Goal: Contribute content: Add original content to the website for others to see

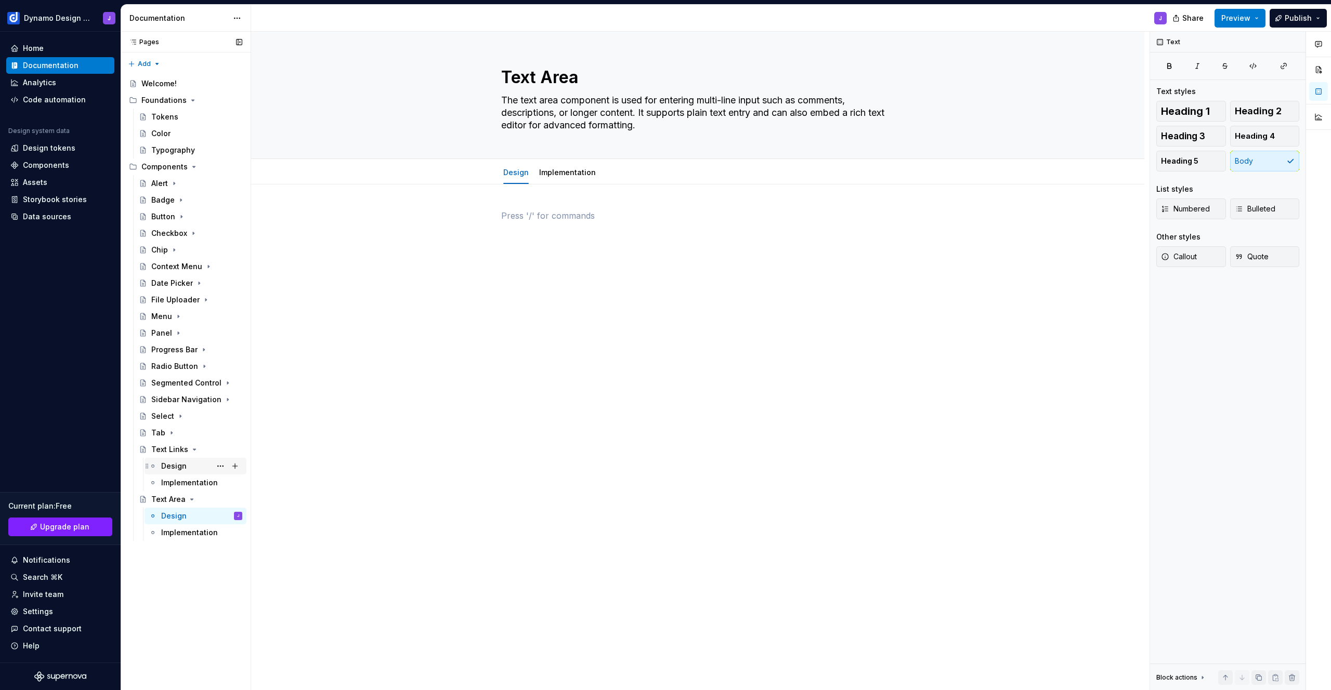
click at [183, 466] on div "Design" at bounding box center [173, 466] width 25 height 10
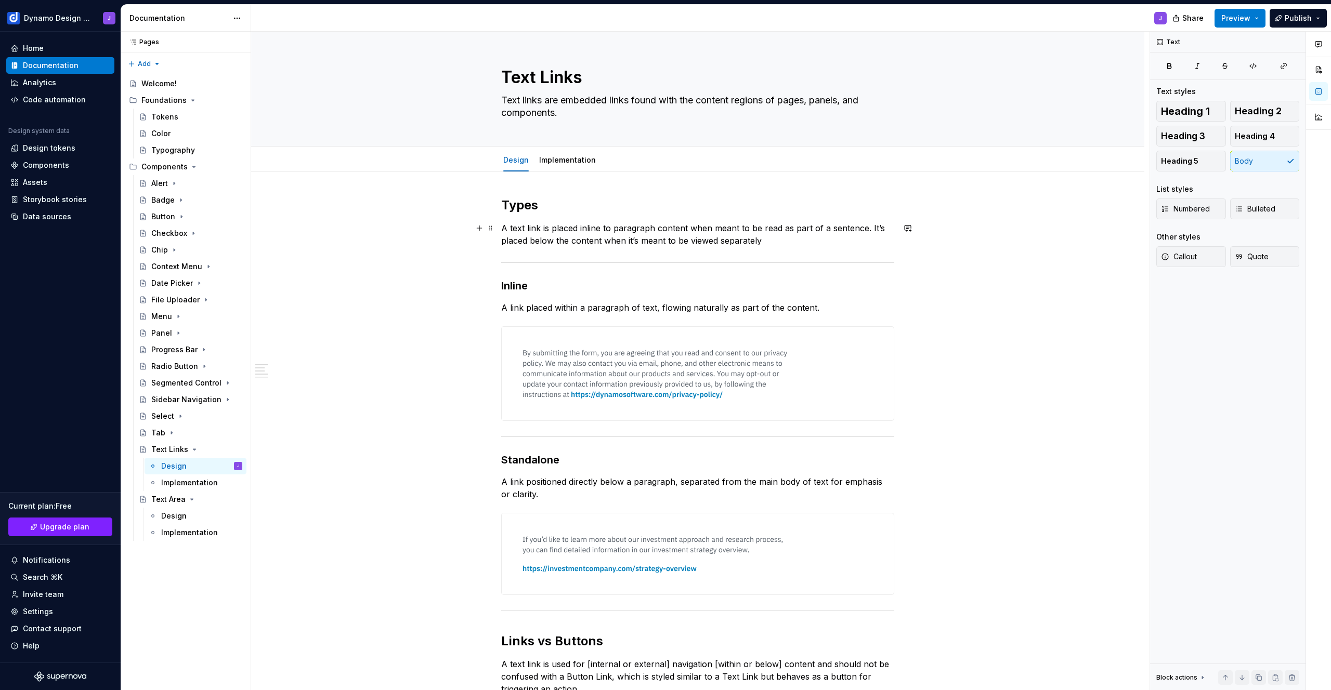
type textarea "*"
click at [773, 242] on p "A text link is placed inline to paragraph content when meant to be read as part…" at bounding box center [697, 234] width 393 height 25
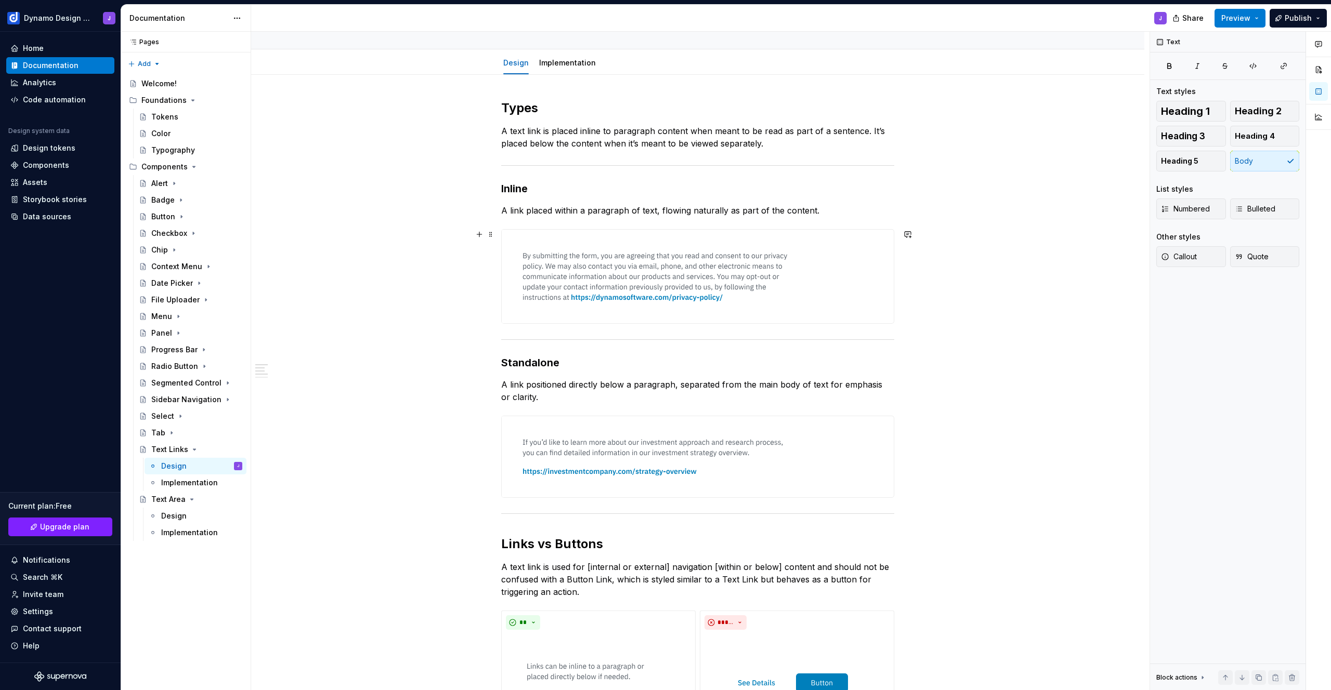
scroll to position [294, 0]
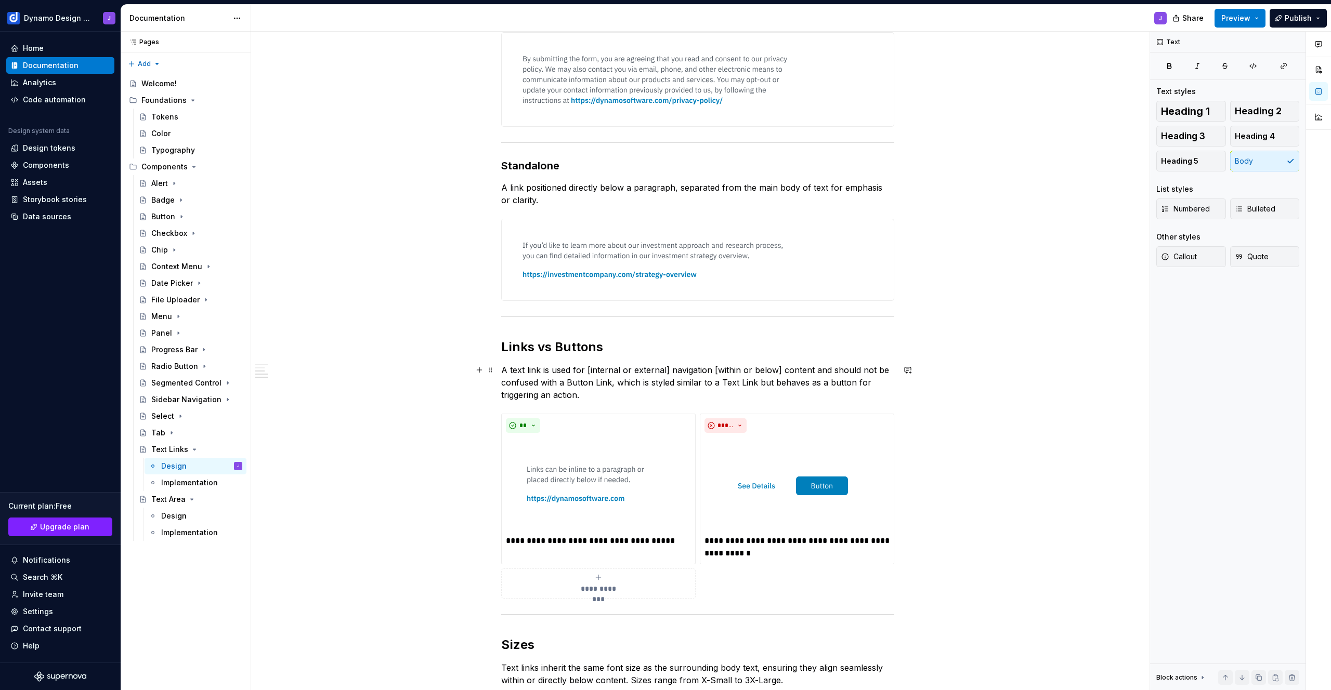
click at [588, 366] on p "A text link is used for [internal or external] navigation [within or below] con…" at bounding box center [697, 382] width 393 height 37
click at [664, 370] on p "A text link is used for internal or external] navigation [within or below] cont…" at bounding box center [697, 382] width 393 height 37
drag, startPoint x: 661, startPoint y: 368, endPoint x: 730, endPoint y: 371, distance: 68.7
click at [730, 371] on p "A text link is used for external navigation [within or below] content and shoul…" at bounding box center [697, 382] width 393 height 37
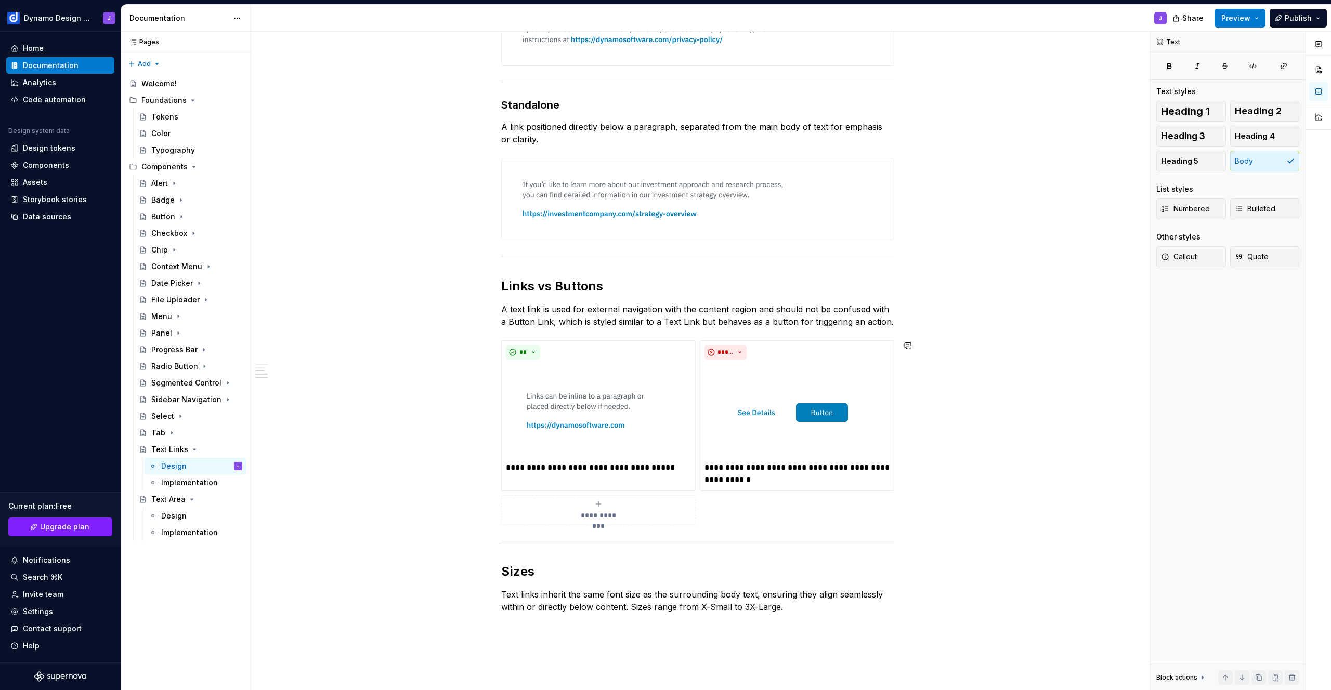
scroll to position [455, 0]
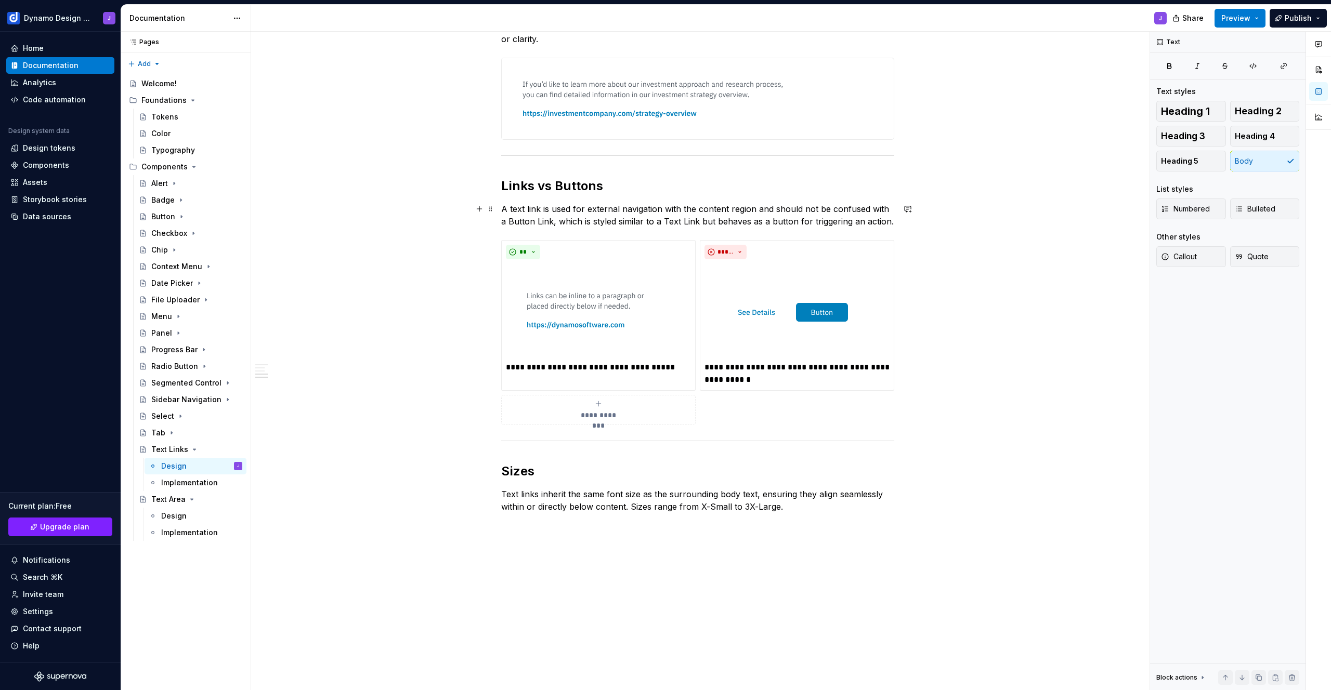
click at [585, 208] on p "A text link is used for external navigation with the content region and should …" at bounding box center [697, 215] width 393 height 25
click at [191, 515] on div "Design" at bounding box center [201, 516] width 81 height 15
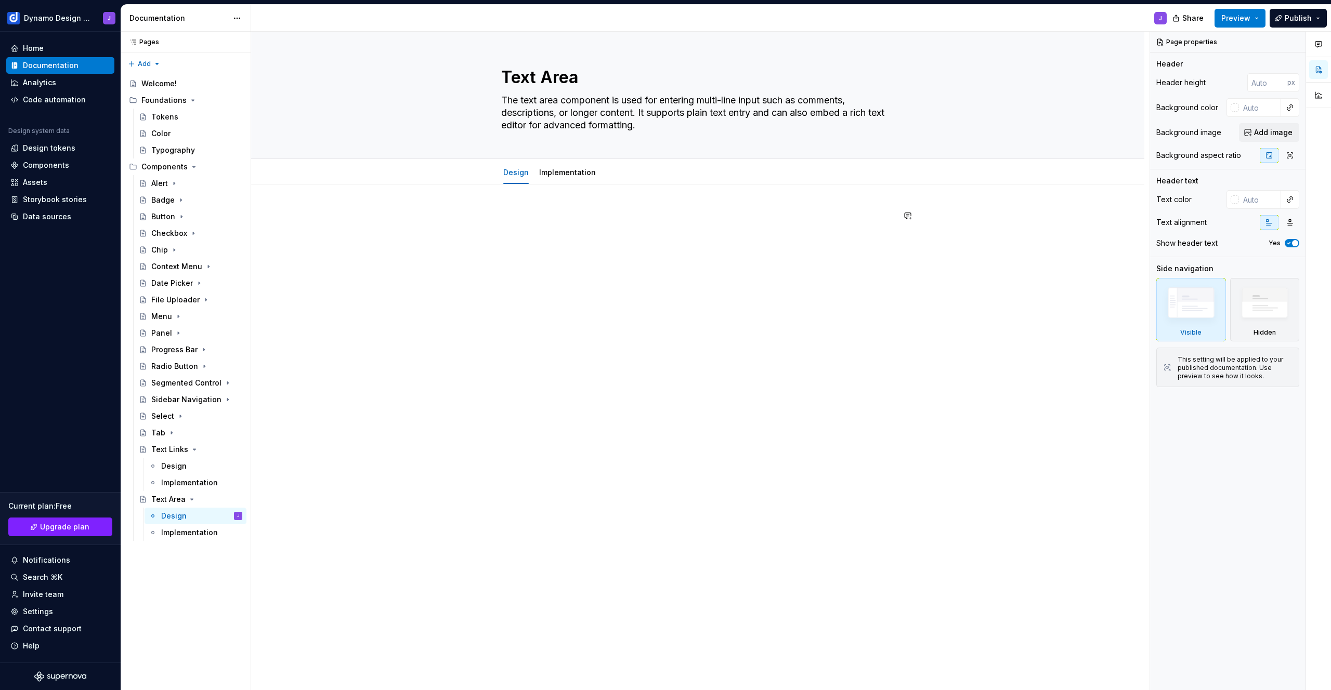
click at [544, 203] on div at bounding box center [697, 327] width 893 height 284
click at [559, 77] on textarea "Text Area" at bounding box center [695, 77] width 393 height 25
click at [564, 75] on textarea "Text Area" at bounding box center [695, 77] width 393 height 25
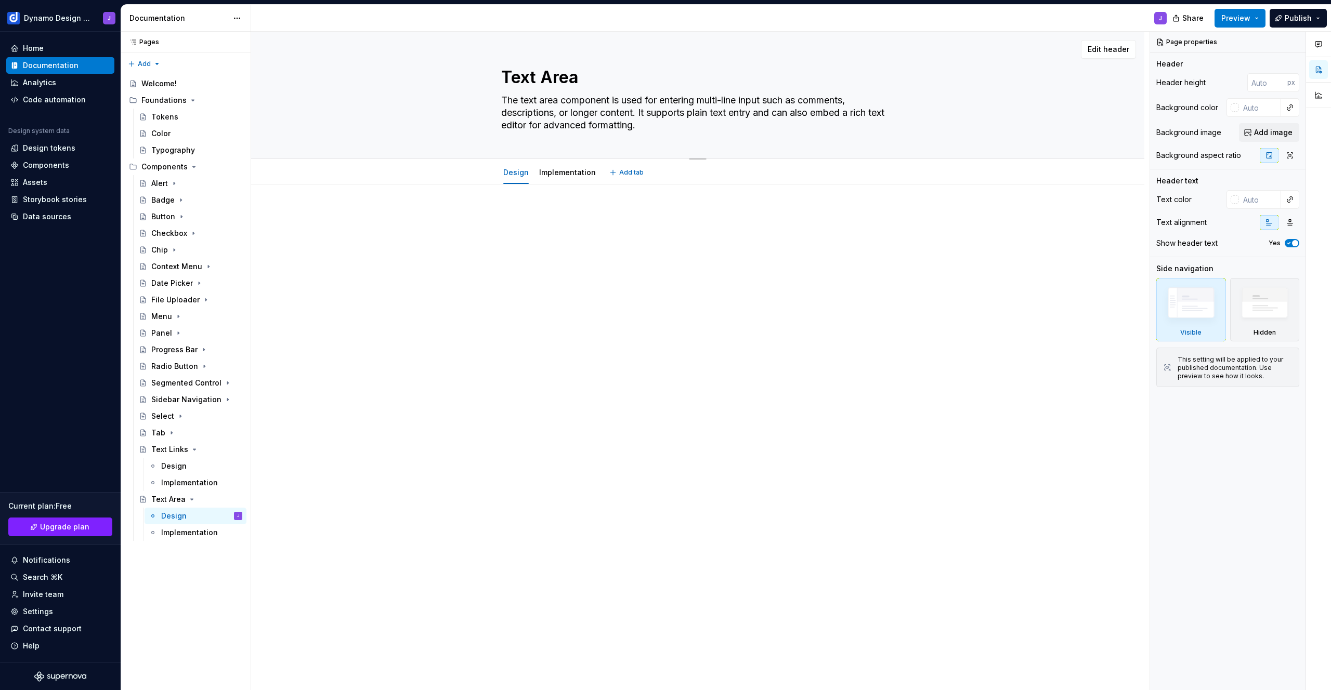
type textarea "*"
type textarea "Text F"
type textarea "*"
type textarea "Text Fi"
type textarea "*"
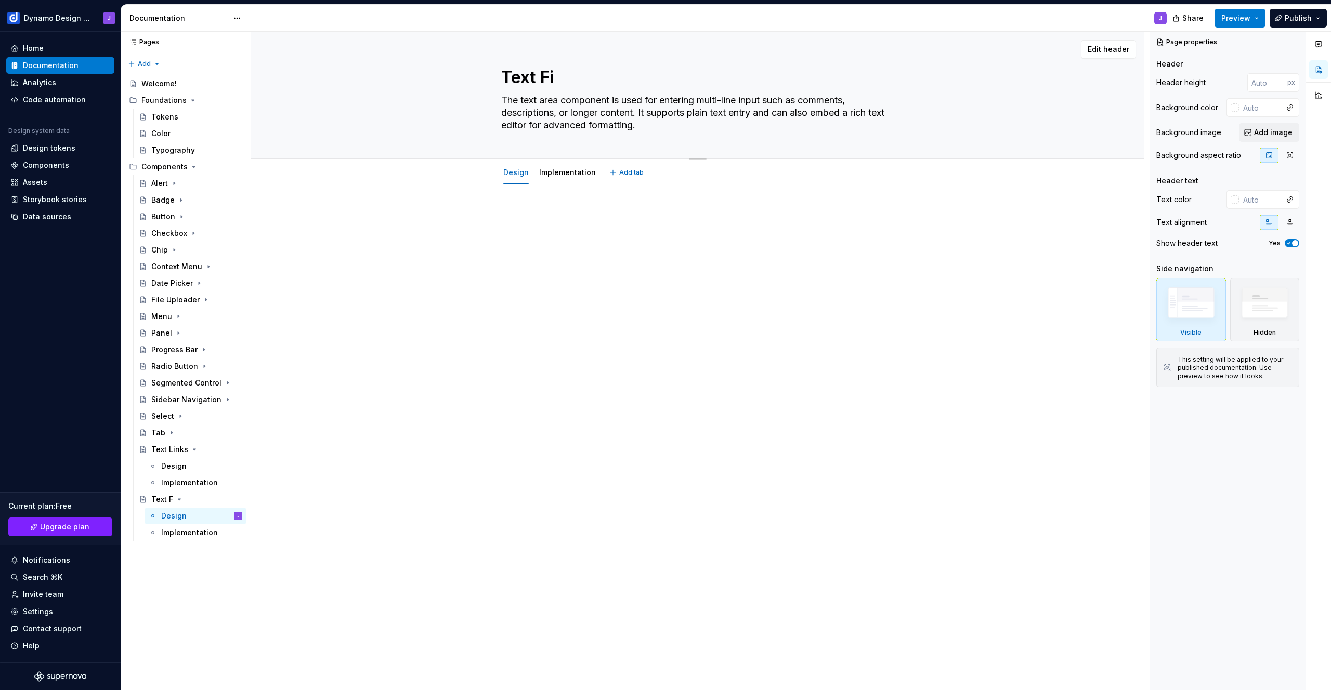
type textarea "Text Fie"
type textarea "*"
type textarea "Text Fiel"
type textarea "*"
type textarea "Text Field"
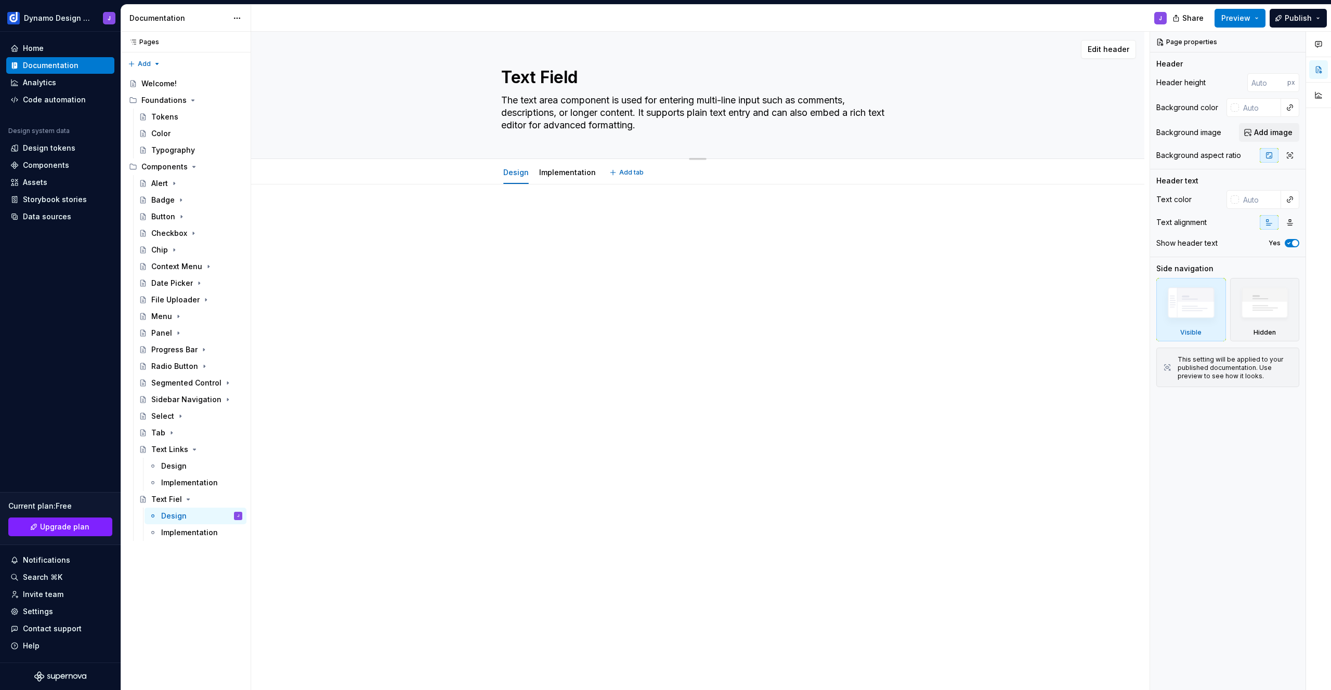
type textarea "*"
type textarea "Text Fields"
type textarea "*"
type textarea "Text Fields"
drag, startPoint x: 543, startPoint y: 115, endPoint x: 662, endPoint y: 128, distance: 120.3
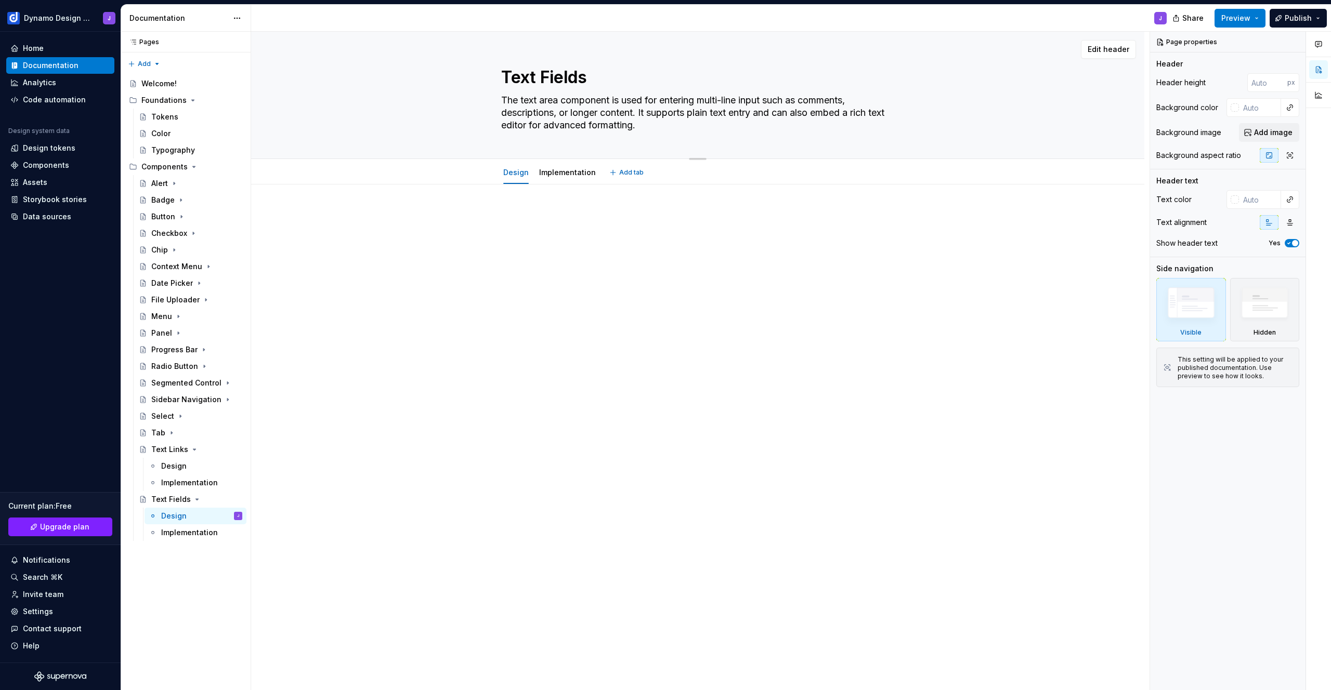
click at [662, 128] on textarea "The text area component is used for entering multi-line input such as comments,…" at bounding box center [695, 113] width 393 height 42
type textarea "*"
type textarea "Text Field"
type textarea "*"
type textarea "Text Field"
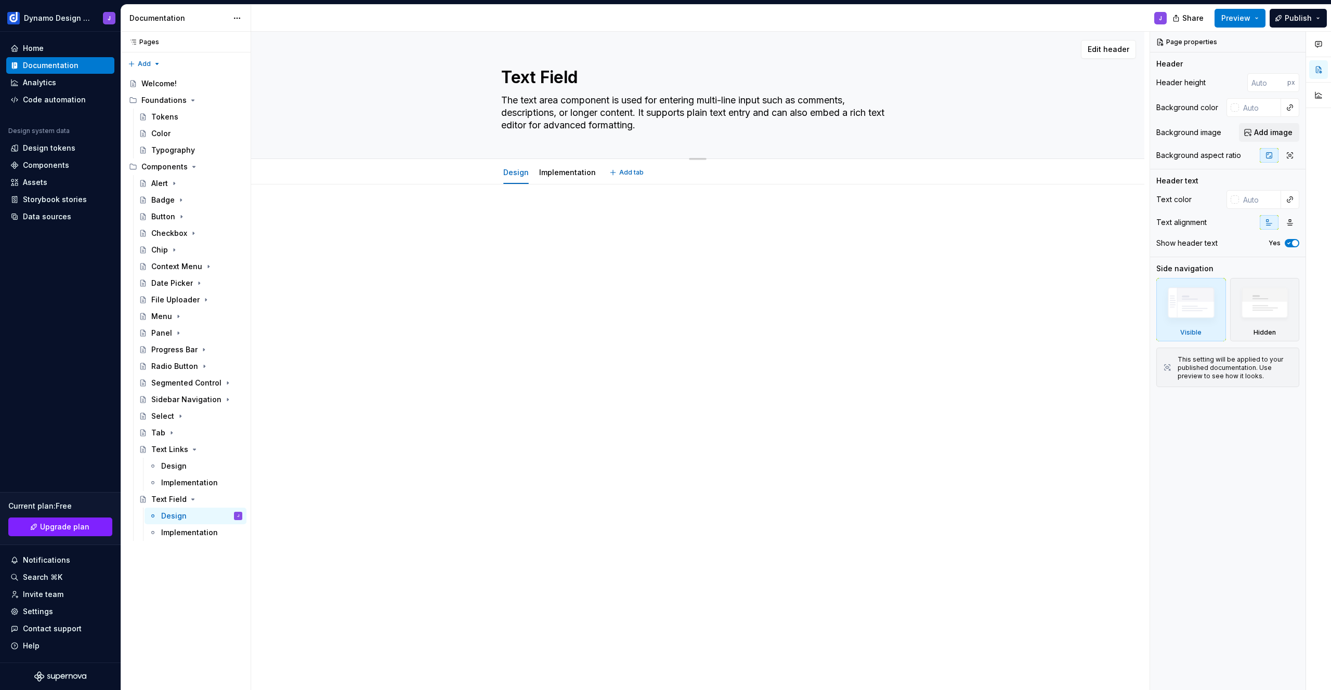
click at [668, 122] on textarea "The text area component is used for entering multi-line input such as comments,…" at bounding box center [695, 113] width 393 height 42
type textarea "*"
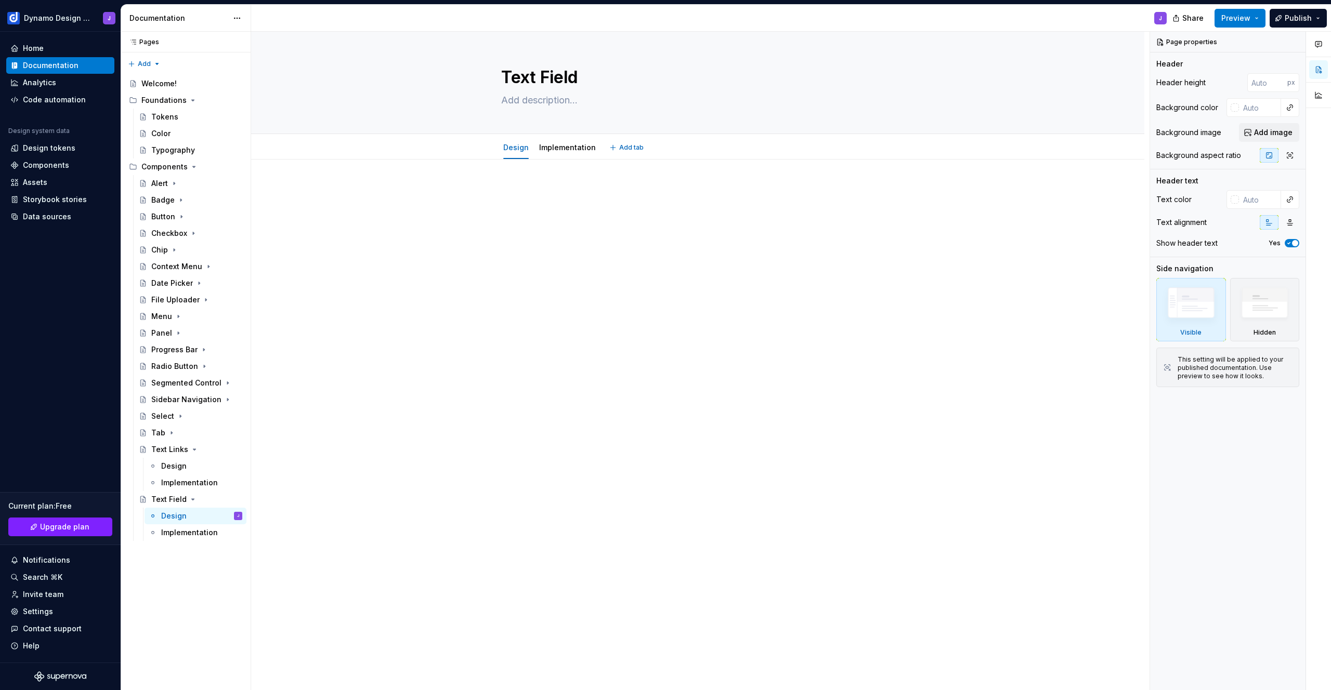
type textarea "*"
click at [560, 172] on div at bounding box center [697, 302] width 893 height 284
type textarea "*"
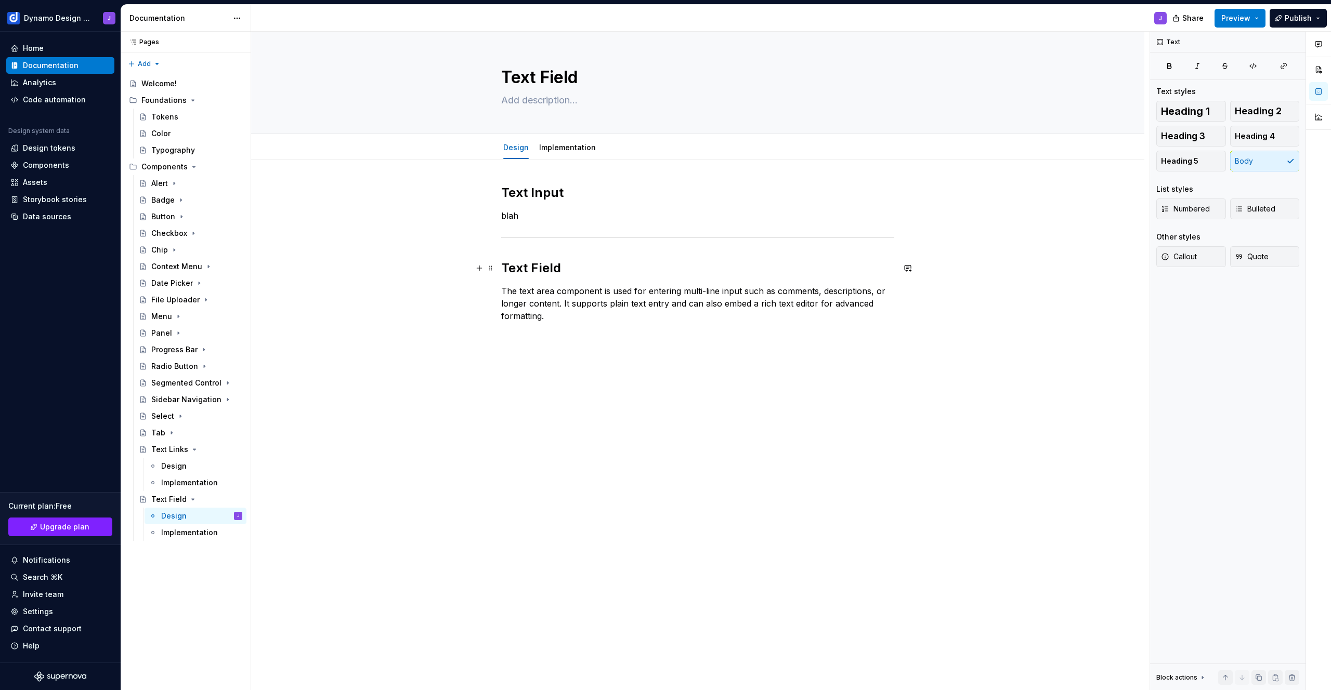
click at [551, 266] on h2 "Text Field" at bounding box center [697, 268] width 393 height 17
click at [511, 214] on p "blah" at bounding box center [697, 216] width 393 height 12
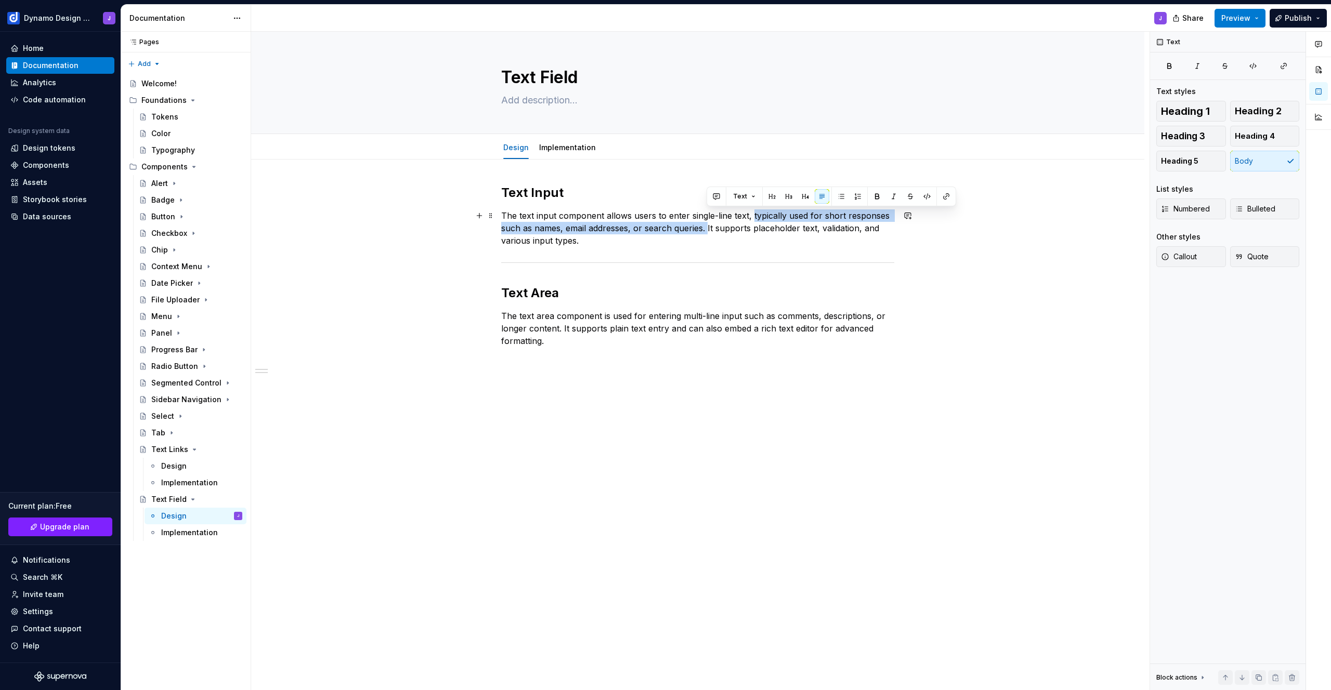
drag, startPoint x: 751, startPoint y: 216, endPoint x: 707, endPoint y: 226, distance: 45.9
click at [707, 226] on p "The text input component allows users to enter single-line text, typically used…" at bounding box center [697, 228] width 393 height 37
click at [719, 230] on p "The text input component allows users to enter single-line text, typically used…" at bounding box center [697, 228] width 393 height 37
click at [564, 102] on textarea at bounding box center [695, 100] width 393 height 17
type textarea "*"
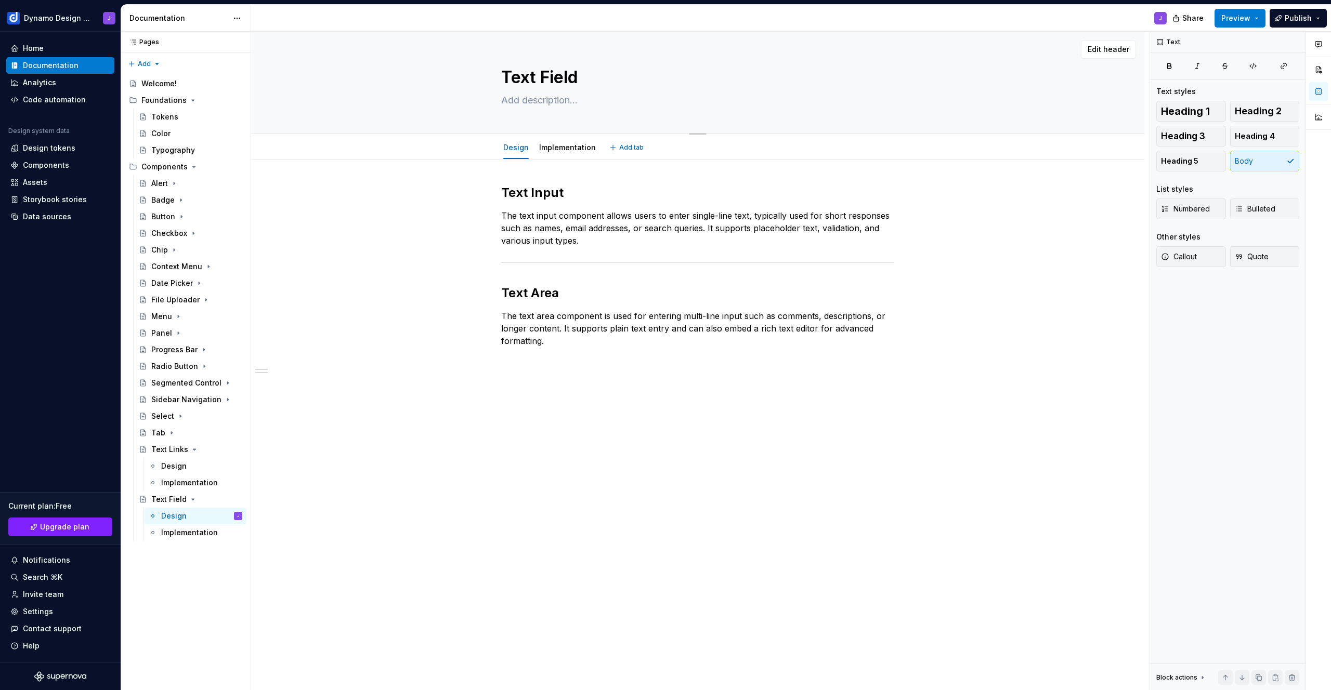
type textarea "T"
type textarea "*"
type textarea "Te"
type textarea "*"
type textarea "Tex"
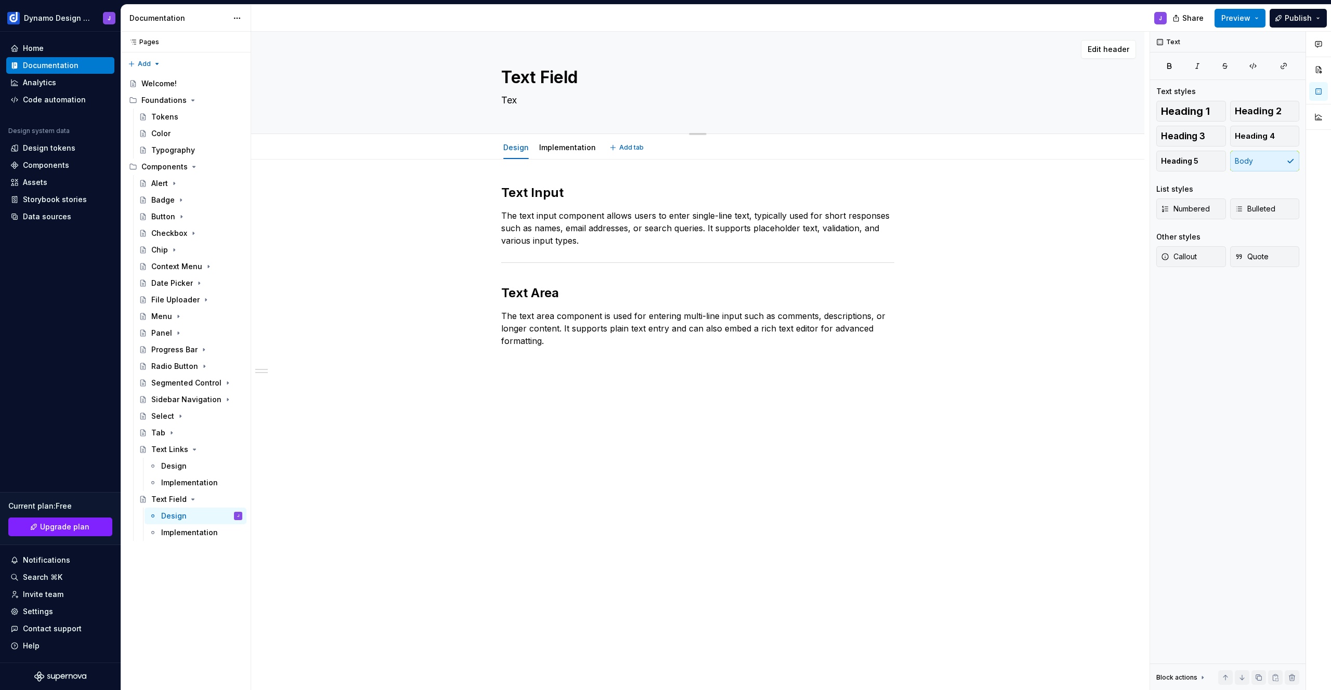
type textarea "*"
type textarea "Text"
type textarea "*"
type textarea "Text"
type textarea "*"
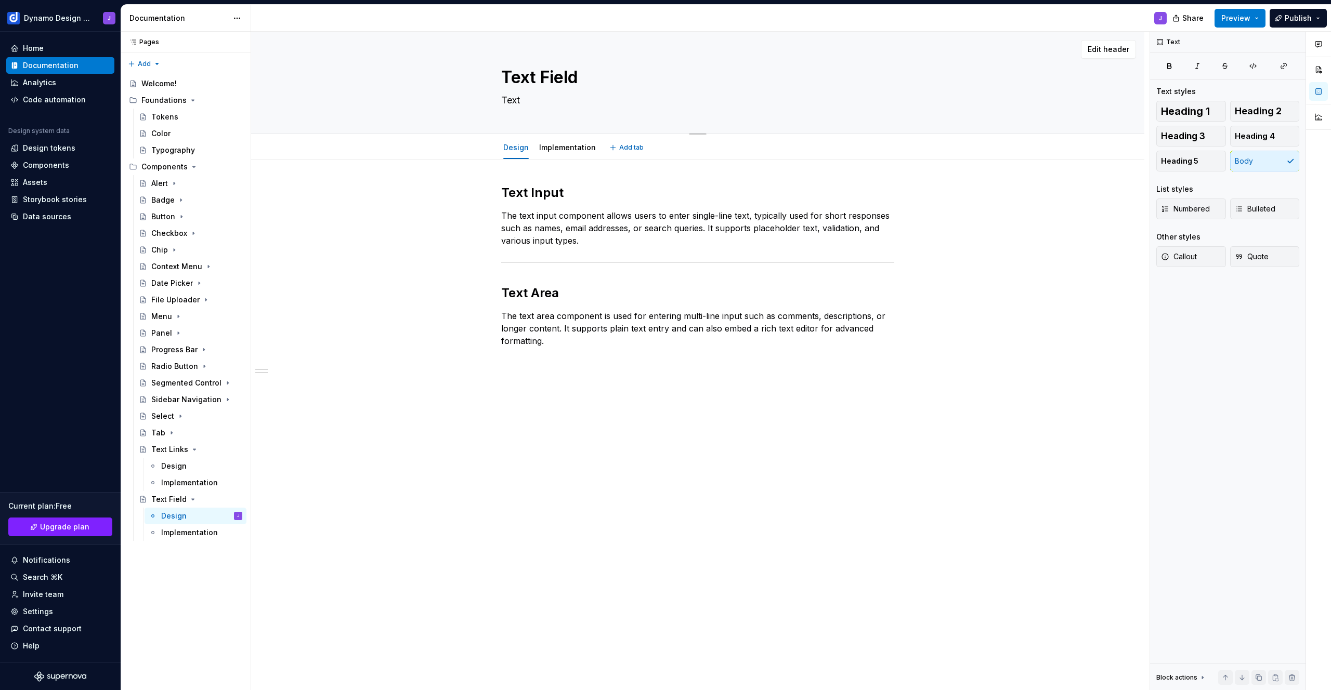
type textarea "Text f"
type textarea "*"
type textarea "Text fi"
type textarea "*"
type textarea "Text fie"
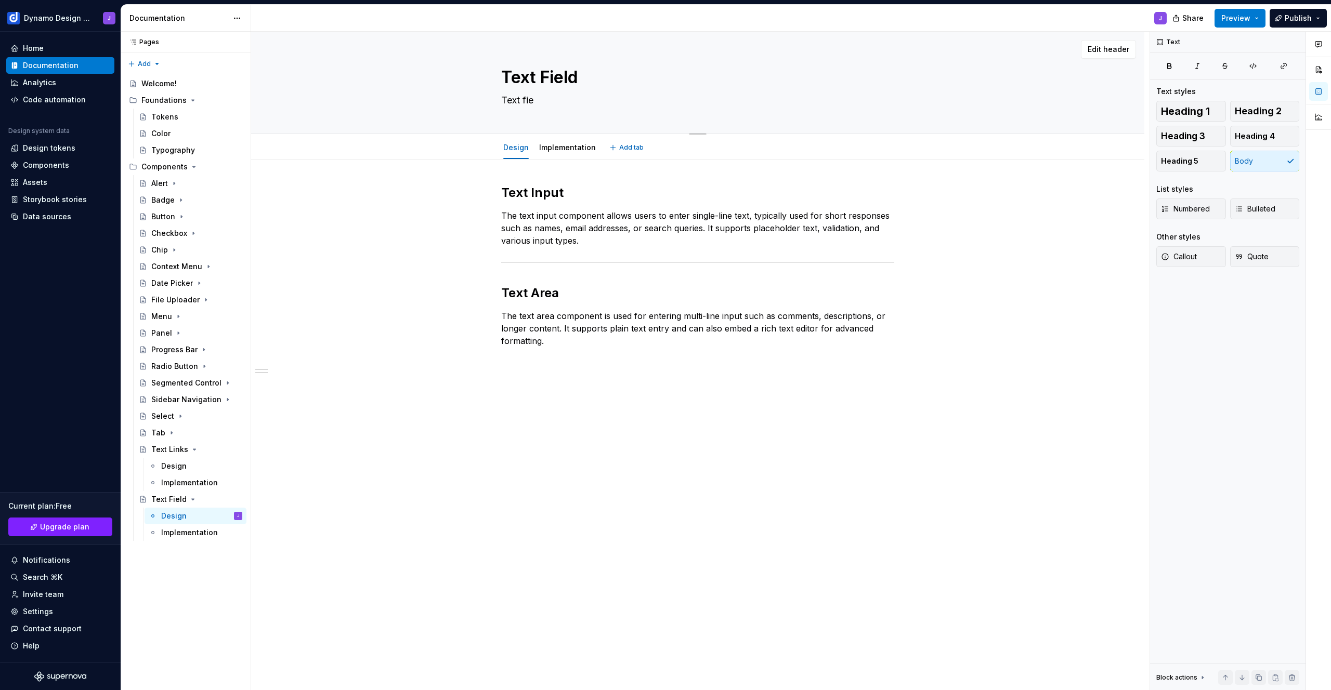
type textarea "*"
type textarea "Text fiel"
type textarea "*"
type textarea "Text field"
type textarea "*"
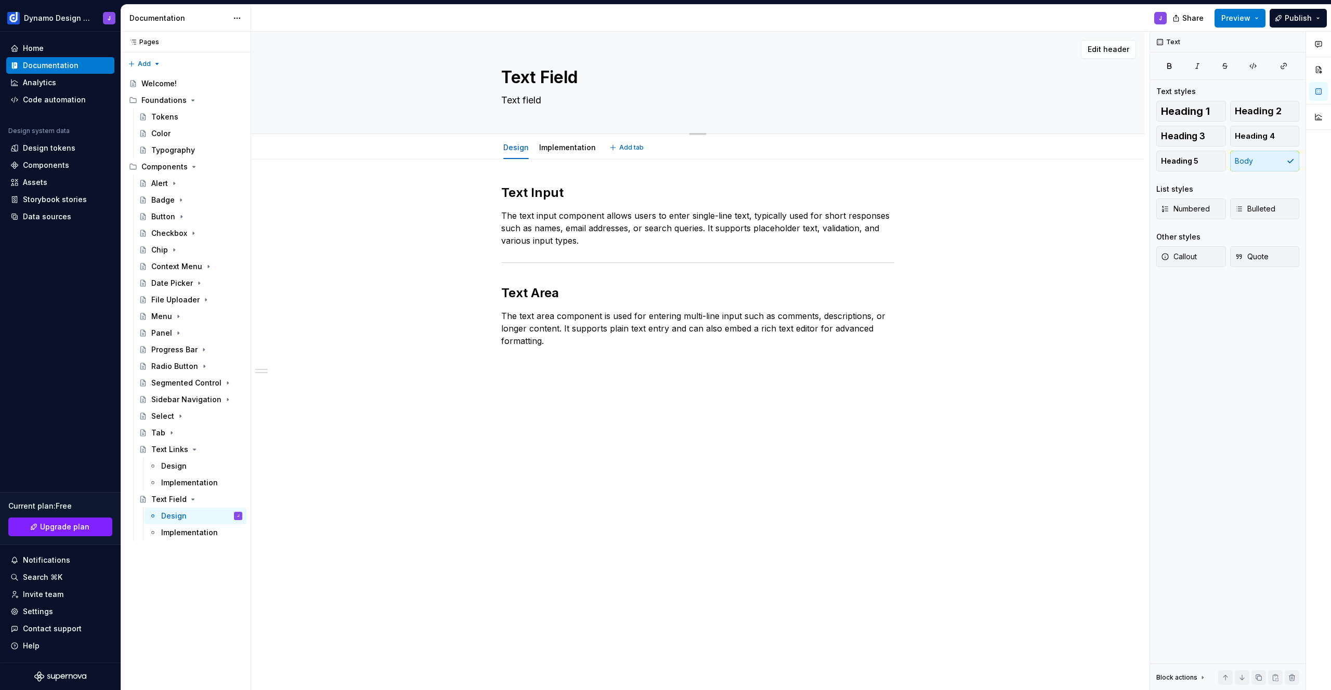
type textarea "Text fields"
type textarea "*"
type textarea "Text fields"
type textarea "*"
type textarea "Text fields"
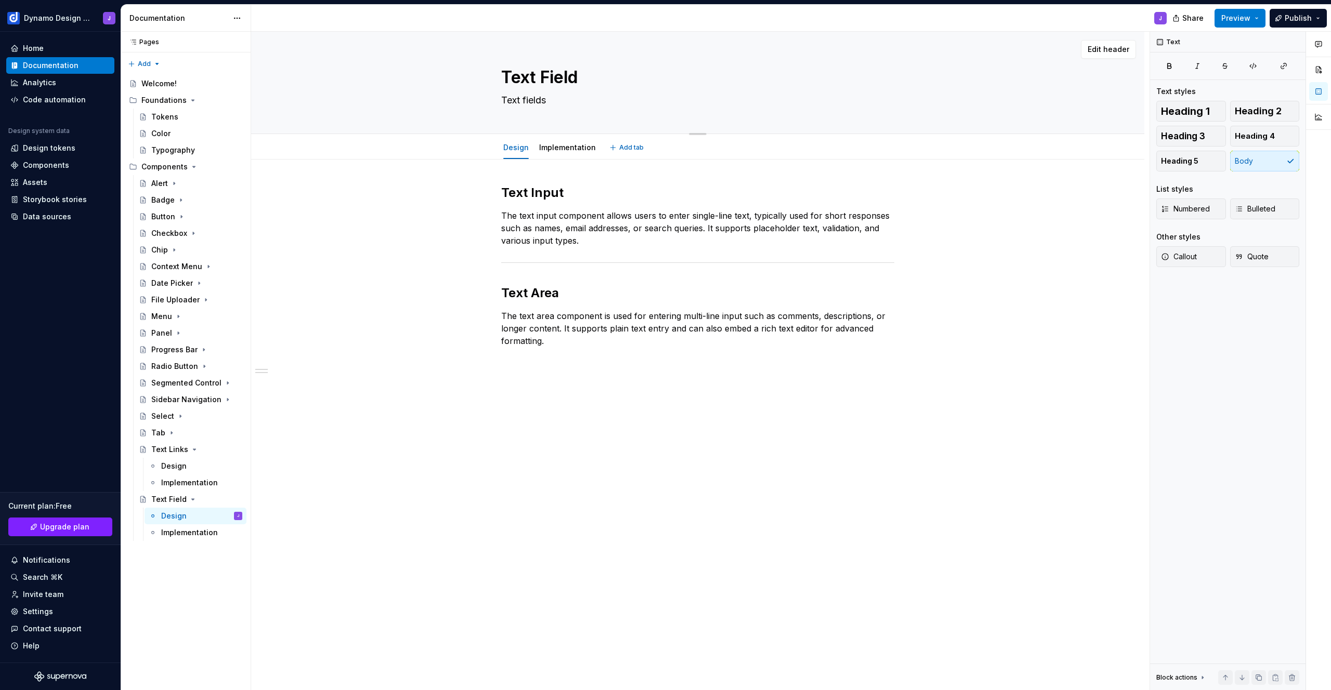
click at [570, 101] on textarea "Text fields" at bounding box center [695, 100] width 393 height 17
type textarea "*"
type textarea "Text fields a"
type textarea "*"
type textarea "Text fields al"
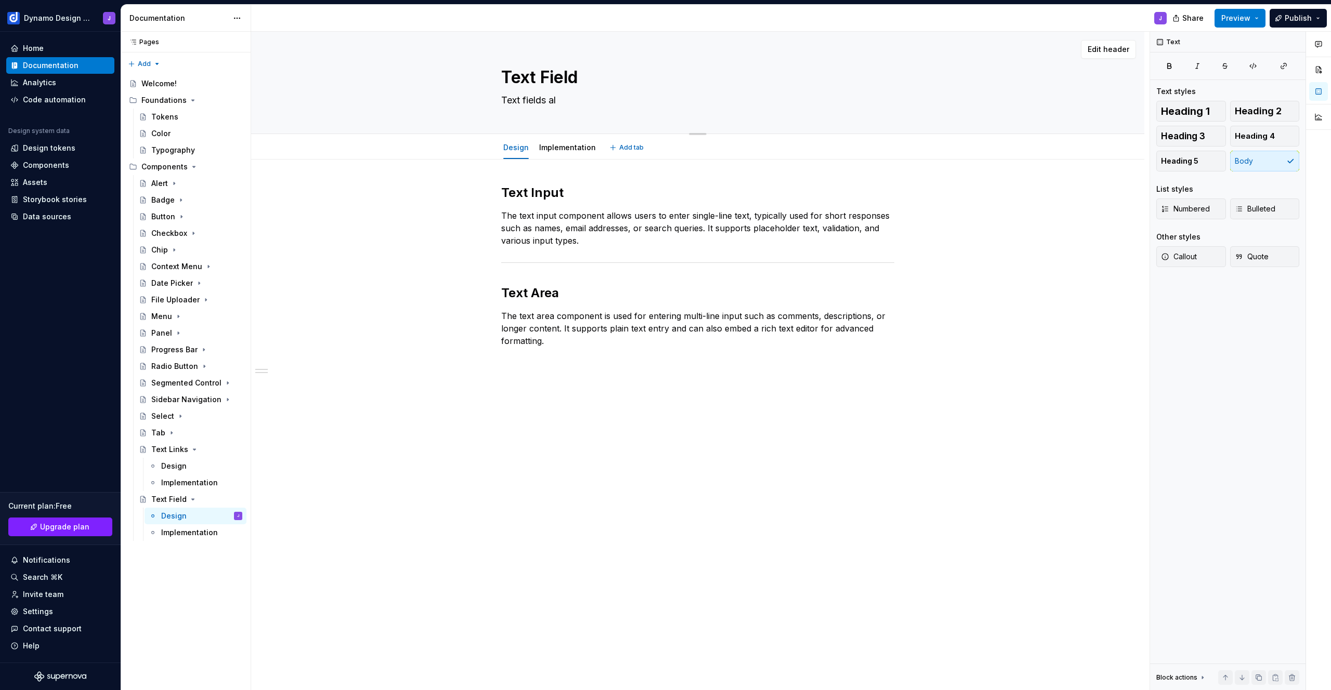
type textarea "*"
type textarea "Text fields all"
type textarea "*"
type textarea "Text fields allo"
type textarea "*"
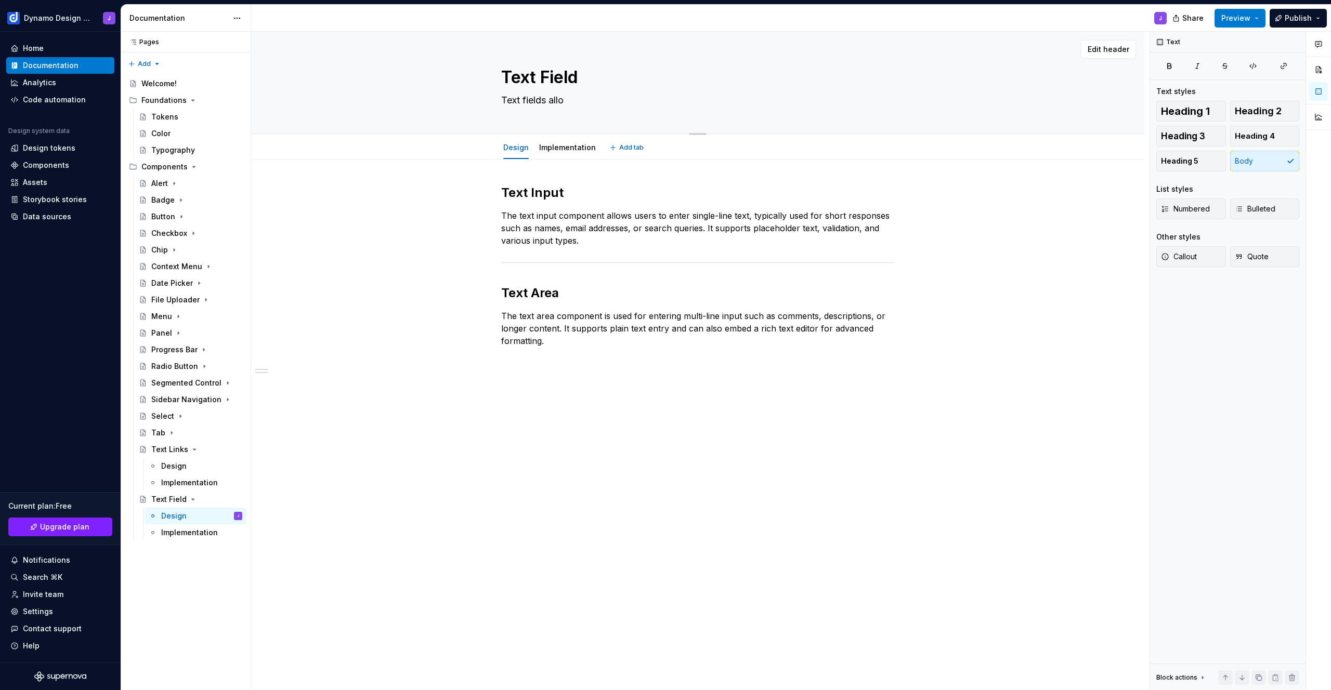
type textarea "Text fields allow"
type textarea "*"
type textarea "Text fields allow"
type textarea "*"
type textarea "Text fields allow u"
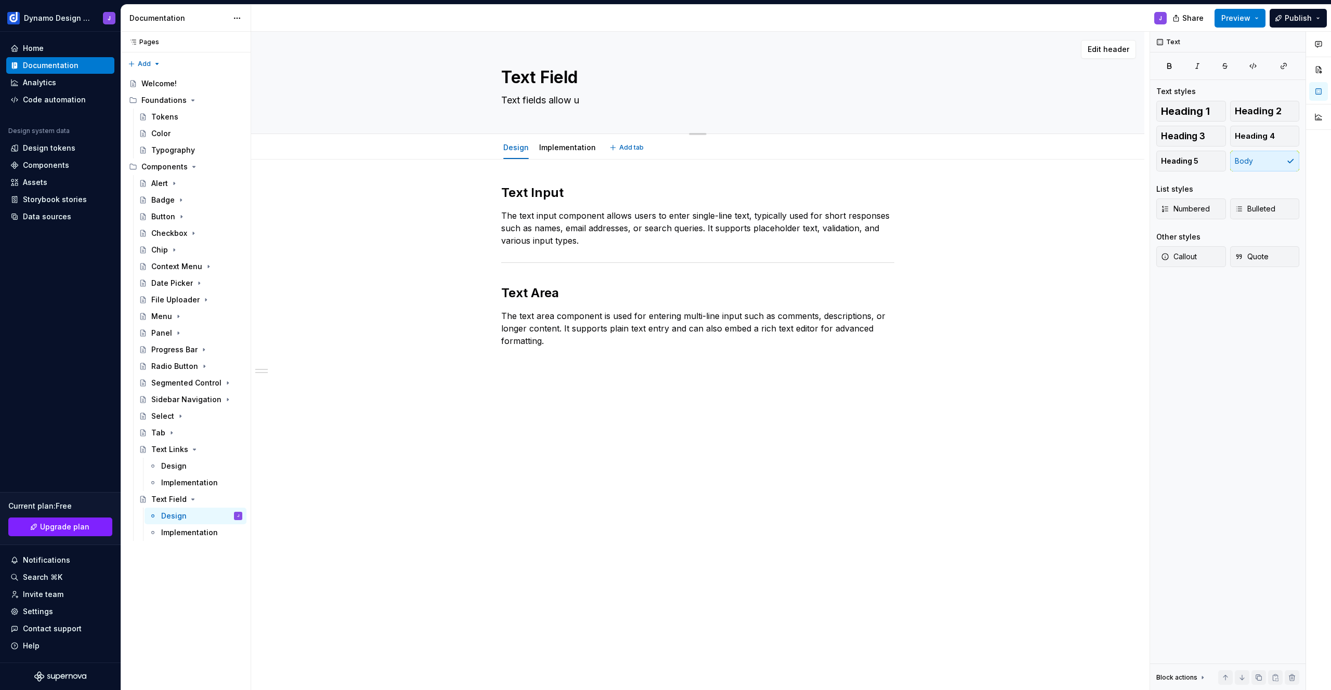
type textarea "*"
type textarea "Text fields allow us"
type textarea "*"
type textarea "Text fields allow use"
type textarea "*"
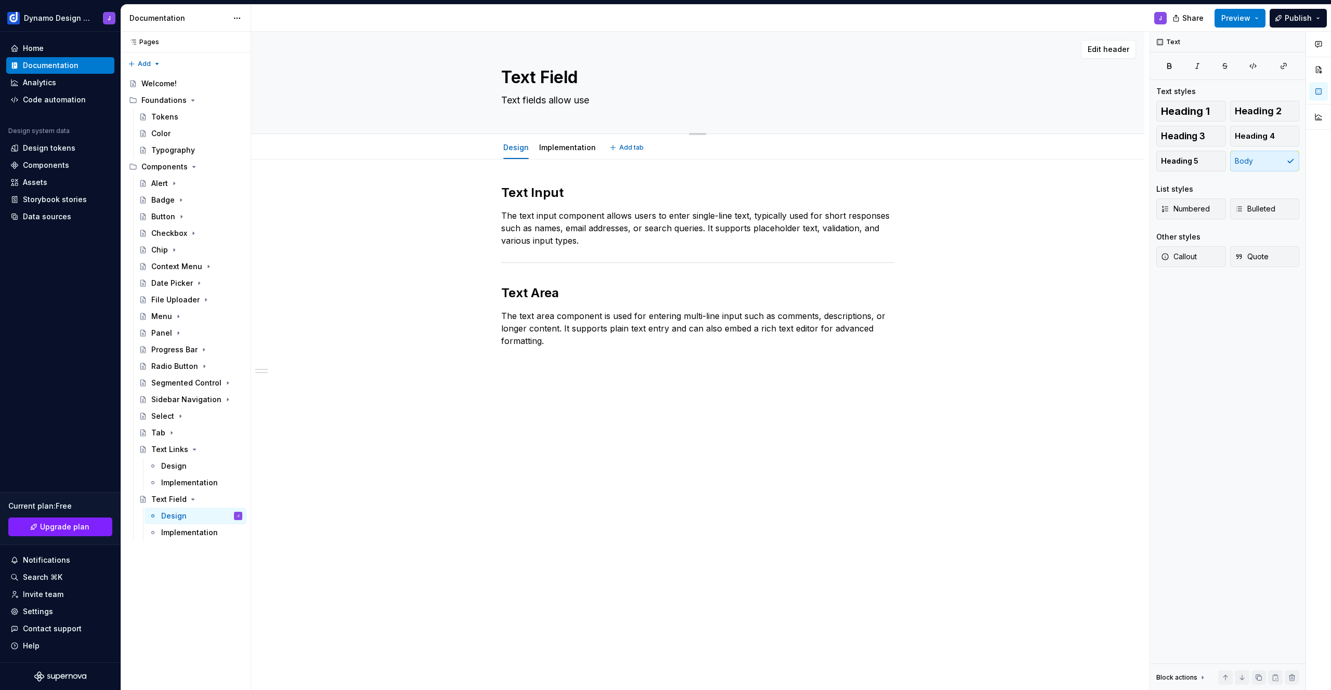
type textarea "Text fields allow user"
type textarea "*"
type textarea "Text fields allow users"
type textarea "*"
type textarea "Text fields allow users"
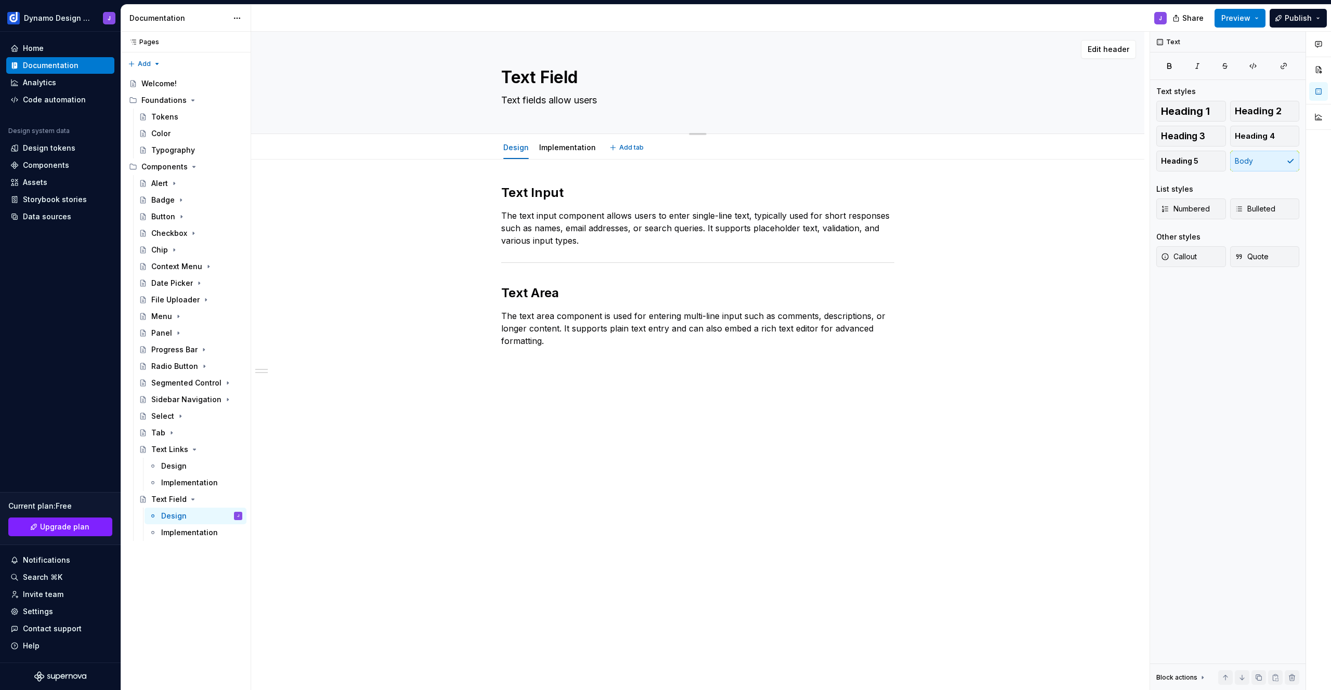
type textarea "*"
type textarea "Text fields allow users t"
type textarea "*"
type textarea "Text fields allow users to"
type textarea "*"
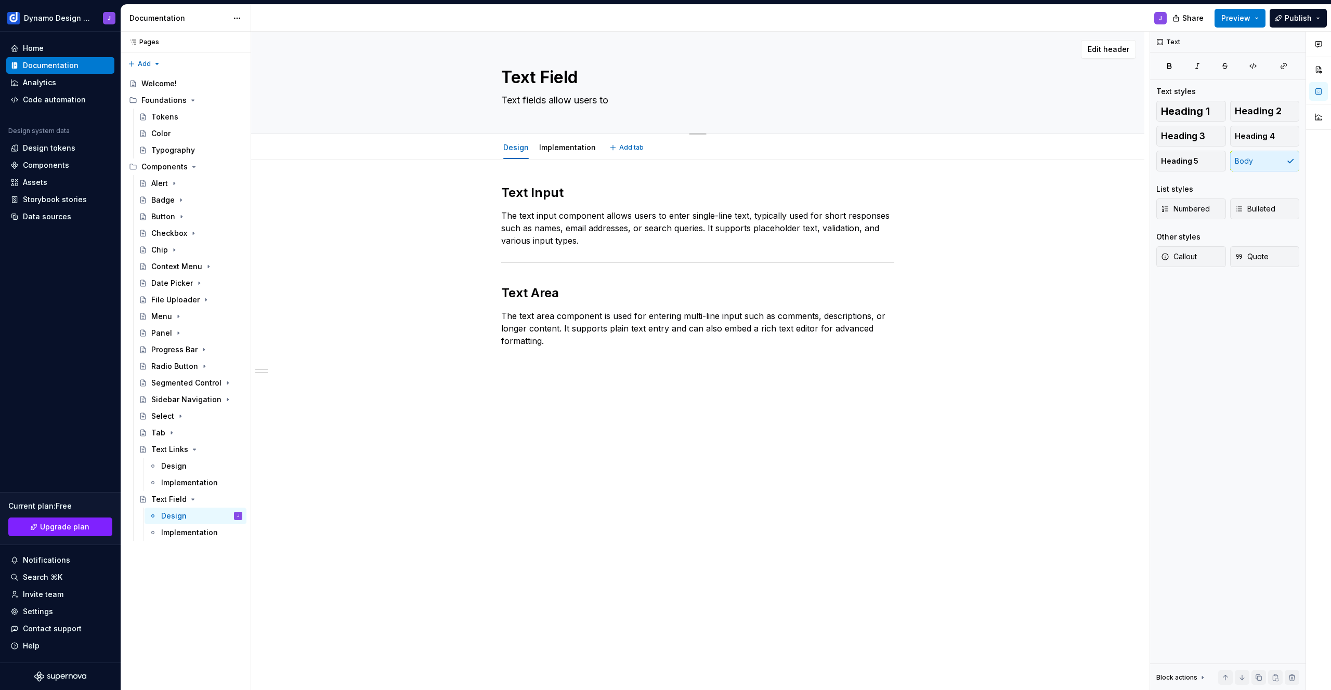
type textarea "Text fields allow users to"
type textarea "*"
type textarea "Text fields allow users to e"
type textarea "*"
type textarea "Text fields allow users to en"
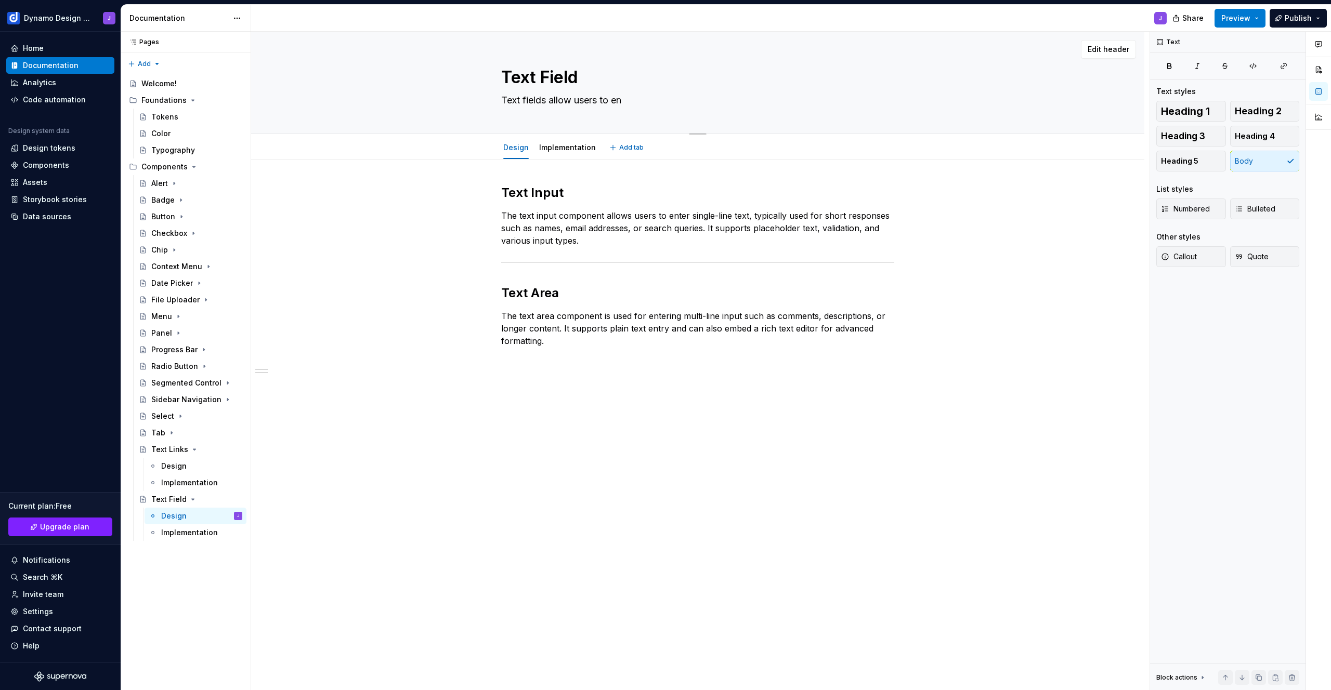
type textarea "*"
type textarea "Text fields allow users to ent"
type textarea "*"
type textarea "Text fields allow users to ente"
type textarea "*"
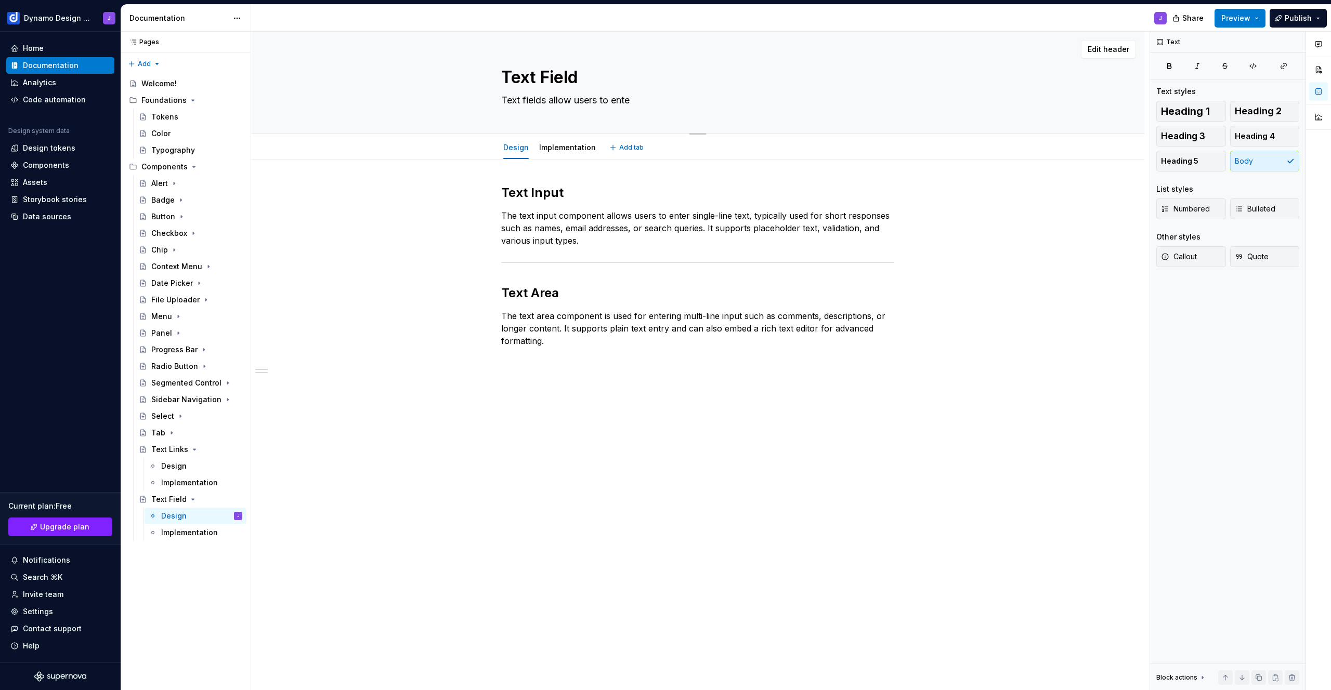
type textarea "Text fields allow users to enter"
type textarea "*"
type textarea "Text fields allow users to enter"
type textarea "*"
type textarea "Text fields allow users to enter a"
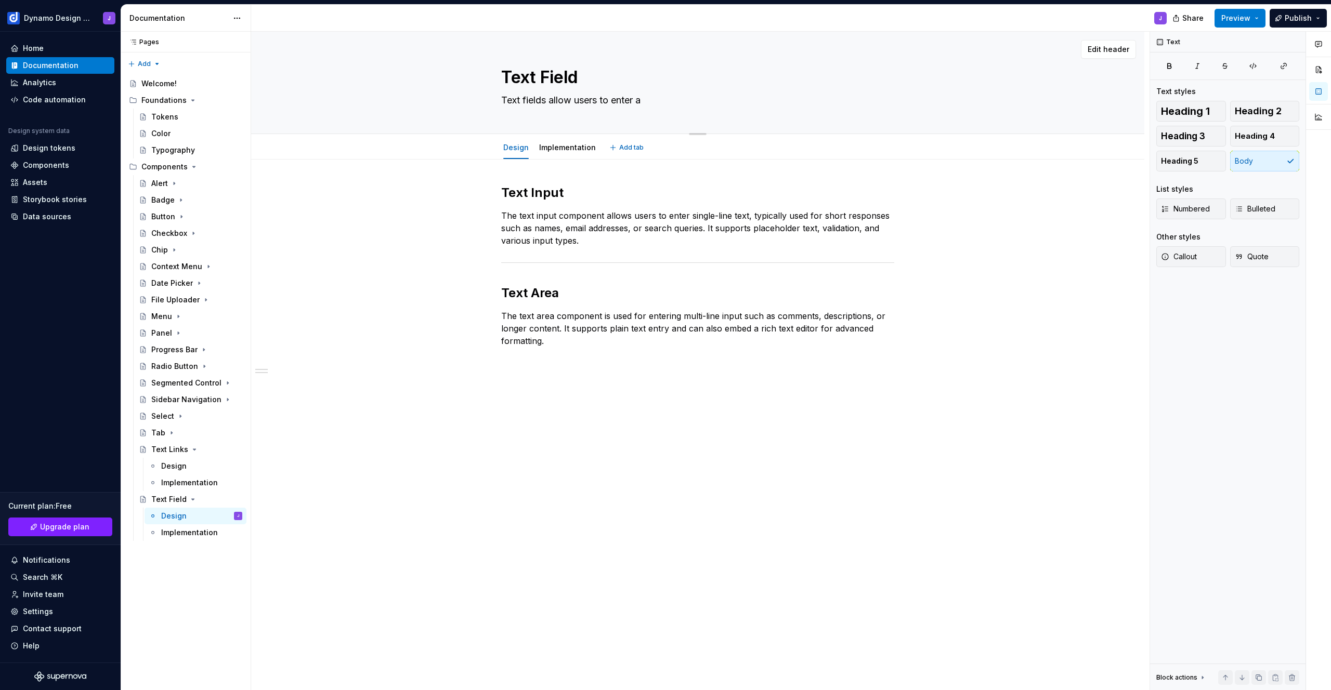
type textarea "*"
type textarea "Text fields allow users to enter an"
type textarea "*"
type textarea "Text fields allow users to enter and"
type textarea "*"
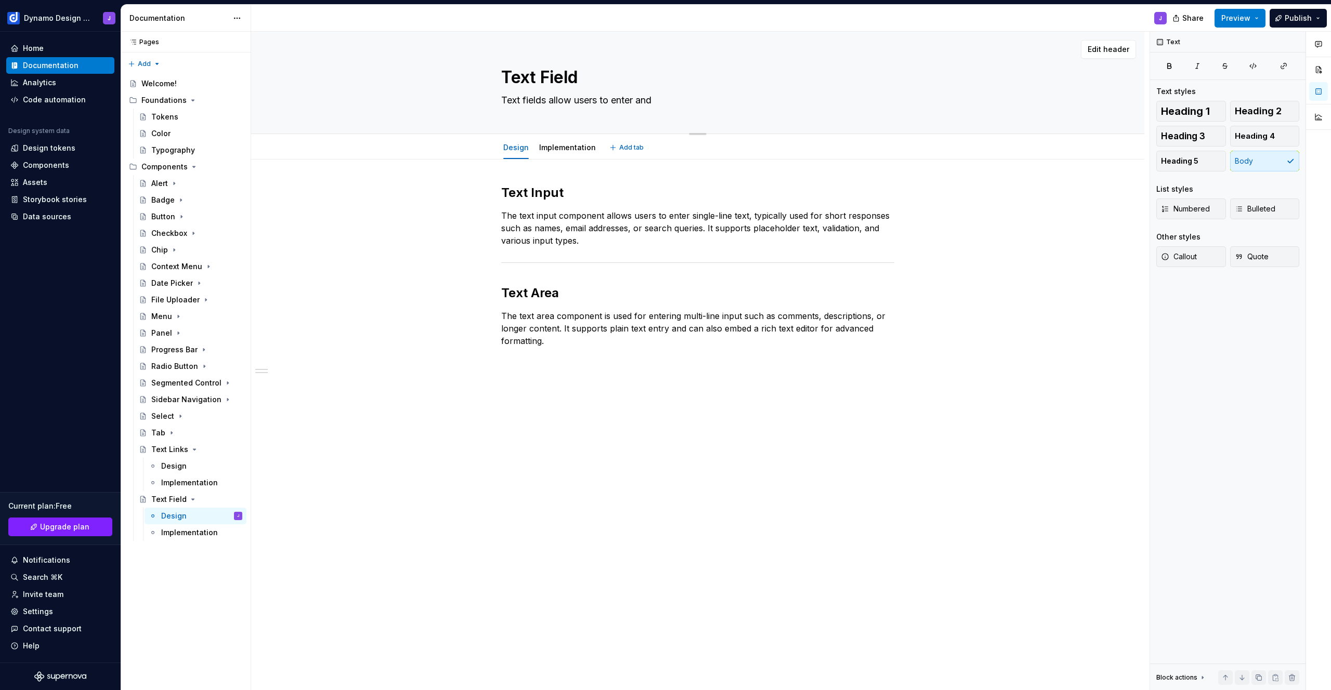
type textarea "Text fields allow users to enter and"
type textarea "*"
type textarea "Text fields allow users to enter and e"
type textarea "*"
type textarea "Text fields allow users to enter and ed"
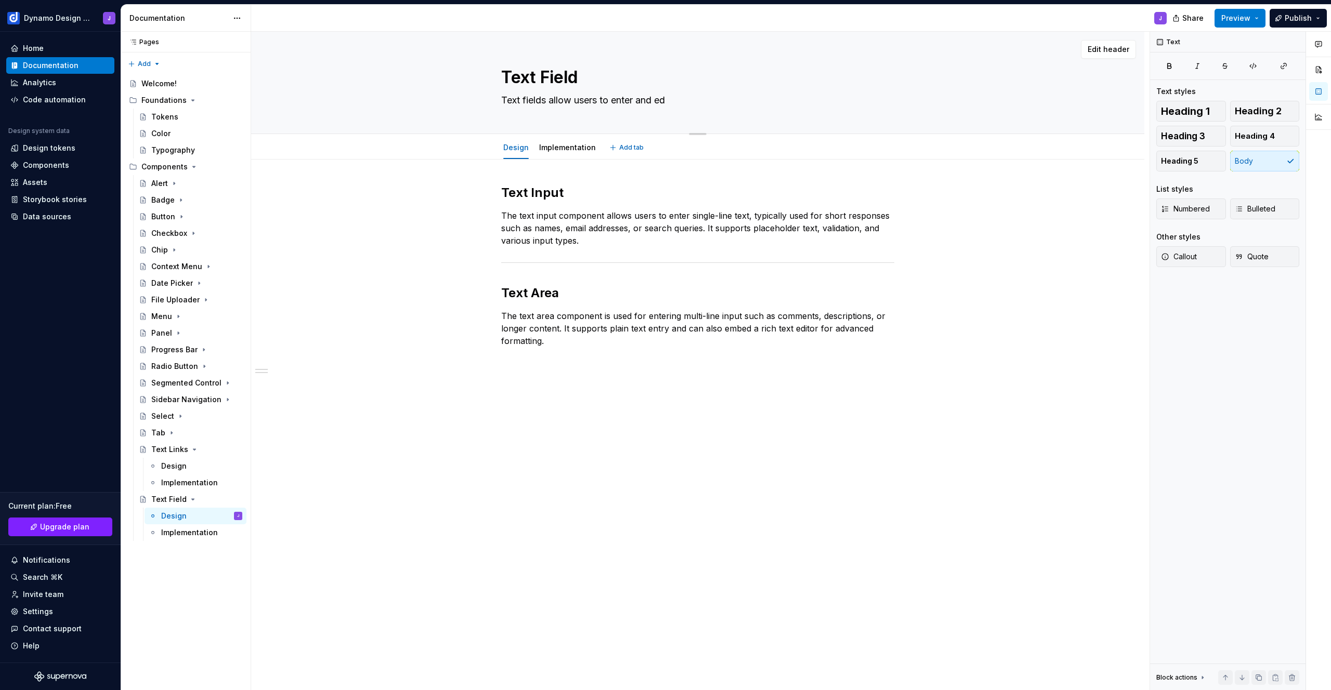
type textarea "*"
type textarea "Text fields allow users to enter and edi"
type textarea "*"
type textarea "Text fields allow users to enter and edit"
type textarea "*"
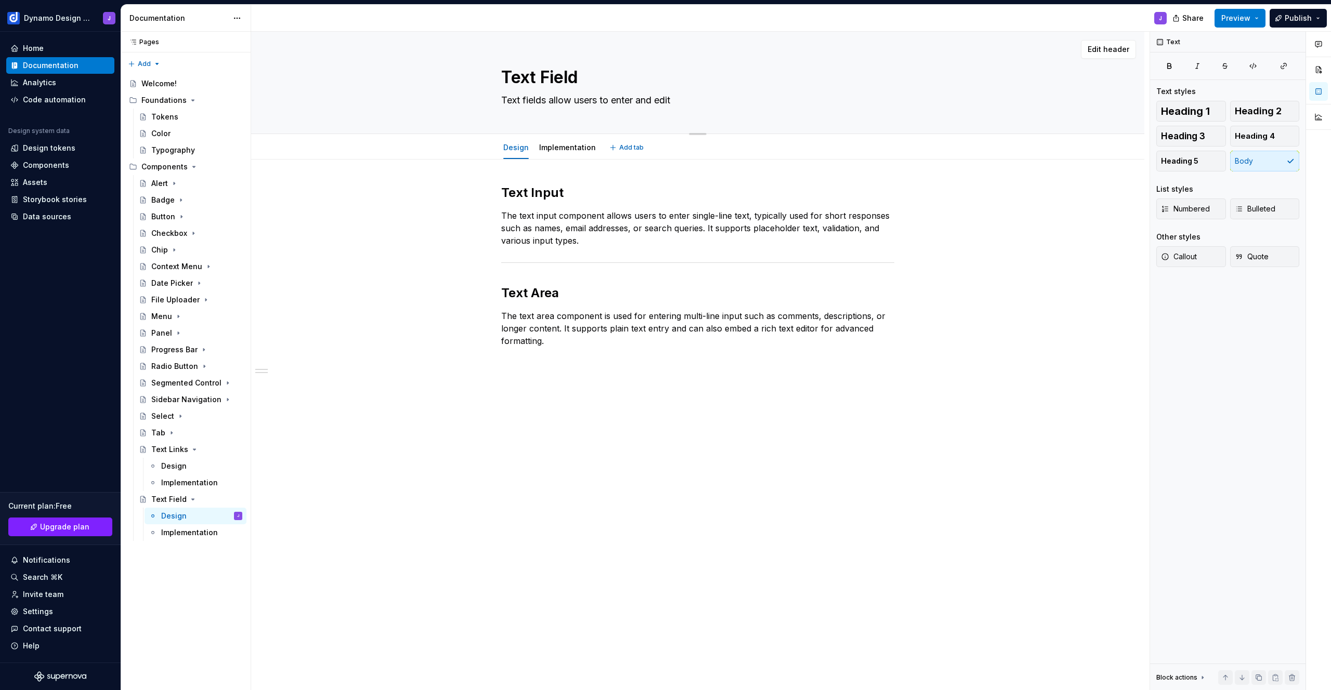
type textarea "Text fields allow users to enter and edit"
type textarea "*"
type textarea "Text fields allow users to enter and edit f"
type textarea "*"
type textarea "Text fields allow users to enter and edit fo"
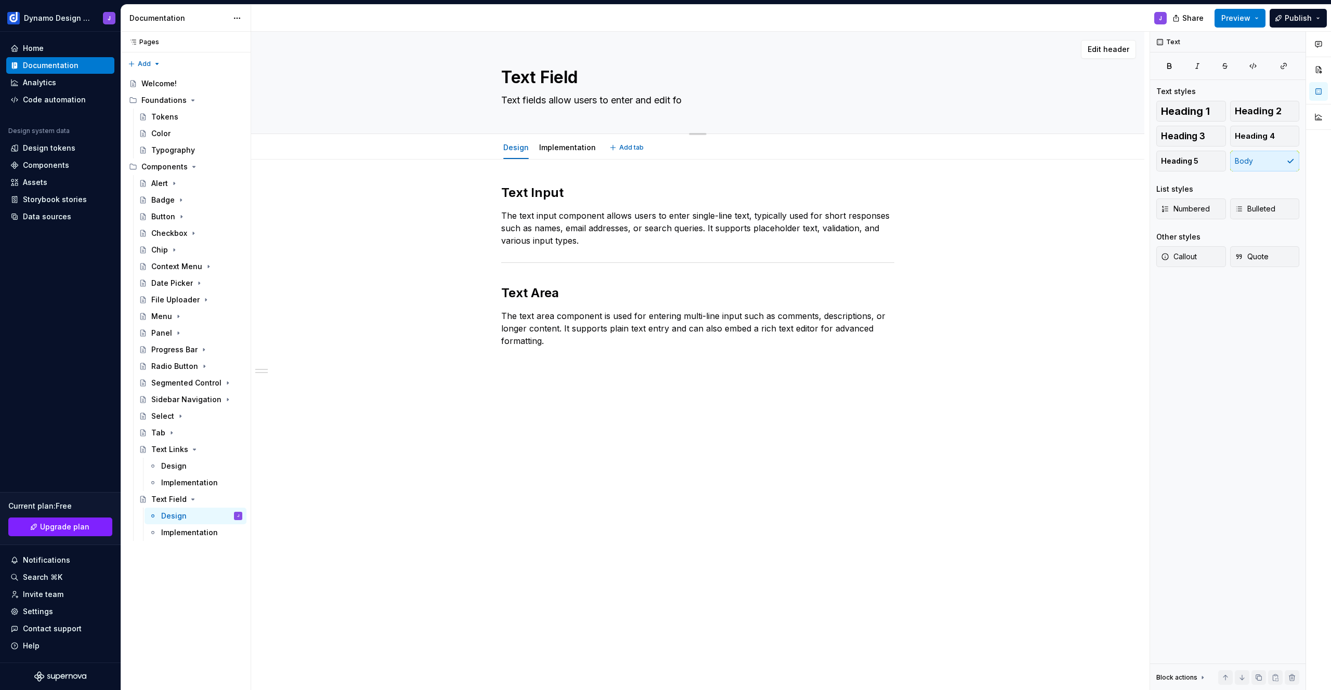
type textarea "*"
type textarea "Text fields allow users to enter and edit for"
type textarea "*"
type textarea "Text fields allow users to enter and edit form"
type textarea "*"
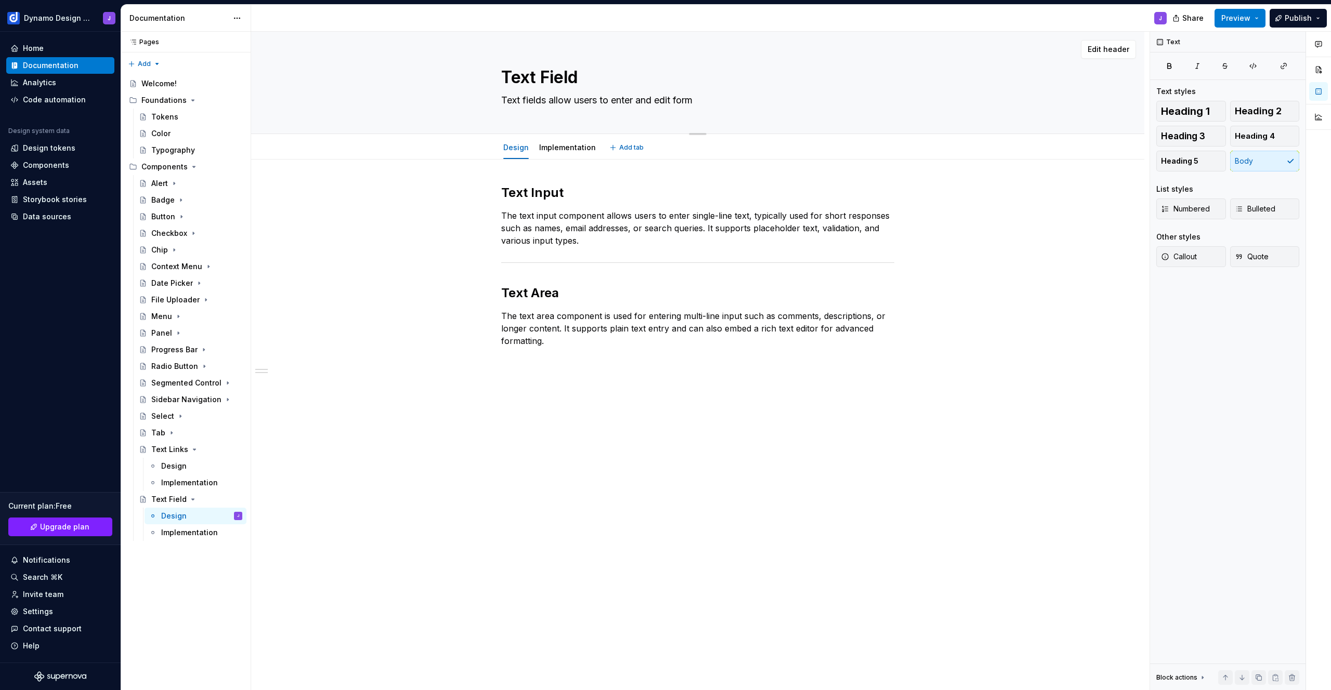
type textarea "Text fields allow users to enter and edit form"
type textarea "*"
type textarea "Text fields allow users to enter and edit form d"
type textarea "*"
type textarea "Text fields allow users to enter and edit form da"
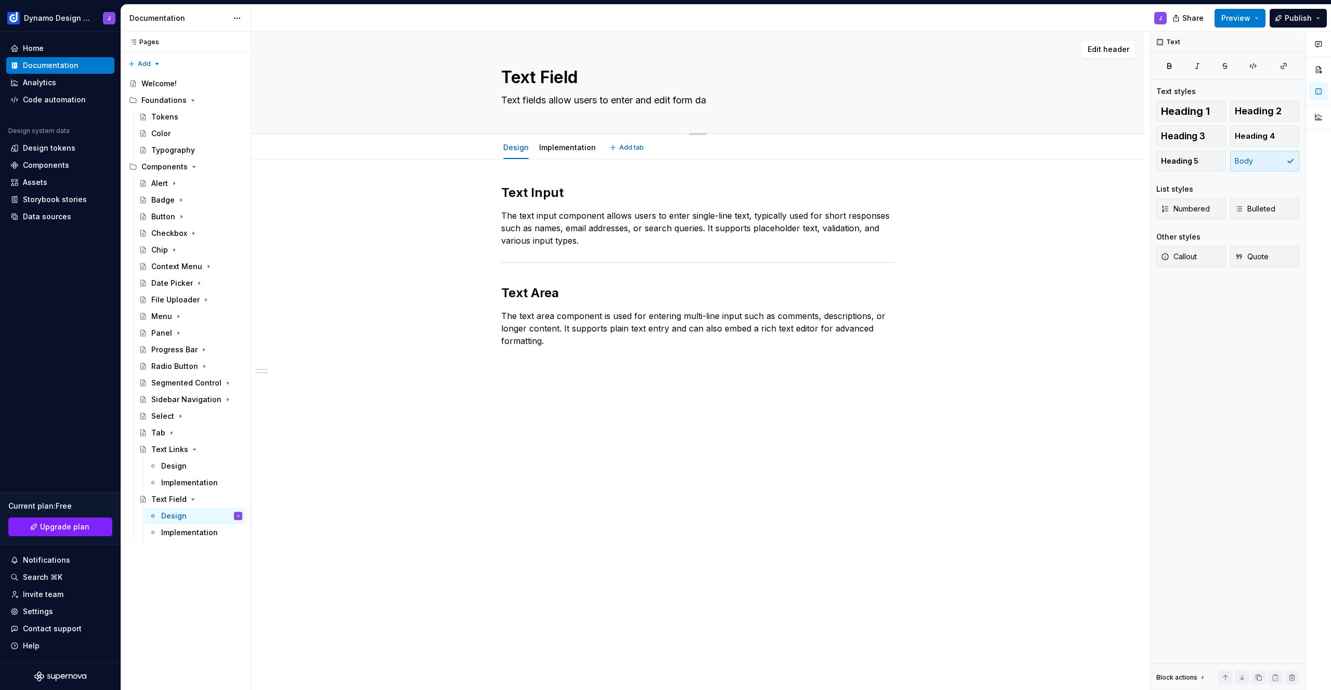
type textarea "*"
type textarea "Text fields allow users to enter and edit form dat"
type textarea "*"
type textarea "Text fields allow users to enter and edit form data"
type textarea "*"
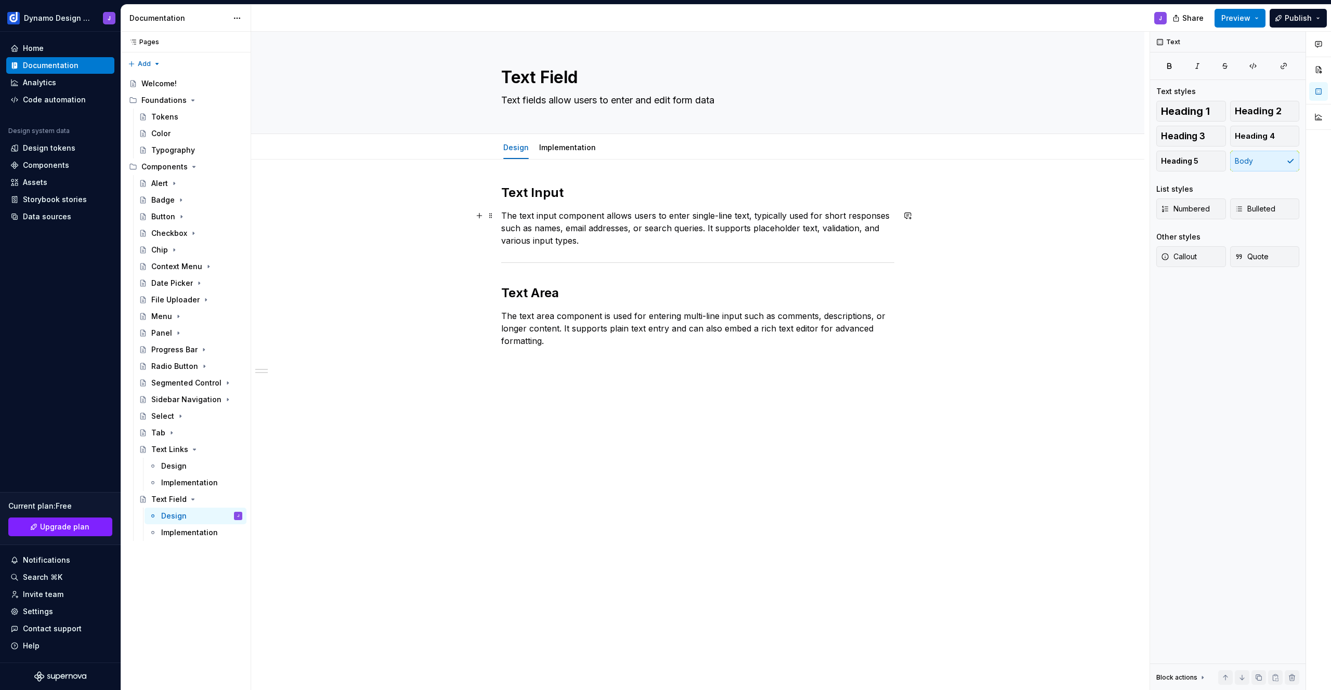
type textarea "Text fields allow users to enter and edit form data"
drag, startPoint x: 747, startPoint y: 215, endPoint x: 707, endPoint y: 229, distance: 42.6
click at [707, 229] on p "The text input component allows users to enter single-line text, typically used…" at bounding box center [697, 228] width 393 height 37
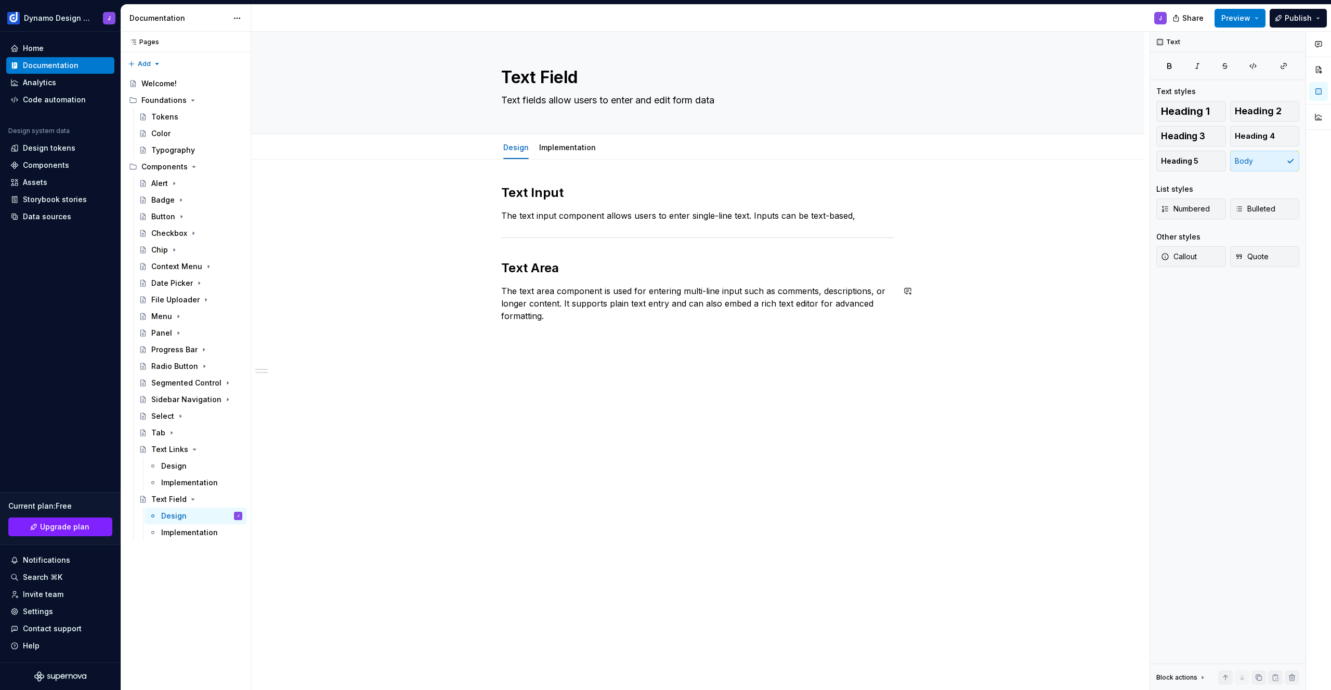
click at [580, 329] on div "Text Input The text input component allows users to enter single-line text. Inp…" at bounding box center [697, 260] width 393 height 150
click at [764, 390] on p "It supports placeholder text, validation, and various input types." at bounding box center [697, 391] width 393 height 12
click at [863, 217] on p "The text input component allows users to enter single-line text. Inputs can be …" at bounding box center [697, 216] width 393 height 12
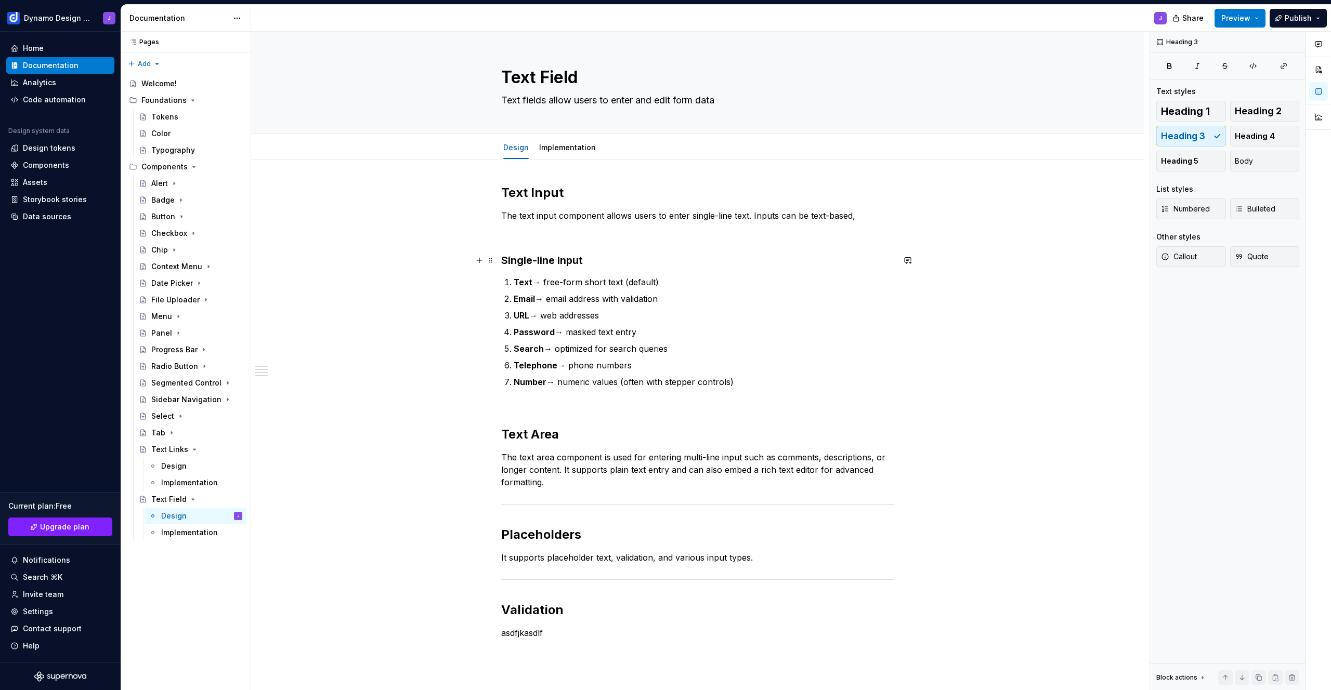
click at [605, 259] on h3 "Single-line Input" at bounding box center [697, 260] width 393 height 15
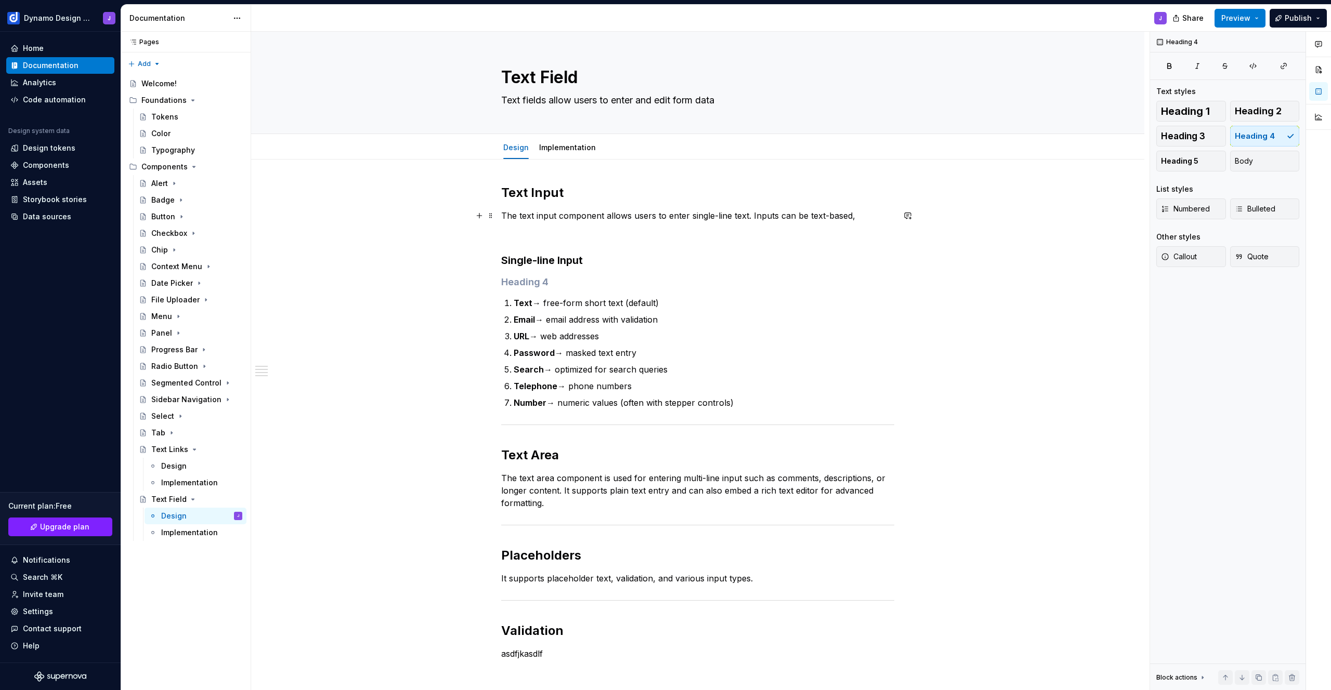
drag, startPoint x: 749, startPoint y: 215, endPoint x: 870, endPoint y: 276, distance: 135.3
click at [751, 217] on p "The text input component allows users to enter single-line text. Inputs can be …" at bounding box center [697, 216] width 393 height 12
click at [565, 273] on div "Text Input The text input component allows users to enter single-line text. Sin…" at bounding box center [697, 423] width 393 height 476
click at [589, 261] on h3 "Single-line Input" at bounding box center [697, 260] width 393 height 15
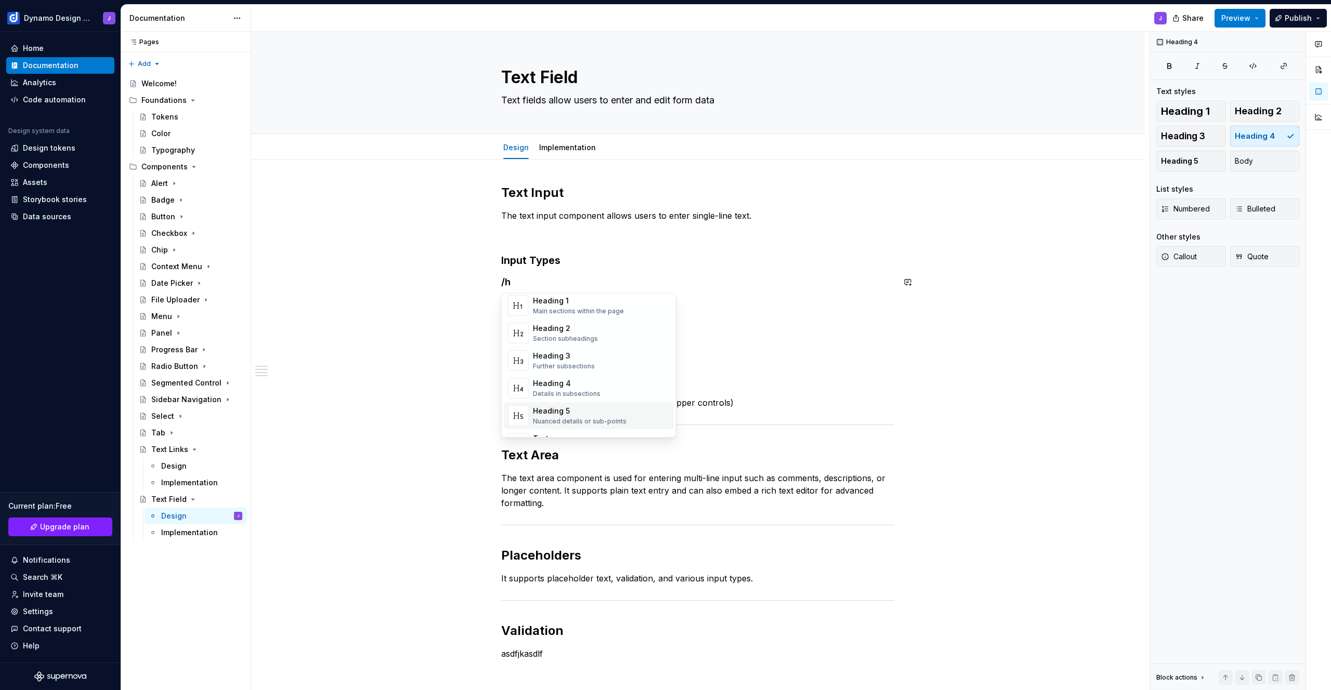
scroll to position [93, 0]
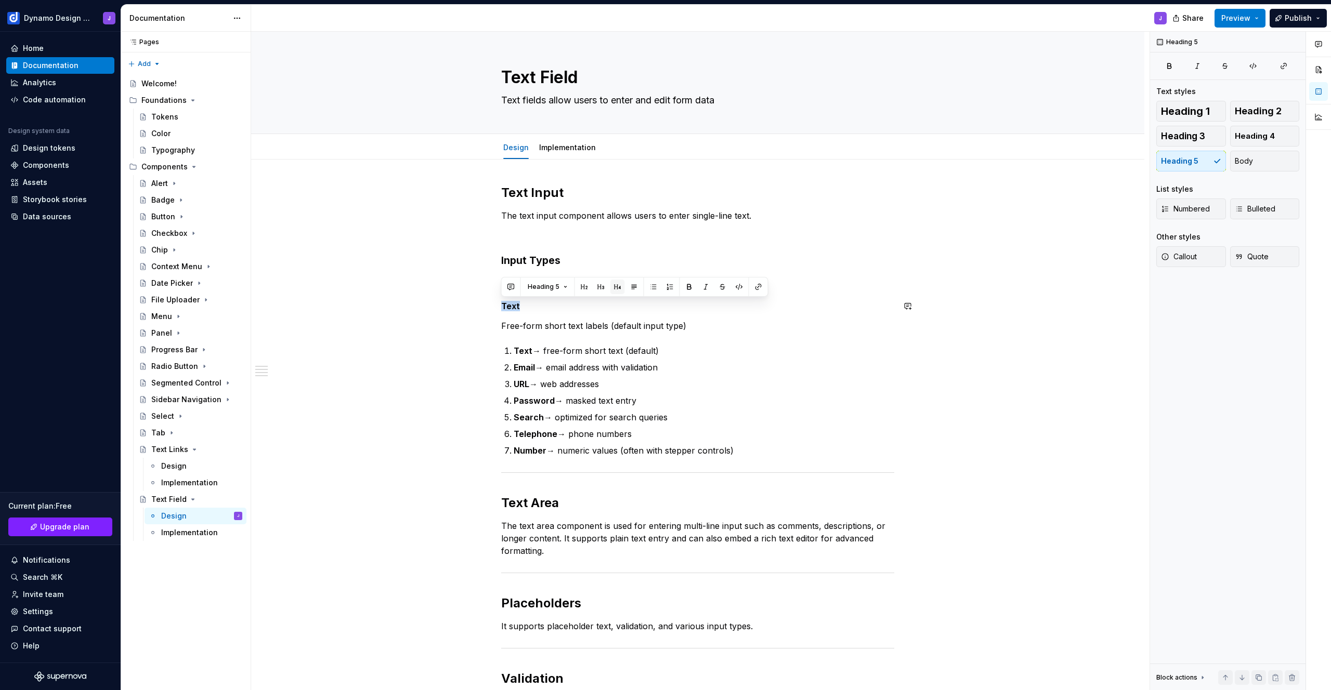
click at [616, 289] on button "button" at bounding box center [617, 287] width 15 height 15
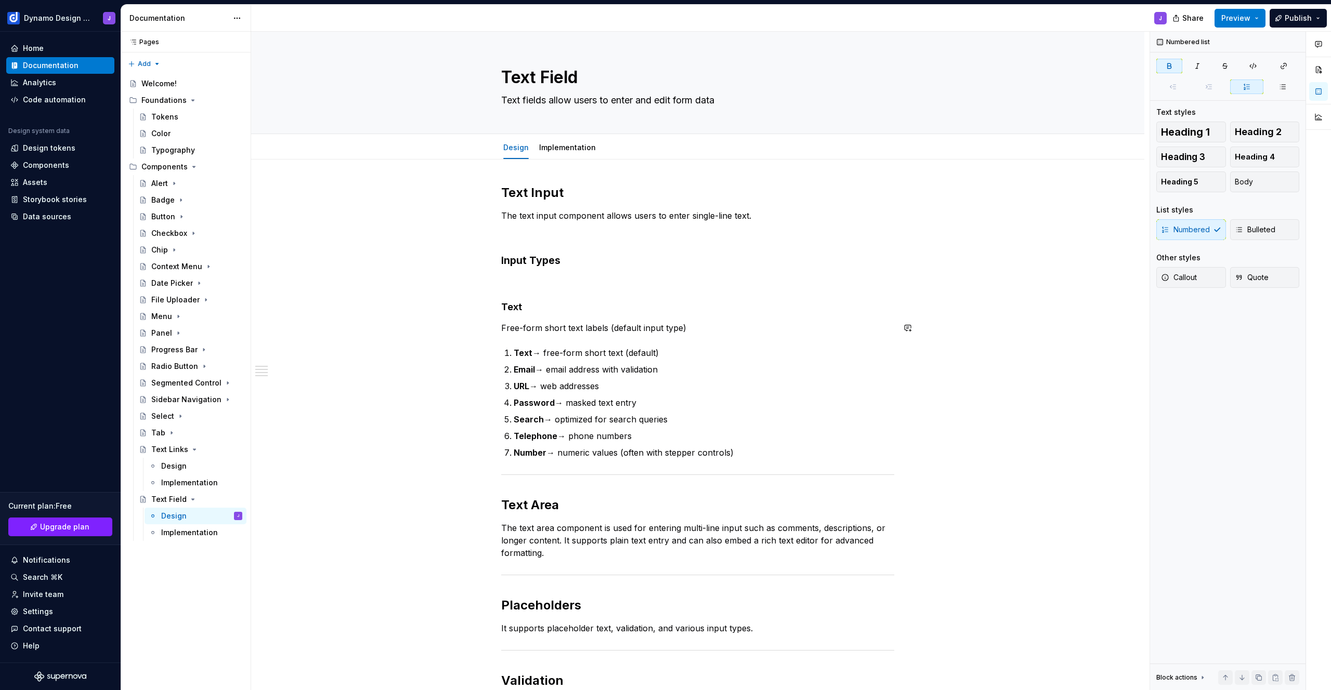
click at [567, 336] on div "Text Input The text input component allows users to enter single-line text. Inp…" at bounding box center [697, 448] width 393 height 526
click at [721, 331] on p "Free-form short text labels (default input type)" at bounding box center [697, 328] width 393 height 12
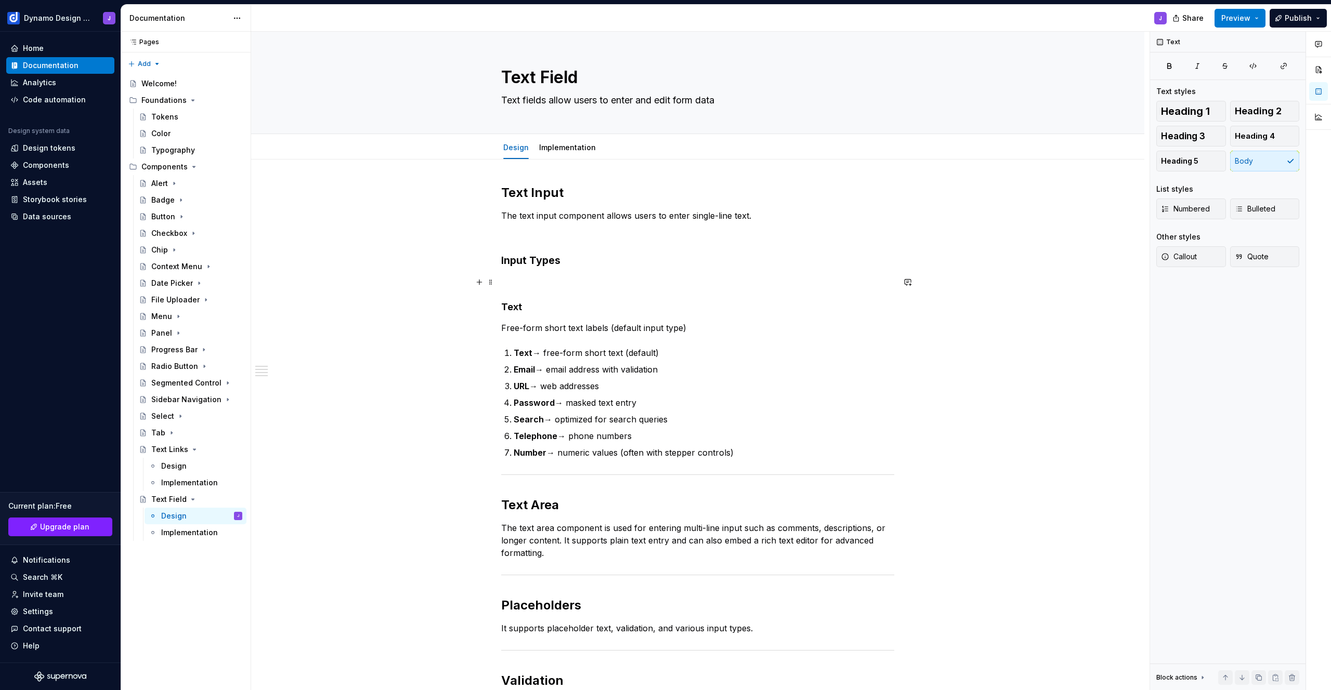
click at [566, 284] on p at bounding box center [697, 282] width 393 height 12
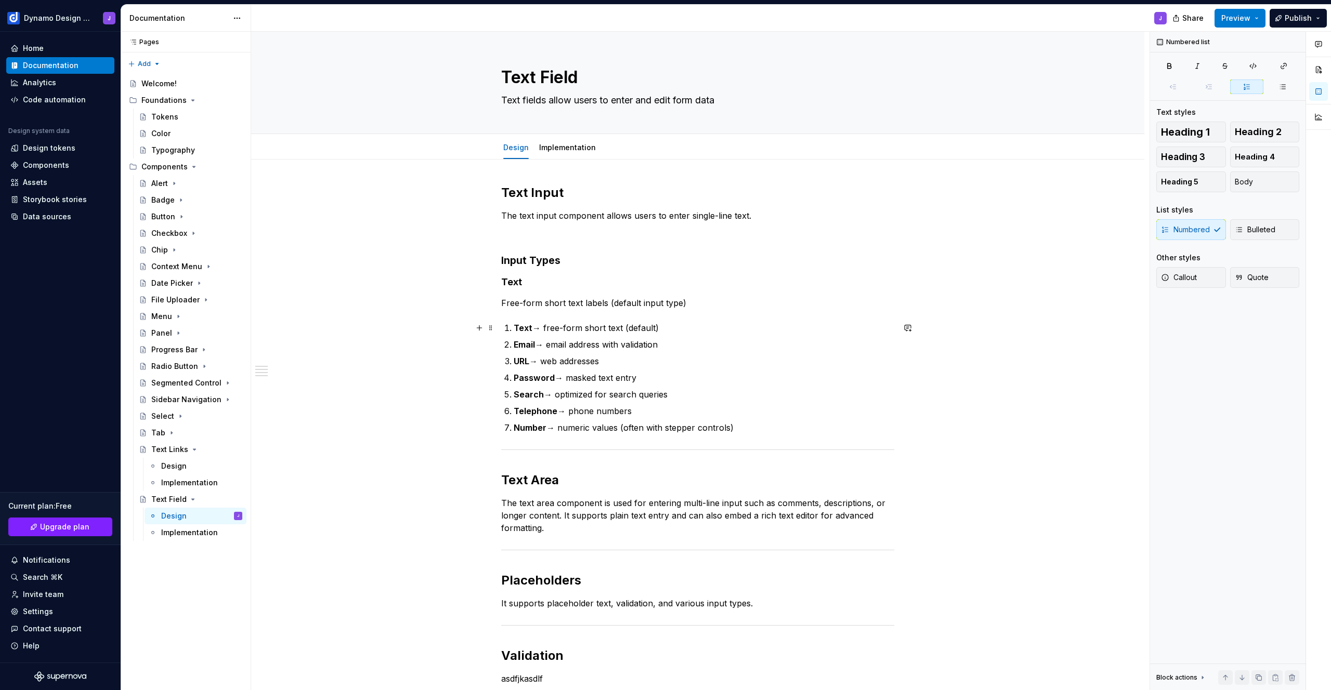
click at [545, 326] on p "Text → free-form short text (default)" at bounding box center [704, 328] width 381 height 12
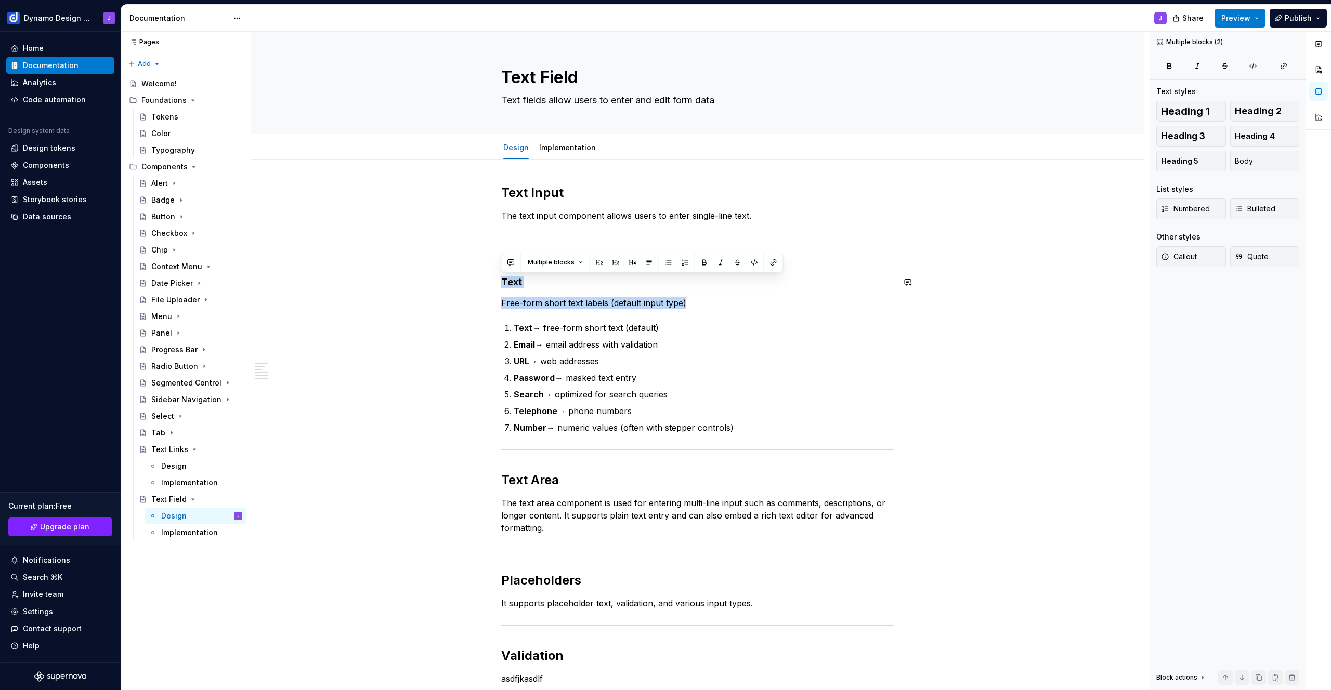
drag, startPoint x: 697, startPoint y: 299, endPoint x: 443, endPoint y: 275, distance: 254.9
click at [443, 275] on div "Text Input The text input component allows users to enter single-line text. Inp…" at bounding box center [697, 532] width 893 height 745
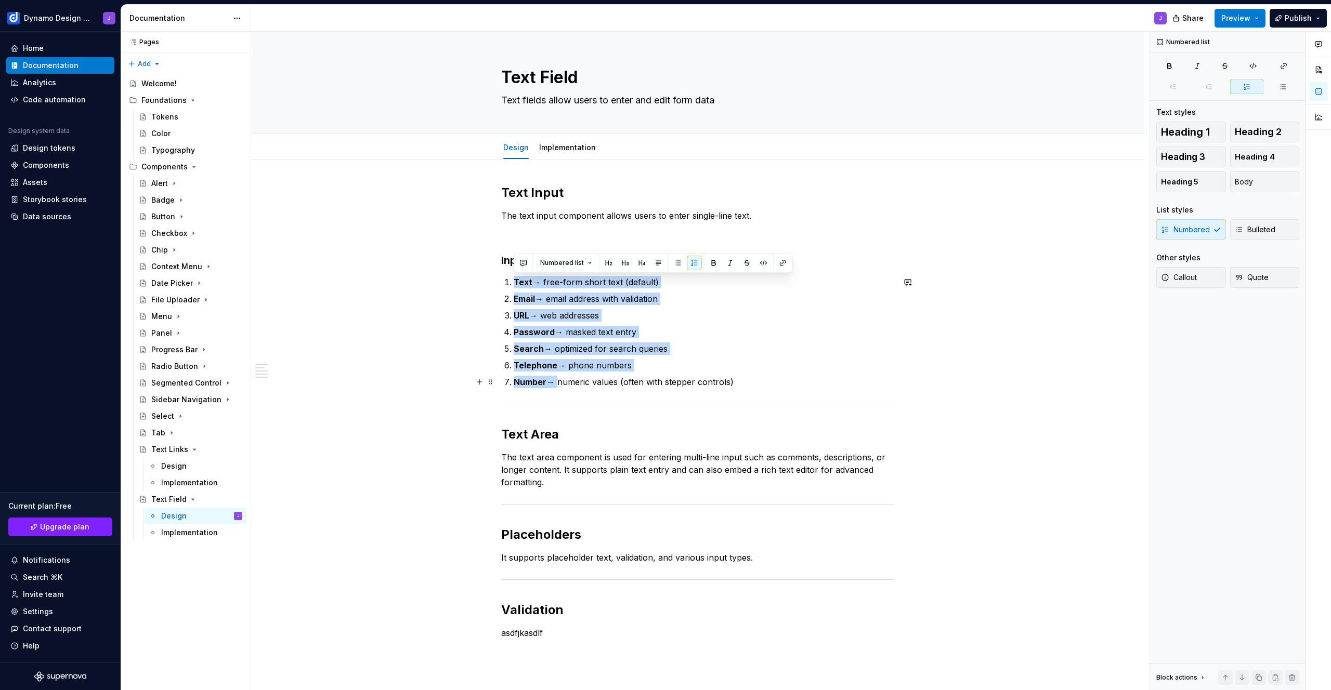
drag, startPoint x: 515, startPoint y: 280, endPoint x: 558, endPoint y: 381, distance: 110.2
click at [558, 381] on ol "Text → free-form short text (default) Email → email address with validation URL…" at bounding box center [704, 332] width 381 height 112
click at [677, 263] on button "button" at bounding box center [678, 263] width 15 height 15
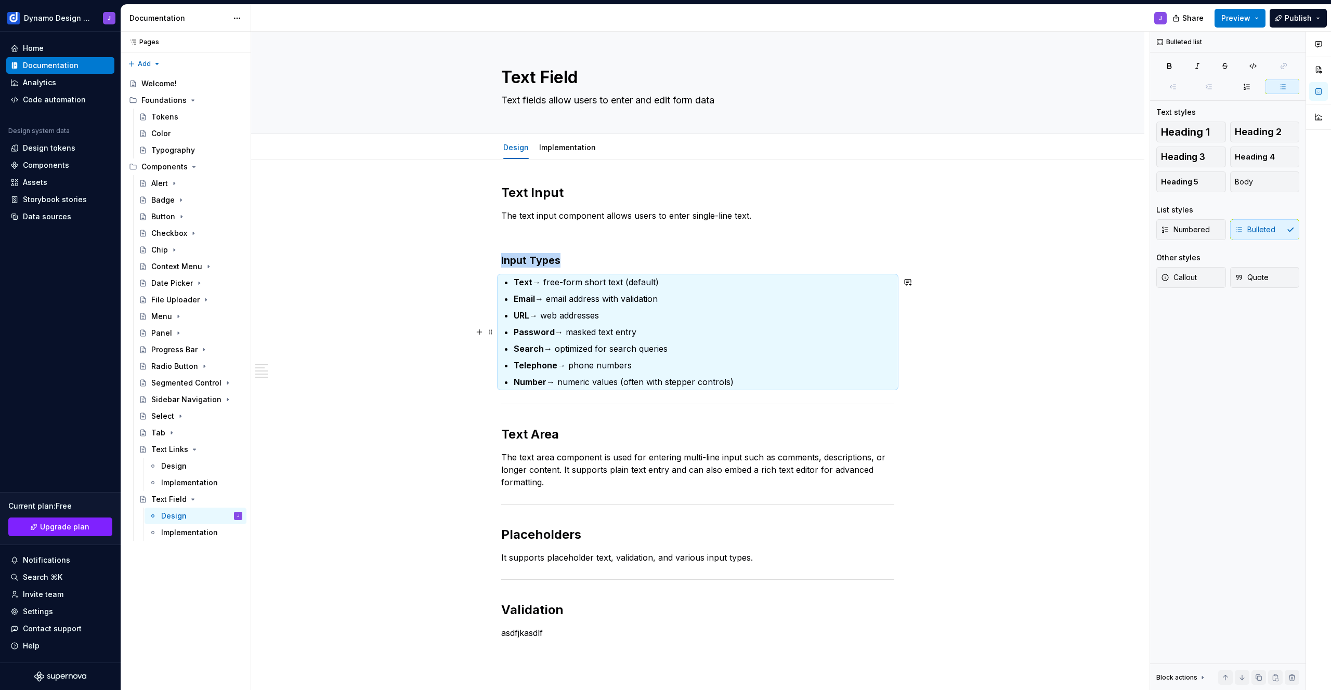
click at [597, 333] on p "Password → masked text entry" at bounding box center [704, 332] width 381 height 12
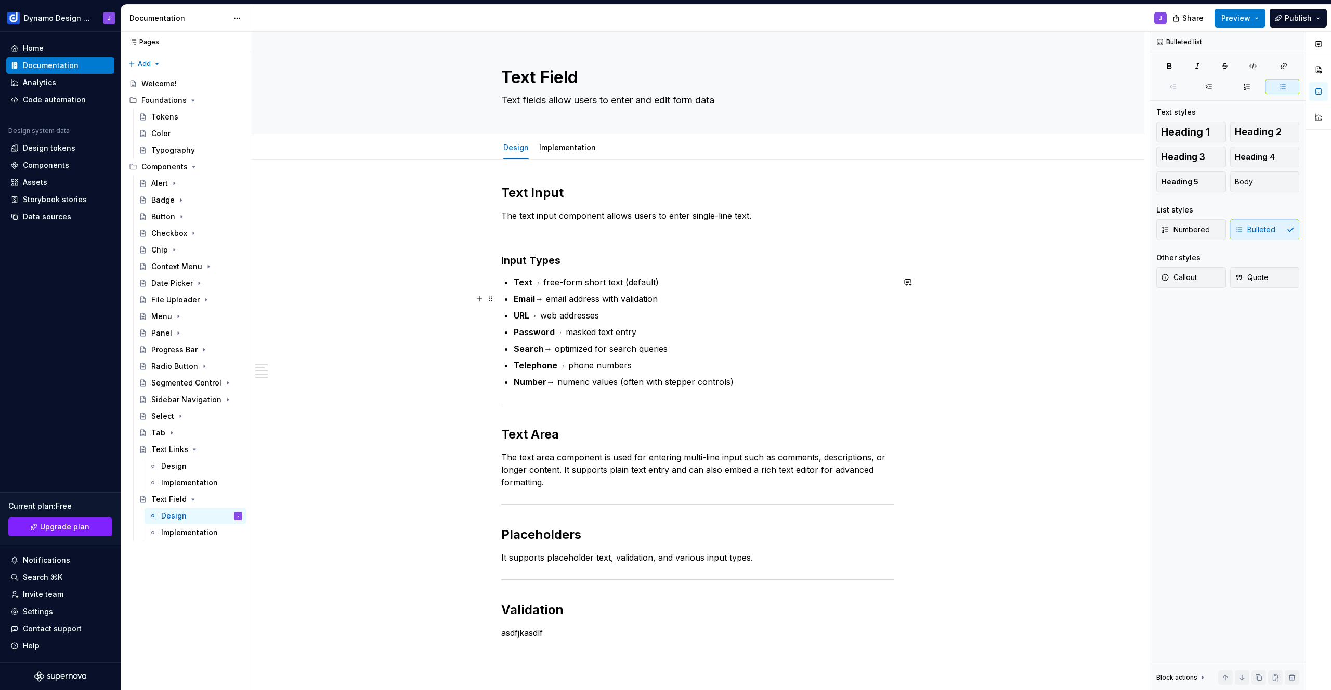
click at [669, 297] on p "Email → email address with validation" at bounding box center [704, 299] width 381 height 12
click at [616, 318] on p "URL → web addresses" at bounding box center [704, 315] width 381 height 12
click at [520, 259] on h3 "Input Types" at bounding box center [697, 260] width 393 height 15
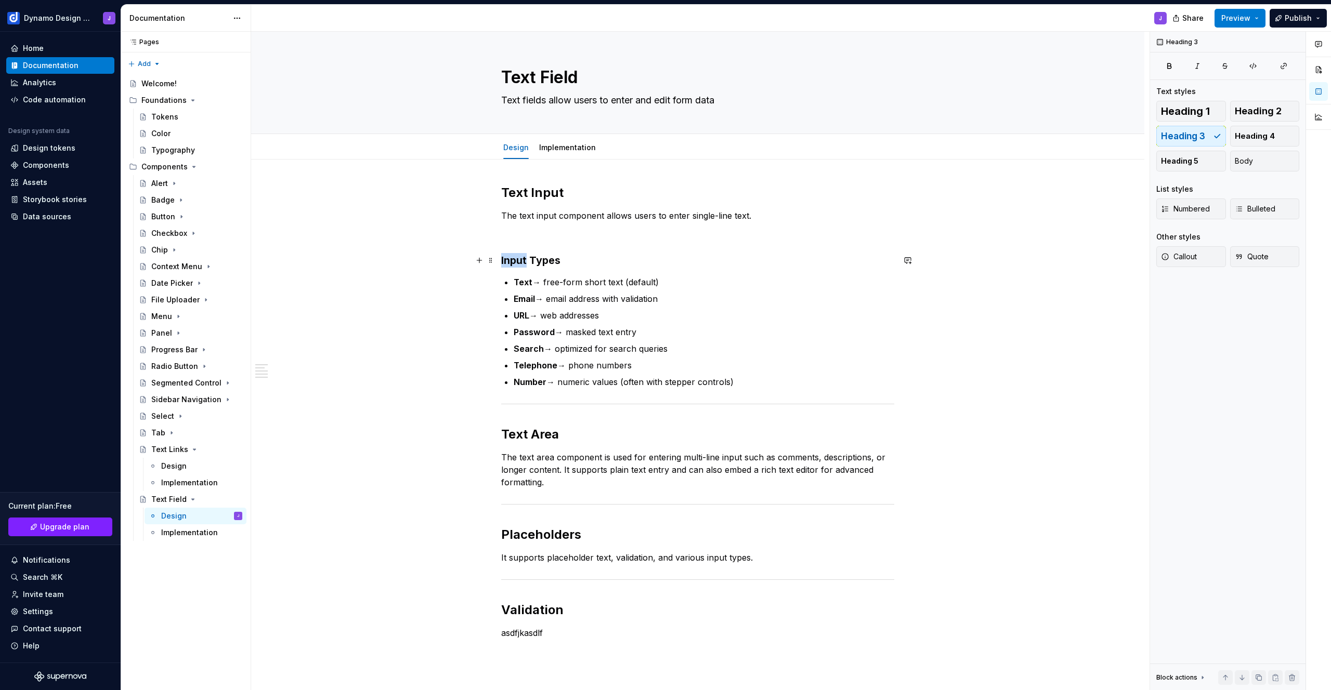
click at [520, 259] on h3 "Input Types" at bounding box center [697, 260] width 393 height 15
click at [528, 226] on div "Text Input The text input component allows users to enter single-line text. Sin…" at bounding box center [697, 412] width 393 height 455
click at [575, 632] on p "asdfjkasdlf" at bounding box center [697, 634] width 393 height 12
drag, startPoint x: 564, startPoint y: 485, endPoint x: 582, endPoint y: 495, distance: 21.0
click at [564, 485] on p "The text area component is used for entering multi-line input such as comments,…" at bounding box center [697, 470] width 393 height 37
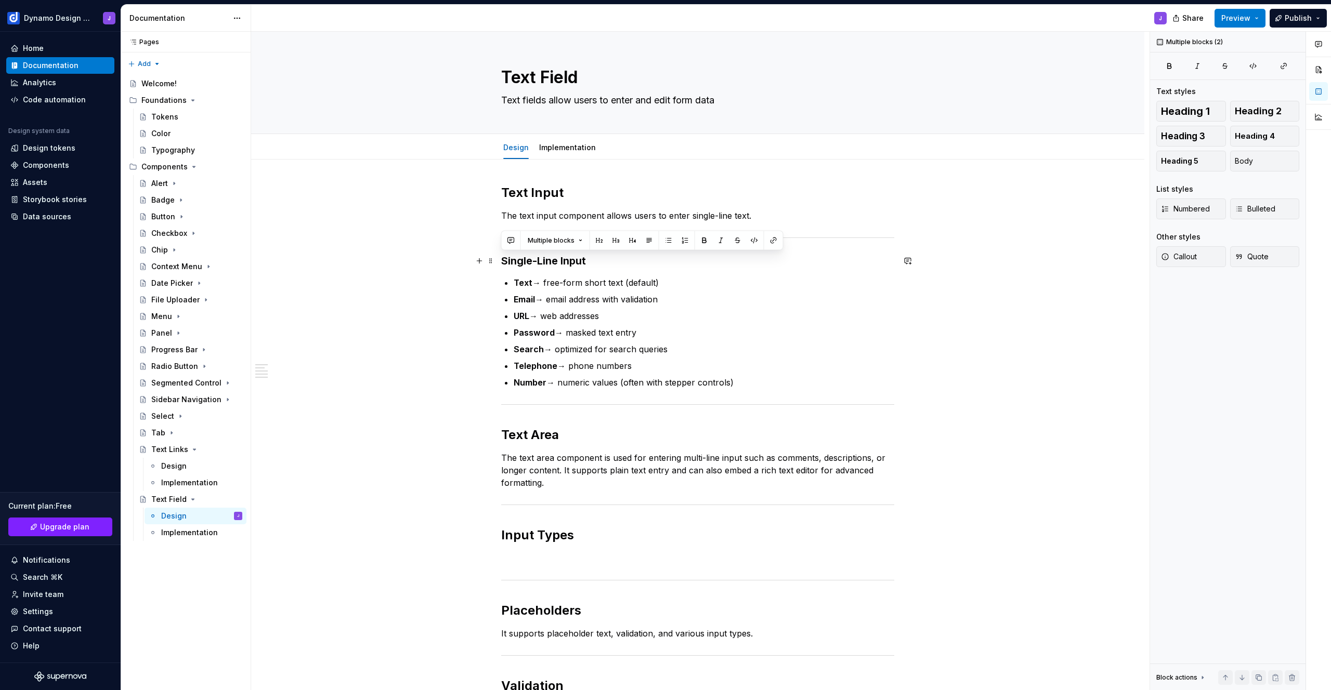
drag, startPoint x: 701, startPoint y: 369, endPoint x: 444, endPoint y: 255, distance: 281.0
click at [444, 255] on div "Text Input The text input component allows users to enter single-line text. Sin…" at bounding box center [697, 547] width 893 height 775
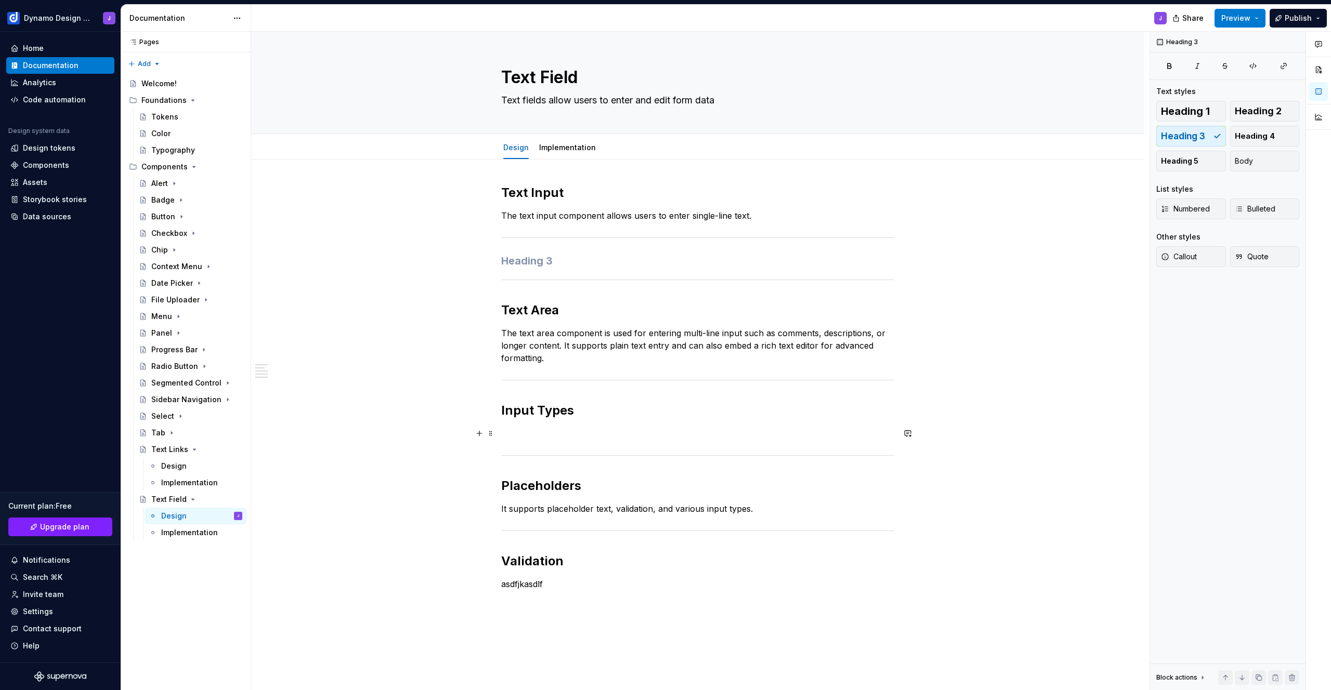
click at [538, 432] on p at bounding box center [697, 433] width 393 height 12
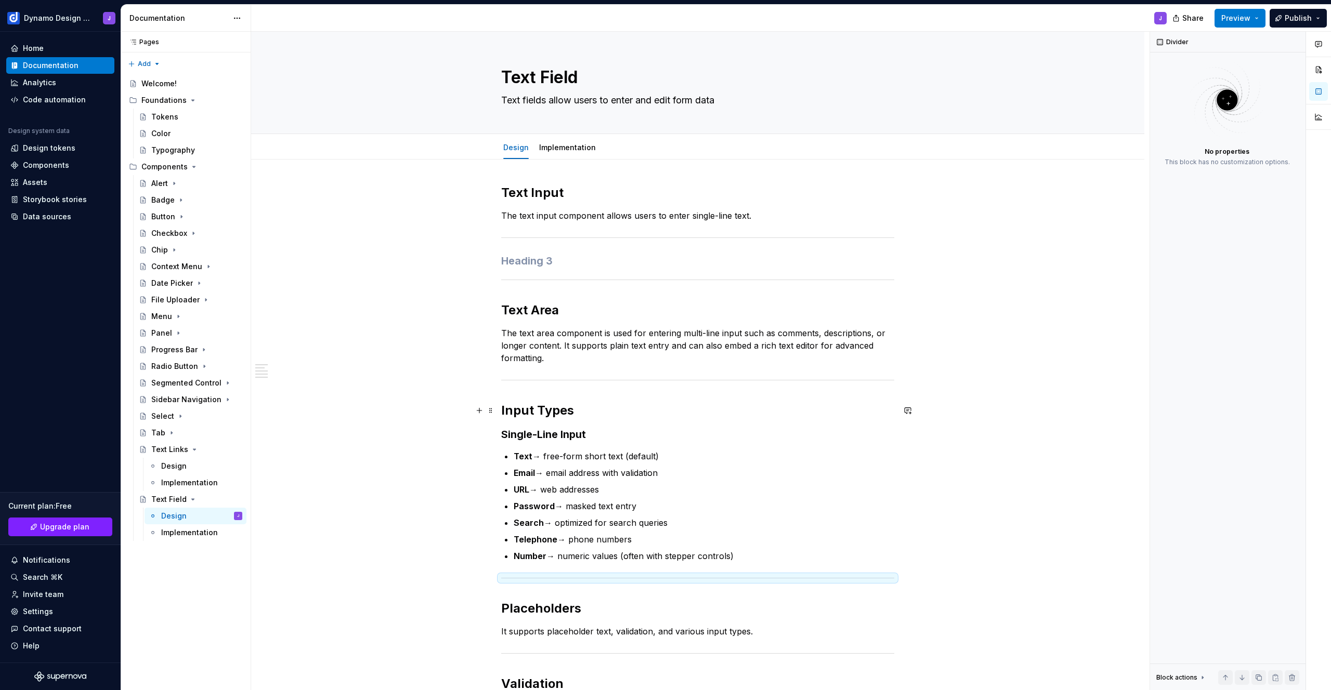
click at [578, 413] on h2 "Input Types" at bounding box center [697, 410] width 393 height 17
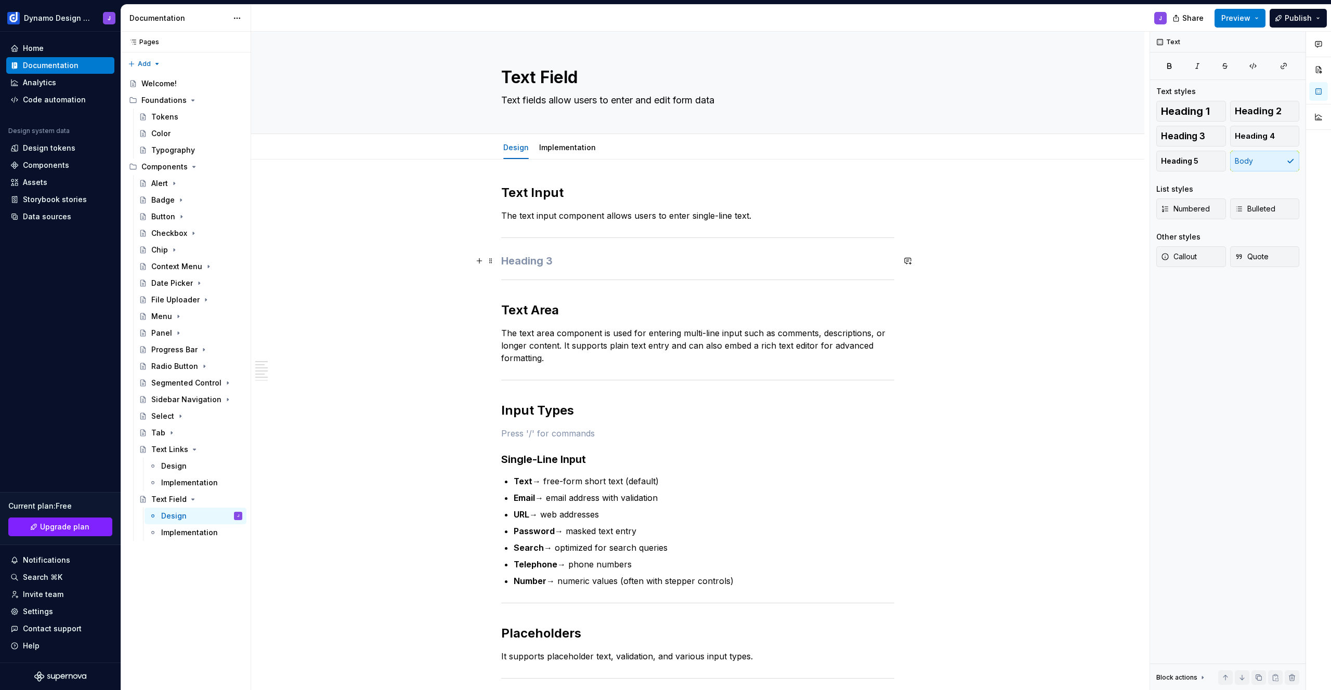
click at [580, 264] on h3 at bounding box center [697, 261] width 393 height 15
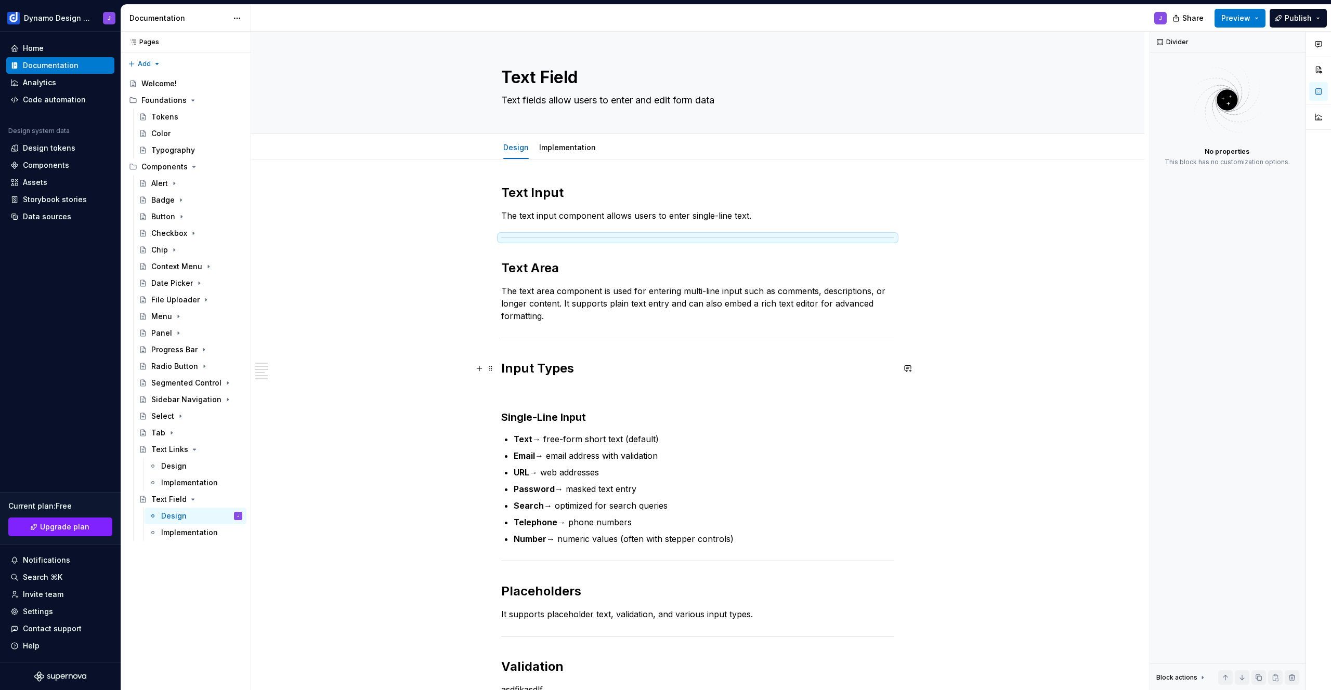
click at [614, 359] on div "Text Input The text input component allows users to enter single-line text. Tex…" at bounding box center [697, 441] width 393 height 512
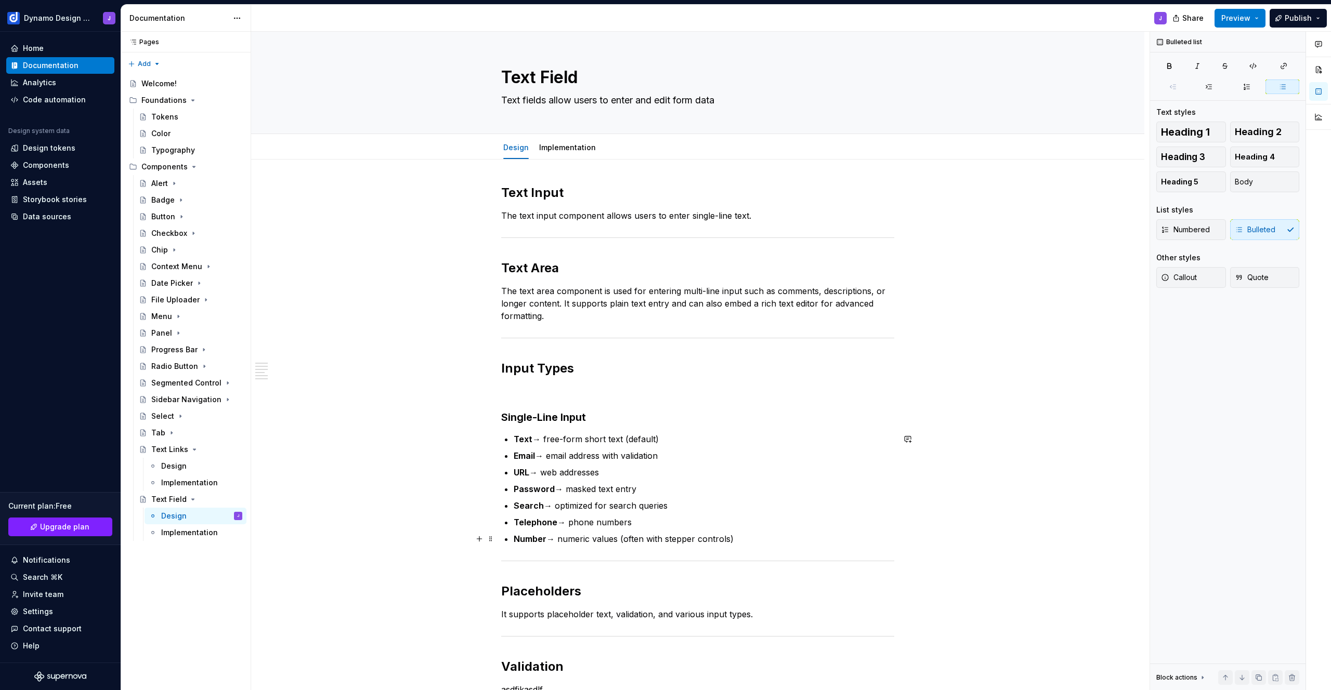
click at [759, 537] on p "Number → numeric values (often with stepper controls)" at bounding box center [704, 539] width 381 height 12
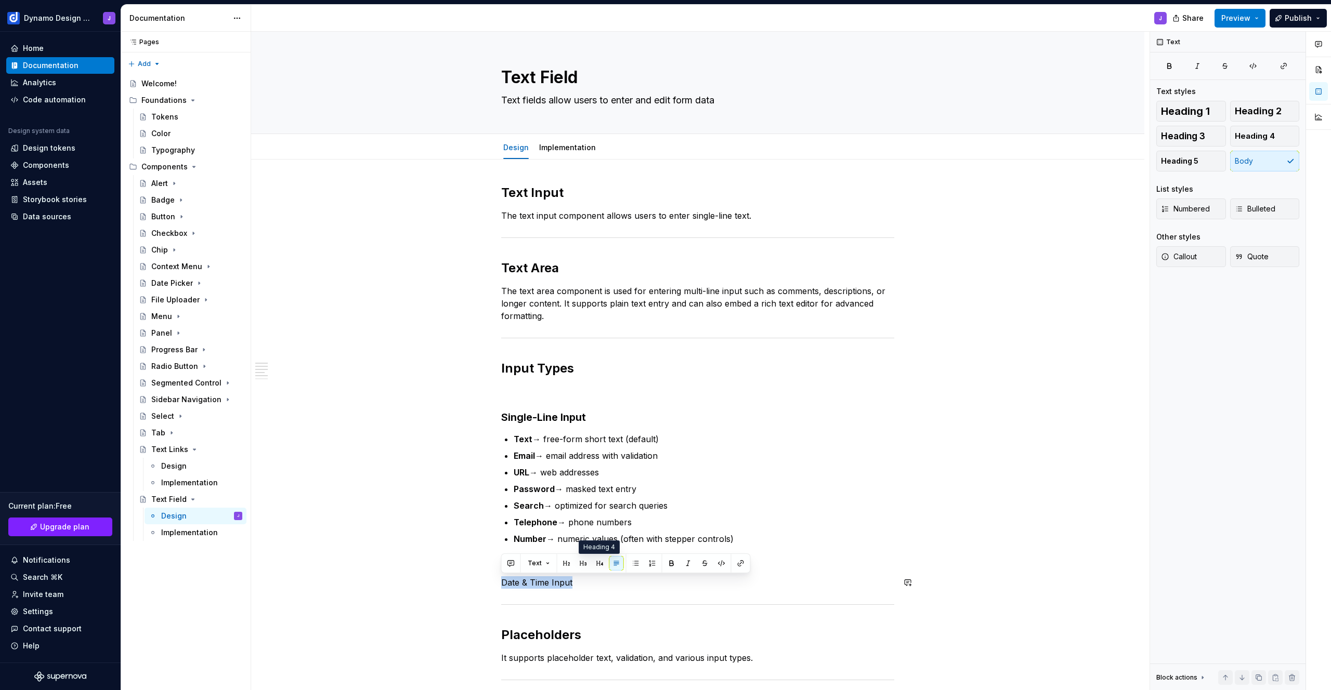
click at [600, 562] on button "button" at bounding box center [600, 563] width 15 height 15
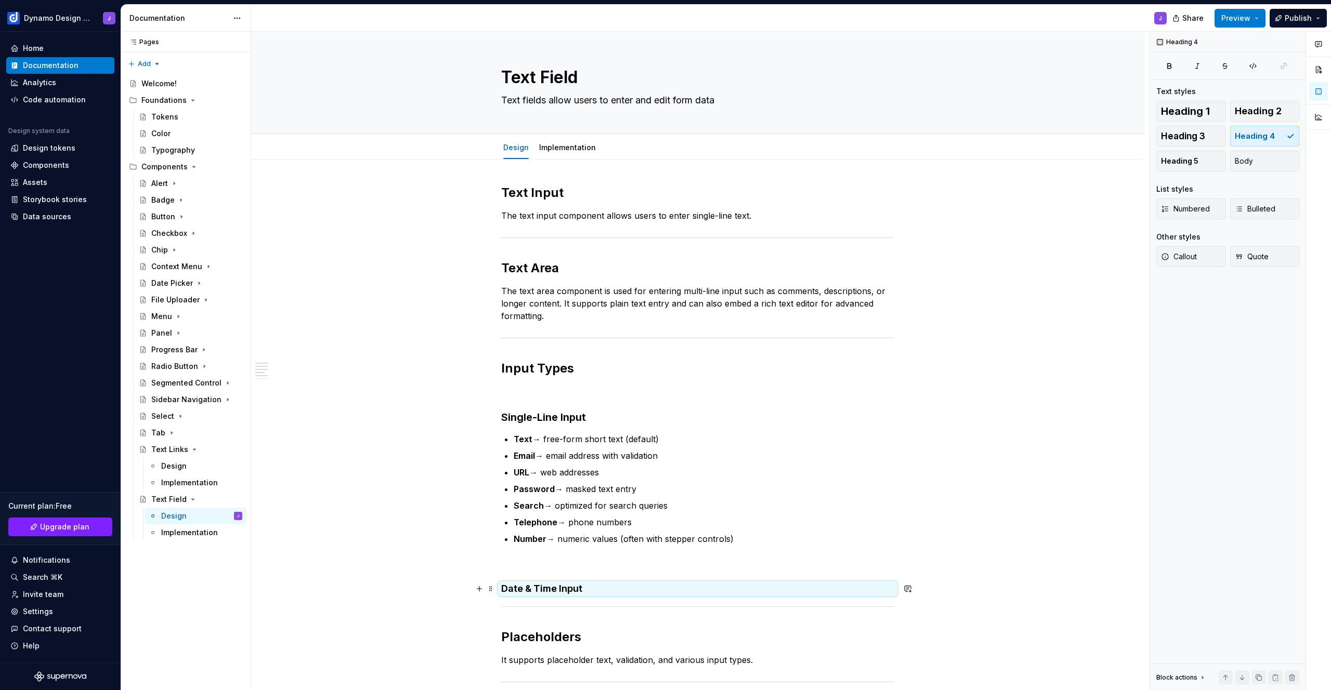
click at [594, 584] on h4 "Date & Time Input" at bounding box center [697, 589] width 393 height 12
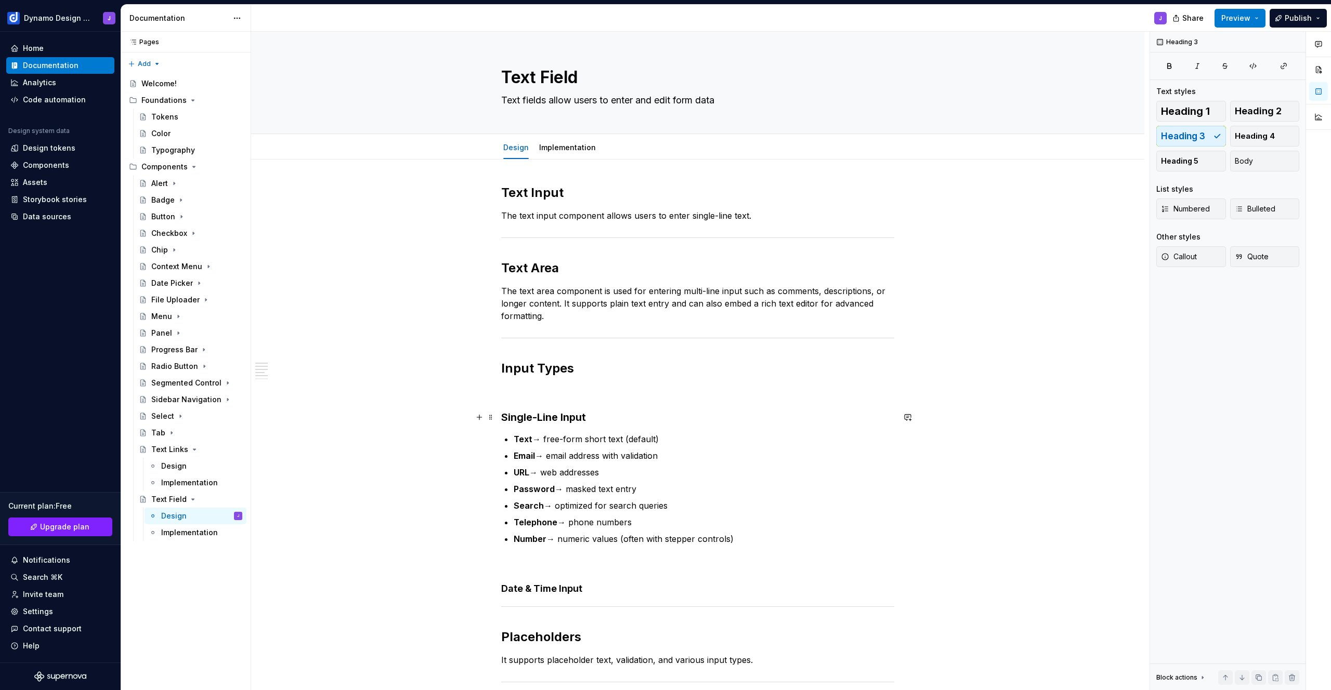
click at [549, 410] on h3 "Single-Line Input" at bounding box center [697, 417] width 393 height 15
click at [602, 595] on div "Text Input The text input component allows users to enter single-line text. Tex…" at bounding box center [697, 463] width 393 height 557
click at [595, 570] on button "button" at bounding box center [601, 569] width 15 height 15
click at [614, 591] on h3 "Date & Time Input" at bounding box center [697, 590] width 393 height 15
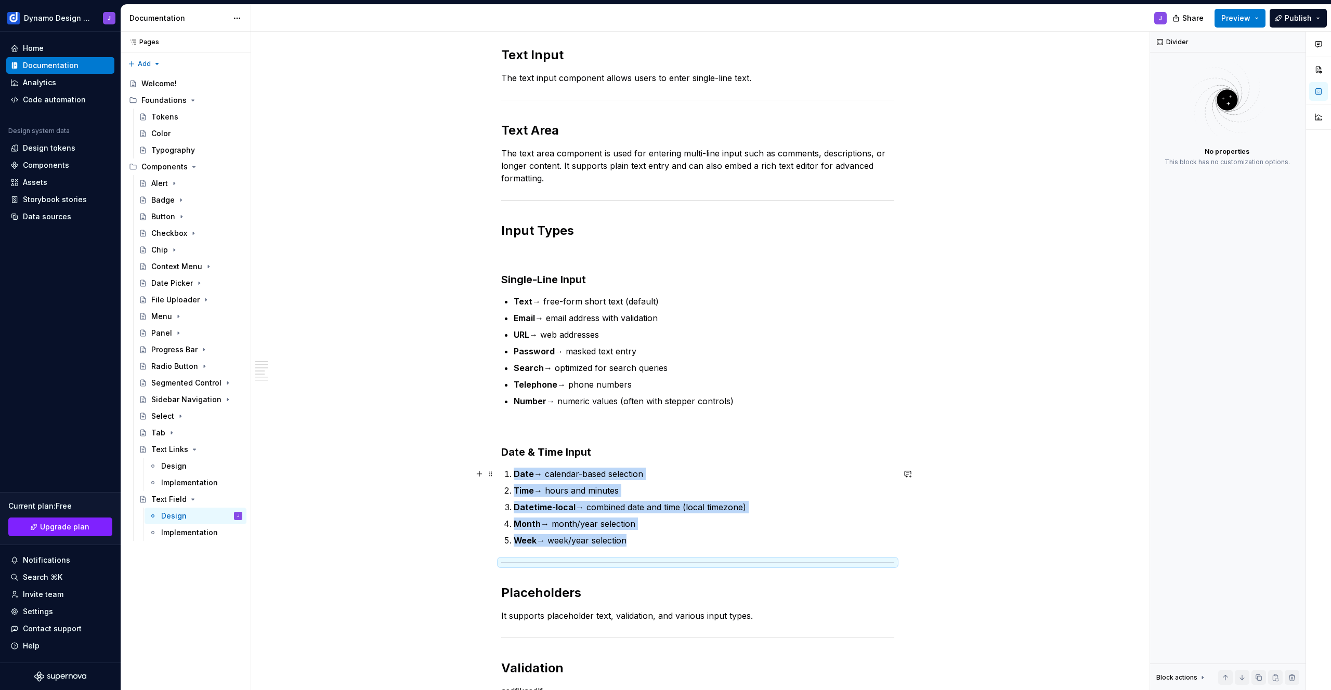
scroll to position [178, 0]
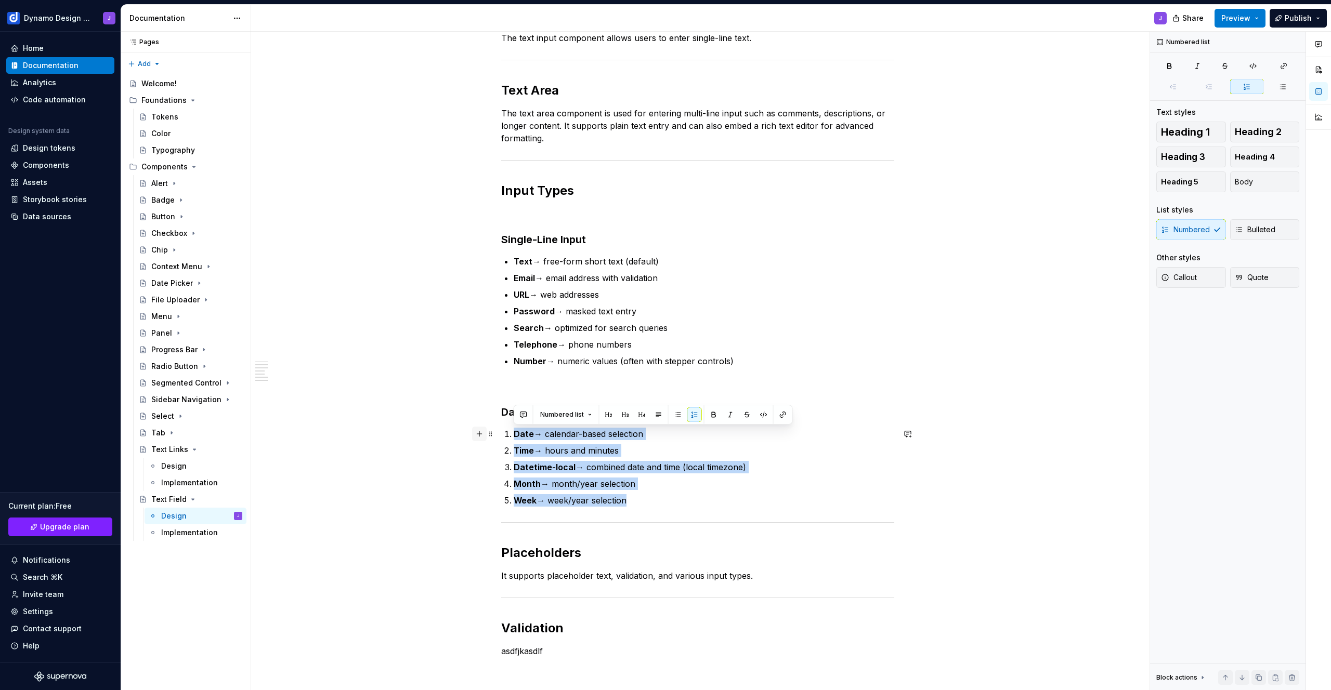
drag, startPoint x: 546, startPoint y: 477, endPoint x: 484, endPoint y: 435, distance: 74.8
click at [501, 435] on div "Text Input The text input component allows users to enter single-line text. Tex…" at bounding box center [697, 338] width 393 height 663
click at [692, 415] on button "button" at bounding box center [694, 415] width 15 height 15
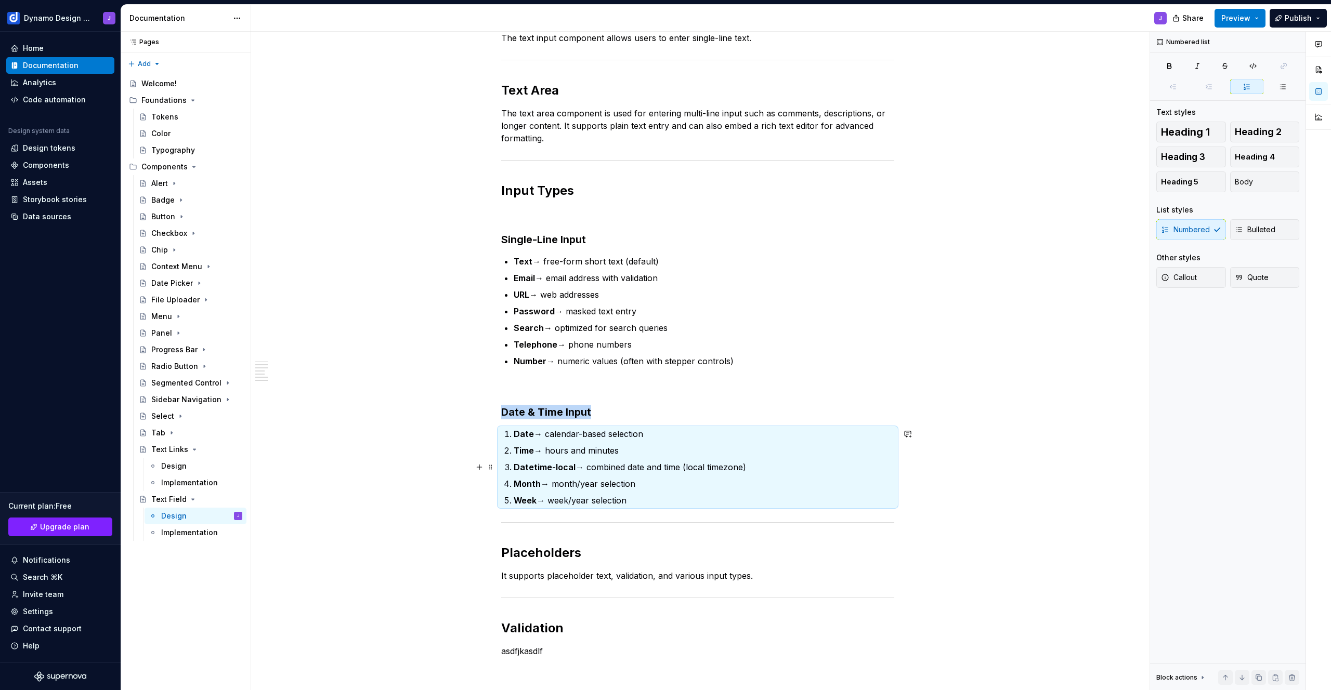
click at [672, 470] on p "Datetime-local → combined date and time (local timezone)" at bounding box center [704, 467] width 381 height 12
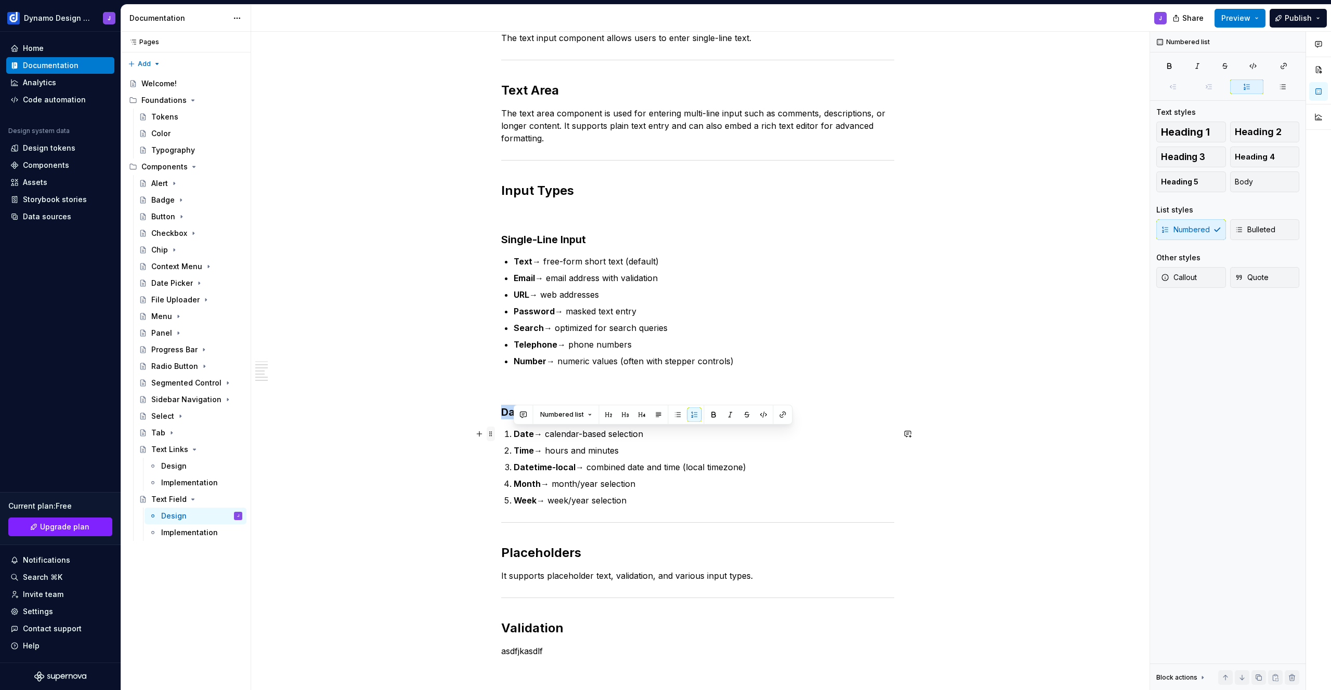
drag, startPoint x: 505, startPoint y: 464, endPoint x: 490, endPoint y: 428, distance: 38.9
click at [501, 428] on div "Text Input The text input component allows users to enter single-line text. Tex…" at bounding box center [697, 338] width 393 height 663
click at [679, 415] on button "button" at bounding box center [678, 415] width 15 height 15
click at [505, 433] on div "Text Input The text input component allows users to enter single-line text. Tex…" at bounding box center [697, 332] width 393 height 651
click at [605, 412] on h3 "Date & Time Input" at bounding box center [697, 412] width 393 height 15
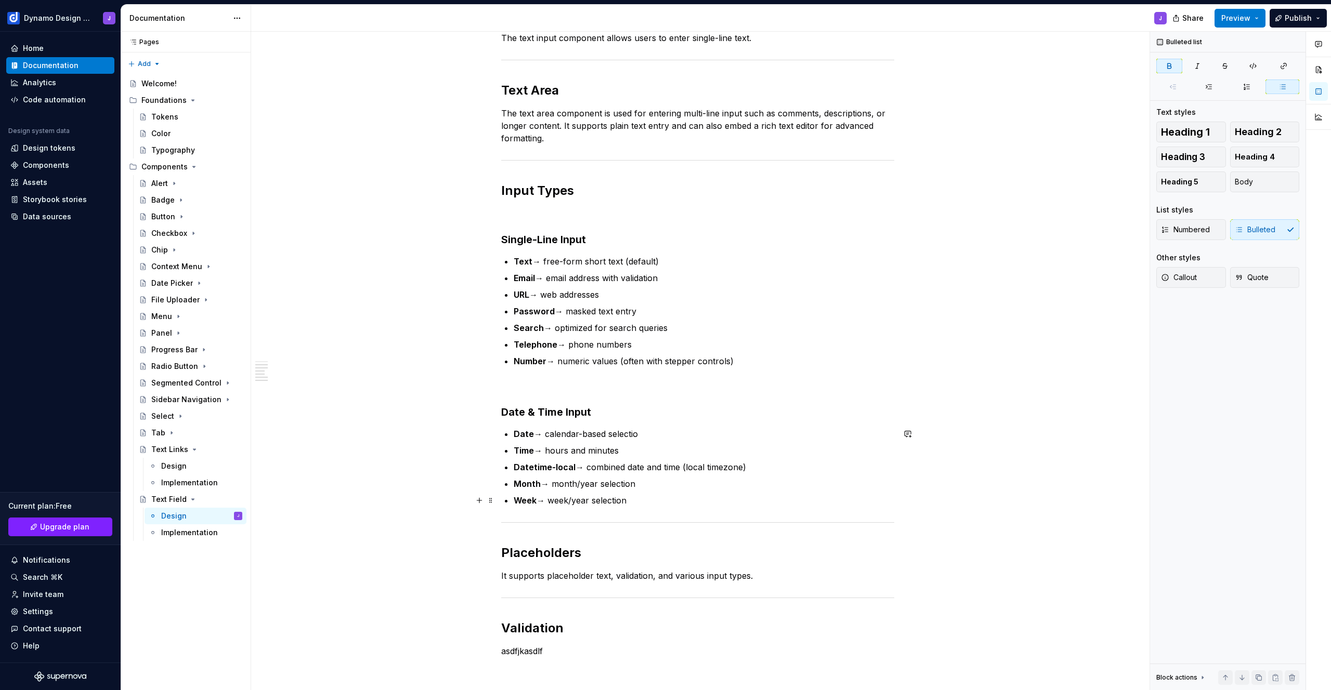
click at [654, 496] on p "Week → week/year selection" at bounding box center [704, 500] width 381 height 12
click at [571, 467] on strong "Datetime-local" at bounding box center [545, 467] width 62 height 10
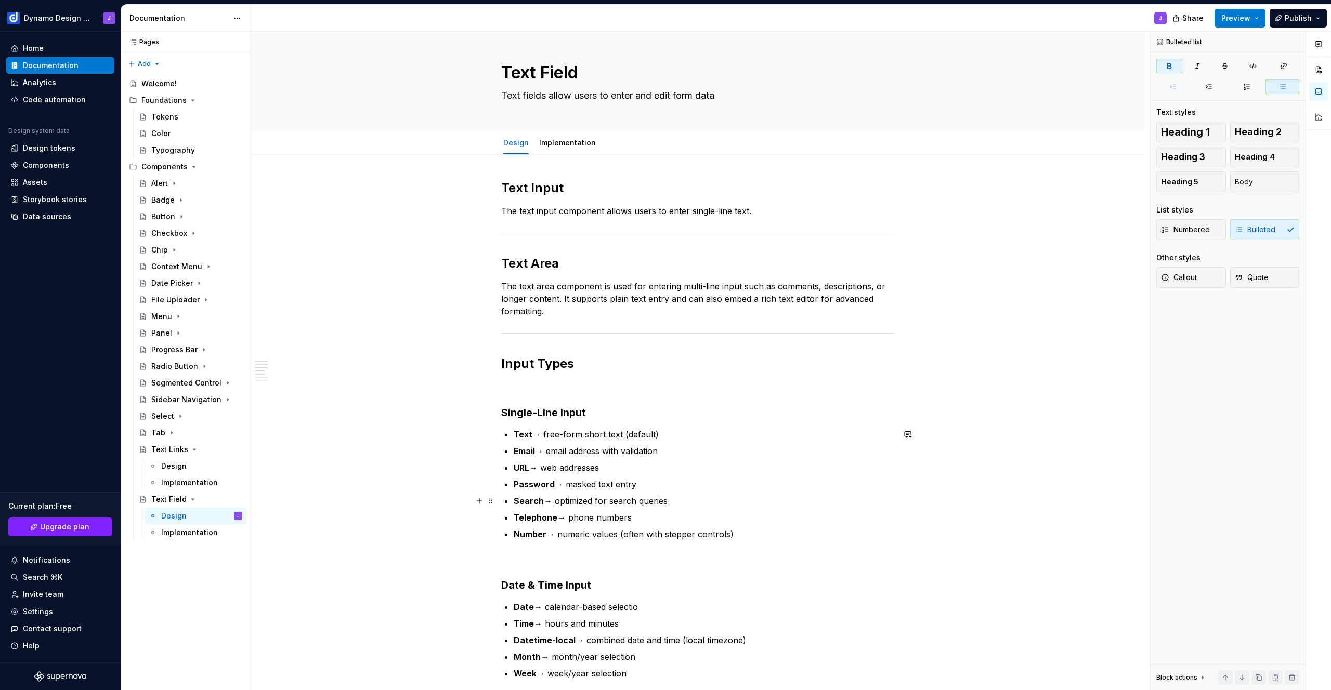
scroll to position [15, 0]
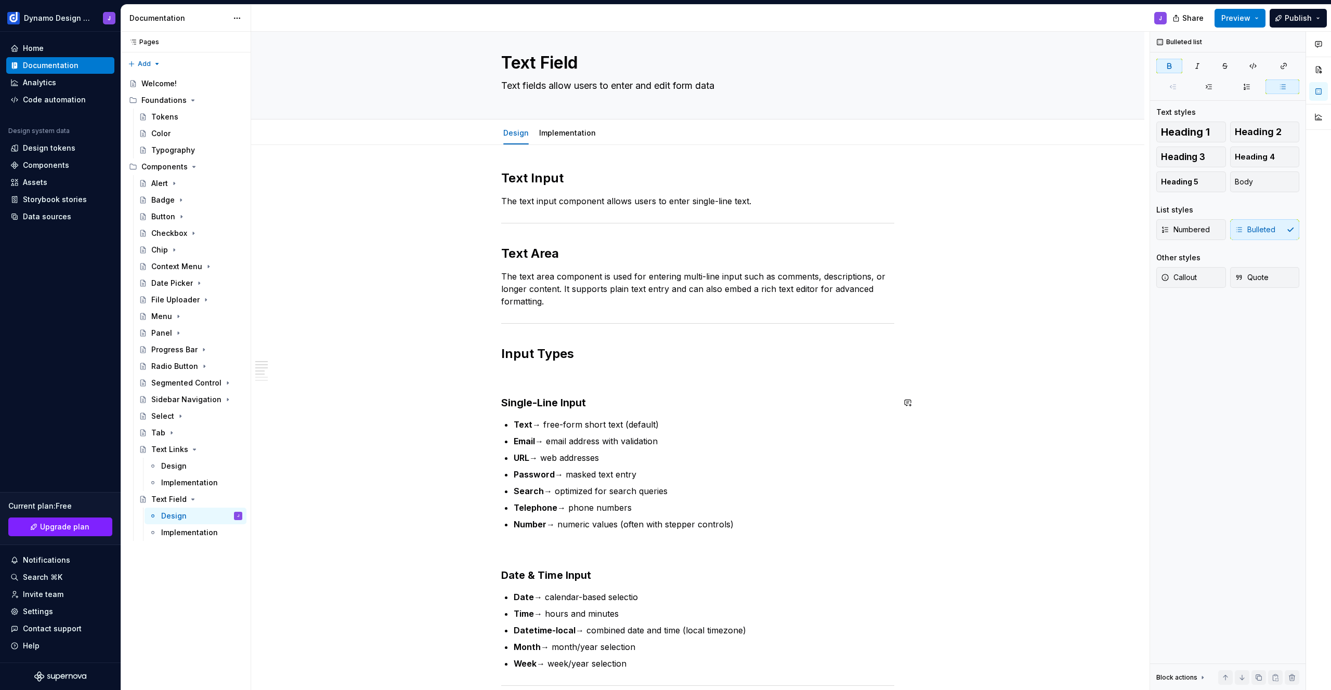
click at [570, 381] on p at bounding box center [697, 377] width 393 height 12
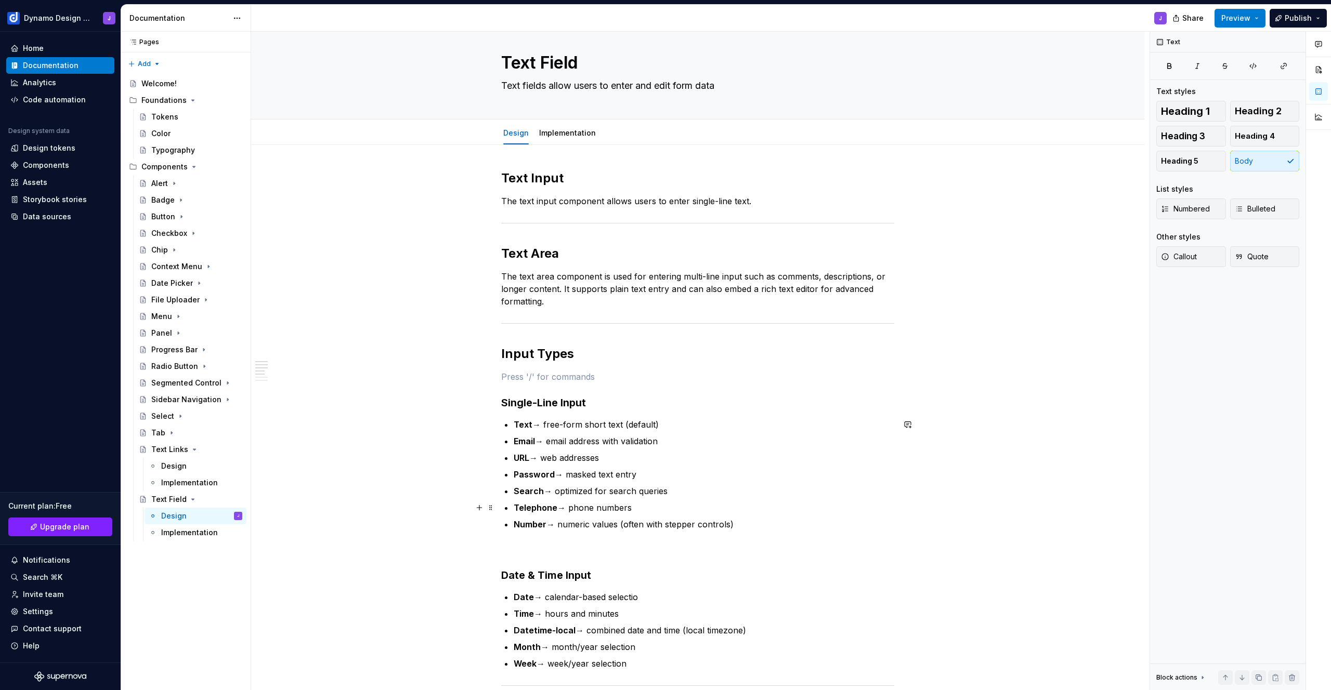
scroll to position [196, 0]
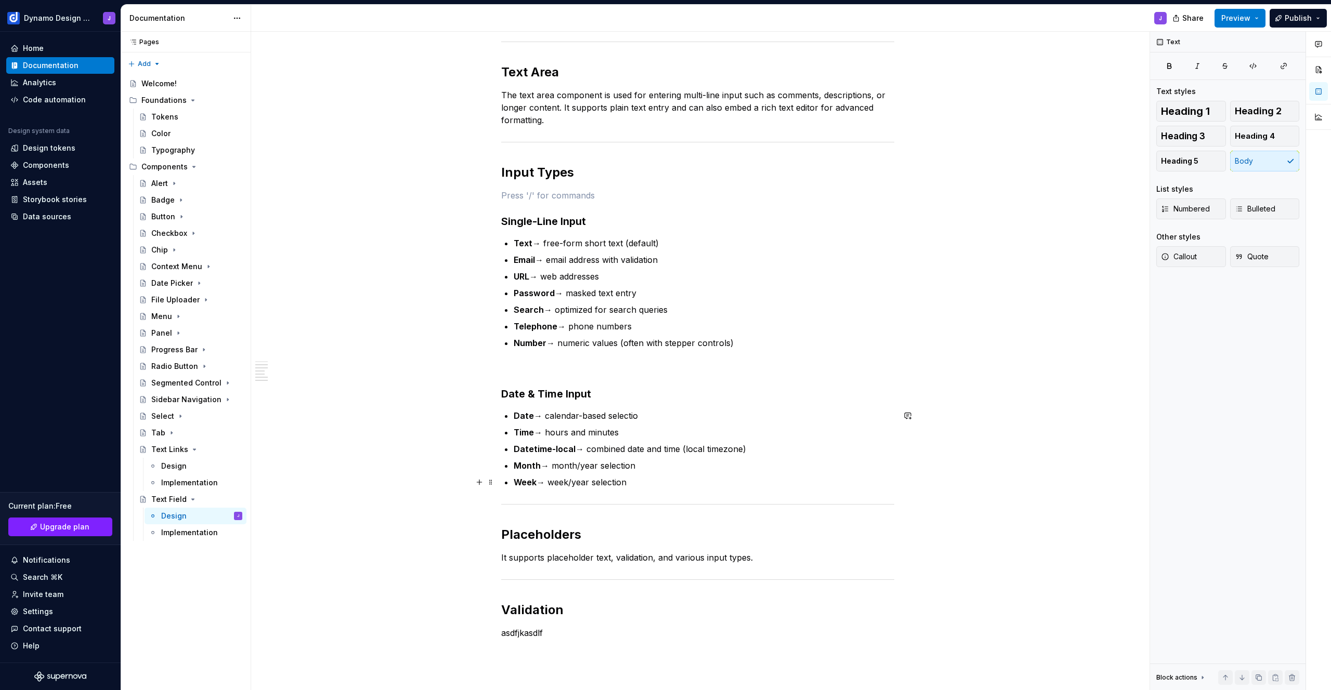
click at [657, 484] on p "Week → week/year selection" at bounding box center [704, 482] width 381 height 12
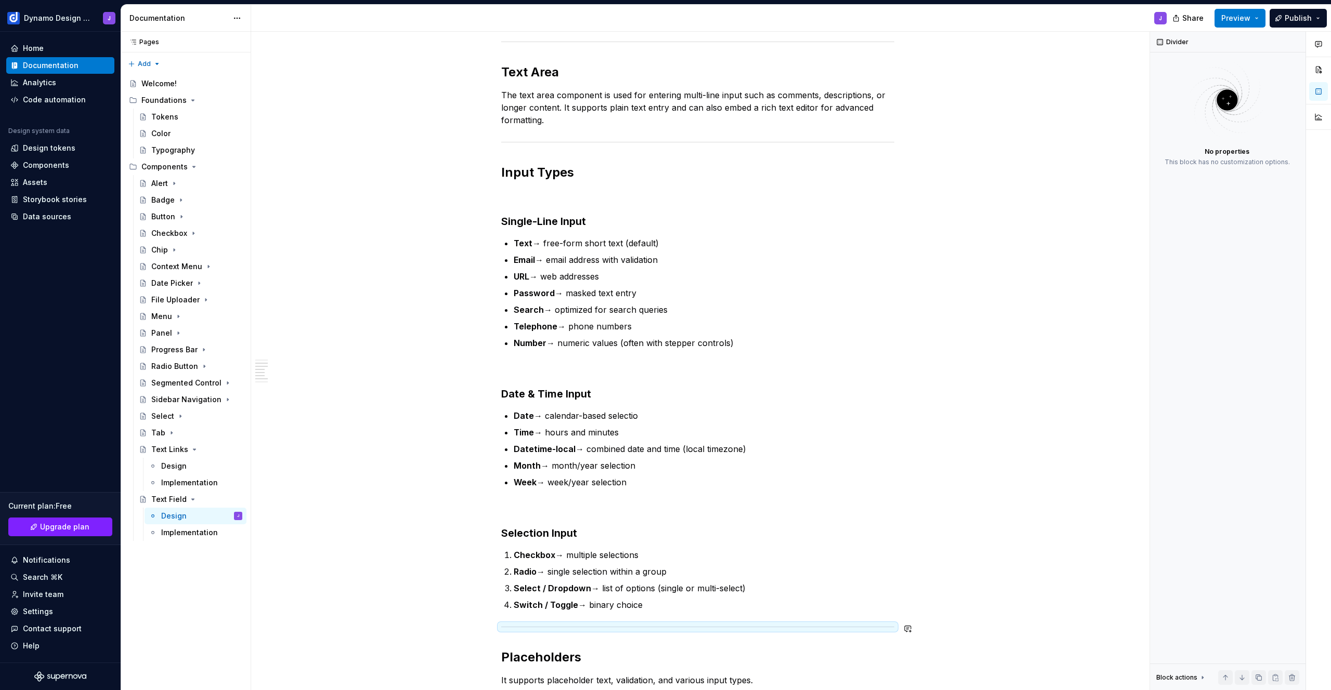
scroll to position [198, 0]
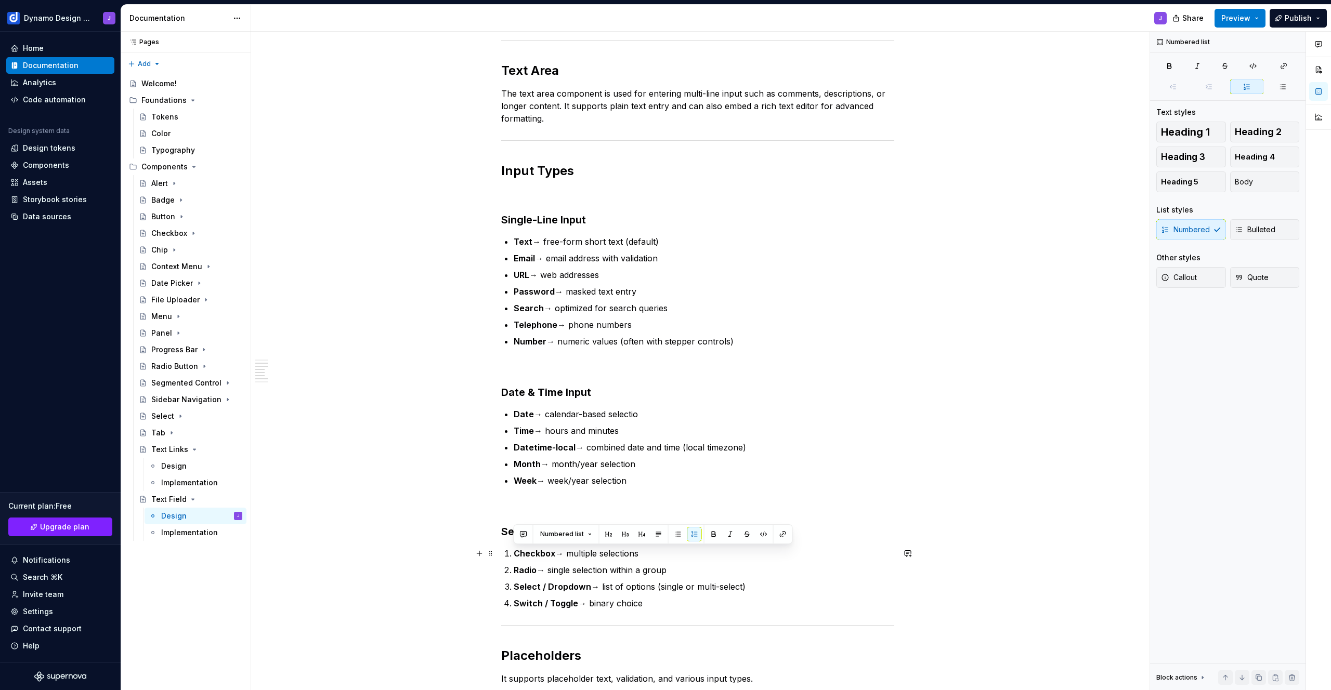
drag, startPoint x: 523, startPoint y: 571, endPoint x: 502, endPoint y: 556, distance: 25.4
click at [502, 556] on div "Text Input The text input component allows users to enter single-line text. Tex…" at bounding box center [697, 374] width 393 height 774
click at [674, 534] on button "button" at bounding box center [678, 534] width 15 height 15
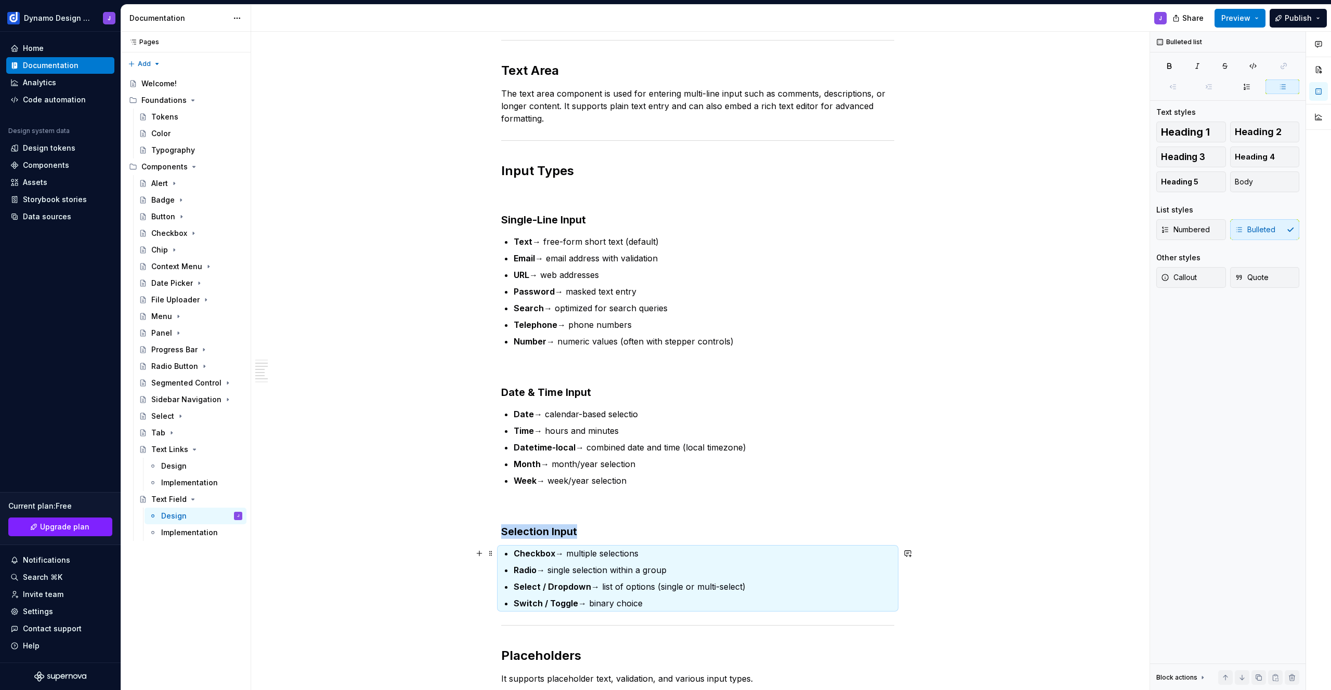
click at [514, 553] on strong "Checkbox" at bounding box center [535, 554] width 42 height 10
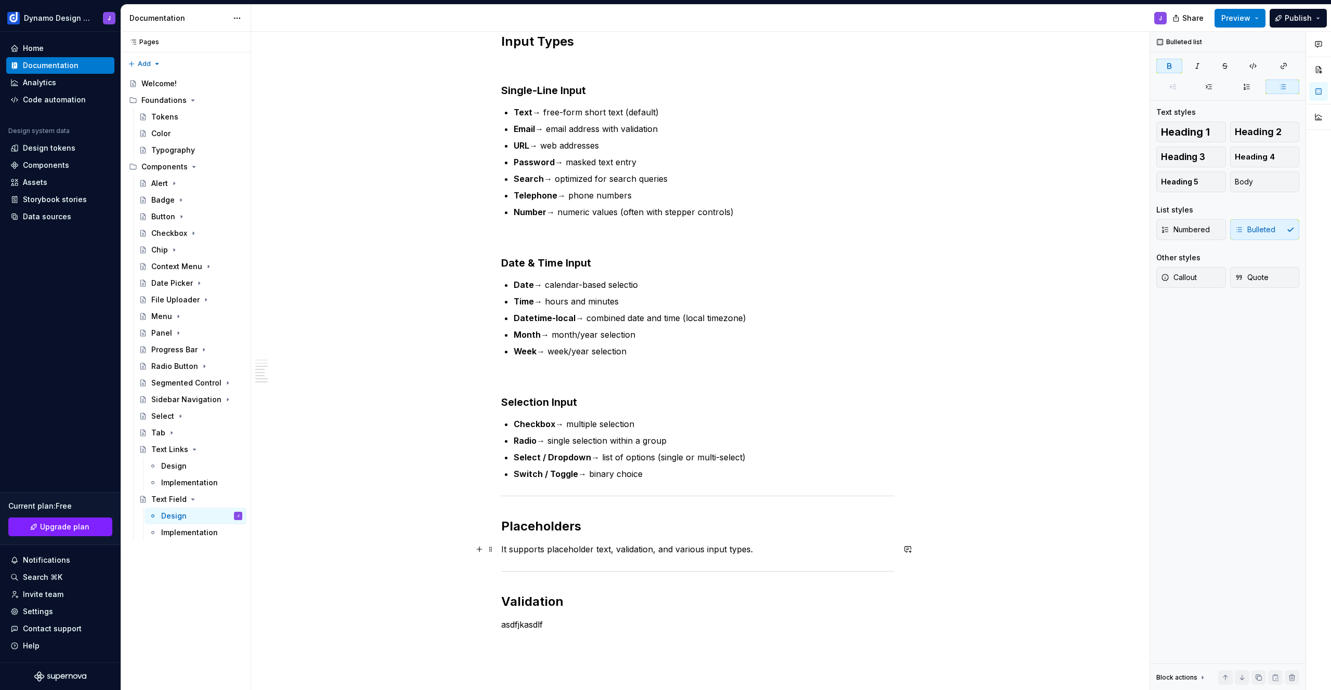
scroll to position [308, 0]
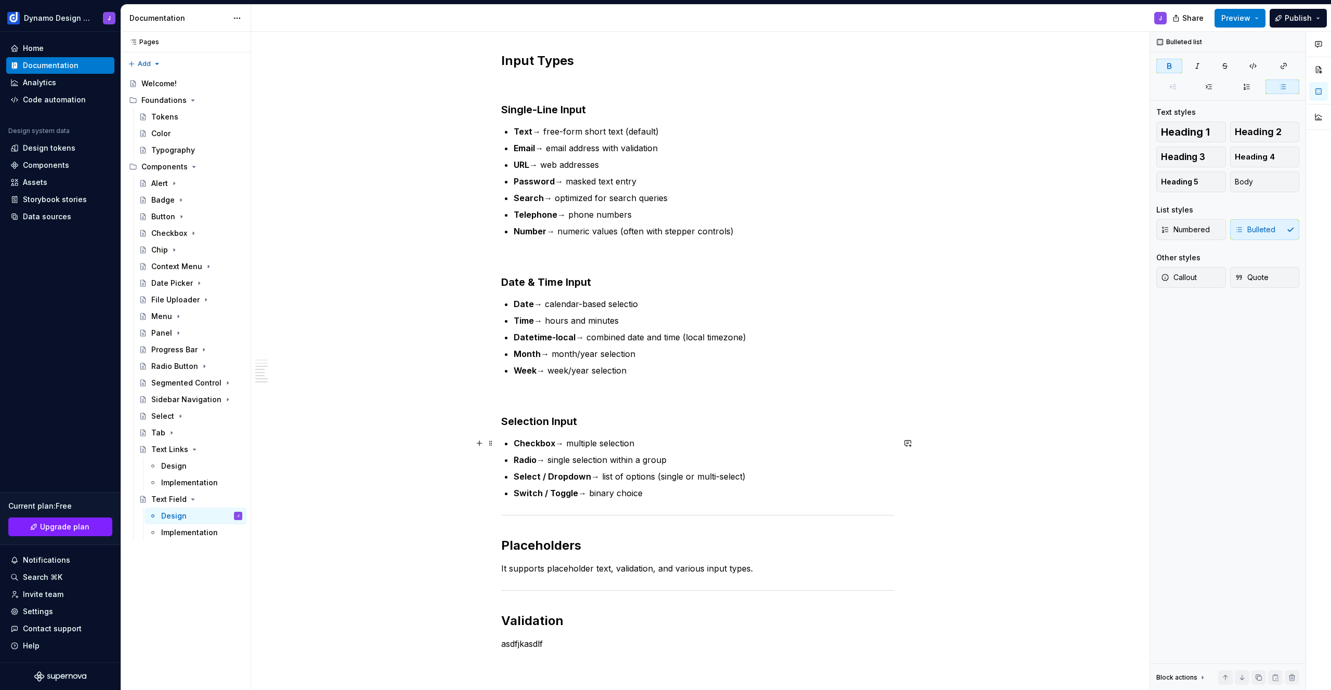
drag, startPoint x: 568, startPoint y: 443, endPoint x: 596, endPoint y: 461, distance: 33.6
click at [568, 443] on p "Checkbox → multiple selection" at bounding box center [704, 443] width 381 height 12
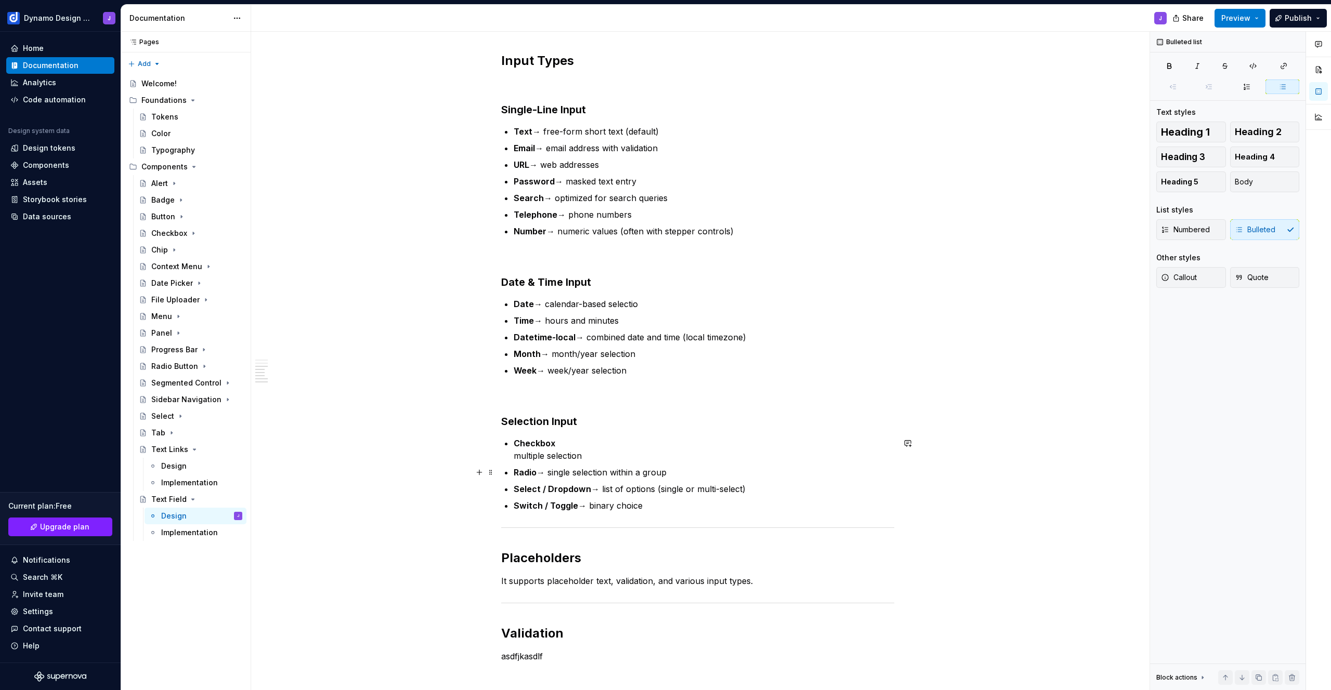
drag, startPoint x: 550, startPoint y: 472, endPoint x: 589, endPoint y: 496, distance: 46.0
click at [550, 472] on p "Radio → single selection within a group" at bounding box center [704, 472] width 381 height 12
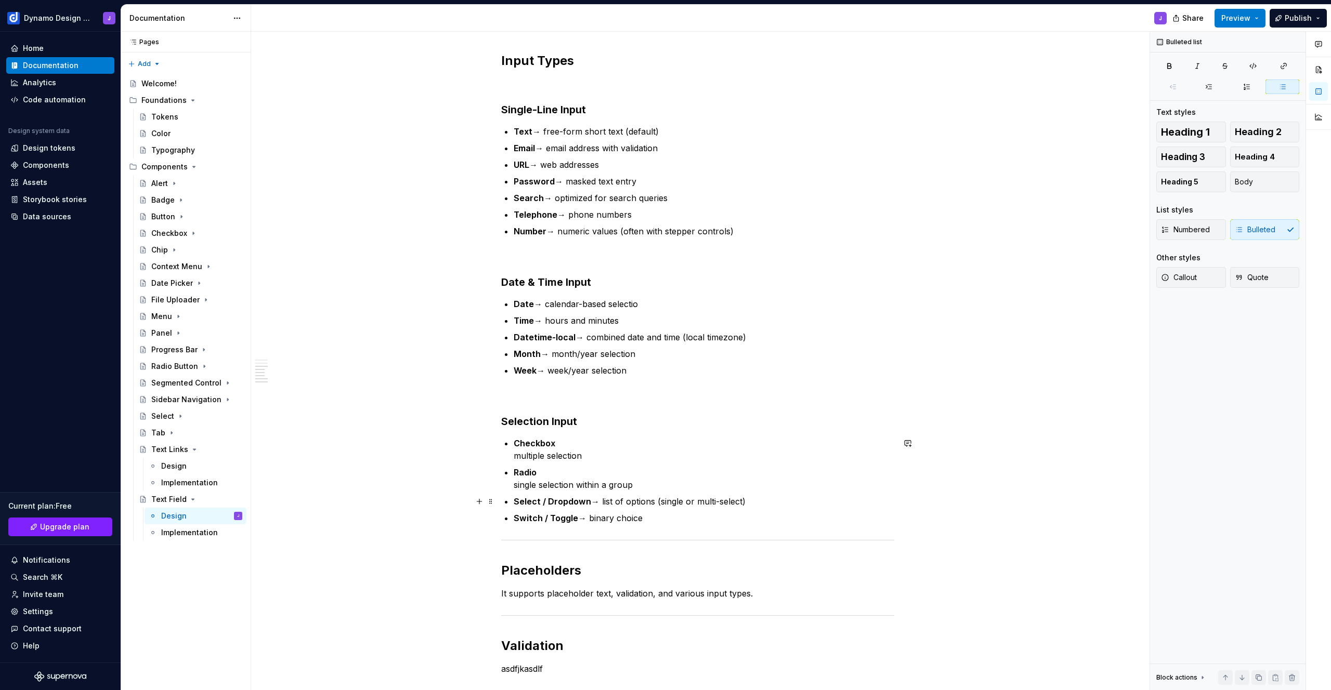
click at [602, 501] on p "Select / Dropdown → list of options (single or multi-select)" at bounding box center [704, 501] width 381 height 12
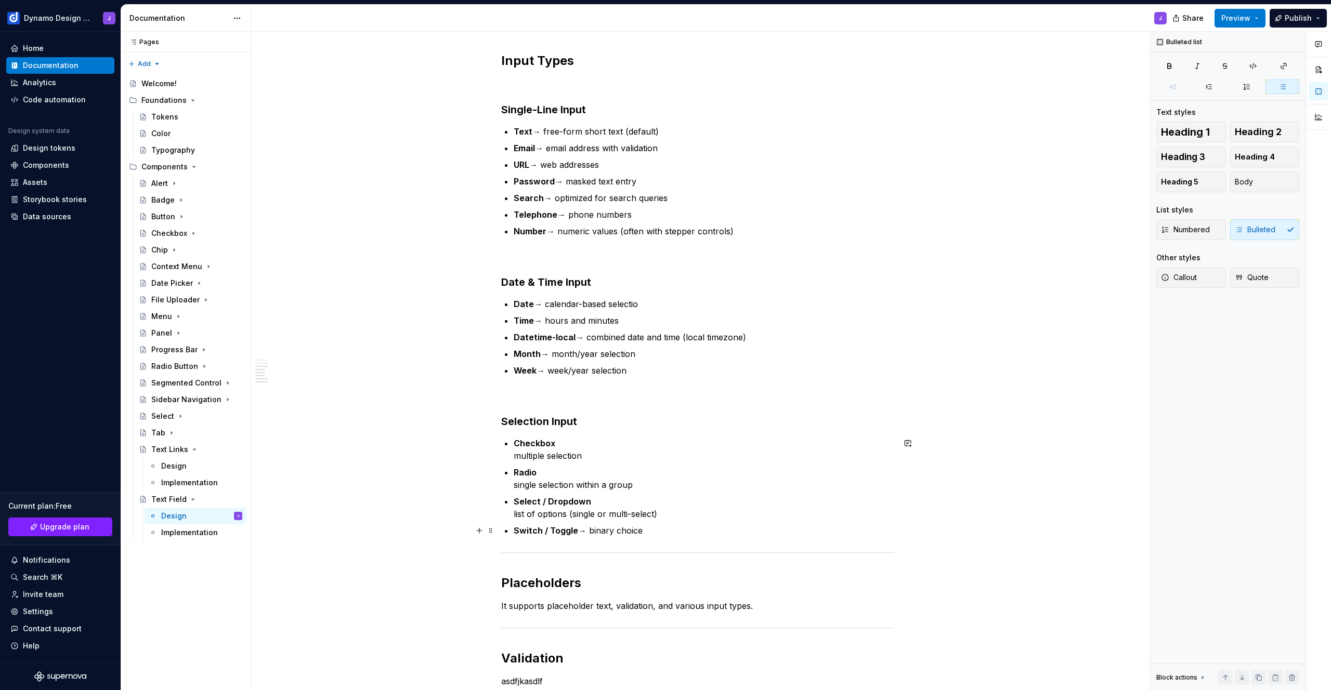
drag, startPoint x: 591, startPoint y: 529, endPoint x: 617, endPoint y: 544, distance: 30.5
click at [592, 532] on p "Switch / Toggle → binary choice" at bounding box center [704, 531] width 381 height 12
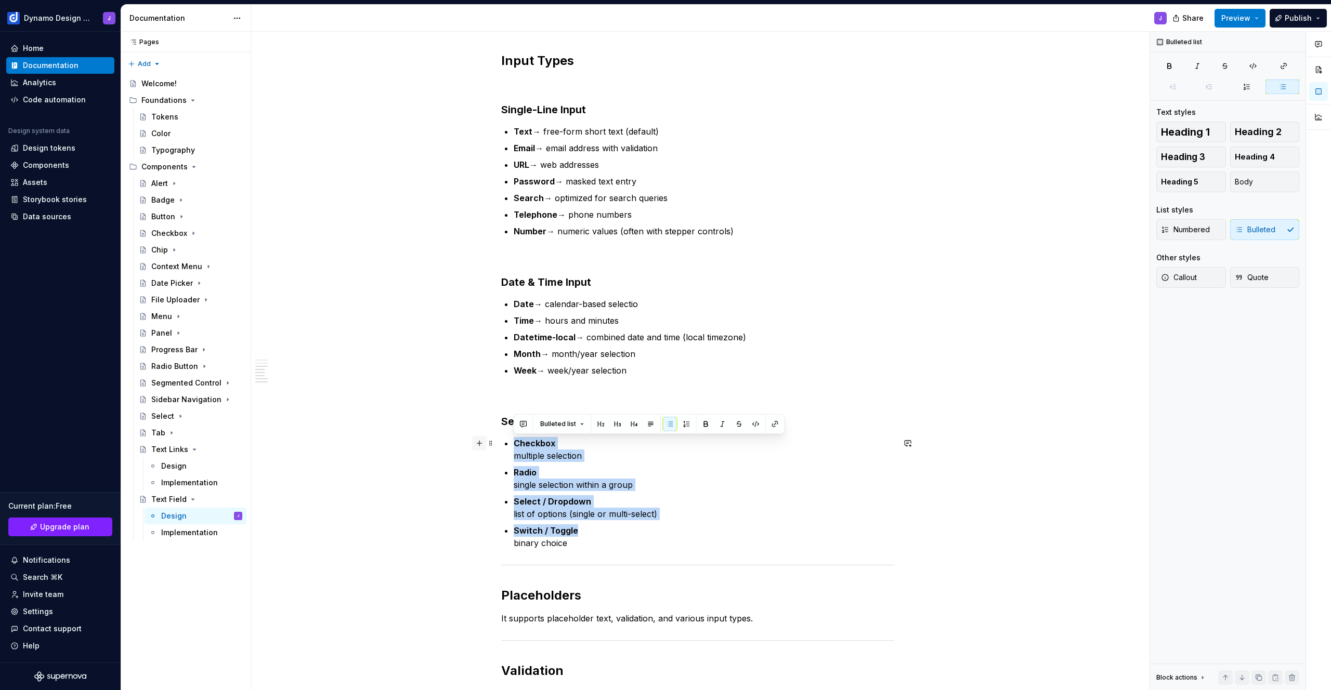
drag, startPoint x: 591, startPoint y: 531, endPoint x: 475, endPoint y: 449, distance: 142.5
click at [501, 449] on div "Text Input The text input component allows users to enter single-line text. Tex…" at bounding box center [697, 295] width 393 height 836
click at [671, 428] on button "button" at bounding box center [670, 424] width 15 height 15
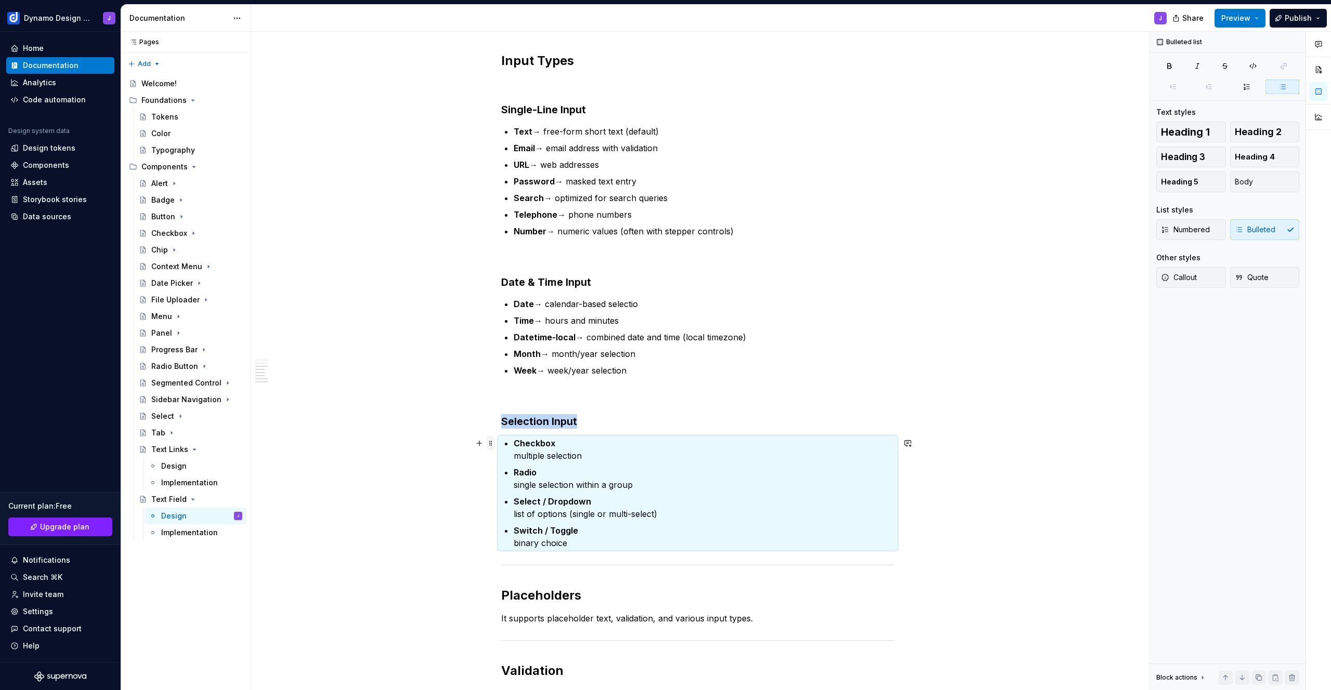
click at [493, 442] on span at bounding box center [491, 443] width 8 height 15
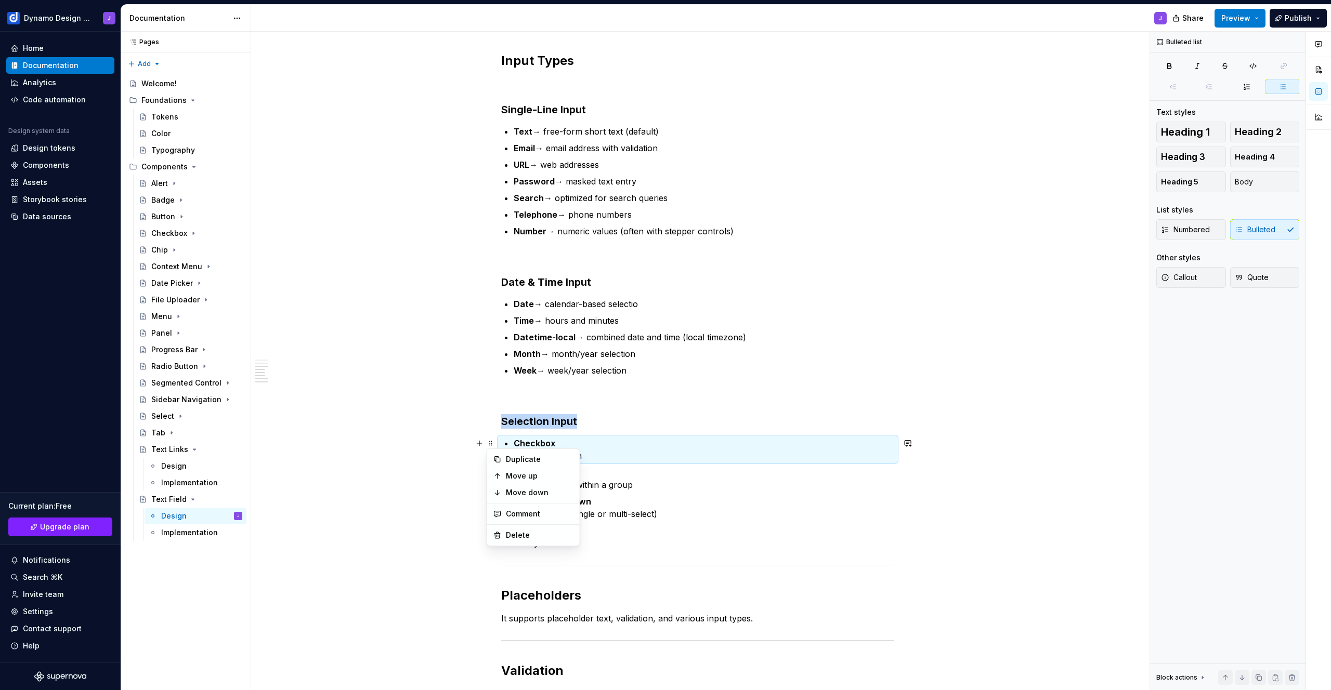
click at [700, 455] on p "Checkbox multiple selection" at bounding box center [704, 449] width 381 height 25
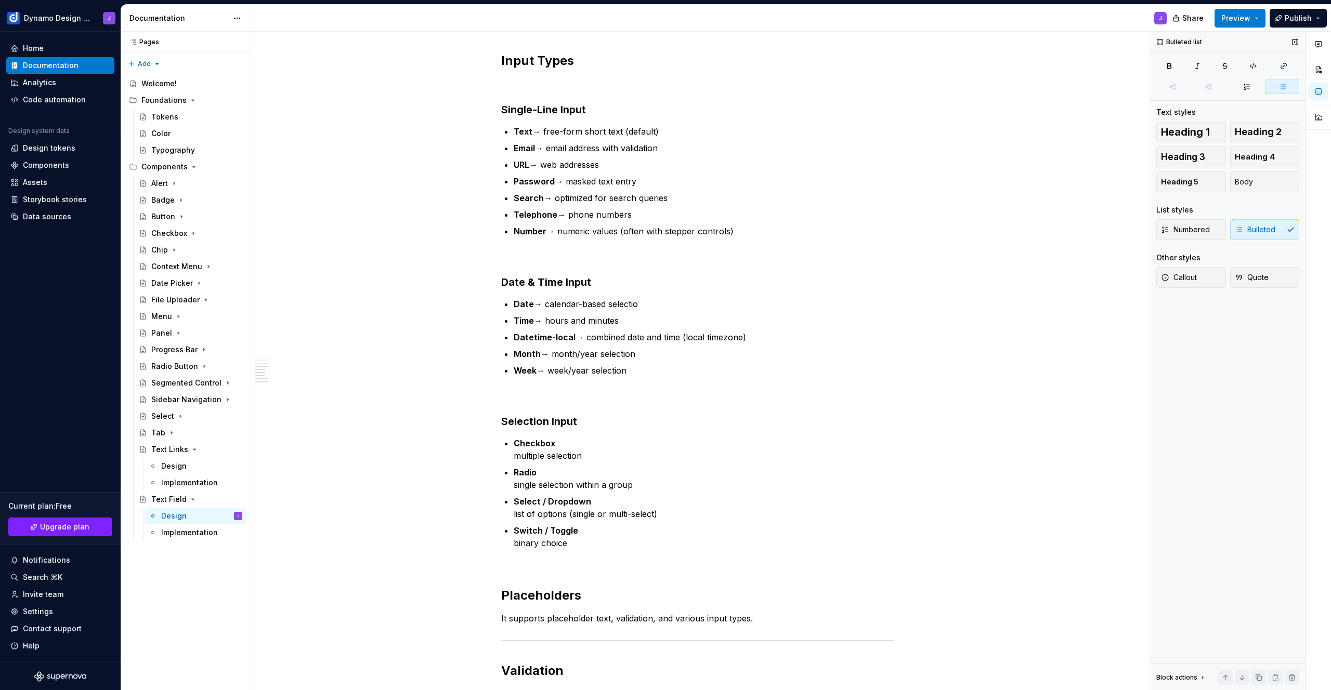
click at [1257, 228] on div "Numbered Bulleted" at bounding box center [1227, 229] width 143 height 21
drag, startPoint x: 623, startPoint y: 514, endPoint x: 572, endPoint y: 514, distance: 50.4
click at [623, 514] on p "Select / Dropdown list of options (single or multi-select)" at bounding box center [704, 507] width 381 height 25
click at [516, 454] on p "Checkbox multiple selection" at bounding box center [704, 449] width 381 height 25
click at [490, 443] on span at bounding box center [491, 443] width 8 height 15
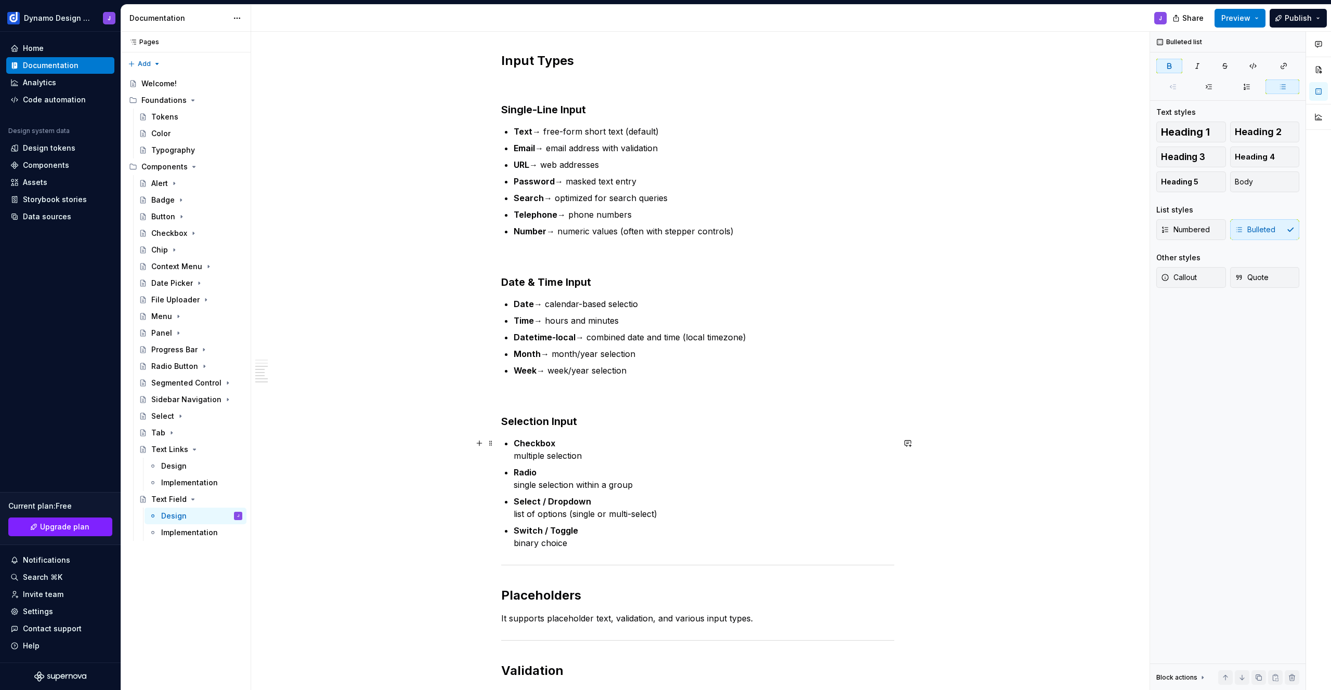
click at [769, 500] on p "Select / Dropdown list of options (single or multi-select)" at bounding box center [704, 507] width 381 height 25
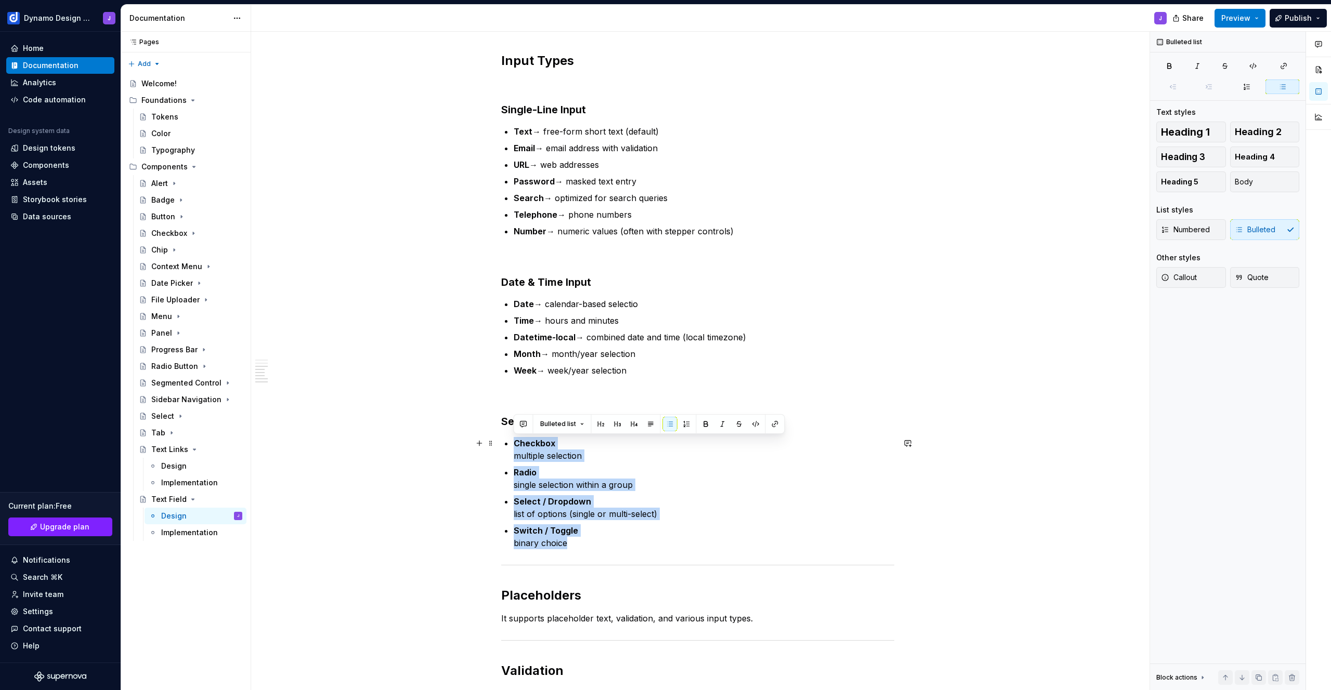
drag, startPoint x: 581, startPoint y: 541, endPoint x: 503, endPoint y: 441, distance: 126.4
click at [503, 441] on div "Text Input The text input component allows users to enter single-line text. Tex…" at bounding box center [697, 289] width 393 height 824
click at [1267, 228] on div "Numbered Bulleted" at bounding box center [1227, 229] width 143 height 21
click at [640, 524] on ul "Checkbox multiple selection Radio single selection within a group Select / Drop…" at bounding box center [704, 493] width 381 height 112
drag, startPoint x: 576, startPoint y: 537, endPoint x: 496, endPoint y: 444, distance: 122.8
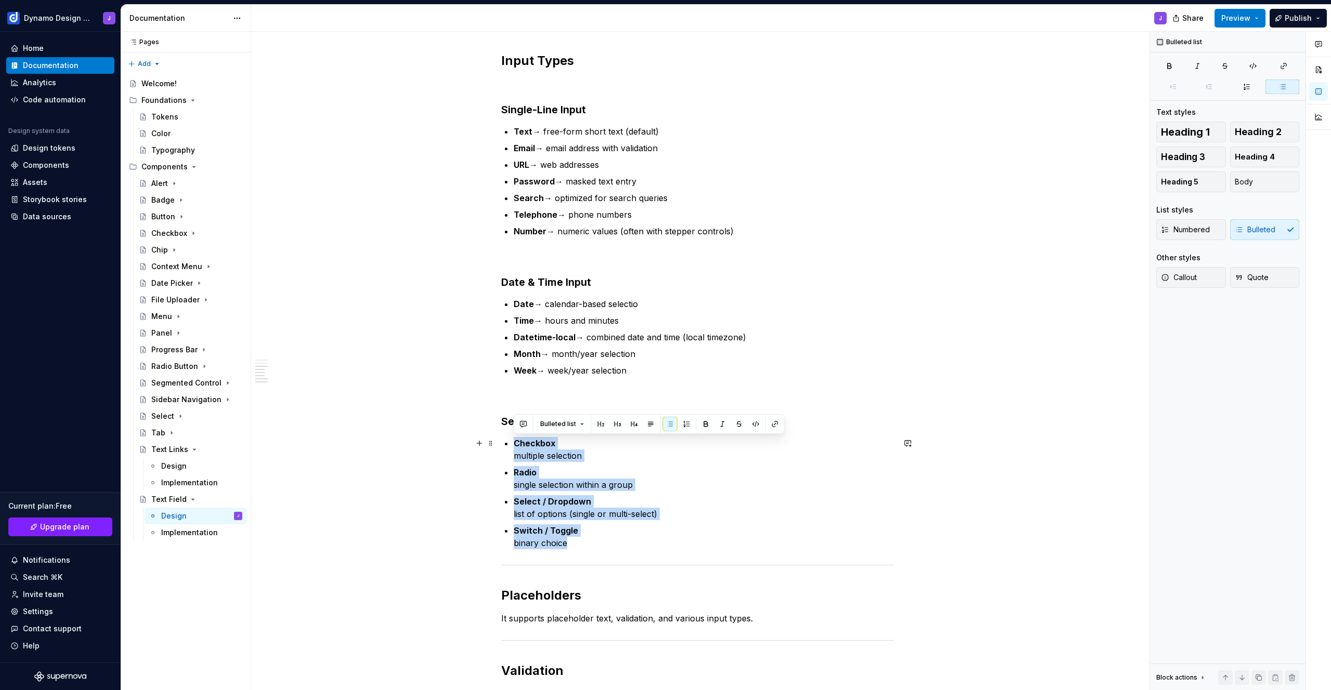
click at [496, 444] on div "Text Input The text input component allows users to enter single-line text. Tex…" at bounding box center [697, 386] width 893 height 1068
click at [1280, 84] on icon "button" at bounding box center [1283, 87] width 8 height 8
click at [675, 426] on button "button" at bounding box center [670, 424] width 15 height 15
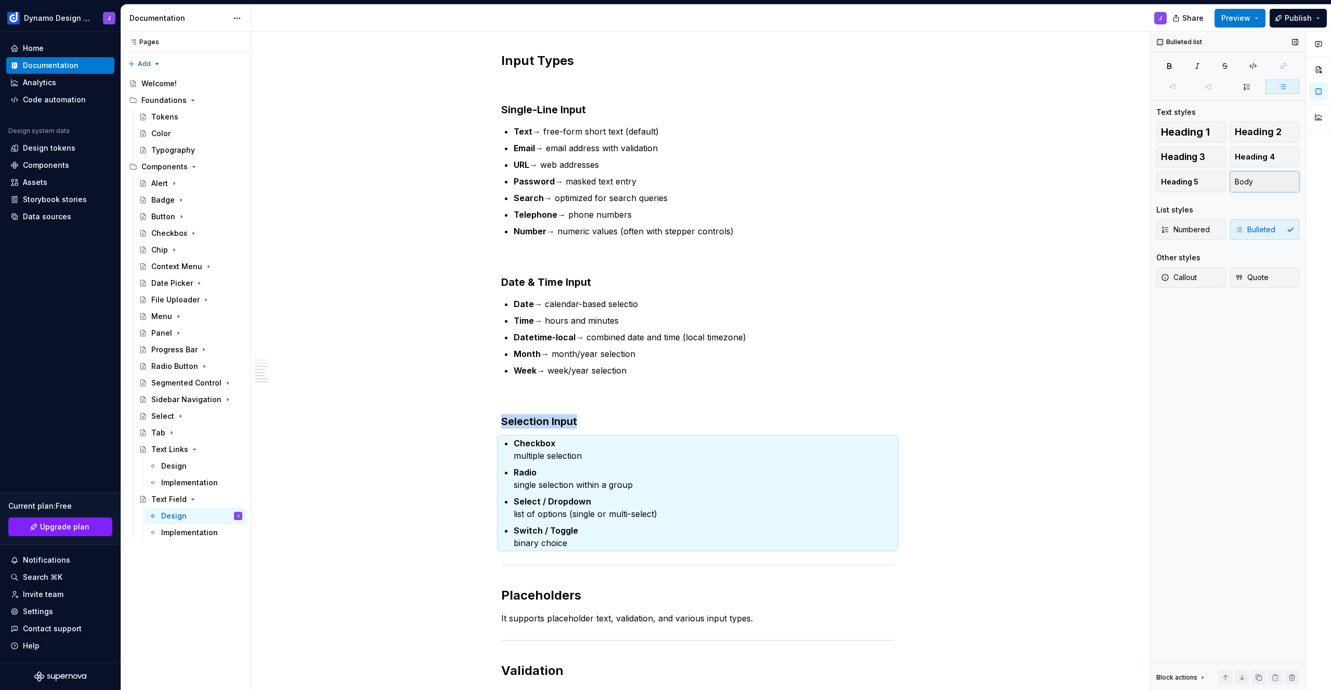
click at [1266, 176] on button "Body" at bounding box center [1265, 182] width 70 height 21
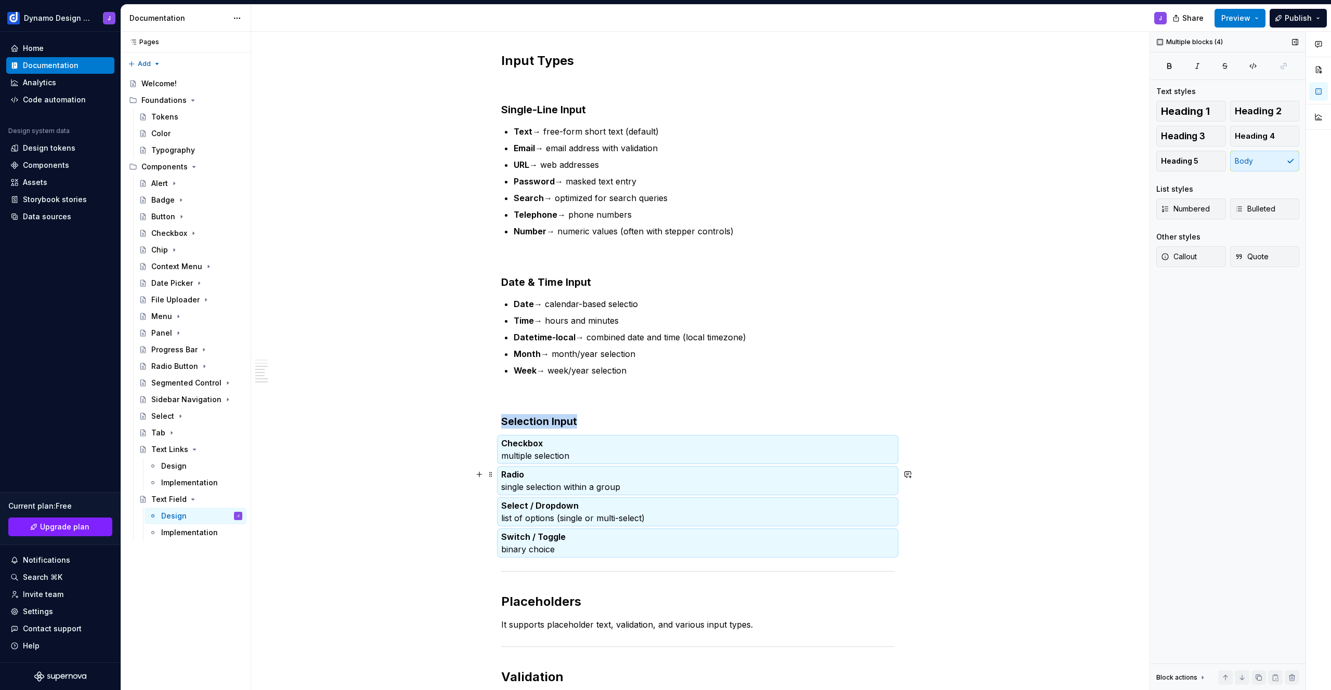
click at [524, 468] on p "Radio single selection within a group" at bounding box center [697, 480] width 393 height 25
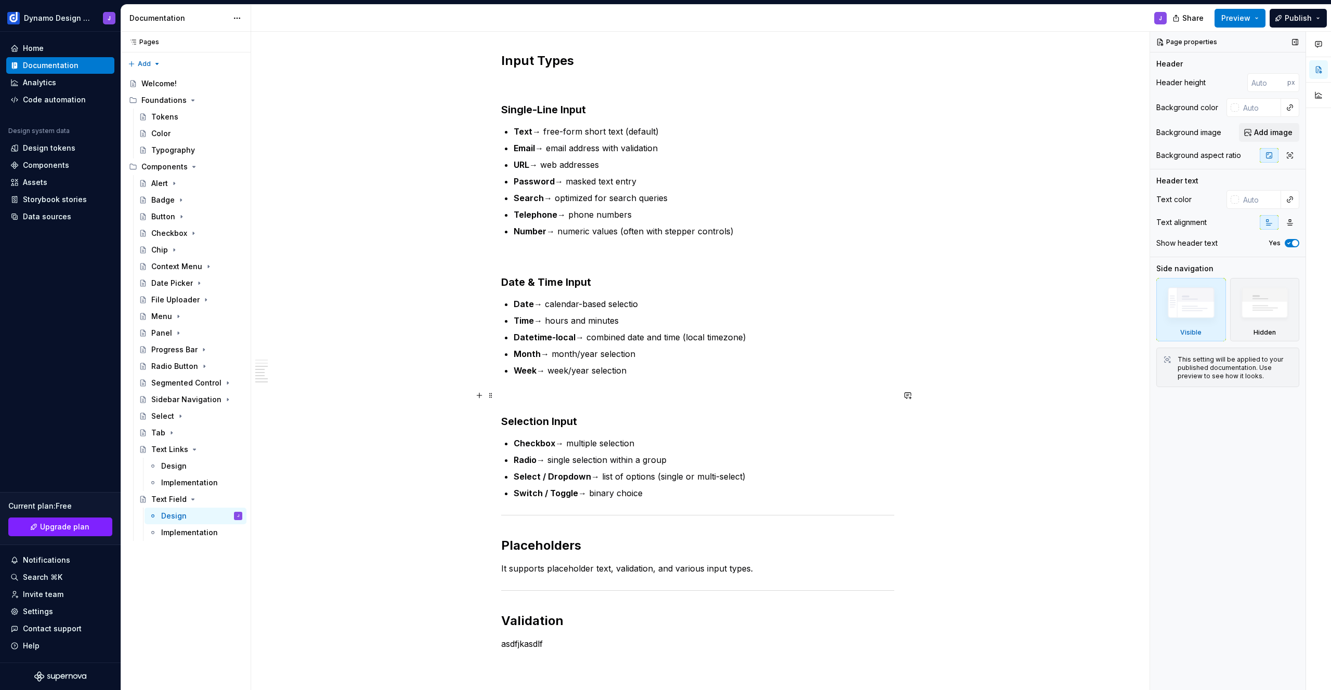
click at [527, 397] on p at bounding box center [697, 395] width 393 height 12
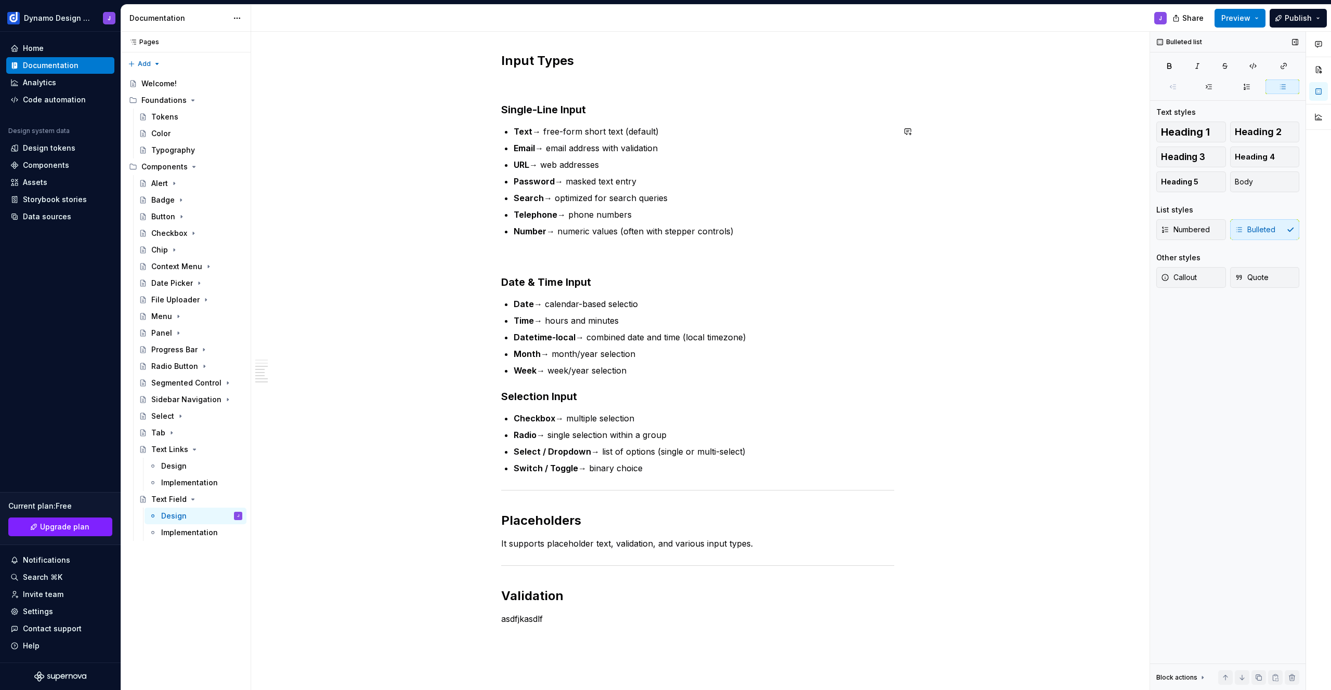
click at [527, 249] on div "Text Input The text input component allows users to enter single-line text. Tex…" at bounding box center [697, 251] width 393 height 749
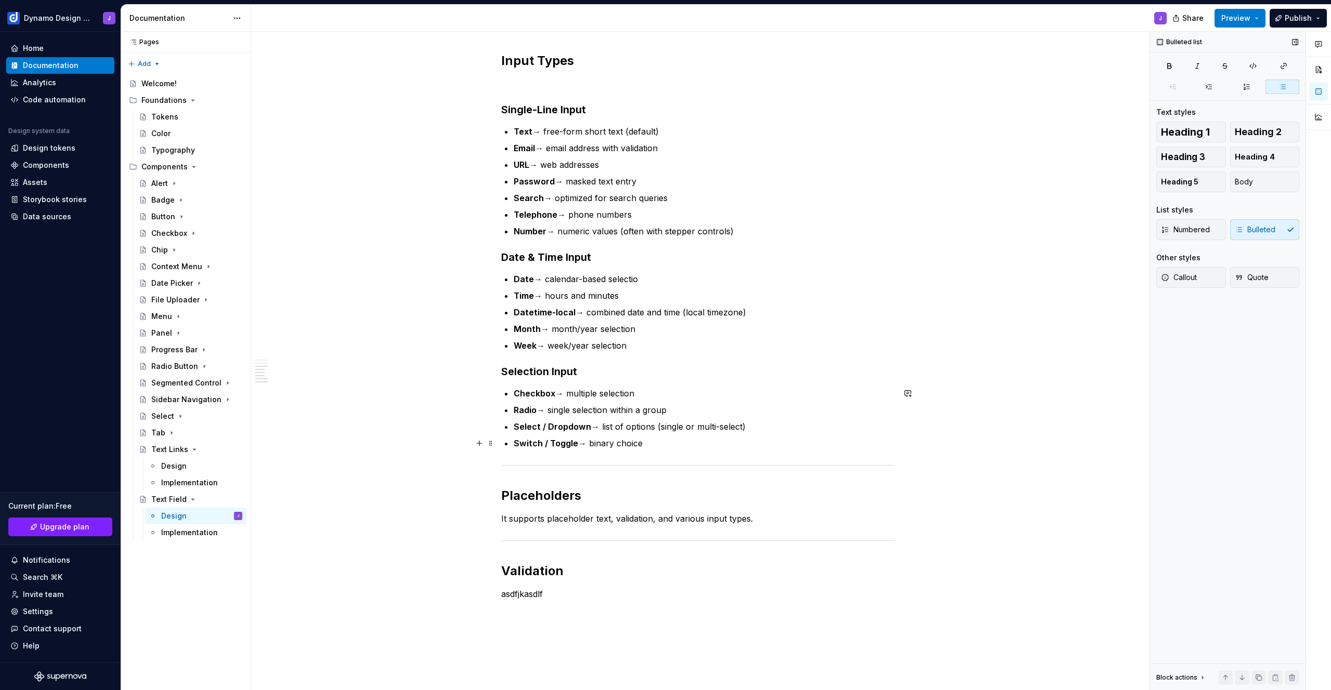
click at [662, 446] on p "Switch / Toggle → binary choice" at bounding box center [704, 443] width 381 height 12
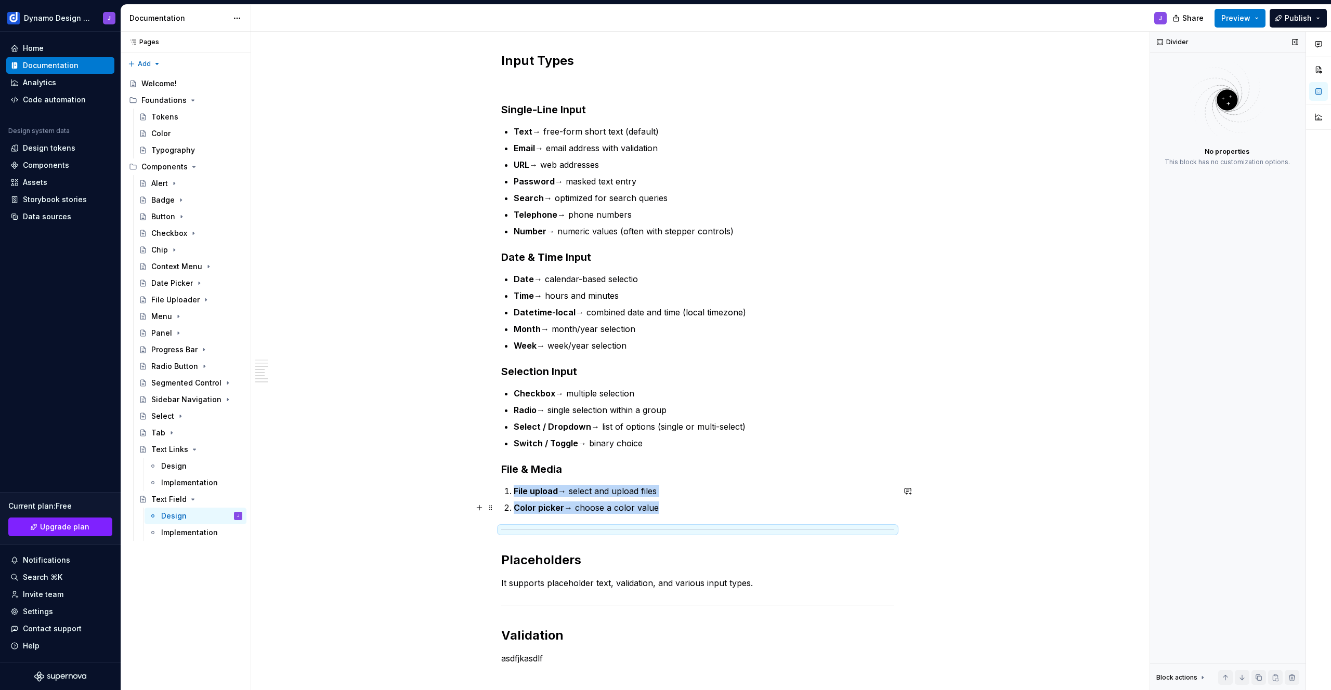
click at [671, 507] on p "Color picker → choose a color value" at bounding box center [704, 508] width 381 height 12
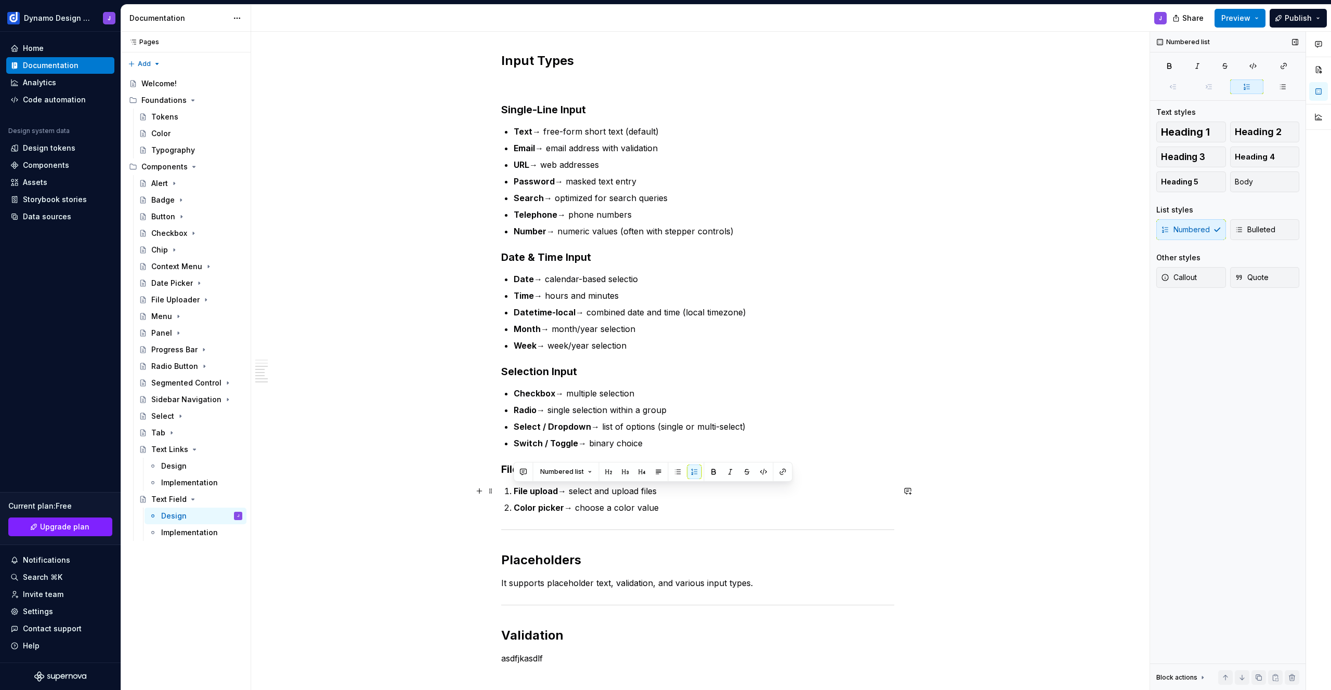
drag, startPoint x: 674, startPoint y: 506, endPoint x: 437, endPoint y: 488, distance: 237.8
click at [436, 487] on div "Text Input The text input component allows users to enter single-line text. Tex…" at bounding box center [697, 368] width 893 height 1033
click at [690, 475] on button "button" at bounding box center [694, 472] width 15 height 15
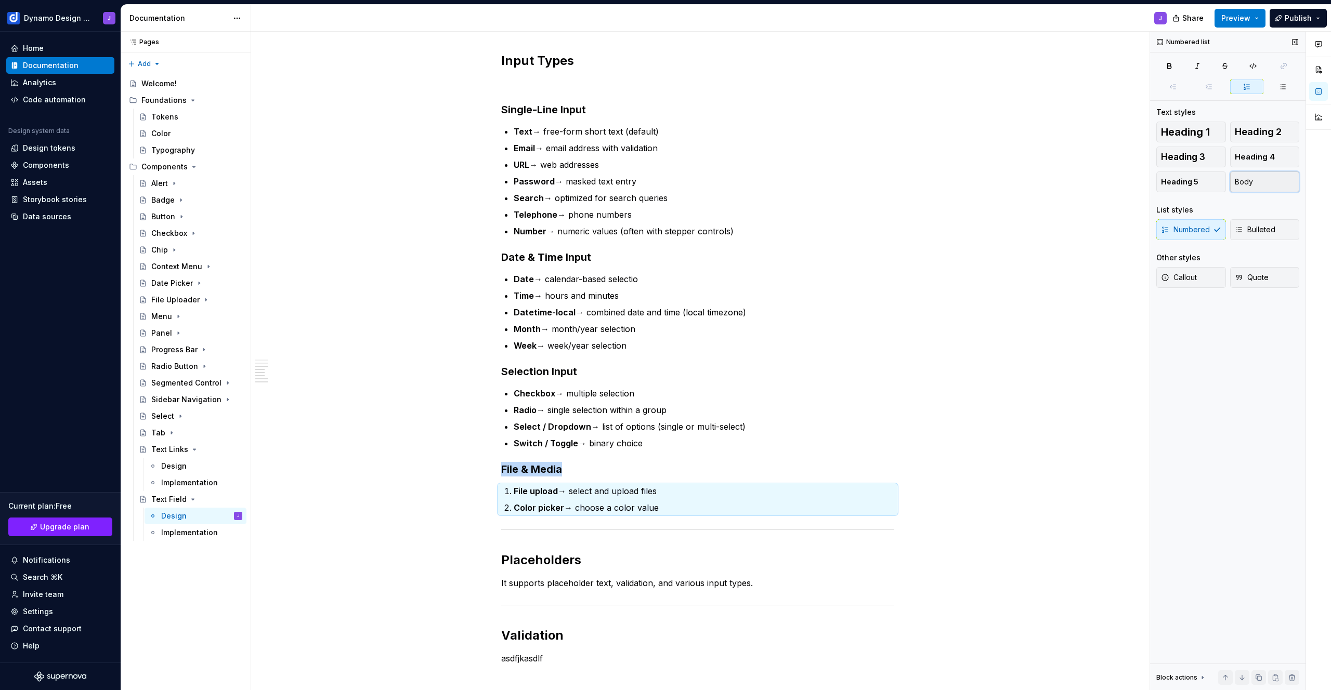
click at [1262, 179] on button "Body" at bounding box center [1265, 182] width 70 height 21
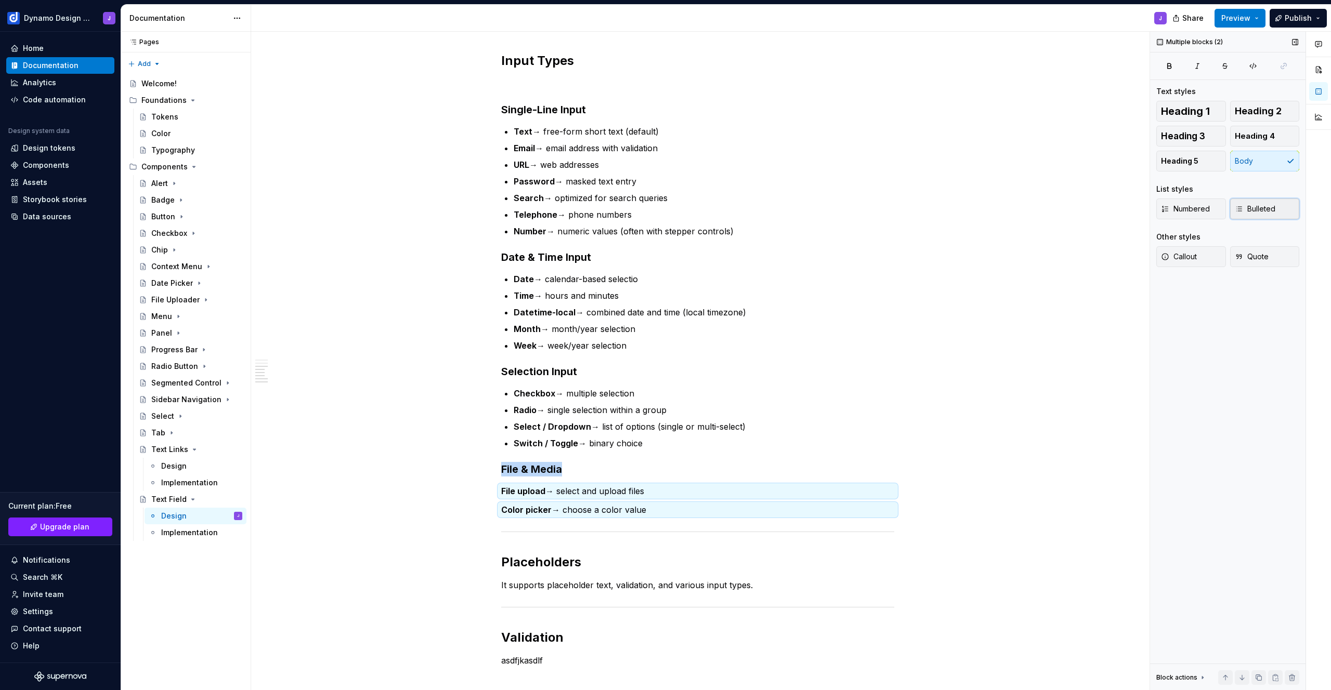
click at [1265, 210] on span "Bulleted" at bounding box center [1255, 209] width 41 height 10
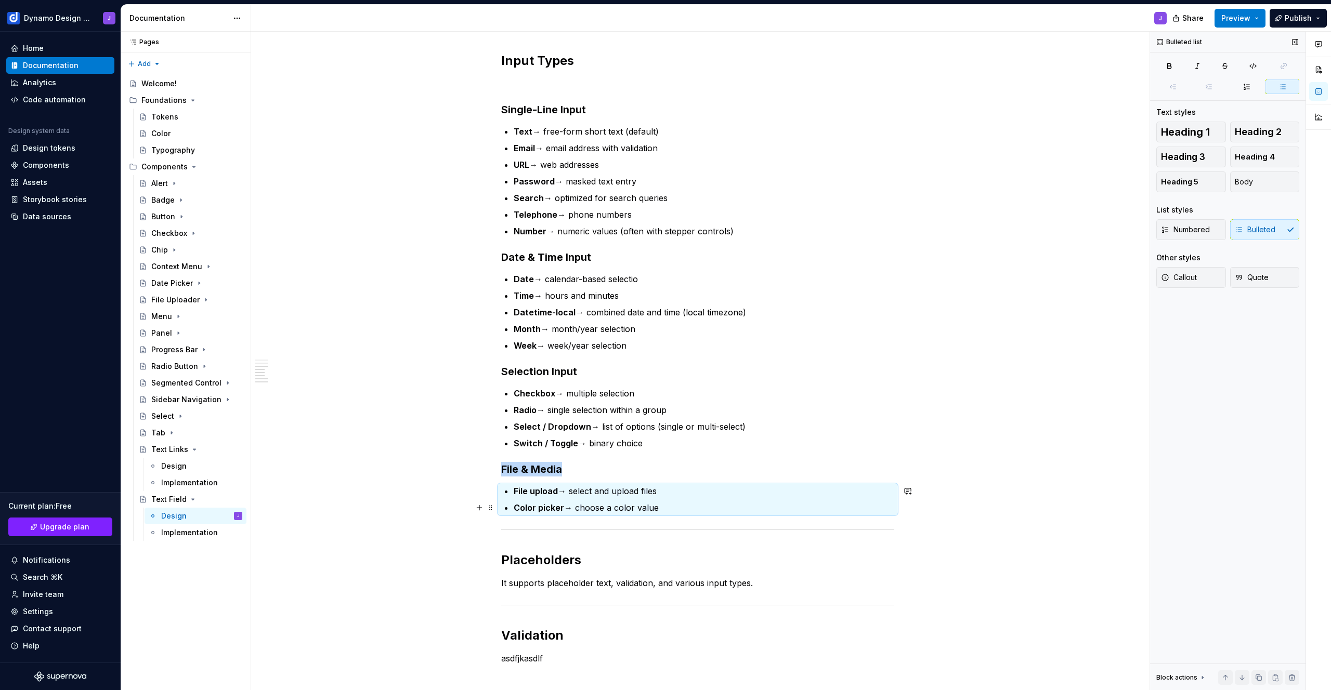
click at [685, 506] on p "Color picker → choose a color value" at bounding box center [704, 508] width 381 height 12
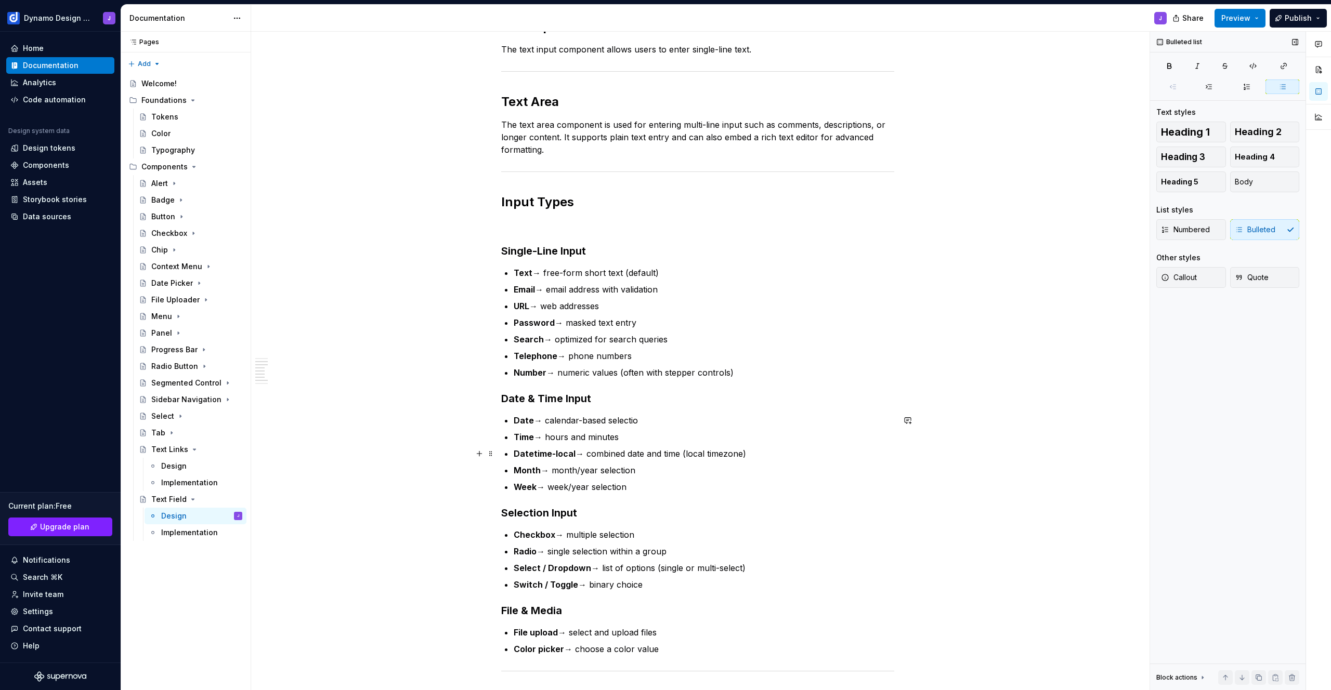
scroll to position [182, 0]
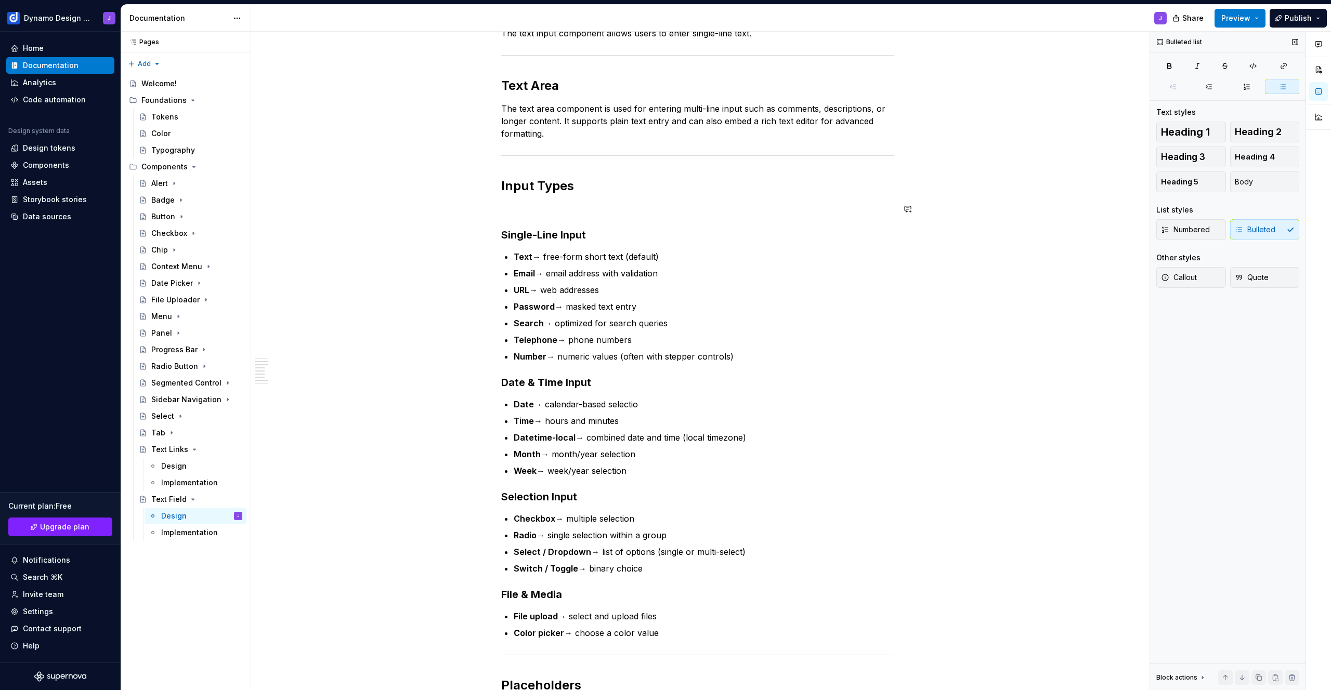
click at [533, 215] on div "Text Input The text input component allows users to enter single-line text. Tex…" at bounding box center [697, 396] width 393 height 788
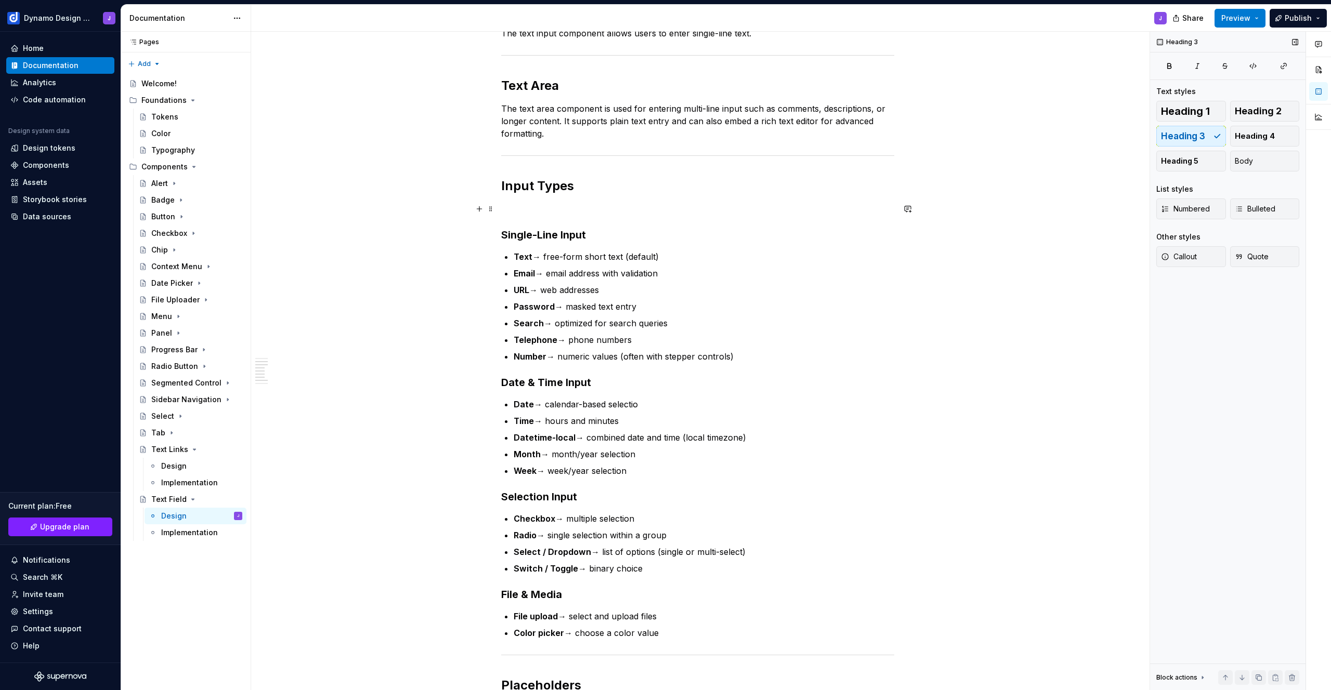
click at [531, 203] on p at bounding box center [697, 209] width 393 height 12
drag, startPoint x: 675, startPoint y: 208, endPoint x: 609, endPoint y: 210, distance: 66.0
click at [609, 210] on p "The various types of inputs that can be used." at bounding box center [697, 209] width 393 height 12
click at [696, 475] on p "Week → week/year selection" at bounding box center [704, 471] width 381 height 12
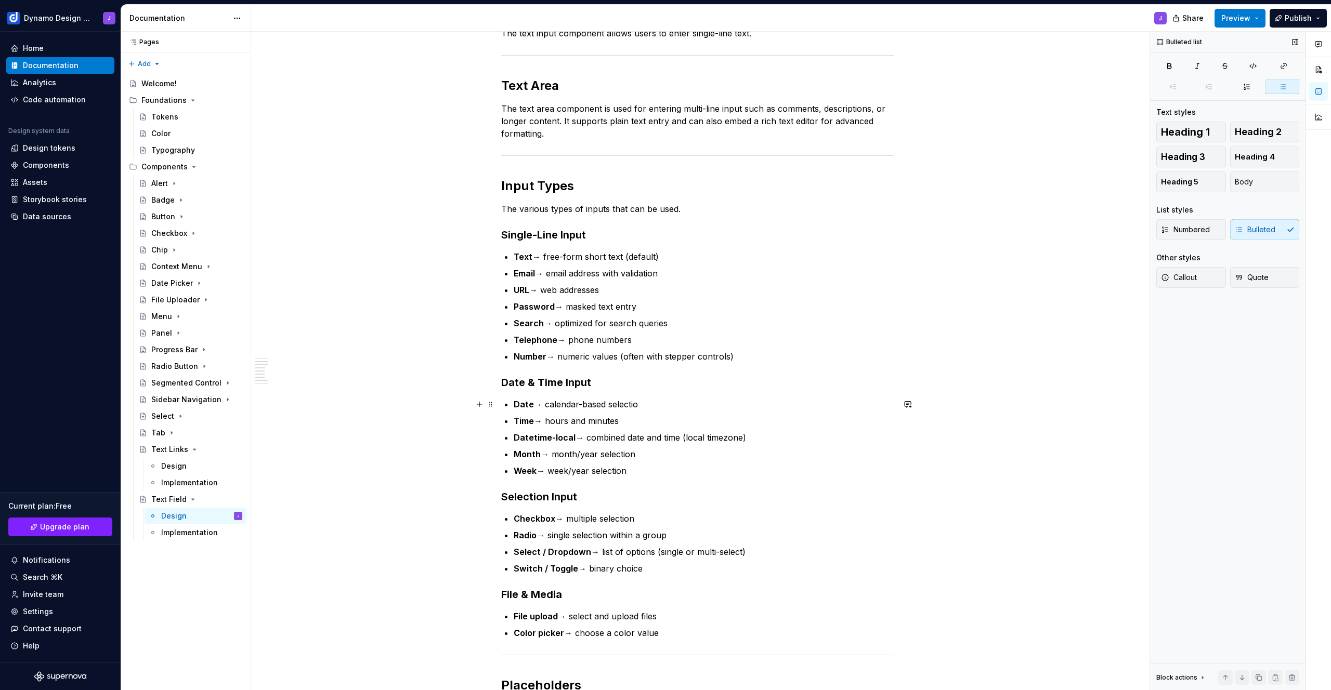
click at [649, 405] on p "Date → calendar-based selectio" at bounding box center [704, 404] width 381 height 12
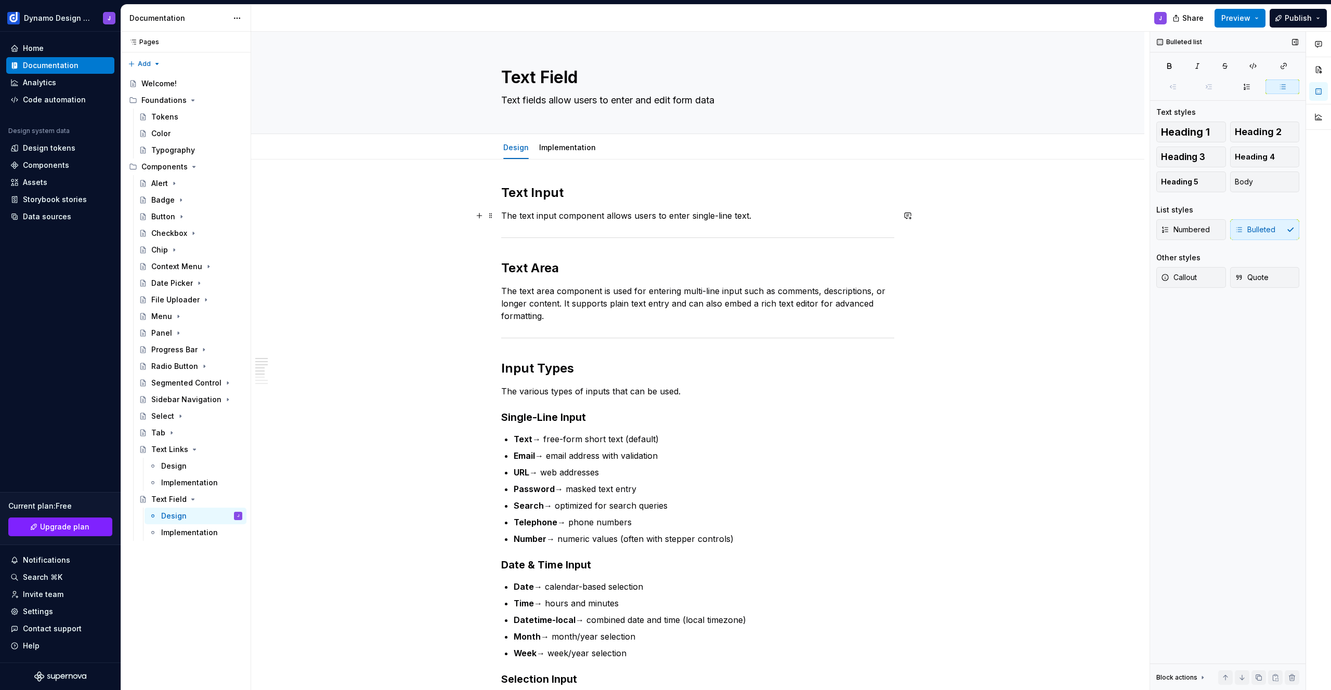
click at [778, 213] on p "The text input component allows users to enter single-line text." at bounding box center [697, 216] width 393 height 12
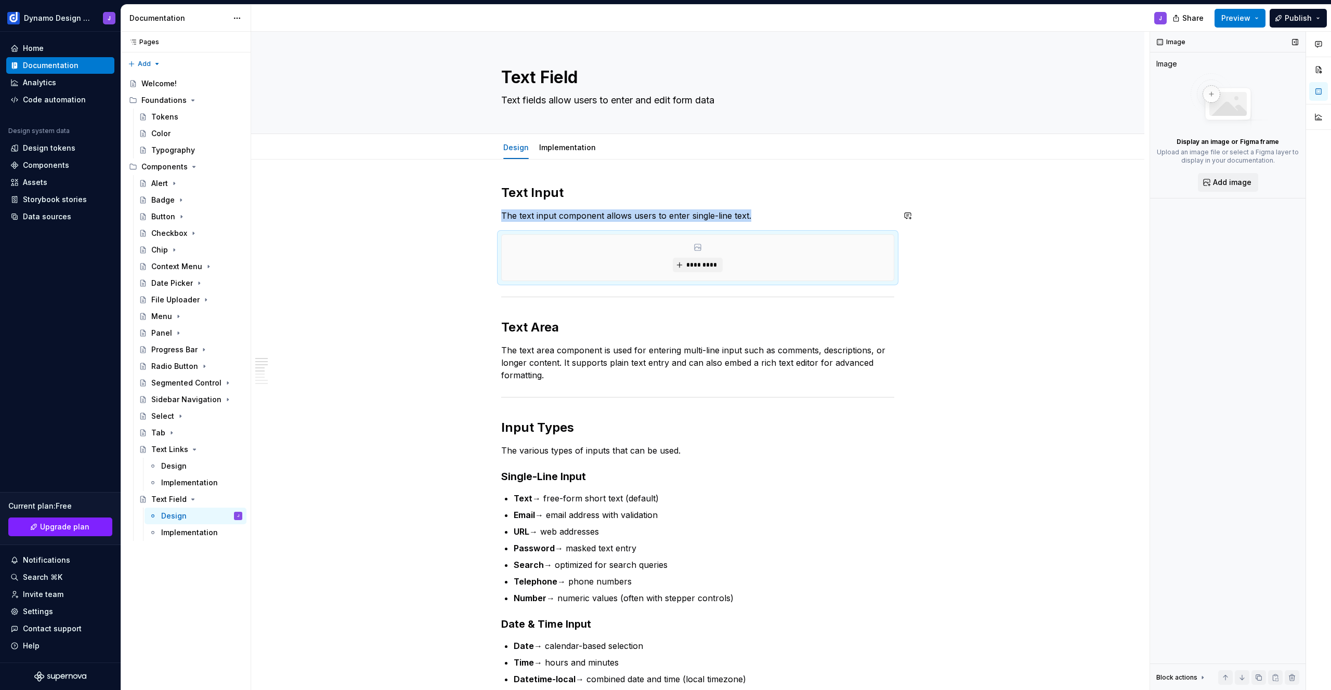
type textarea "*"
click at [708, 262] on span "*********" at bounding box center [702, 265] width 32 height 8
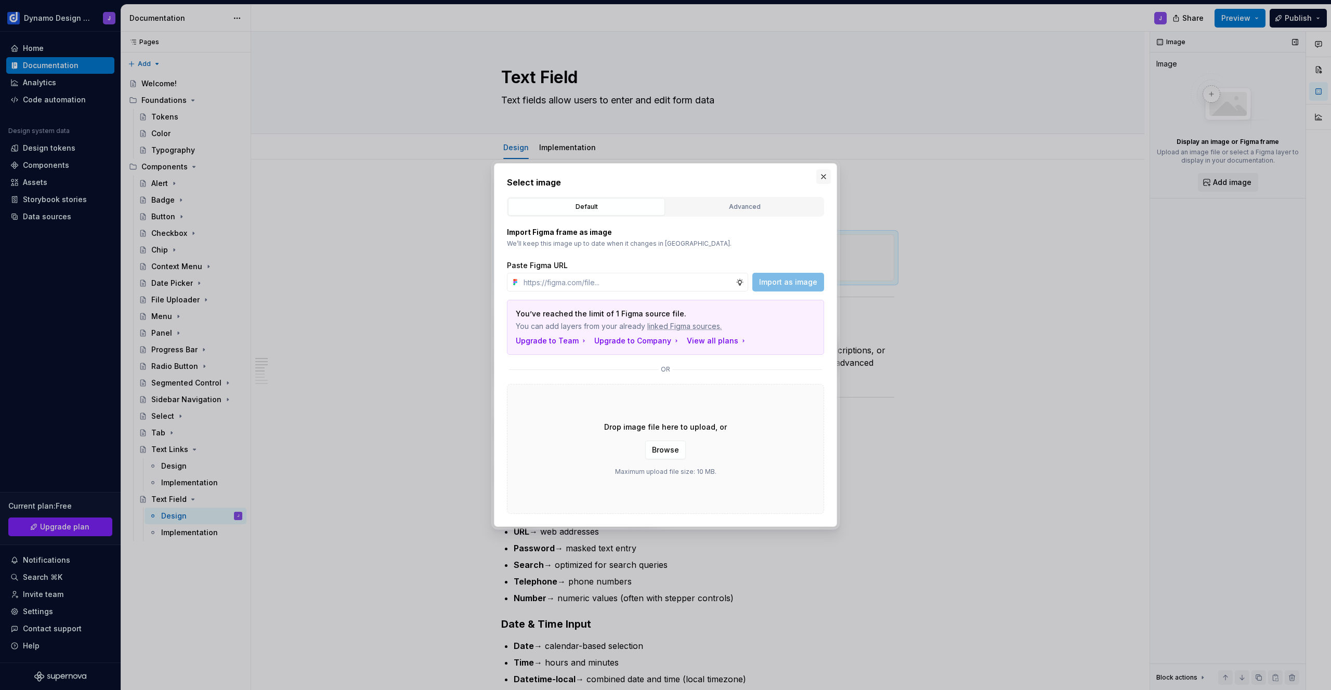
click at [822, 177] on button "button" at bounding box center [823, 176] width 15 height 15
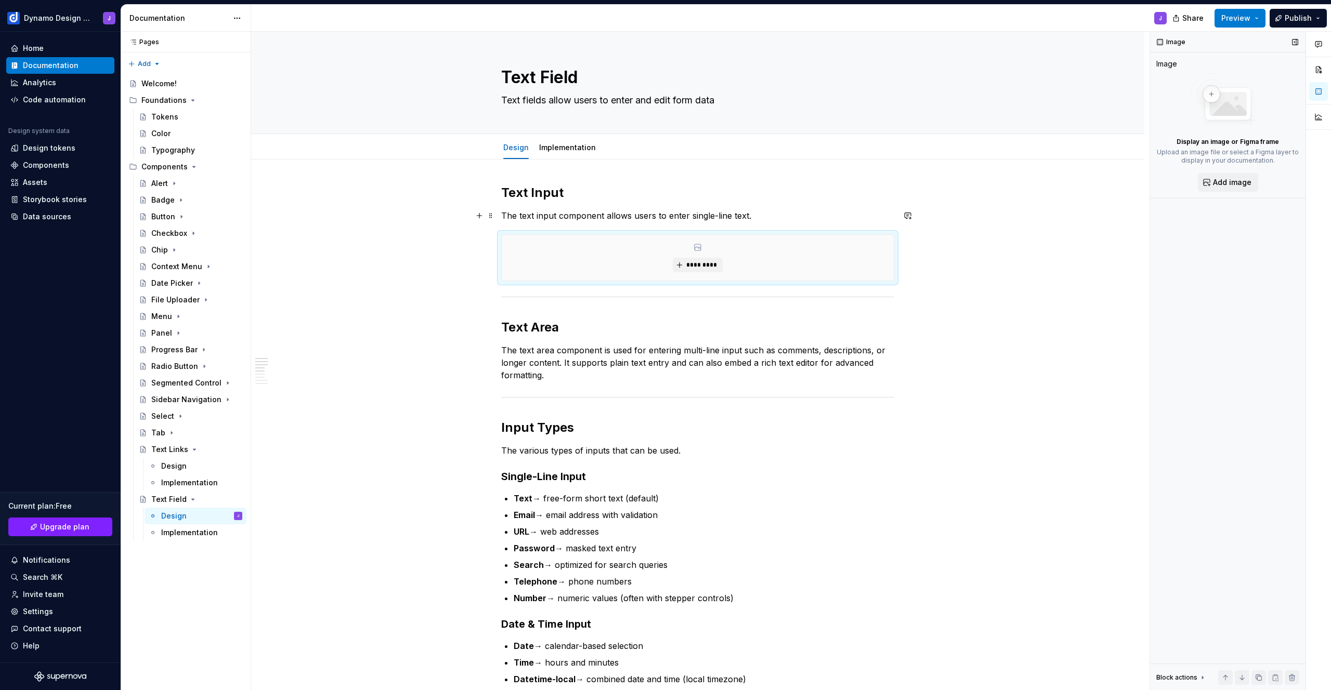
click at [770, 216] on p "The text input component allows users to enter single-line text." at bounding box center [697, 216] width 393 height 12
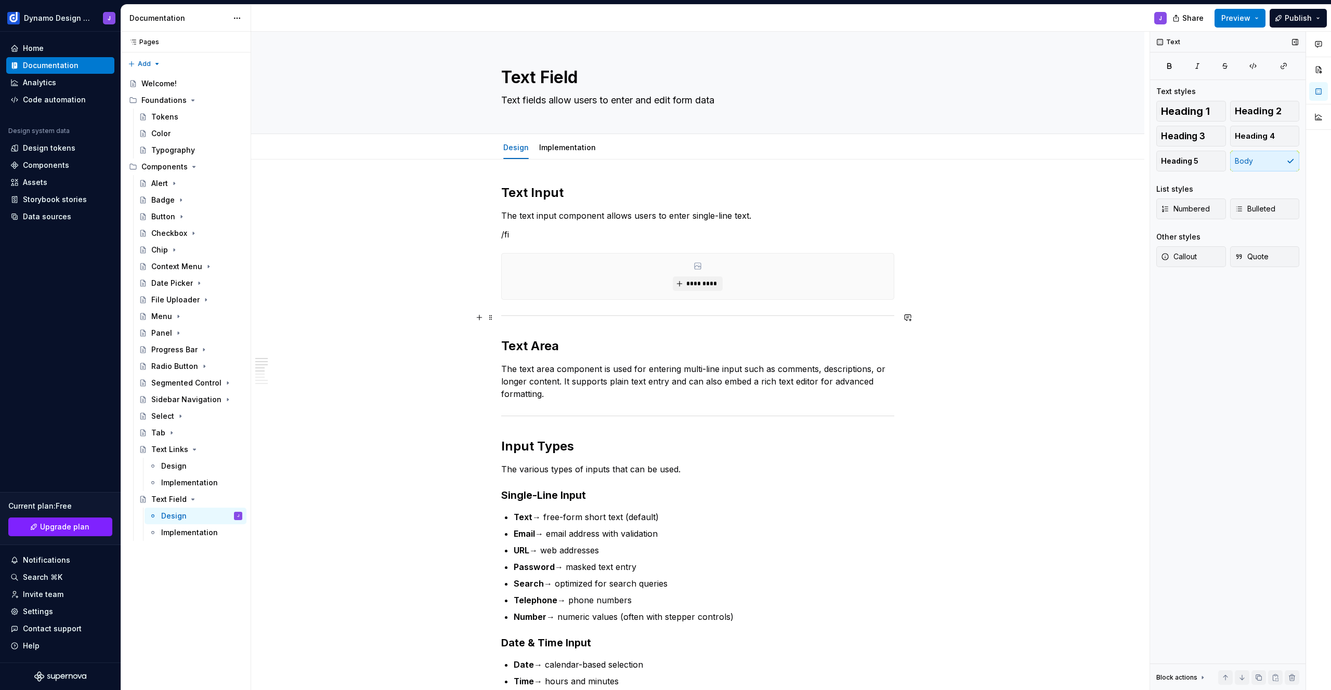
click at [539, 315] on div at bounding box center [697, 315] width 393 height 7
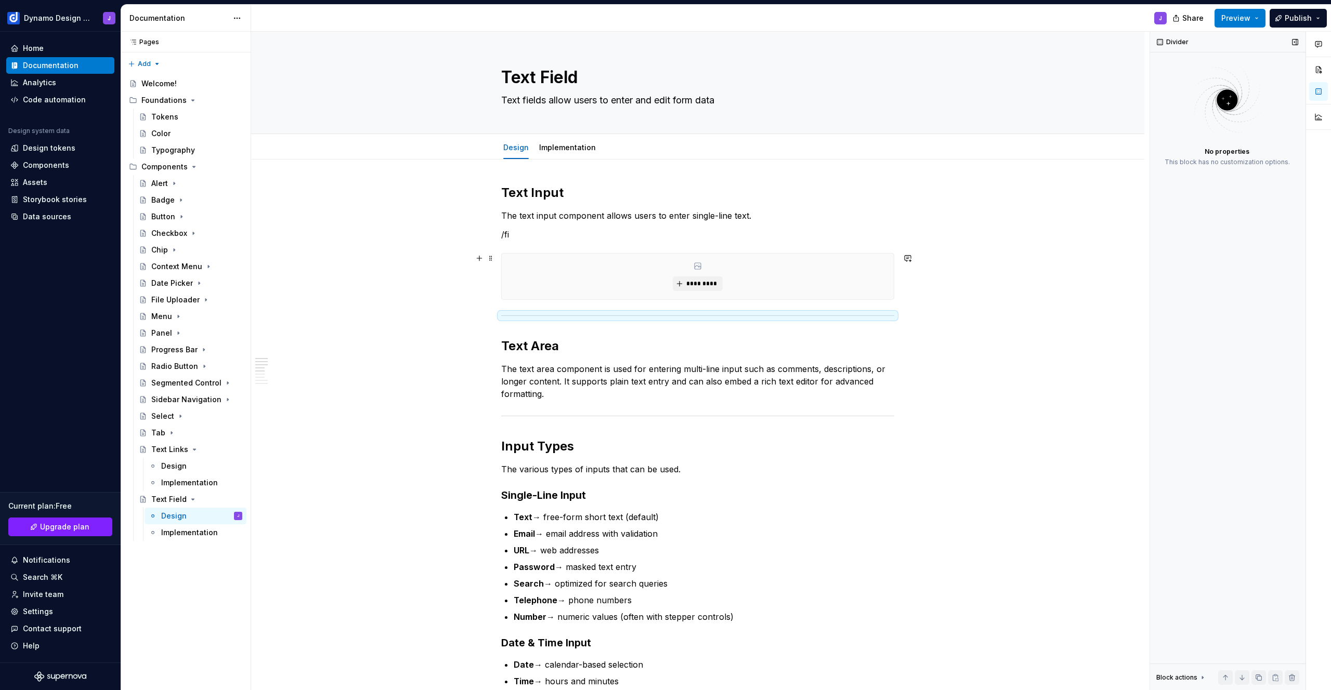
click at [533, 280] on div "*********" at bounding box center [698, 277] width 392 height 46
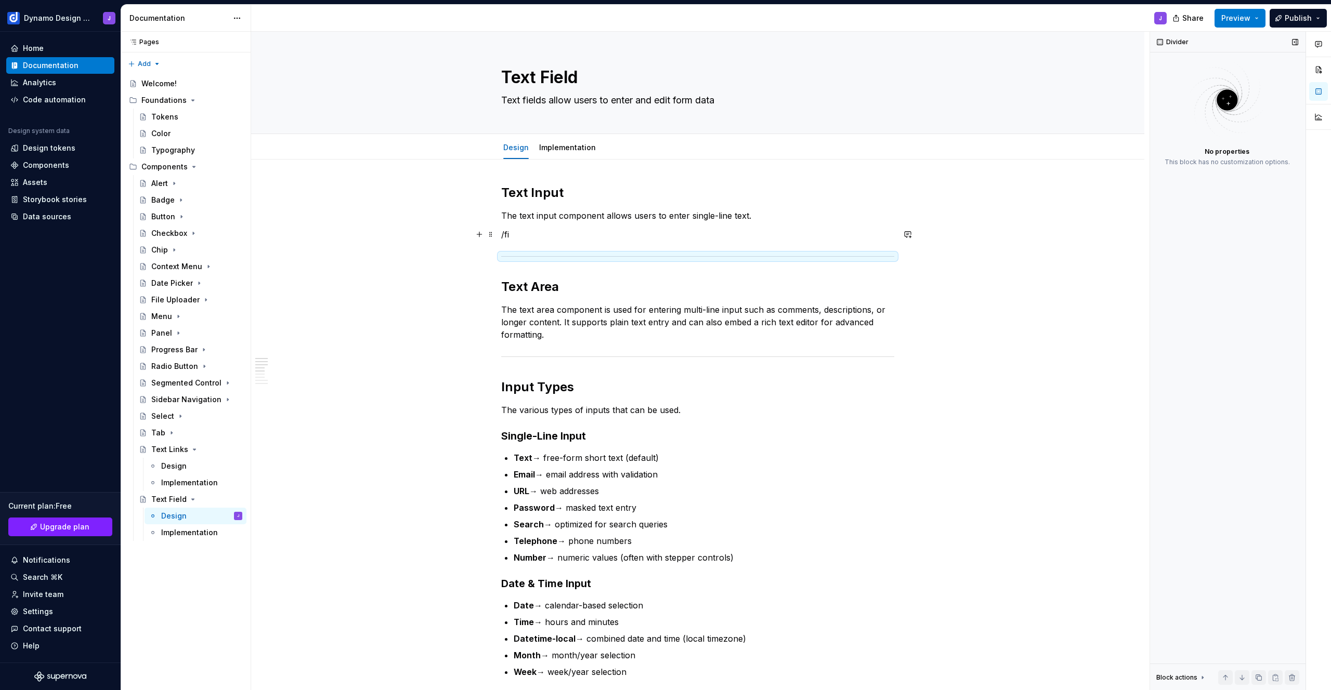
click at [543, 237] on p "/fi" at bounding box center [697, 234] width 393 height 12
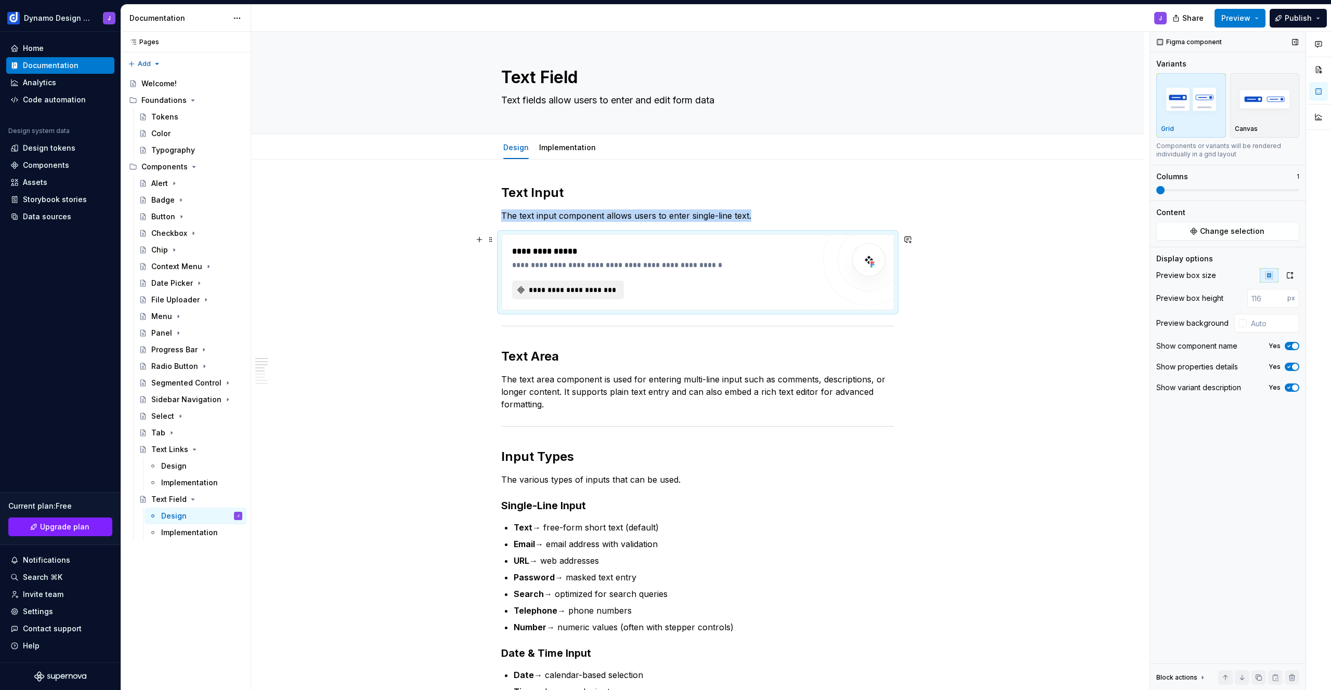
click at [602, 295] on span "**********" at bounding box center [572, 290] width 90 height 10
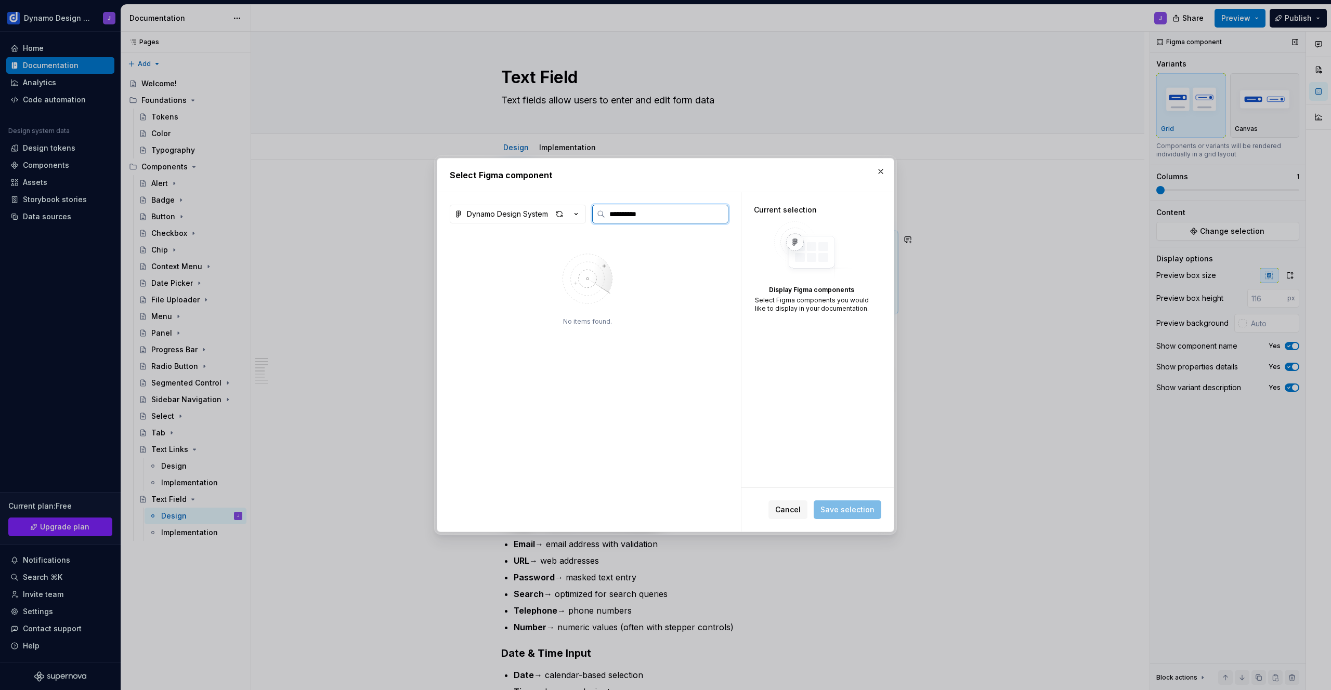
drag, startPoint x: 624, startPoint y: 212, endPoint x: 698, endPoint y: 220, distance: 74.9
click at [694, 220] on label "**********" at bounding box center [660, 214] width 136 height 19
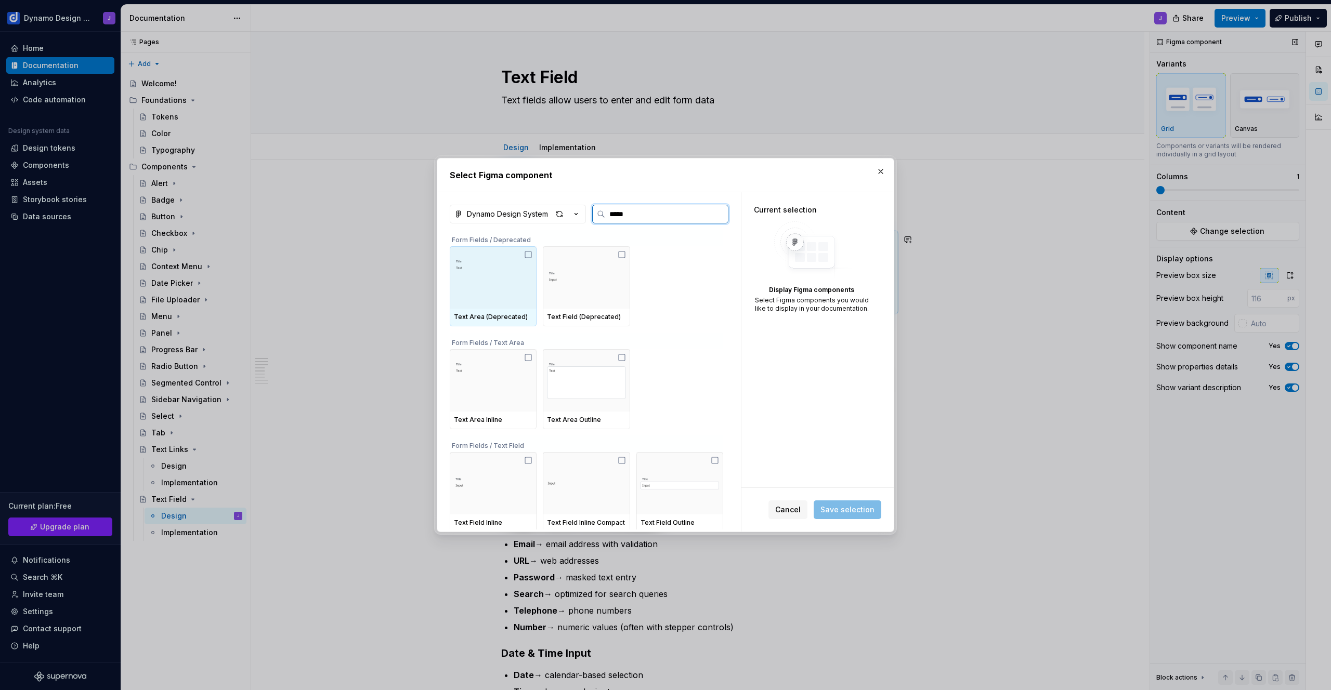
type input "****"
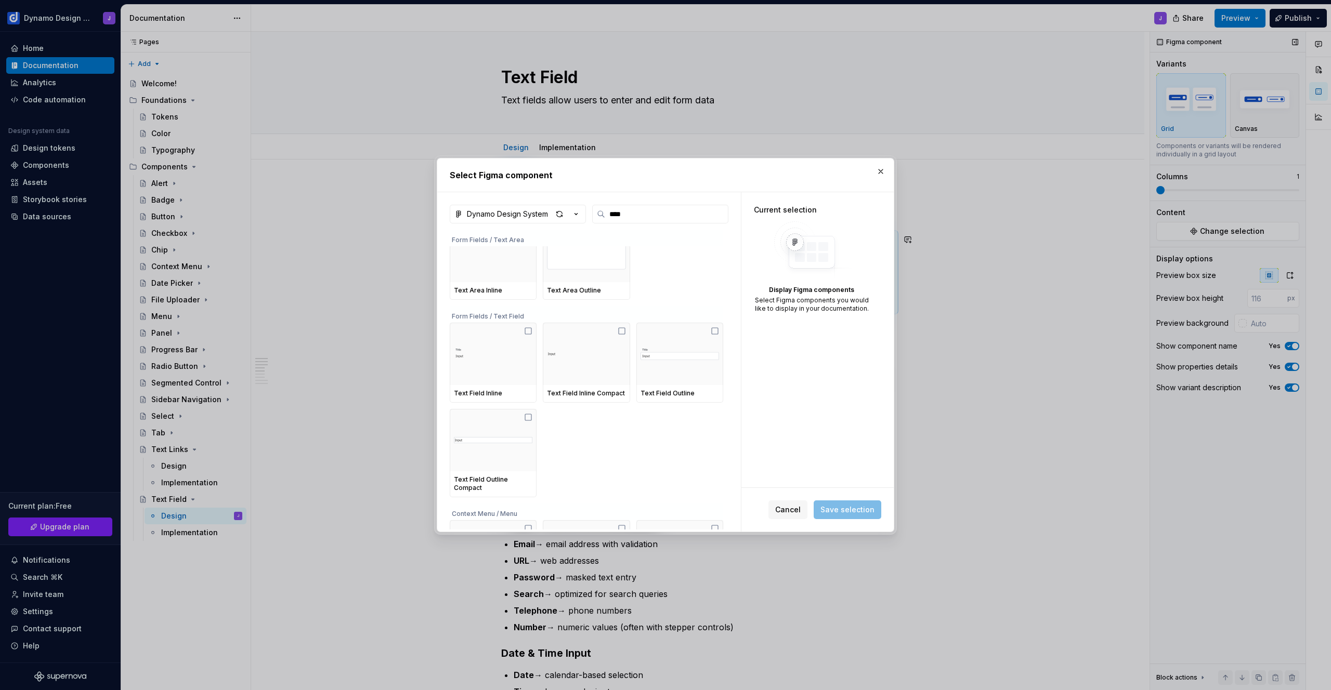
scroll to position [122, 0]
click at [687, 354] on img at bounding box center [680, 355] width 79 height 37
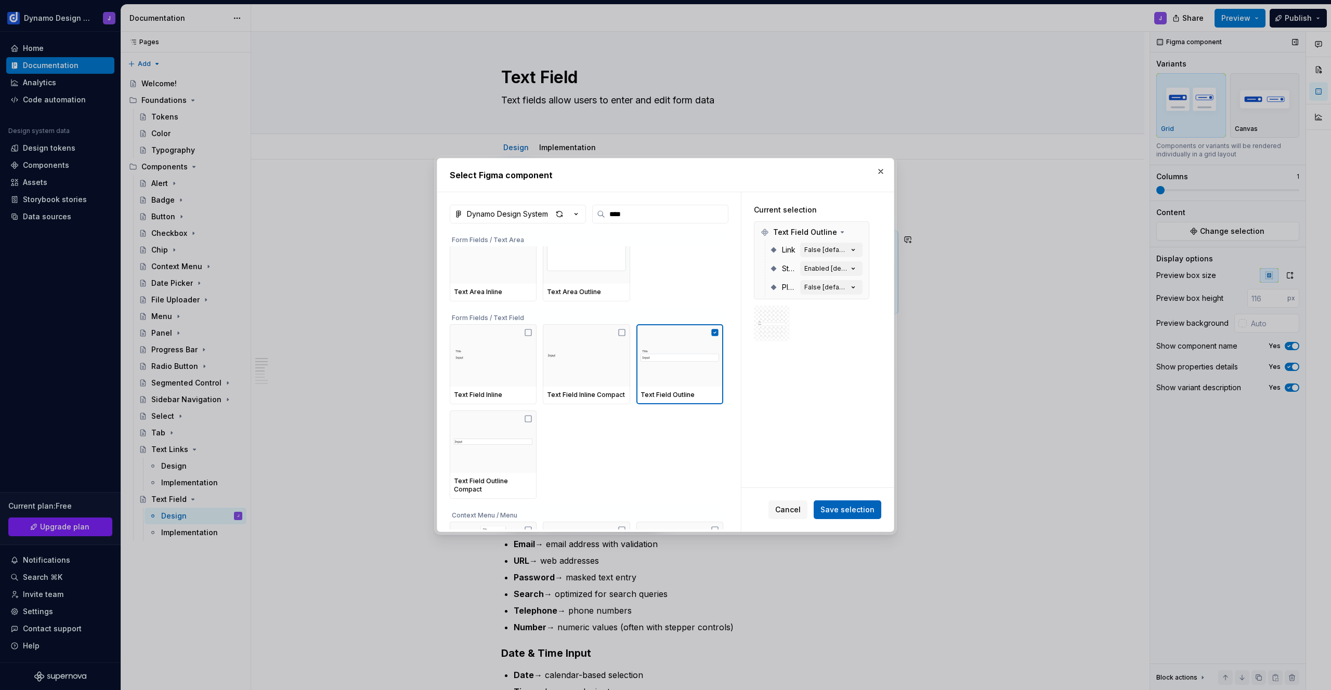
click at [858, 510] on span "Save selection" at bounding box center [847, 510] width 54 height 10
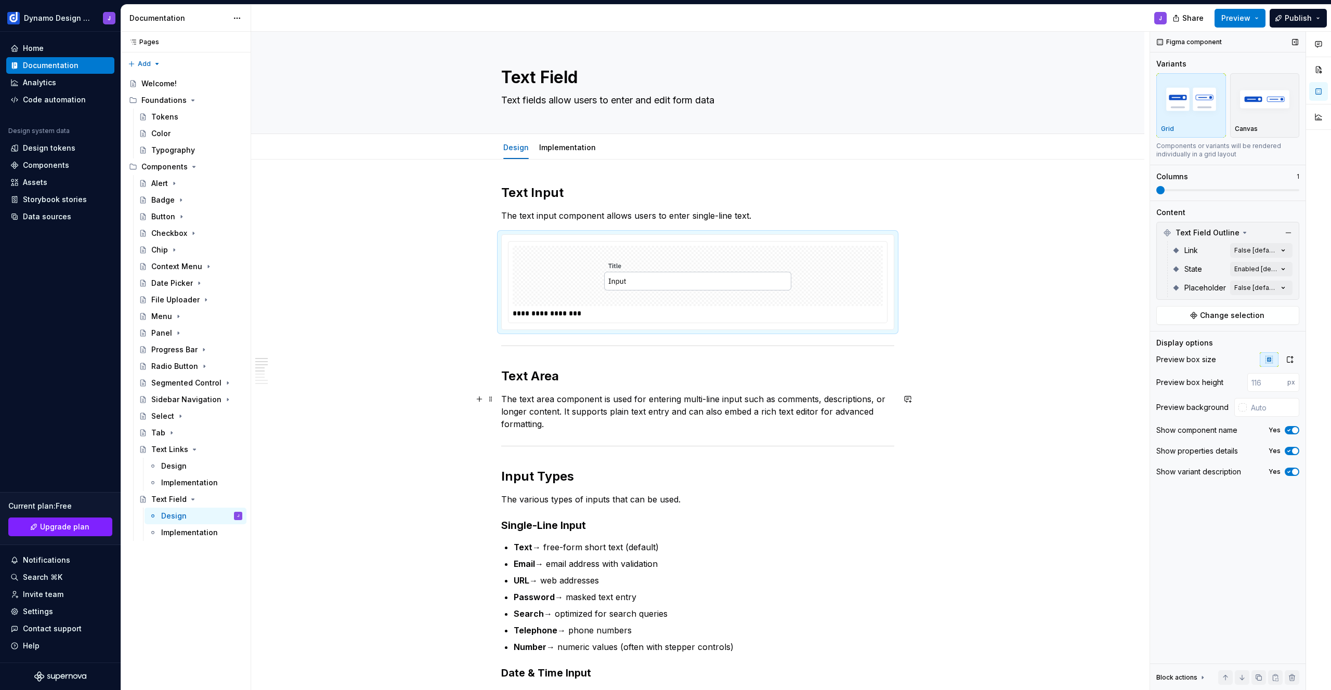
click at [581, 425] on p "The text area component is used for entering multi-line input such as comments,…" at bounding box center [697, 411] width 393 height 37
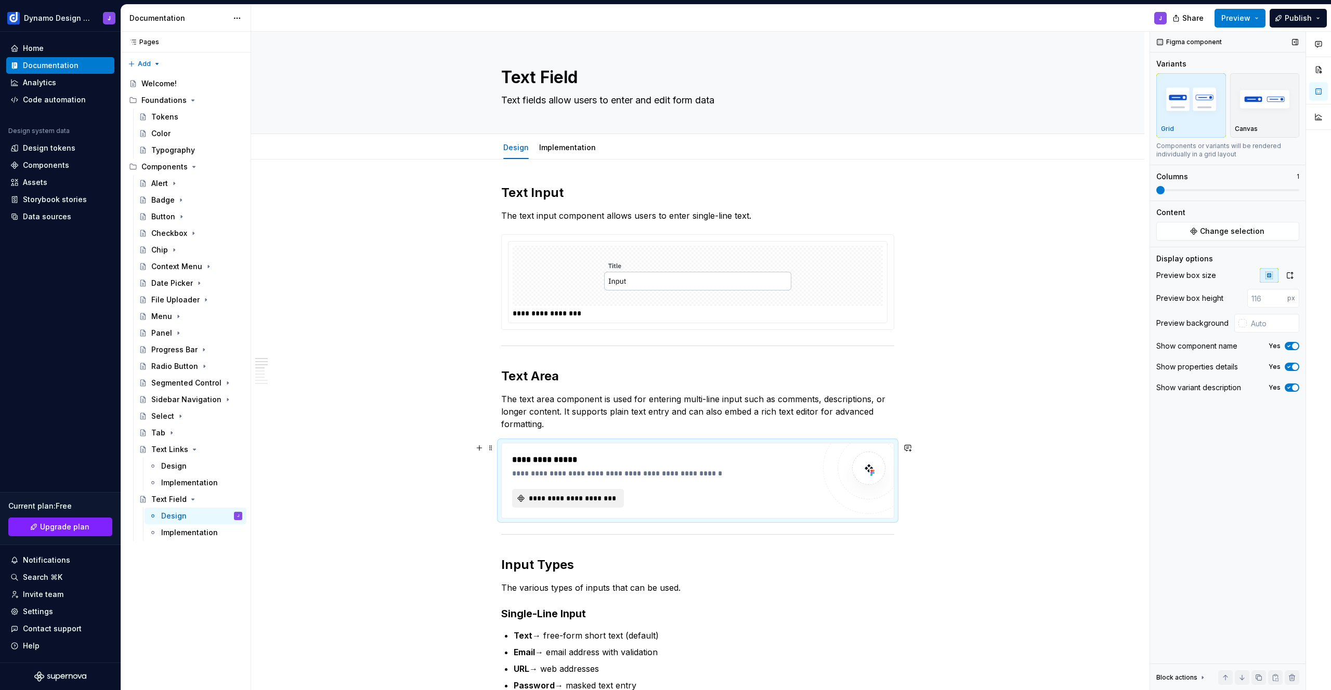
click at [583, 497] on span "**********" at bounding box center [572, 498] width 90 height 10
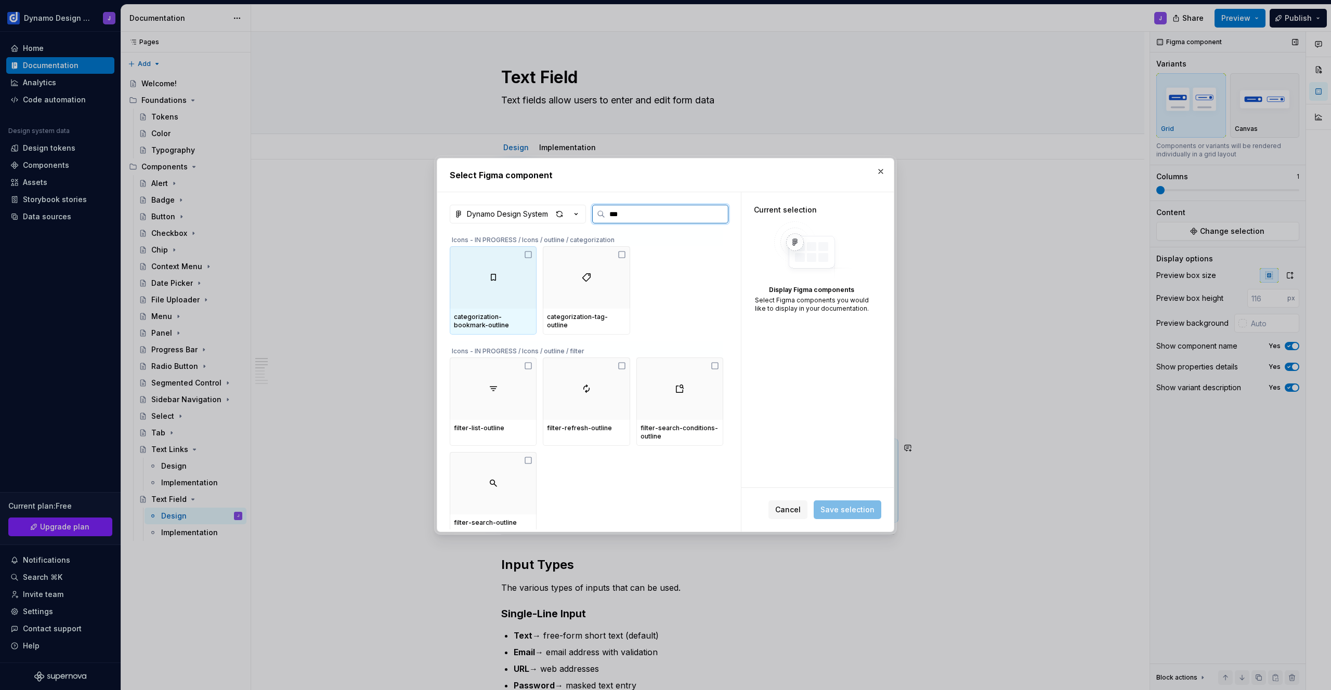
type input "****"
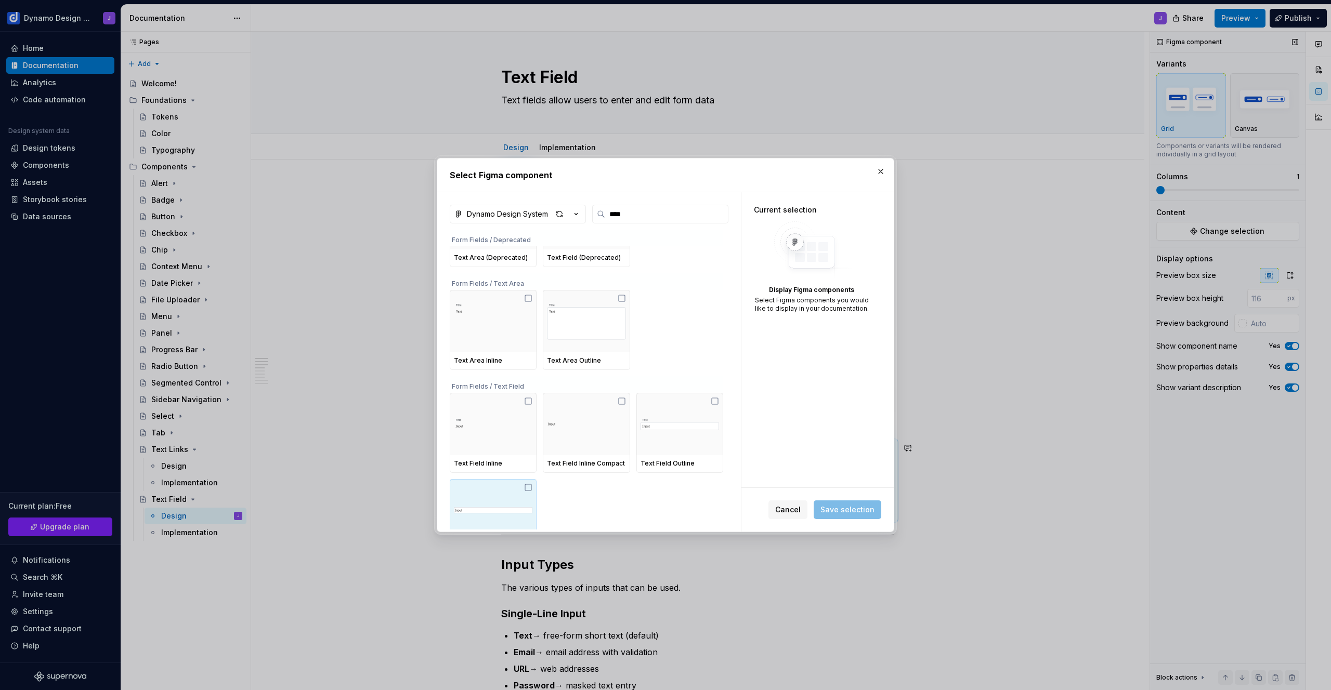
scroll to position [12, 0]
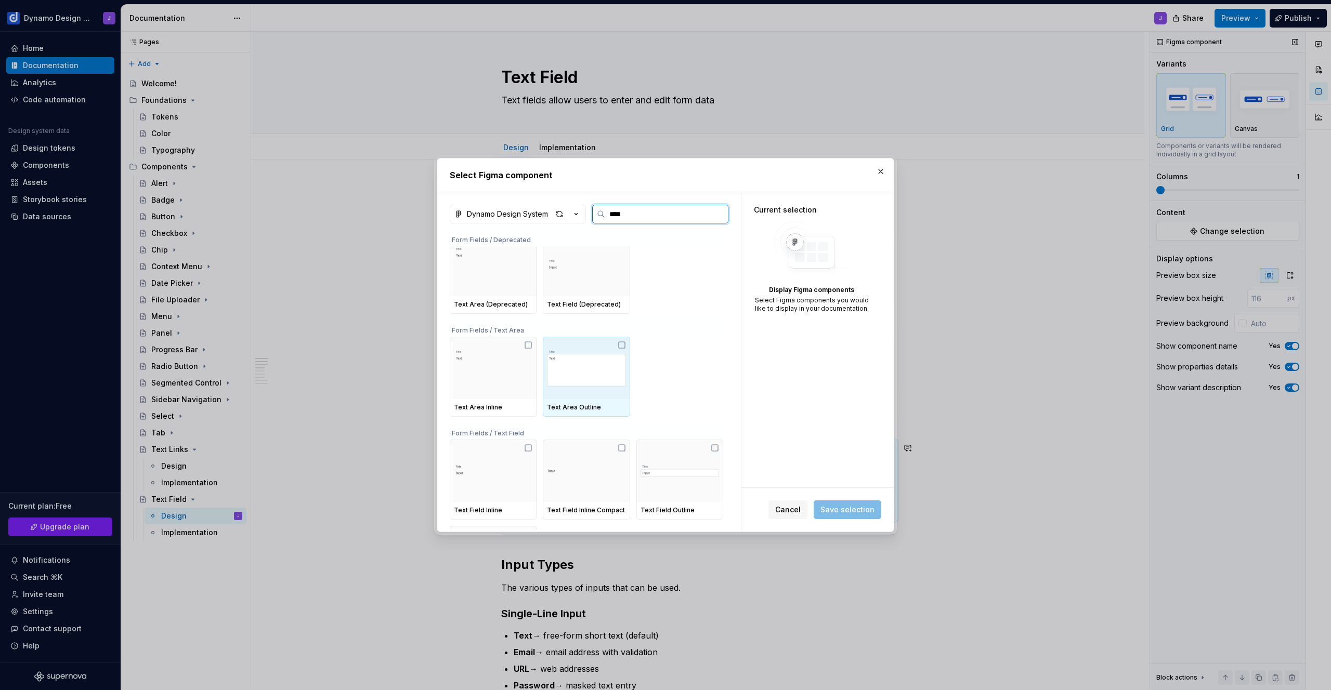
click at [607, 361] on img at bounding box center [586, 368] width 79 height 54
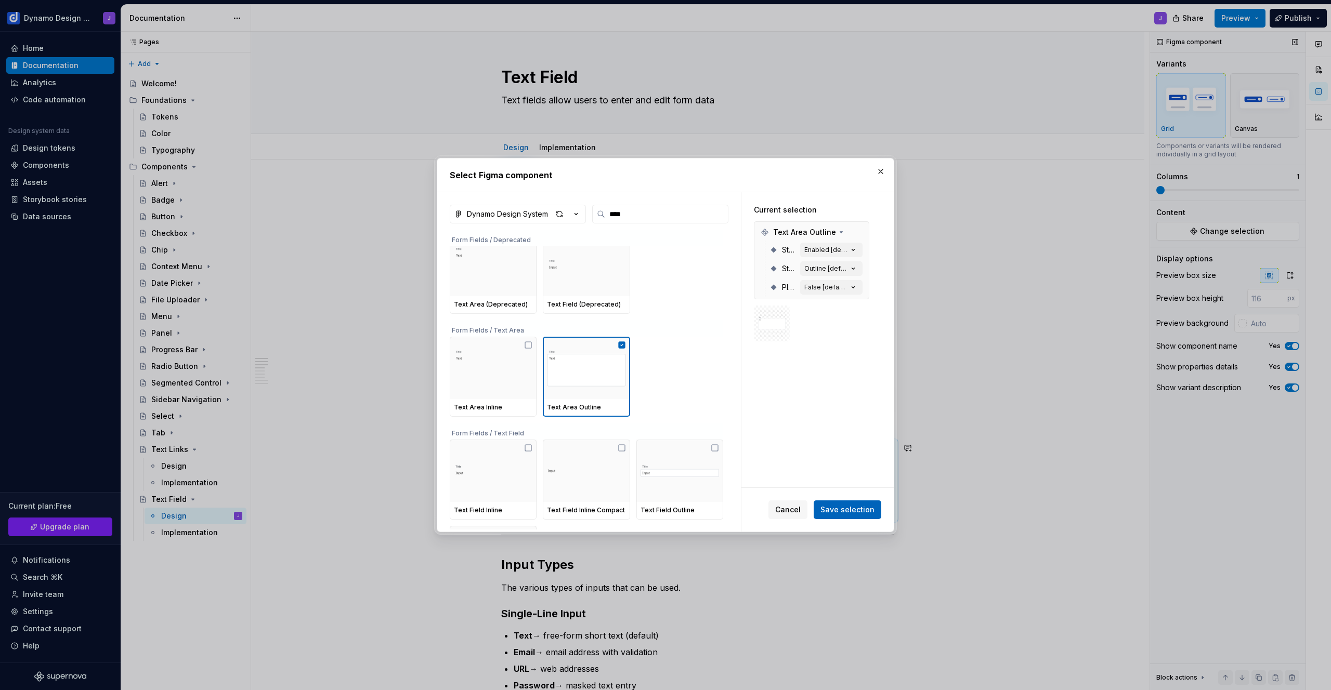
click at [859, 511] on span "Save selection" at bounding box center [847, 510] width 54 height 10
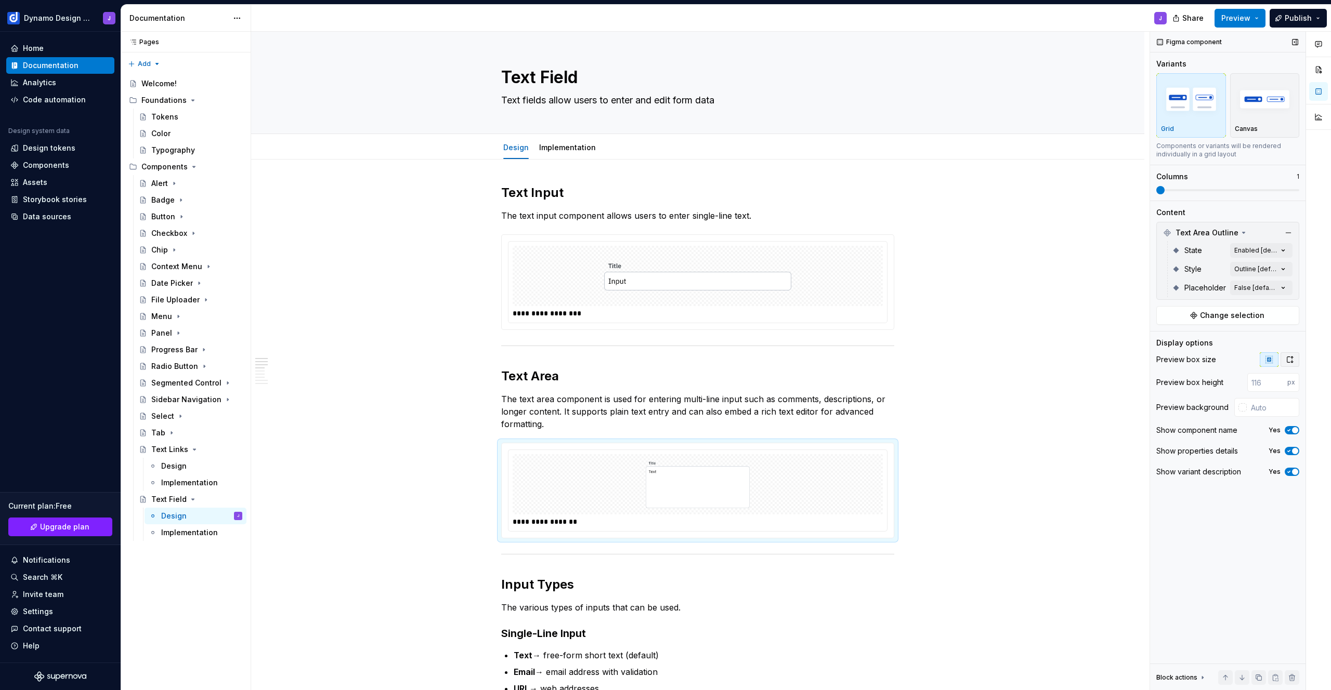
click at [1293, 361] on icon "button" at bounding box center [1290, 360] width 8 height 8
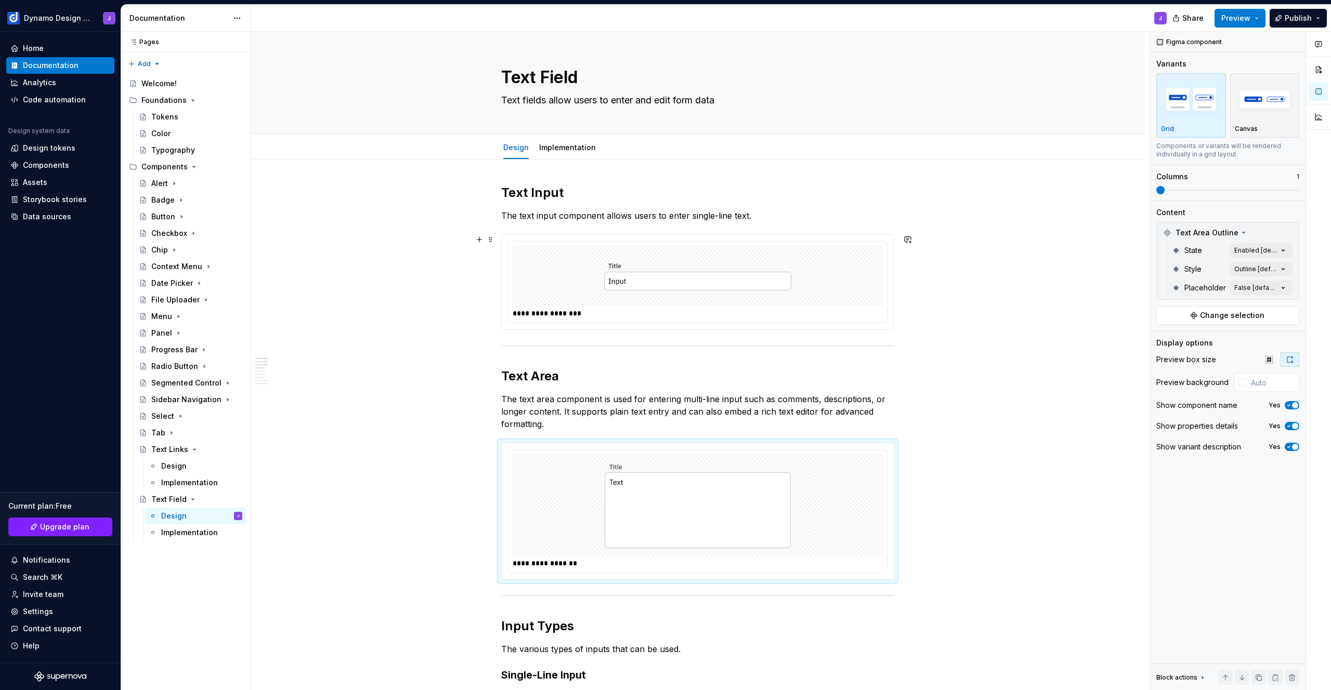
click at [716, 279] on img at bounding box center [697, 276] width 187 height 52
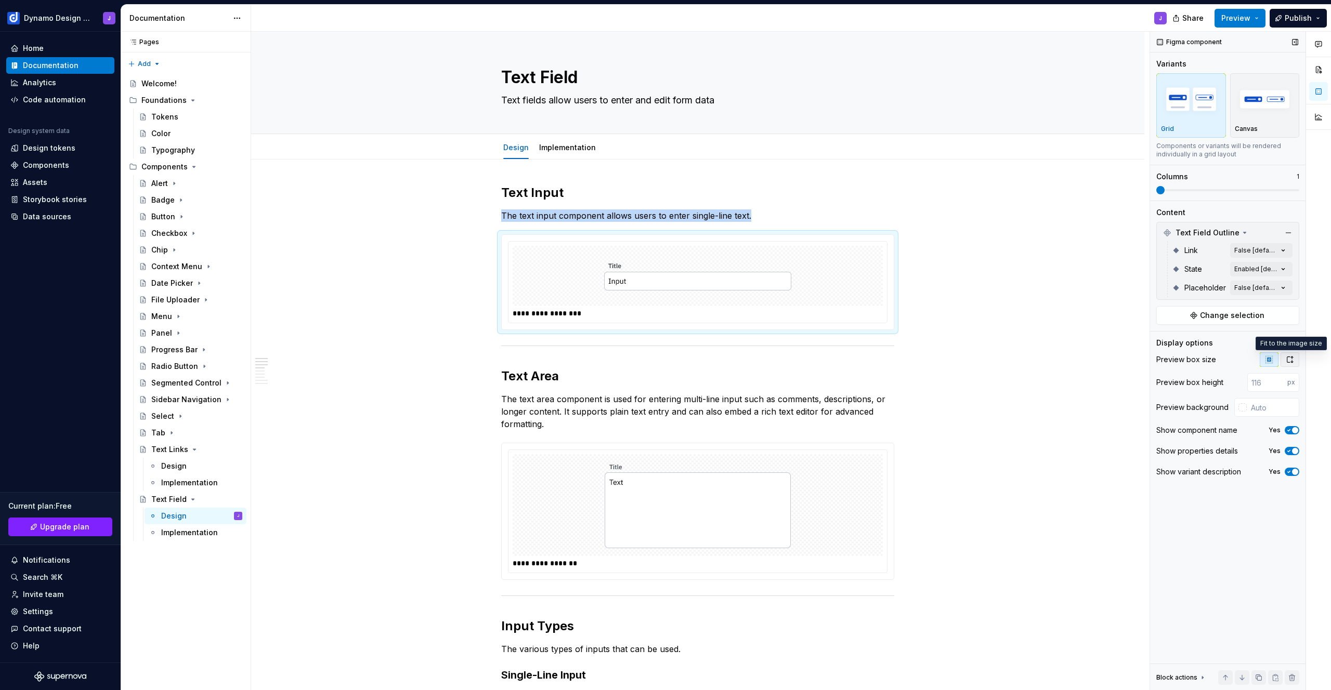
click at [1289, 358] on icon "button" at bounding box center [1290, 360] width 8 height 8
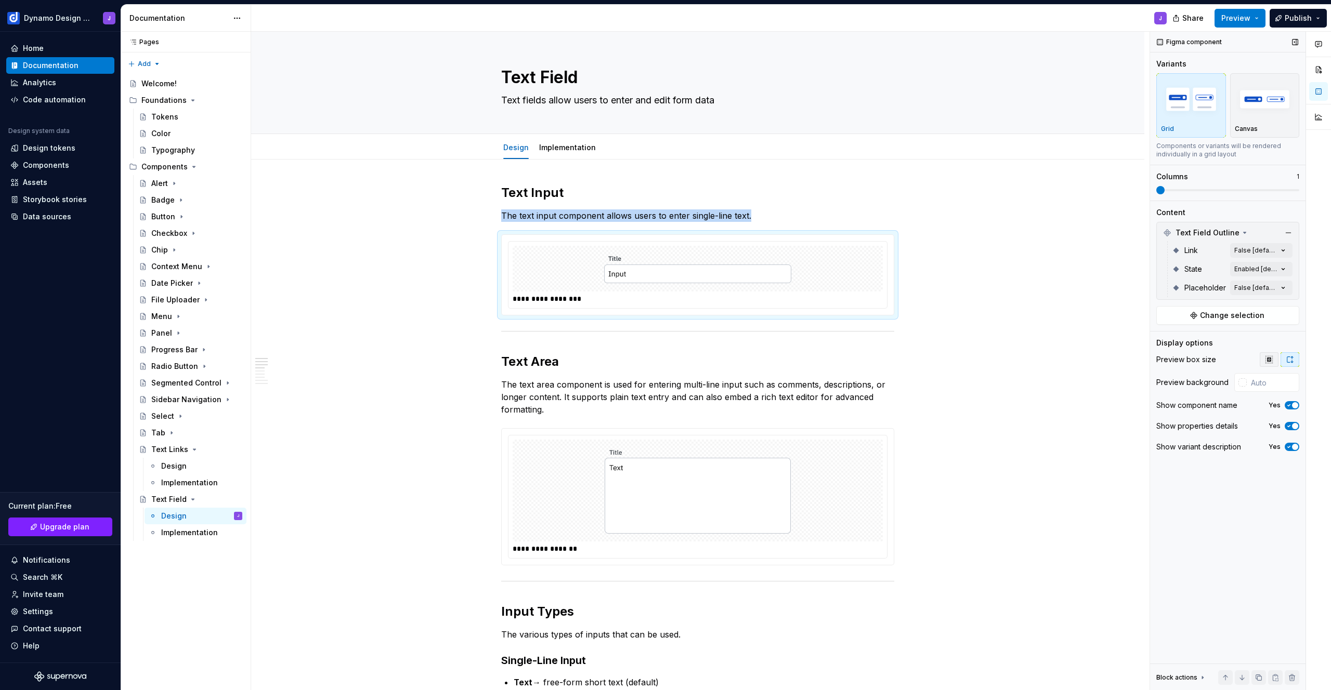
click at [1267, 360] on icon "button" at bounding box center [1269, 360] width 8 height 8
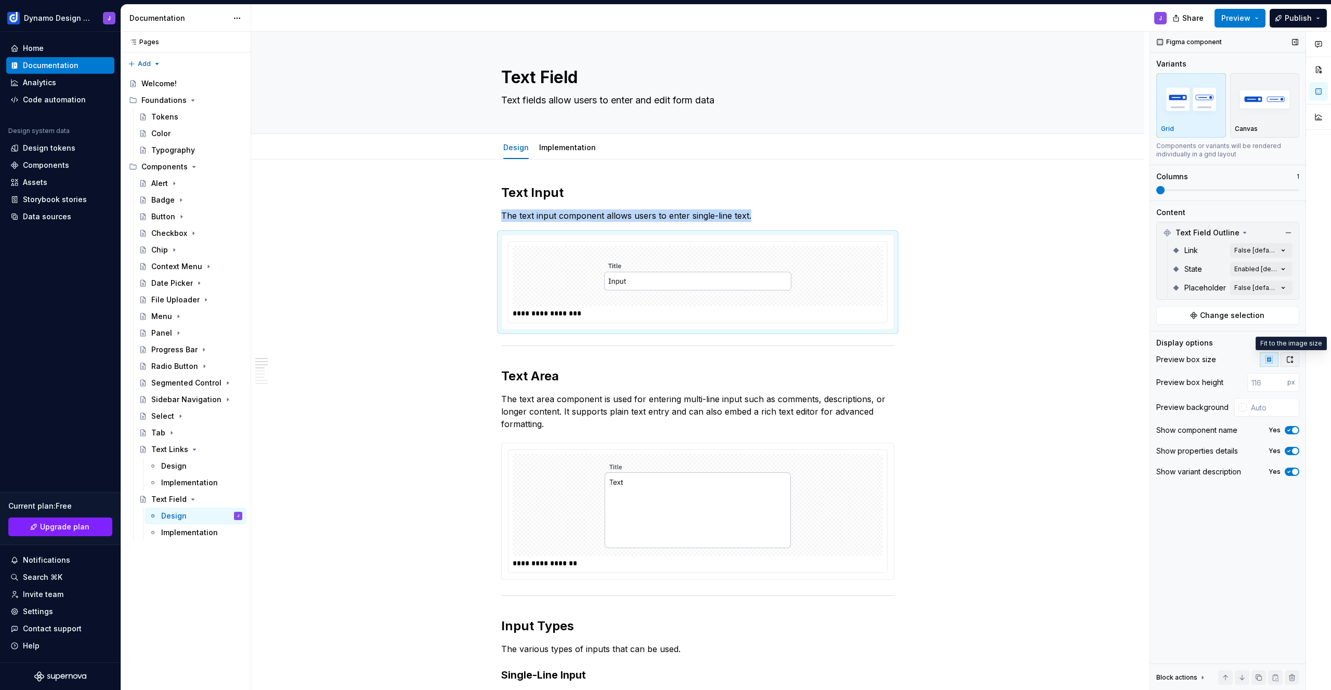
click at [1289, 360] on icon "button" at bounding box center [1290, 360] width 8 height 8
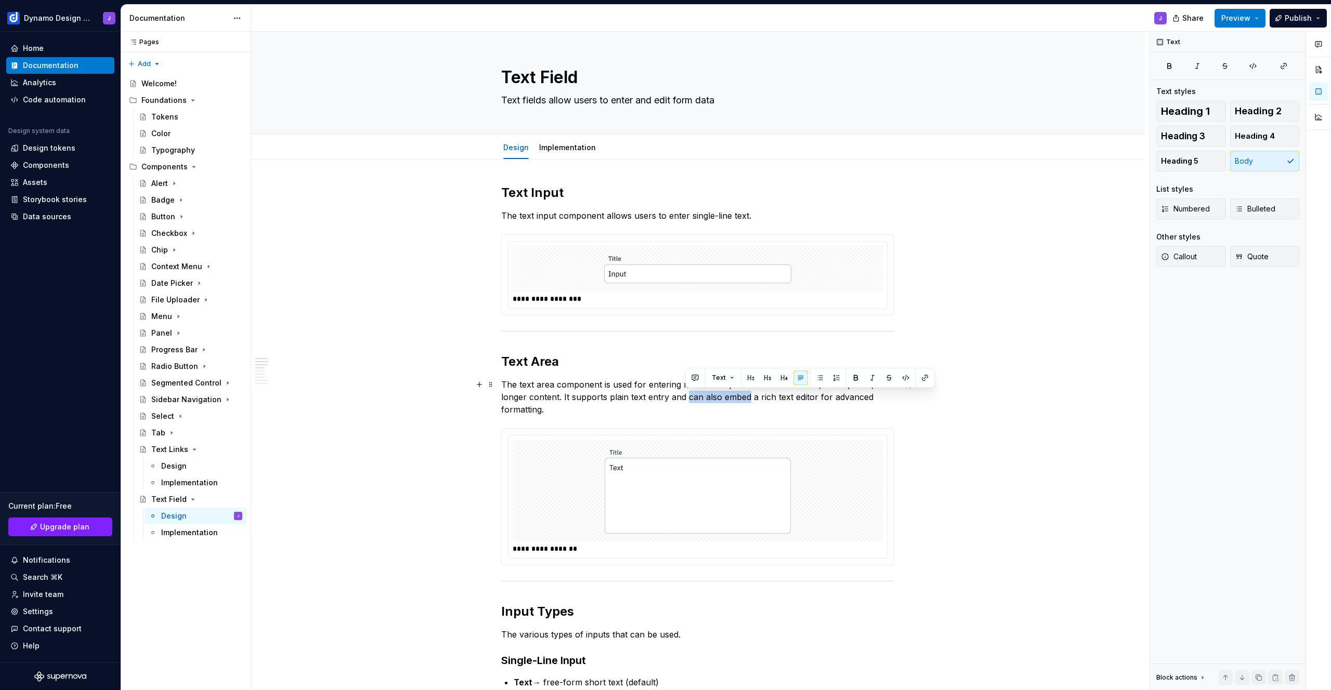
drag, startPoint x: 687, startPoint y: 397, endPoint x: 748, endPoint y: 400, distance: 60.9
click at [748, 400] on p "The text area component is used for entering multi-line input such as comments,…" at bounding box center [697, 397] width 393 height 37
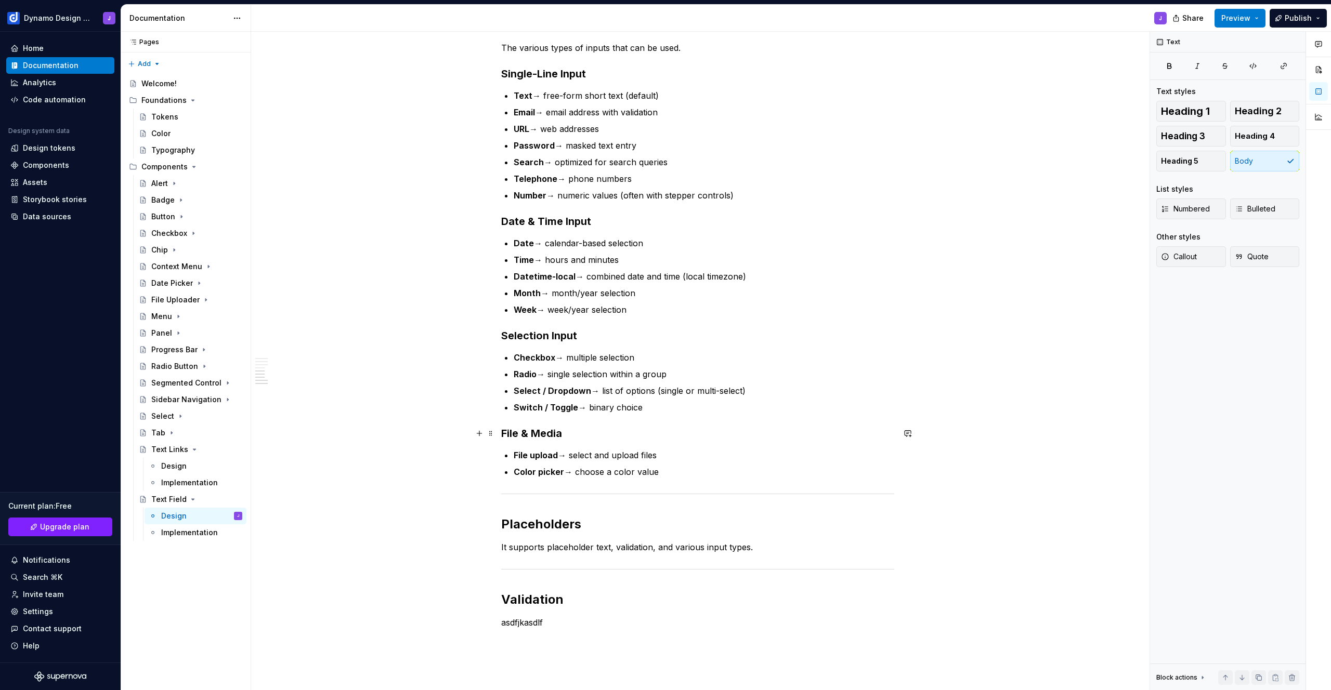
scroll to position [648, 0]
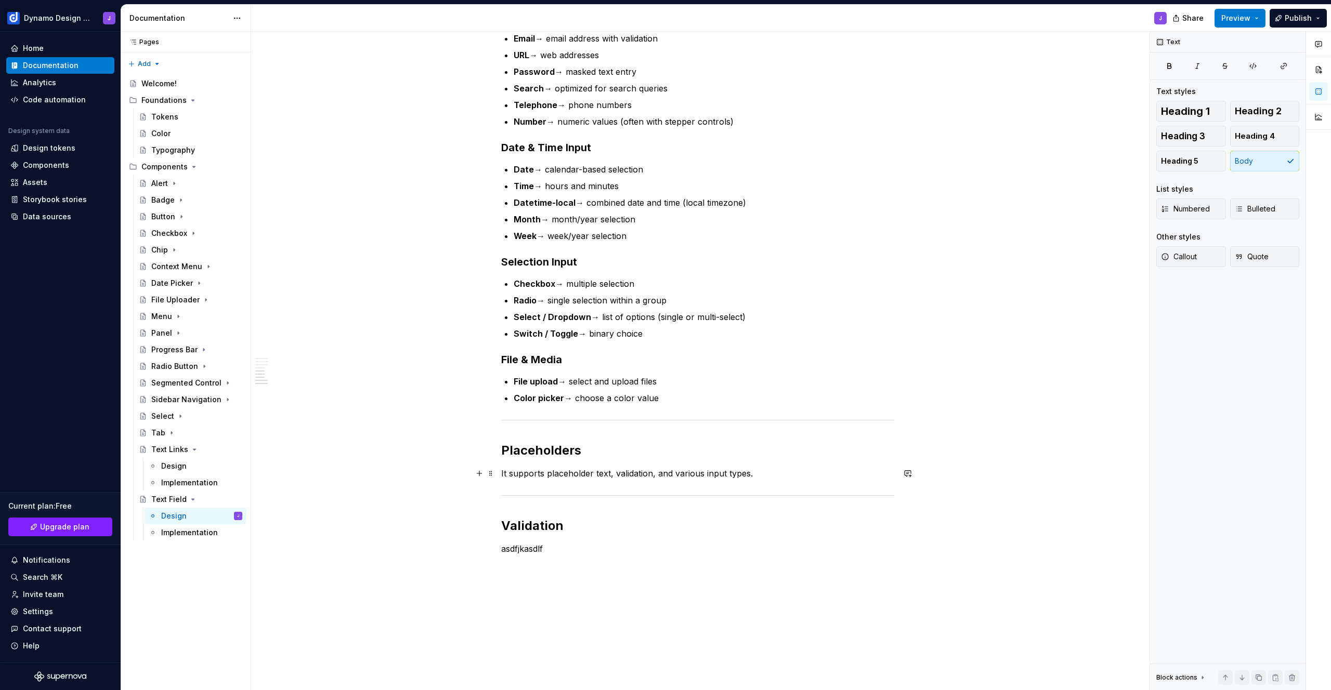
click at [758, 476] on p "It supports placeholder text, validation, and various input types." at bounding box center [697, 473] width 393 height 12
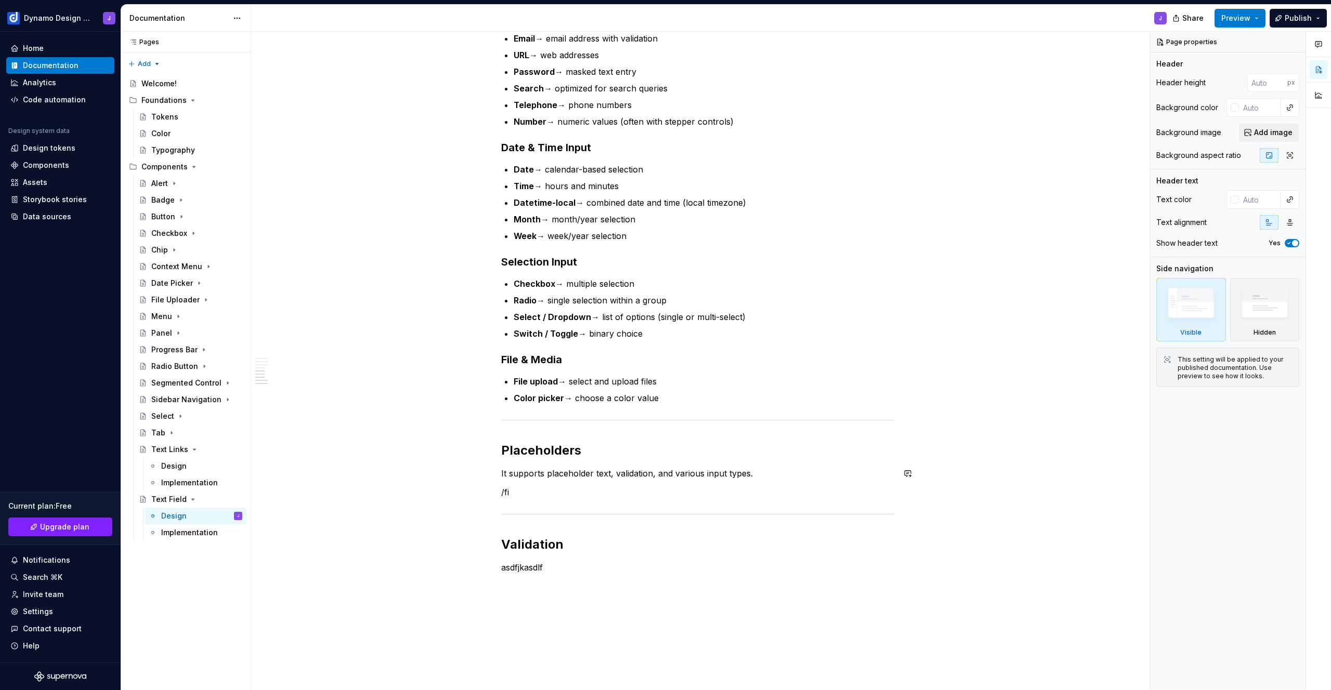
type textarea "*"
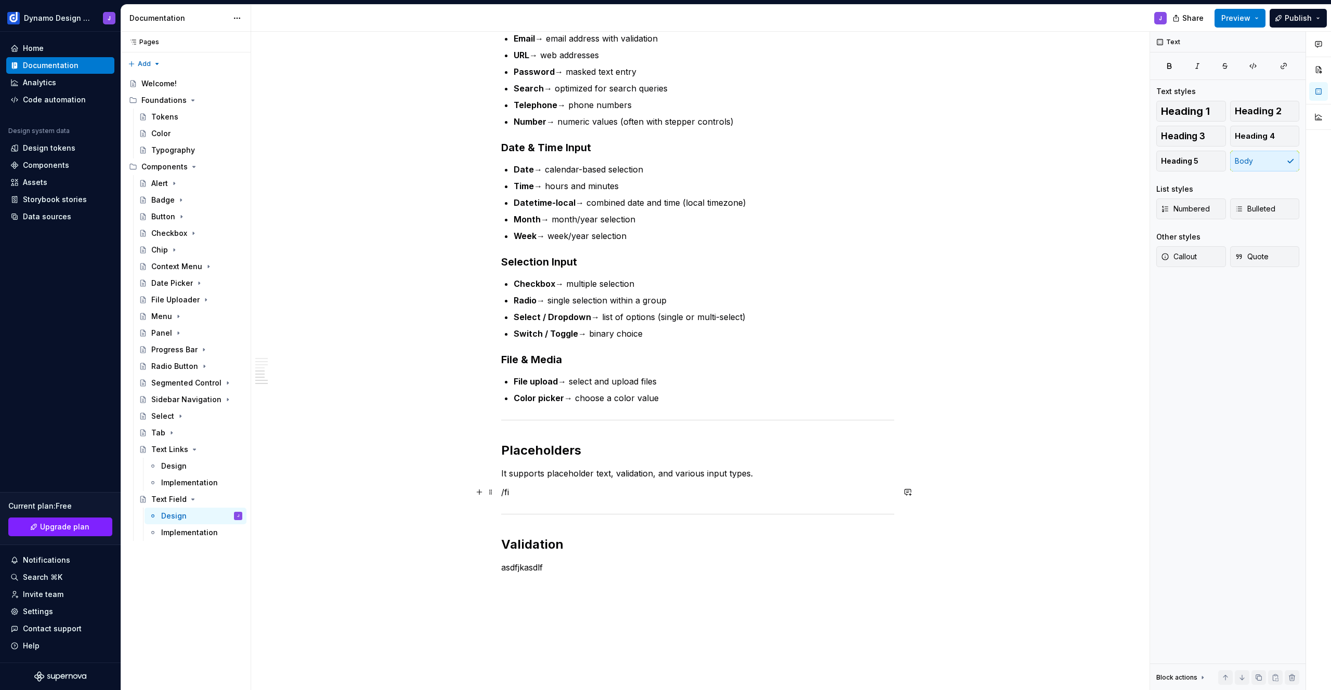
click at [550, 495] on p "/fi" at bounding box center [697, 492] width 393 height 12
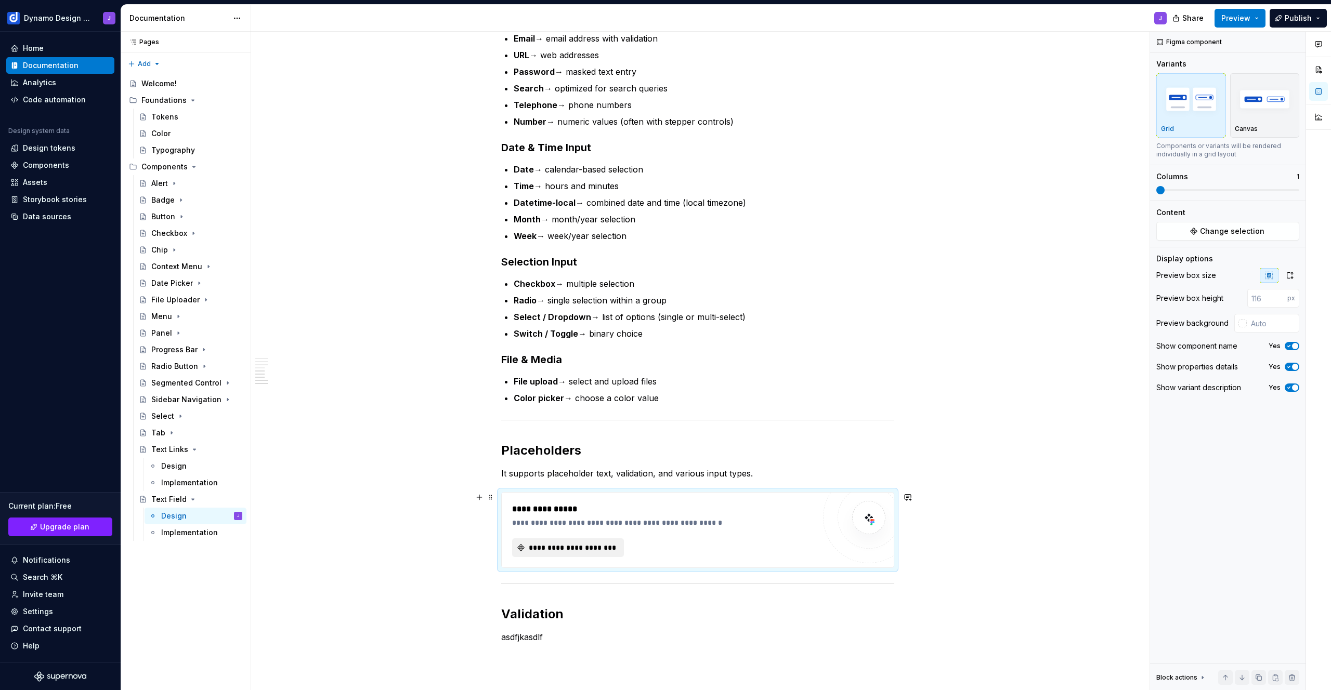
click at [560, 551] on span "**********" at bounding box center [572, 548] width 90 height 10
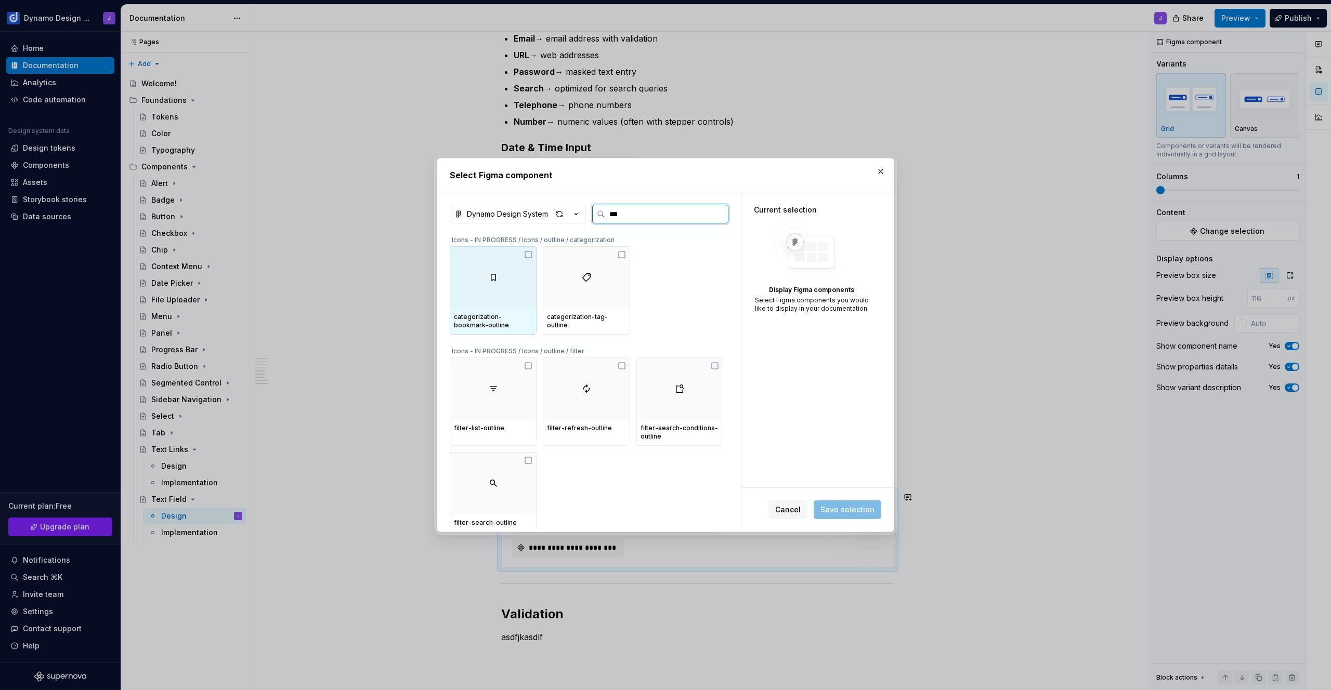
type input "****"
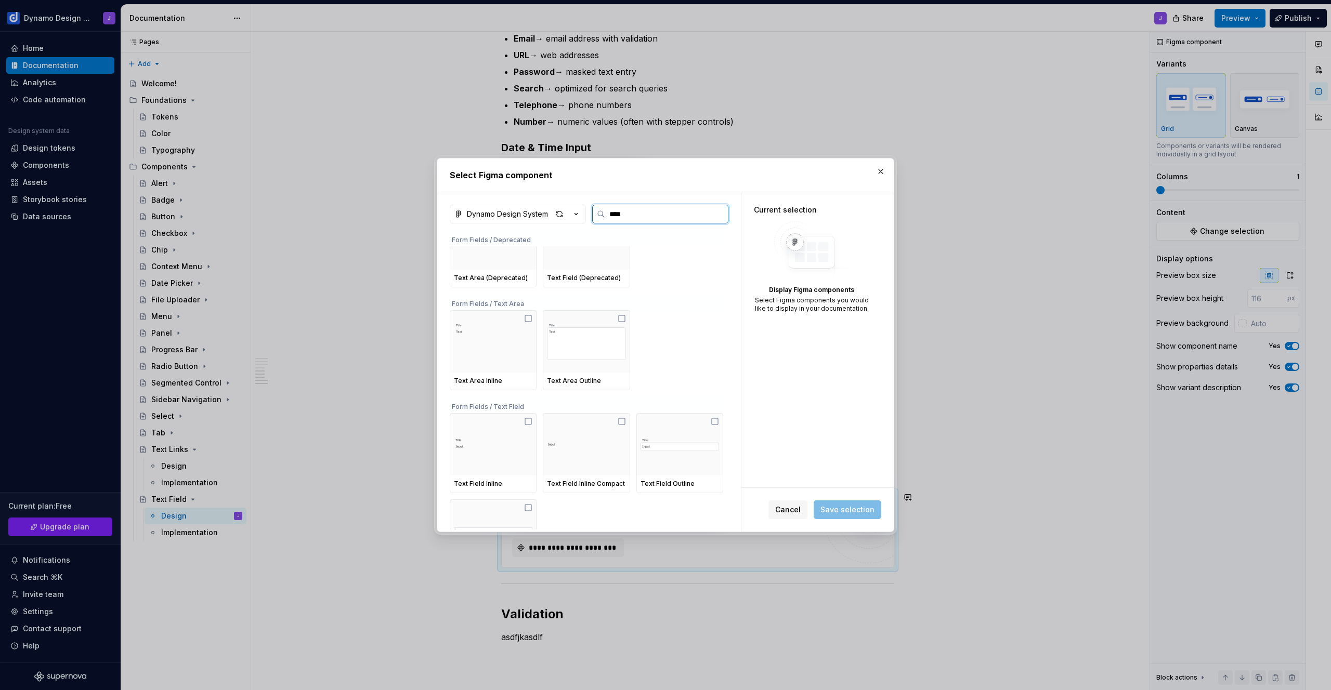
scroll to position [0, 0]
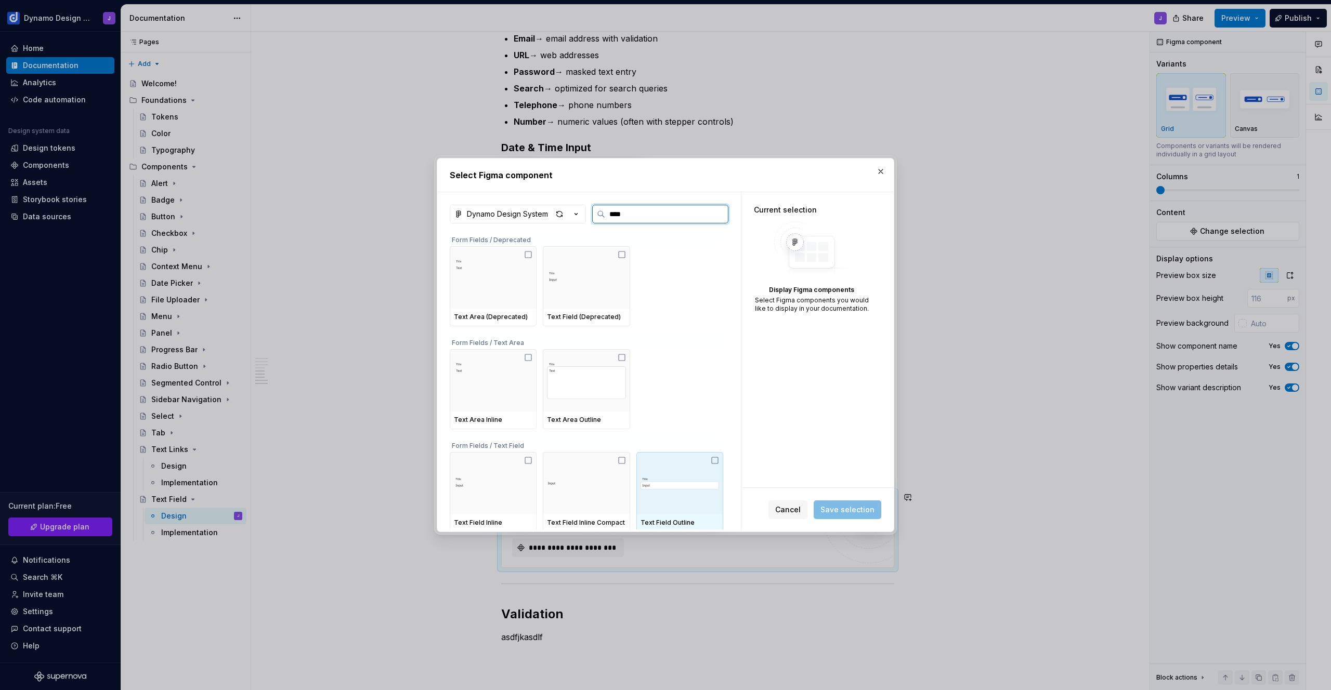
click at [703, 492] on img at bounding box center [680, 483] width 79 height 37
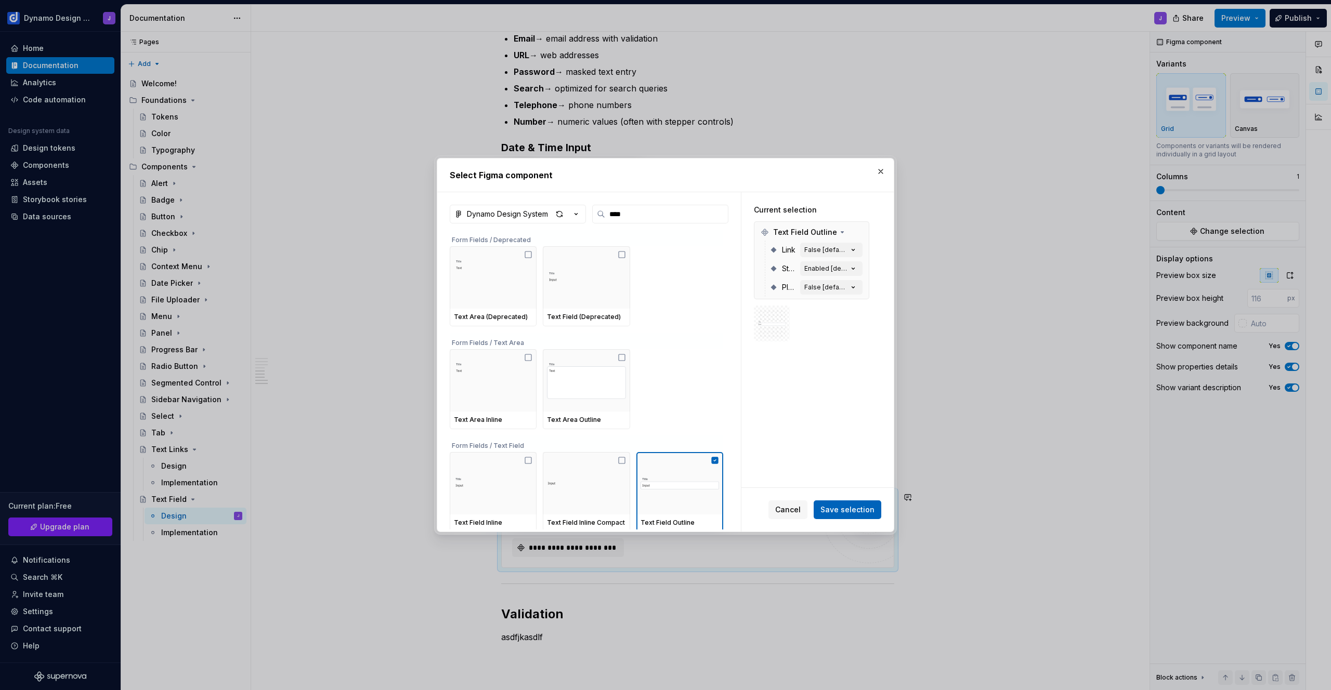
click at [858, 513] on span "Save selection" at bounding box center [847, 510] width 54 height 10
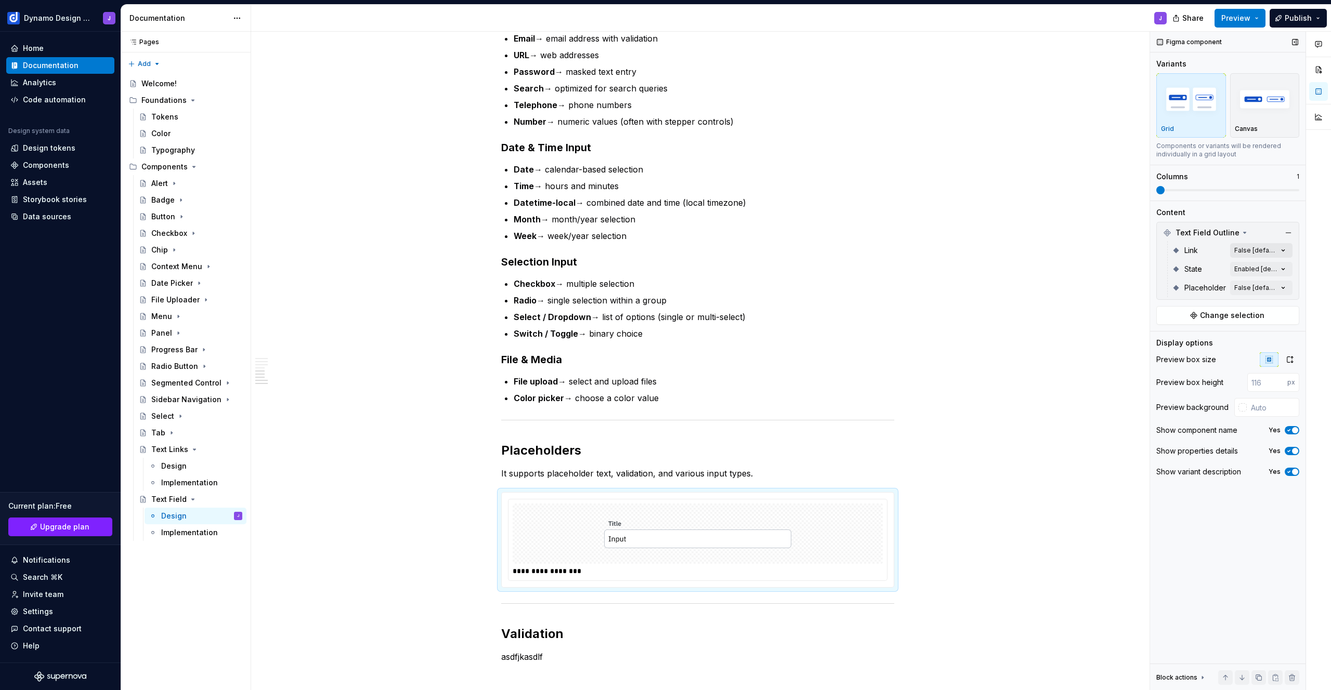
click at [1263, 254] on div "Comments Open comments No comments yet Select ‘Comment’ from the block context …" at bounding box center [1240, 361] width 181 height 659
click at [1259, 249] on div "Comments Open comments No comments yet Select ‘Comment’ from the block context …" at bounding box center [1240, 361] width 181 height 659
click at [1261, 288] on div "Comments Open comments No comments yet Select ‘Comment’ from the block context …" at bounding box center [1240, 361] width 181 height 659
click at [1182, 353] on span "True" at bounding box center [1179, 354] width 17 height 10
click at [1238, 210] on div "Comments Open comments No comments yet Select ‘Comment’ from the block context …" at bounding box center [1240, 361] width 181 height 659
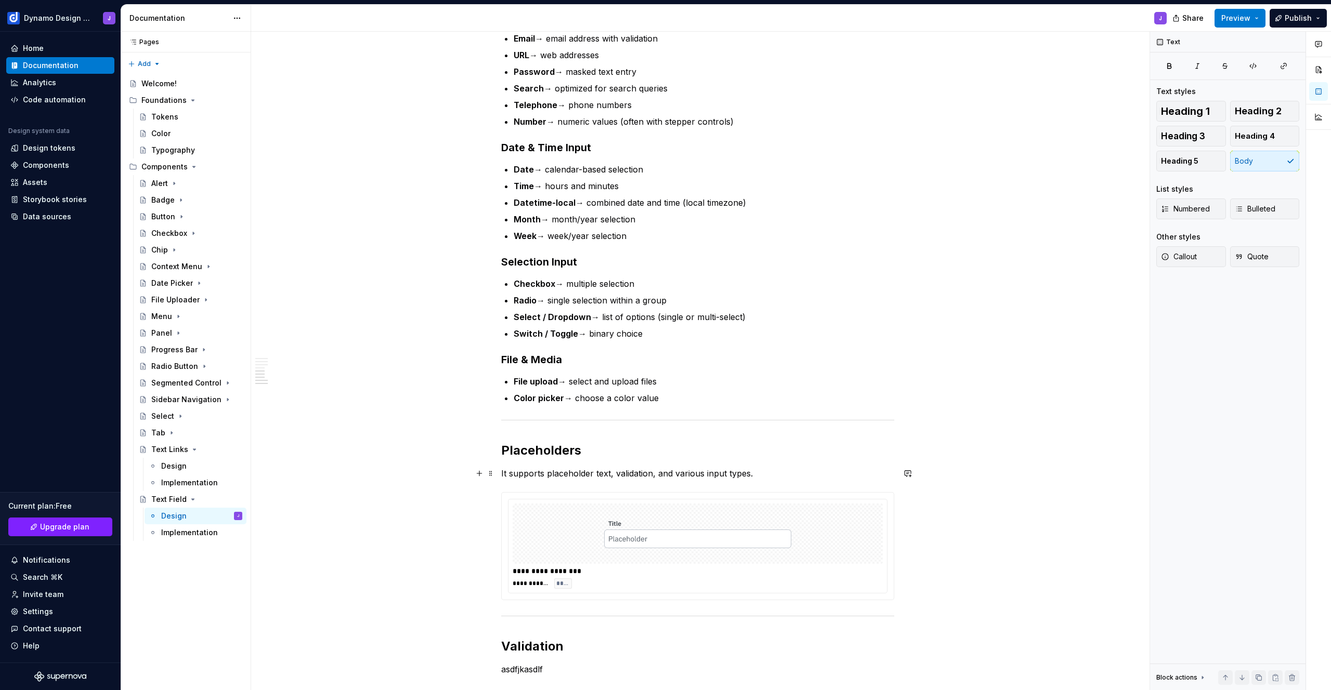
click at [767, 474] on p "It supports placeholder text, validation, and various input types." at bounding box center [697, 473] width 393 height 12
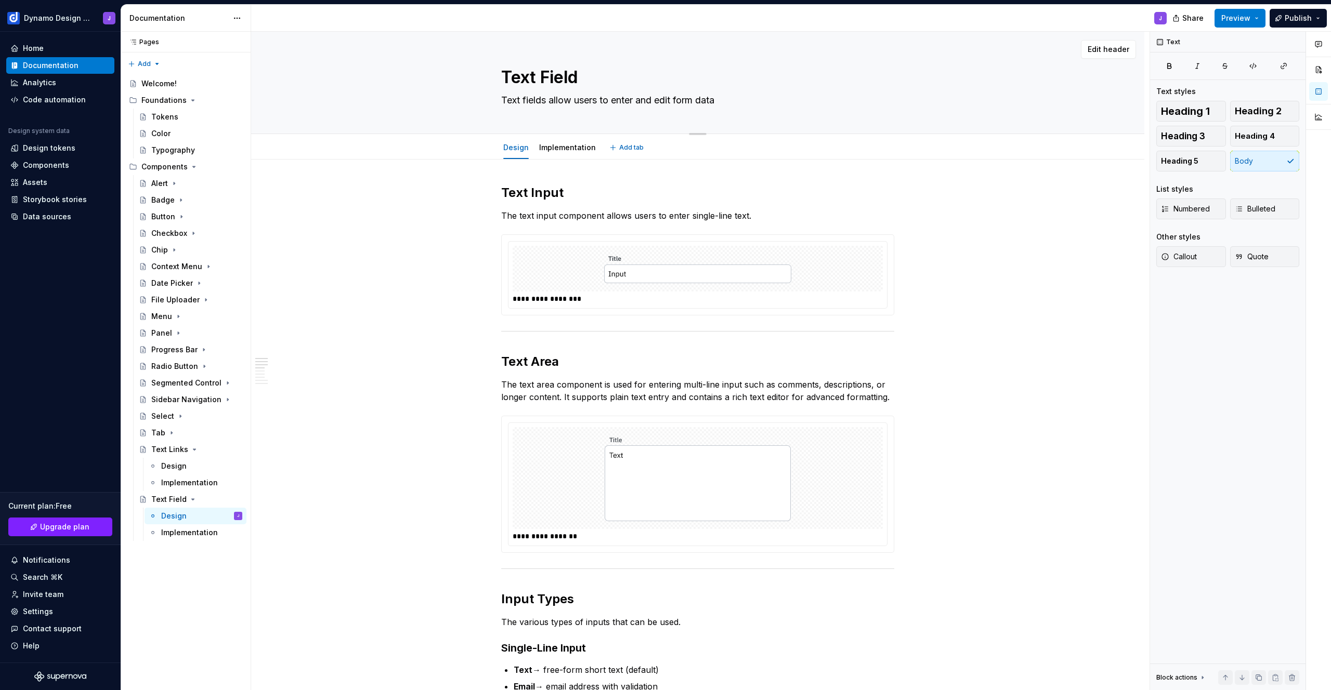
click at [736, 101] on textarea "Text fields allow users to enter and edit form data" at bounding box center [695, 100] width 393 height 17
click at [739, 99] on textarea "Text fields allow users to enter and edit form data" at bounding box center [695, 100] width 393 height 17
click at [167, 470] on div "Design" at bounding box center [173, 466] width 25 height 10
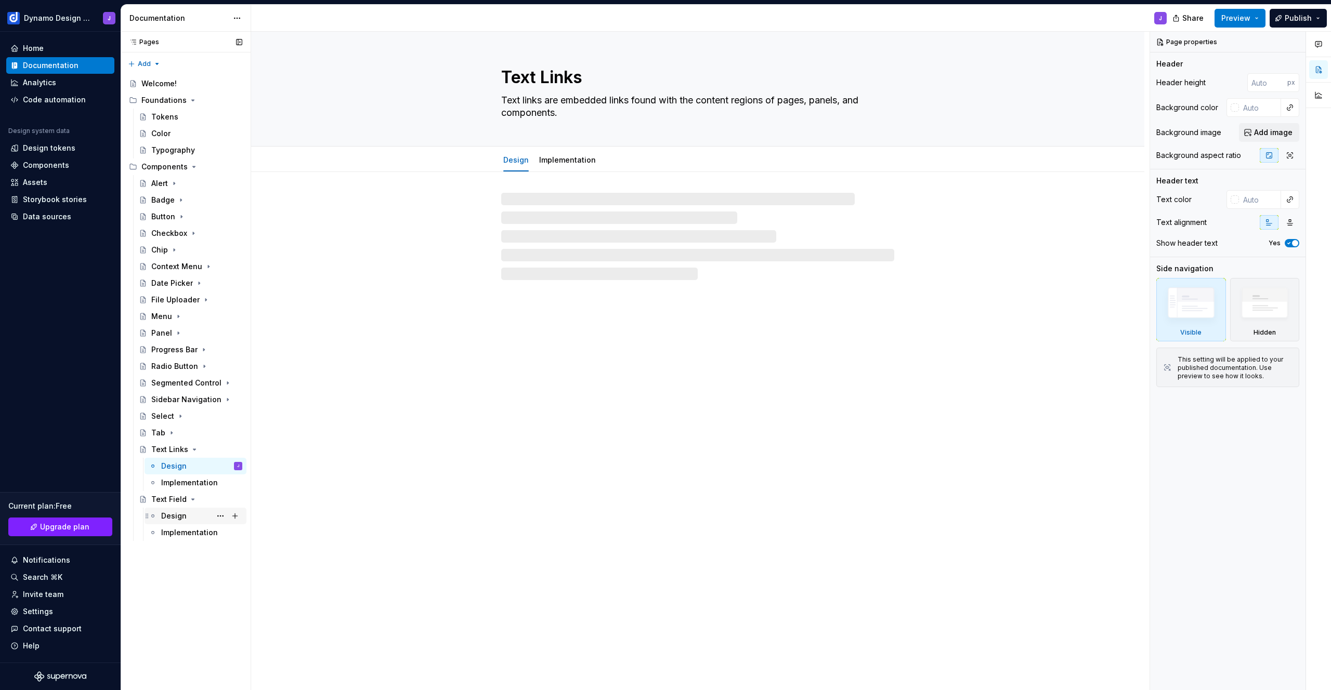
click at [180, 517] on div "Design" at bounding box center [173, 516] width 25 height 10
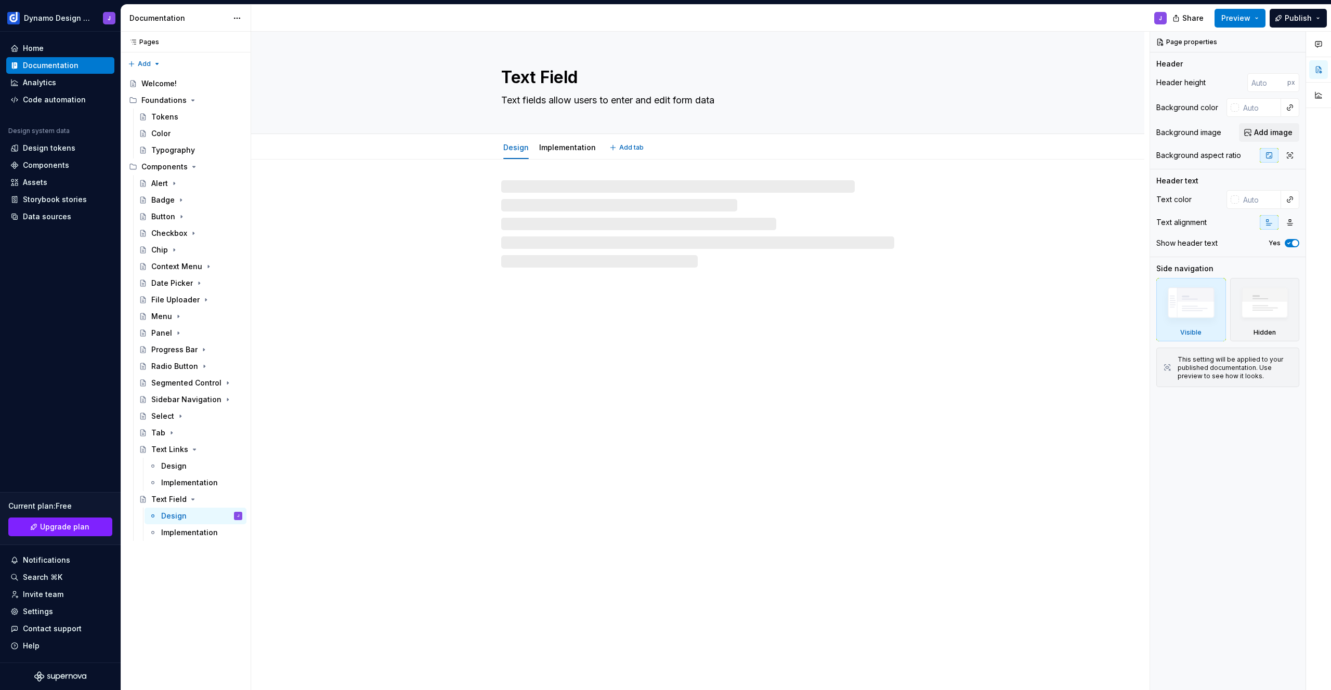
click at [731, 100] on textarea "Text fields allow users to enter and edit form data" at bounding box center [695, 100] width 393 height 17
click at [721, 102] on textarea "Text fields allow users to enter and edit form data" at bounding box center [695, 100] width 393 height 17
click at [710, 98] on textarea "Text fields allow users to enter and edit form data" at bounding box center [695, 100] width 393 height 17
click at [697, 101] on textarea "Text fields allow users to enter and edit form data" at bounding box center [695, 100] width 393 height 17
click at [168, 516] on div "Design" at bounding box center [173, 516] width 25 height 10
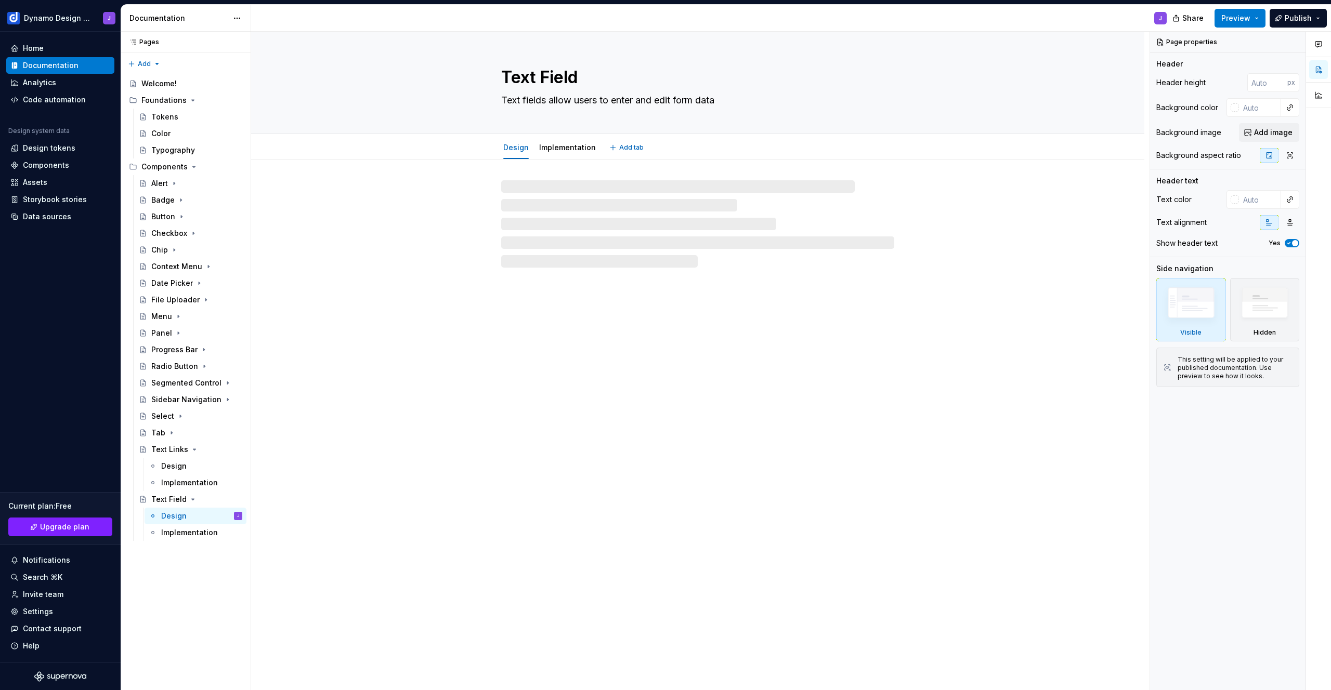
click at [694, 99] on textarea "Text fields allow users to enter and edit form data" at bounding box center [695, 100] width 393 height 17
click at [708, 99] on textarea "Text fields allow users to enter and edit form data" at bounding box center [695, 100] width 393 height 17
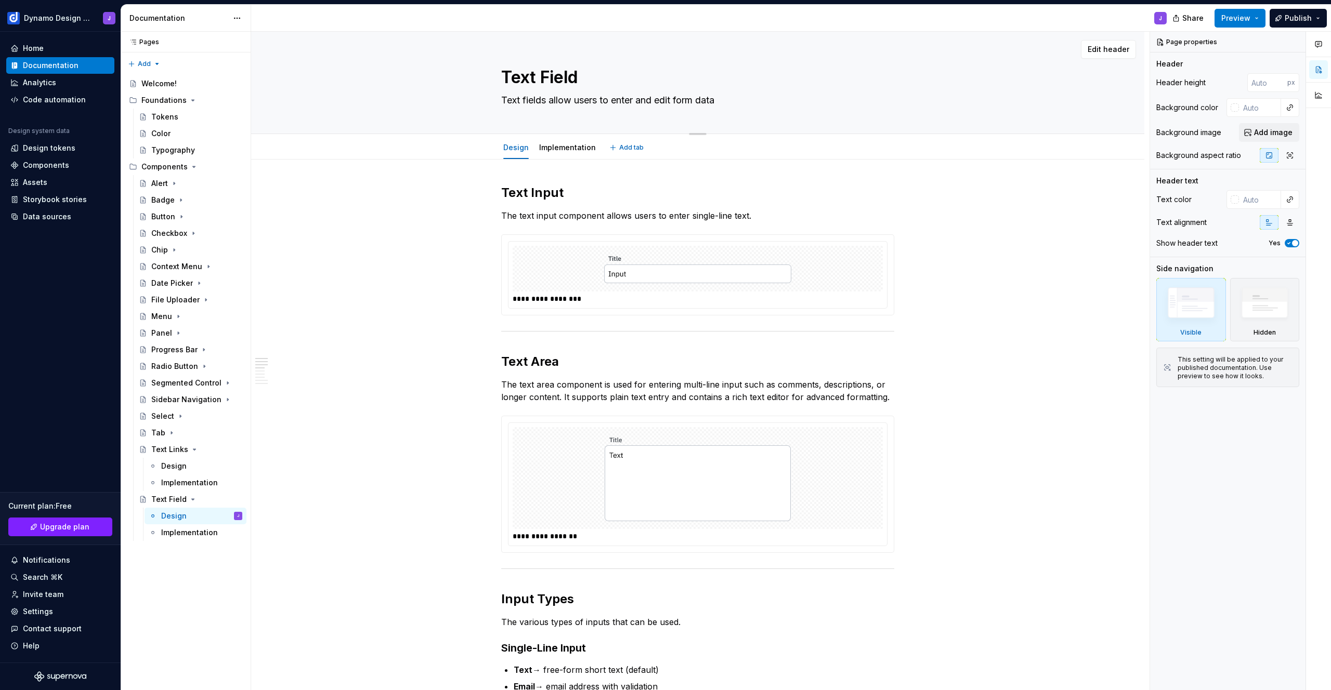
click at [726, 100] on textarea "Text fields allow users to enter and edit form data" at bounding box center [695, 100] width 393 height 17
type textarea "*"
type textarea "Text fields allow users to enter and edit form data."
type textarea "*"
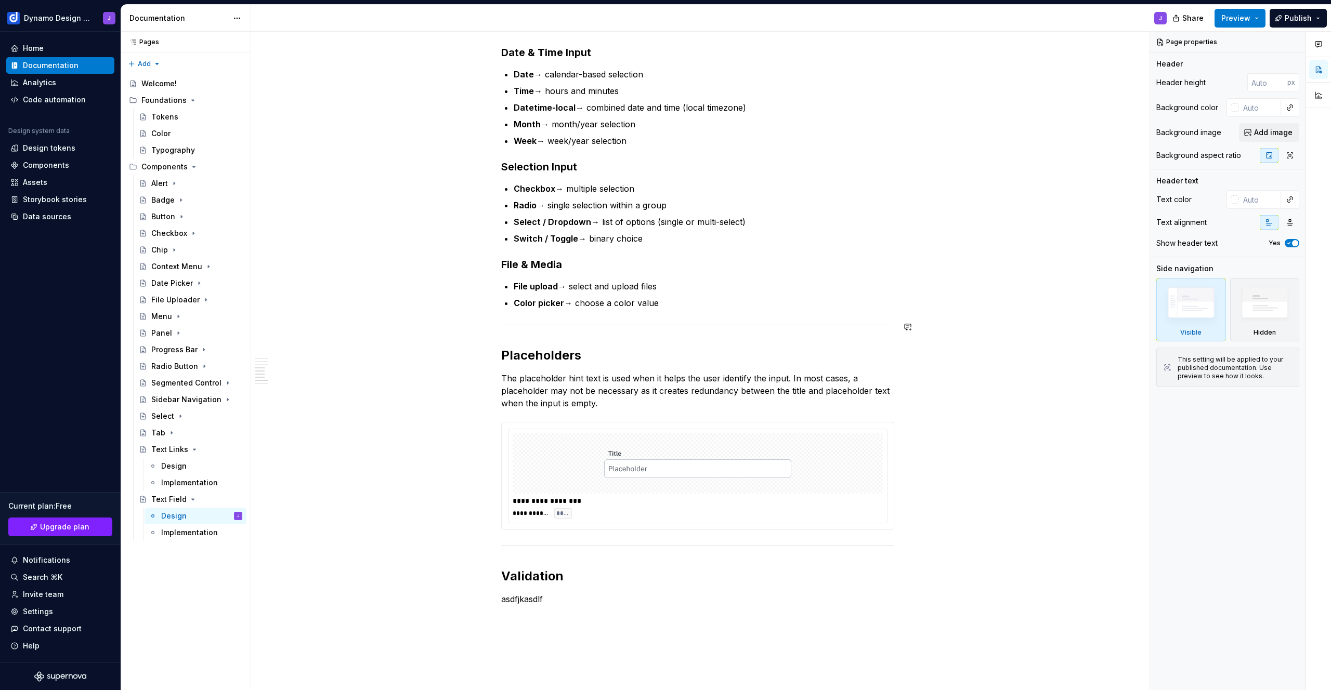
scroll to position [757, 0]
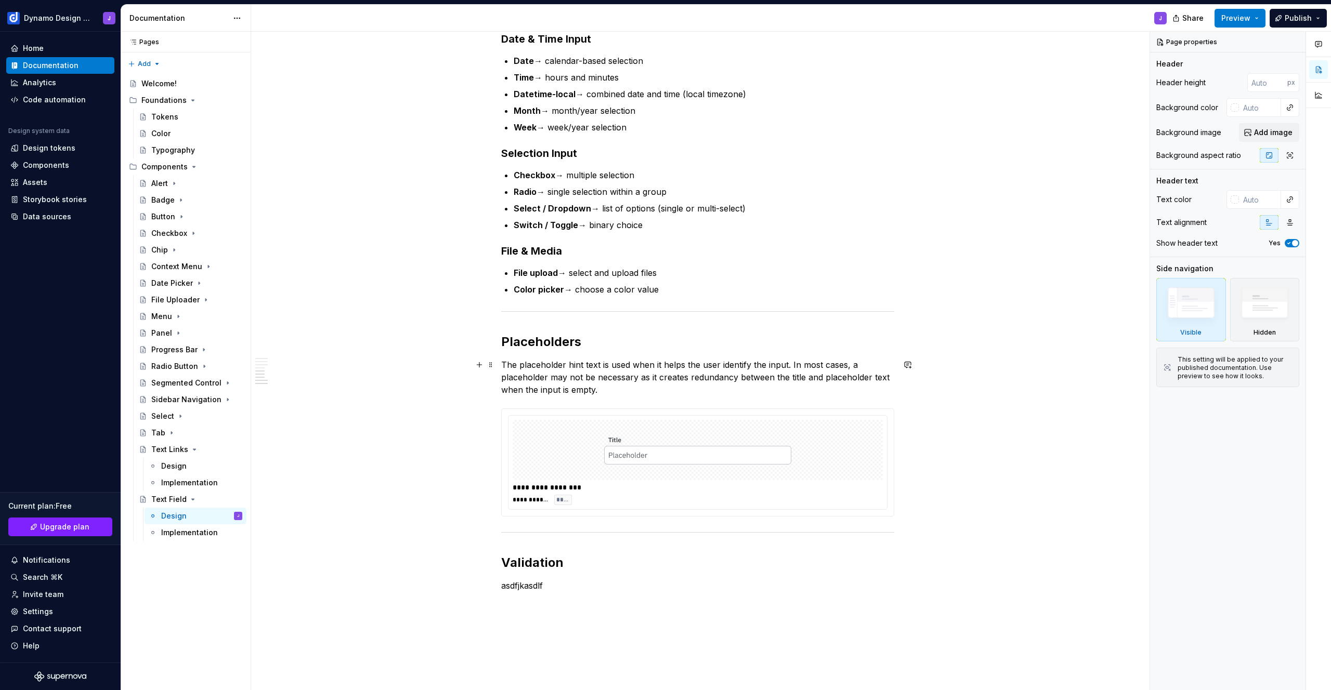
type textarea "Text fields allow users to enter and edit form data."
click at [612, 389] on p "The placeholder hint text is used when it helps the user identify the input. In…" at bounding box center [697, 377] width 393 height 37
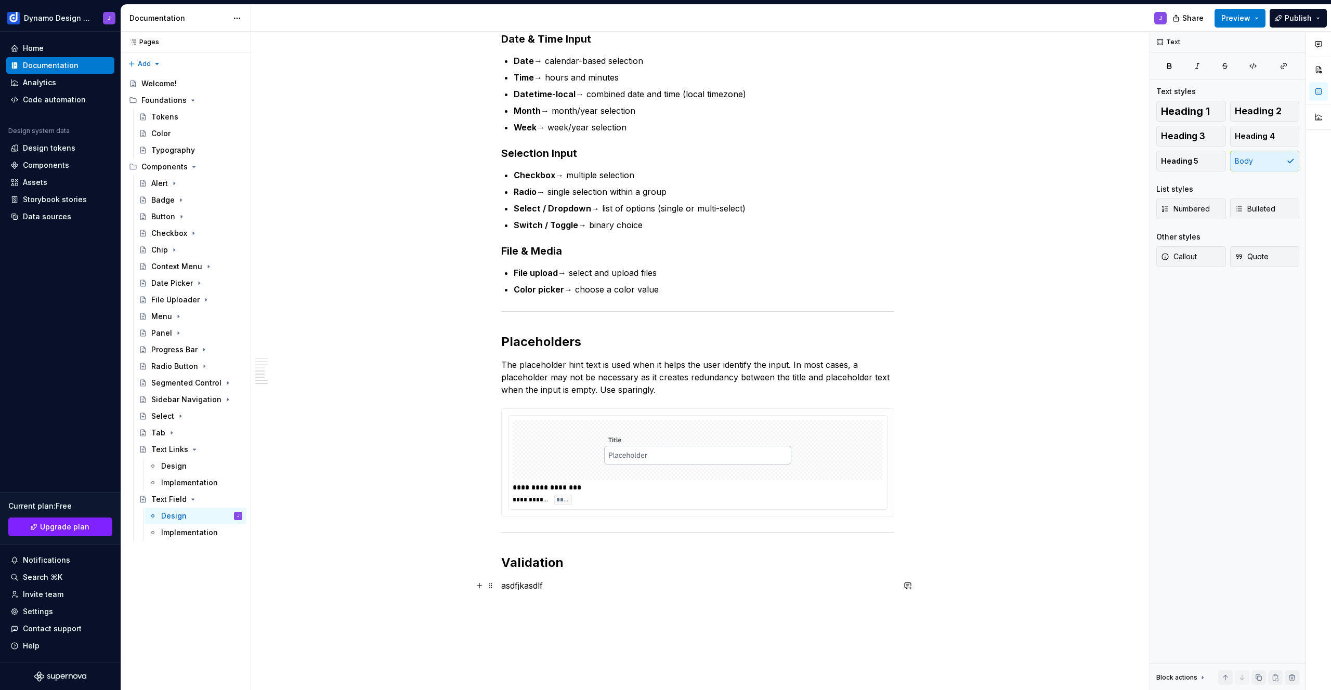
click at [529, 591] on p "asdfjkasdlf" at bounding box center [697, 586] width 393 height 12
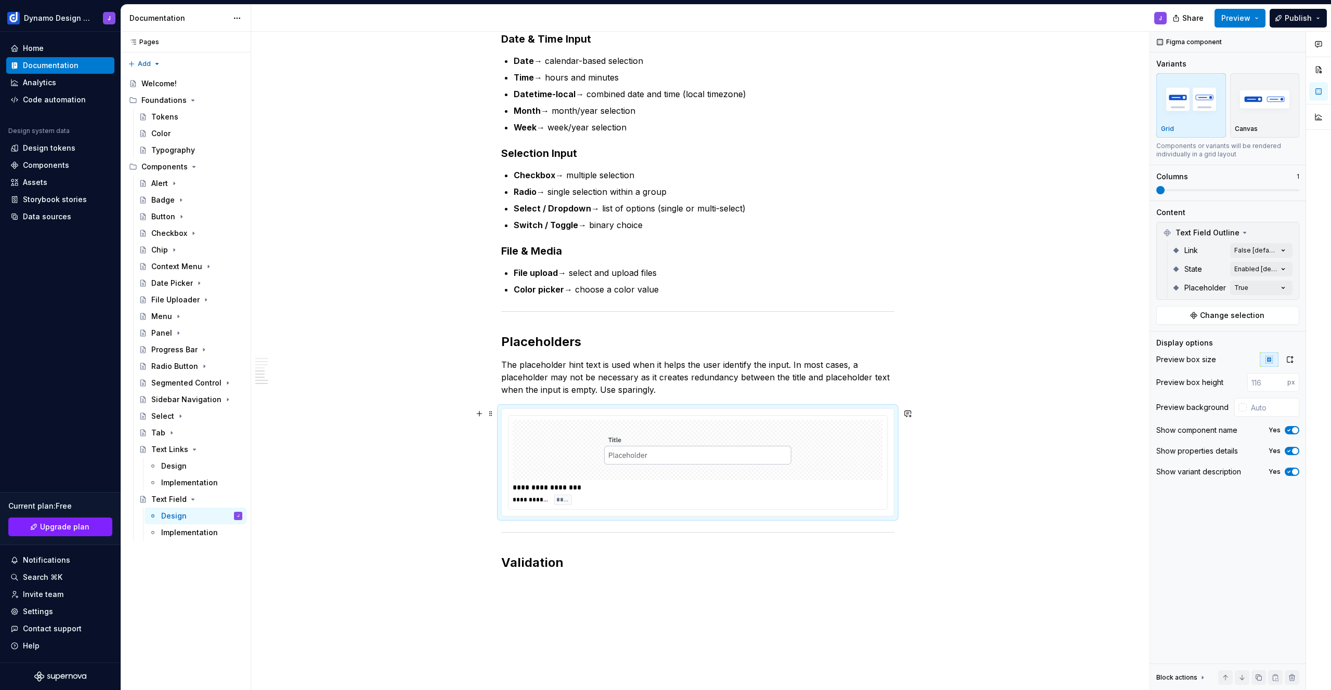
click at [630, 468] on img at bounding box center [697, 450] width 187 height 52
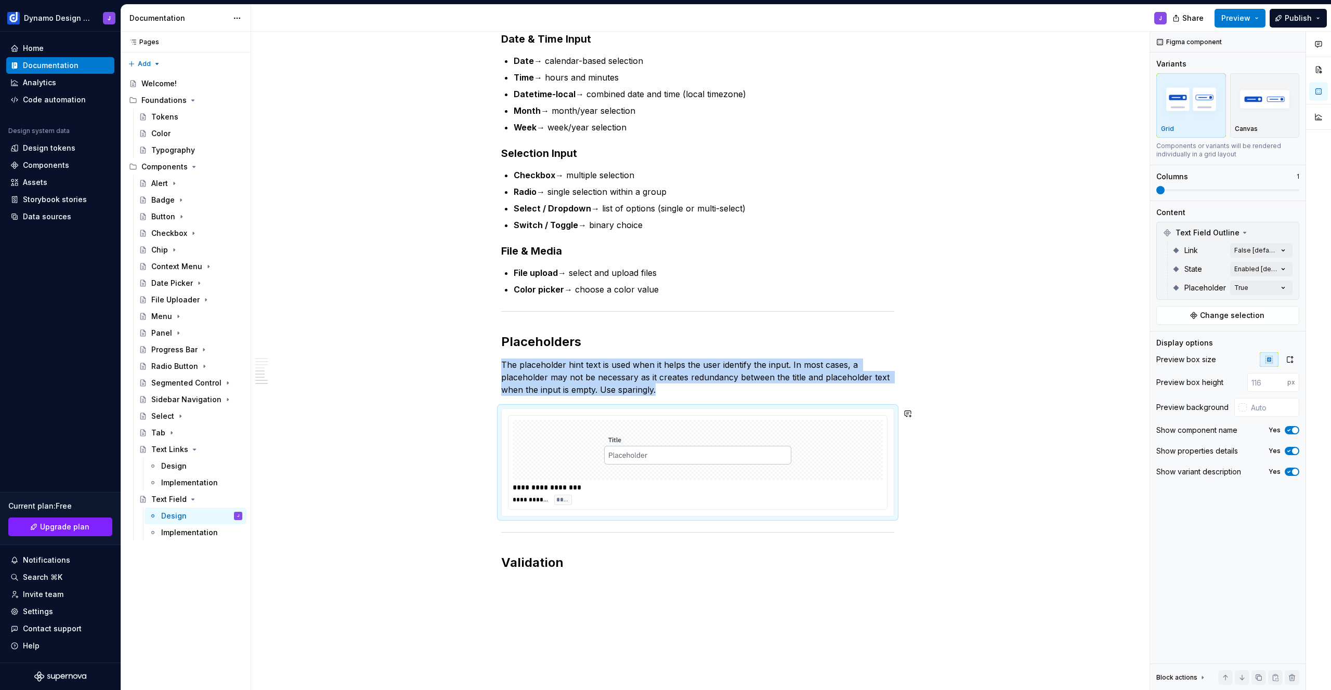
copy p "The placeholder hint text is used when it helps the user identify the input. In…"
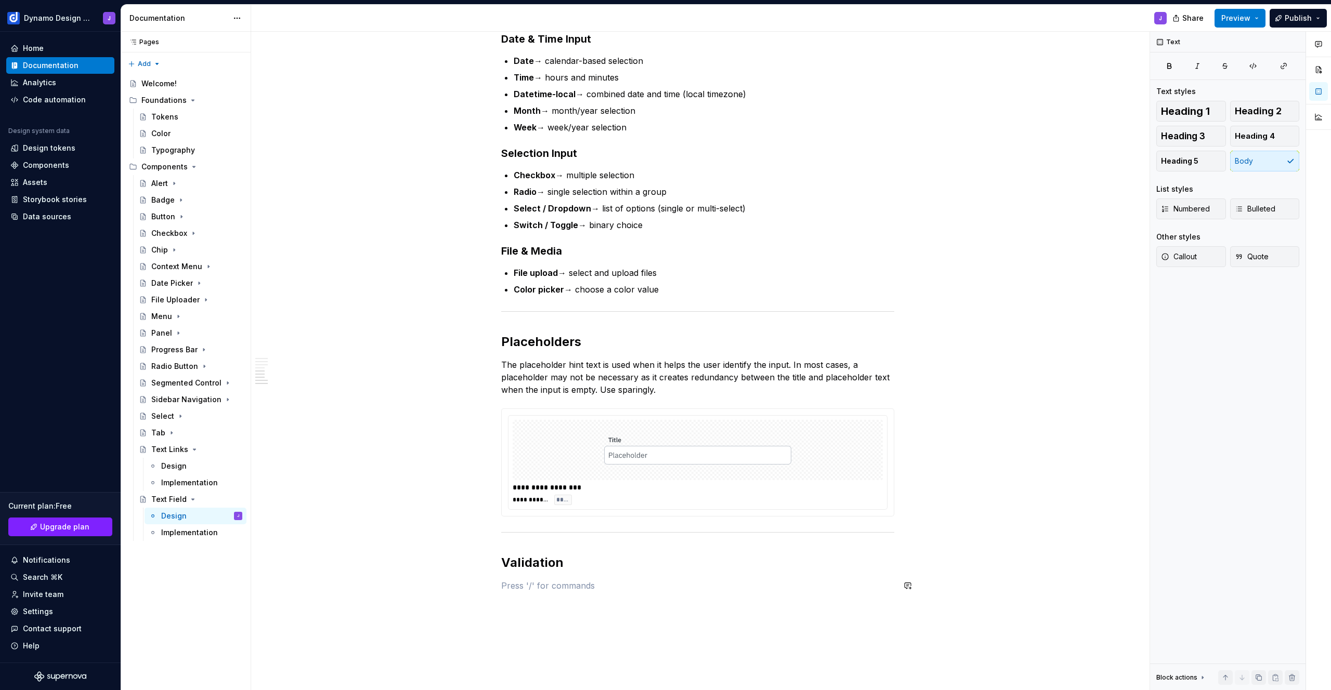
click at [557, 593] on div "**********" at bounding box center [697, 16] width 393 height 1177
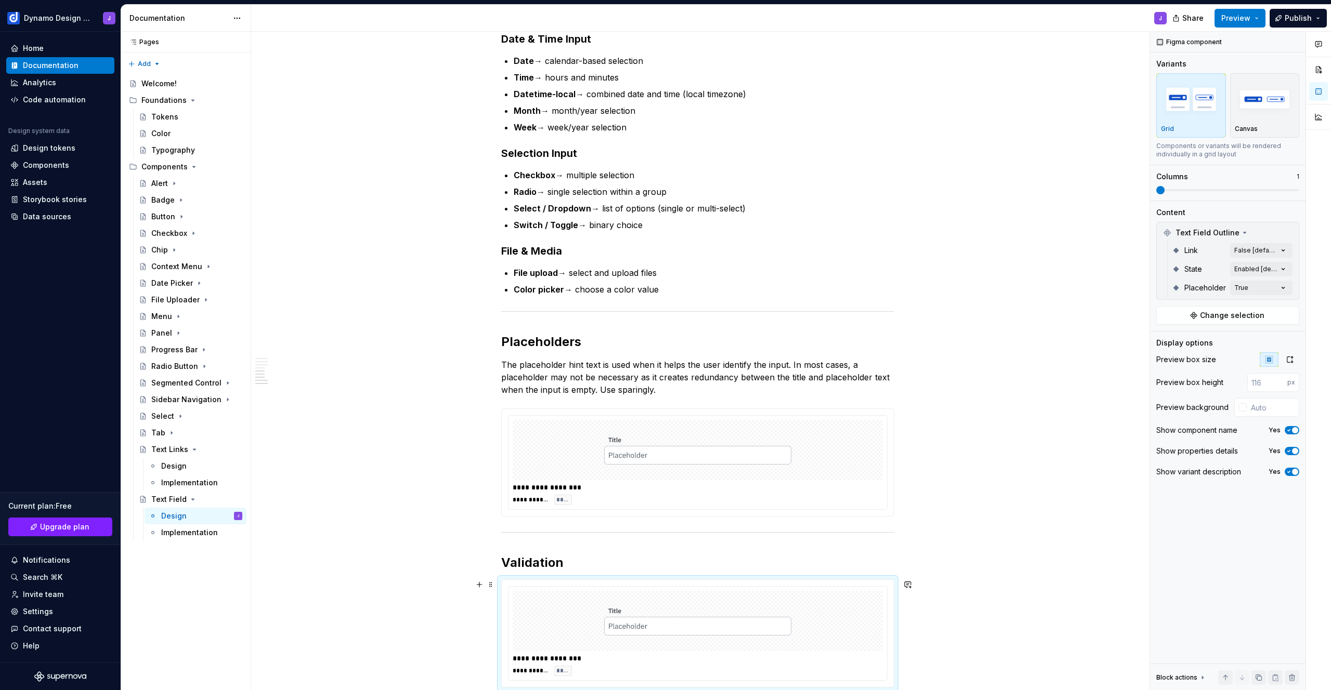
click at [723, 631] on img at bounding box center [697, 621] width 187 height 52
click at [1271, 288] on div "Comments Open comments No comments yet Select ‘Comment’ from the block context …" at bounding box center [1240, 361] width 181 height 659
click at [1172, 335] on span "False" at bounding box center [1181, 338] width 20 height 10
click at [1178, 354] on span "True" at bounding box center [1179, 354] width 17 height 10
click at [1197, 272] on div "Comments Open comments No comments yet Select ‘Comment’ from the block context …" at bounding box center [1240, 361] width 181 height 659
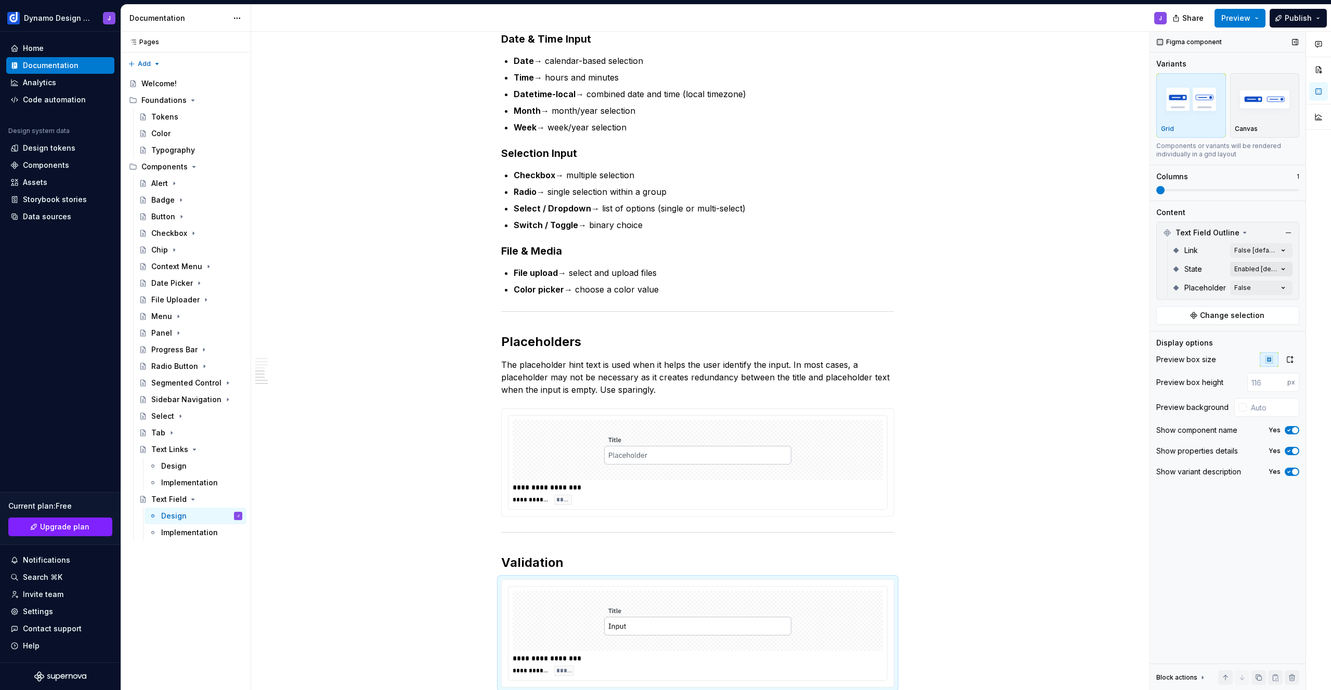
click at [1272, 268] on div "Comments Open comments No comments yet Select ‘Comment’ from the block context …" at bounding box center [1240, 361] width 181 height 659
click at [1184, 369] on span "Error" at bounding box center [1179, 369] width 17 height 10
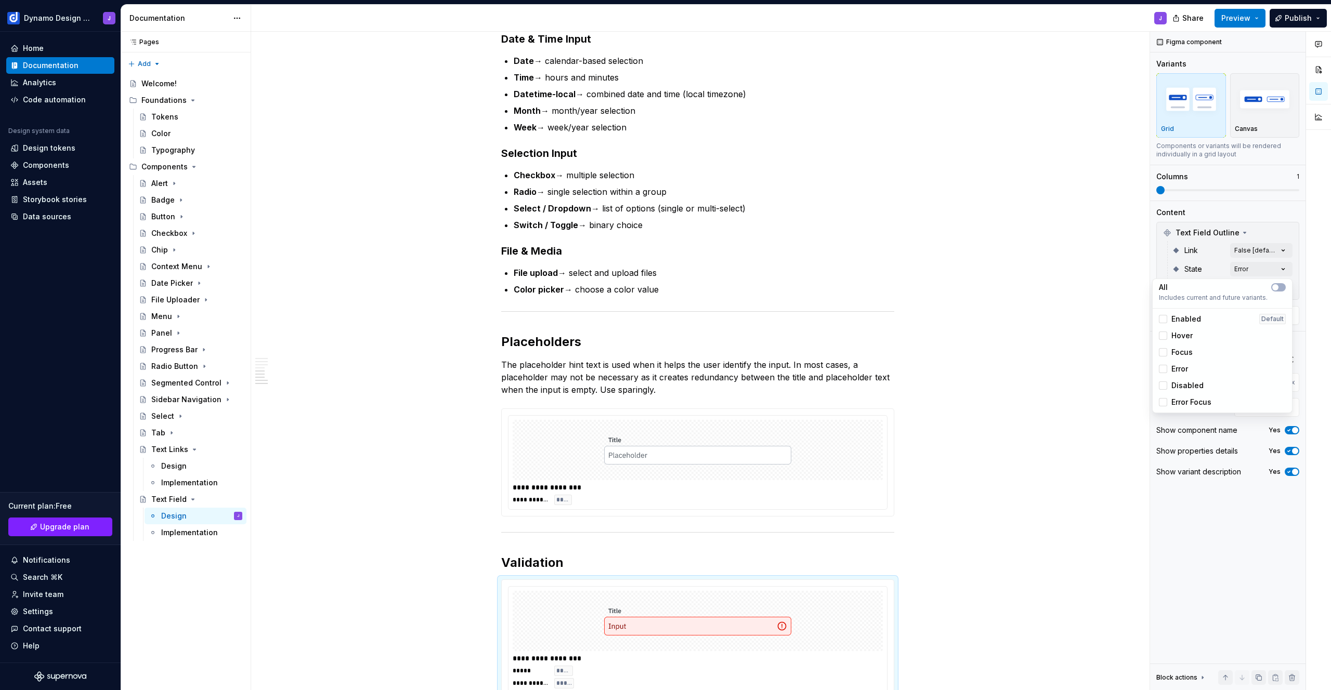
click at [961, 539] on html "Dynamo Design System J Home Documentation Analytics Code automation Design syst…" at bounding box center [665, 345] width 1331 height 690
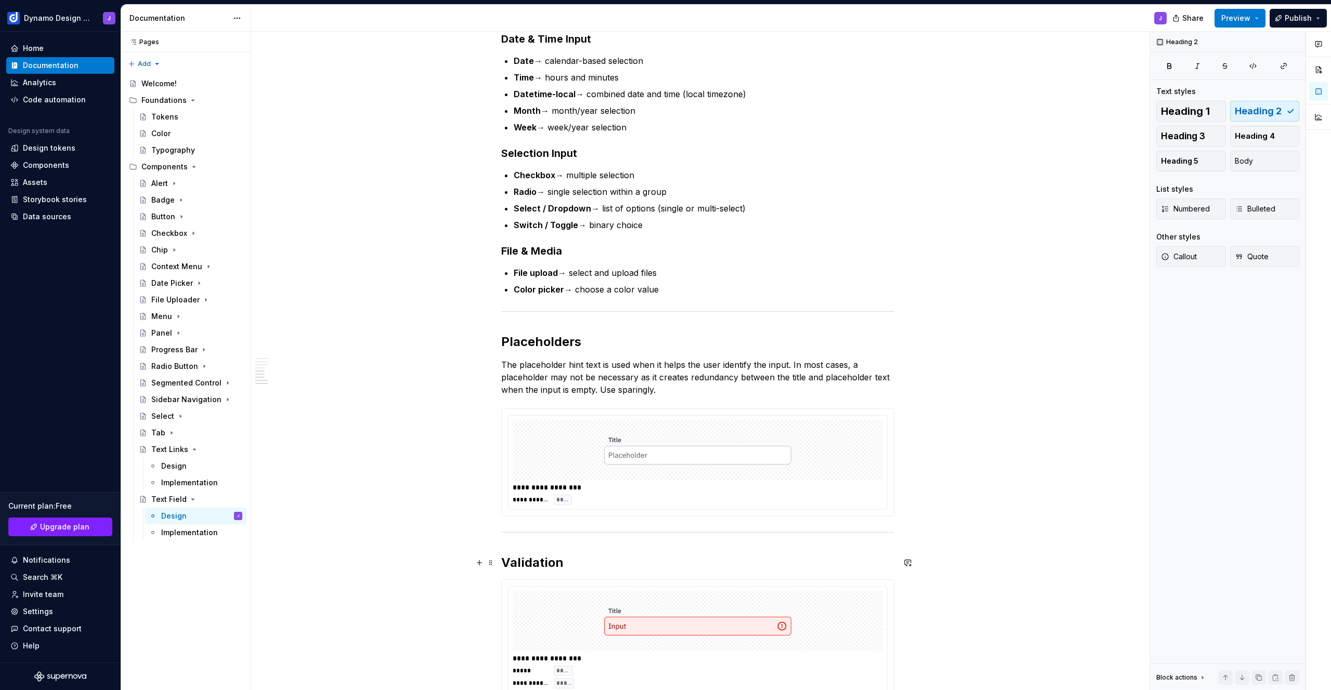
click at [601, 566] on h2 "Validation" at bounding box center [697, 563] width 393 height 17
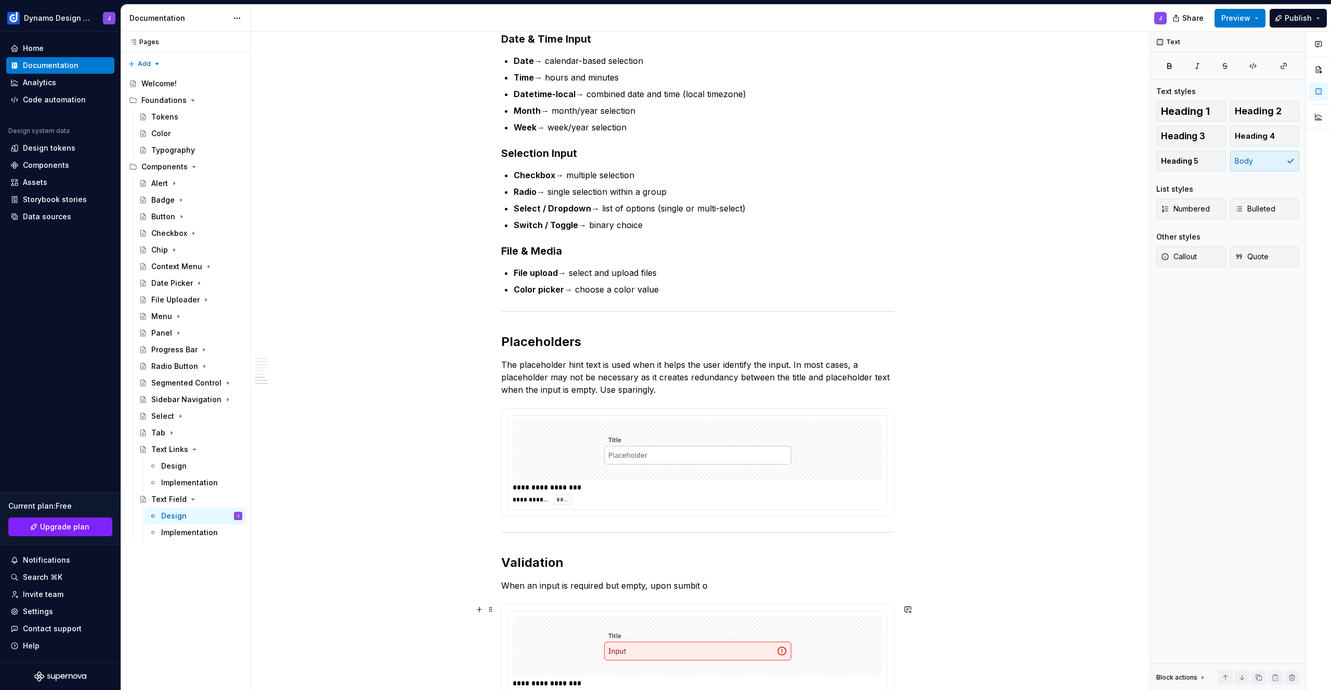
scroll to position [982, 0]
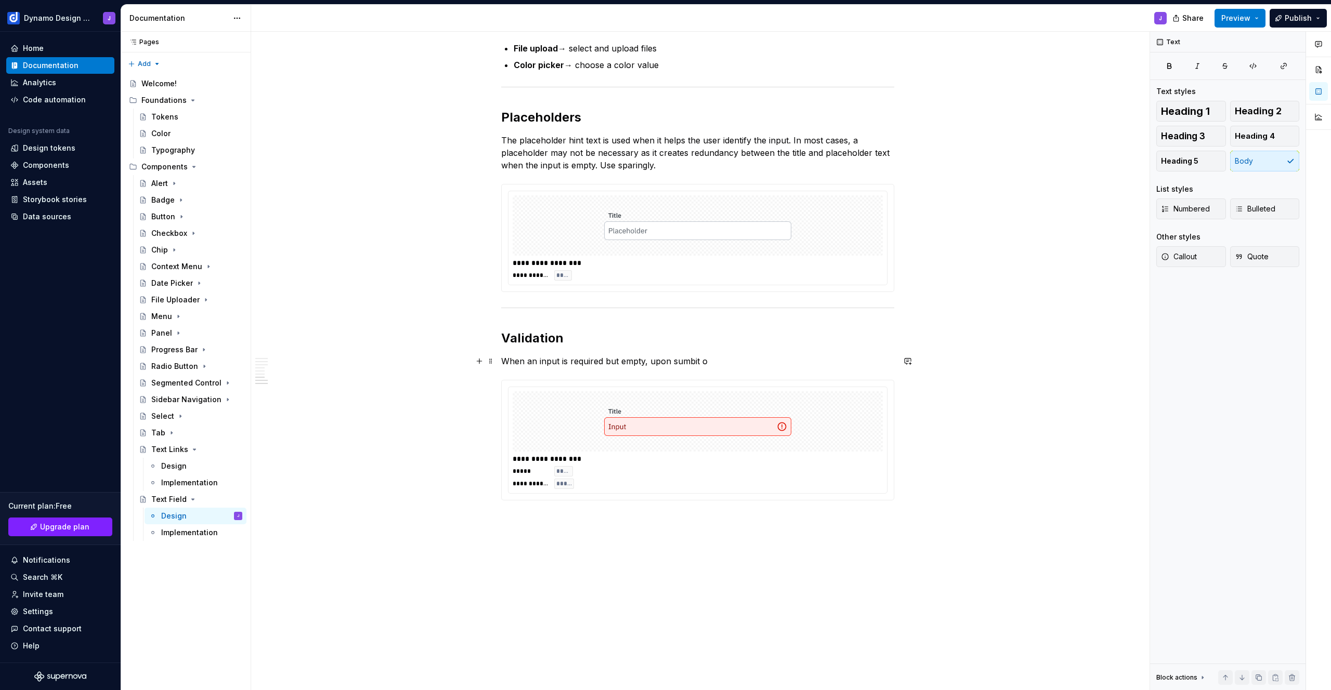
click at [581, 359] on p "When an input is required but empty, upon sumbit o" at bounding box center [697, 361] width 393 height 12
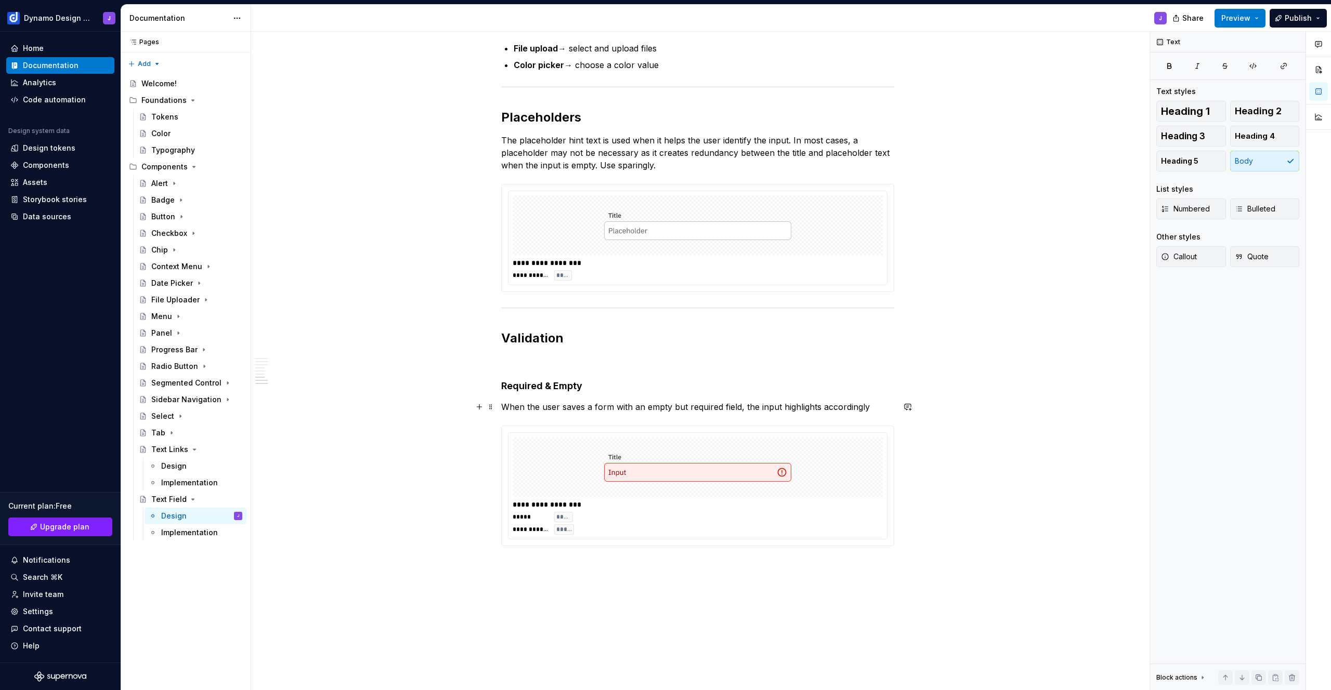
click at [873, 406] on p "When the user saves a form with an empty but required field, the input highligh…" at bounding box center [697, 407] width 393 height 12
click at [851, 410] on p "When the user saves a form with an empty but required field, the input highligh…" at bounding box center [697, 407] width 393 height 12
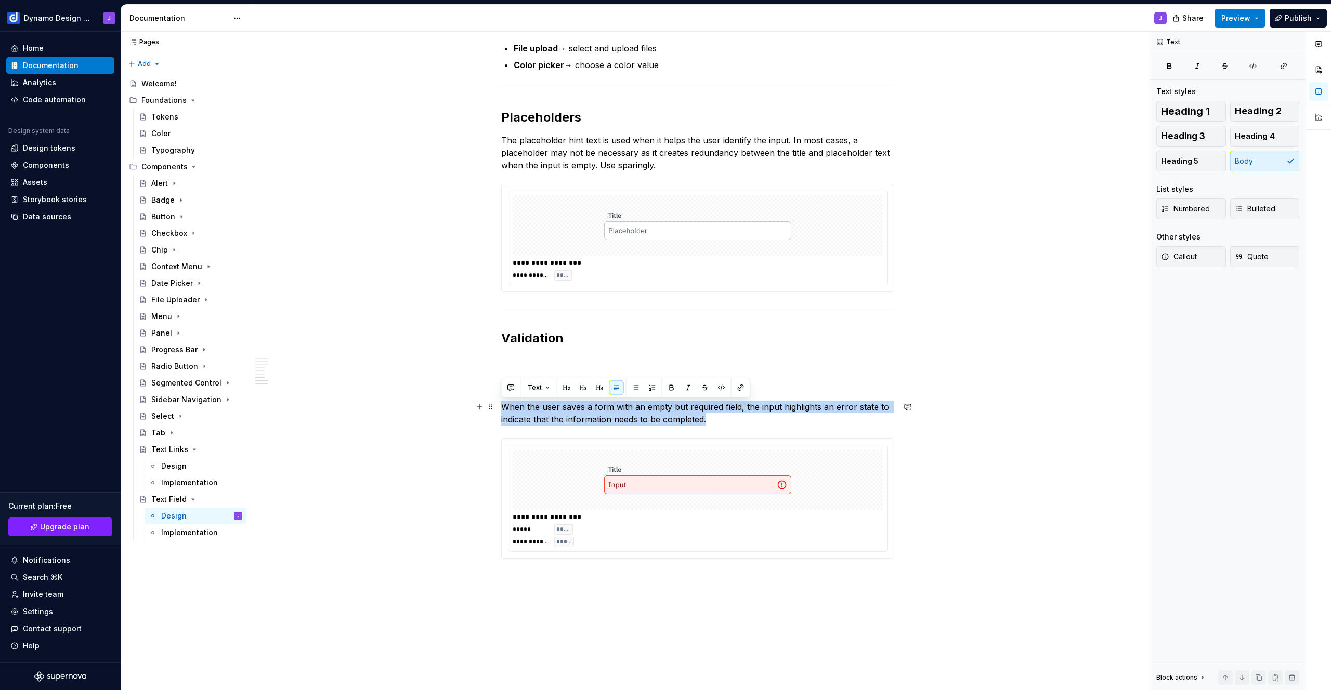
drag, startPoint x: 697, startPoint y: 421, endPoint x: 498, endPoint y: 408, distance: 200.1
copy p "When the user saves a form with an empty but required field, the input highligh…"
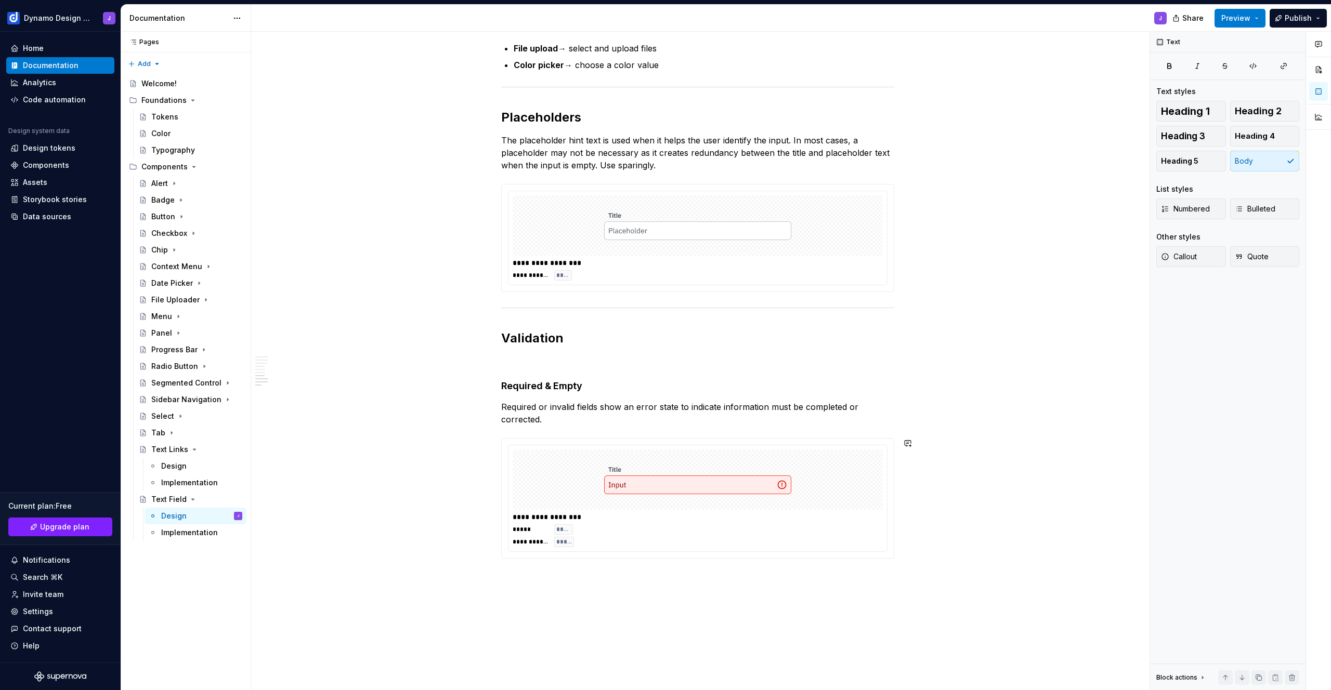
drag, startPoint x: 542, startPoint y: 384, endPoint x: 577, endPoint y: 384, distance: 35.4
click at [577, 384] on h4 "Required & Empty" at bounding box center [697, 386] width 393 height 12
click at [553, 386] on h4 "Required & Empty" at bounding box center [697, 386] width 393 height 12
drag, startPoint x: 537, startPoint y: 383, endPoint x: 590, endPoint y: 399, distance: 55.3
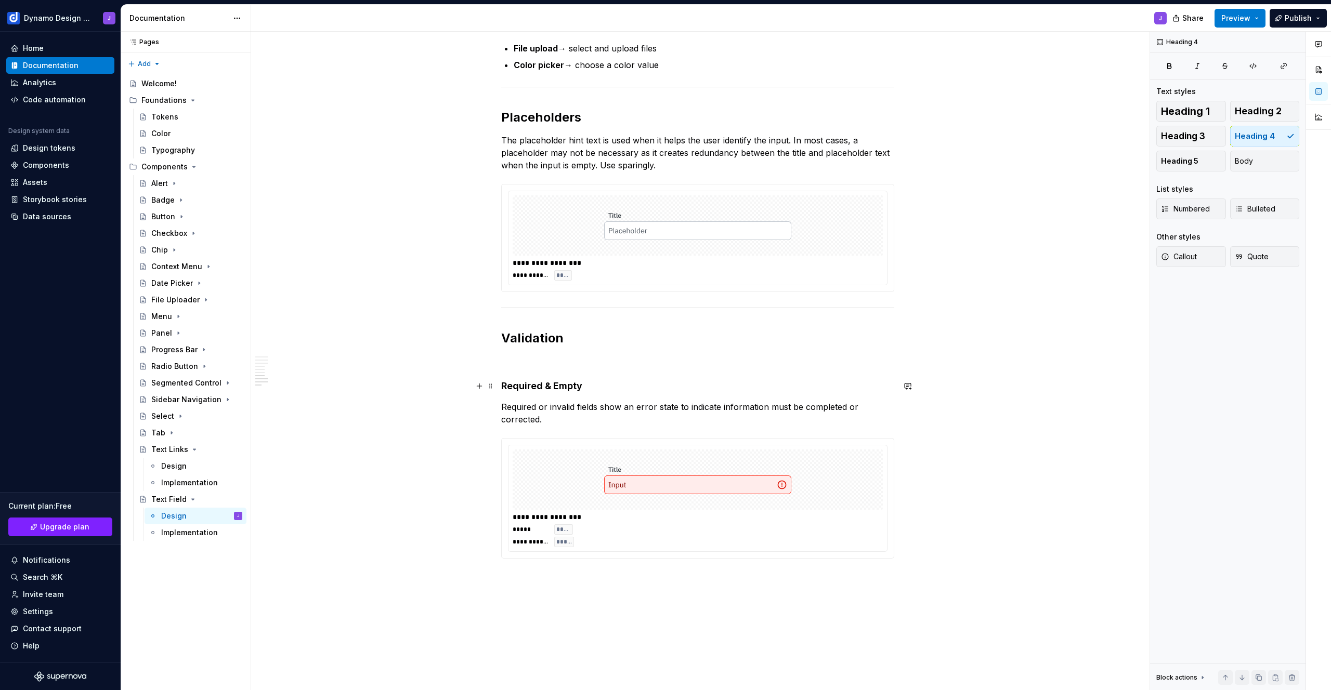
click at [537, 384] on h4 "Required & Empty" at bounding box center [697, 386] width 393 height 12
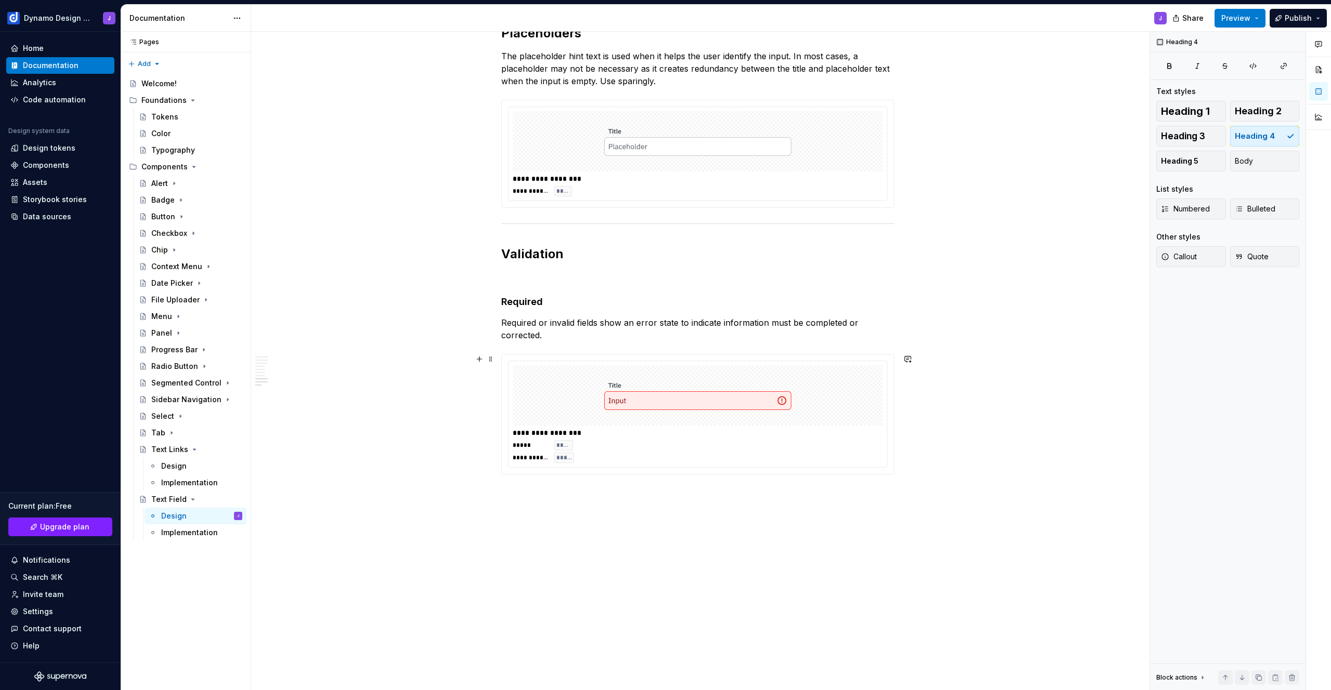
scroll to position [1069, 0]
click at [627, 422] on div at bounding box center [698, 392] width 370 height 60
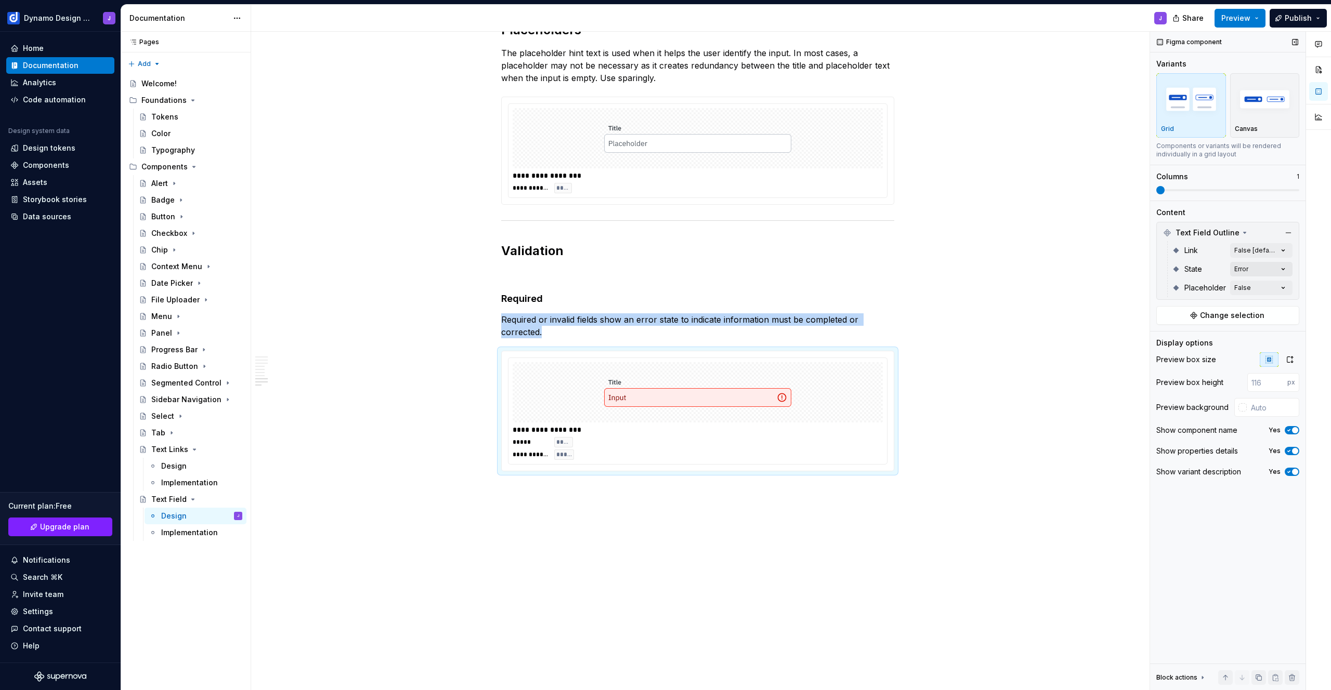
click at [1274, 266] on div "Comments Open comments No comments yet Select ‘Comment’ from the block context …" at bounding box center [1240, 361] width 181 height 659
click at [1176, 263] on div "Comments Open comments No comments yet Select ‘Comment’ from the block context …" at bounding box center [1240, 361] width 181 height 659
click at [532, 275] on p at bounding box center [697, 274] width 393 height 12
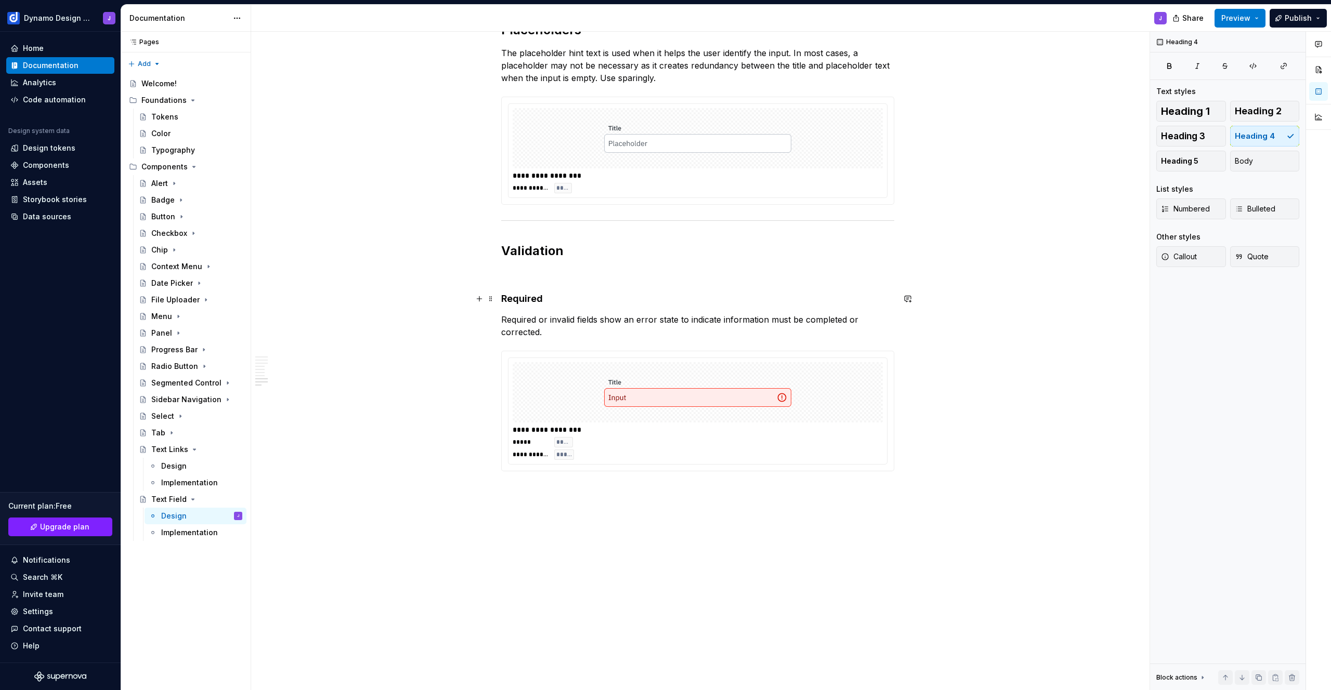
click at [547, 301] on h4 "Required" at bounding box center [697, 299] width 393 height 12
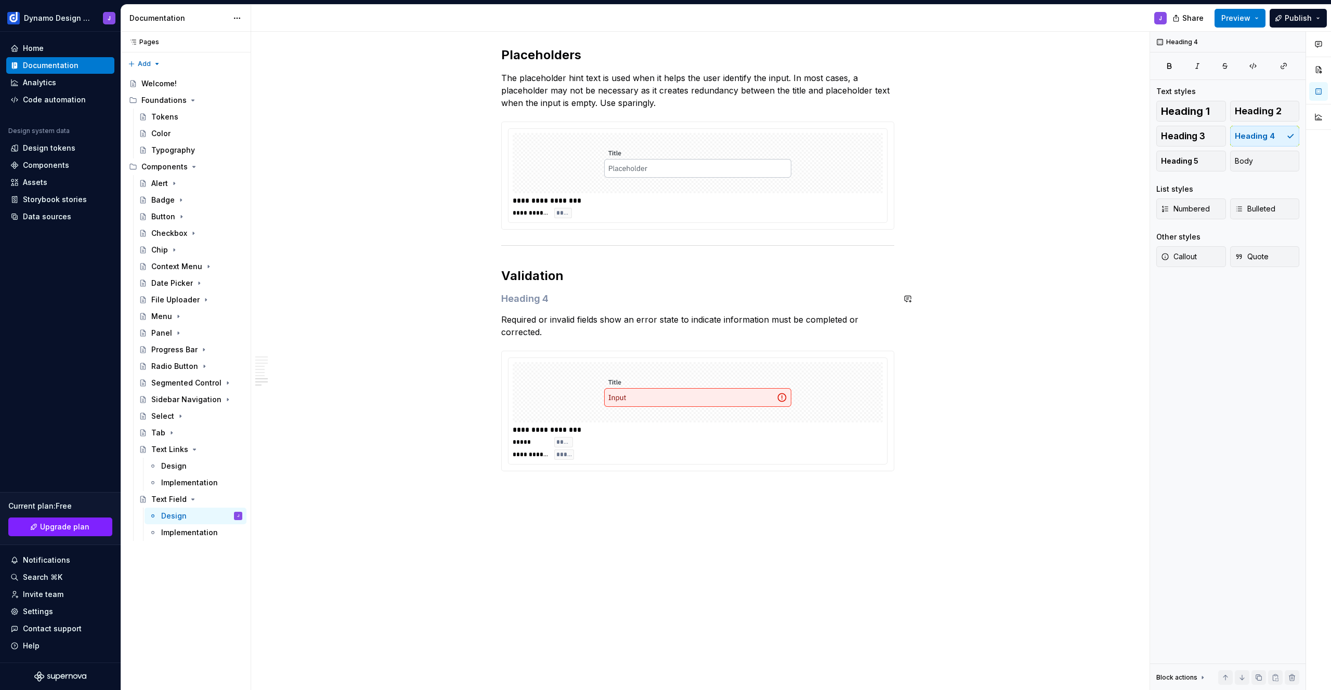
scroll to position [1023, 0]
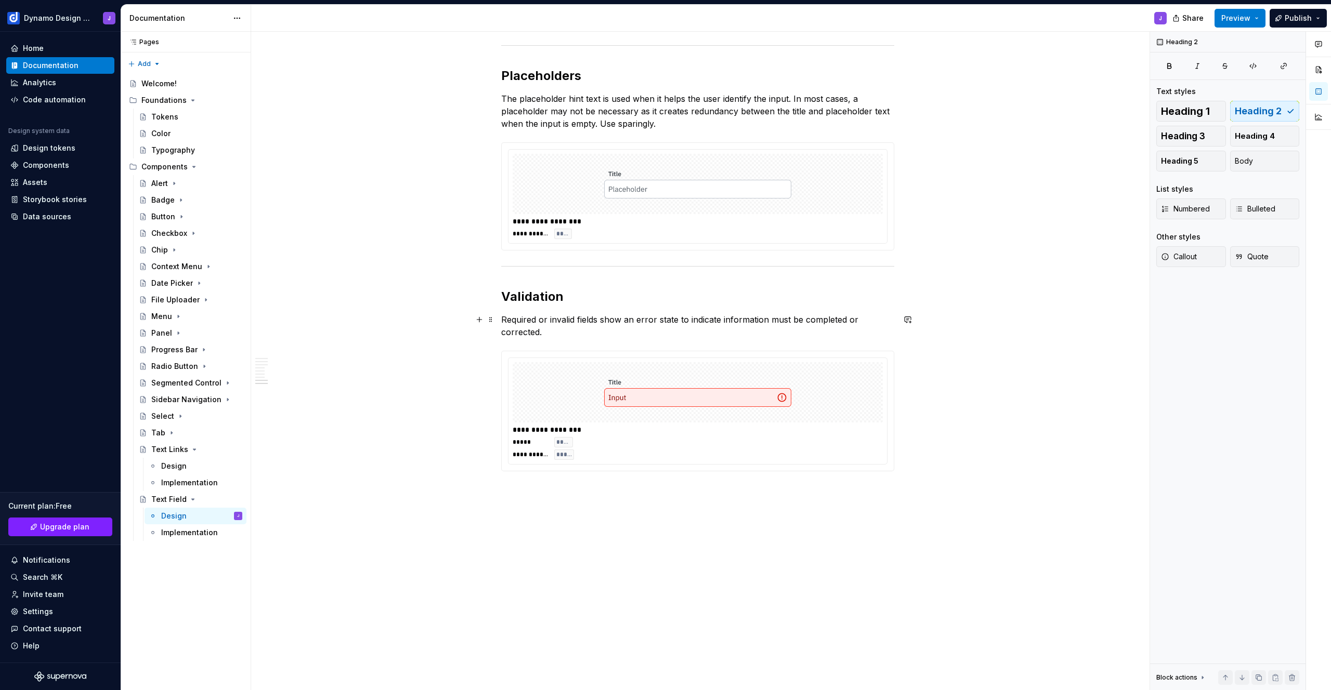
click at [596, 335] on p "Required or invalid fields show an error state to indicate information must be …" at bounding box center [697, 326] width 393 height 25
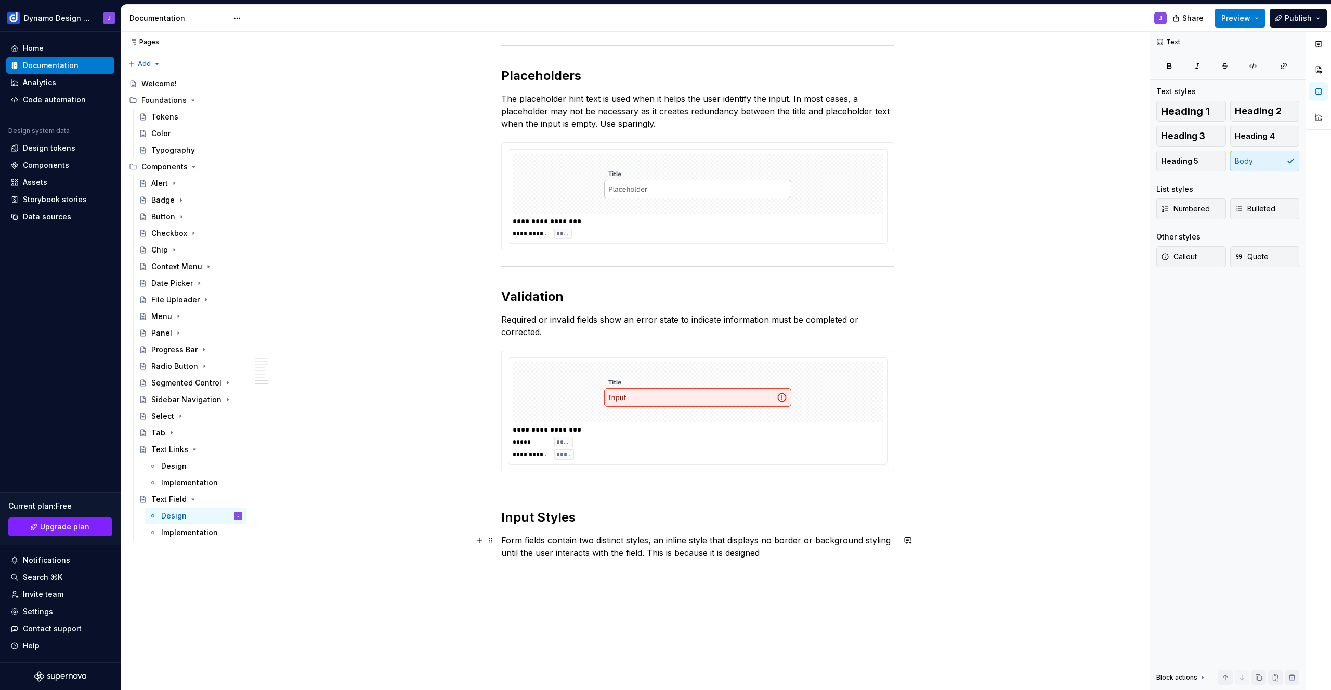
drag, startPoint x: 648, startPoint y: 552, endPoint x: 687, endPoint y: 565, distance: 41.1
click at [648, 552] on p "Form fields contain two distinct styles, an inline style that displays no borde…" at bounding box center [697, 546] width 393 height 25
click at [774, 552] on p "Form fields contain two distinct styles, an inline style that displays no borde…" at bounding box center [697, 546] width 393 height 25
click at [849, 554] on p "Form fields contain two distinct styles, an inline style that displays no borde…" at bounding box center [697, 546] width 393 height 25
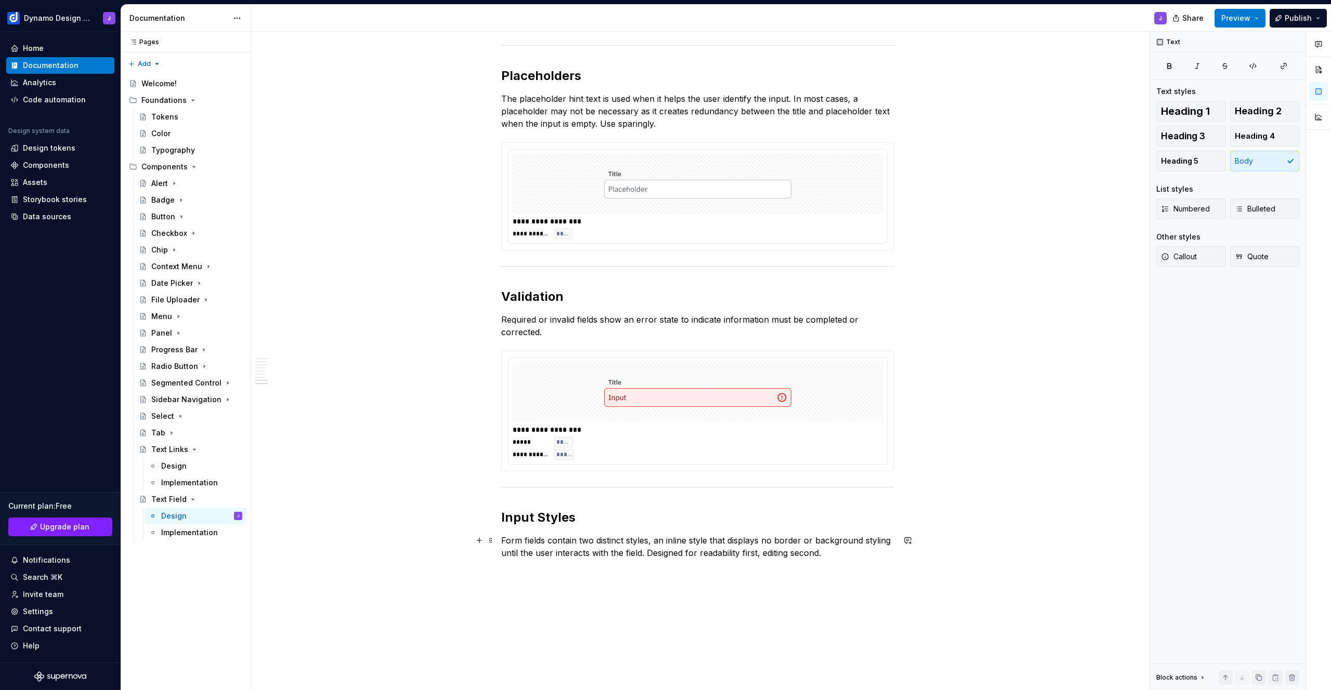
click at [654, 541] on p "Form fields contain two distinct styles, an inline style that displays no borde…" at bounding box center [697, 546] width 393 height 25
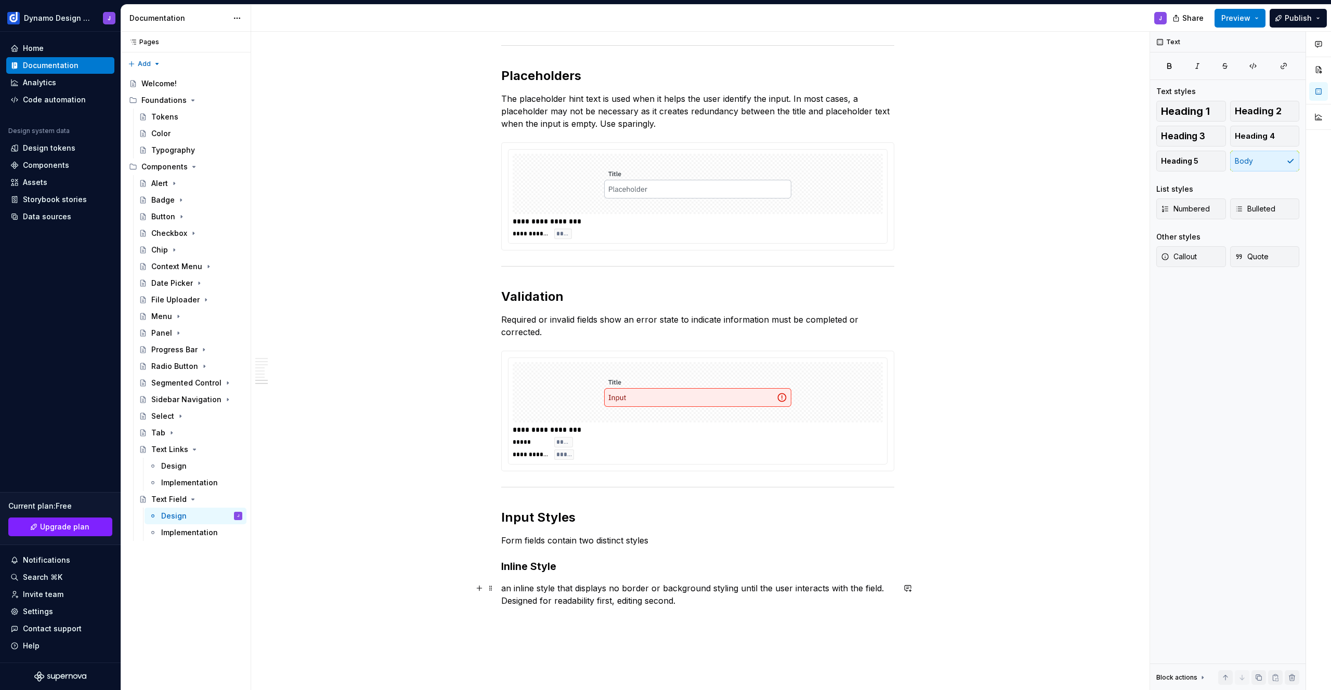
click at [507, 589] on p "an inline style that displays no border or background styling until the user in…" at bounding box center [697, 594] width 393 height 25
drag, startPoint x: 795, startPoint y: 588, endPoint x: 823, endPoint y: 604, distance: 31.5
click at [795, 589] on p "The inline style that displays no border or background styling until the user i…" at bounding box center [697, 594] width 393 height 25
click at [557, 599] on p "The inline style that displays no border or background styling until the user h…" at bounding box center [697, 594] width 393 height 25
click at [774, 601] on p "The inline style that displays no border or background styling until the user h…" at bounding box center [697, 594] width 393 height 25
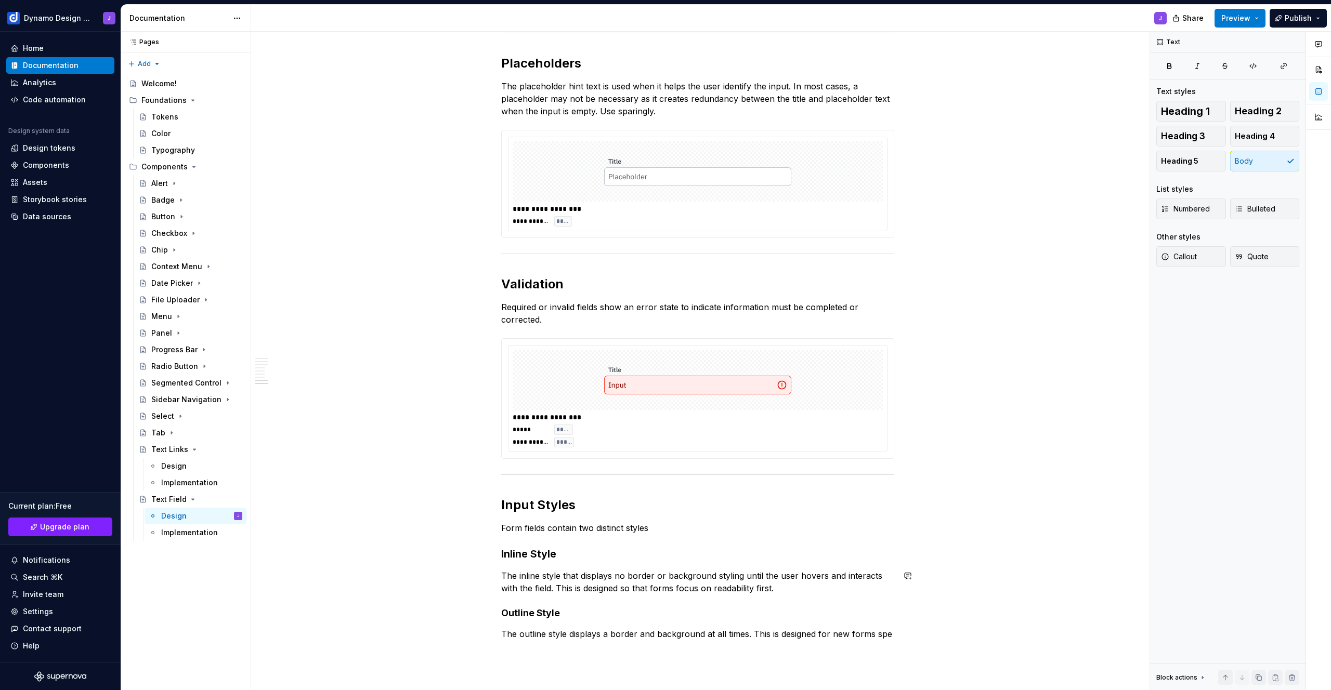
scroll to position [1048, 0]
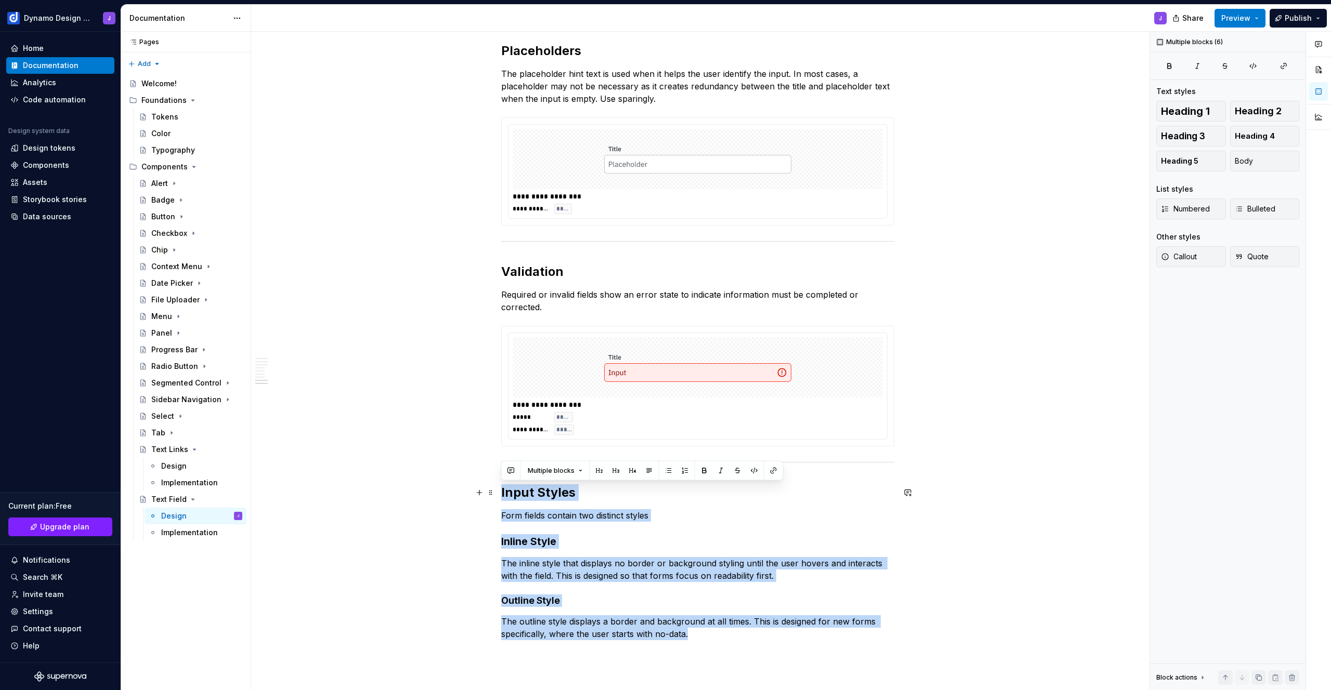
drag, startPoint x: 686, startPoint y: 633, endPoint x: 501, endPoint y: 499, distance: 228.6
copy div "Input Styles Form fields contain two distinct styles Inline Style The inline st…"
click at [676, 518] on p "Form fields contain two distinct styles" at bounding box center [697, 516] width 393 height 12
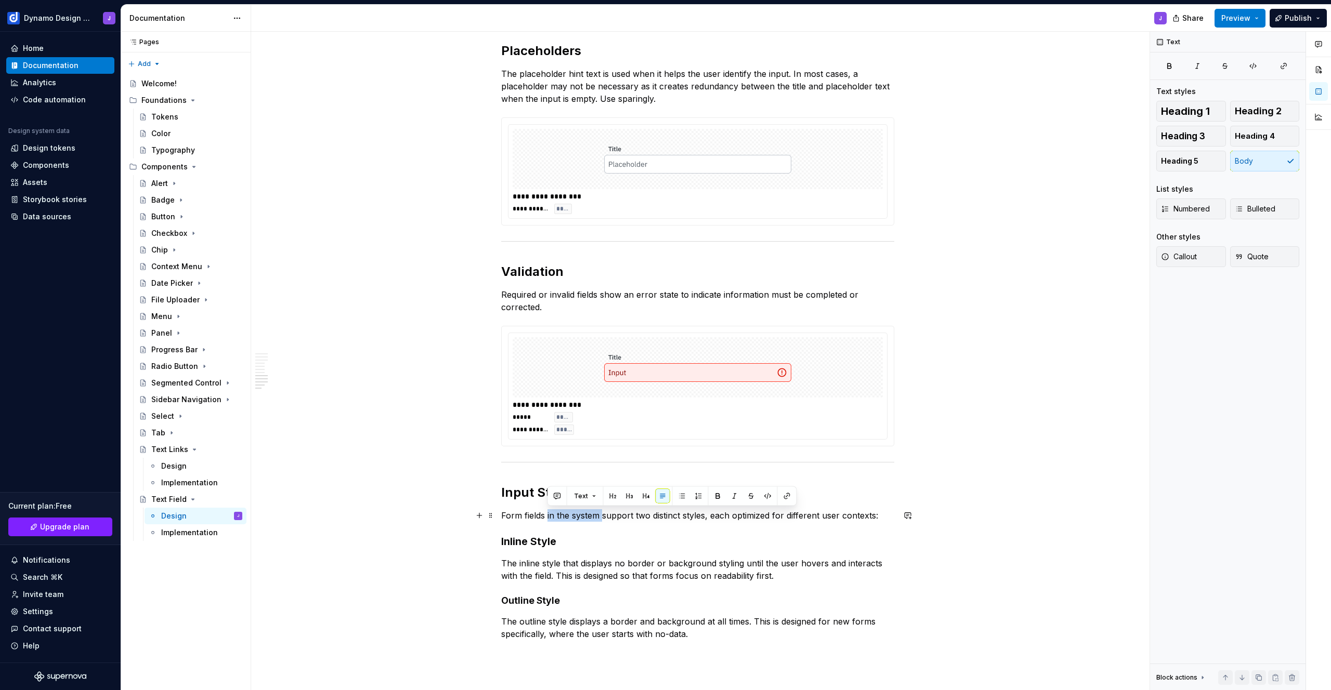
drag, startPoint x: 556, startPoint y: 515, endPoint x: 603, endPoint y: 517, distance: 47.3
click at [603, 517] on p "Form fields in the system support two distinct styles, each optimized for diffe…" at bounding box center [697, 516] width 393 height 12
click at [804, 514] on p "Form fields support two distinct styles, each optimized for different user cont…" at bounding box center [697, 516] width 393 height 12
click at [840, 516] on p "Form fields support two distinct styles, each optimized for different user cont…" at bounding box center [697, 516] width 393 height 12
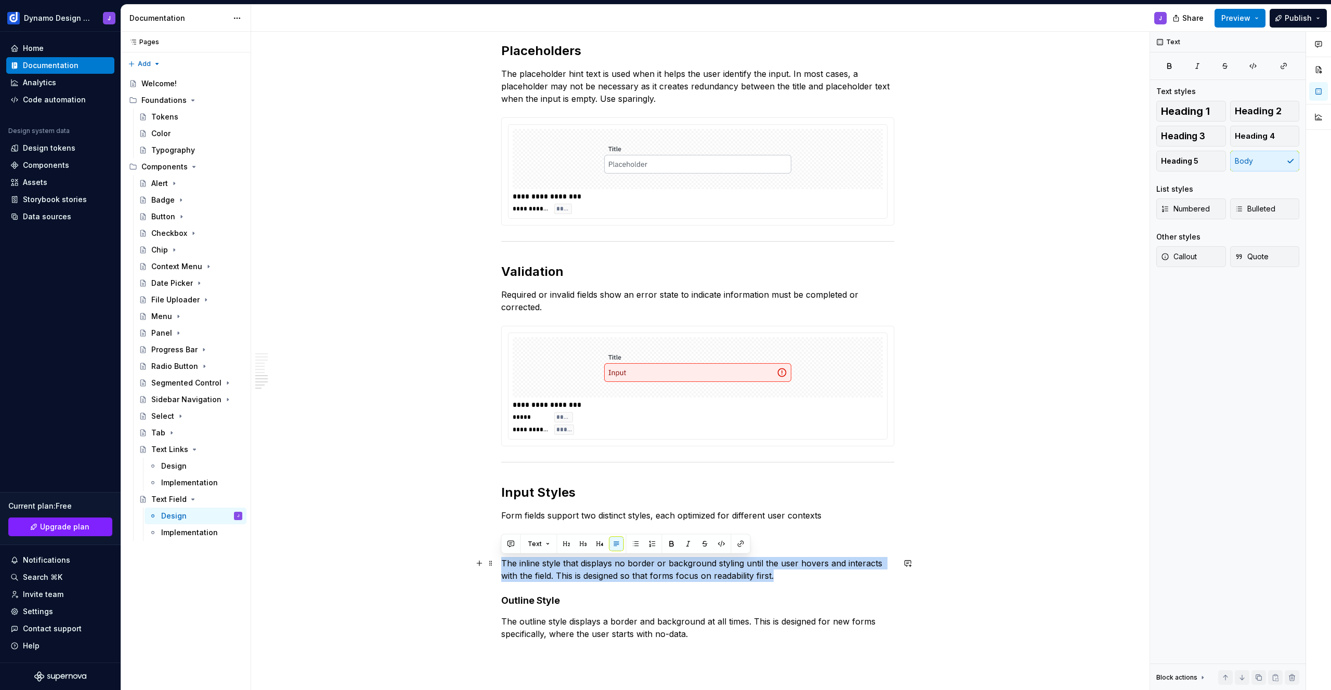
drag, startPoint x: 783, startPoint y: 577, endPoint x: 497, endPoint y: 560, distance: 287.0
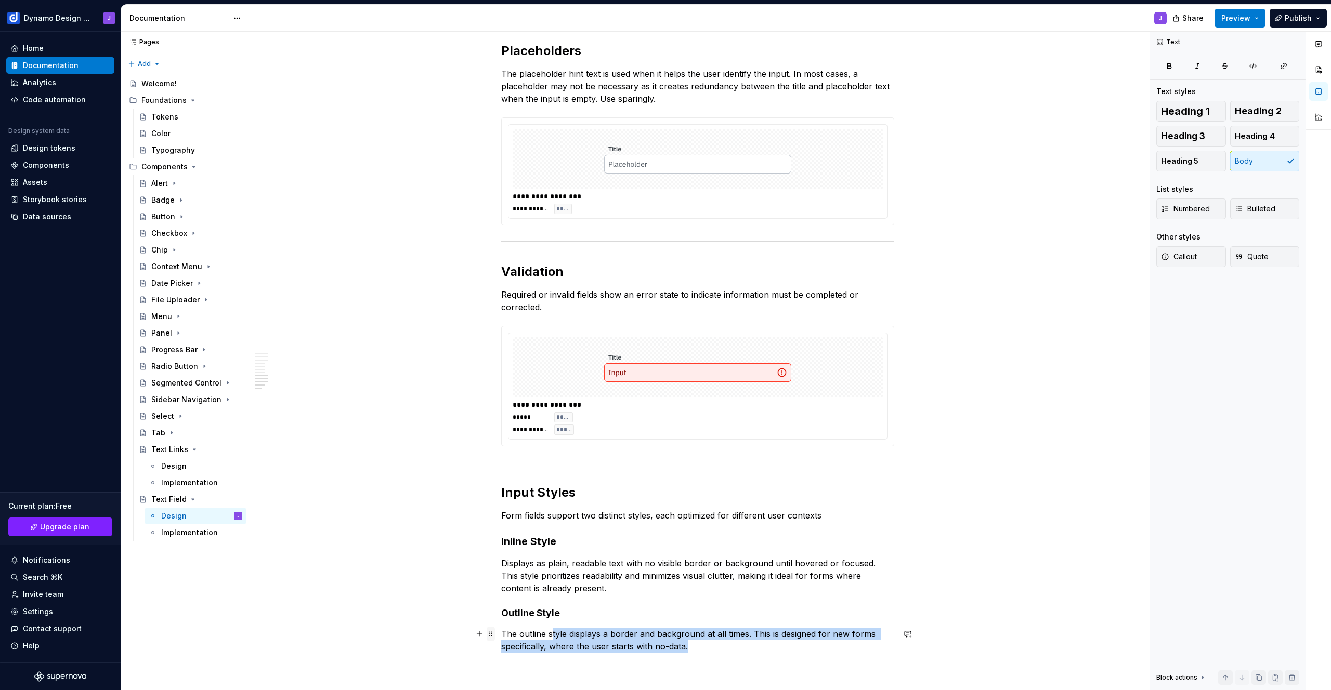
scroll to position [1051, 0]
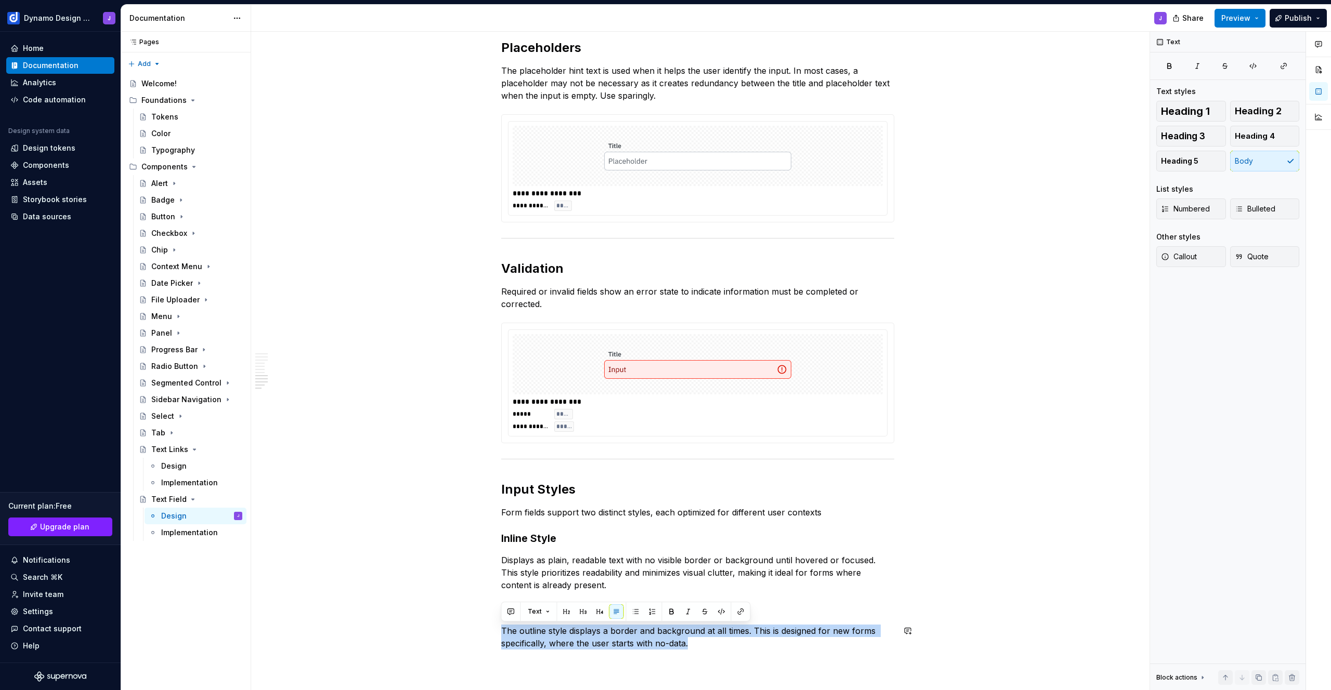
drag, startPoint x: 697, startPoint y: 645, endPoint x: 480, endPoint y: 623, distance: 217.4
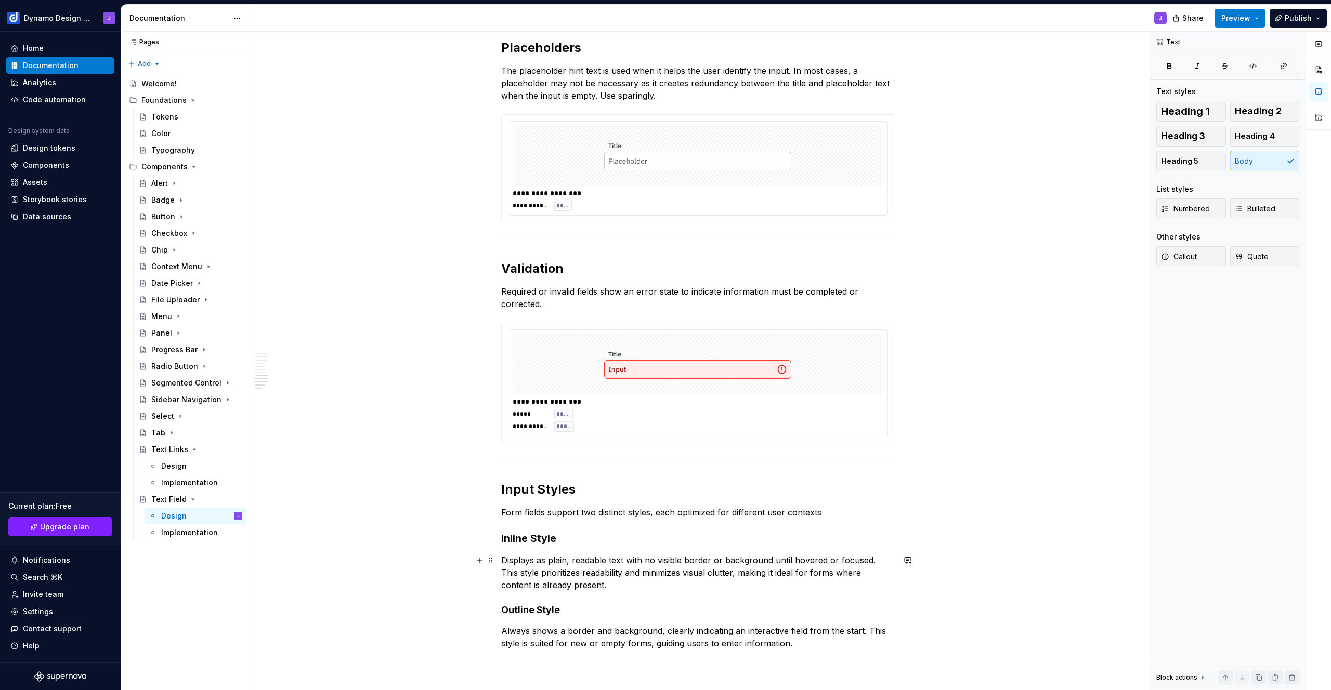
click at [570, 585] on p "Displays as plain, readable text with no visible border or background until hov…" at bounding box center [697, 572] width 393 height 37
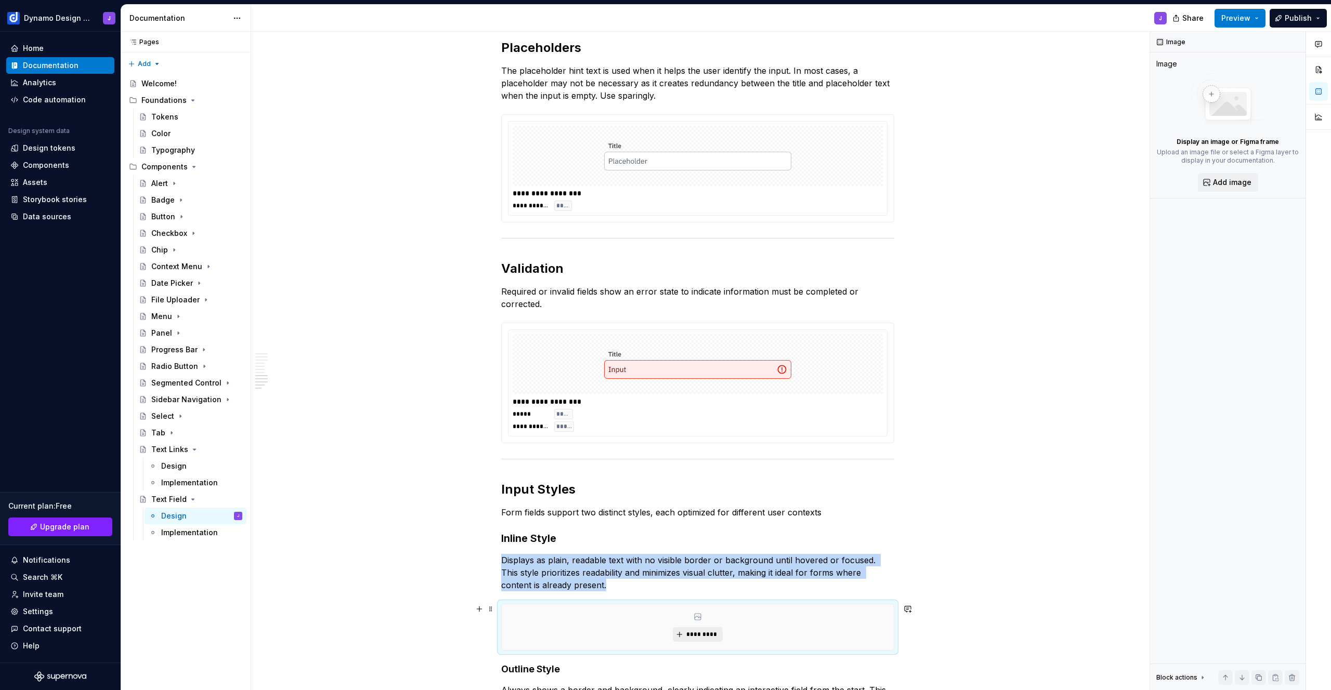
type textarea "*"
click at [705, 637] on span "*********" at bounding box center [702, 635] width 32 height 8
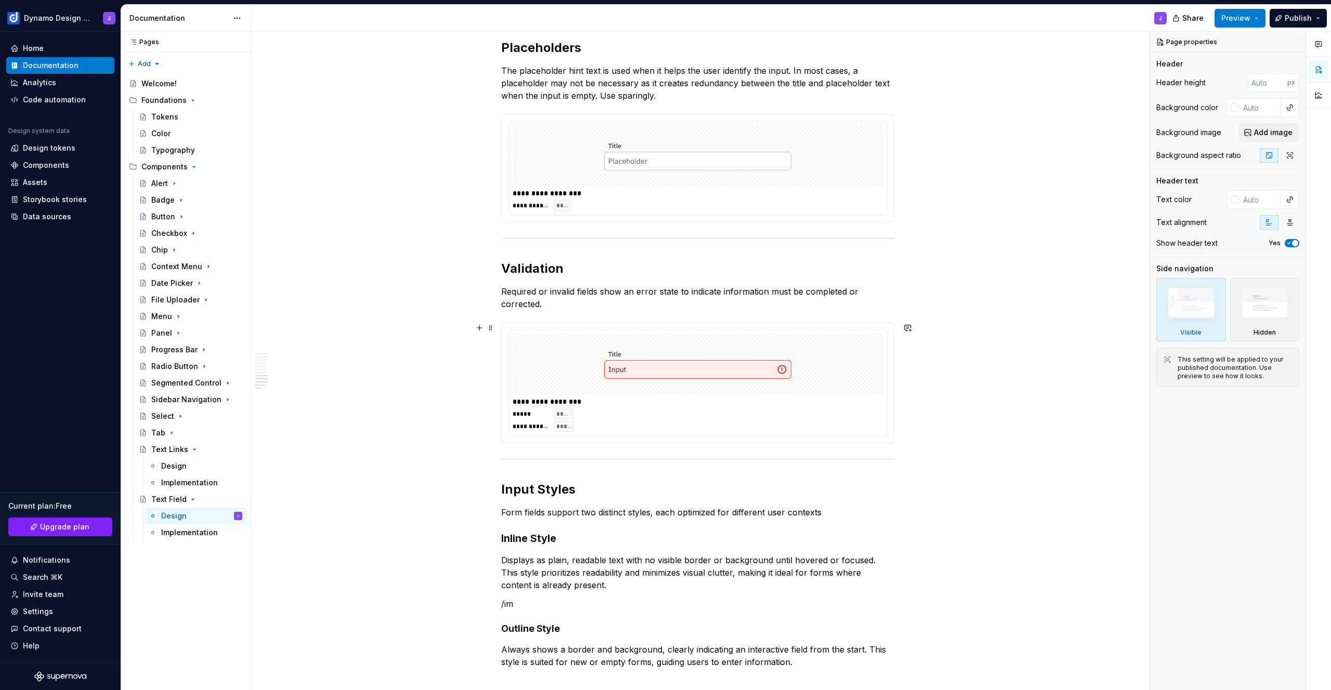
click at [597, 376] on div at bounding box center [698, 364] width 370 height 60
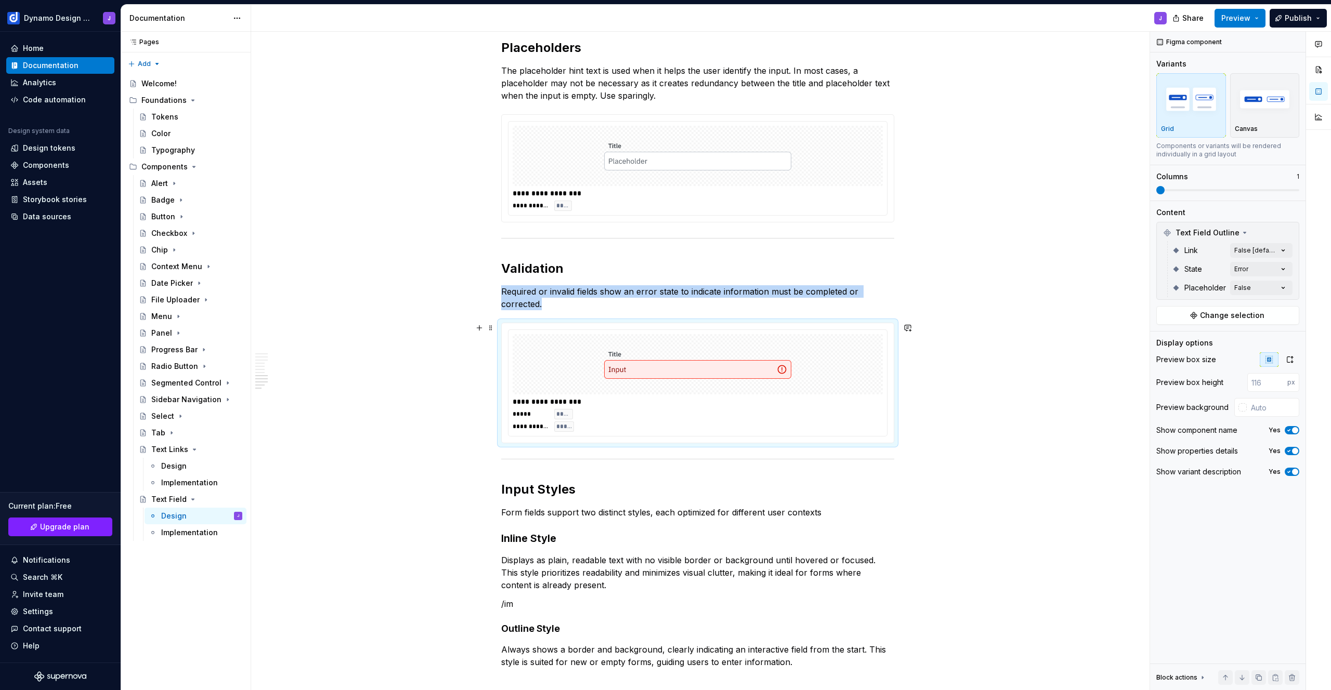
copy p "Required or invalid fields show an error state to indicate information must be …"
click at [535, 601] on p "/im" at bounding box center [697, 604] width 393 height 12
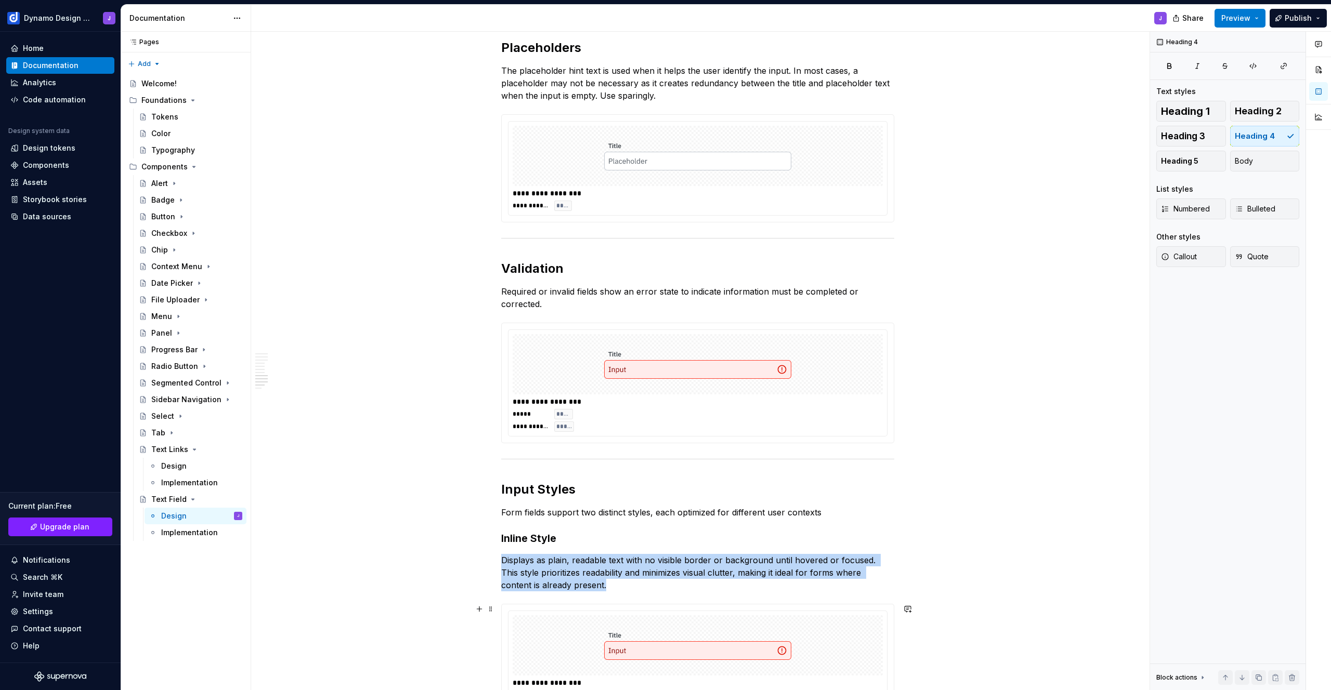
click at [650, 647] on img at bounding box center [697, 646] width 187 height 52
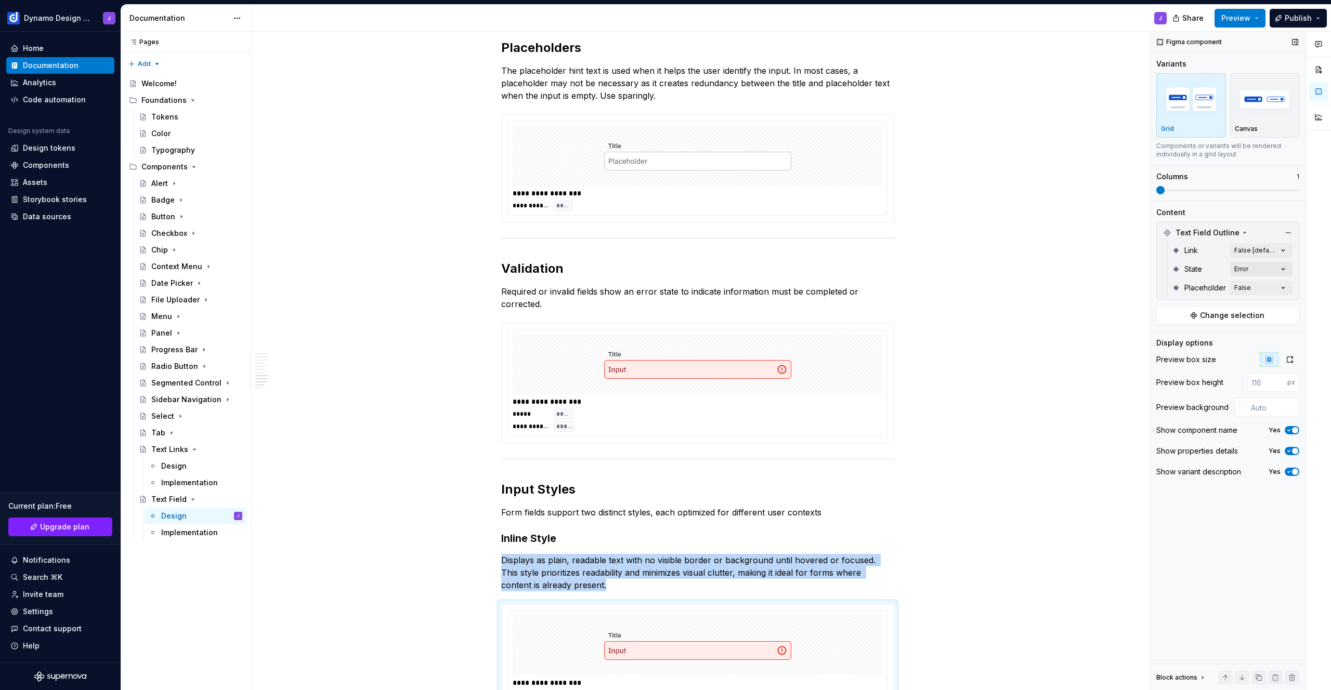
click at [1268, 267] on div "Comments Open comments No comments yet Select ‘Comment’ from the block context …" at bounding box center [1240, 361] width 181 height 659
click at [1179, 367] on span "Error" at bounding box center [1179, 369] width 17 height 10
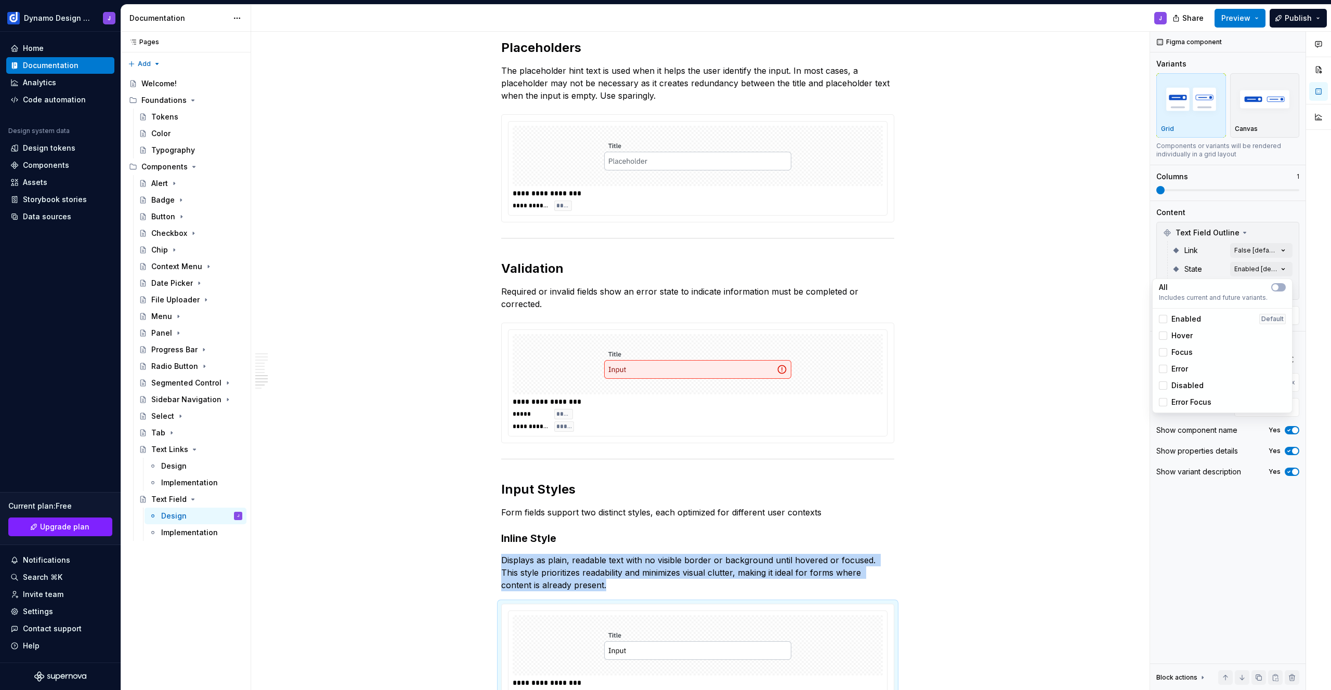
click at [1193, 323] on span "Enabled" at bounding box center [1186, 319] width 30 height 10
click at [1209, 238] on div "Comments Open comments No comments yet Select ‘Comment’ from the block context …" at bounding box center [1240, 361] width 181 height 659
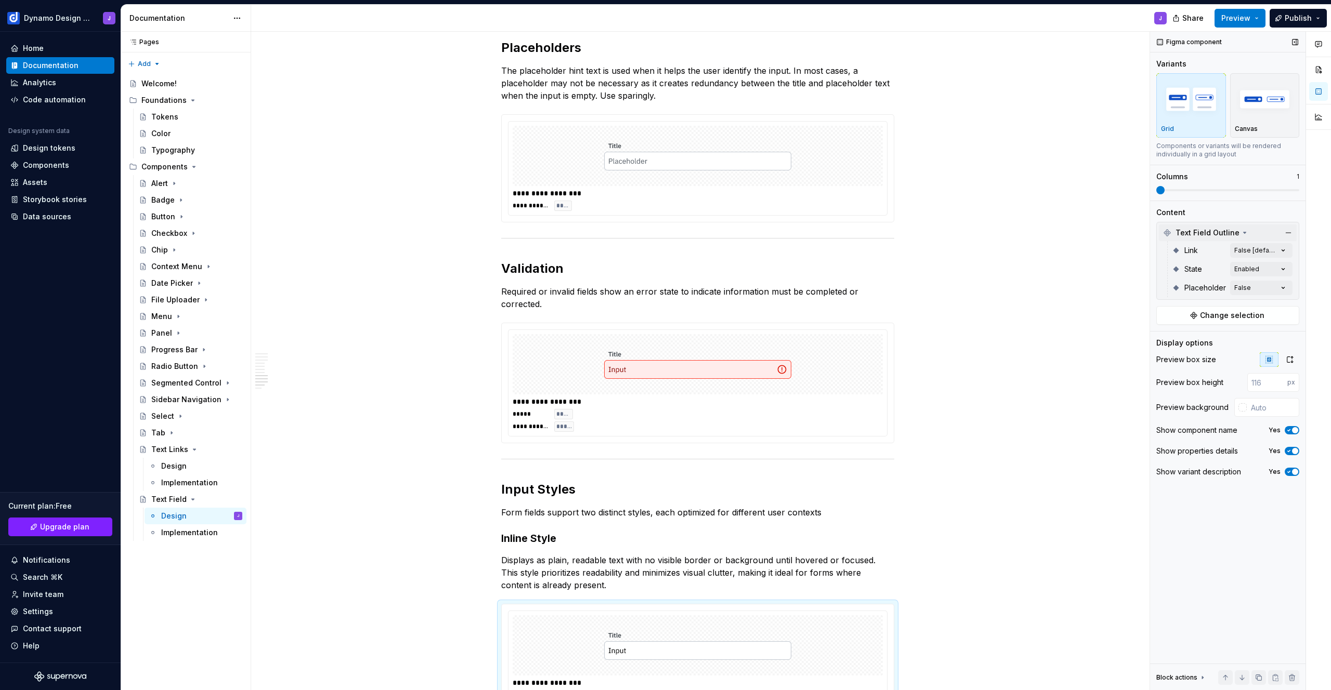
click at [1208, 231] on span "Text Field Outline" at bounding box center [1208, 233] width 64 height 10
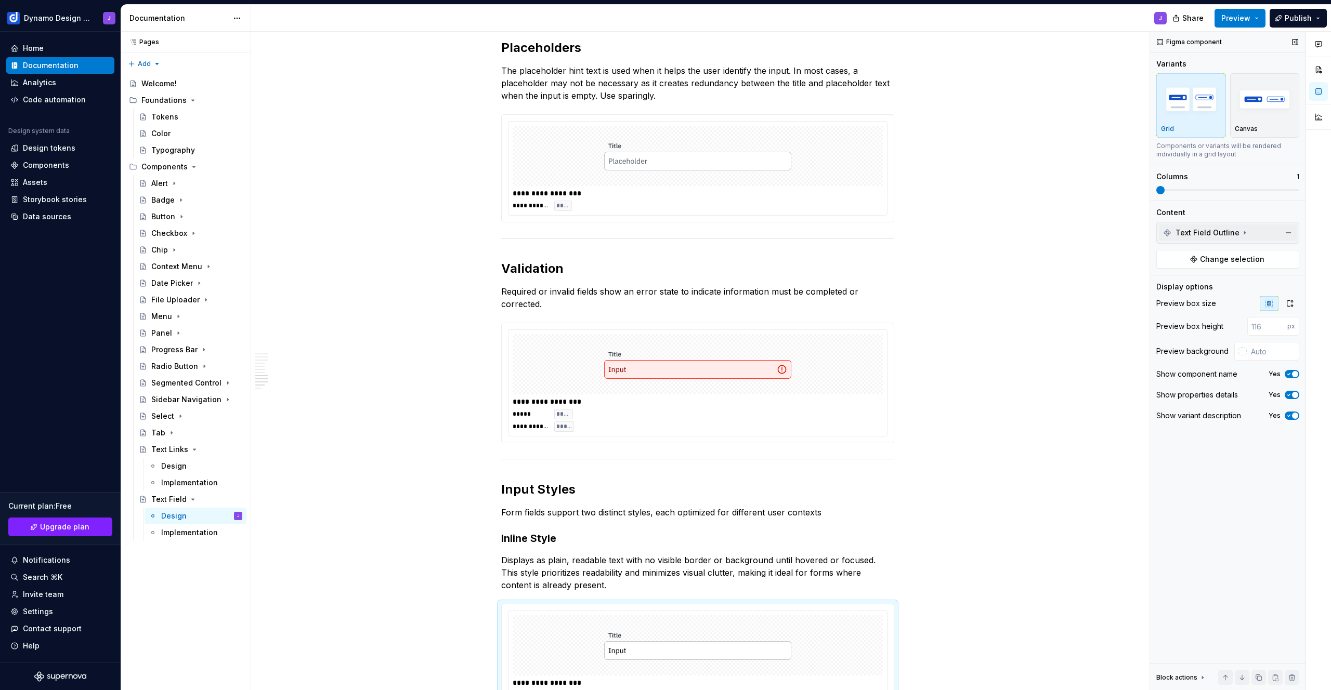
click at [1214, 230] on span "Text Field Outline" at bounding box center [1208, 233] width 64 height 10
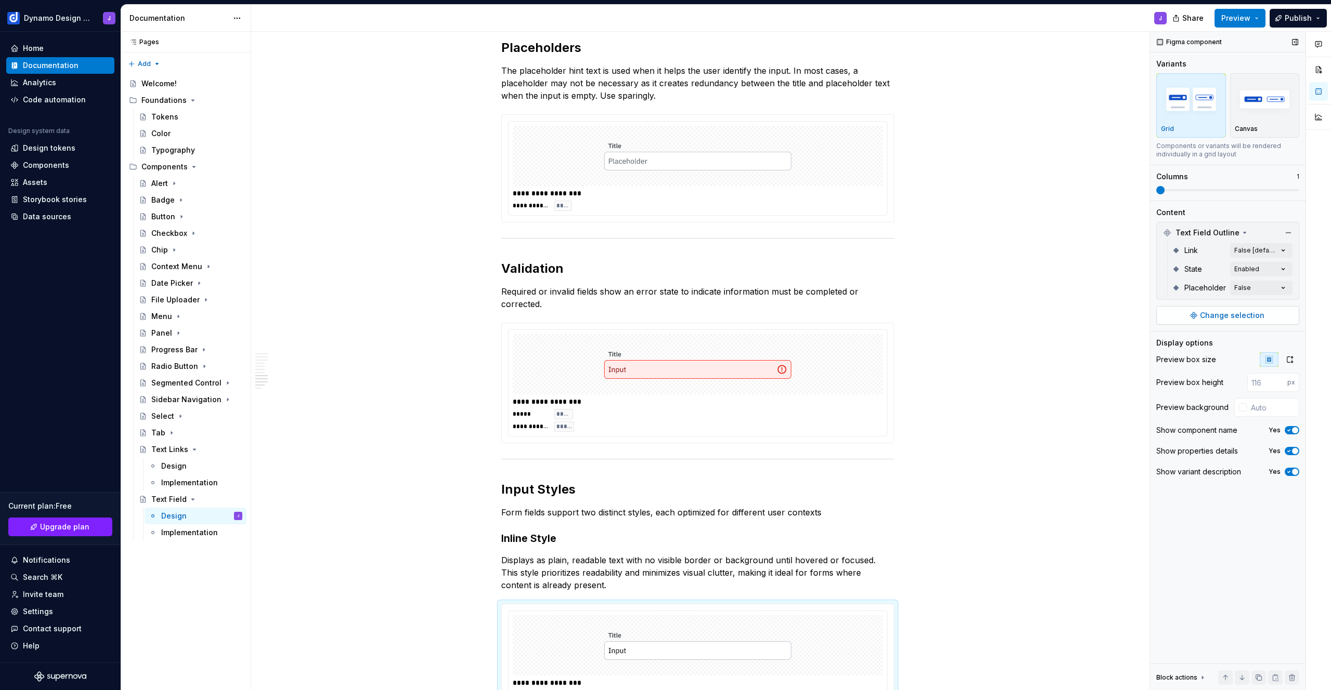
click at [1233, 317] on span "Change selection" at bounding box center [1232, 315] width 64 height 10
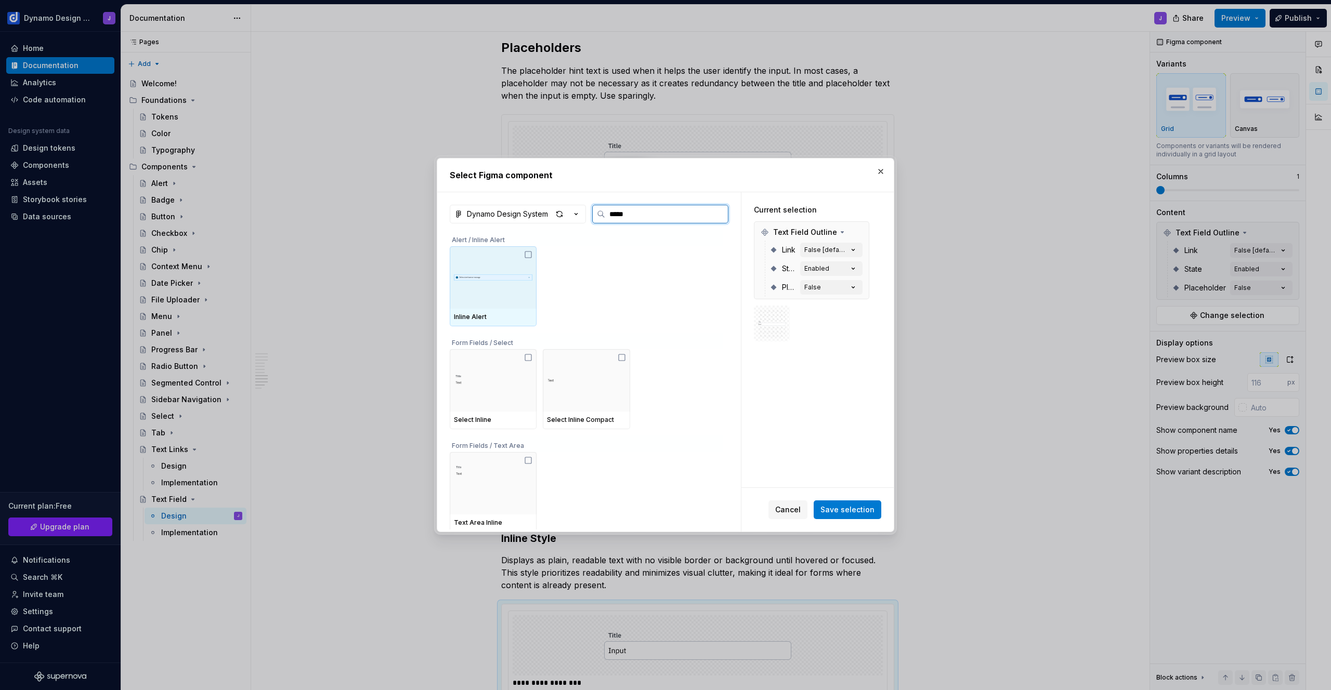
type input "******"
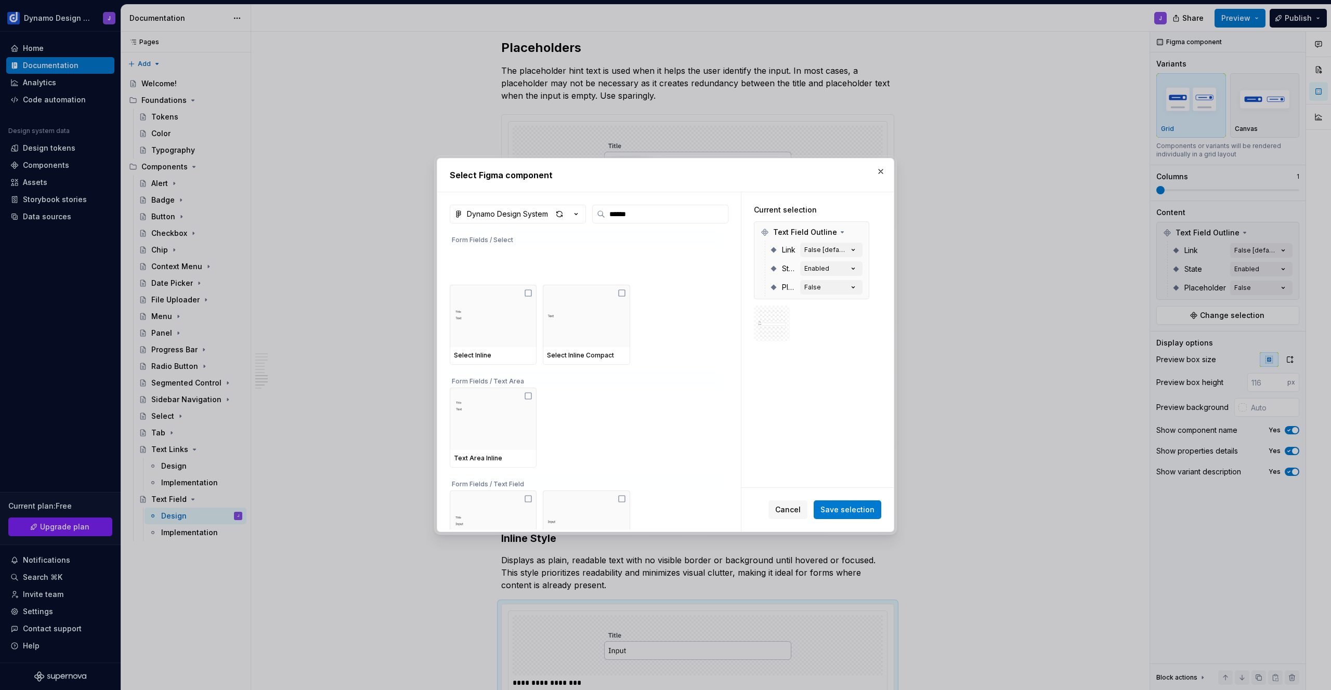
scroll to position [99, 0]
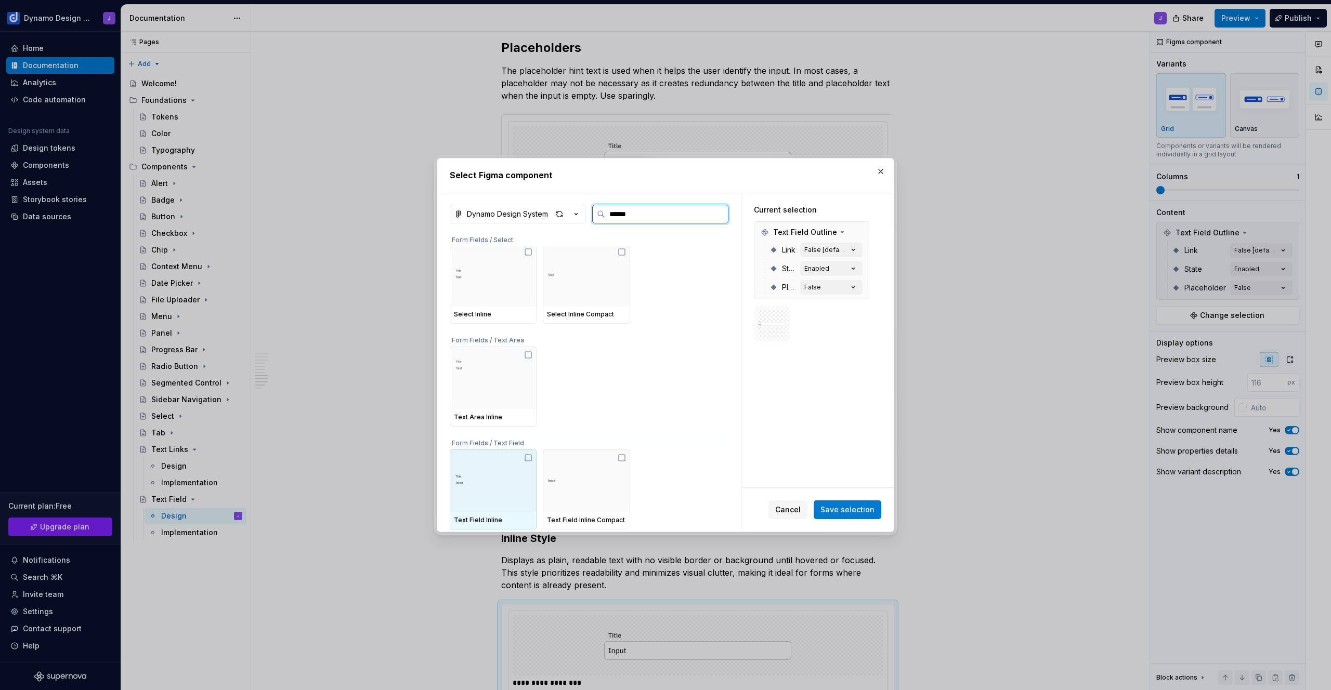
click at [493, 486] on img at bounding box center [493, 480] width 79 height 37
click at [863, 509] on span "Save selection" at bounding box center [847, 510] width 54 height 10
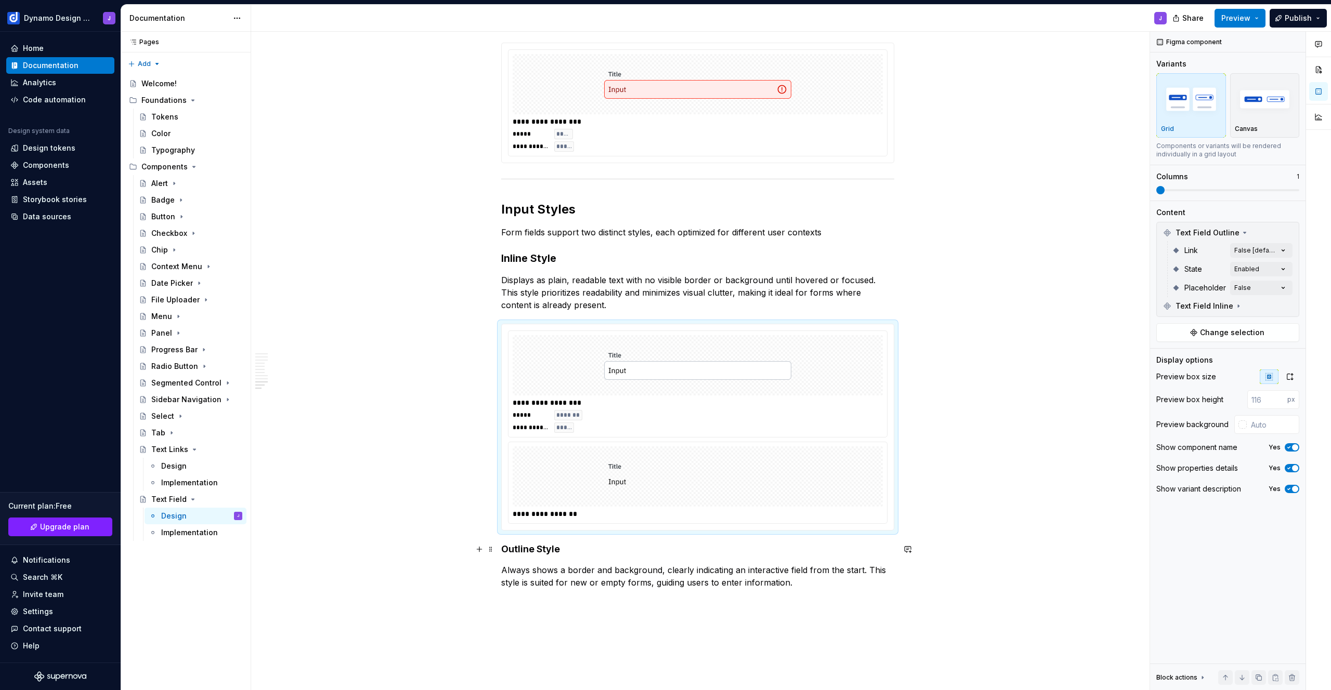
scroll to position [1331, 0]
click at [1289, 233] on button "button" at bounding box center [1288, 233] width 15 height 15
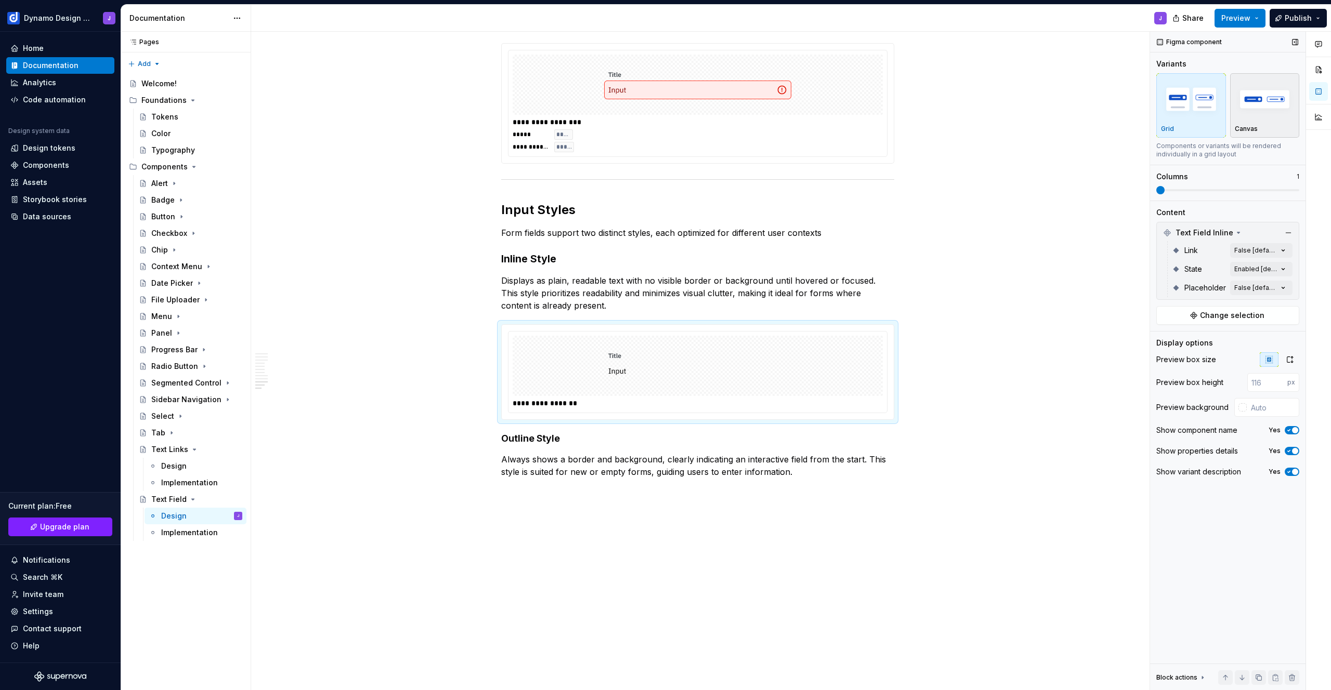
click at [1257, 96] on img "button" at bounding box center [1265, 99] width 60 height 38
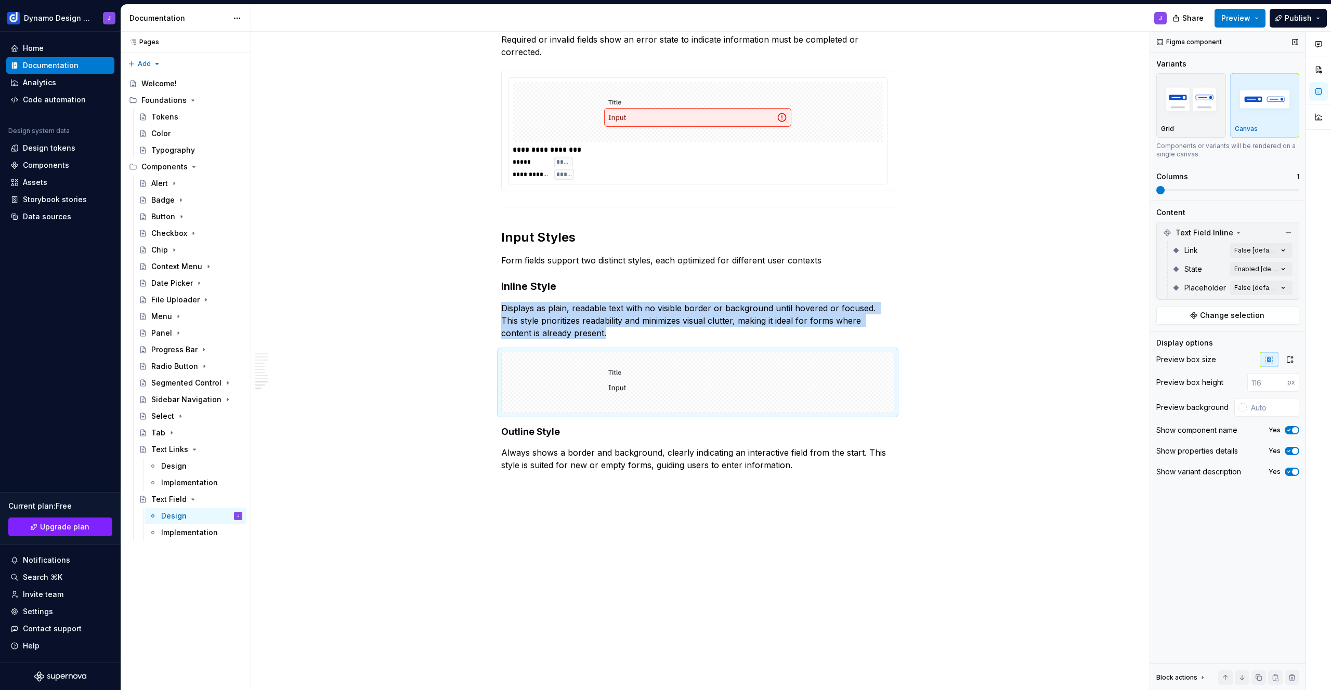
scroll to position [1303, 0]
click at [1189, 102] on img "button" at bounding box center [1191, 99] width 60 height 38
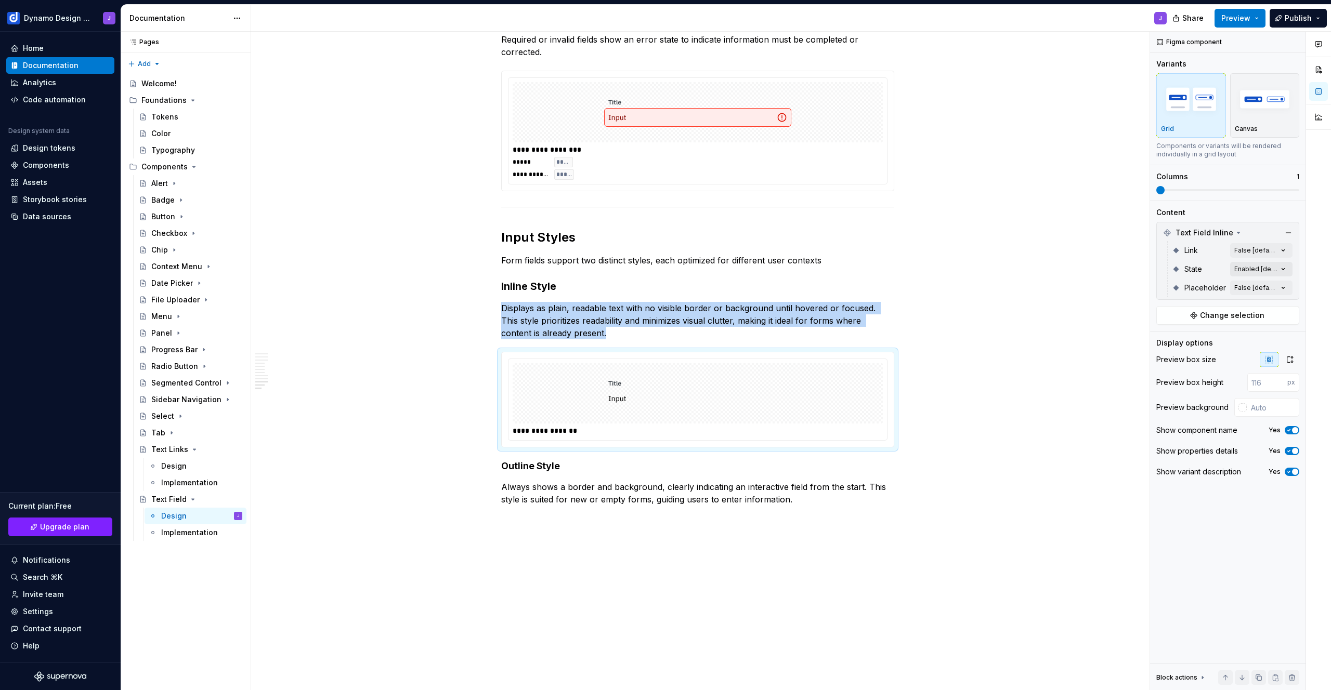
click at [1264, 267] on div "Comments Open comments No comments yet Select ‘Comment’ from the block context …" at bounding box center [1240, 361] width 181 height 659
click at [1188, 317] on span "Enabled" at bounding box center [1186, 319] width 30 height 10
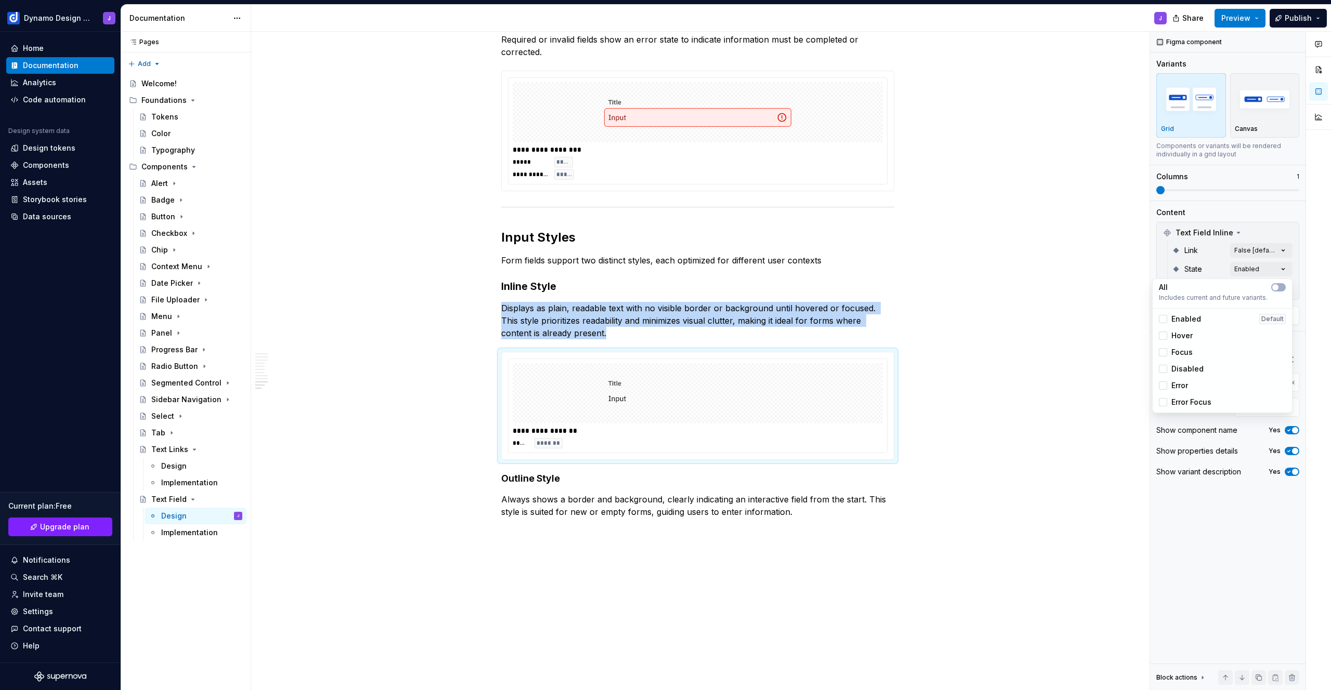
click at [1200, 244] on div "Comments Open comments No comments yet Select ‘Comment’ from the block context …" at bounding box center [1240, 361] width 181 height 659
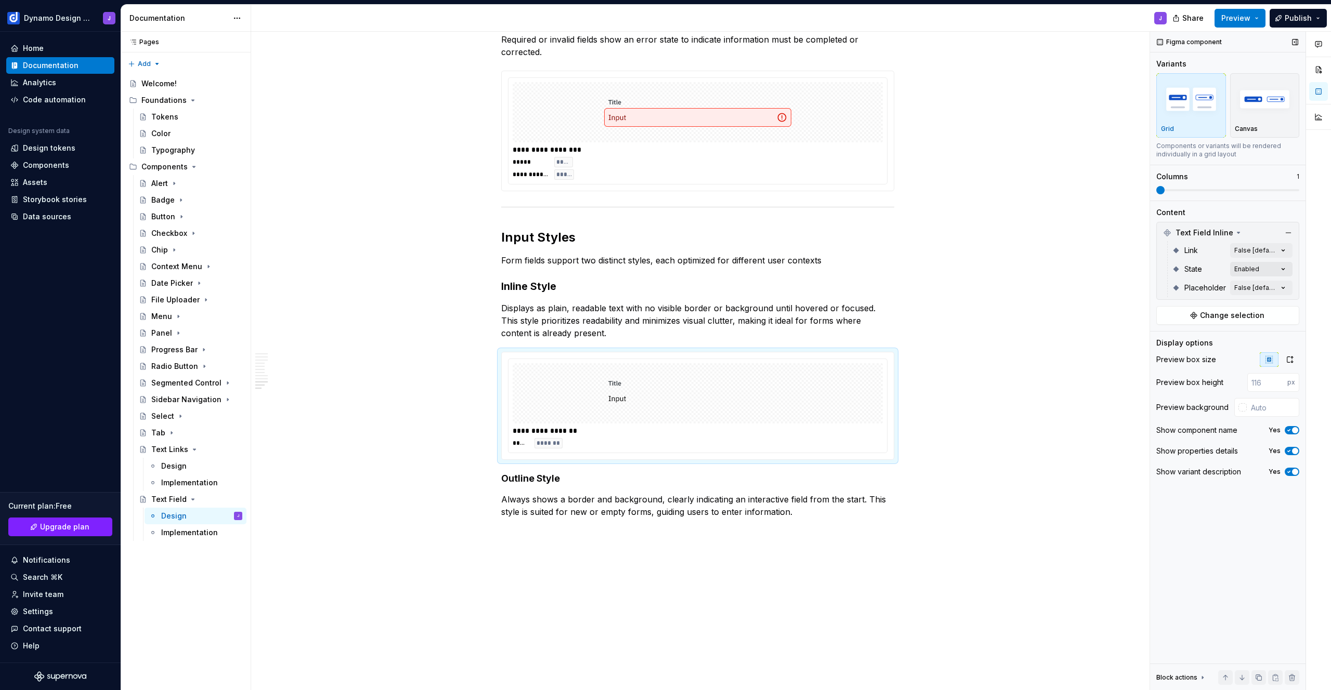
click at [1262, 269] on div "Comments Open comments No comments yet Select ‘Comment’ from the block context …" at bounding box center [1240, 361] width 181 height 659
click at [1183, 335] on span "Hover" at bounding box center [1181, 336] width 21 height 10
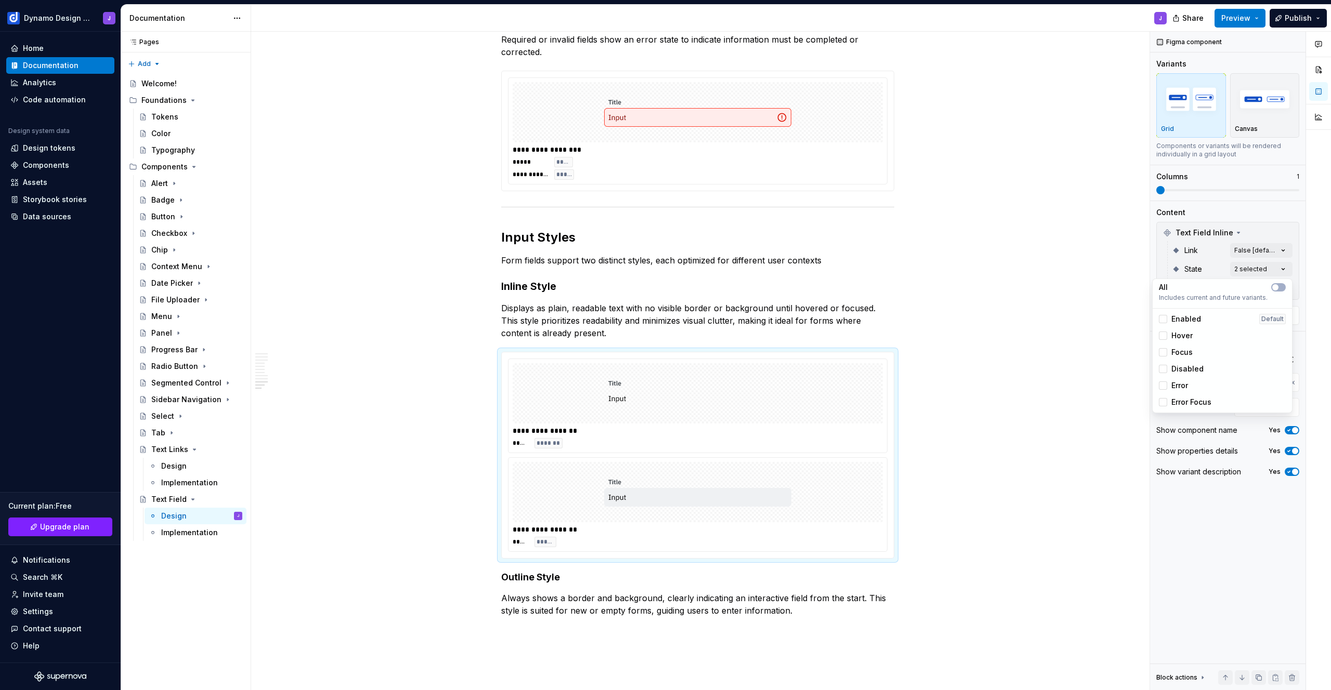
click at [1181, 353] on span "Focus" at bounding box center [1181, 352] width 21 height 10
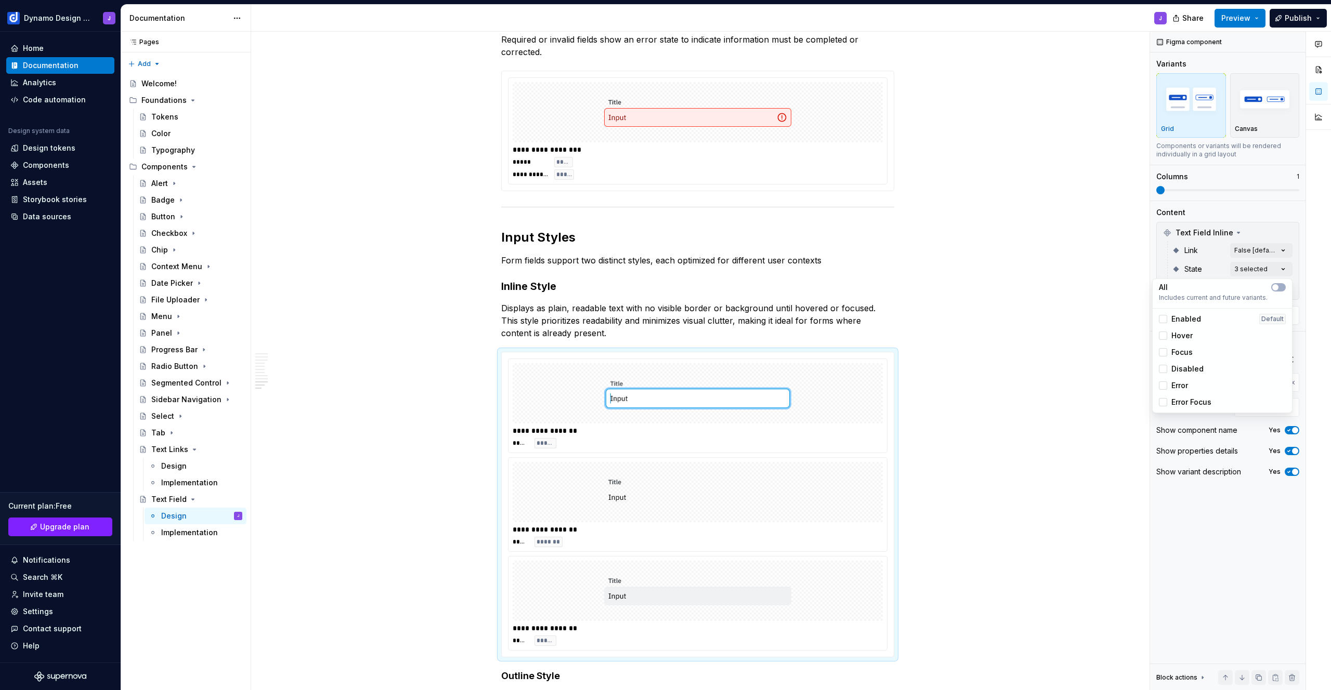
click at [525, 379] on html "Dynamo Design System J Home Documentation Analytics Code automation Design syst…" at bounding box center [665, 345] width 1331 height 690
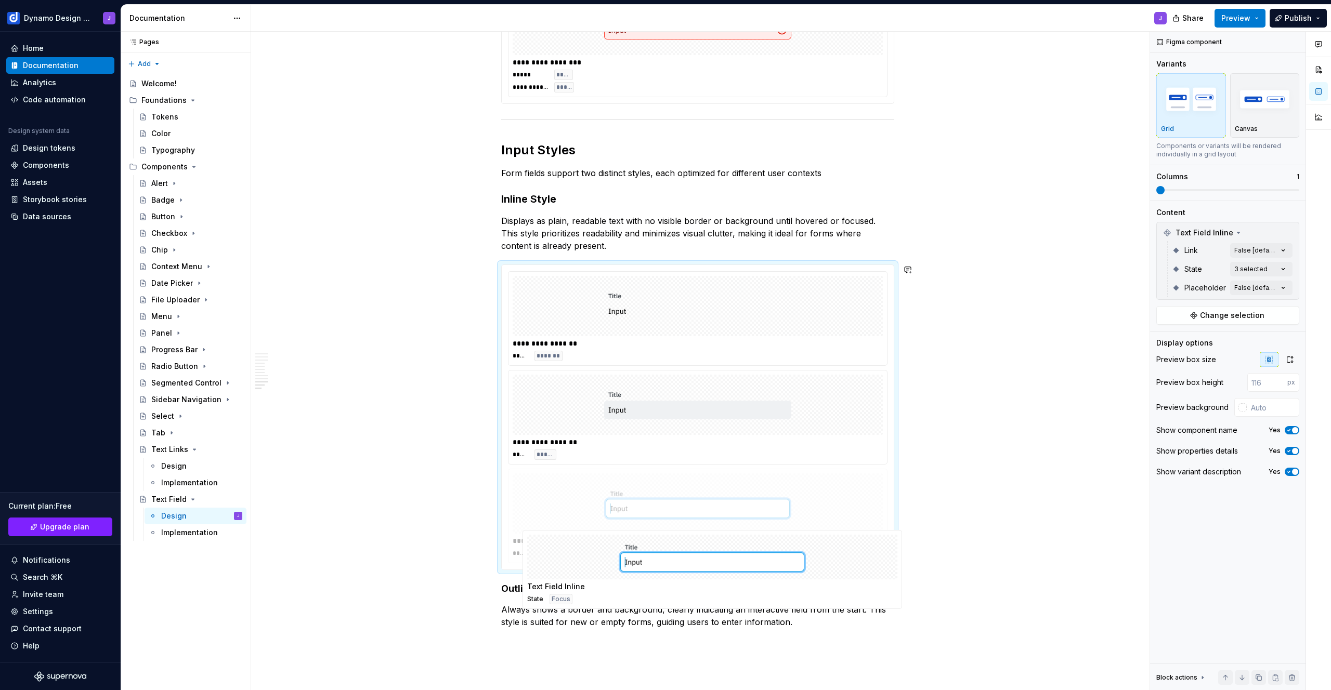
scroll to position [1392, 0]
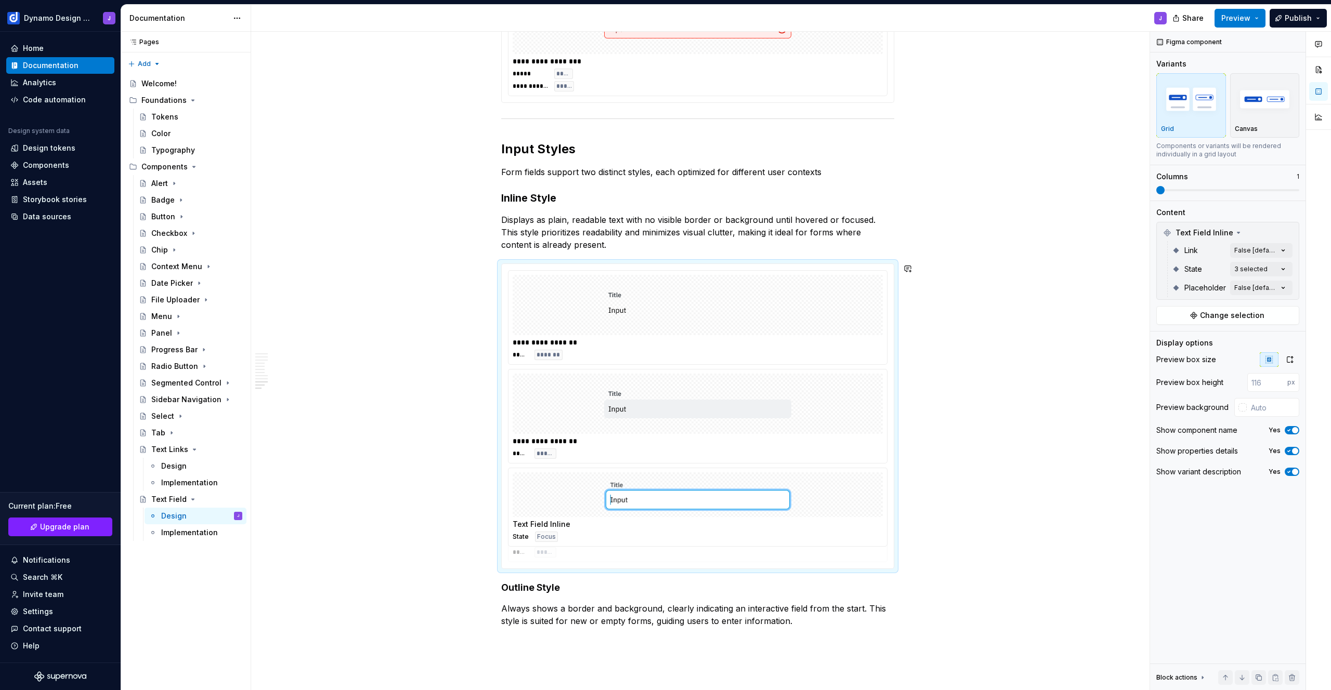
drag, startPoint x: 517, startPoint y: 385, endPoint x: 521, endPoint y: 484, distance: 98.9
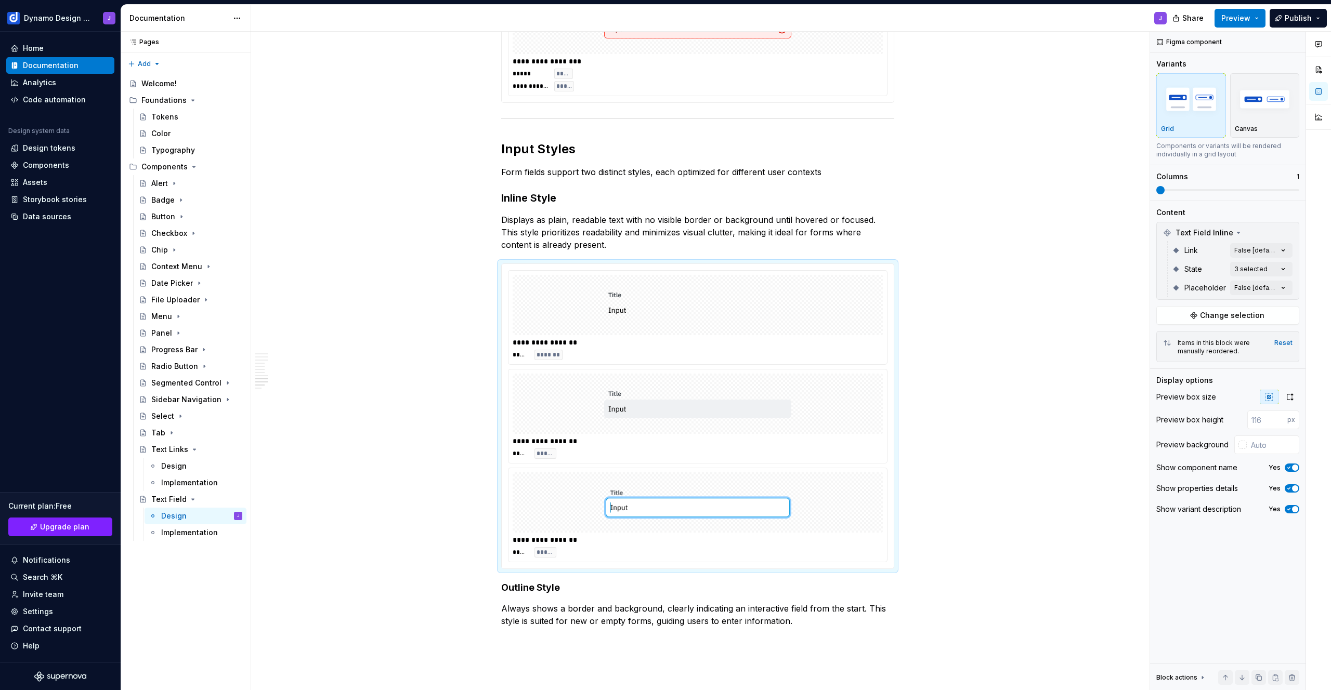
scroll to position [1257, 0]
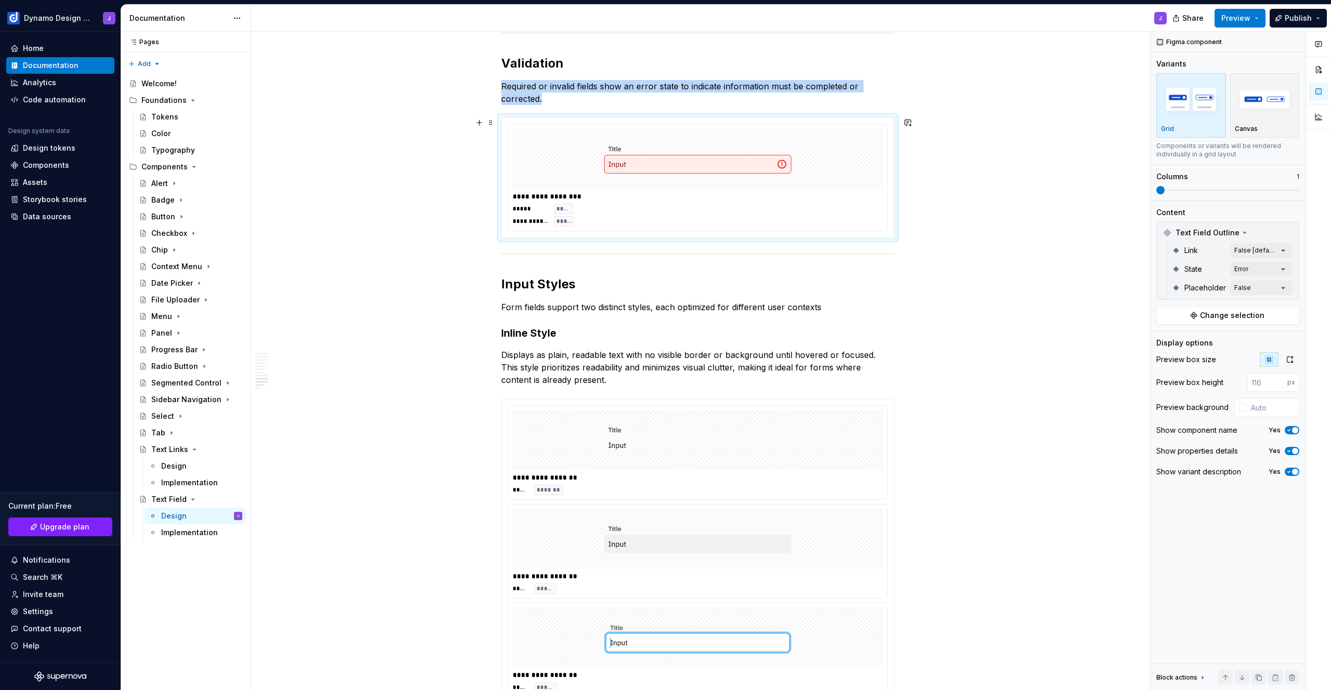
click at [631, 189] on div at bounding box center [698, 159] width 370 height 60
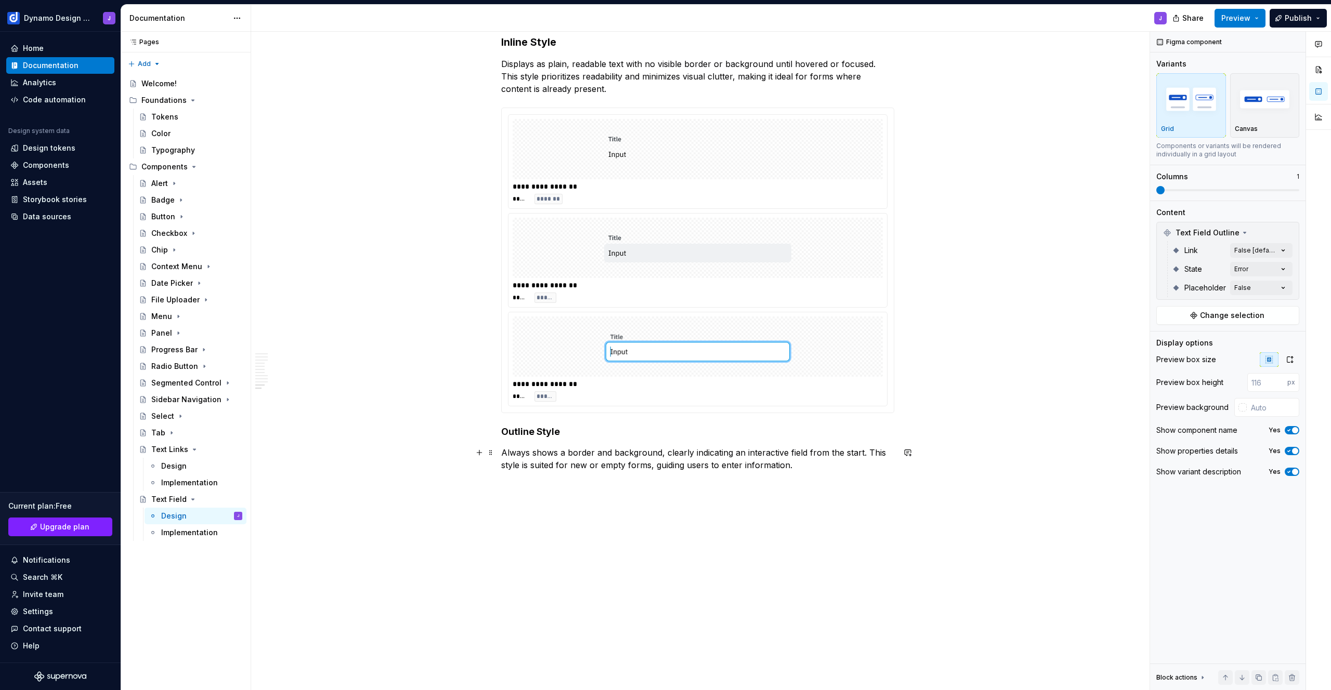
click at [825, 465] on p "Always shows a border and background, clearly indicating an interactive field f…" at bounding box center [697, 459] width 393 height 25
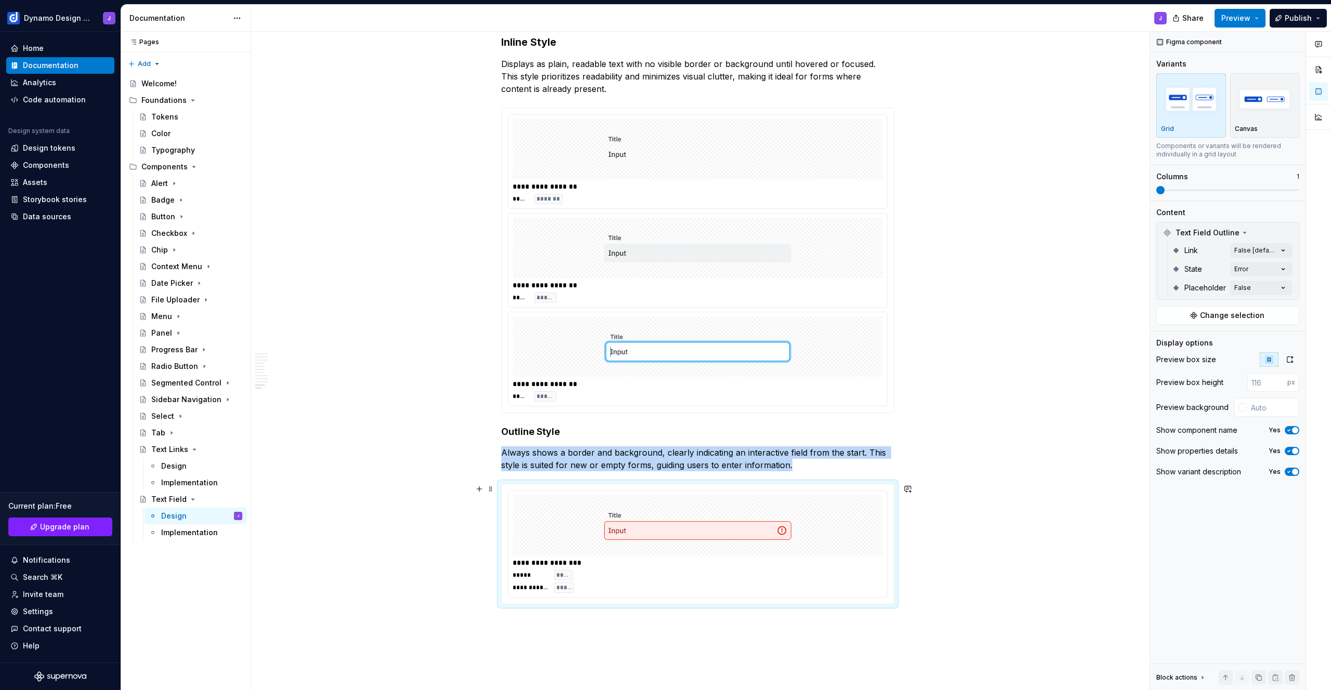
click at [806, 526] on div at bounding box center [698, 525] width 370 height 60
click at [1261, 269] on div "Comments Open comments No comments yet Select ‘Comment’ from the block context …" at bounding box center [1240, 361] width 181 height 659
drag, startPoint x: 1179, startPoint y: 369, endPoint x: 1180, endPoint y: 360, distance: 8.9
click at [1179, 369] on span "Error" at bounding box center [1179, 369] width 17 height 10
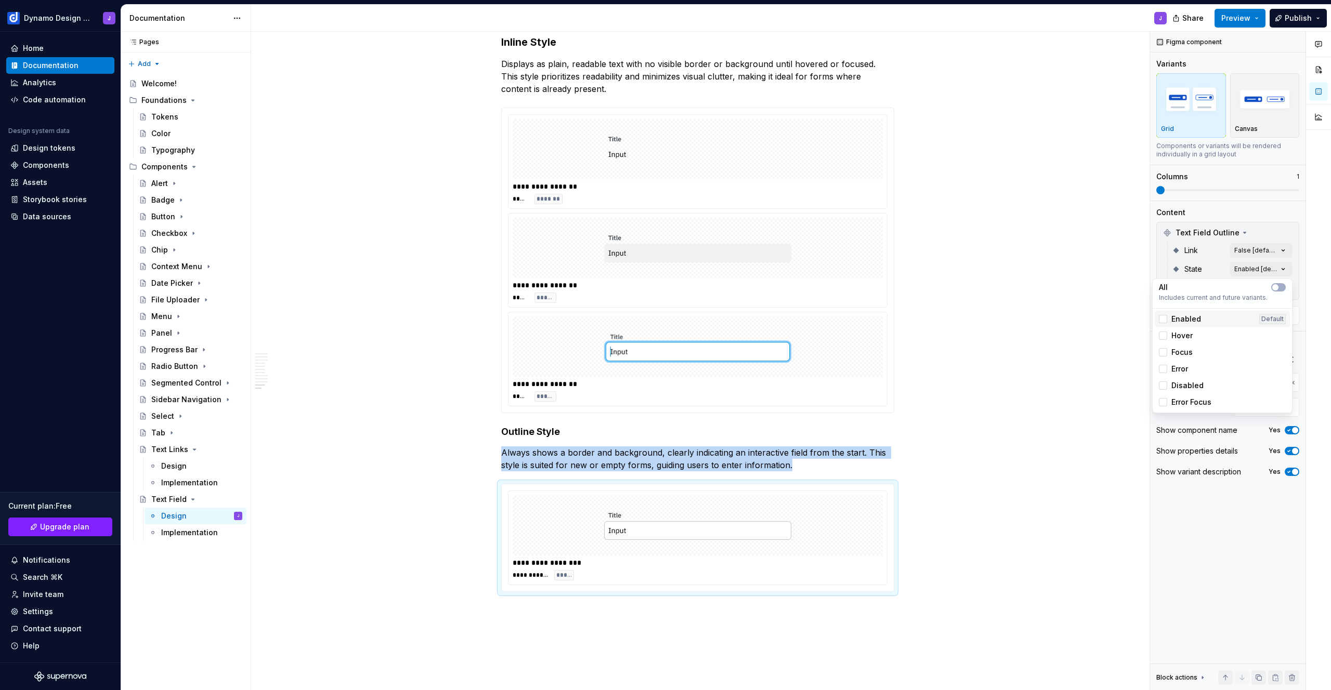
drag, startPoint x: 1183, startPoint y: 321, endPoint x: 1184, endPoint y: 335, distance: 14.1
click at [1183, 321] on span "Enabled" at bounding box center [1186, 319] width 30 height 10
drag, startPoint x: 1185, startPoint y: 337, endPoint x: 1185, endPoint y: 350, distance: 13.5
click at [1185, 338] on span "Hover" at bounding box center [1181, 336] width 21 height 10
click at [1185, 352] on span "Focus" at bounding box center [1181, 352] width 21 height 10
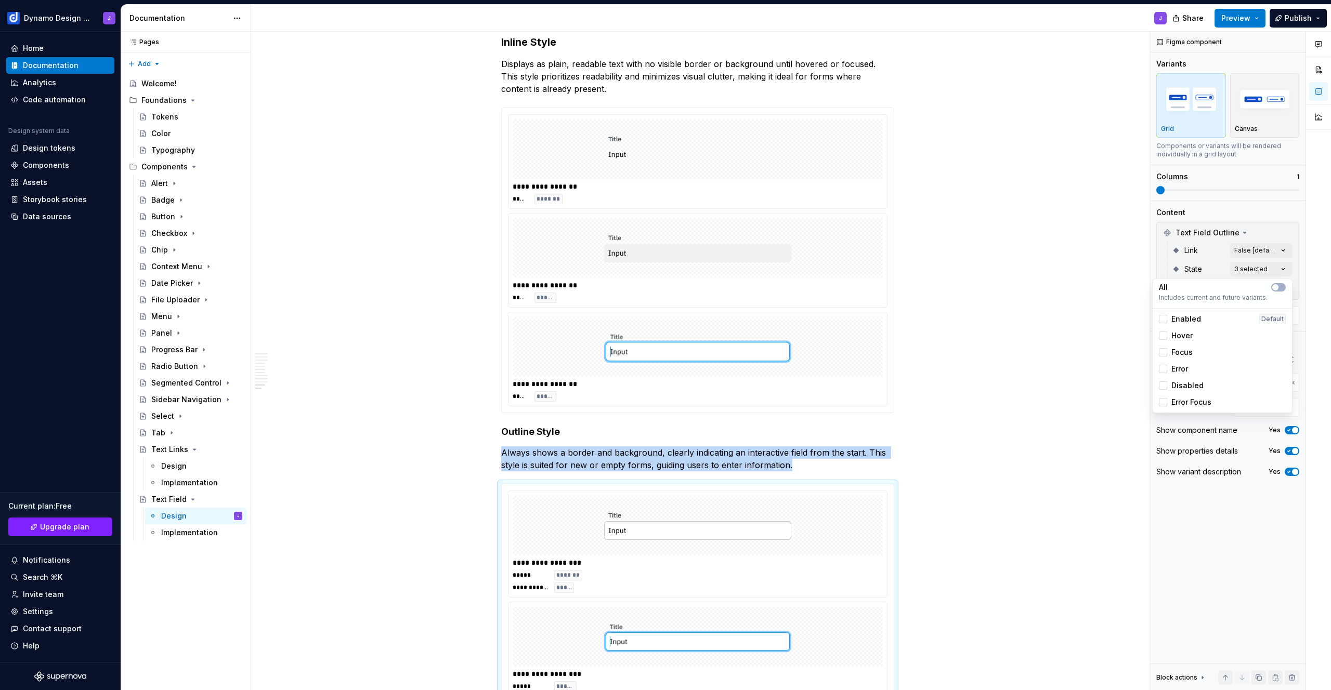
click at [865, 546] on html "Dynamo Design System J Home Documentation Analytics Code automation Design syst…" at bounding box center [665, 345] width 1331 height 690
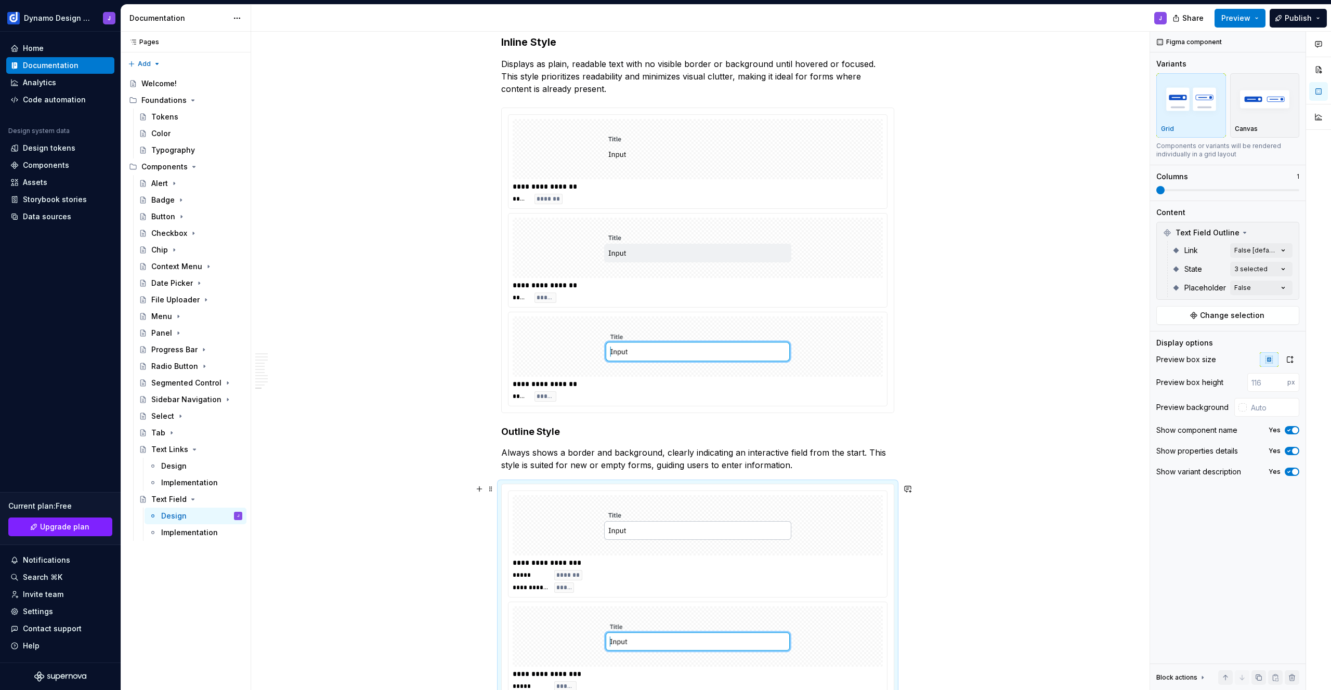
scroll to position [1788, 0]
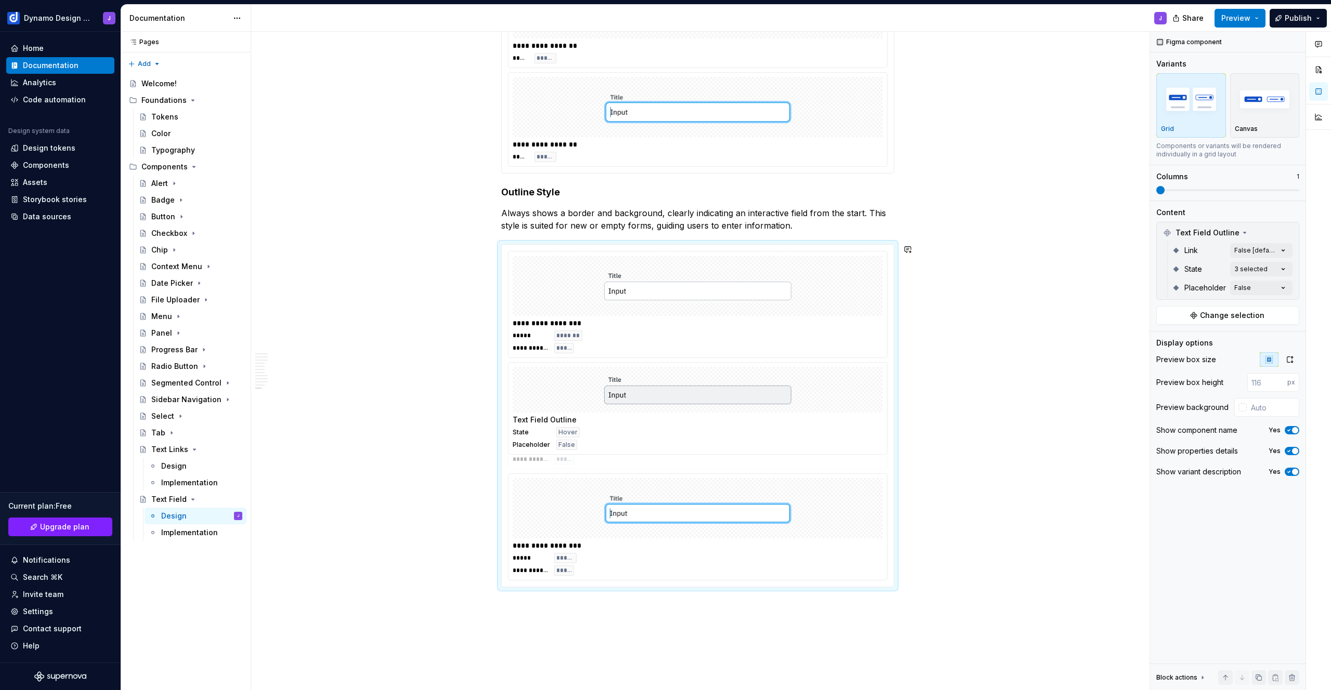
drag, startPoint x: 514, startPoint y: 513, endPoint x: 516, endPoint y: 402, distance: 110.8
click at [516, 402] on body "Dynamo Design System J Home Documentation Analytics Code automation Design syst…" at bounding box center [665, 345] width 1331 height 690
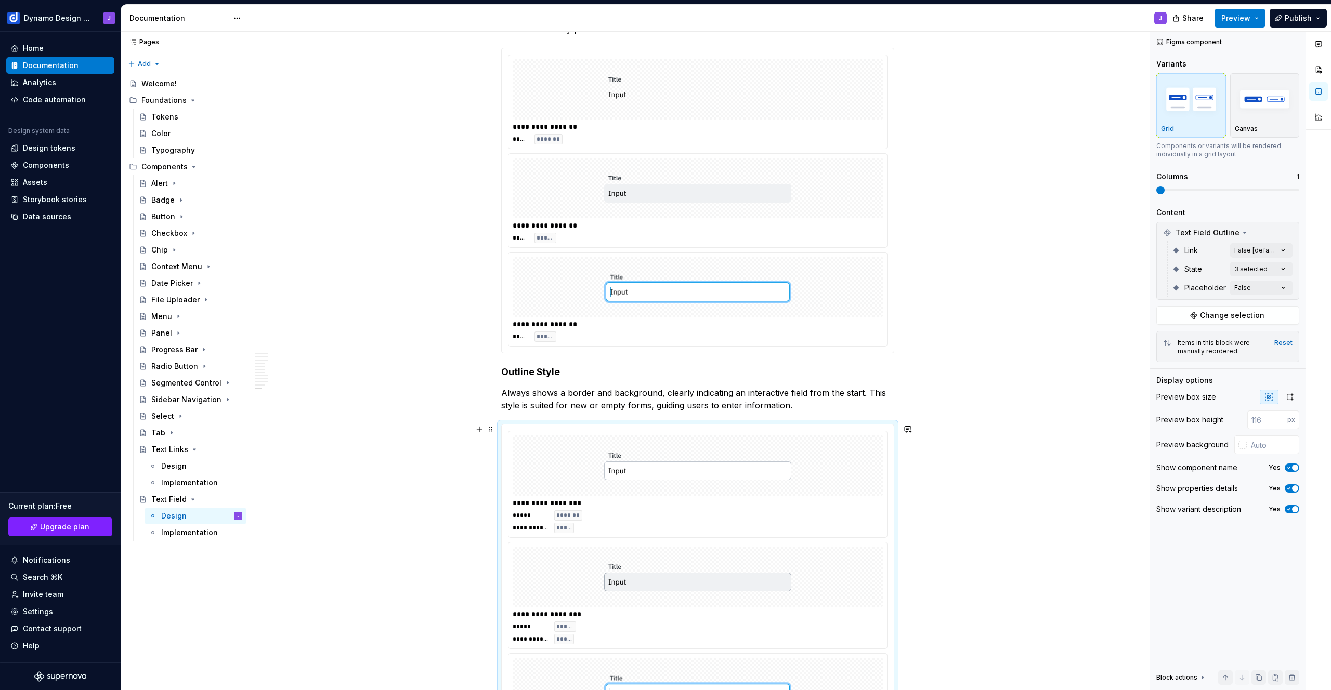
scroll to position [1554, 0]
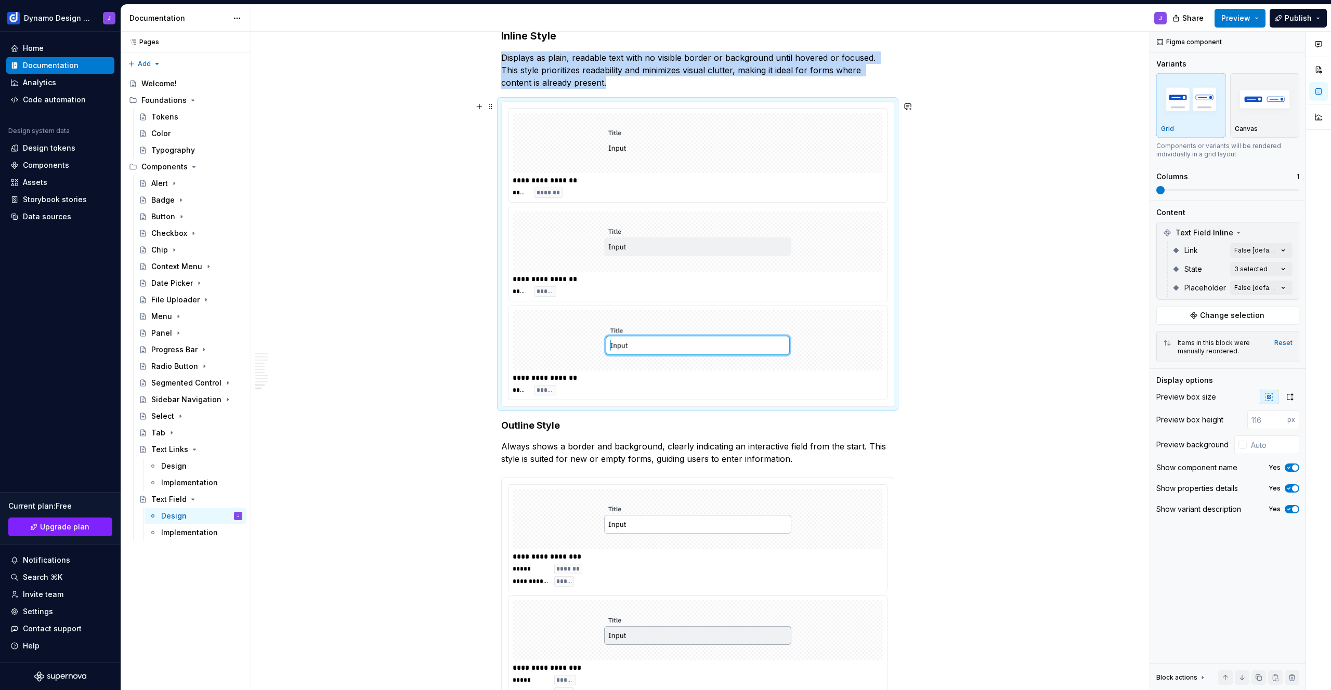
click at [815, 105] on div "**********" at bounding box center [698, 254] width 392 height 305
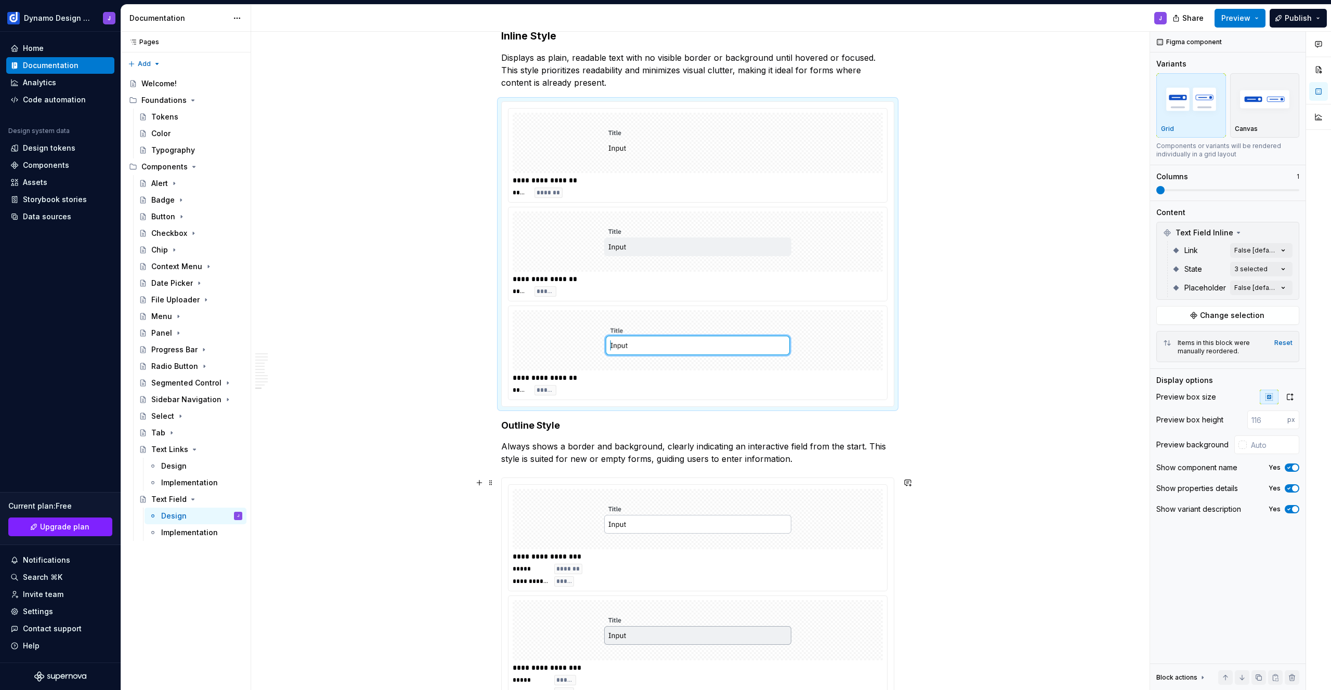
scroll to position [1683, 0]
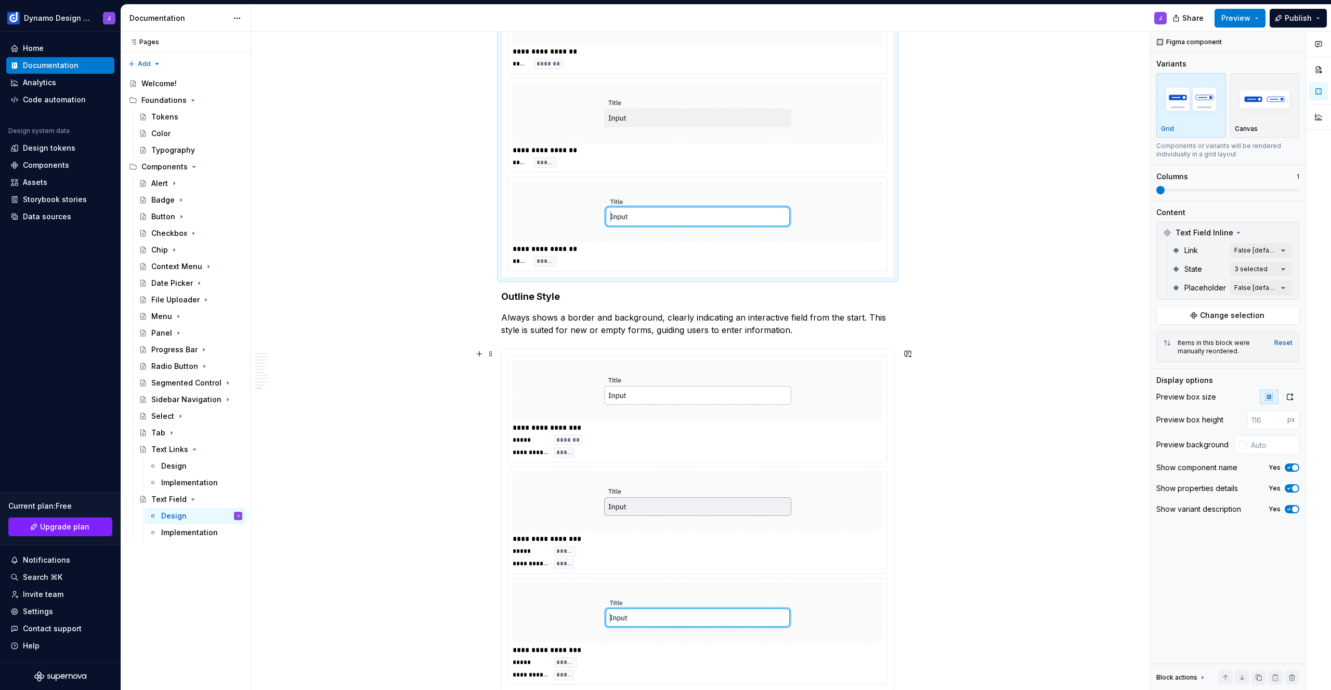
click at [671, 360] on div at bounding box center [698, 390] width 370 height 60
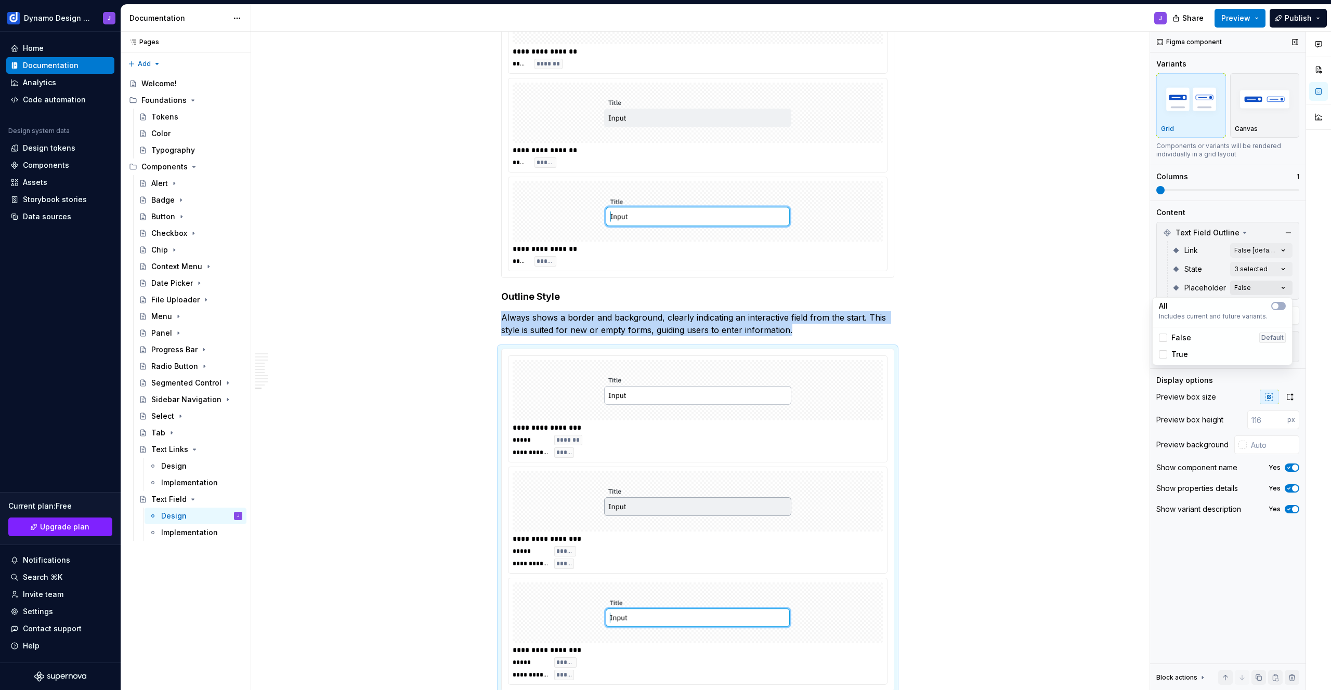
click at [1267, 291] on div "Comments Open comments No comments yet Select ‘Comment’ from the block context …" at bounding box center [1240, 361] width 181 height 659
click at [1181, 338] on span "False" at bounding box center [1181, 338] width 20 height 10
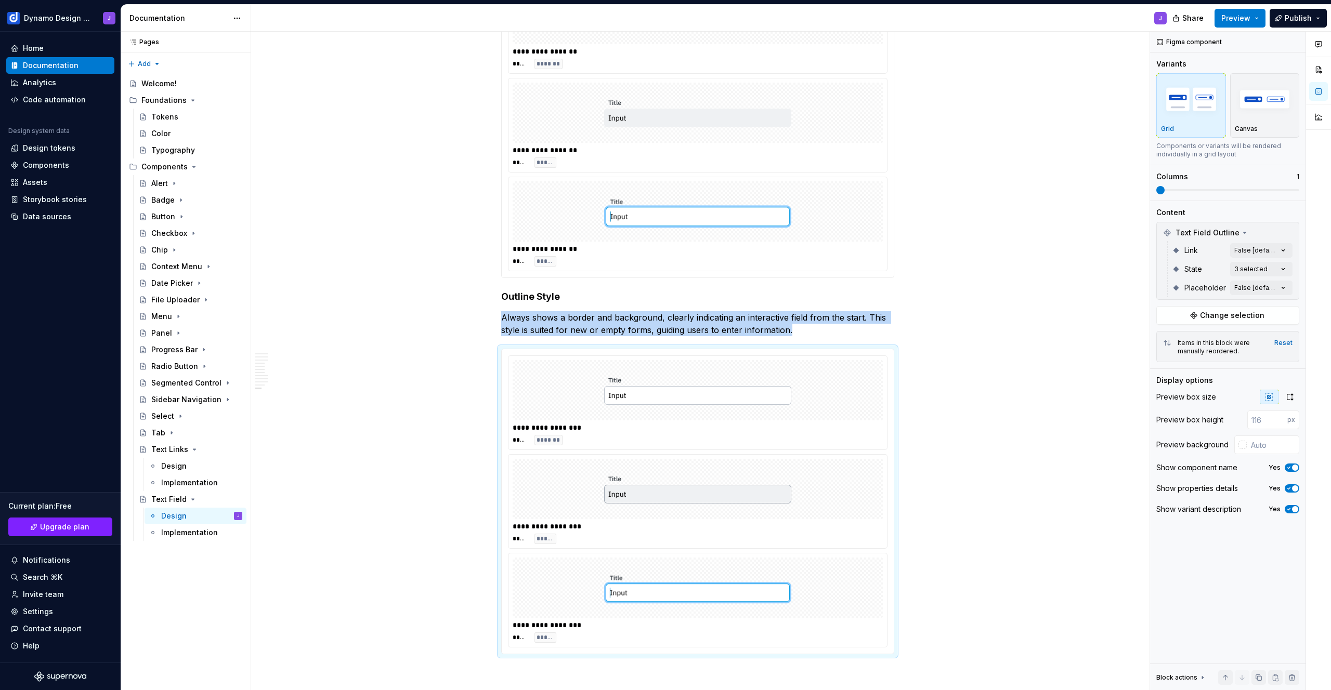
click at [1162, 270] on div "Comments Open comments No comments yet Select ‘Comment’ from the block context …" at bounding box center [1240, 361] width 181 height 659
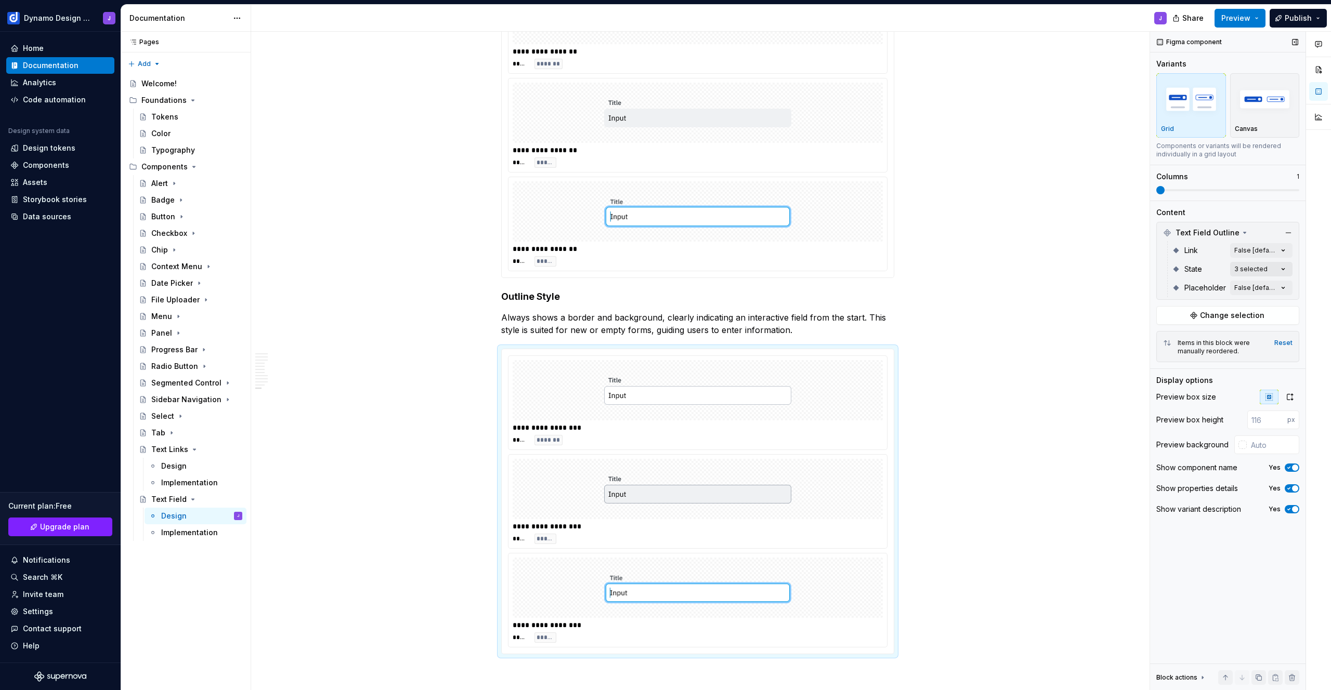
click at [1250, 270] on div "Comments Open comments No comments yet Select ‘Comment’ from the block context …" at bounding box center [1240, 361] width 181 height 659
click at [1168, 261] on div "Comments Open comments No comments yet Select ‘Comment’ from the block context …" at bounding box center [1240, 361] width 181 height 659
click at [1245, 251] on div "Comments Open comments No comments yet Select ‘Comment’ from the block context …" at bounding box center [1240, 361] width 181 height 659
click at [1244, 237] on div "Comments Open comments No comments yet Select ‘Comment’ from the block context …" at bounding box center [1240, 361] width 181 height 659
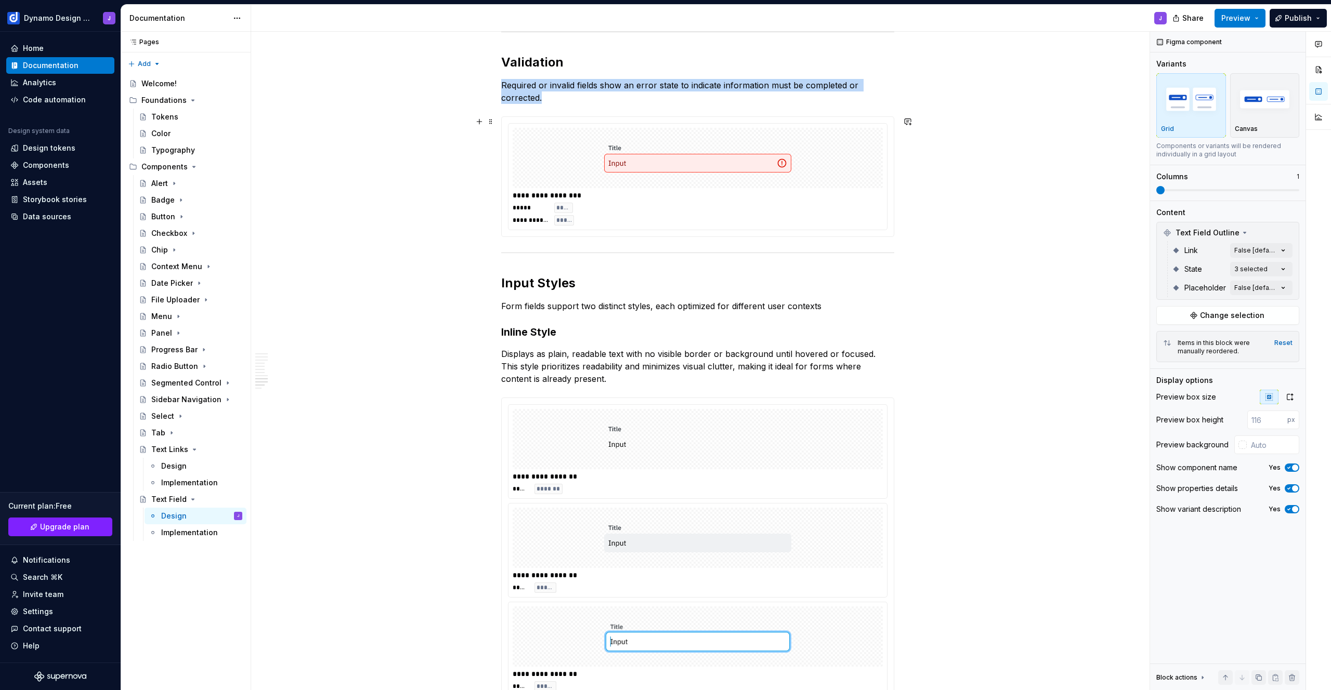
click at [806, 168] on div at bounding box center [698, 158] width 370 height 60
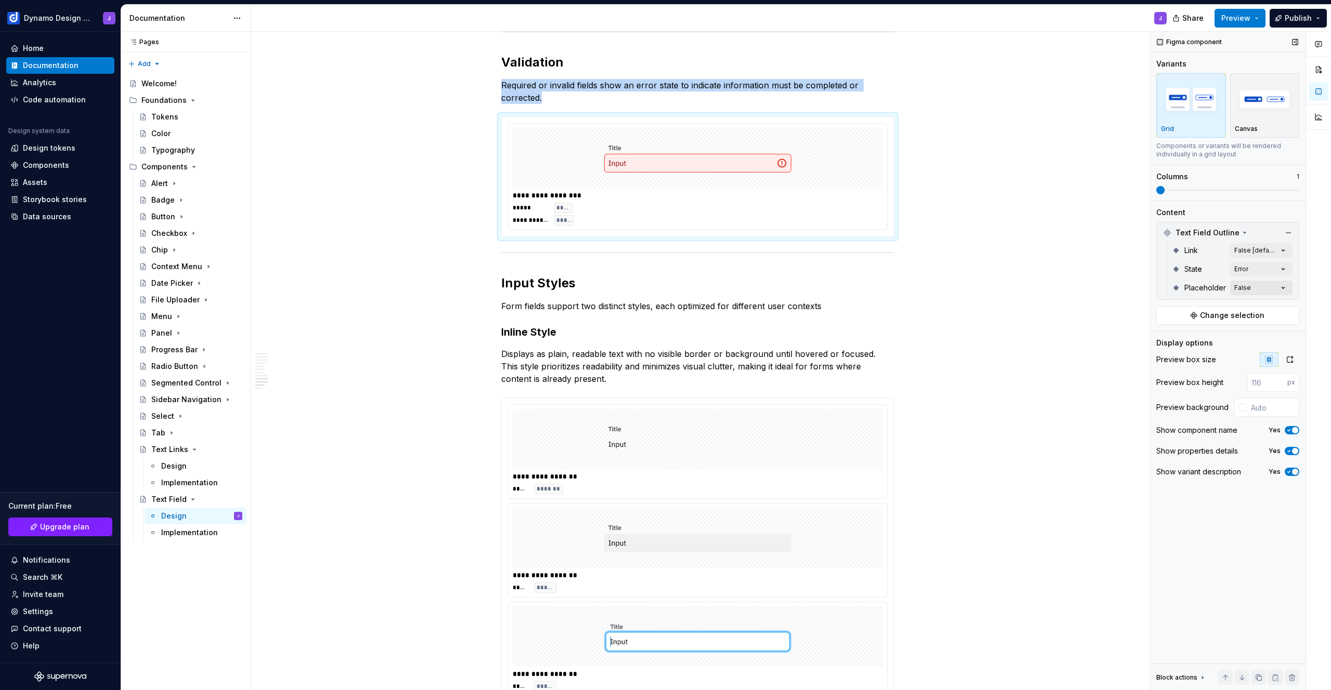
click at [1237, 289] on div "Comments Open comments No comments yet Select ‘Comment’ from the block context …" at bounding box center [1240, 361] width 181 height 659
drag, startPoint x: 1180, startPoint y: 340, endPoint x: 1110, endPoint y: 301, distance: 81.0
click at [1180, 340] on span "False" at bounding box center [1181, 338] width 20 height 10
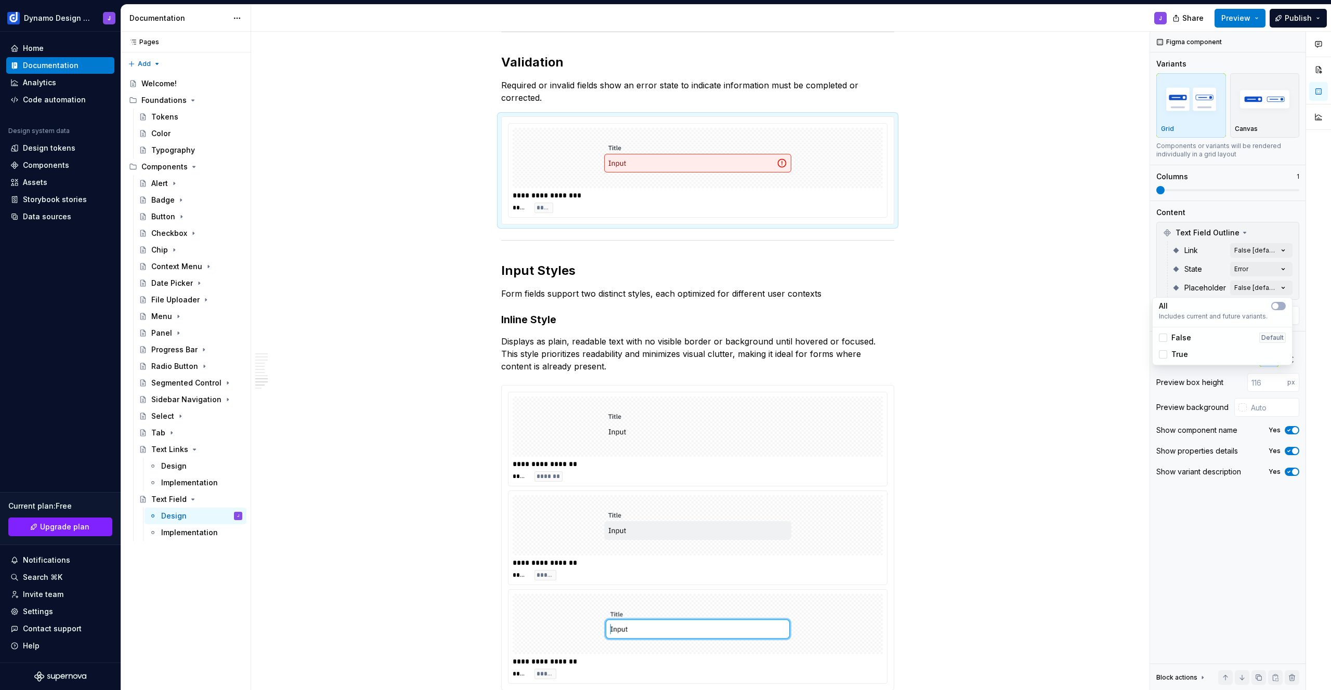
click at [964, 256] on html "Dynamo Design System J Home Documentation Analytics Code automation Design syst…" at bounding box center [665, 345] width 1331 height 690
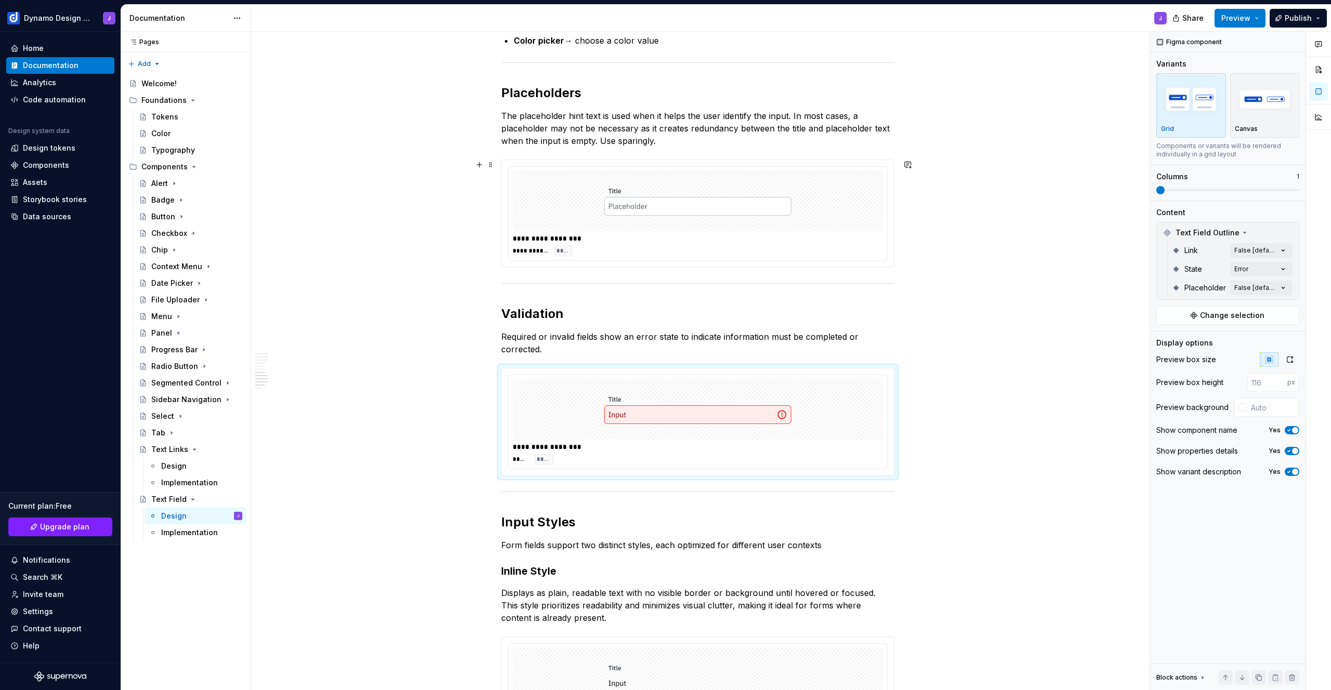
scroll to position [946, 0]
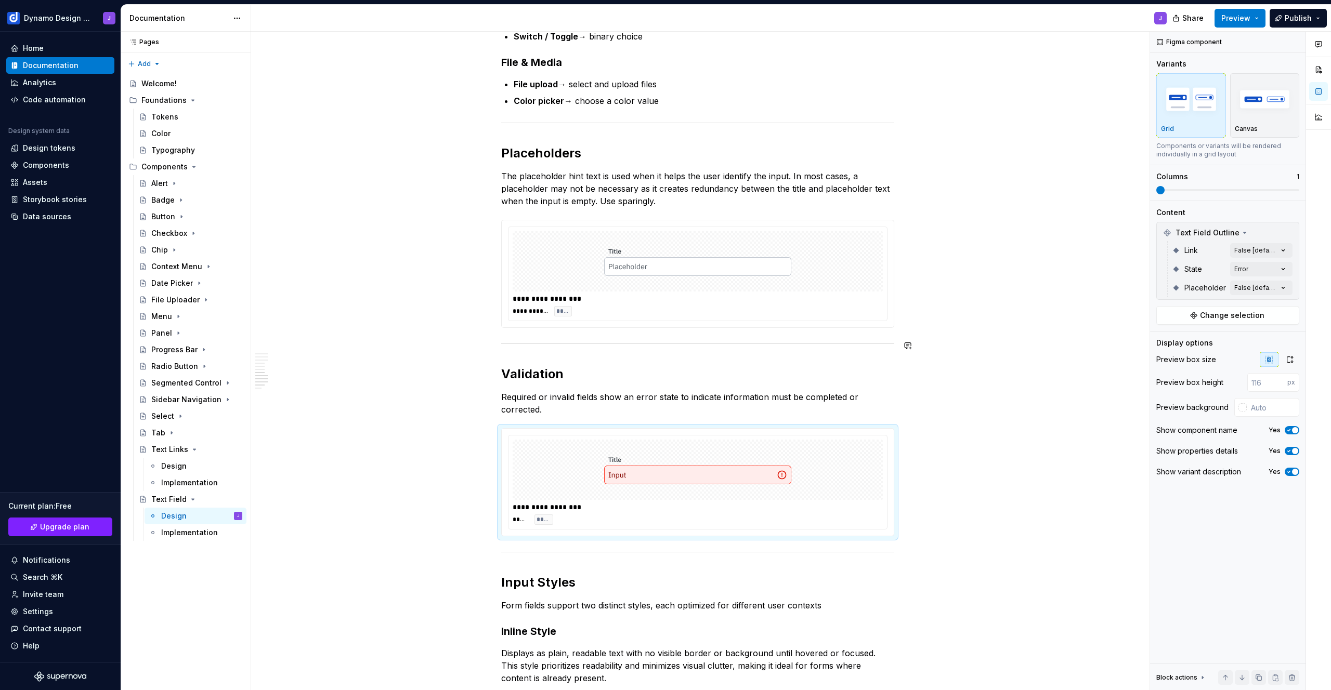
drag, startPoint x: 1050, startPoint y: 357, endPoint x: 936, endPoint y: 357, distance: 113.9
click at [1049, 357] on div "**********" at bounding box center [700, 361] width 898 height 659
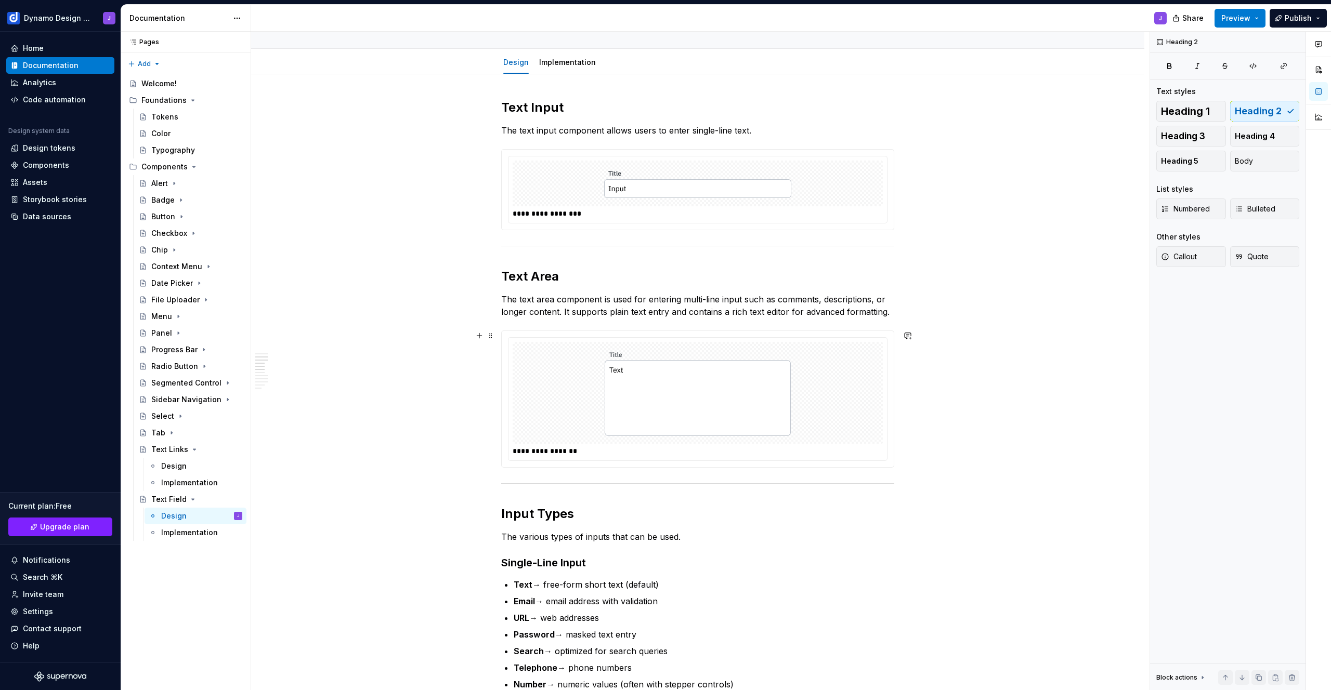
scroll to position [32, 0]
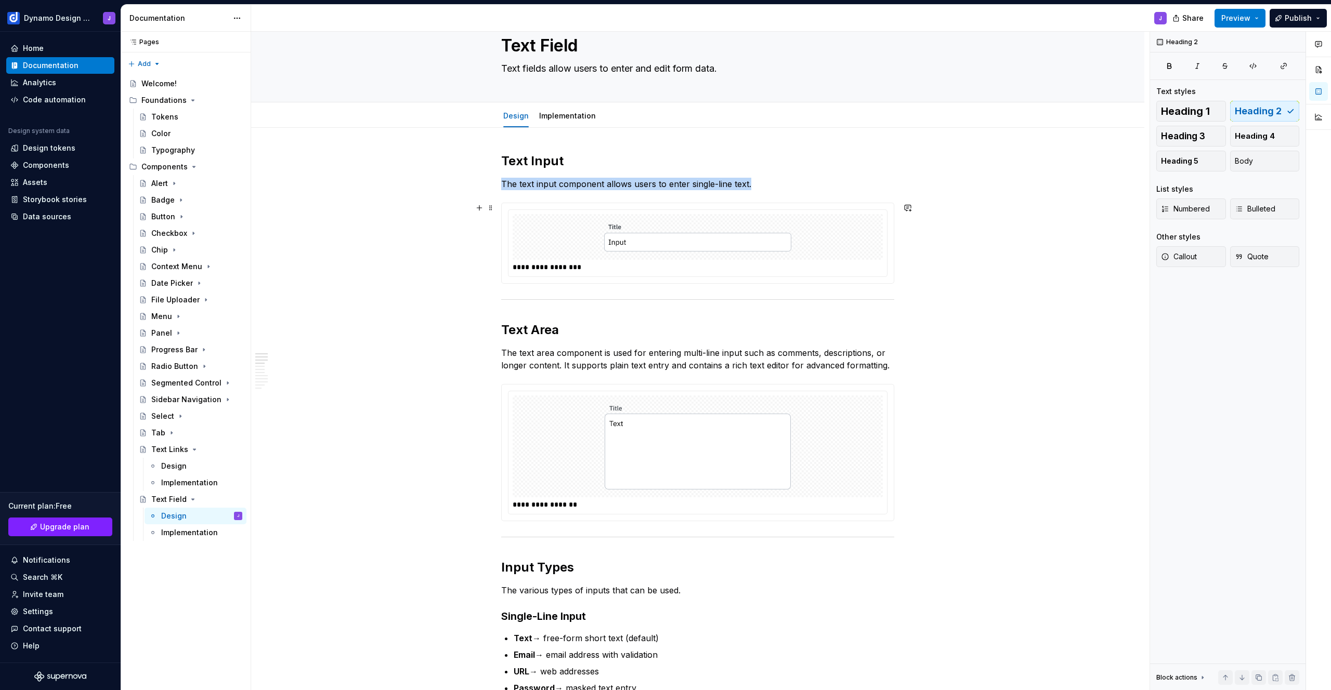
click at [682, 237] on img at bounding box center [697, 236] width 187 height 37
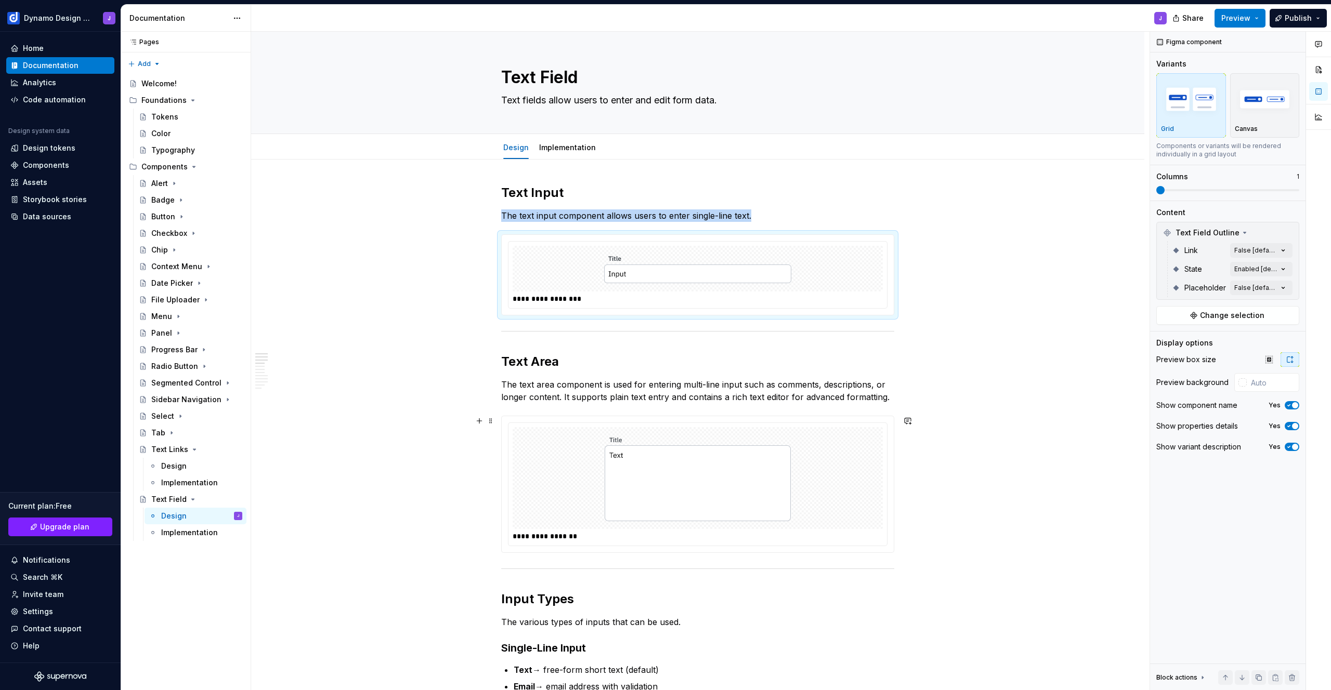
scroll to position [24, 0]
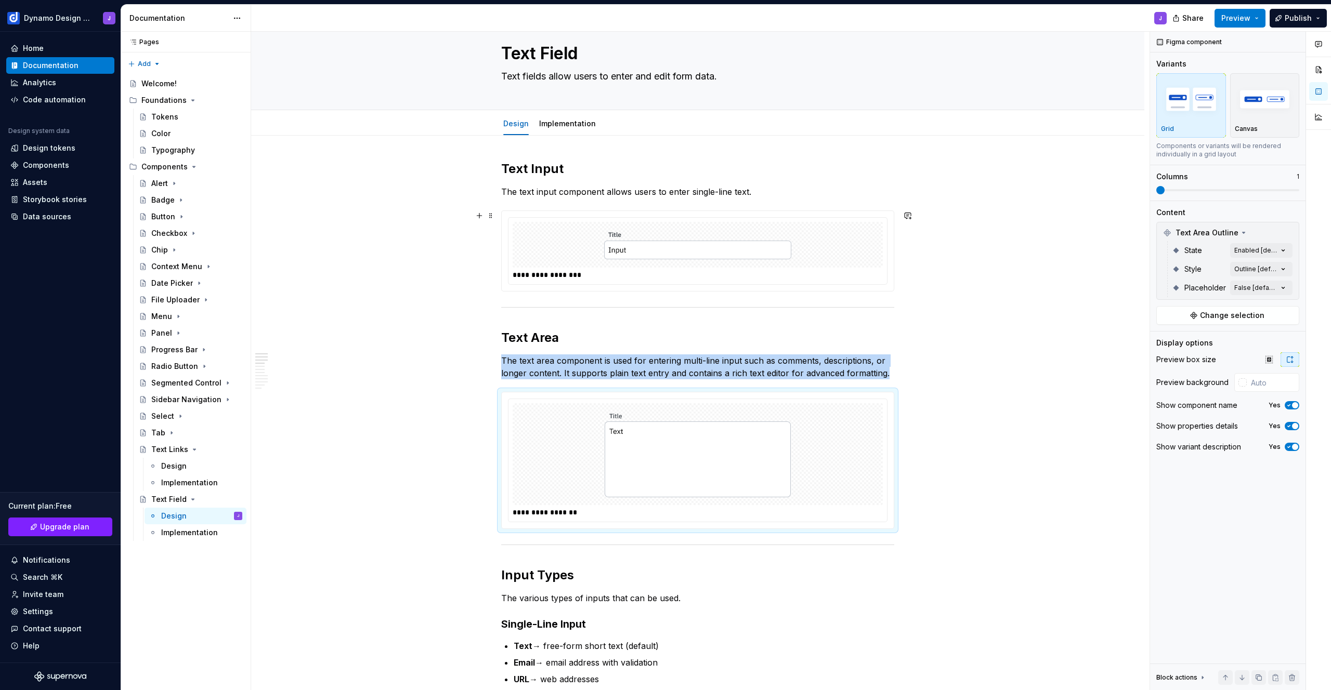
click at [472, 253] on div "**********" at bounding box center [700, 361] width 898 height 659
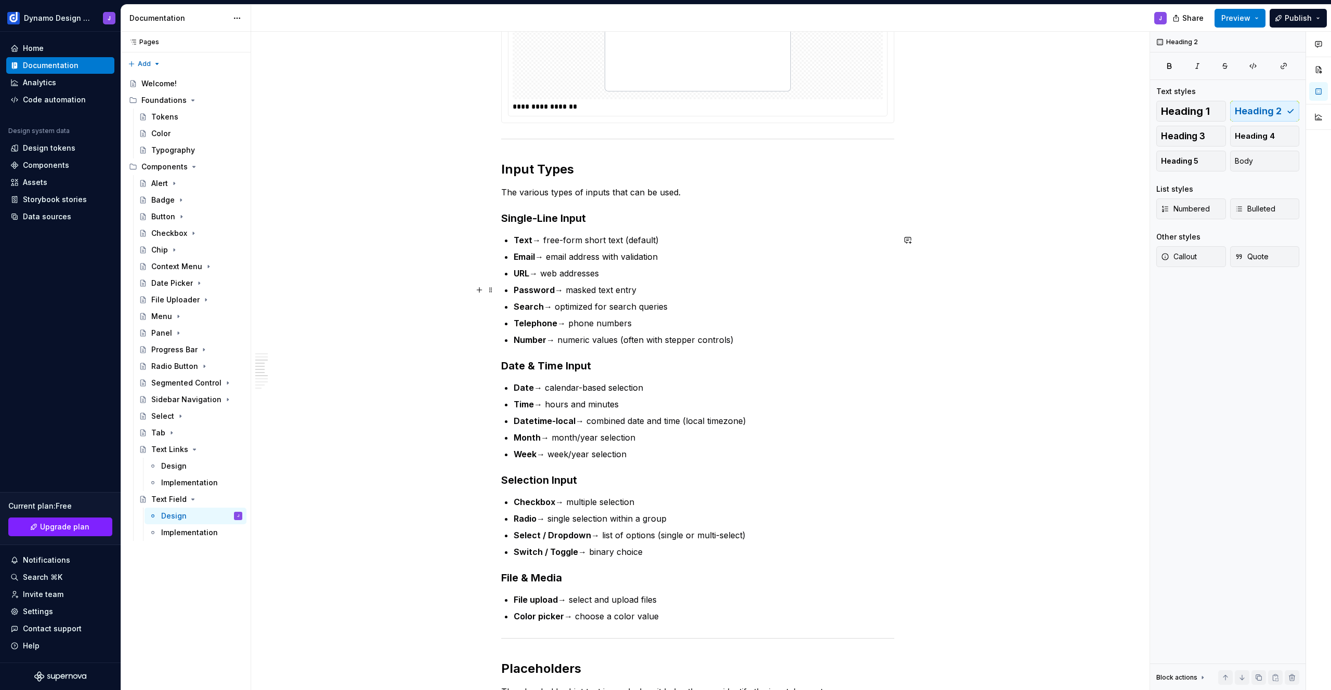
scroll to position [504, 0]
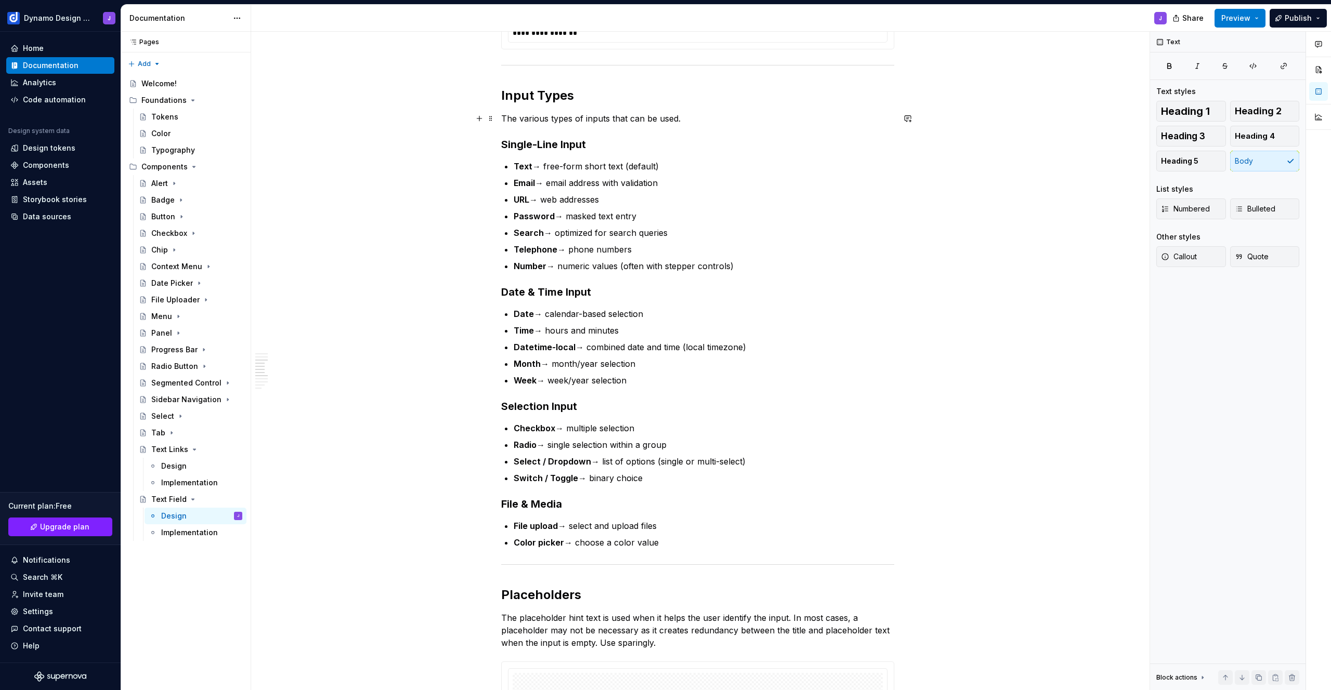
click at [687, 116] on p "The various types of inputs that can be used." at bounding box center [697, 118] width 393 height 12
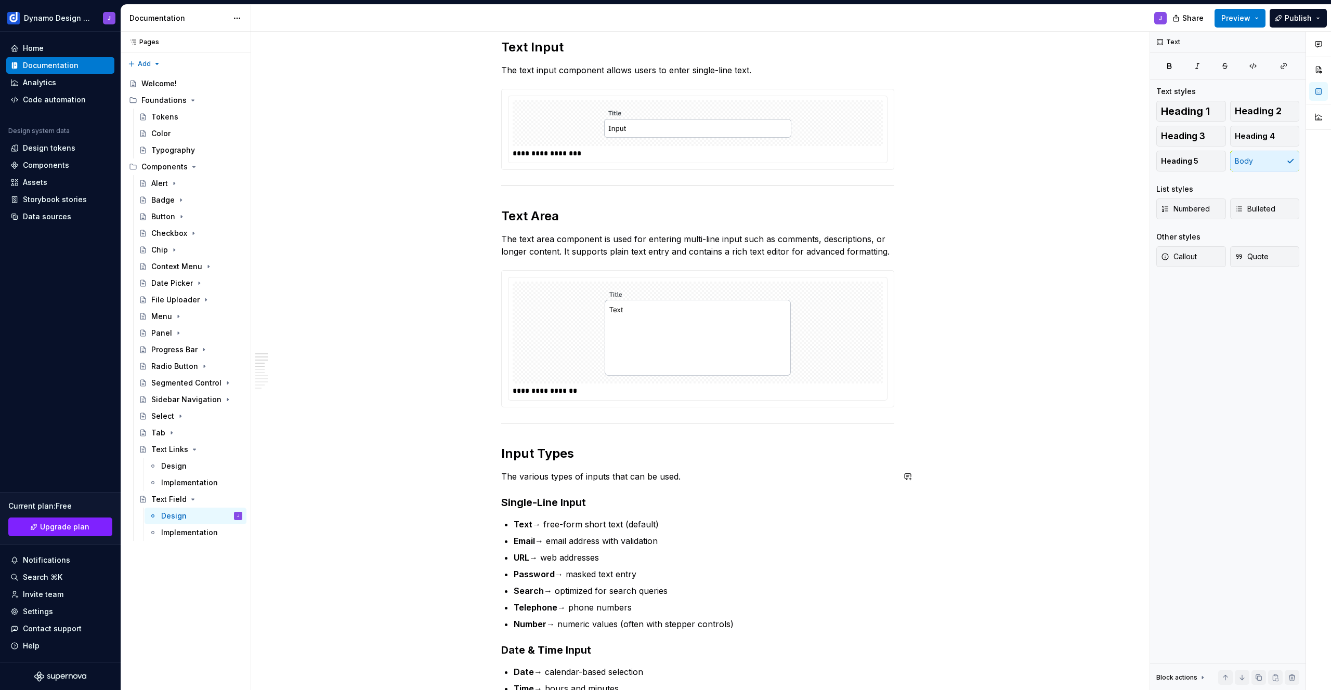
scroll to position [0, 0]
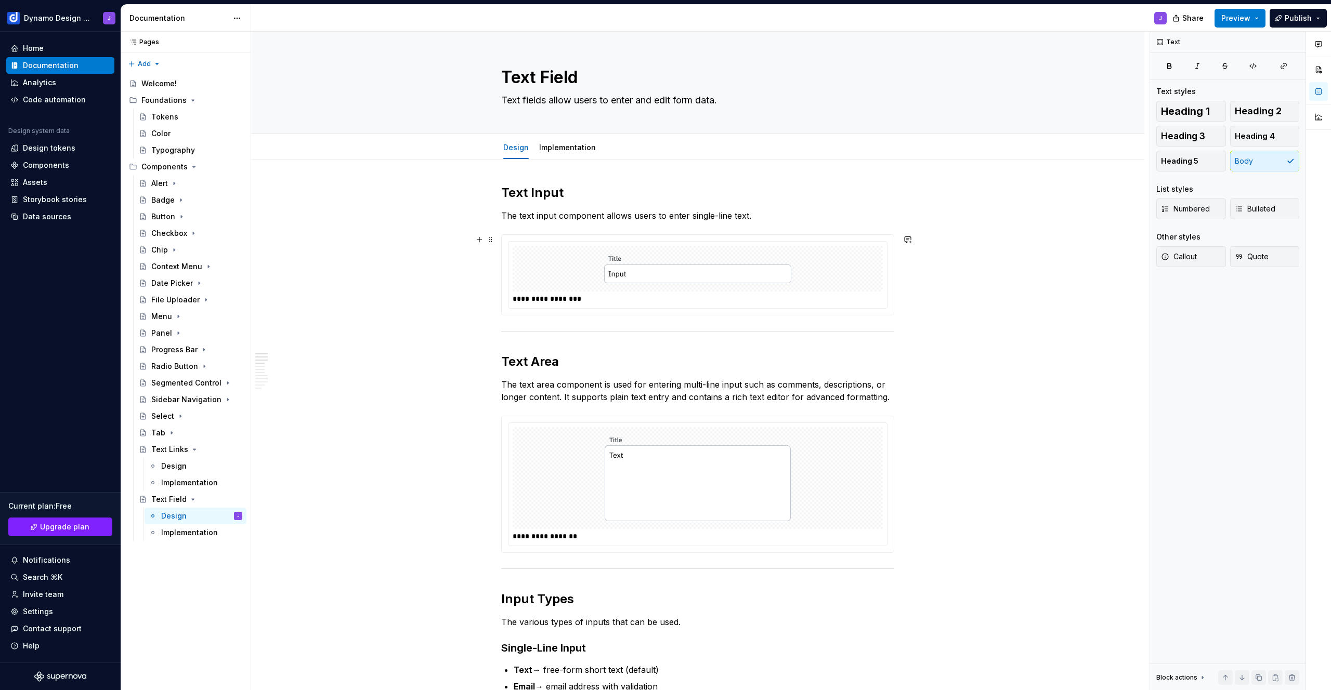
click at [723, 275] on img at bounding box center [697, 268] width 187 height 37
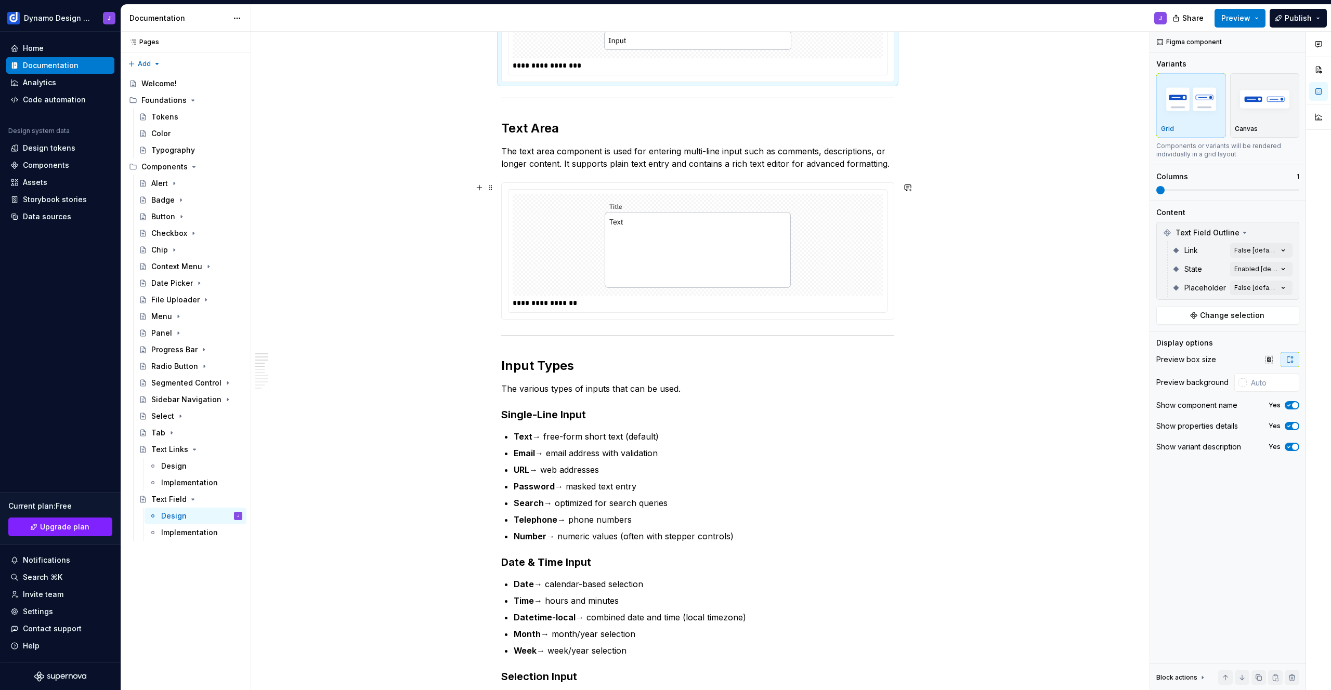
scroll to position [140, 0]
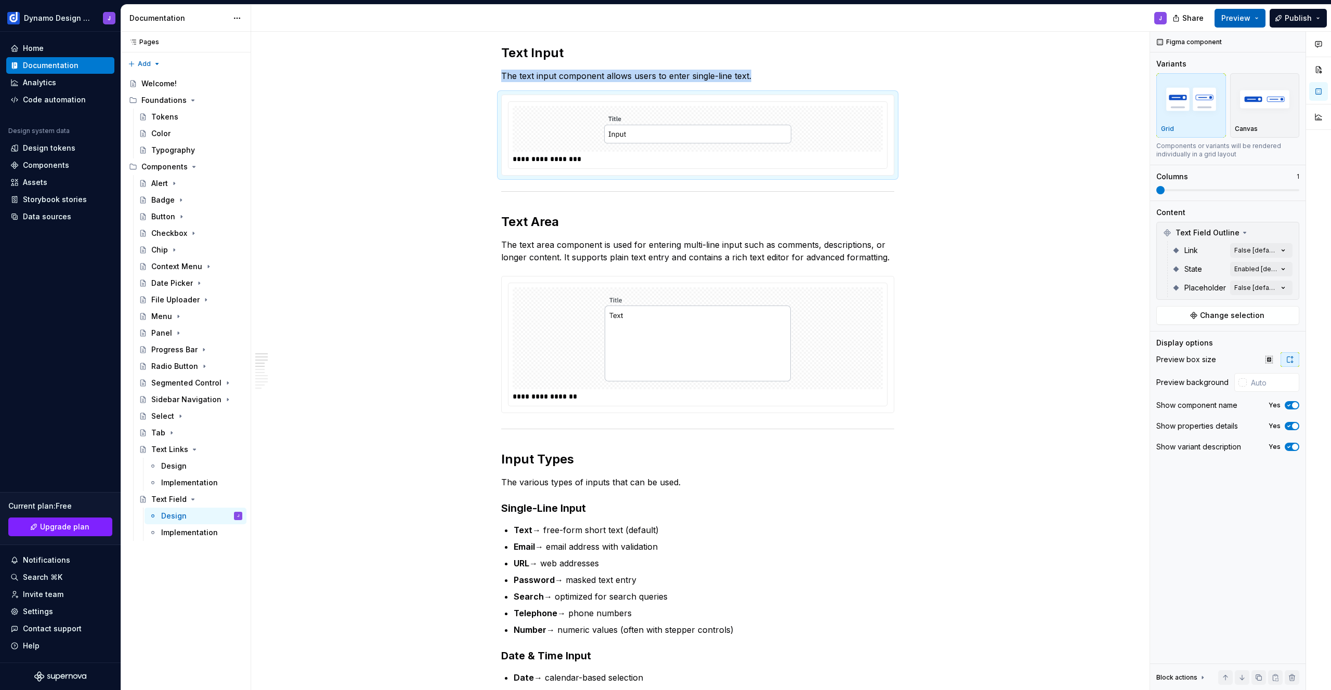
click at [1249, 10] on button "Preview" at bounding box center [1240, 18] width 51 height 19
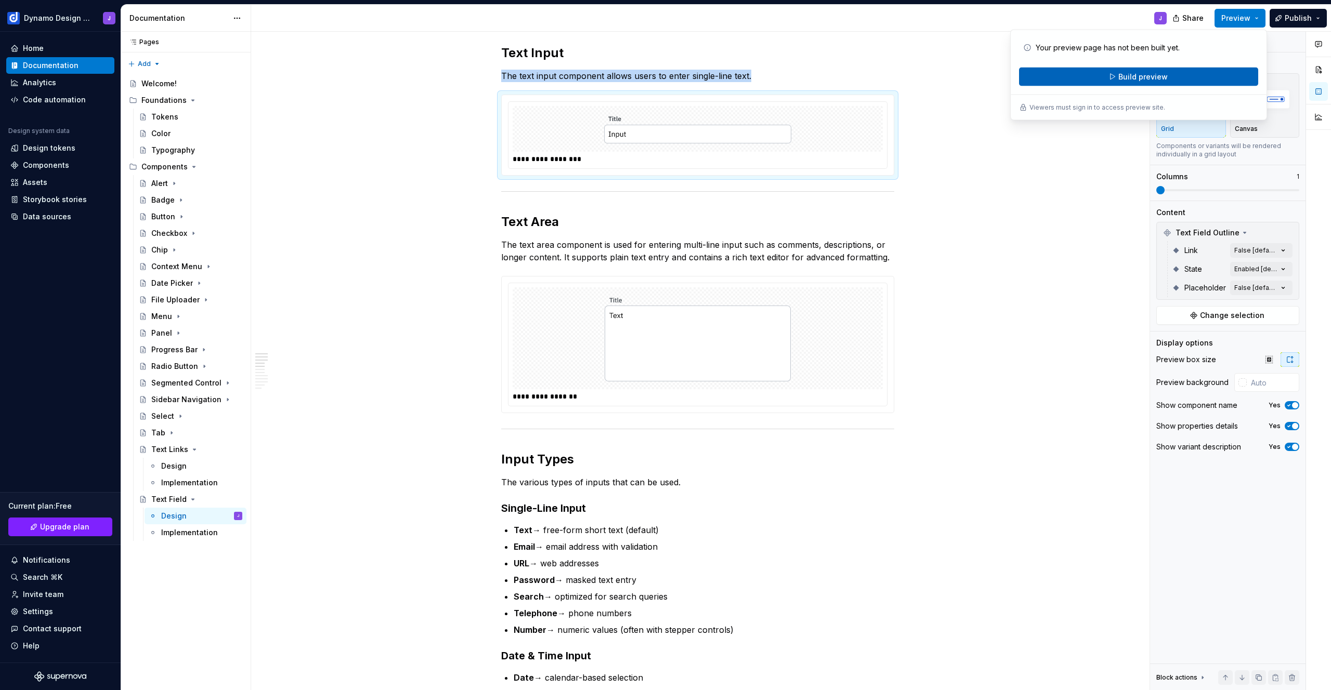
click at [1166, 73] on span "Build preview" at bounding box center [1142, 77] width 49 height 10
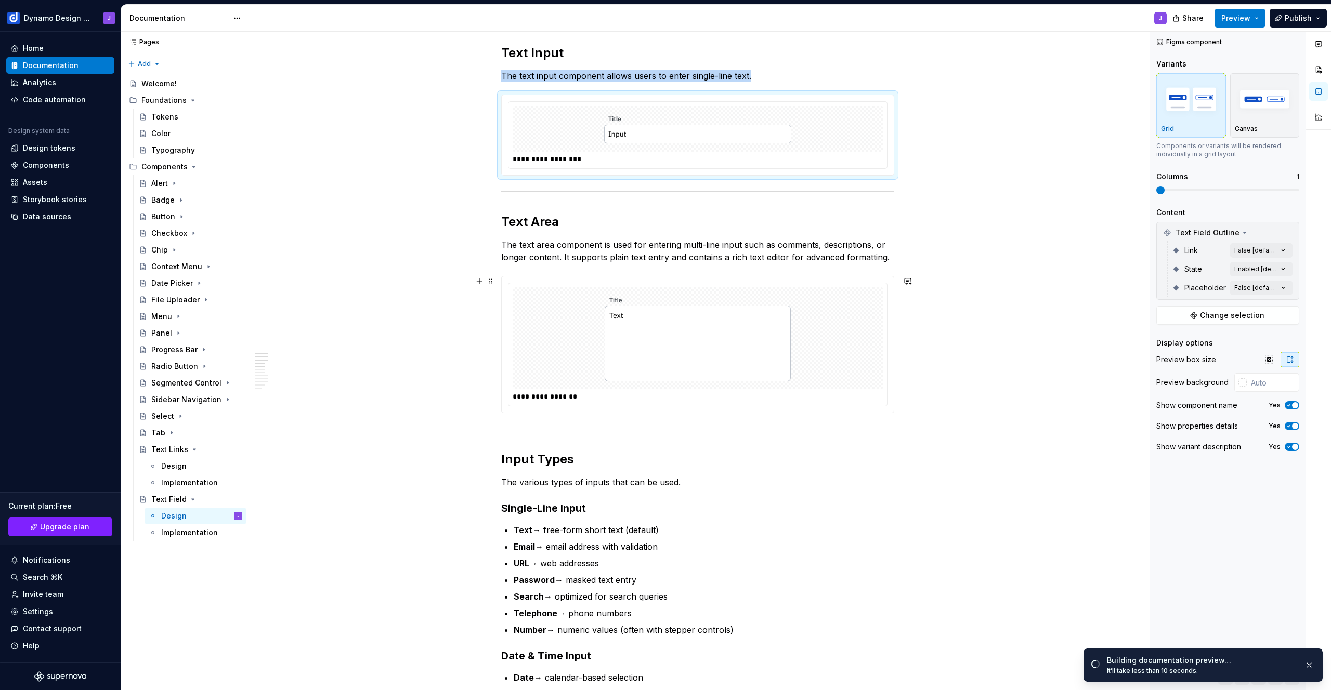
scroll to position [0, 0]
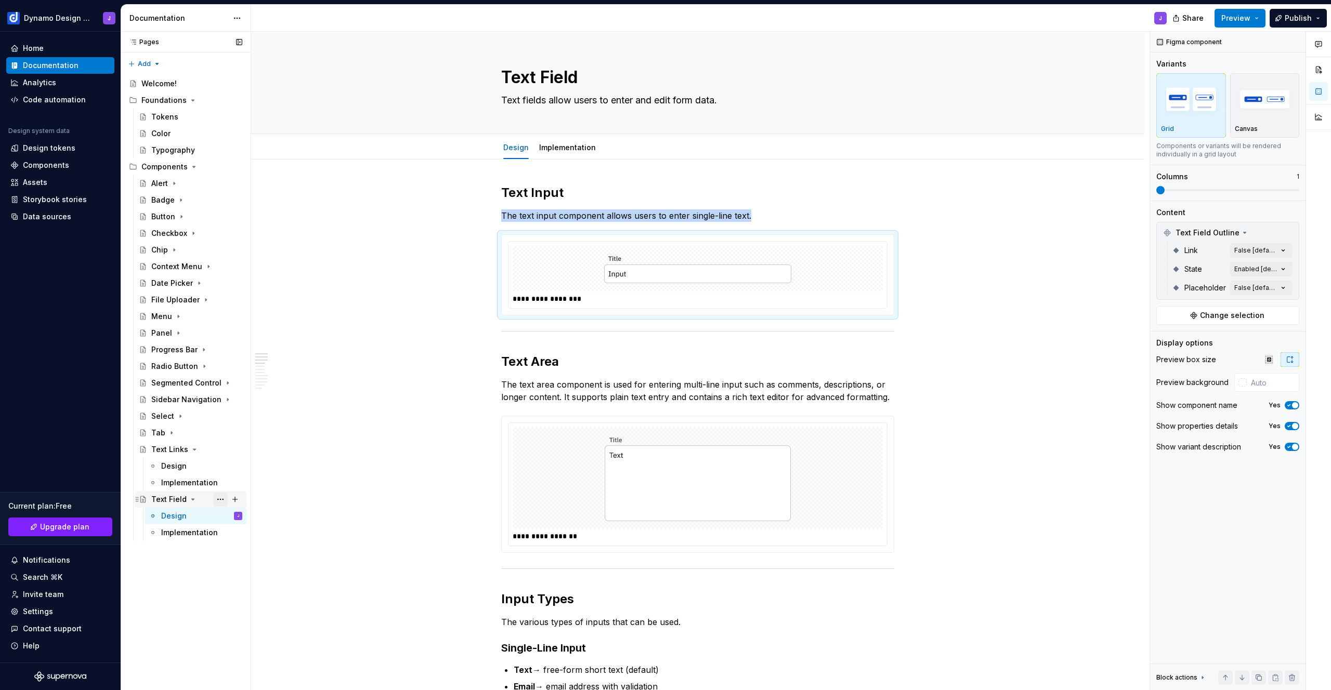
click at [220, 500] on button "Page tree" at bounding box center [220, 499] width 15 height 15
click at [265, 532] on div "Duplicate page" at bounding box center [283, 534] width 102 height 10
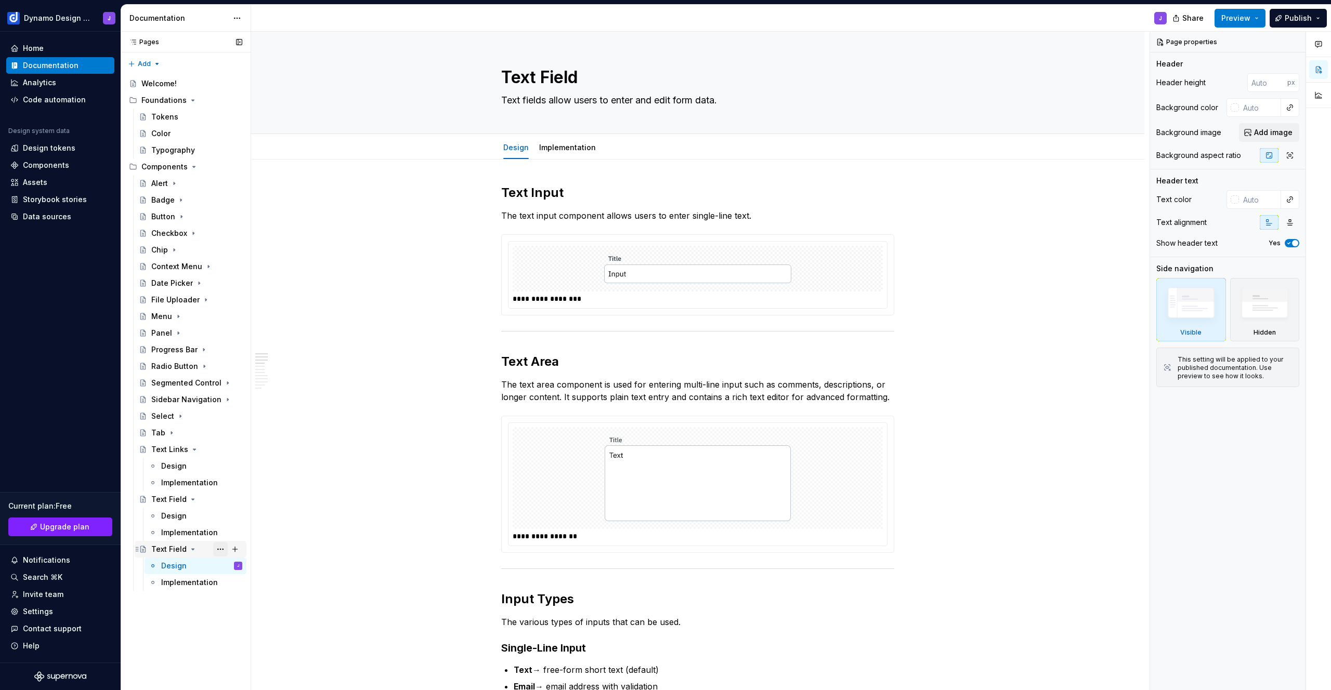
click at [219, 550] on button "Page tree" at bounding box center [220, 549] width 15 height 15
type textarea "*"
click at [250, 564] on div "Rename page" at bounding box center [283, 560] width 102 height 10
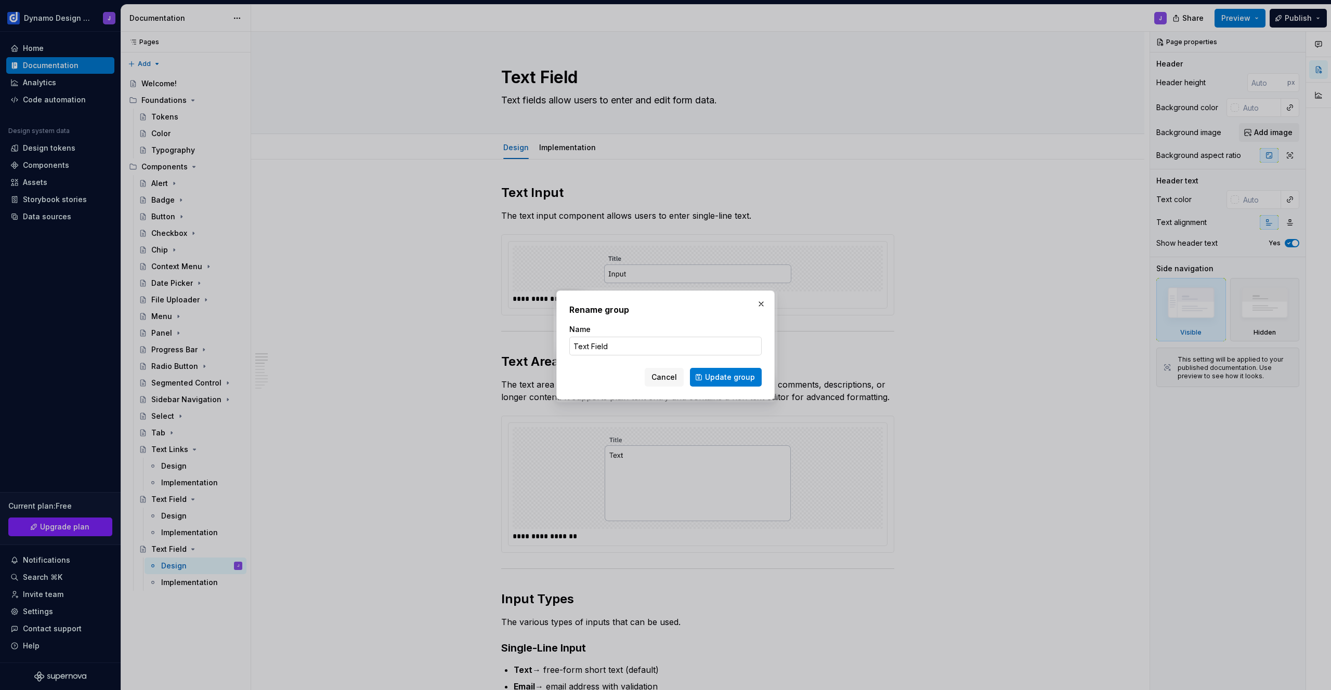
click at [598, 341] on input "Text Field" at bounding box center [665, 346] width 192 height 19
click at [596, 345] on input "Text Field" at bounding box center [665, 346] width 192 height 19
type input "Text Area"
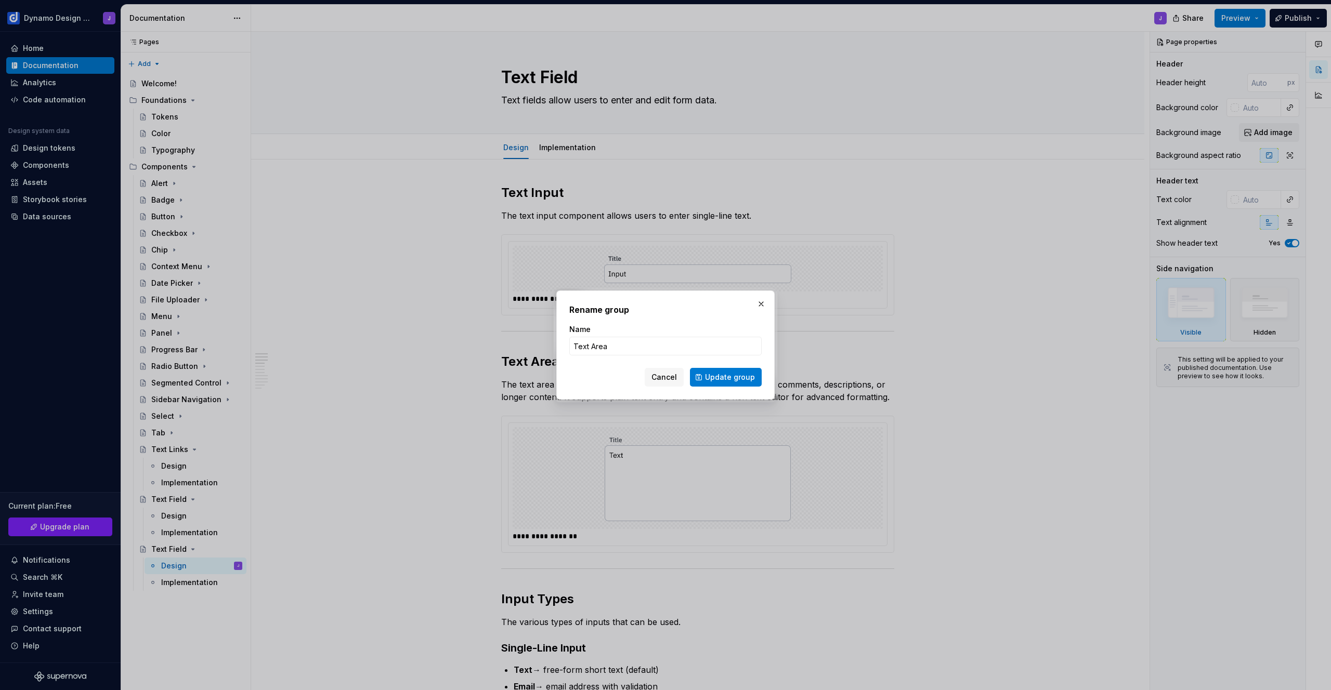
type textarea "*"
type input "Text Area"
click at [727, 379] on span "Update group" at bounding box center [730, 377] width 50 height 10
type textarea "*"
type textarea "Text Area"
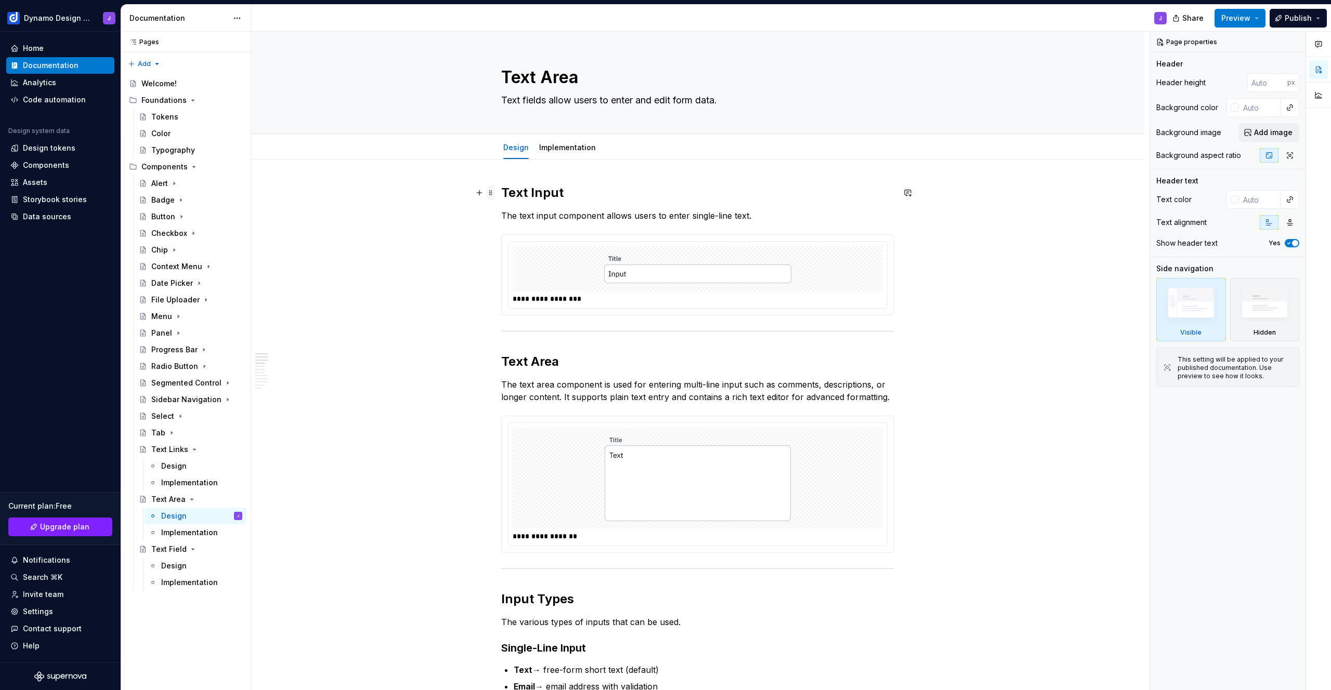
click at [492, 193] on span at bounding box center [491, 193] width 8 height 15
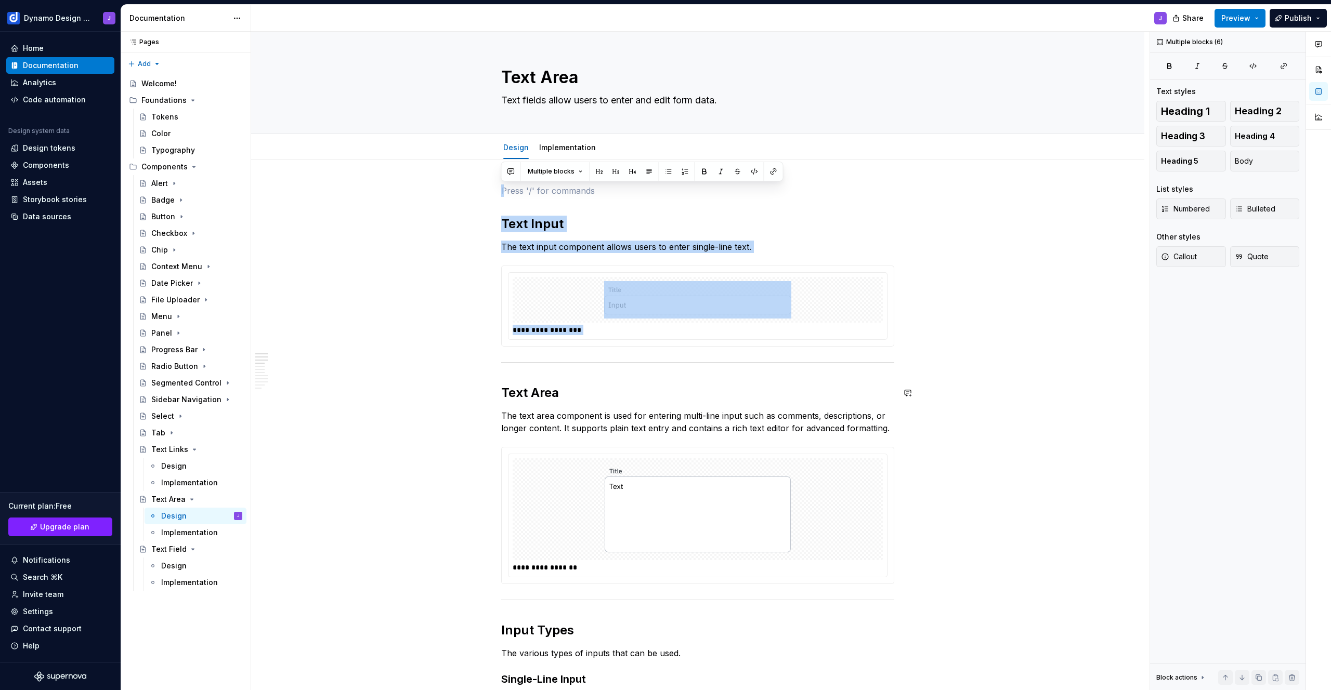
drag, startPoint x: 501, startPoint y: 190, endPoint x: 873, endPoint y: 369, distance: 412.5
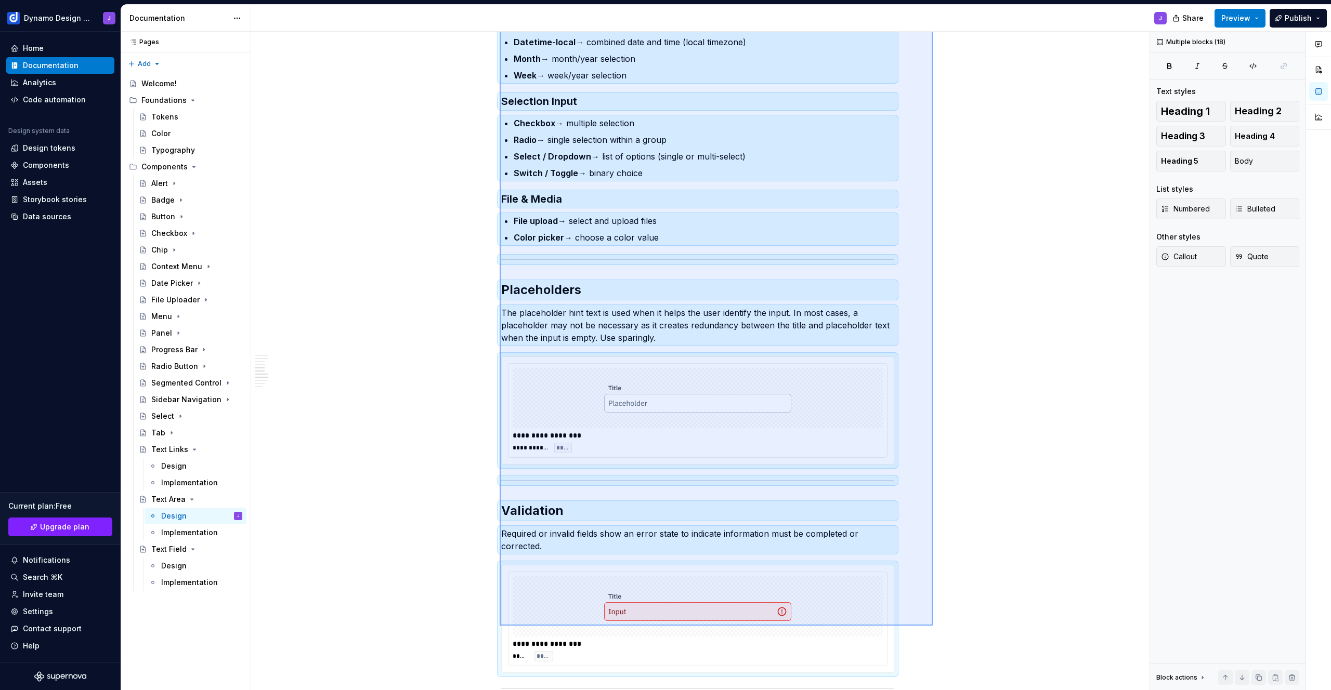
scroll to position [643, 0]
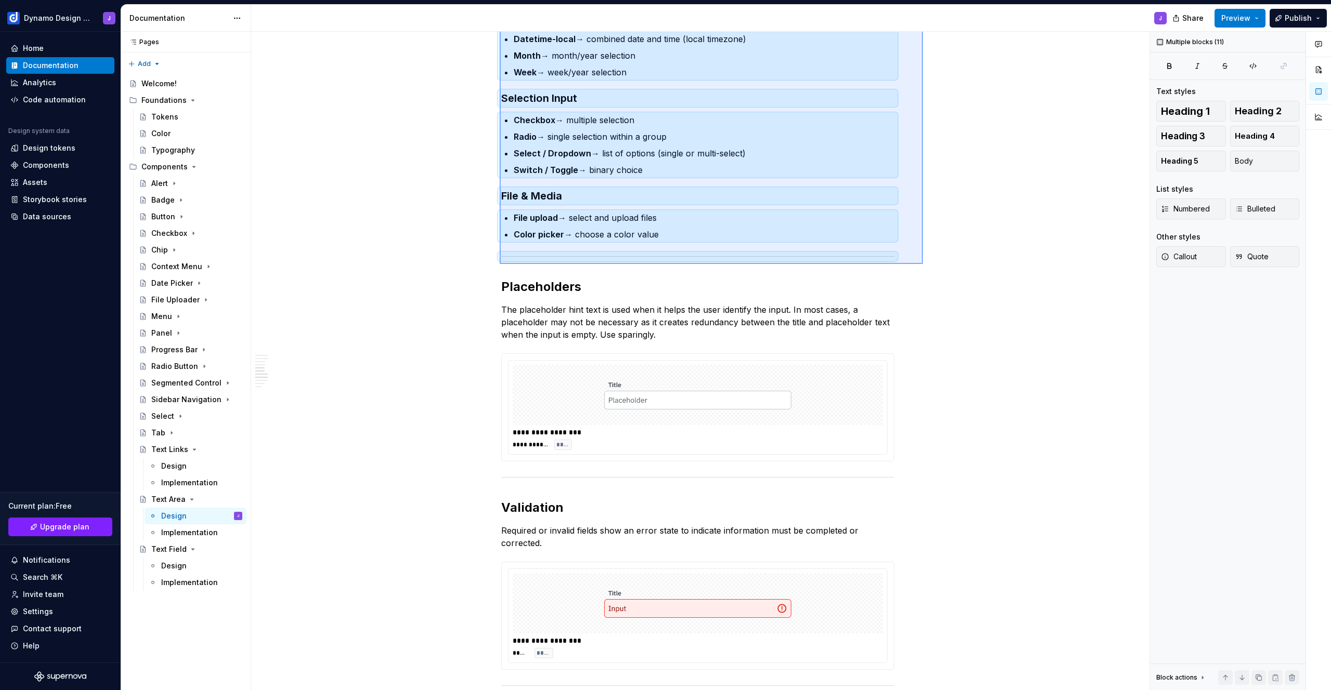
drag, startPoint x: 500, startPoint y: 423, endPoint x: 923, endPoint y: 264, distance: 452.1
click at [923, 264] on div "**********" at bounding box center [700, 361] width 898 height 659
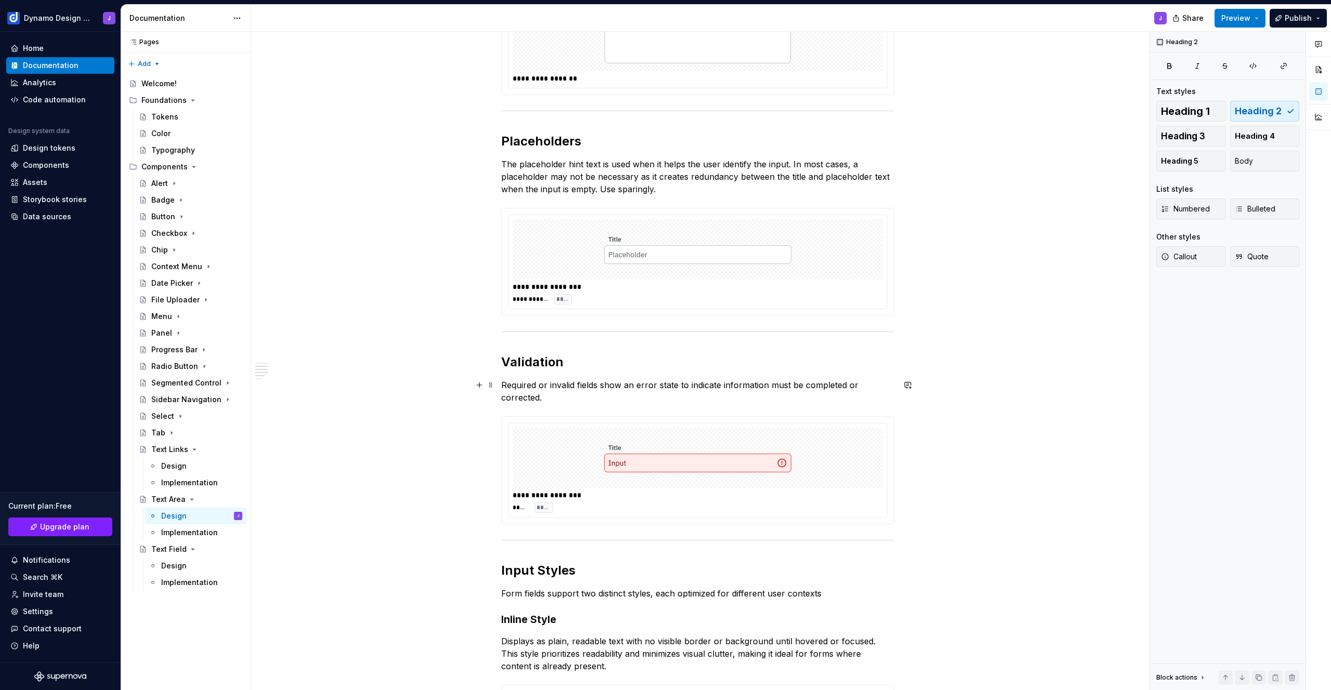
scroll to position [295, 0]
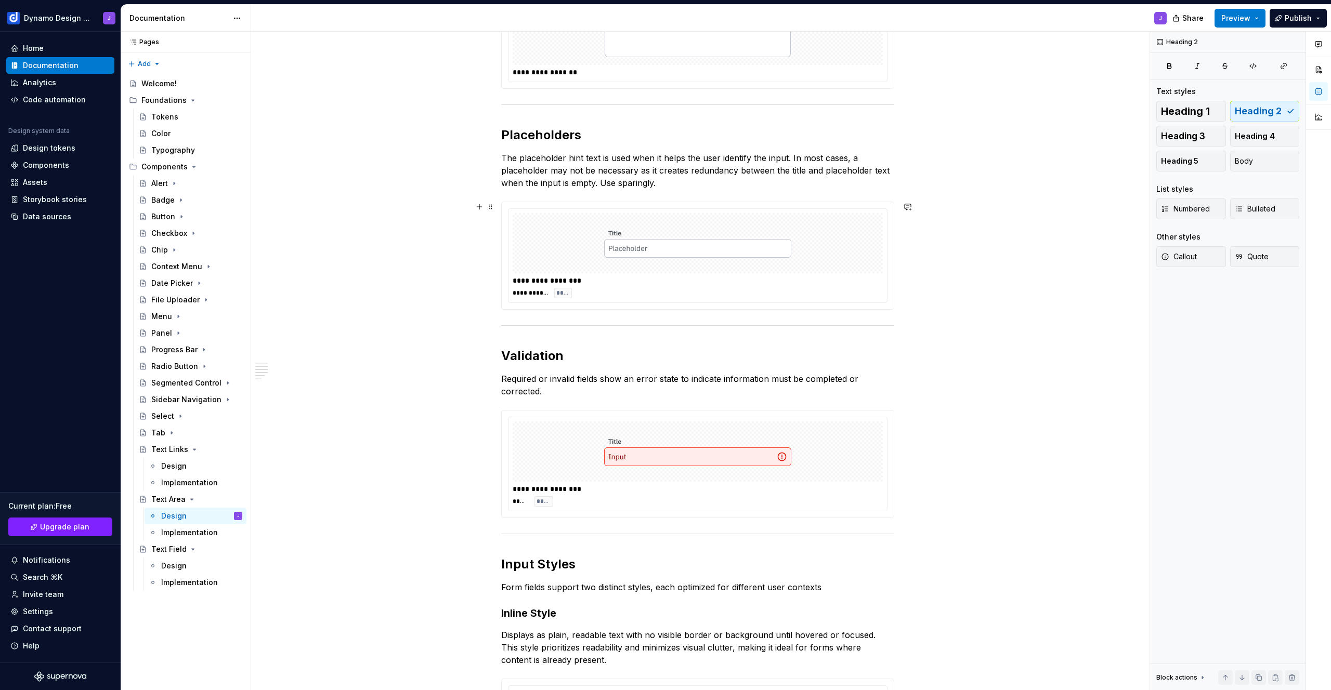
click at [694, 247] on img at bounding box center [697, 243] width 187 height 52
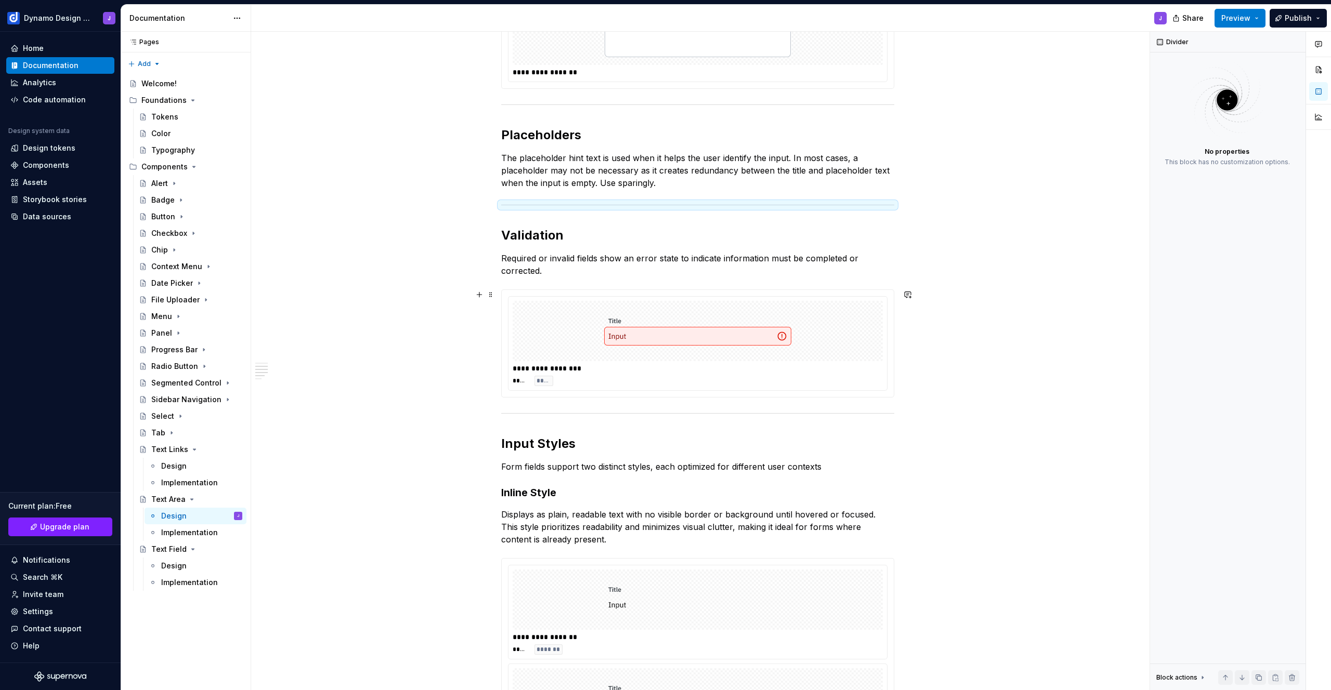
click at [688, 335] on img at bounding box center [697, 331] width 187 height 52
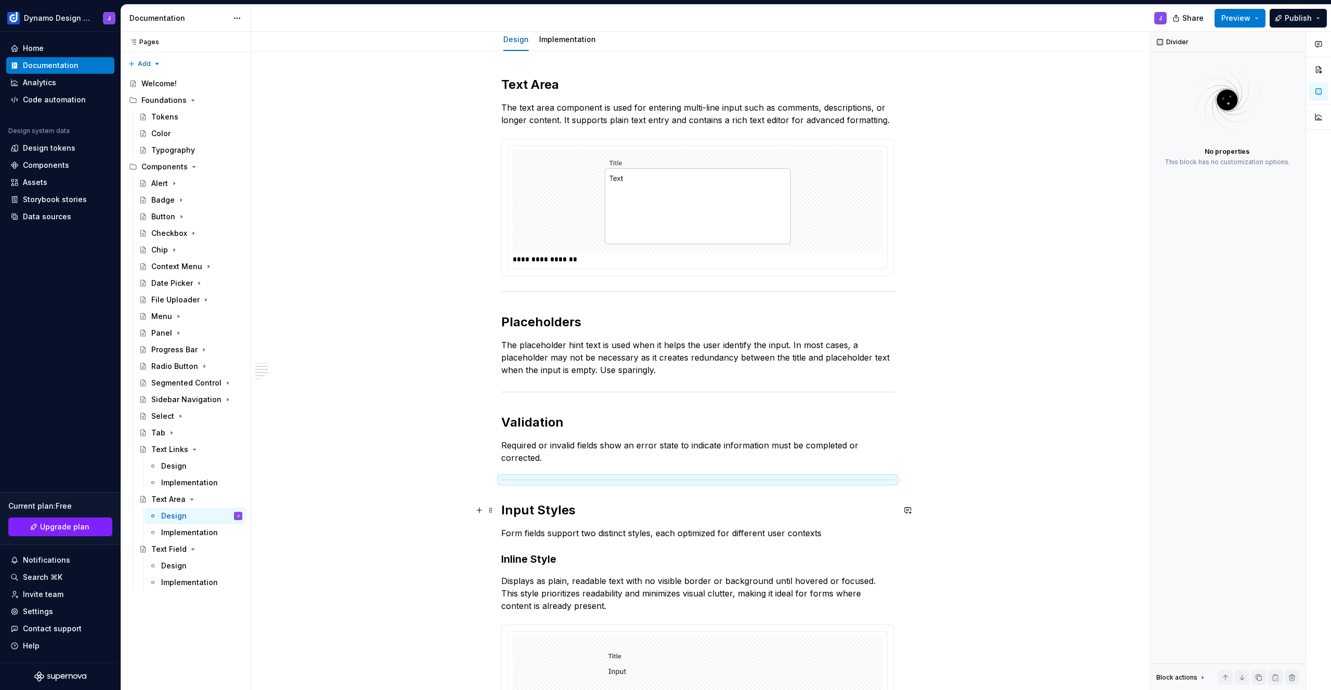
scroll to position [75, 0]
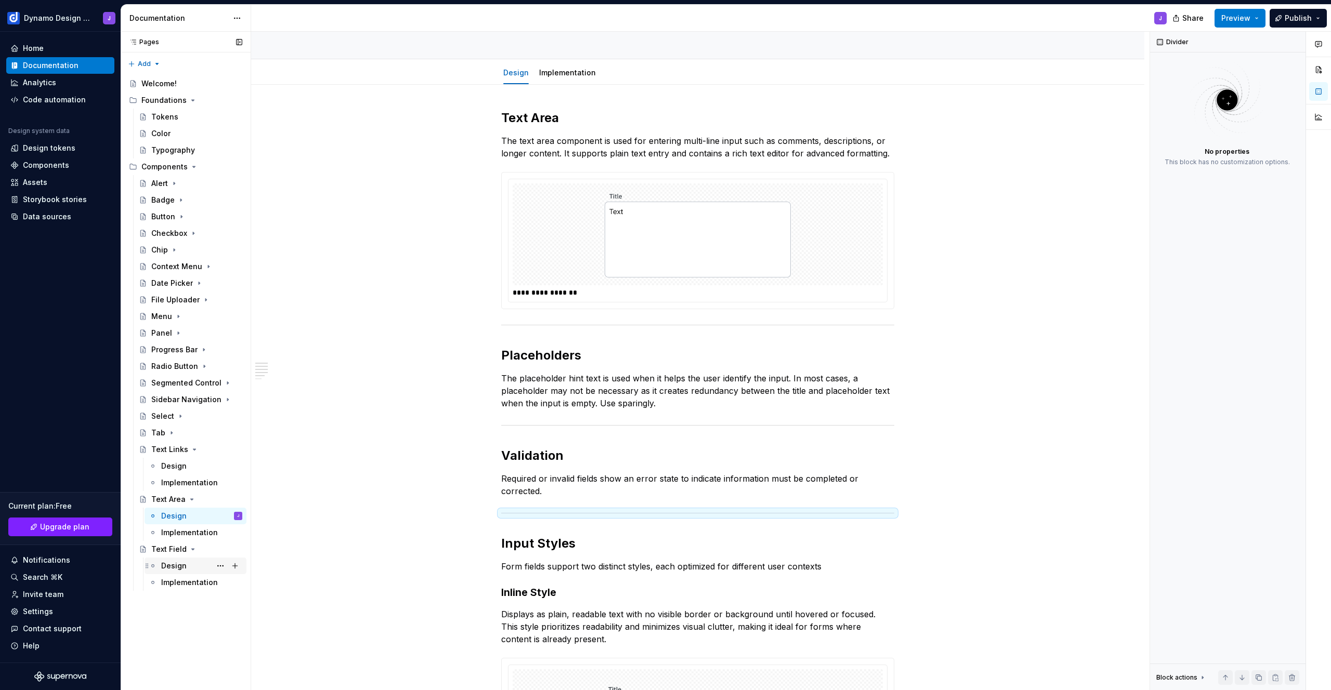
click at [185, 565] on div "Design" at bounding box center [201, 566] width 81 height 15
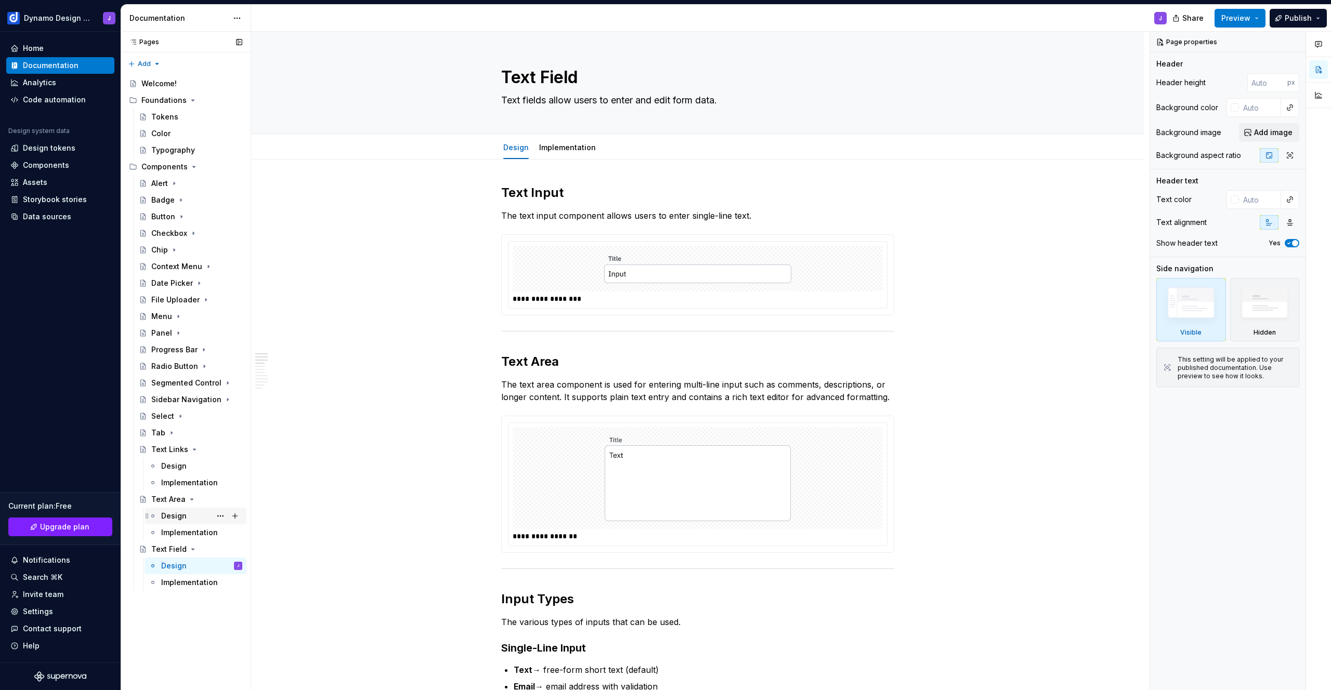
click at [175, 519] on div "Design" at bounding box center [173, 516] width 25 height 10
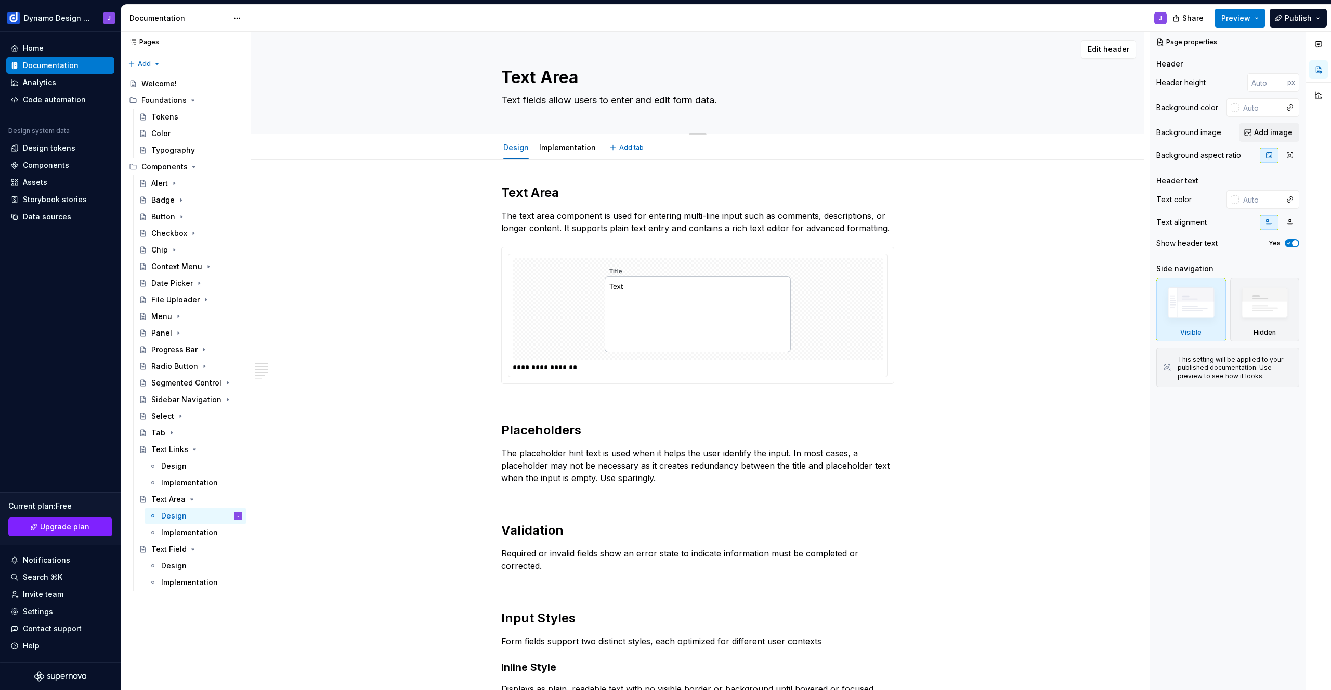
click at [539, 101] on textarea "Text fields allow users to enter and edit form data." at bounding box center [695, 100] width 393 height 17
click at [530, 100] on textarea "Text fields allow users to enter and edit form data." at bounding box center [695, 100] width 393 height 17
type textarea "*"
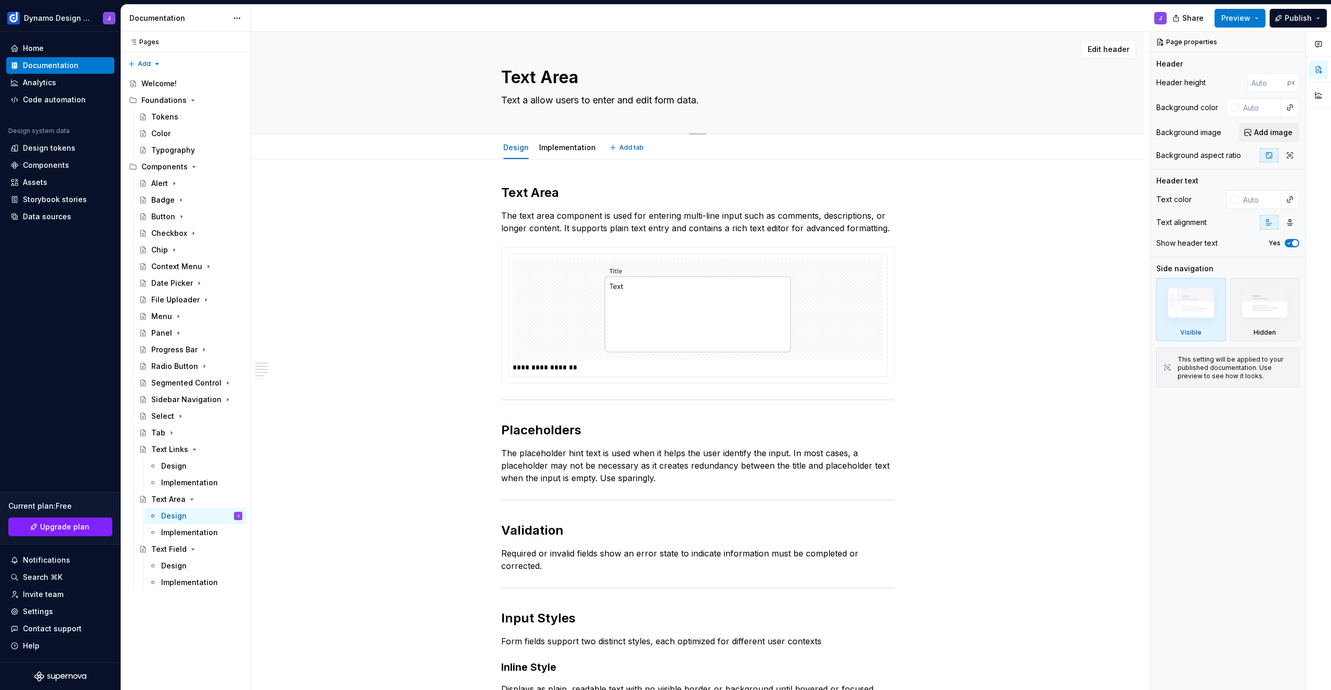
type textarea "Text ar allow users to enter and edit form data."
type textarea "*"
type textarea "Text are allow users to enter and edit form data."
type textarea "*"
type textarea "Text area allow users to enter and edit form data."
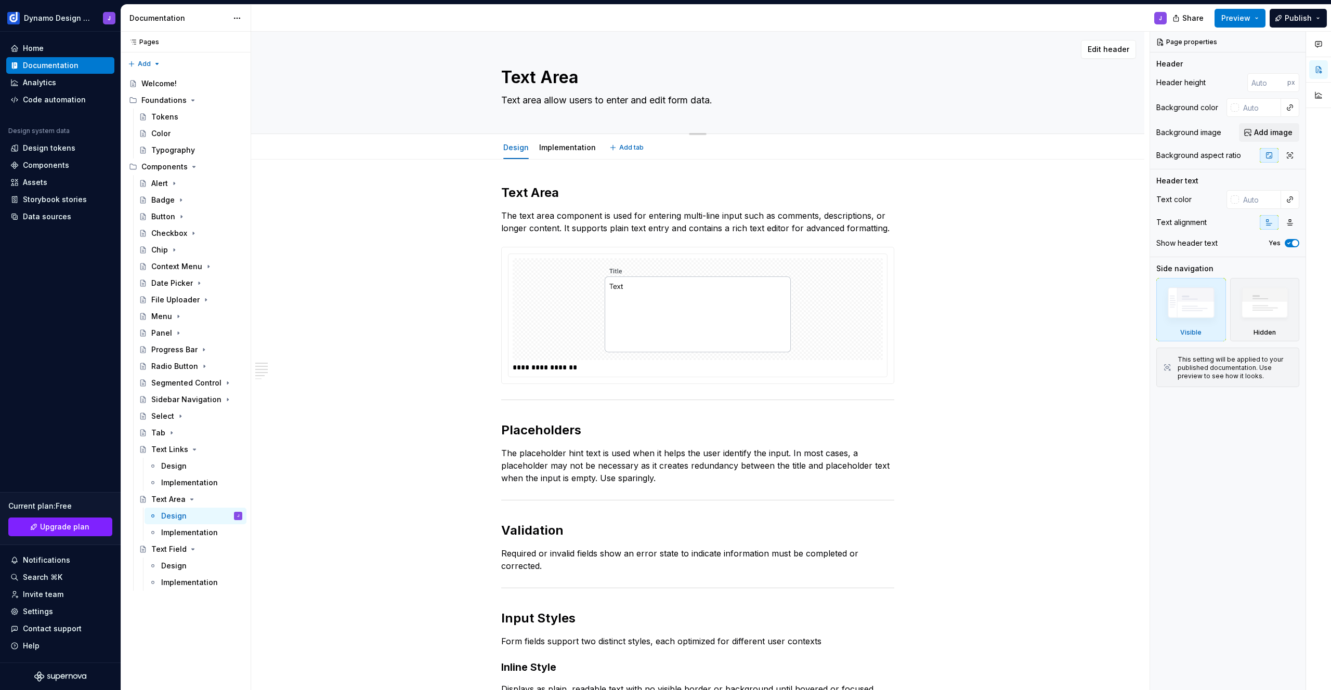
type textarea "*"
type textarea "Text areas allow users to enter and edit form data."
type textarea "*"
type textarea "Text areas allow users to enter and edit form data."
click at [182, 563] on div "Design" at bounding box center [173, 566] width 25 height 10
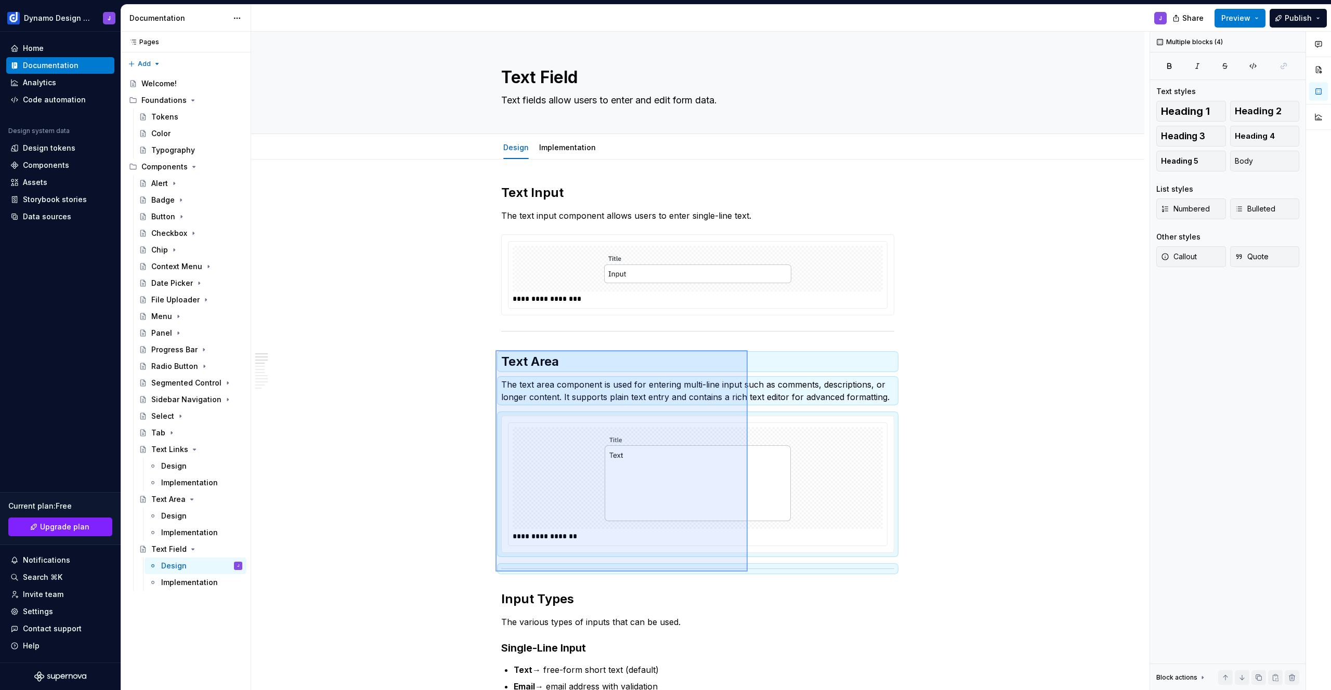
drag, startPoint x: 495, startPoint y: 350, endPoint x: 748, endPoint y: 572, distance: 335.6
click at [748, 572] on div "**********" at bounding box center [700, 361] width 898 height 659
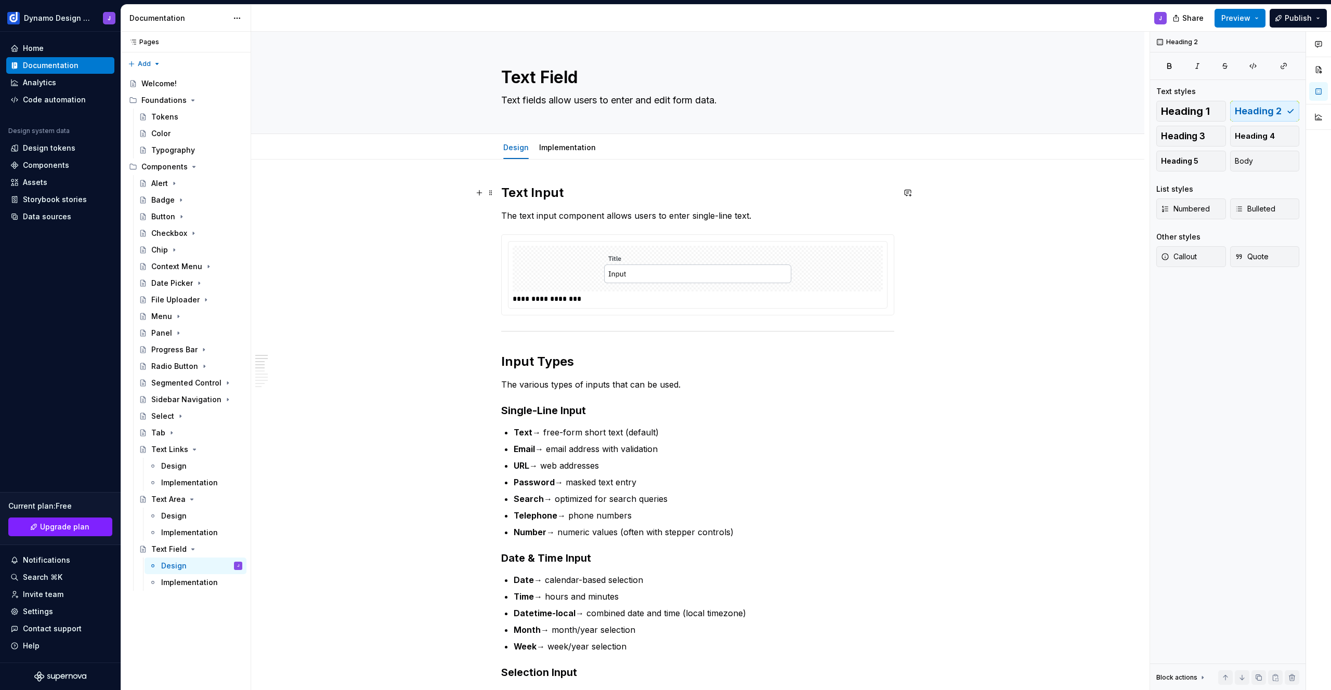
click at [516, 192] on h2 "Text Input" at bounding box center [697, 193] width 393 height 17
click at [490, 194] on span at bounding box center [491, 193] width 8 height 15
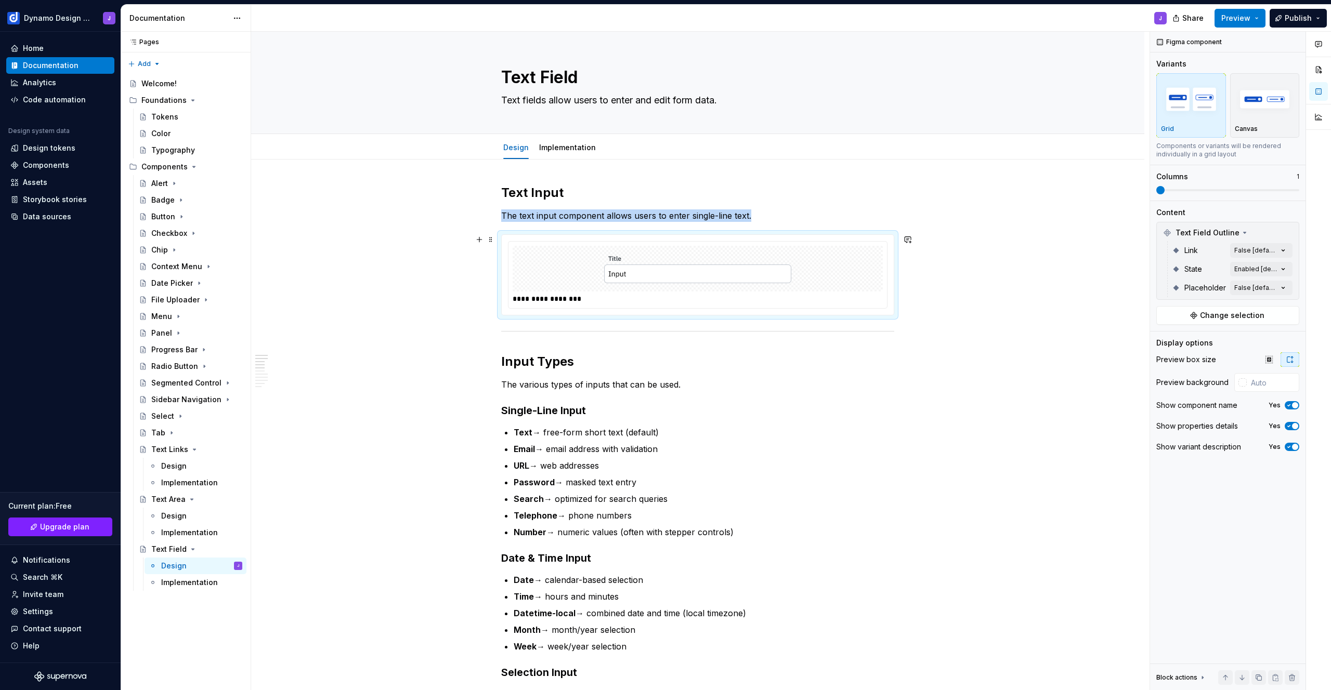
click at [656, 101] on textarea "Text fields allow users to enter and edit form data." at bounding box center [695, 100] width 393 height 17
type textarea "*"
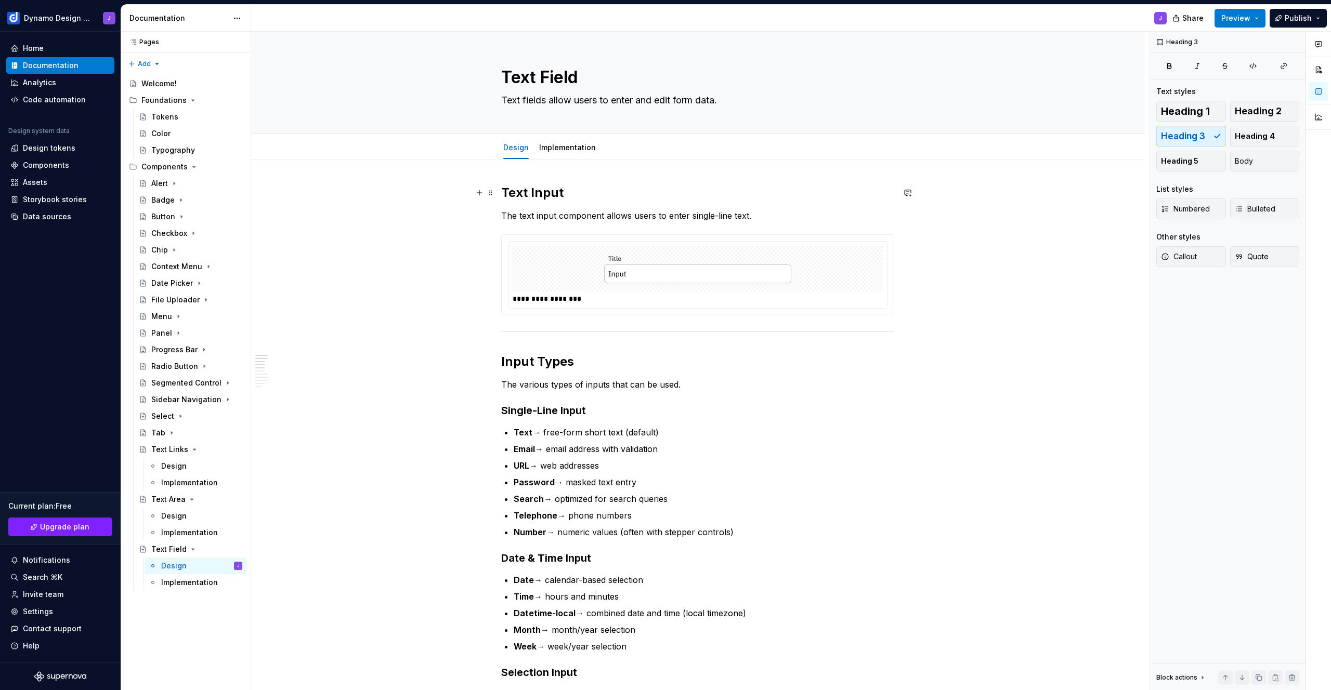
click at [551, 192] on h2 "Text Input" at bounding box center [697, 193] width 393 height 17
click at [777, 216] on p "The text input component allows users to enter single-line text." at bounding box center [697, 216] width 393 height 12
click at [548, 189] on h2 "Text Input" at bounding box center [697, 193] width 393 height 17
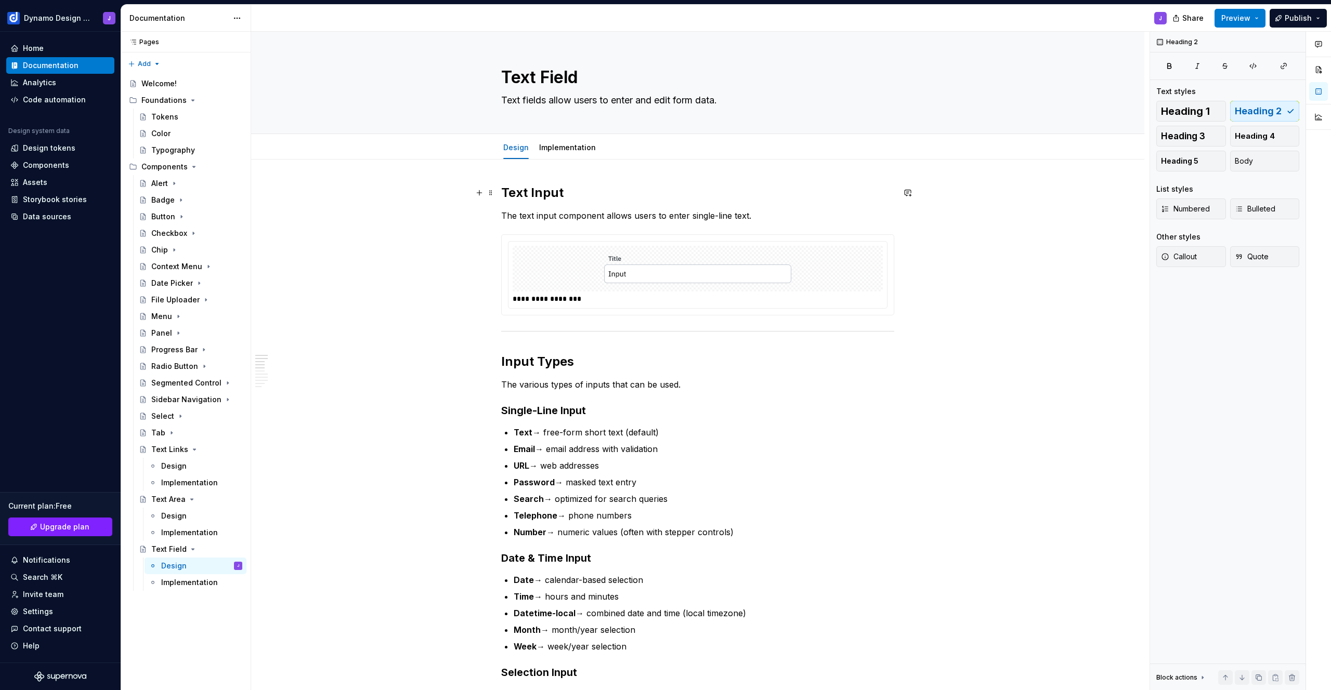
click at [515, 192] on h2 "Text Input" at bounding box center [697, 193] width 393 height 17
click at [520, 356] on h2 "Input Types" at bounding box center [697, 362] width 393 height 17
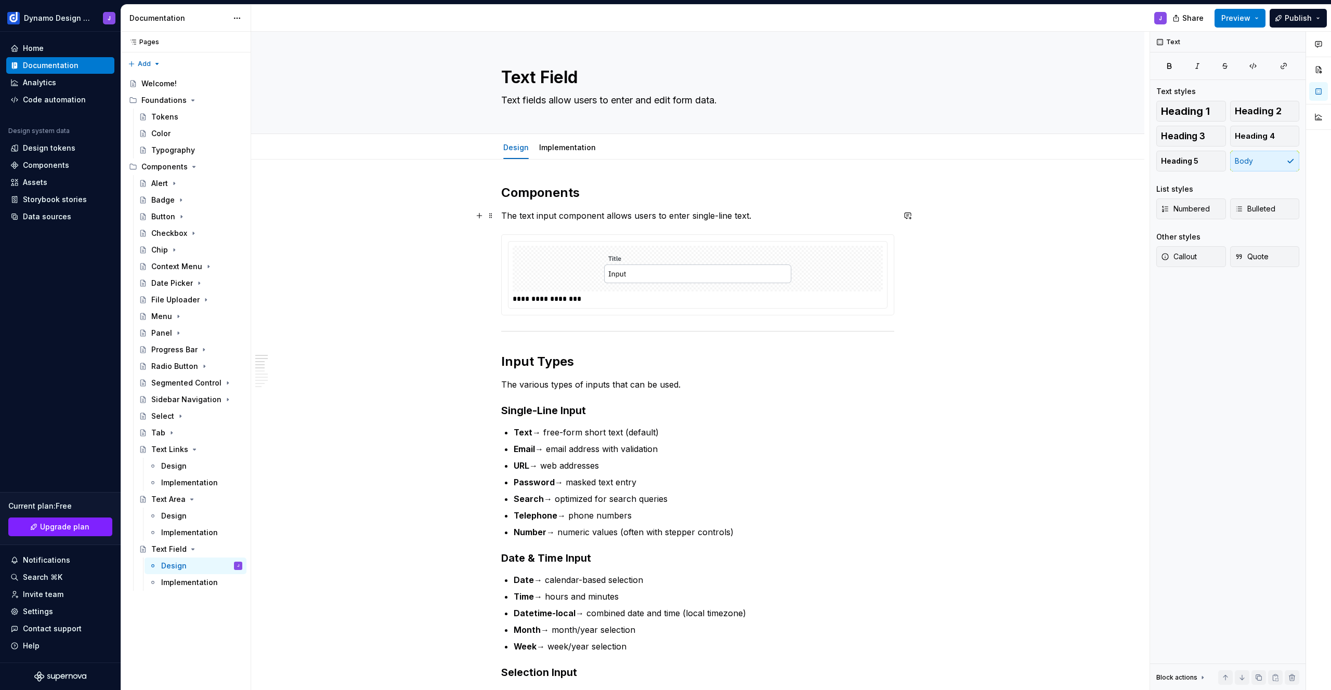
click at [770, 212] on p "The text input component allows users to enter single-line text." at bounding box center [697, 216] width 393 height 12
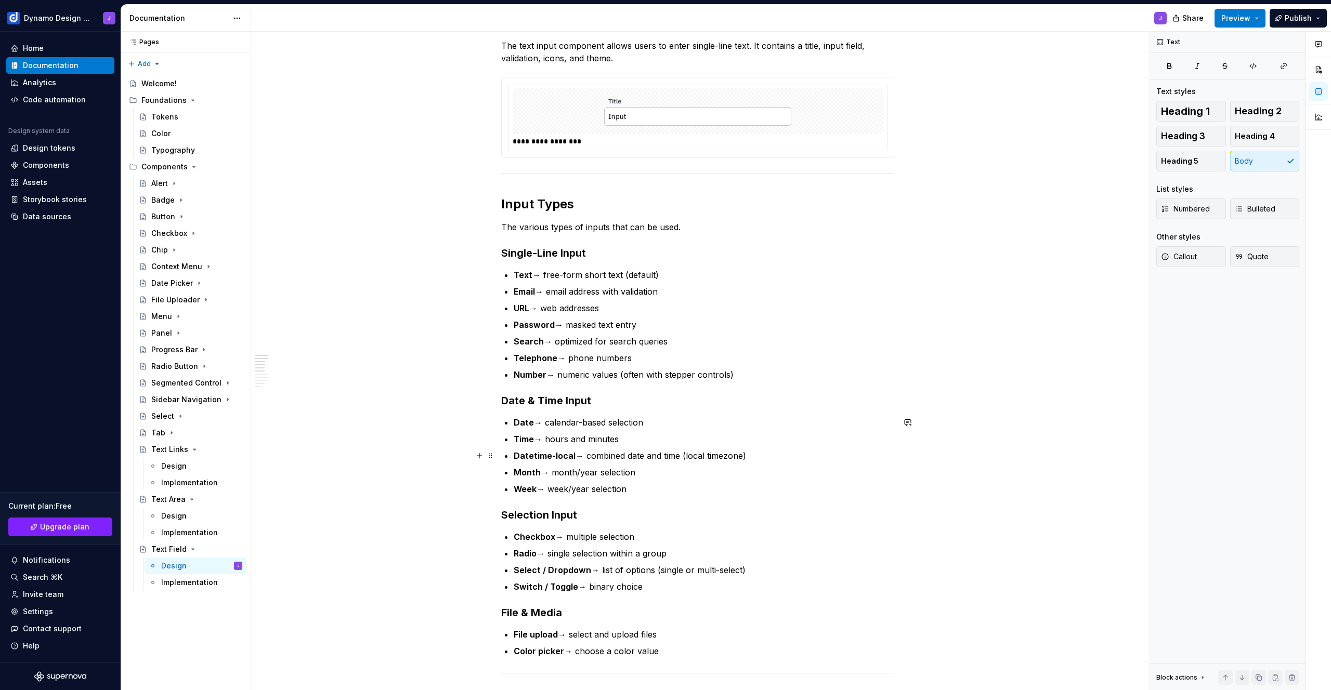
scroll to position [144, 0]
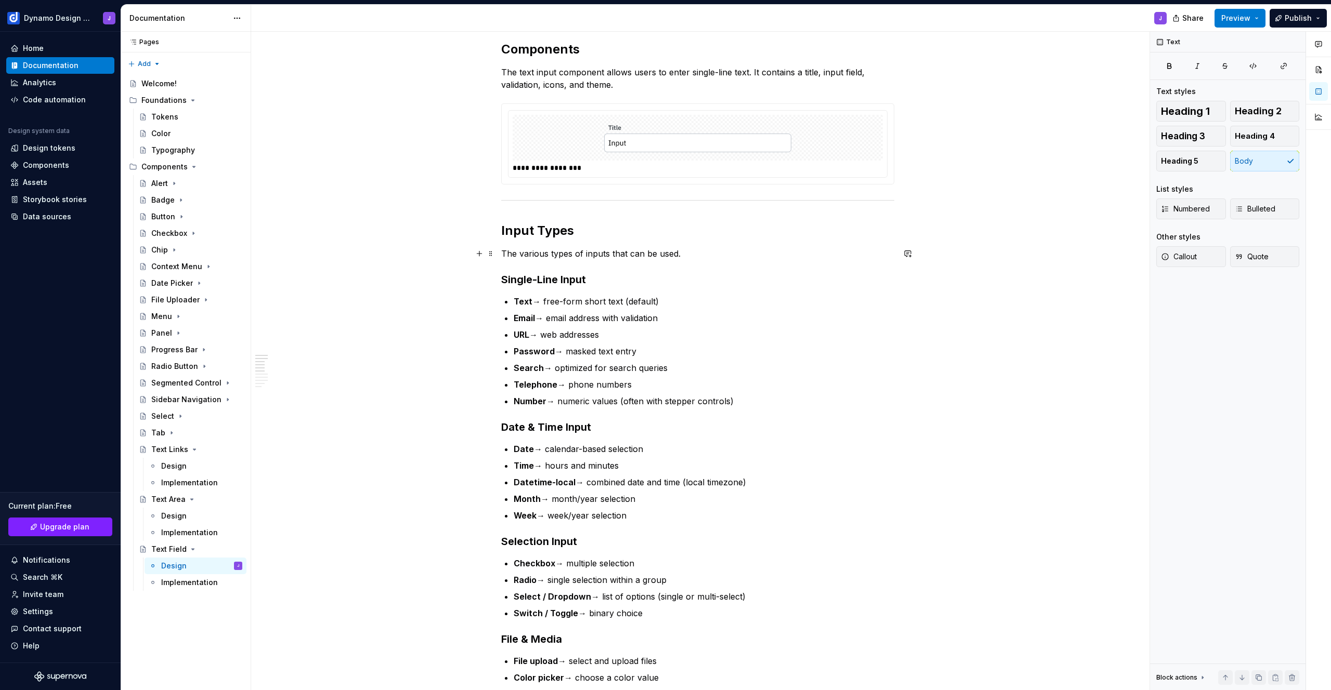
click at [530, 251] on p "The various types of inputs that can be used." at bounding box center [697, 253] width 393 height 12
click at [580, 255] on p "The types of inputs that can be used." at bounding box center [697, 253] width 393 height 12
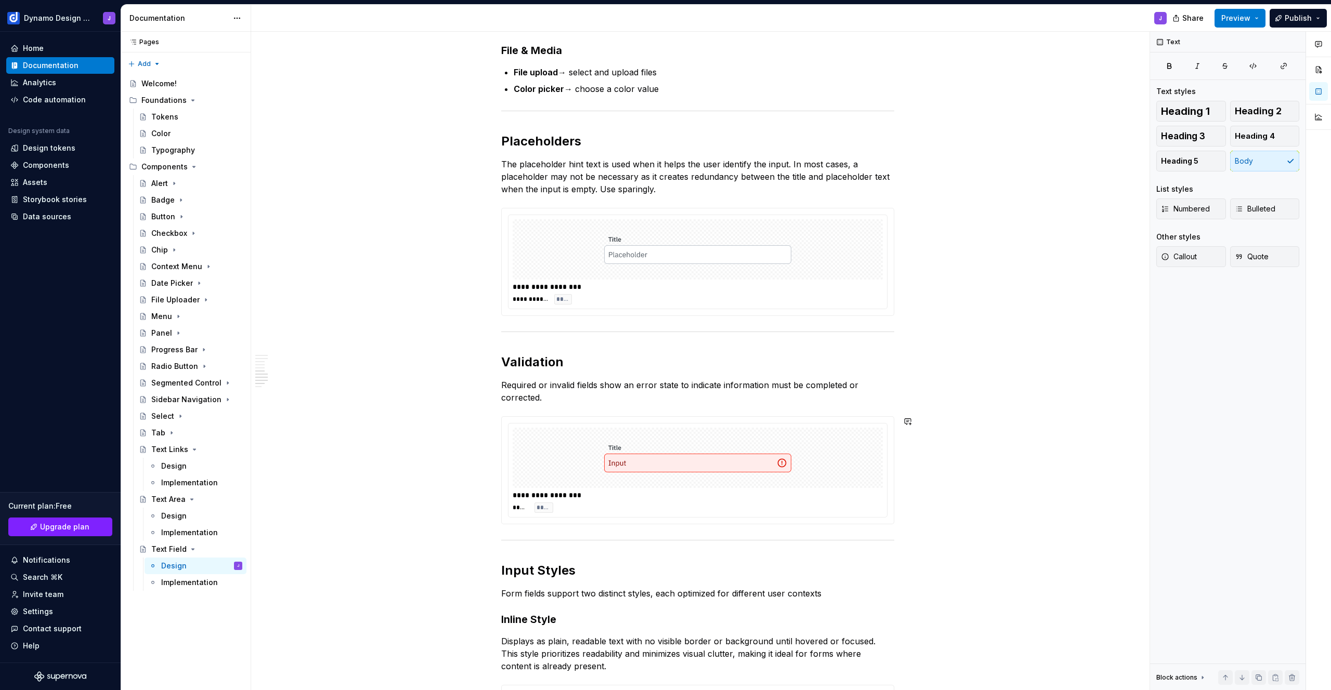
scroll to position [826, 0]
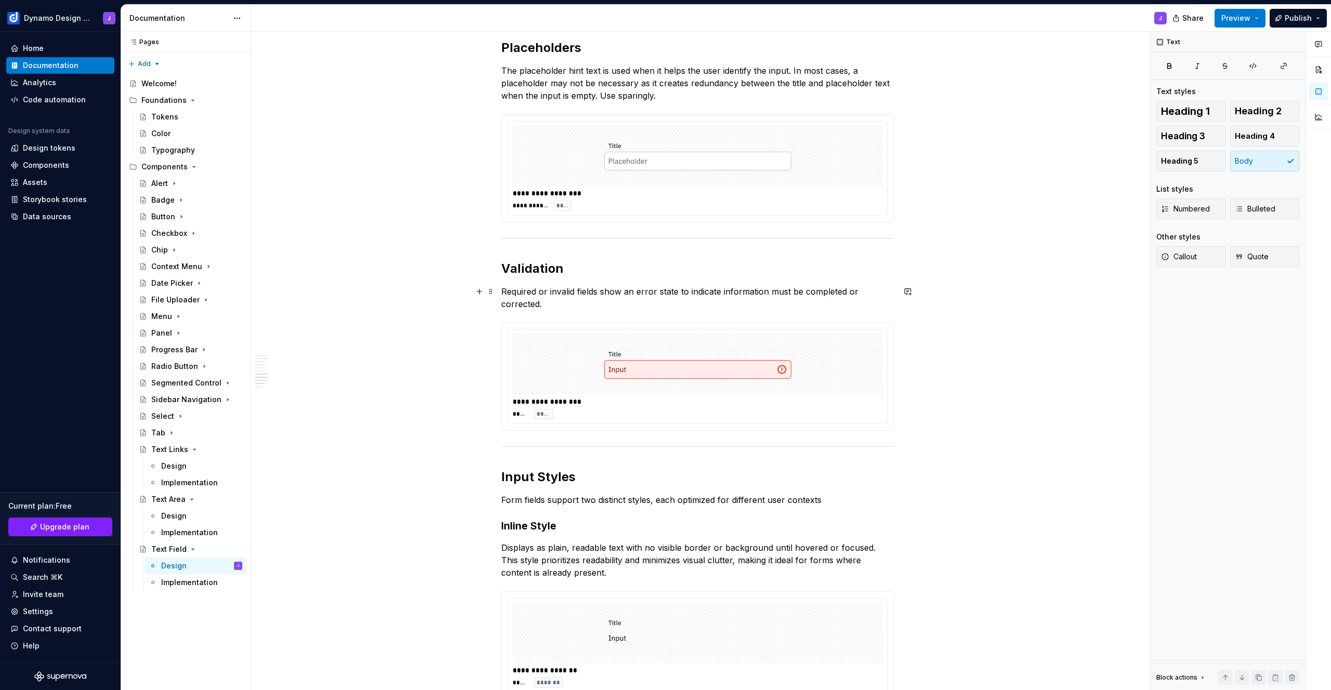
click at [566, 305] on p "Required or invalid fields show an error state to indicate information must be …" at bounding box center [697, 297] width 393 height 25
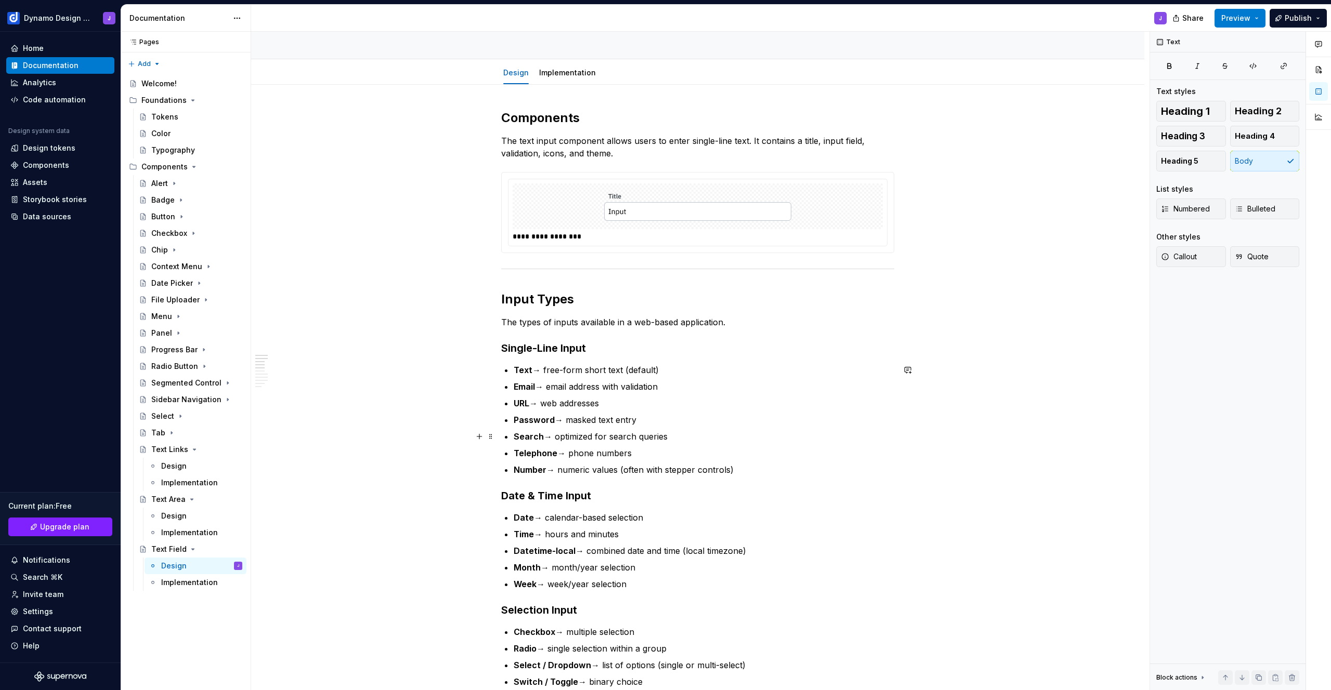
scroll to position [67, 0]
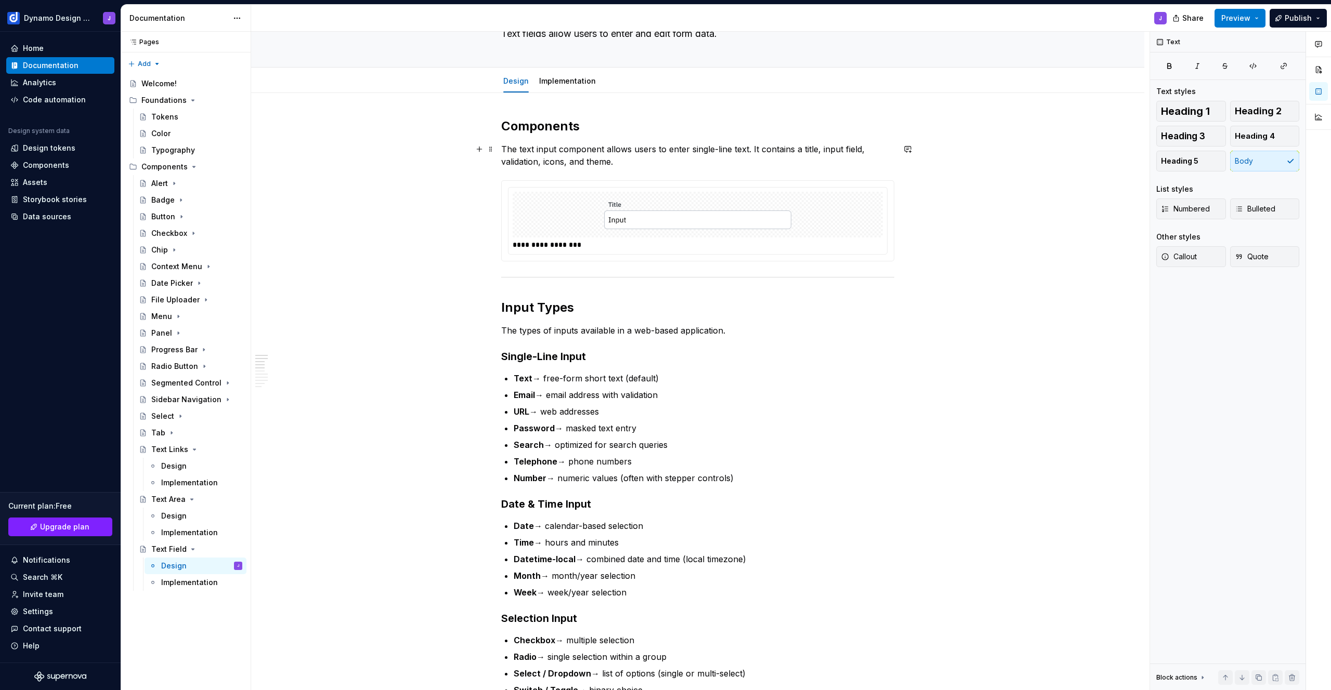
click at [631, 162] on p "The text input component allows users to enter single-line text. It contains a …" at bounding box center [697, 155] width 393 height 25
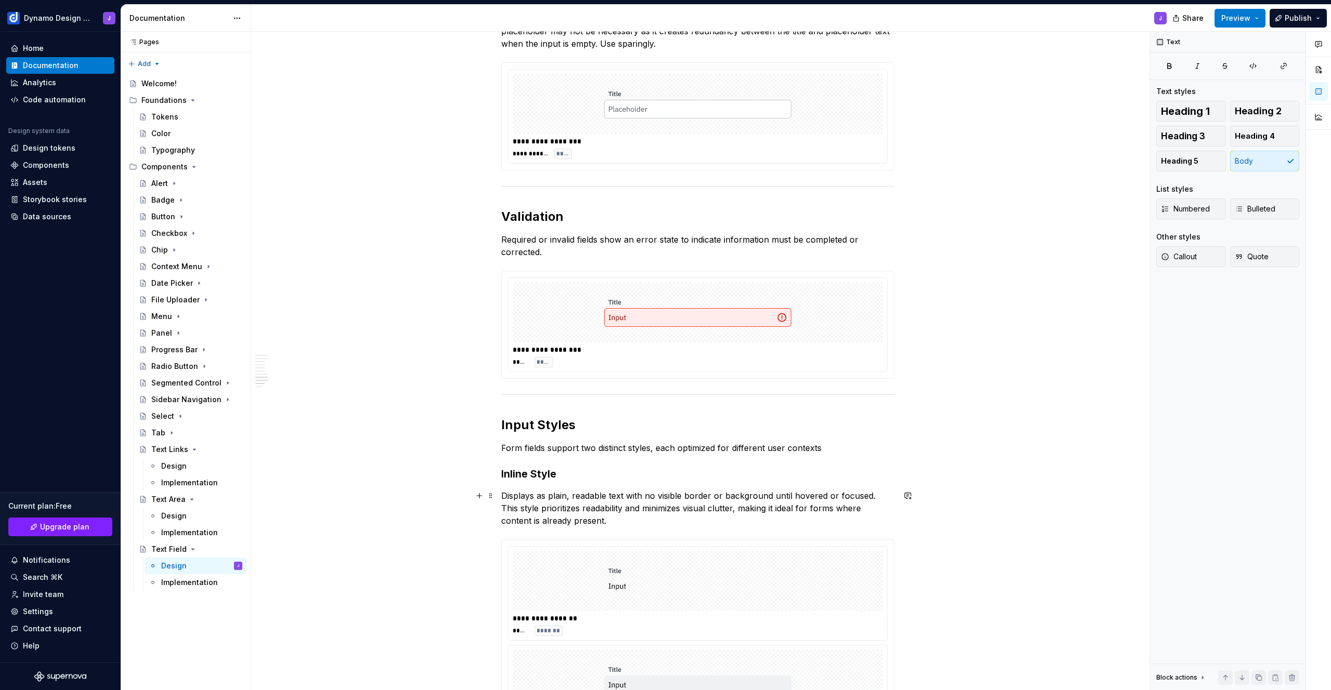
scroll to position [958, 0]
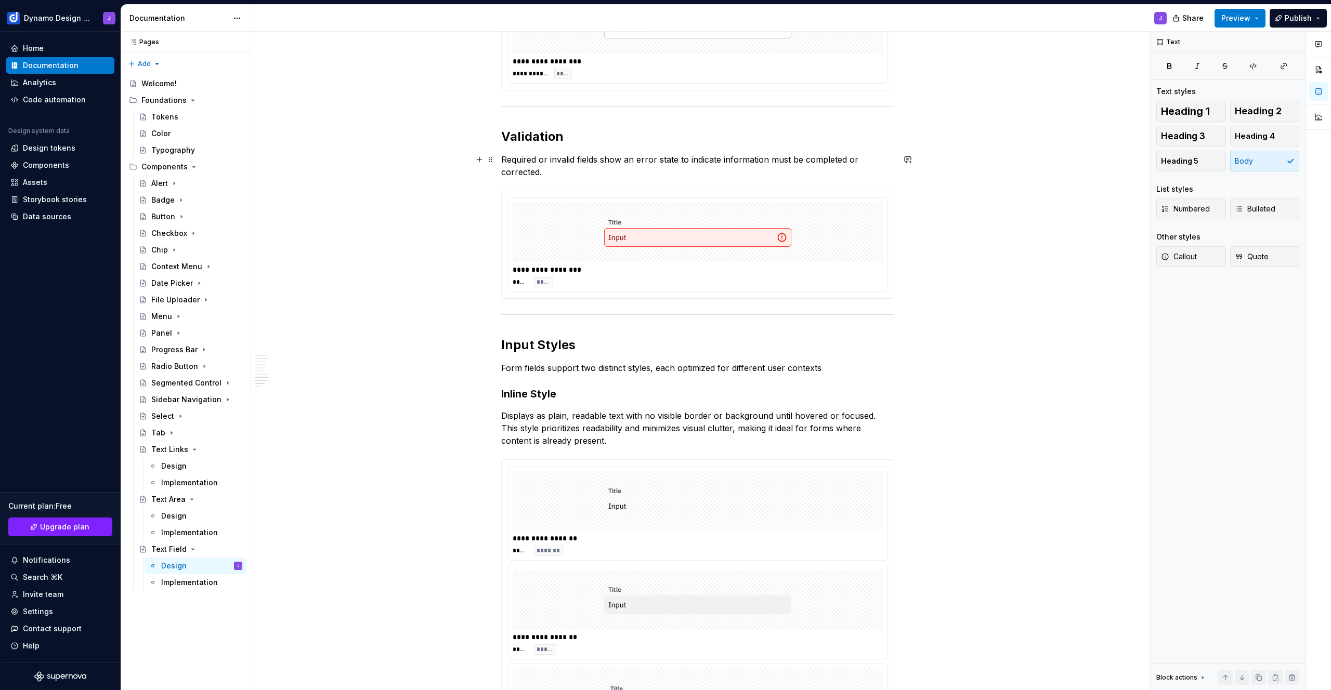
click at [552, 170] on p "Required or invalid fields show an error state to indicate information must be …" at bounding box center [697, 165] width 393 height 25
drag, startPoint x: 710, startPoint y: 172, endPoint x: 870, endPoint y: 177, distance: 160.2
click at [870, 177] on p "Required or invalid fields show an error state to indicate information must be …" at bounding box center [697, 165] width 393 height 25
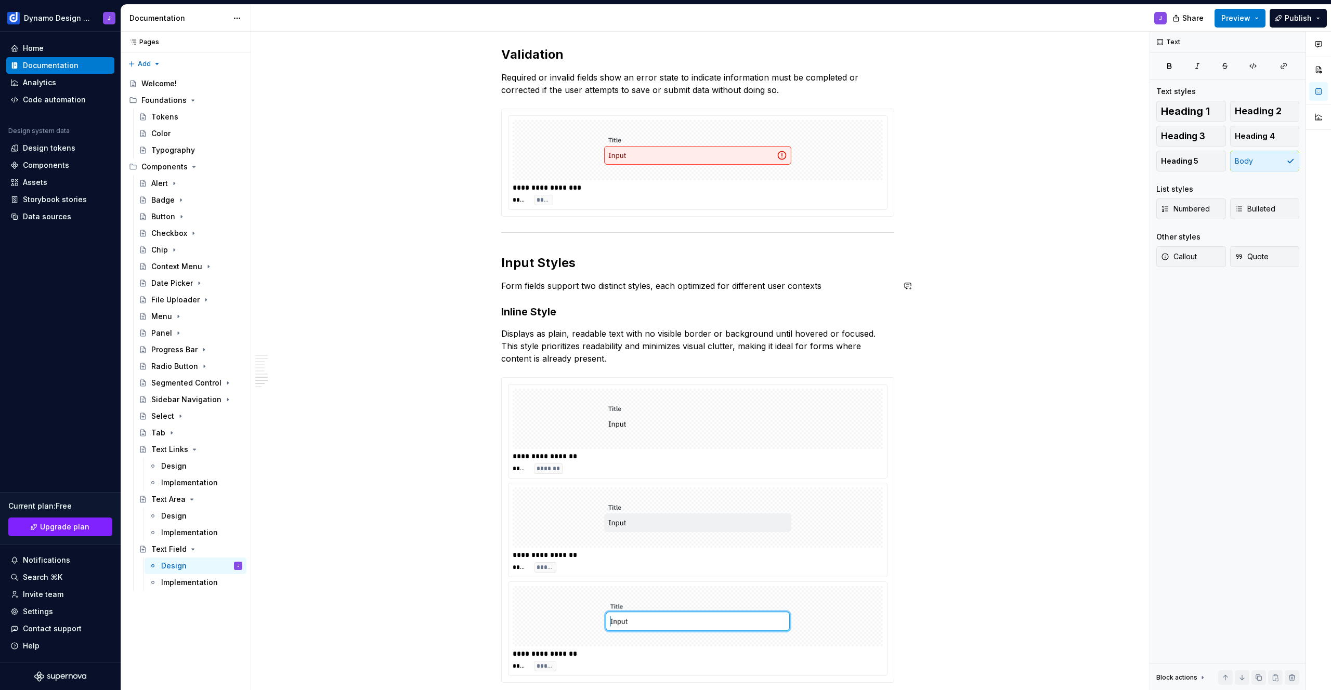
scroll to position [1087, 0]
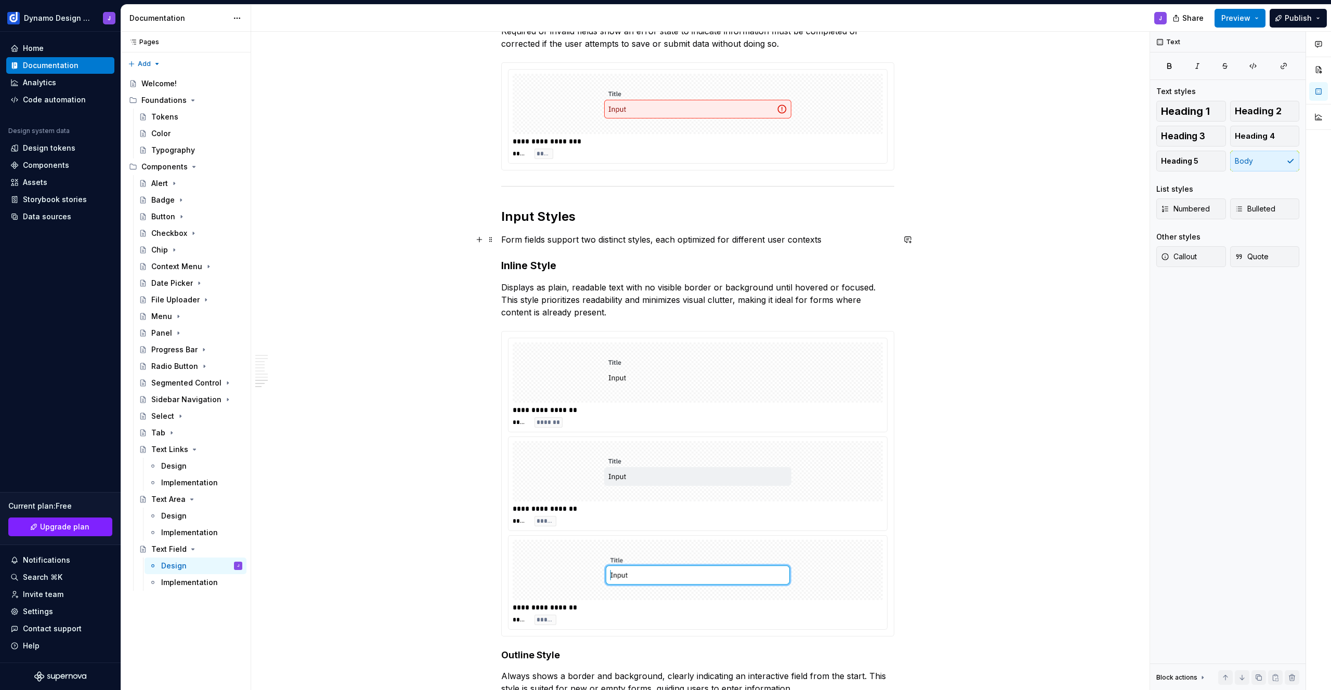
click at [857, 242] on p "Form fields support two distinct styles, each optimized for different user cont…" at bounding box center [697, 239] width 393 height 12
click at [587, 266] on h3 "Inline Style" at bounding box center [697, 265] width 393 height 15
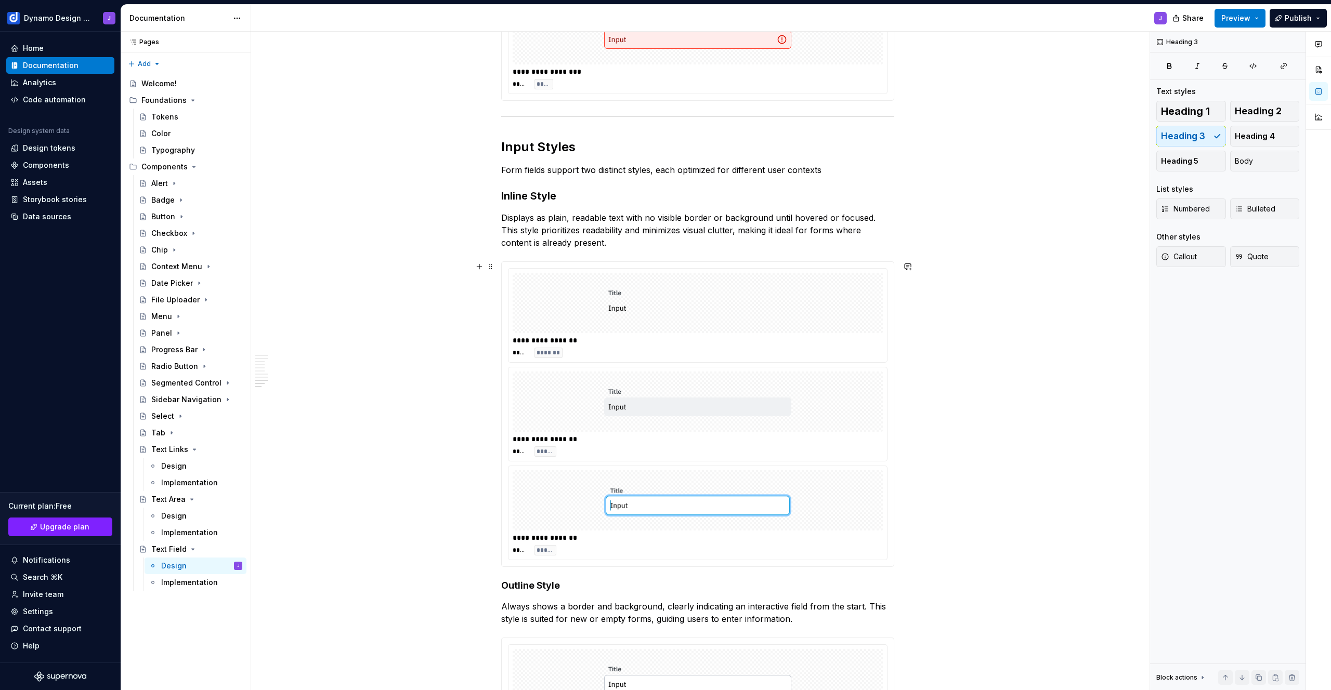
scroll to position [1163, 0]
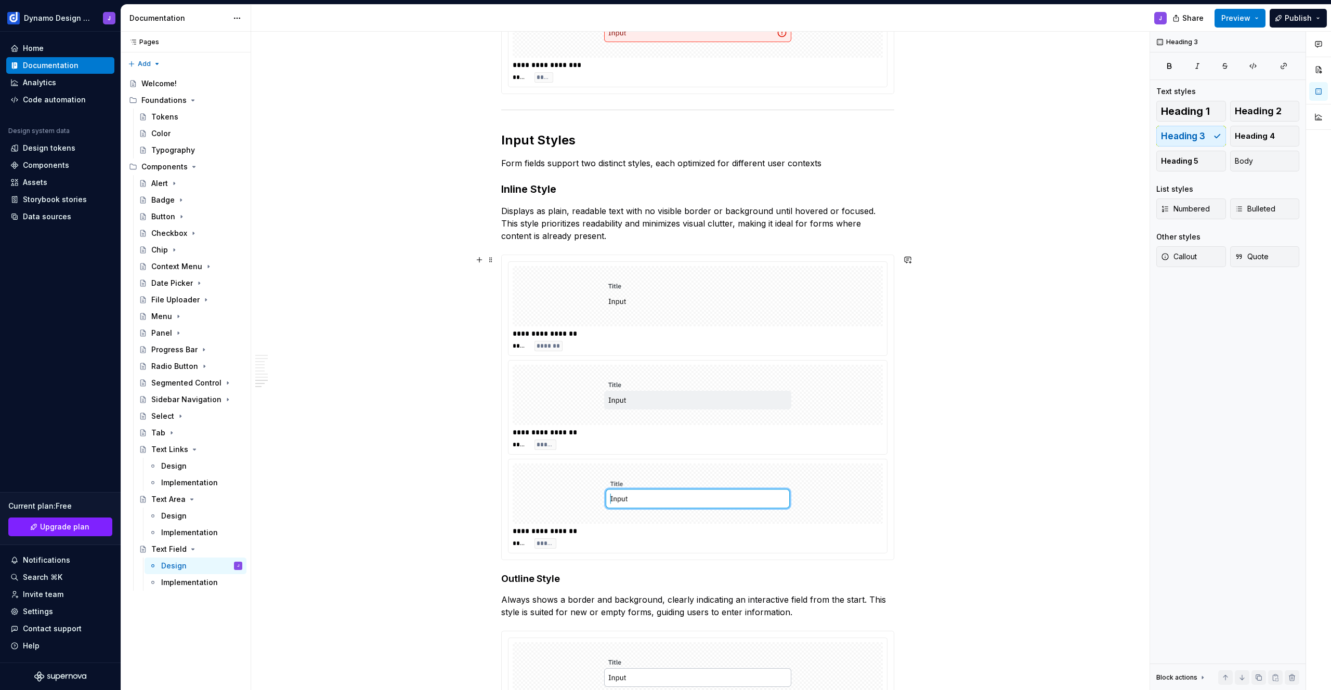
click at [528, 273] on div at bounding box center [698, 296] width 370 height 60
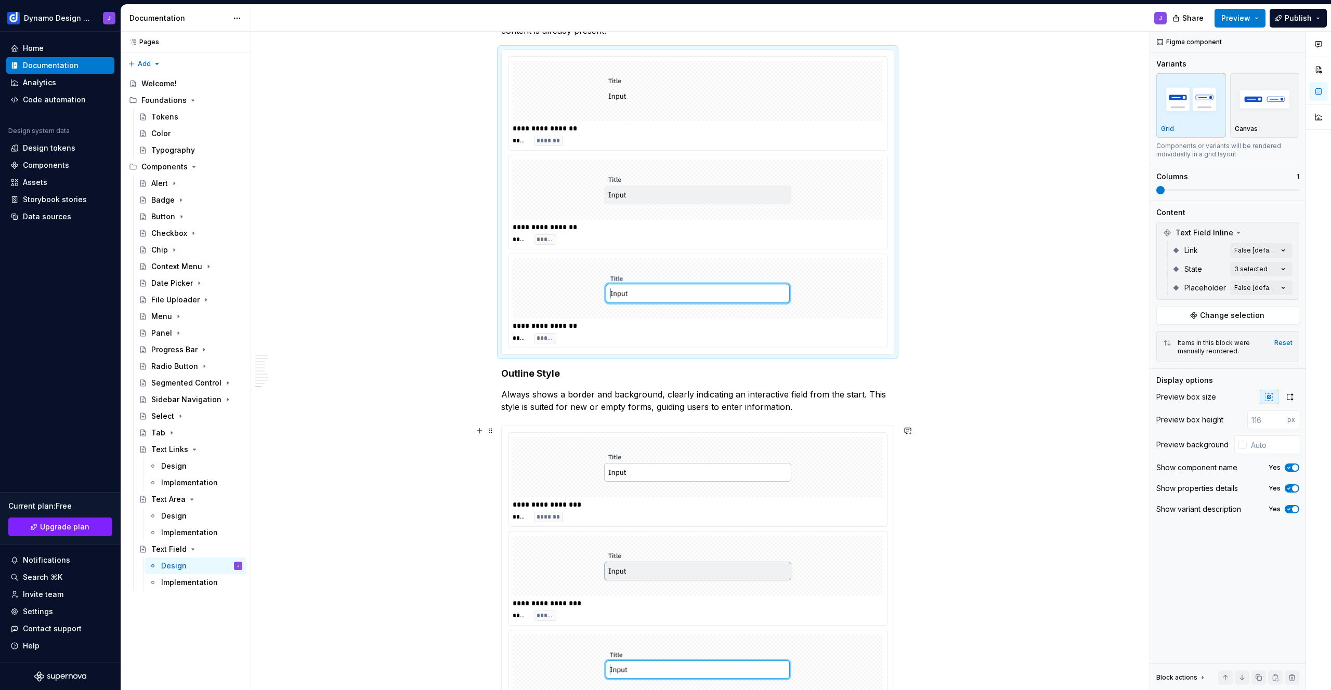
scroll to position [1362, 0]
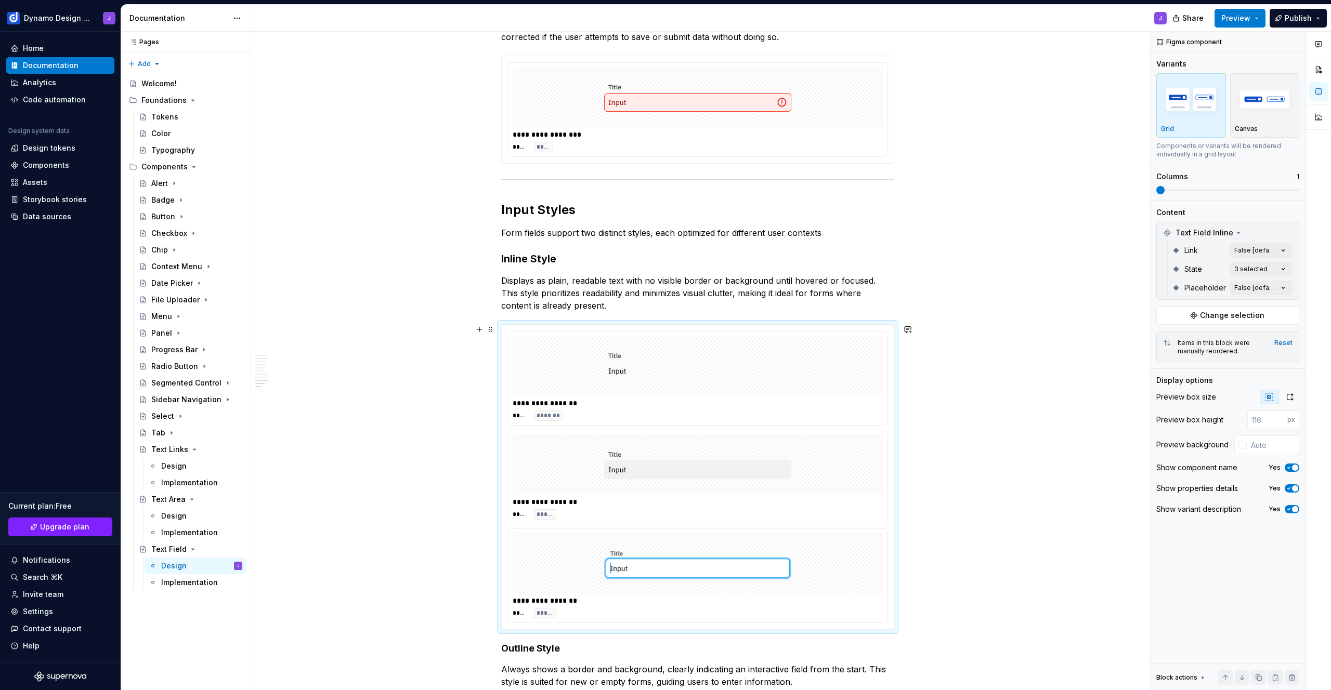
scroll to position [1100, 0]
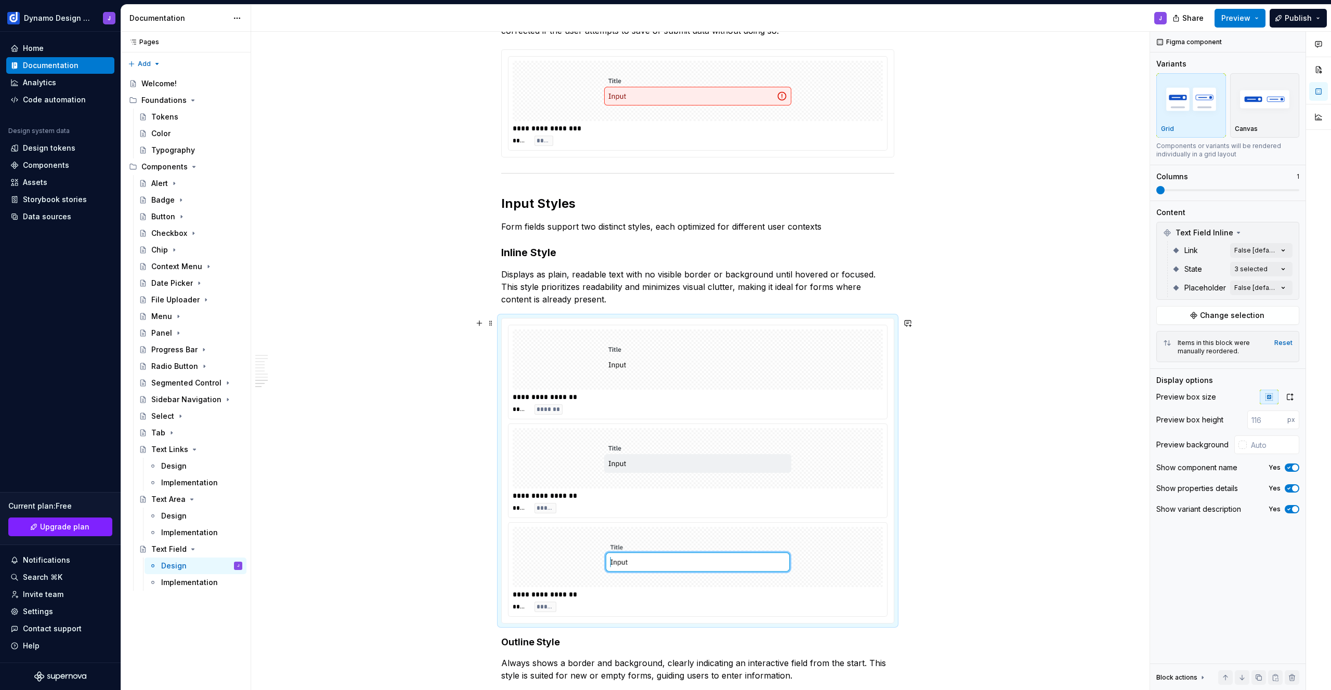
click at [1006, 479] on div "**********" at bounding box center [697, 140] width 893 height 2160
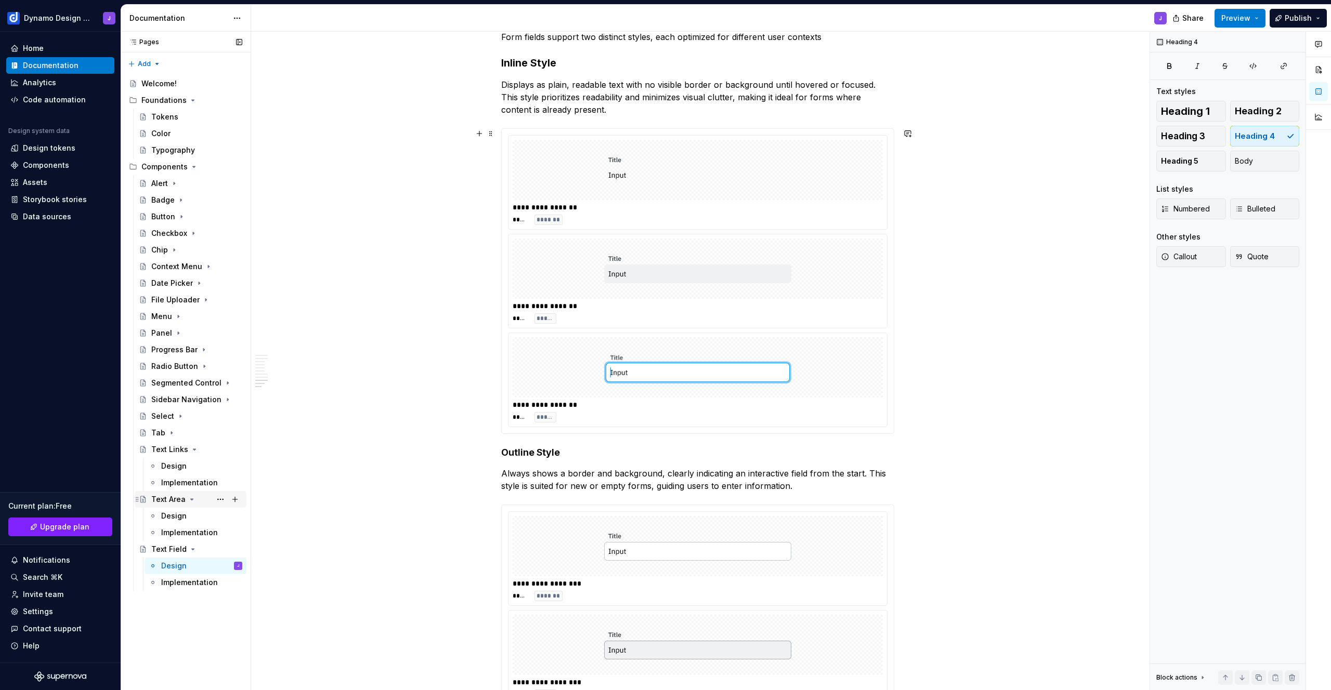
scroll to position [795, 0]
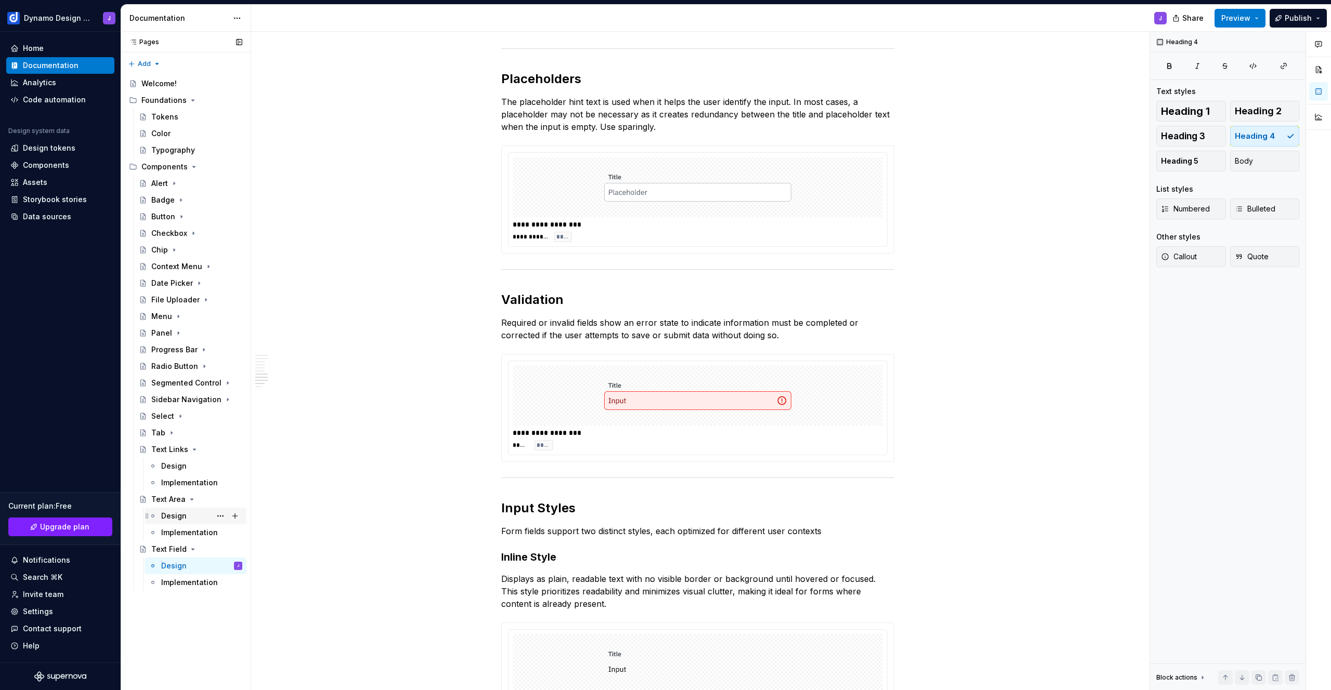
click at [185, 518] on div "Design" at bounding box center [173, 516] width 25 height 10
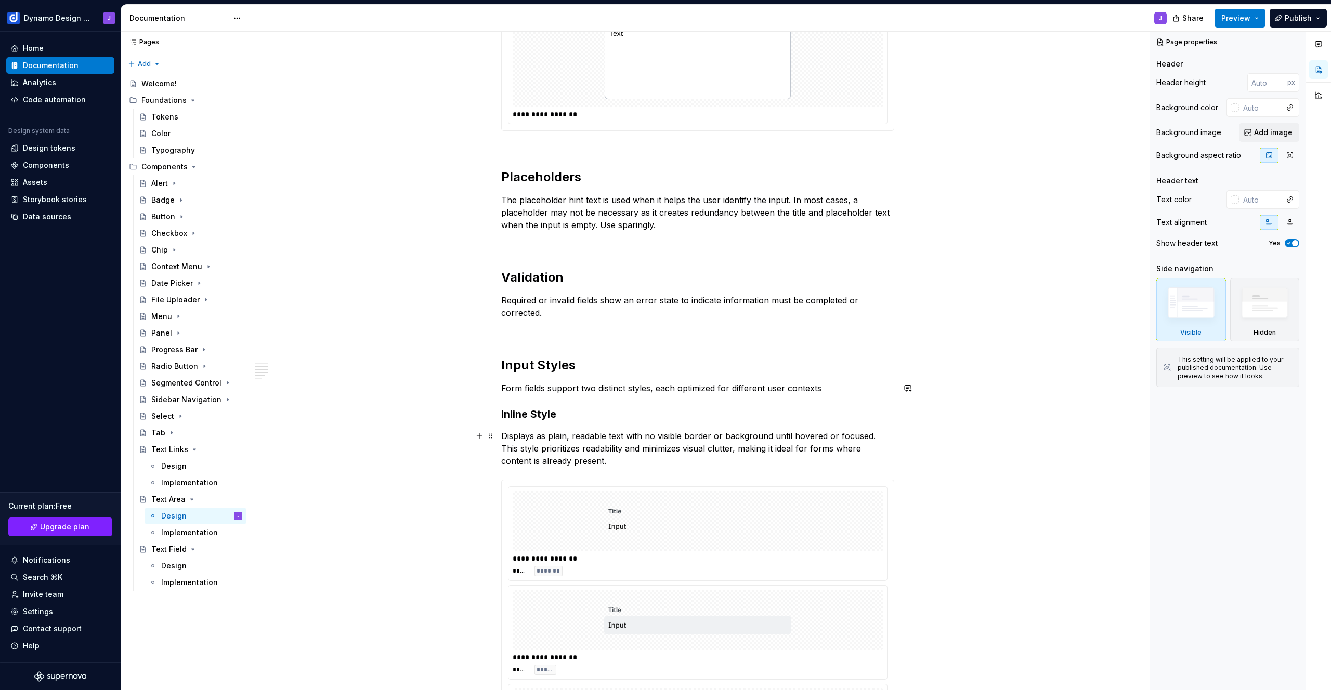
scroll to position [300, 0]
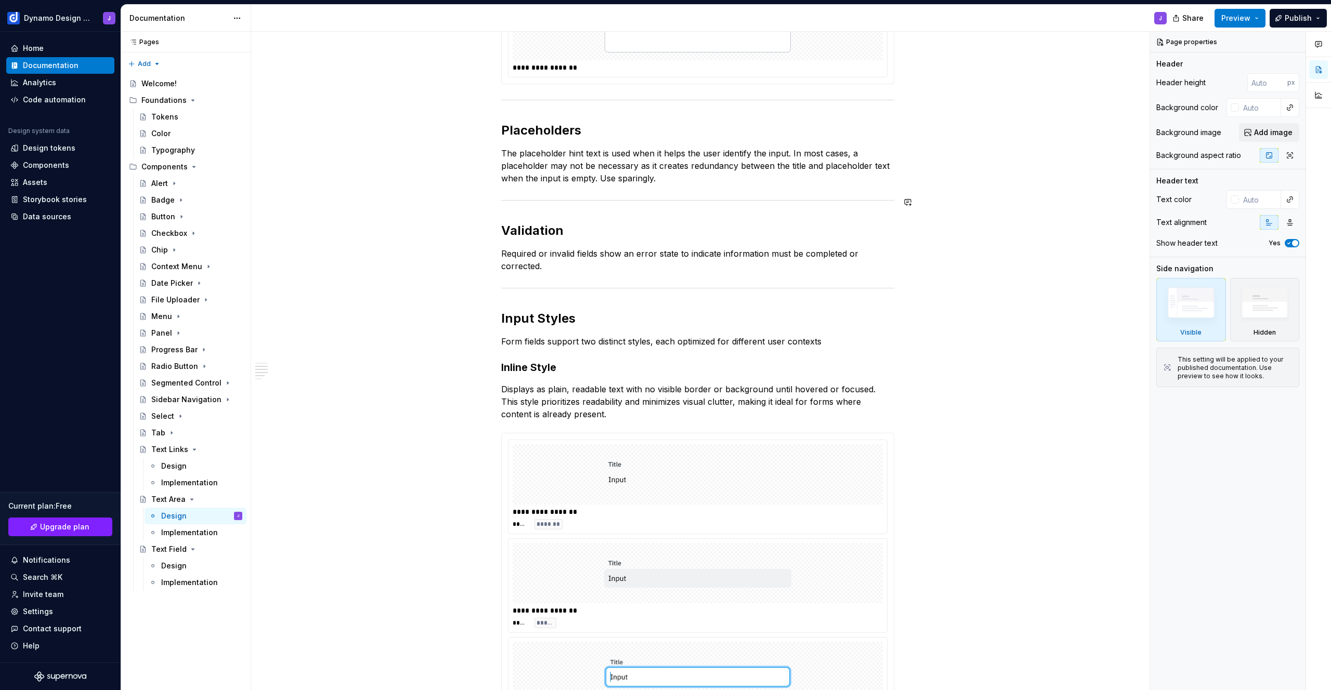
type textarea "*"
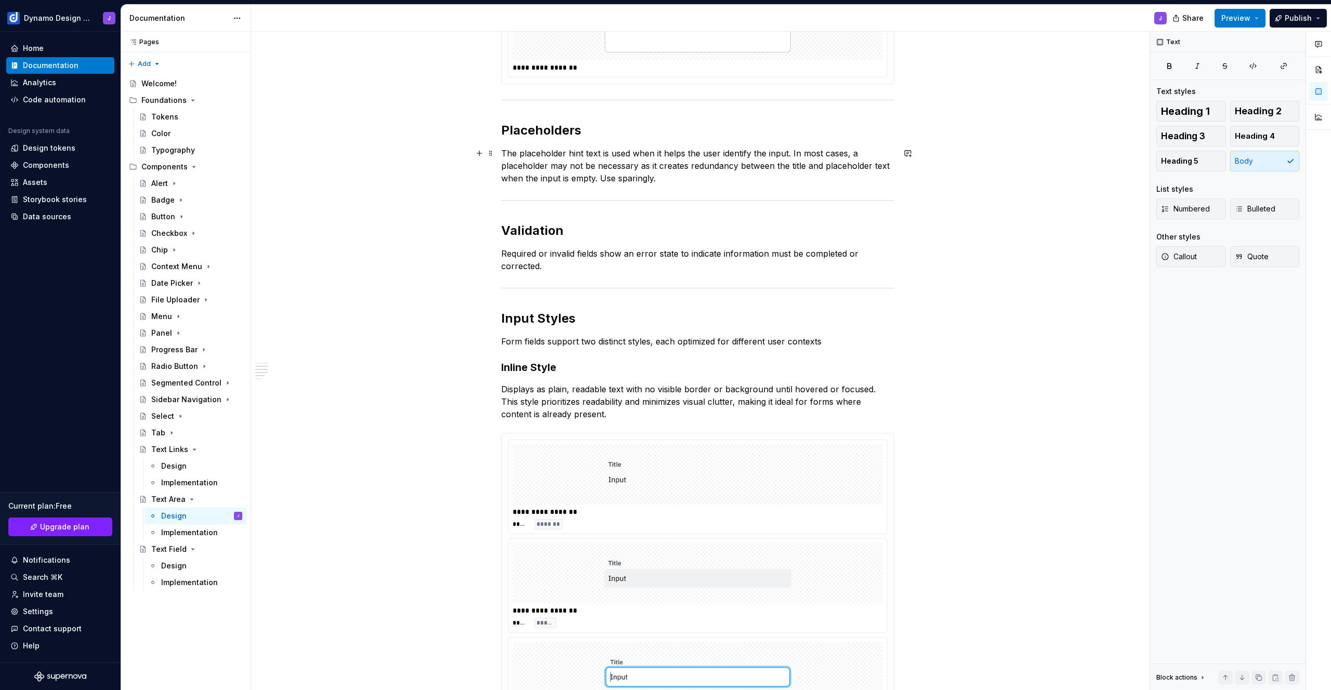
click at [671, 182] on p "The placeholder hint text is used when it helps the user identify the input. In…" at bounding box center [697, 165] width 393 height 37
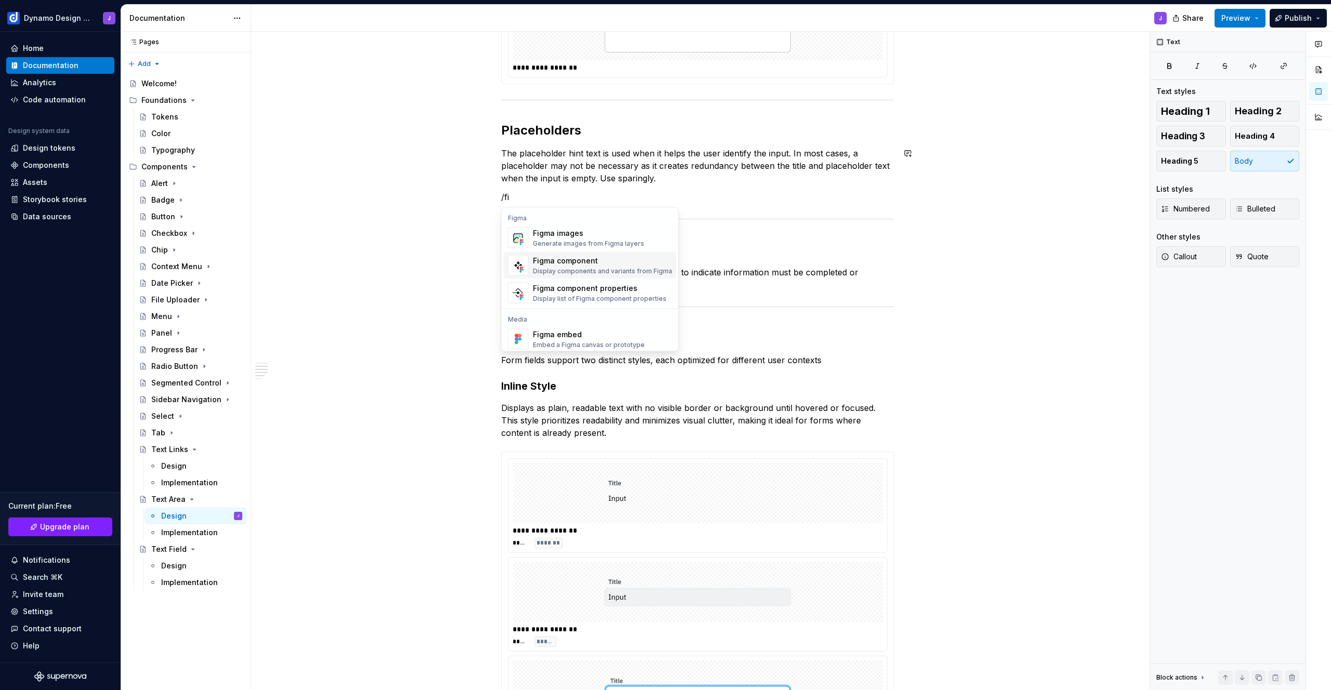
click at [613, 266] on div "Figma component Display components and variants from Figma" at bounding box center [602, 266] width 139 height 20
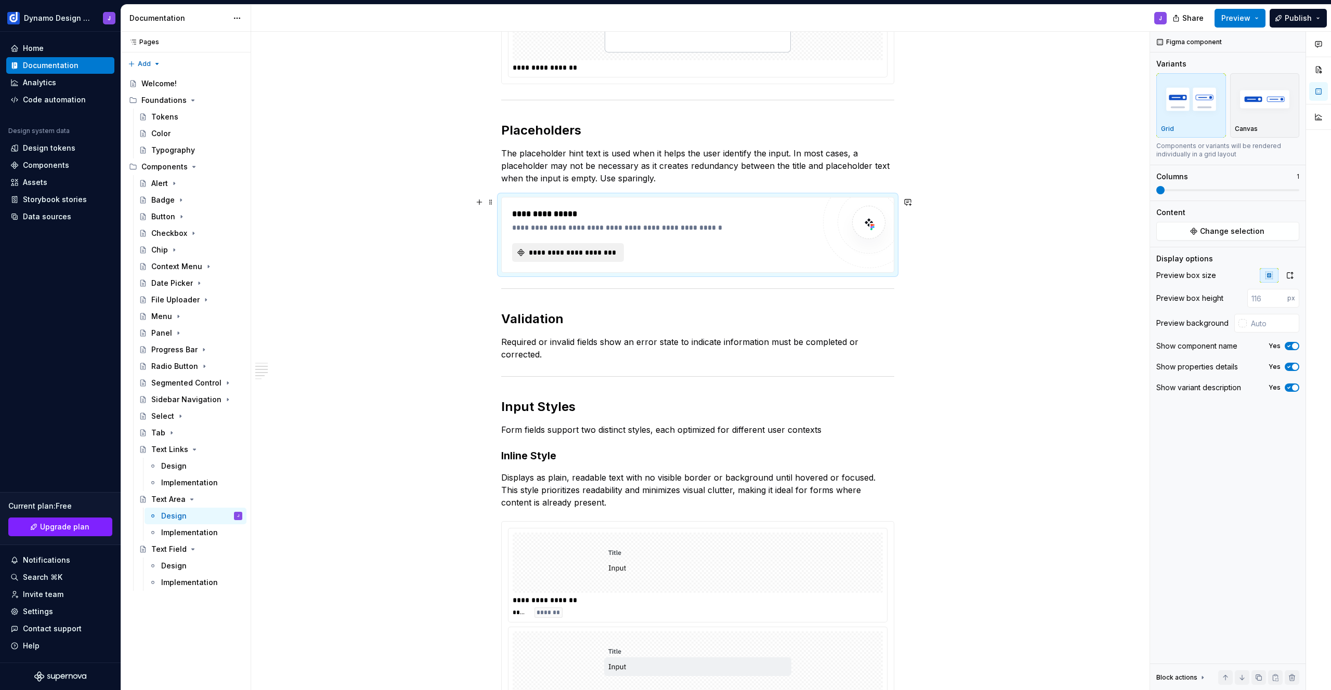
click at [569, 255] on span "**********" at bounding box center [572, 252] width 90 height 10
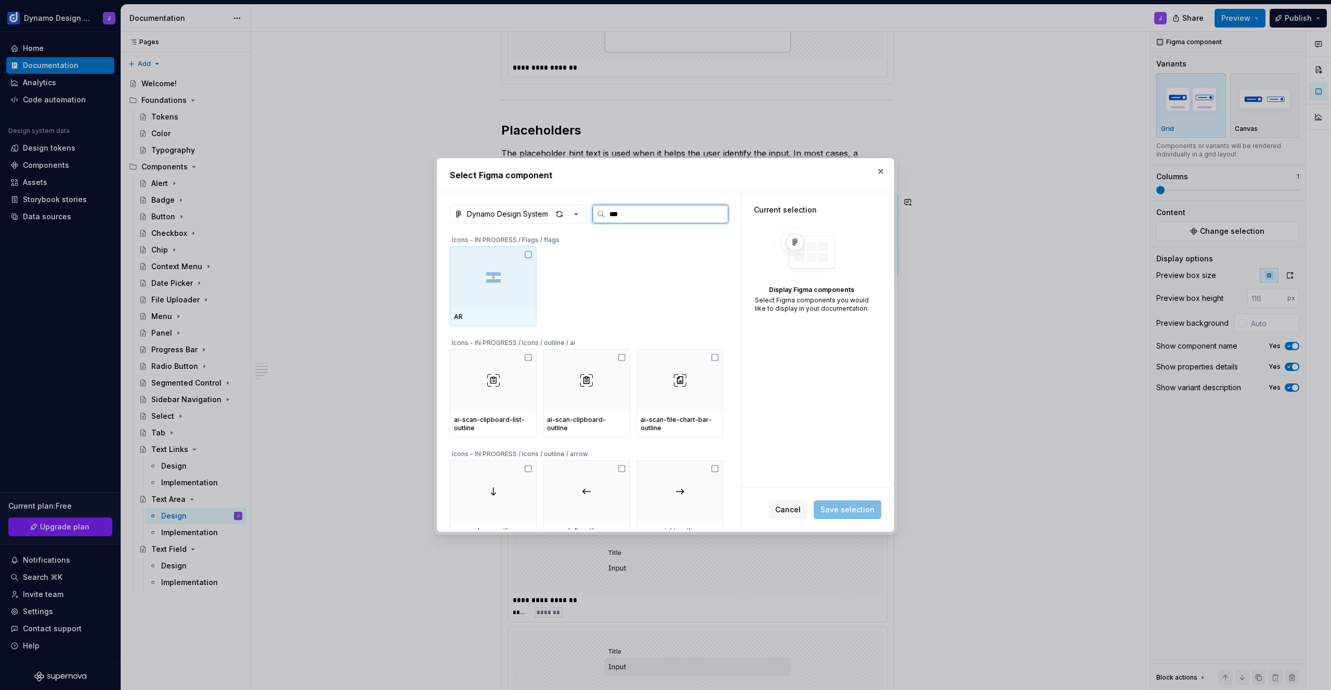
type input "****"
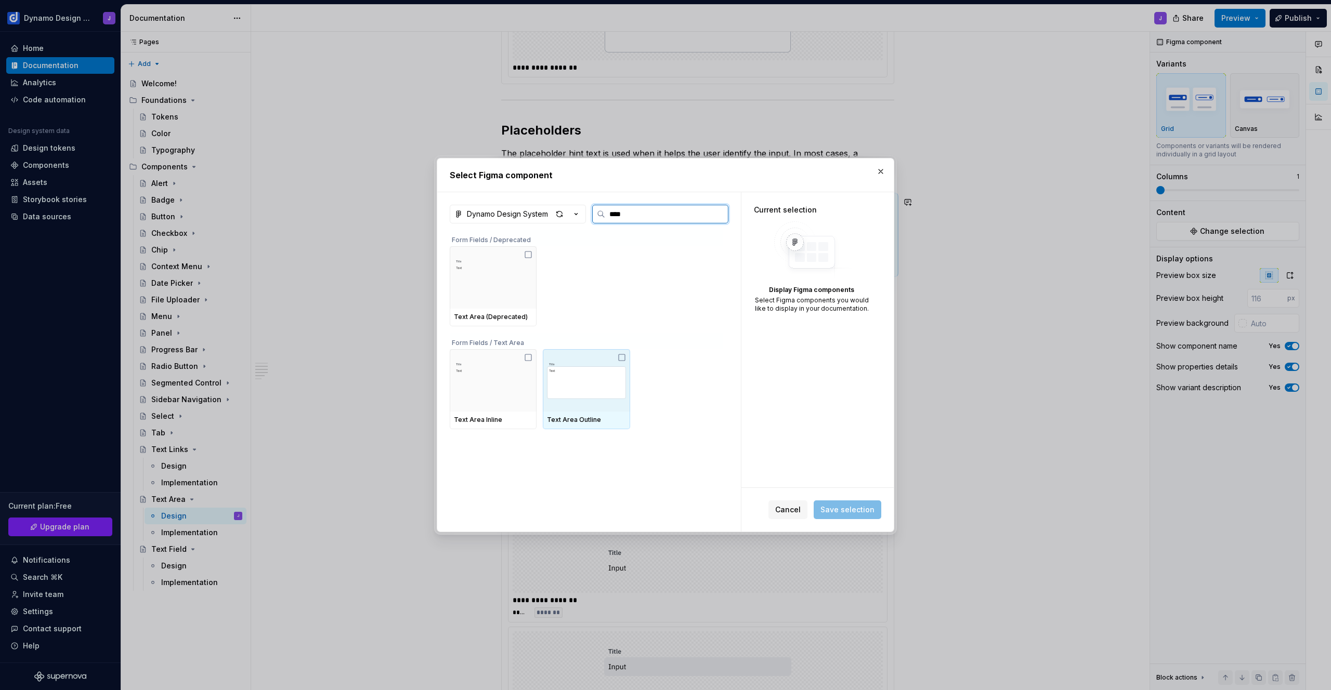
click at [611, 381] on img at bounding box center [586, 381] width 79 height 54
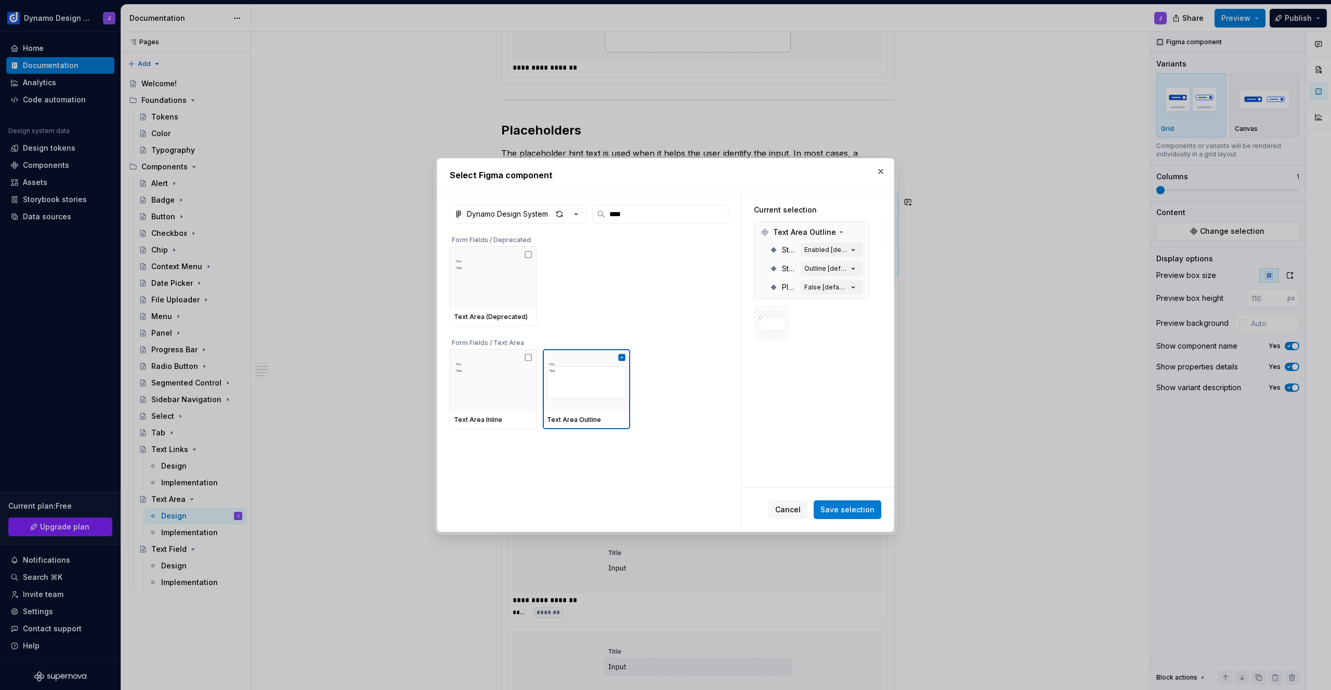
click at [861, 508] on span "Save selection" at bounding box center [847, 510] width 54 height 10
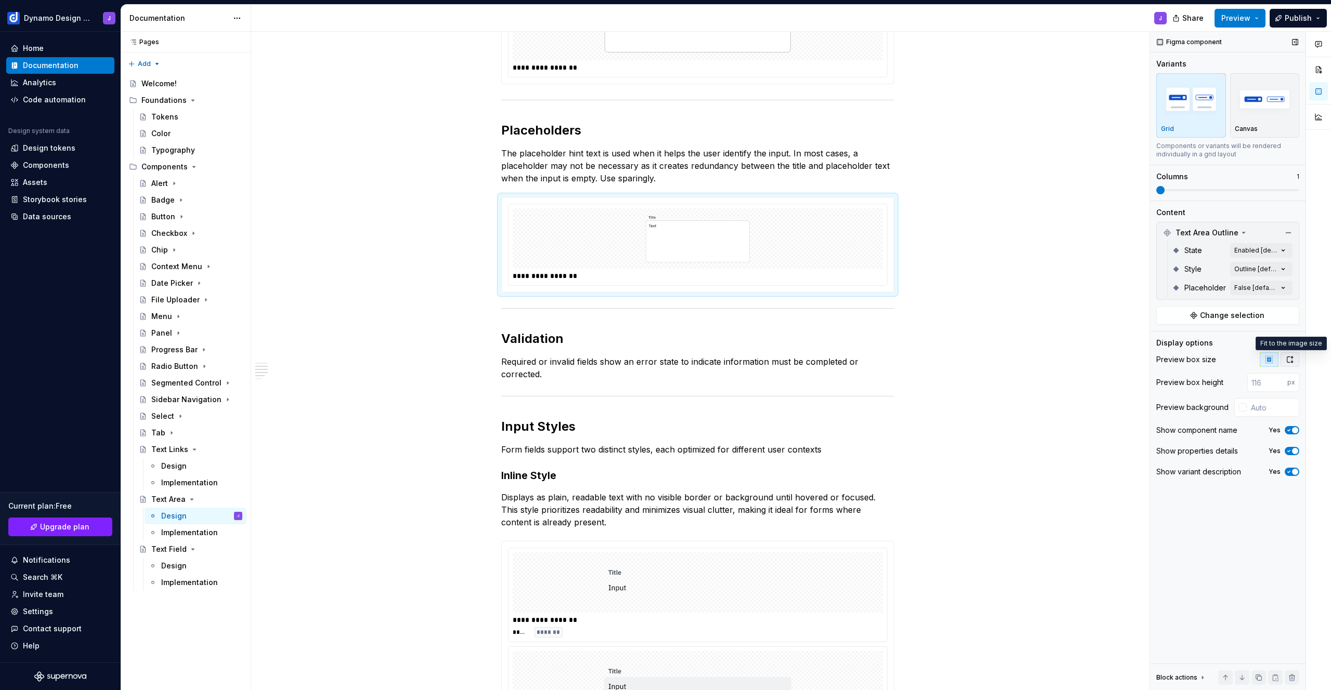
click at [1291, 360] on icon "button" at bounding box center [1290, 360] width 8 height 8
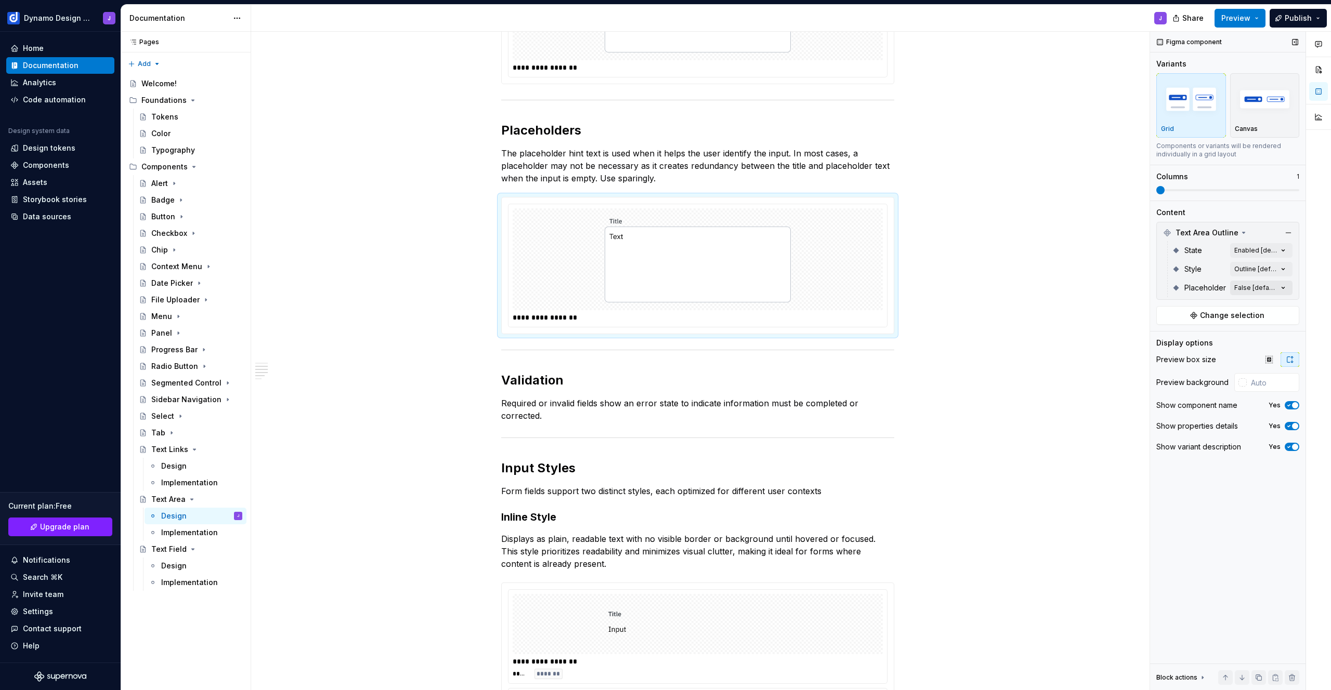
click at [1264, 287] on div "Comments Open comments No comments yet Select ‘Comment’ from the block context …" at bounding box center [1240, 361] width 181 height 659
click at [1172, 356] on span "True" at bounding box center [1179, 354] width 17 height 10
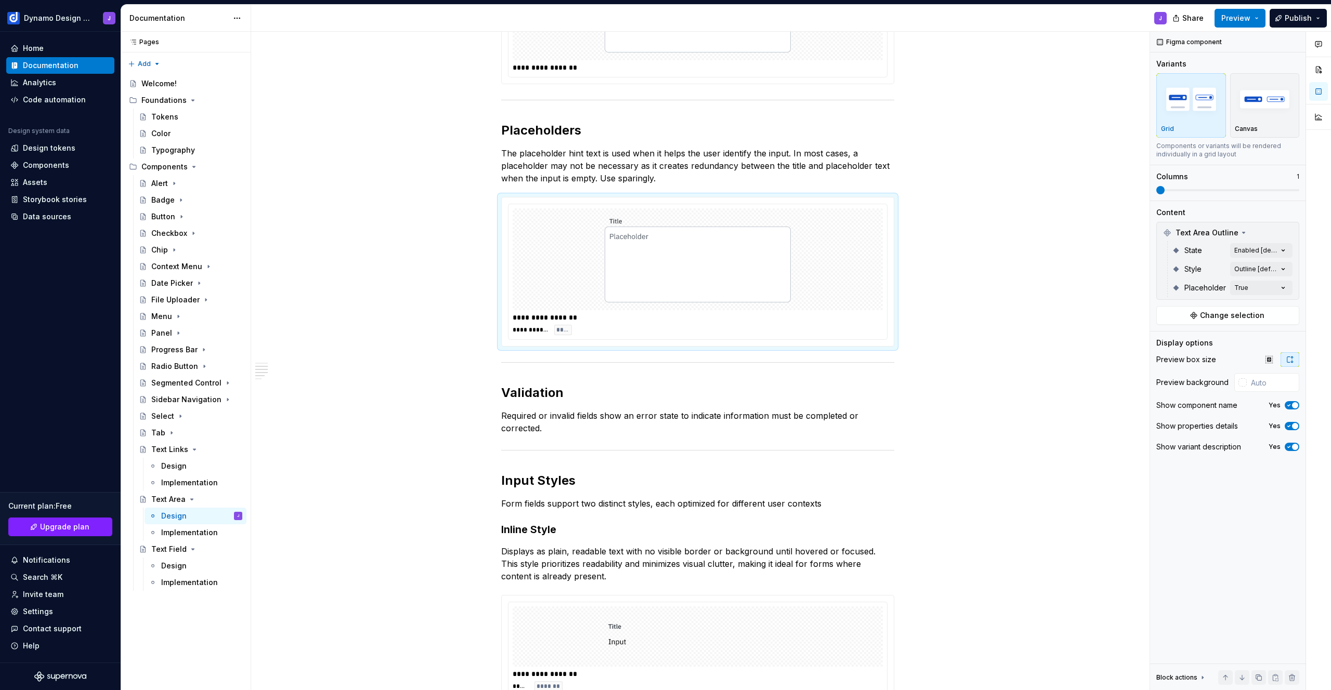
click at [956, 208] on html "Dynamo Design System J Home Documentation Analytics Code automation Design syst…" at bounding box center [665, 345] width 1331 height 690
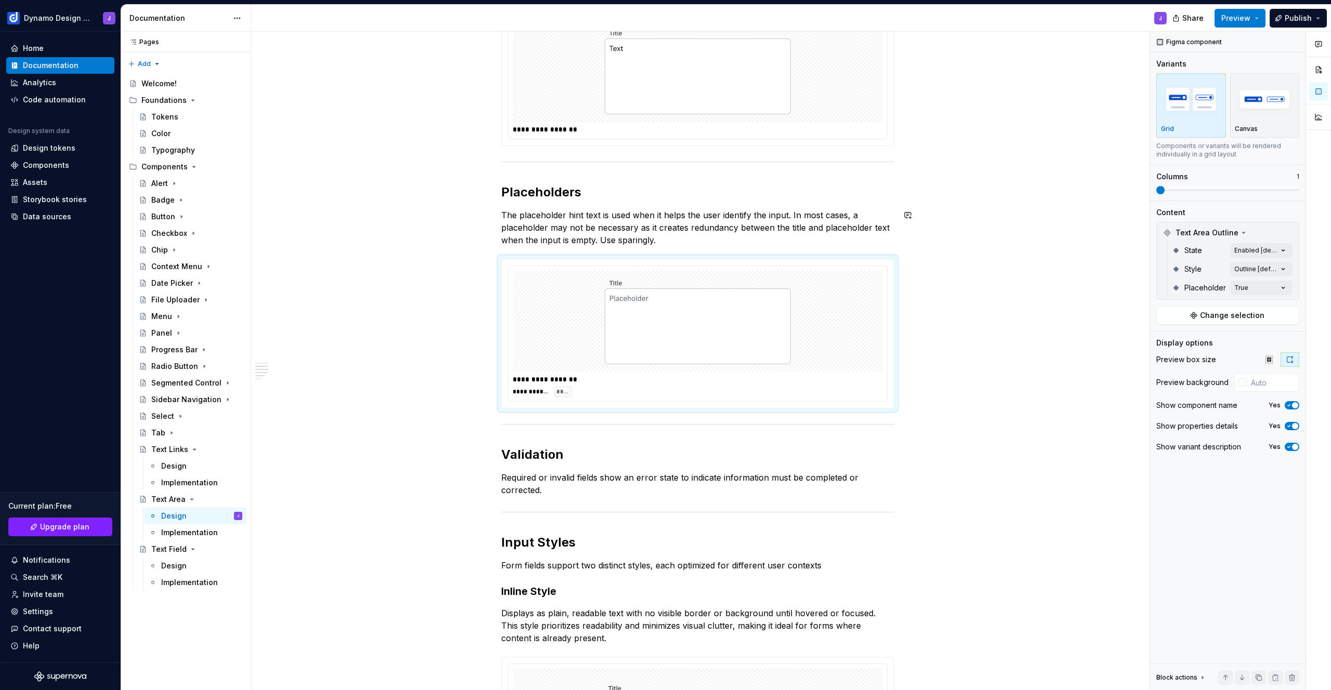
scroll to position [278, 0]
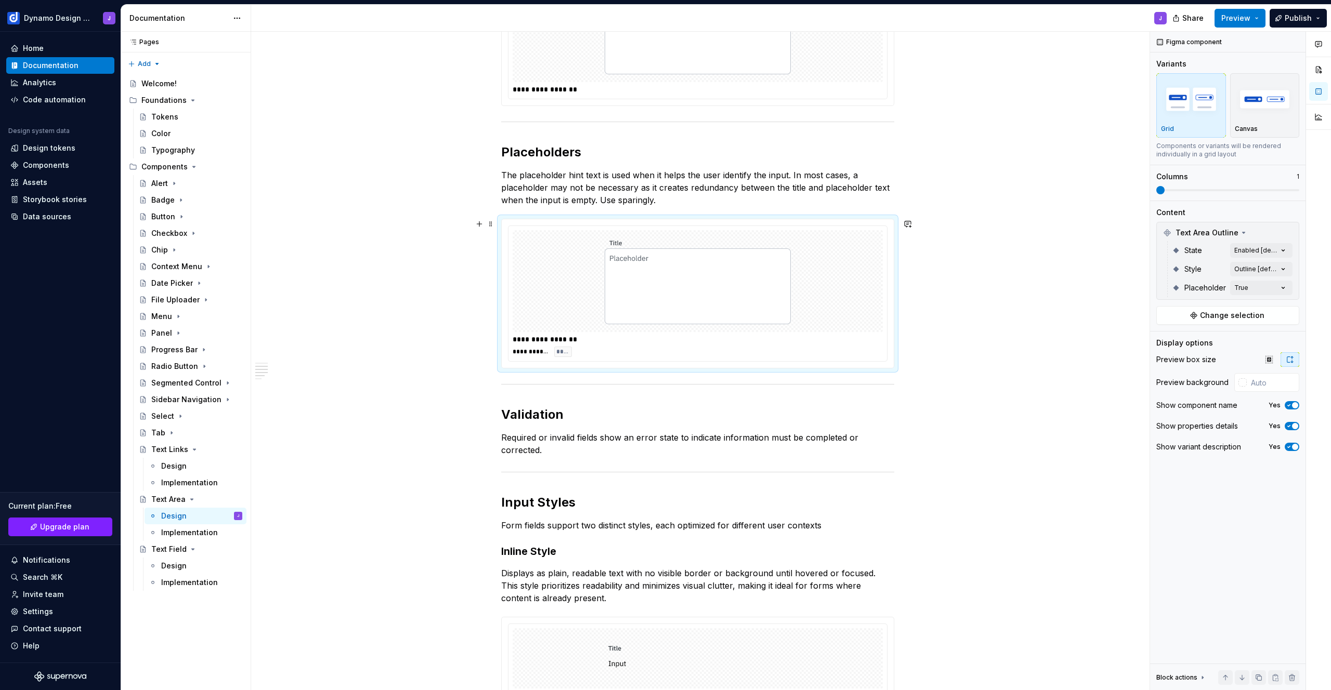
click at [876, 316] on div at bounding box center [698, 281] width 370 height 102
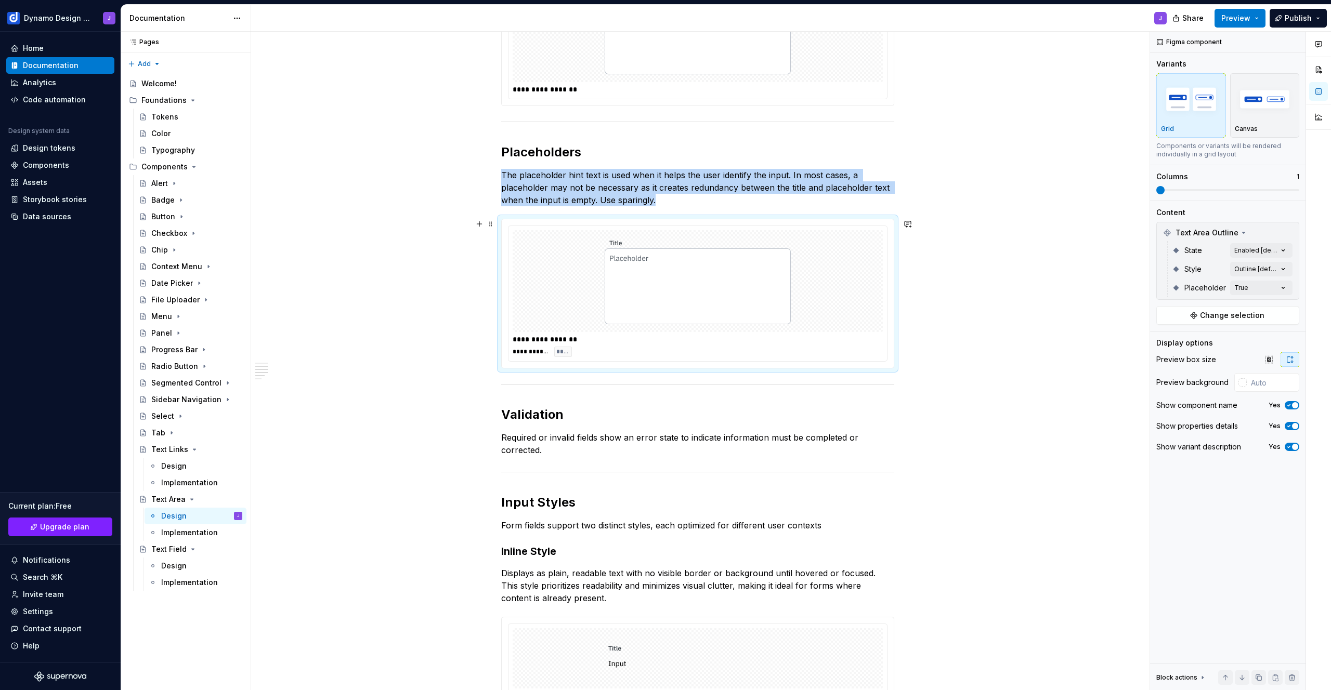
copy p "The placeholder hint text is used when it helps the user identify the input. In…"
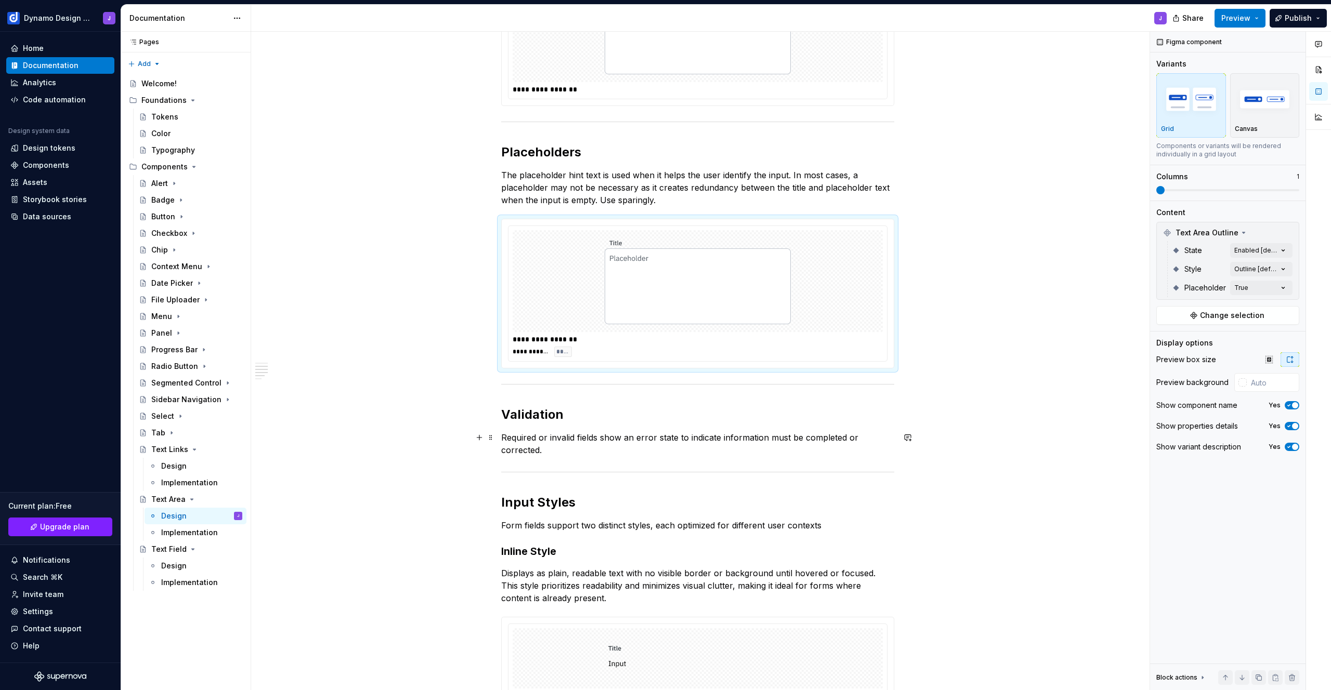
click at [558, 452] on p "Required or invalid fields show an error state to indicate information must be …" at bounding box center [697, 444] width 393 height 25
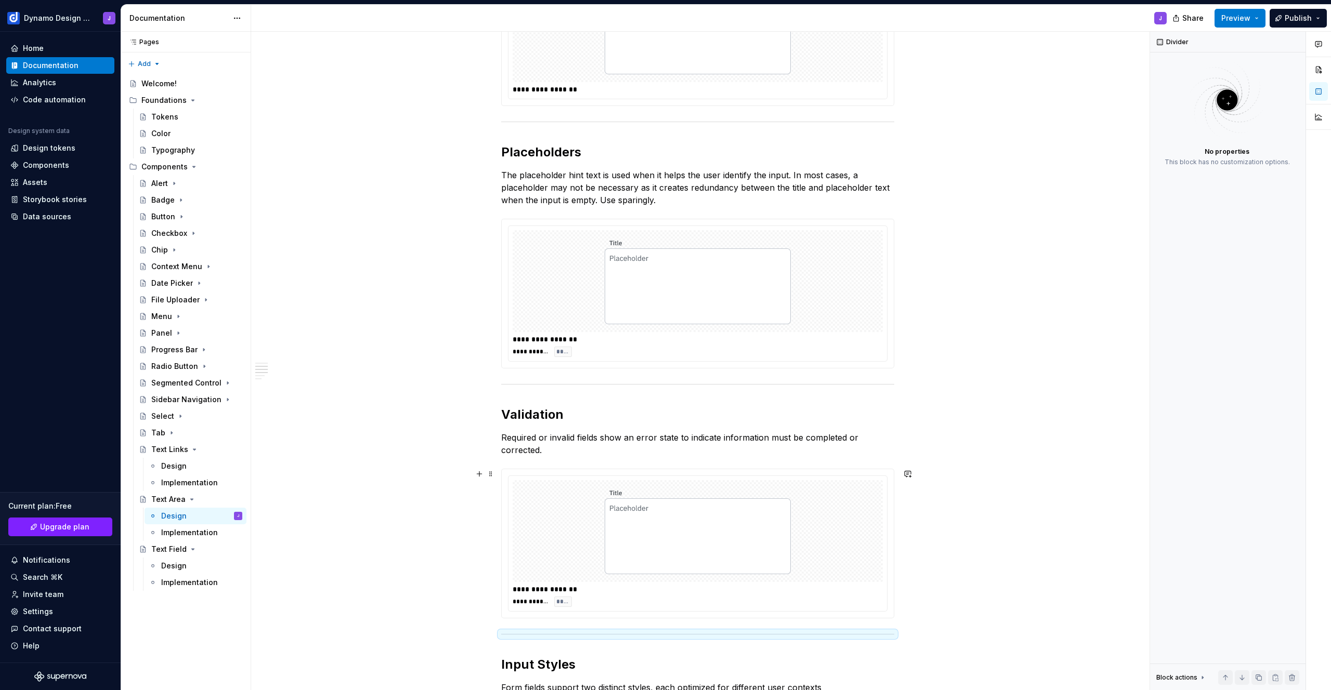
click at [711, 516] on img at bounding box center [697, 532] width 187 height 94
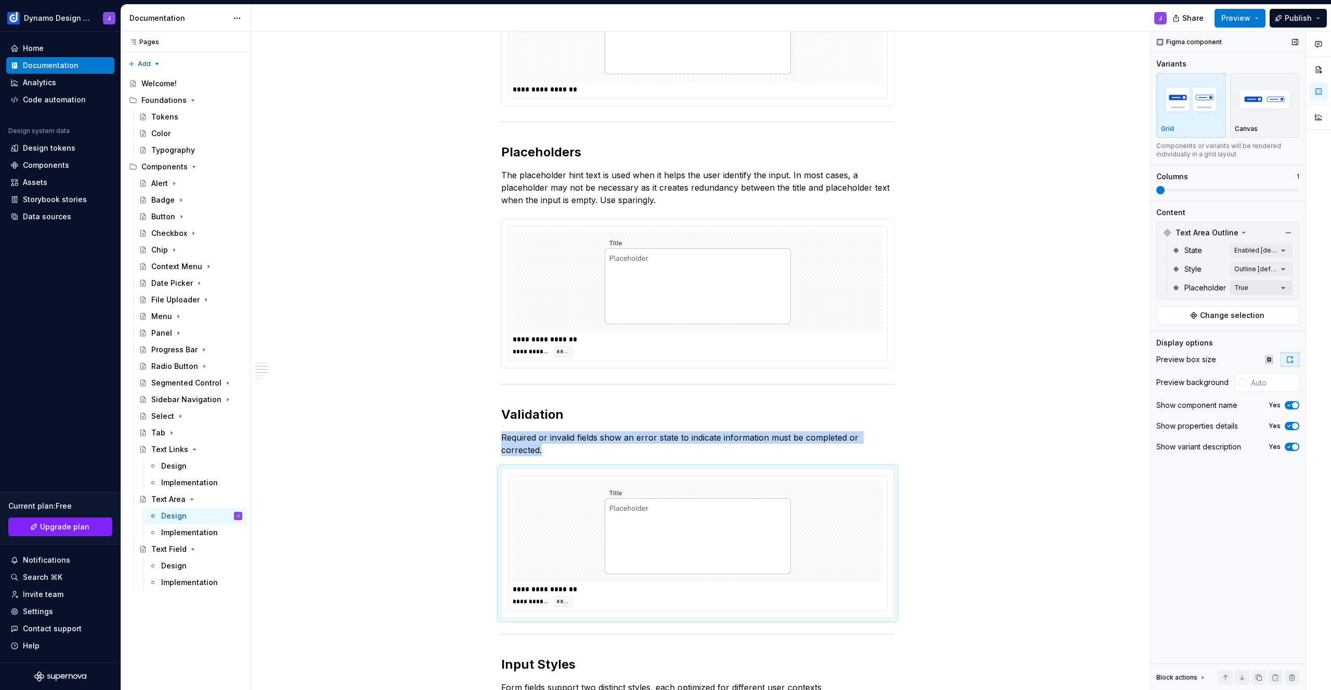
click at [1254, 288] on div "Comments Open comments No comments yet Select ‘Comment’ from the block context …" at bounding box center [1240, 361] width 181 height 659
drag, startPoint x: 1180, startPoint y: 353, endPoint x: 1222, endPoint y: 319, distance: 54.3
click at [1180, 353] on span "True" at bounding box center [1179, 354] width 17 height 10
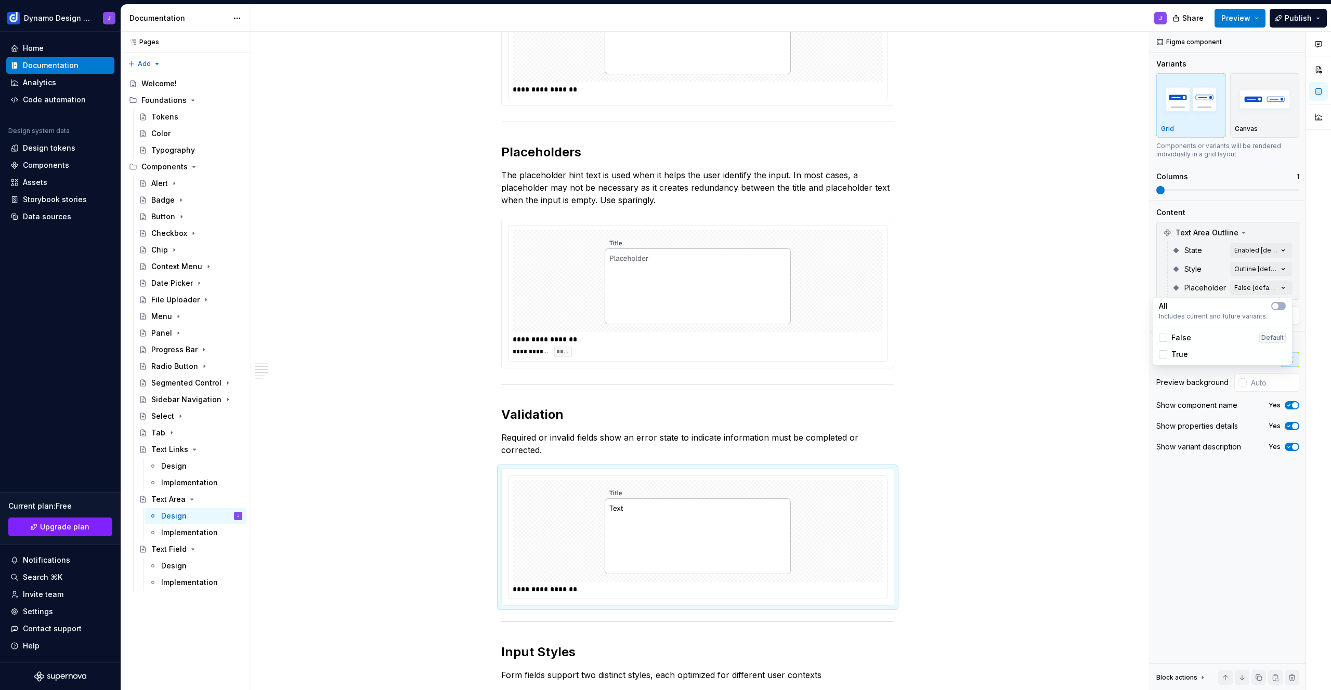
click at [1261, 266] on div "Comments Open comments No comments yet Select ‘Comment’ from the block context …" at bounding box center [1240, 361] width 181 height 659
click at [1260, 271] on div "Comments Open comments No comments yet Select ‘Comment’ from the block context …" at bounding box center [1240, 361] width 181 height 659
click at [1207, 267] on div "Comments Open comments No comments yet Select ‘Comment’ from the block context …" at bounding box center [1240, 361] width 181 height 659
click at [1273, 269] on div "Comments Open comments No comments yet Select ‘Comment’ from the block context …" at bounding box center [1240, 361] width 181 height 659
click at [1199, 265] on div "Comments Open comments No comments yet Select ‘Comment’ from the block context …" at bounding box center [1240, 361] width 181 height 659
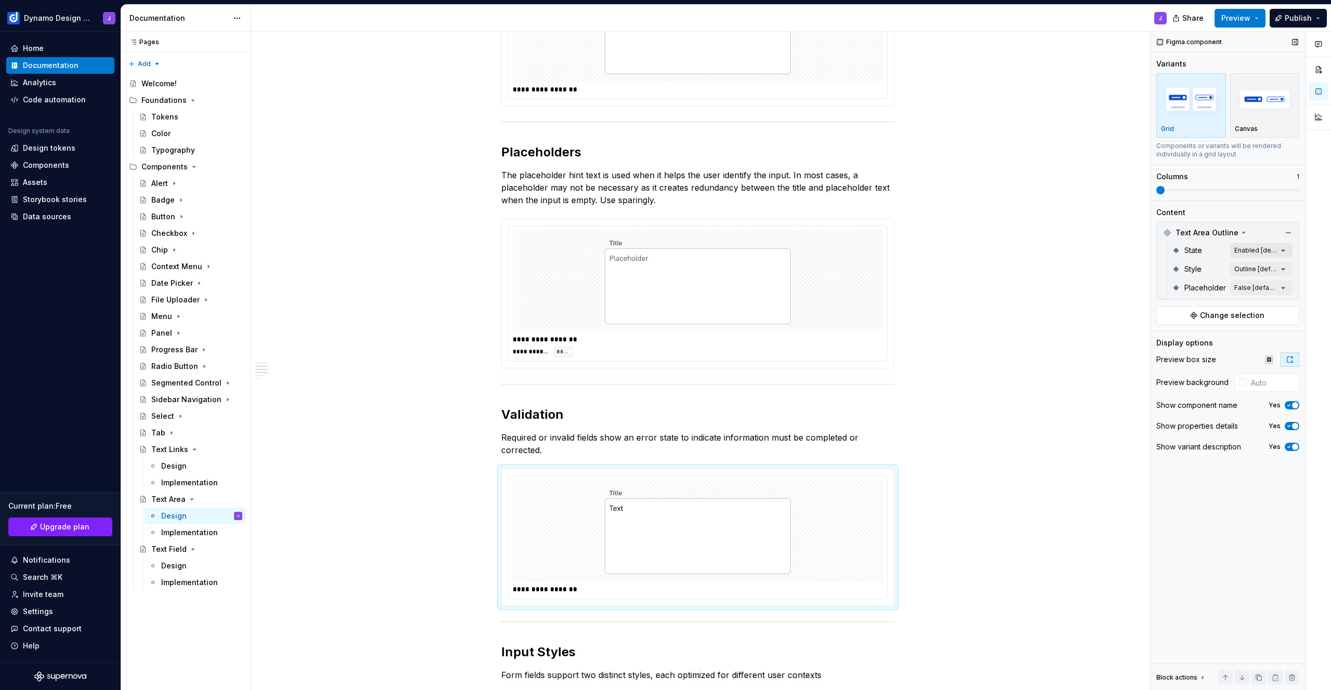
click at [1275, 249] on div "Comments Open comments No comments yet Select ‘Comment’ from the block context …" at bounding box center [1240, 361] width 181 height 659
click at [1197, 369] on div "Error" at bounding box center [1222, 367] width 127 height 10
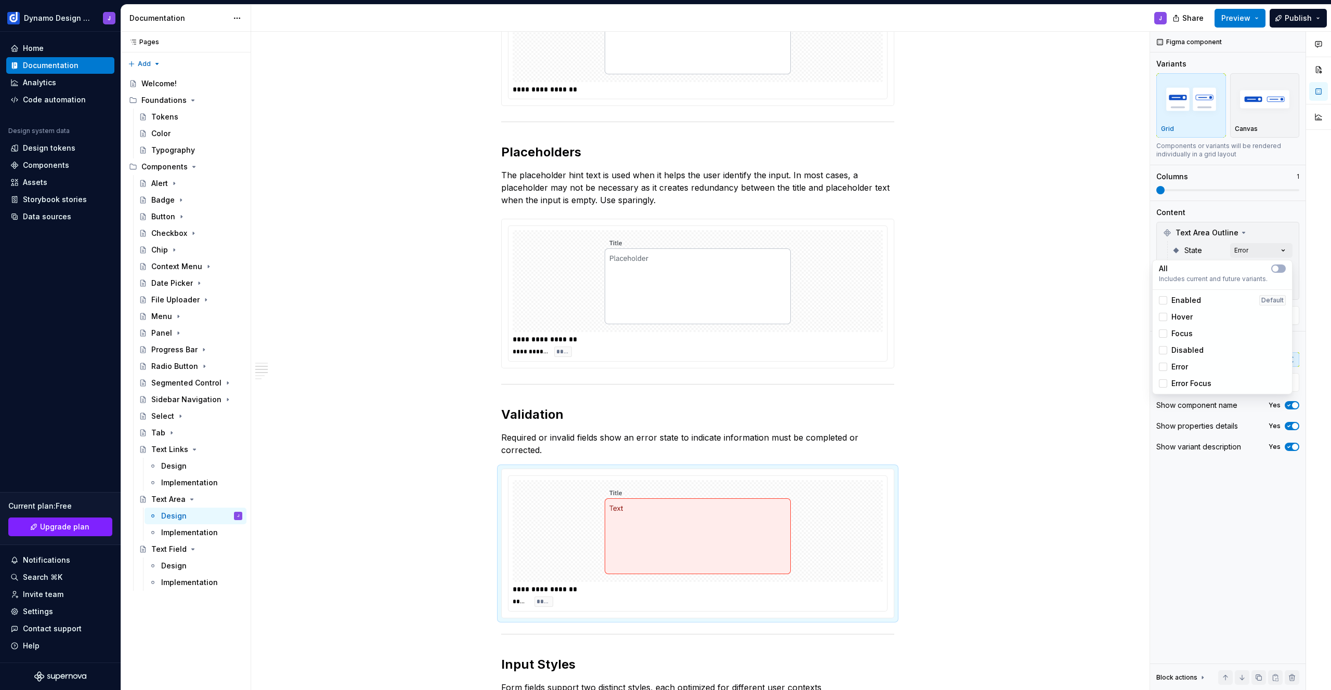
click at [1173, 245] on div "Comments Open comments No comments yet Select ‘Comment’ from the block context …" at bounding box center [1240, 361] width 181 height 659
click at [1260, 269] on div "Comments Open comments No comments yet Select ‘Comment’ from the block context …" at bounding box center [1240, 361] width 181 height 659
click at [1215, 260] on div "Comments Open comments No comments yet Select ‘Comment’ from the block context …" at bounding box center [1240, 361] width 181 height 659
click at [181, 569] on div "Design" at bounding box center [173, 566] width 25 height 10
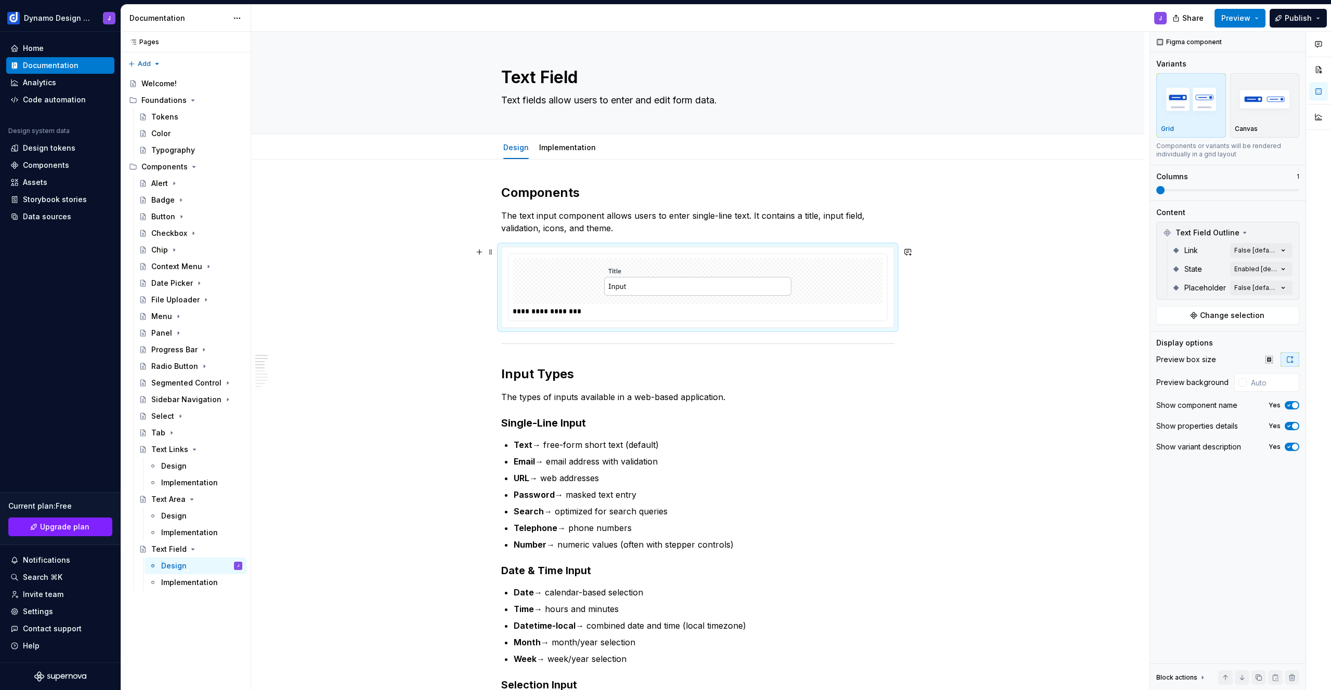
click at [613, 288] on img at bounding box center [697, 281] width 187 height 37
click at [179, 514] on div "Design" at bounding box center [173, 516] width 25 height 10
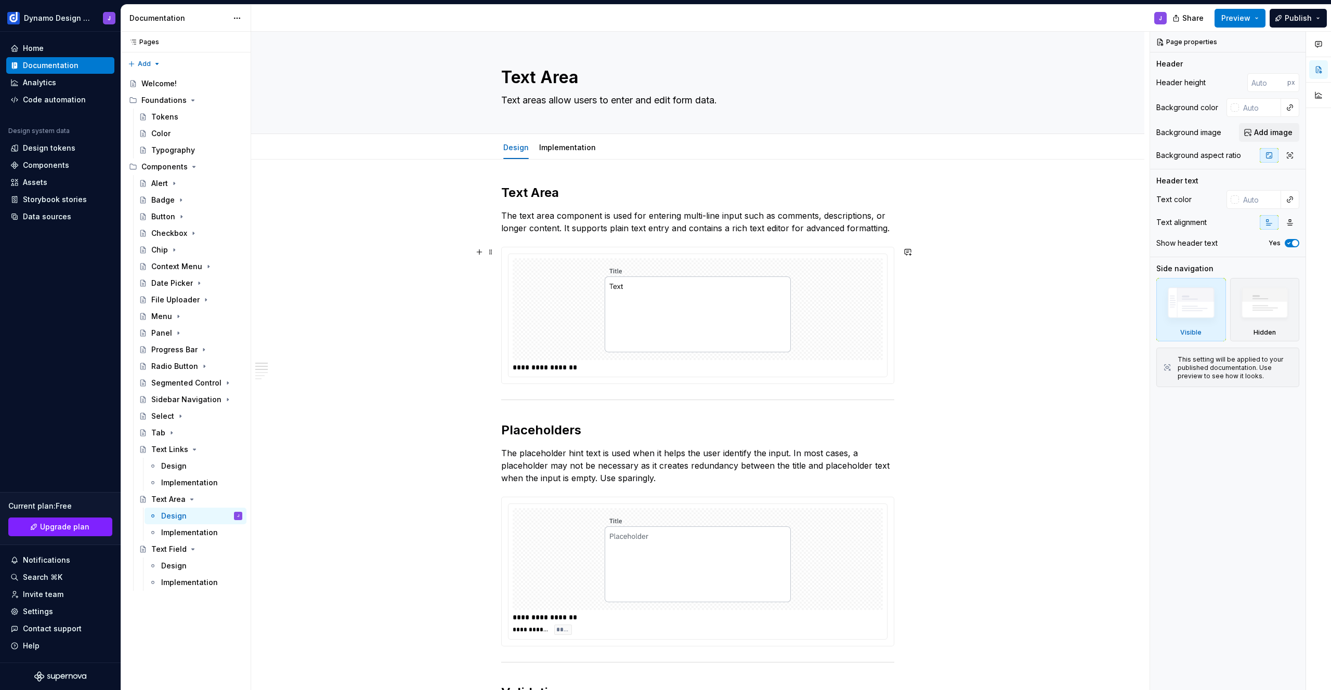
click at [668, 296] on img at bounding box center [697, 310] width 187 height 94
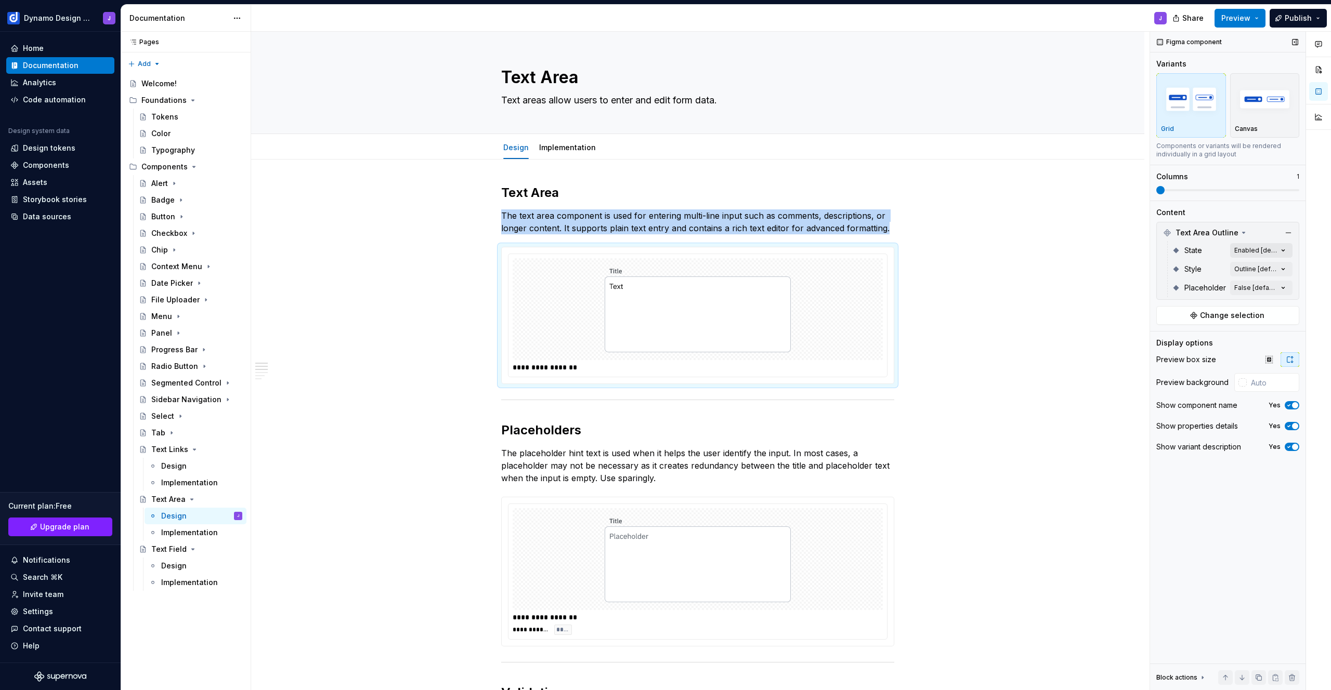
click at [1258, 250] on div "Comments Open comments No comments yet Select ‘Comment’ from the block context …" at bounding box center [1240, 361] width 181 height 659
type textarea "*"
click at [1235, 229] on div "Comments Open comments No comments yet Select ‘Comment’ from the block context …" at bounding box center [1240, 361] width 181 height 659
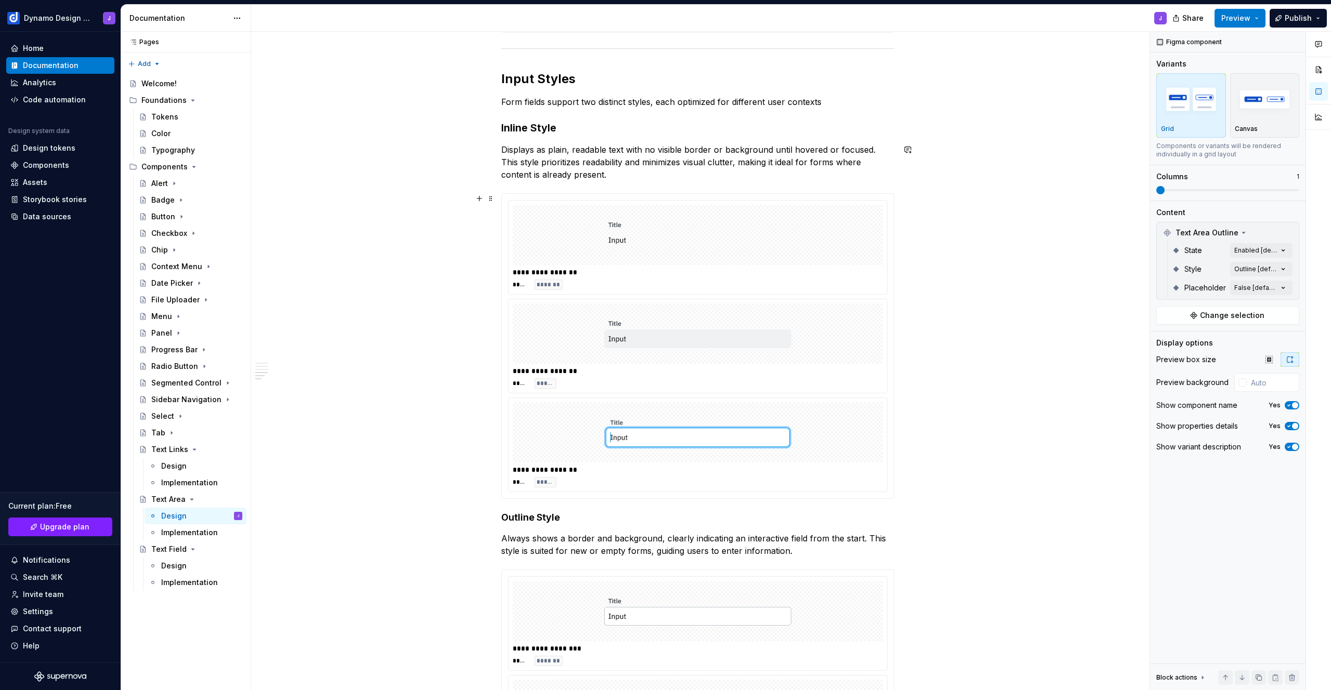
scroll to position [508, 0]
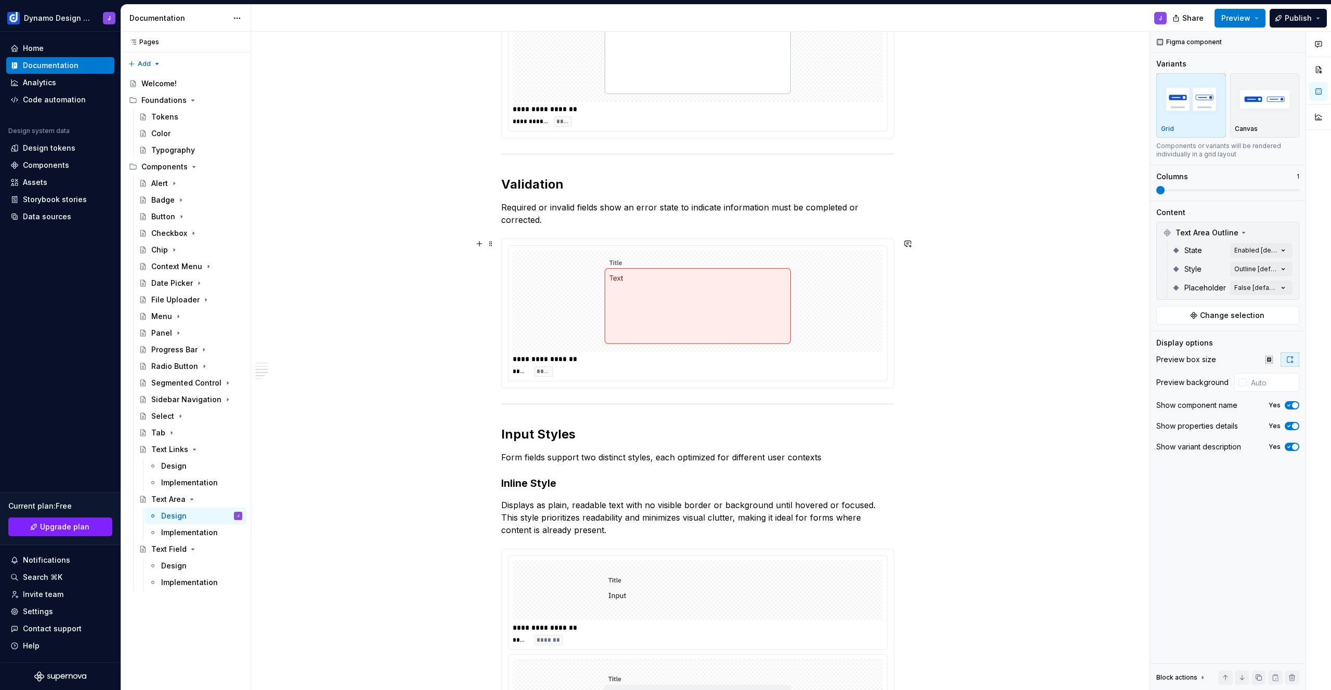
click at [638, 303] on img at bounding box center [697, 301] width 187 height 94
copy p "Required or invalid fields show an error state to indicate information must be …"
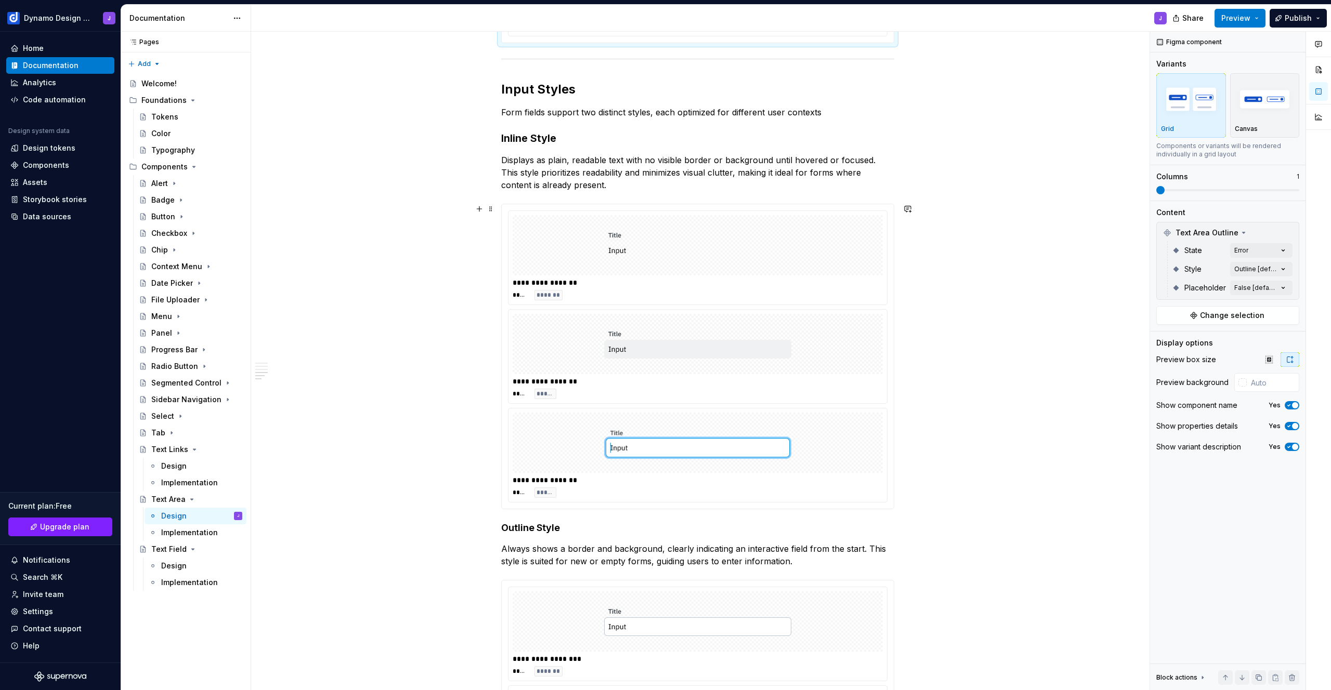
scroll to position [807, 0]
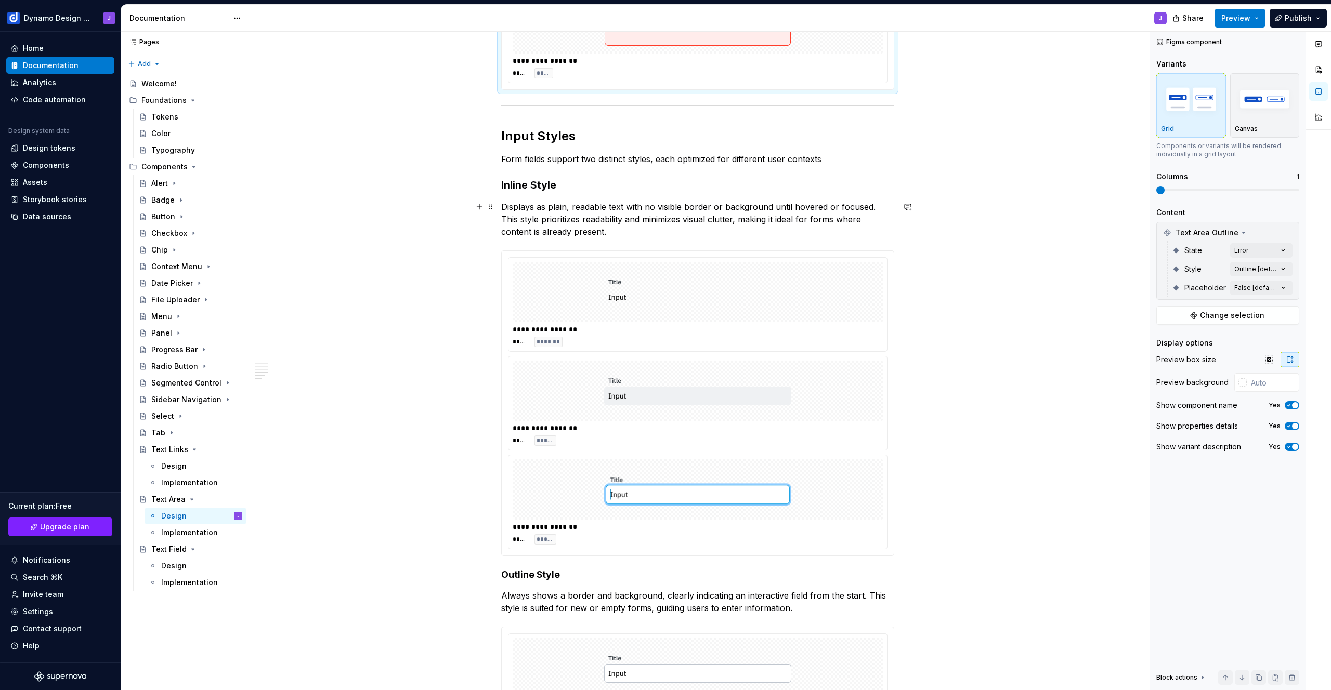
click at [583, 230] on p "Displays as plain, readable text with no visible border or background until hov…" at bounding box center [697, 219] width 393 height 37
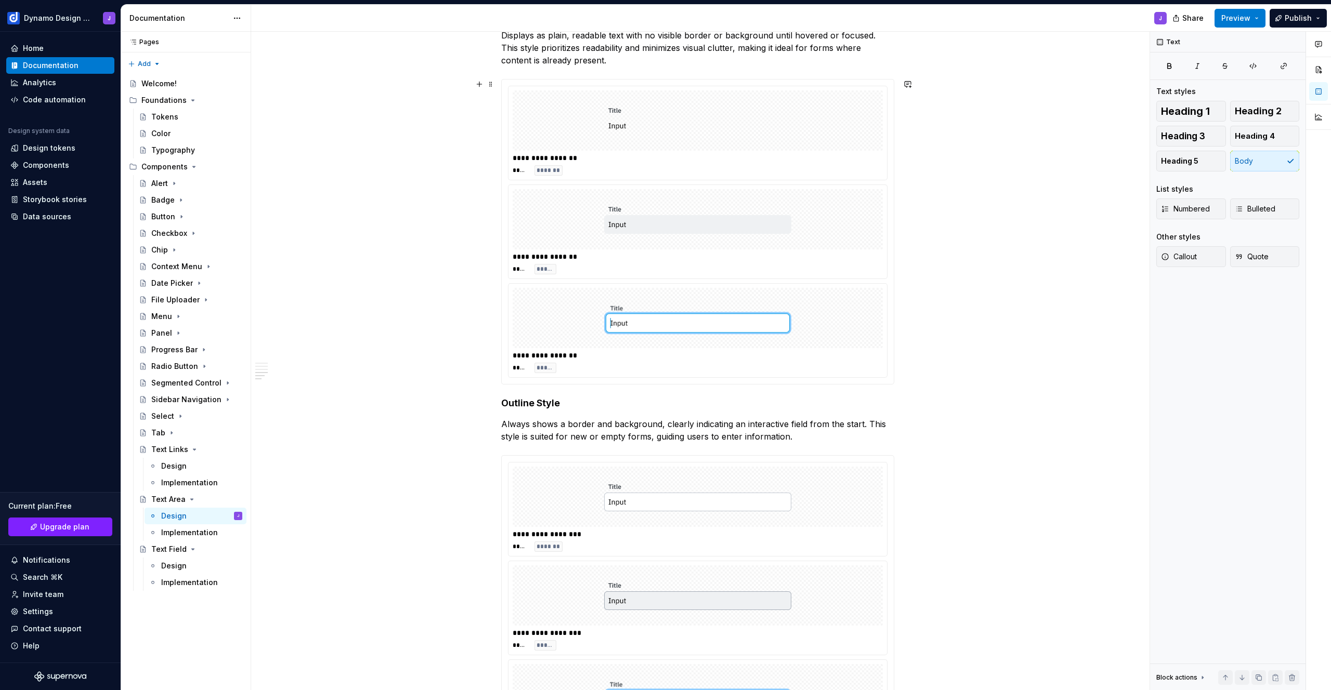
scroll to position [1039, 0]
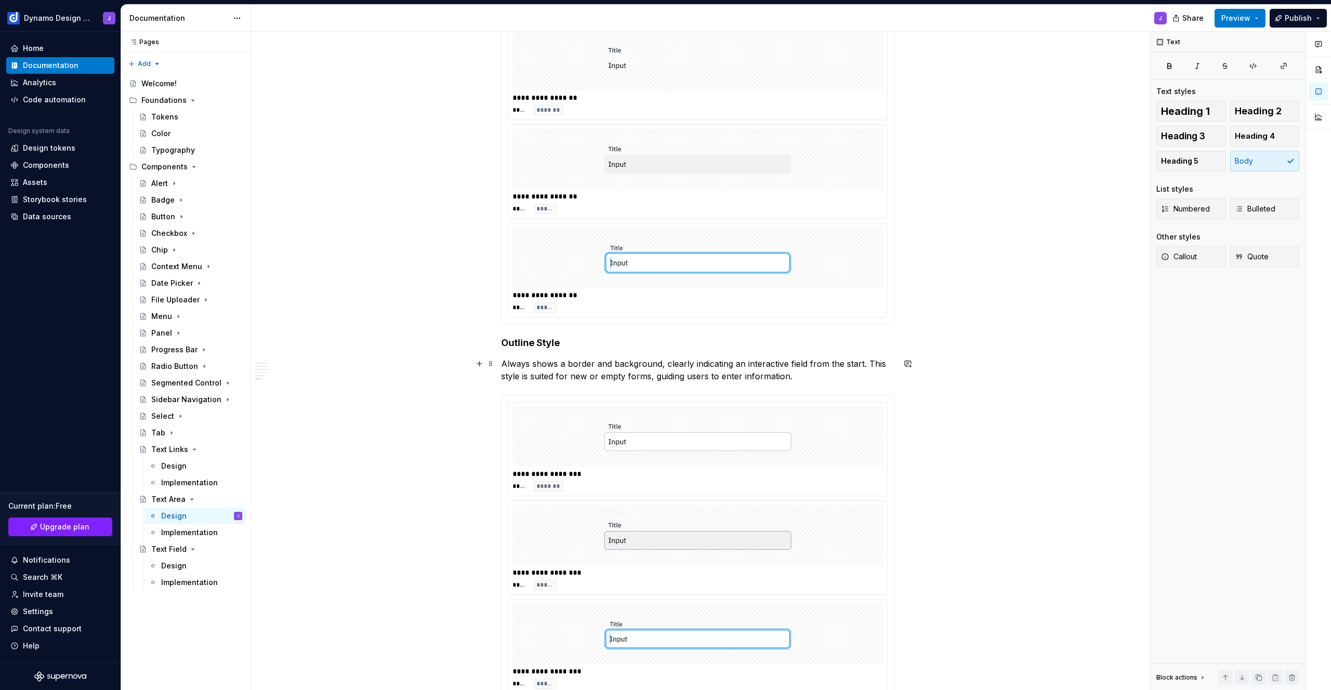
click at [807, 376] on p "Always shows a border and background, clearly indicating an interactive field f…" at bounding box center [697, 370] width 393 height 25
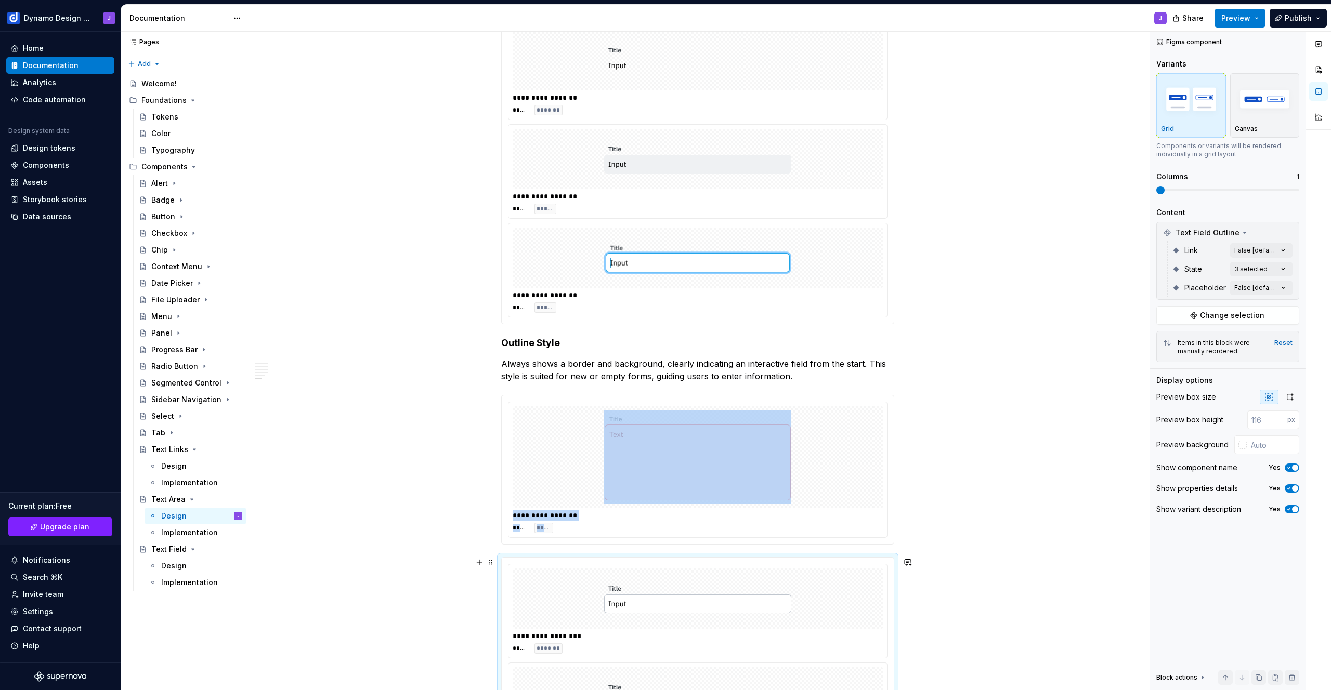
click at [773, 568] on div "**********" at bounding box center [697, 612] width 379 height 94
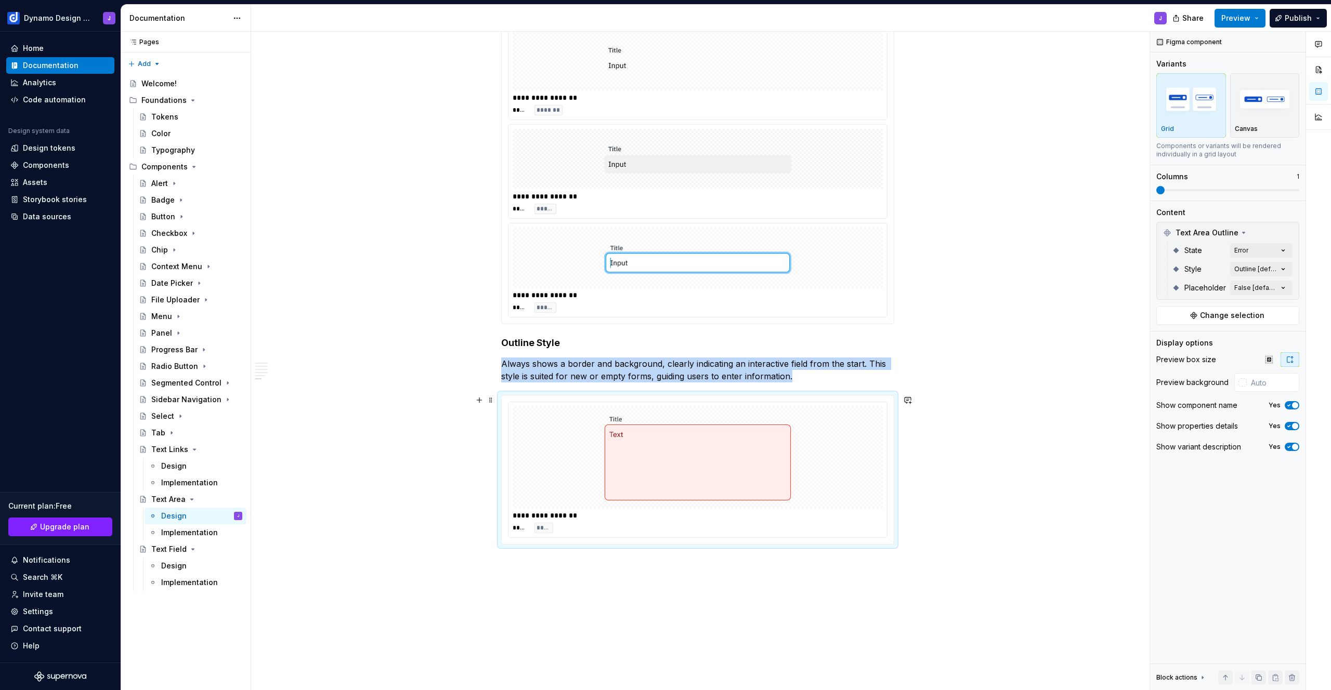
click at [760, 458] on img at bounding box center [697, 458] width 187 height 94
click at [1274, 289] on div "Comments Open comments No comments yet Select ‘Comment’ from the block context …" at bounding box center [1240, 361] width 181 height 659
click at [1269, 284] on div "Comments Open comments No comments yet Select ‘Comment’ from the block context …" at bounding box center [1240, 361] width 181 height 659
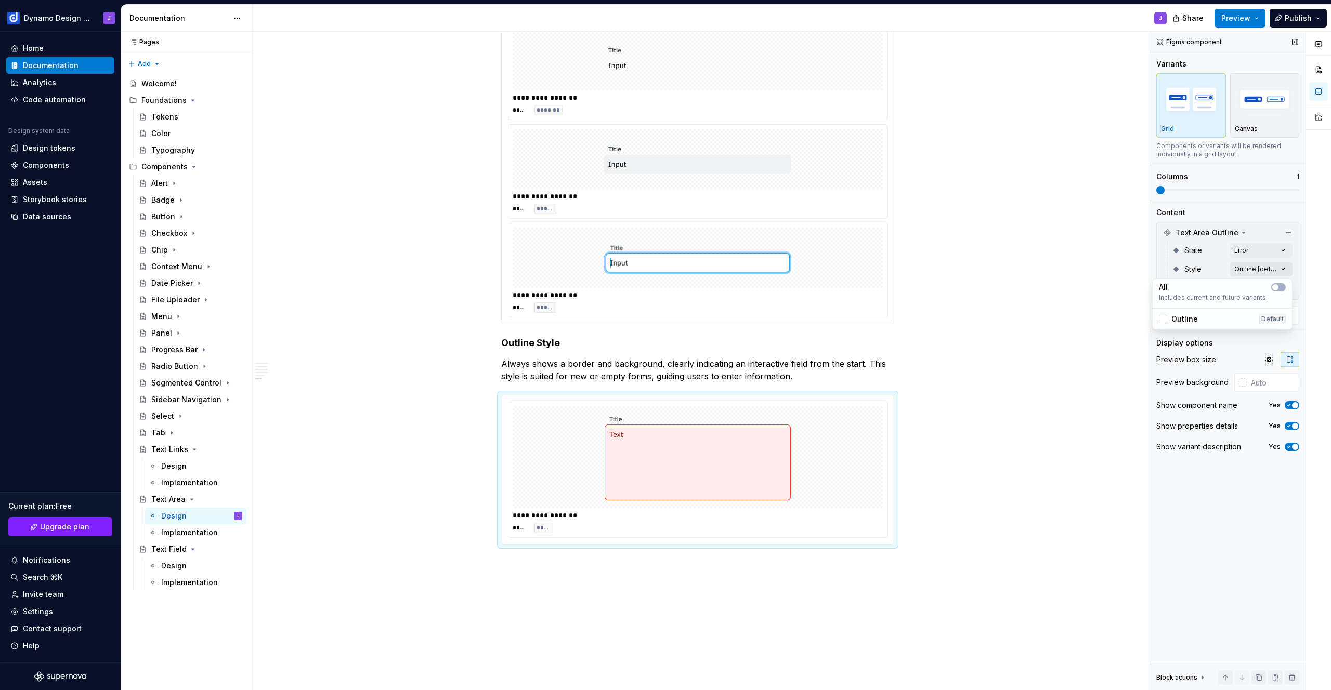
click at [1268, 270] on div "Comments Open comments No comments yet Select ‘Comment’ from the block context …" at bounding box center [1240, 361] width 181 height 659
click at [1254, 249] on div "Comments Open comments No comments yet Select ‘Comment’ from the block context …" at bounding box center [1240, 361] width 181 height 659
click at [1260, 251] on div "Comments Open comments No comments yet Select ‘Comment’ from the block context …" at bounding box center [1240, 361] width 181 height 659
click at [1181, 368] on span "Error" at bounding box center [1179, 367] width 17 height 10
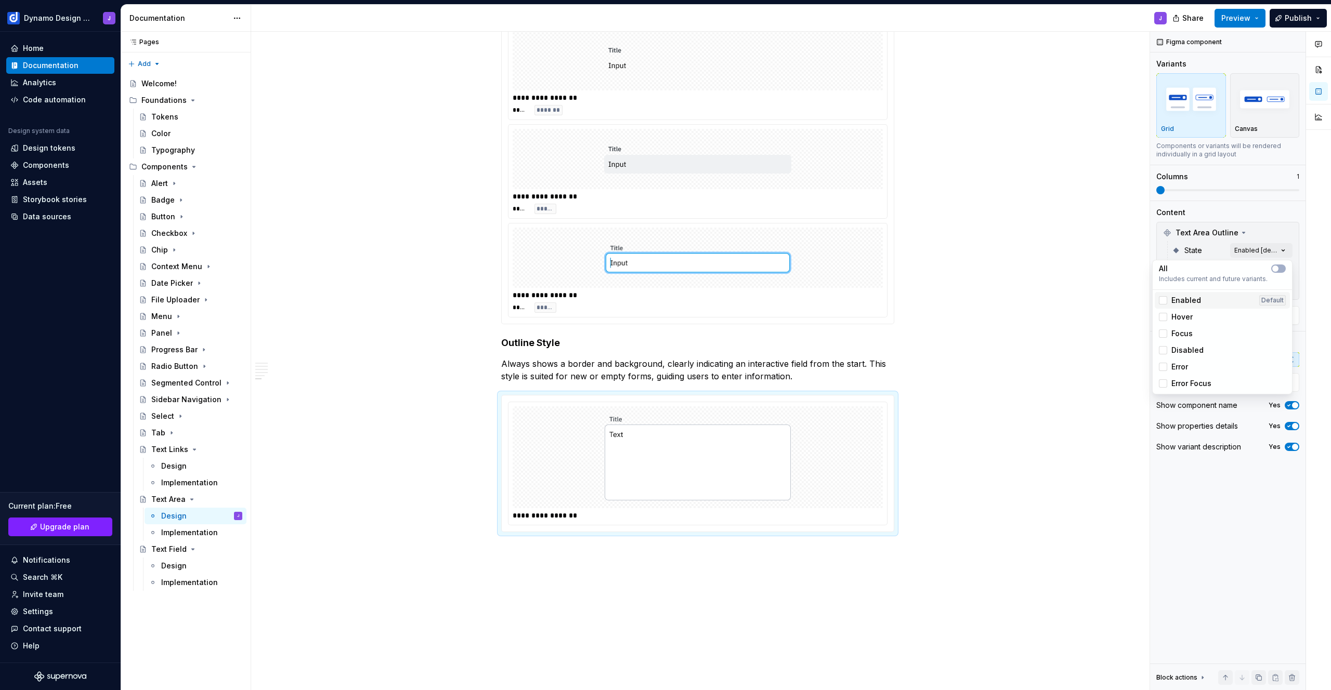
drag, startPoint x: 1186, startPoint y: 301, endPoint x: 1186, endPoint y: 307, distance: 6.2
click at [1186, 302] on span "Enabled" at bounding box center [1186, 300] width 30 height 10
click at [1186, 319] on span "Hover" at bounding box center [1181, 317] width 21 height 10
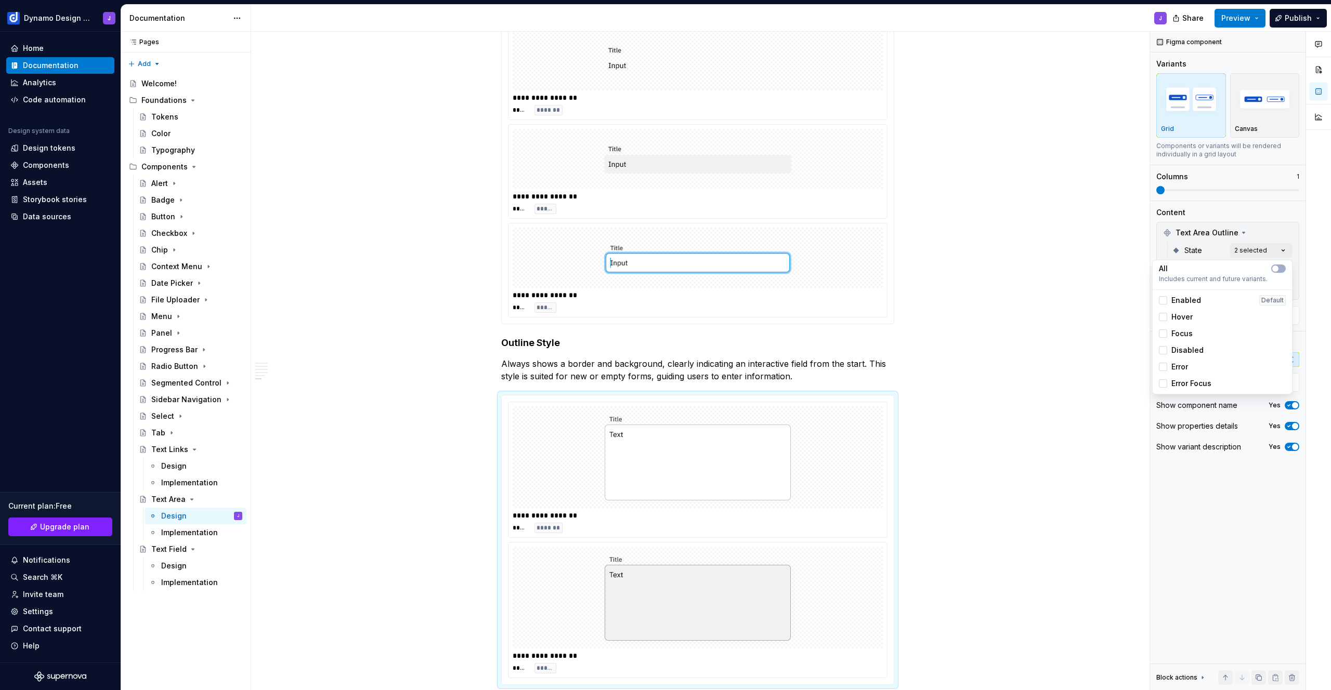
click at [1185, 334] on span "Focus" at bounding box center [1181, 334] width 21 height 10
click at [861, 529] on html "Dynamo Design System J Home Documentation Analytics Code automation Design syst…" at bounding box center [665, 345] width 1331 height 690
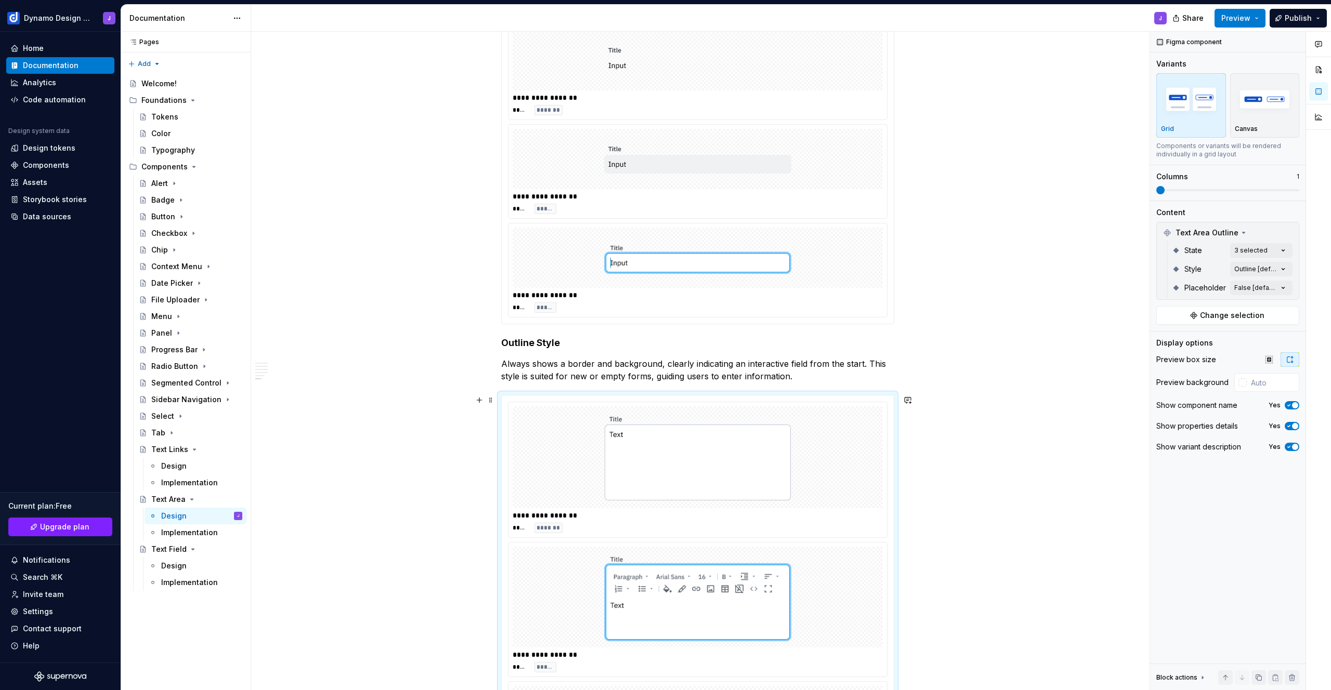
scroll to position [1247, 0]
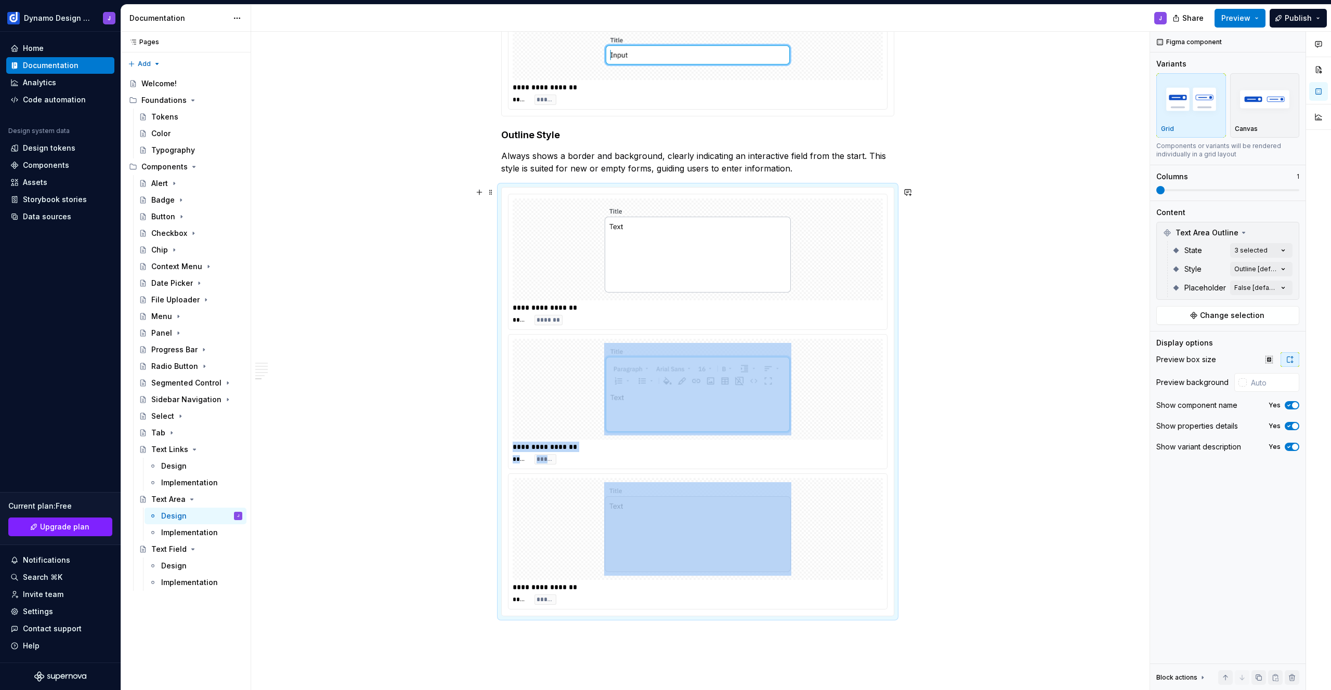
drag, startPoint x: 507, startPoint y: 380, endPoint x: 519, endPoint y: 513, distance: 133.7
click at [519, 513] on div "**********" at bounding box center [698, 402] width 392 height 428
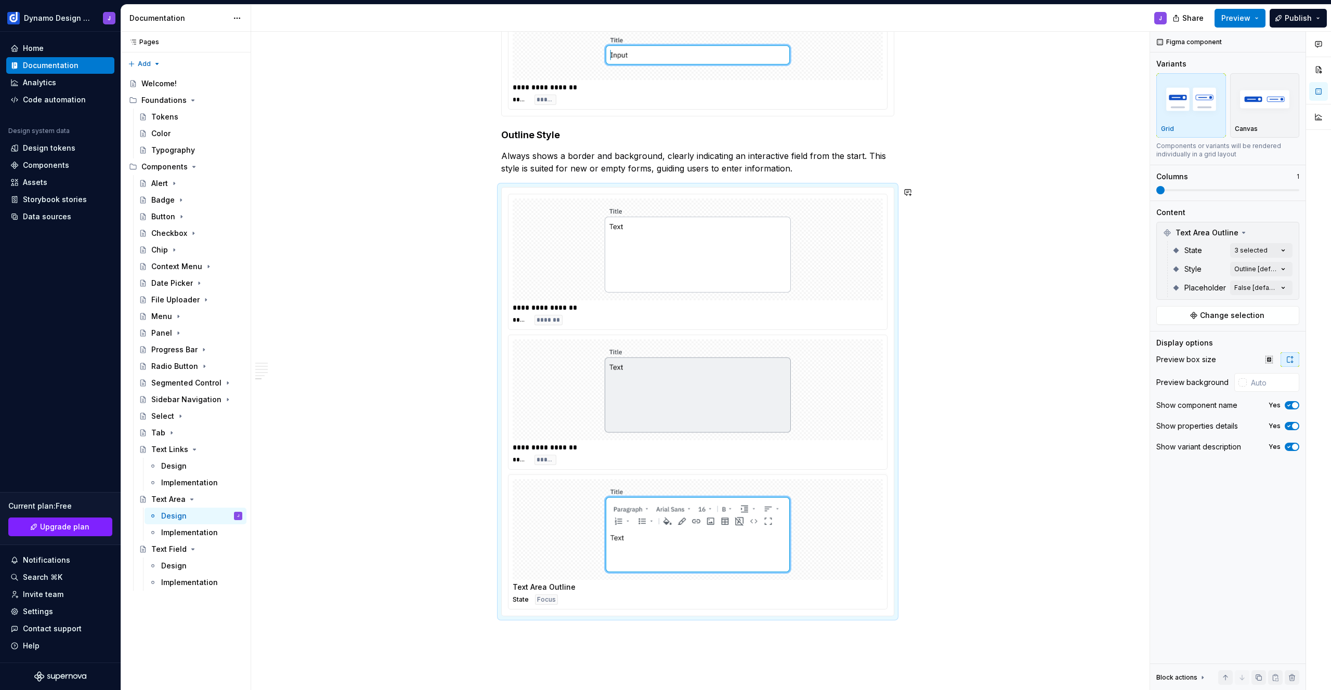
drag, startPoint x: 537, startPoint y: 368, endPoint x: 539, endPoint y: 527, distance: 159.6
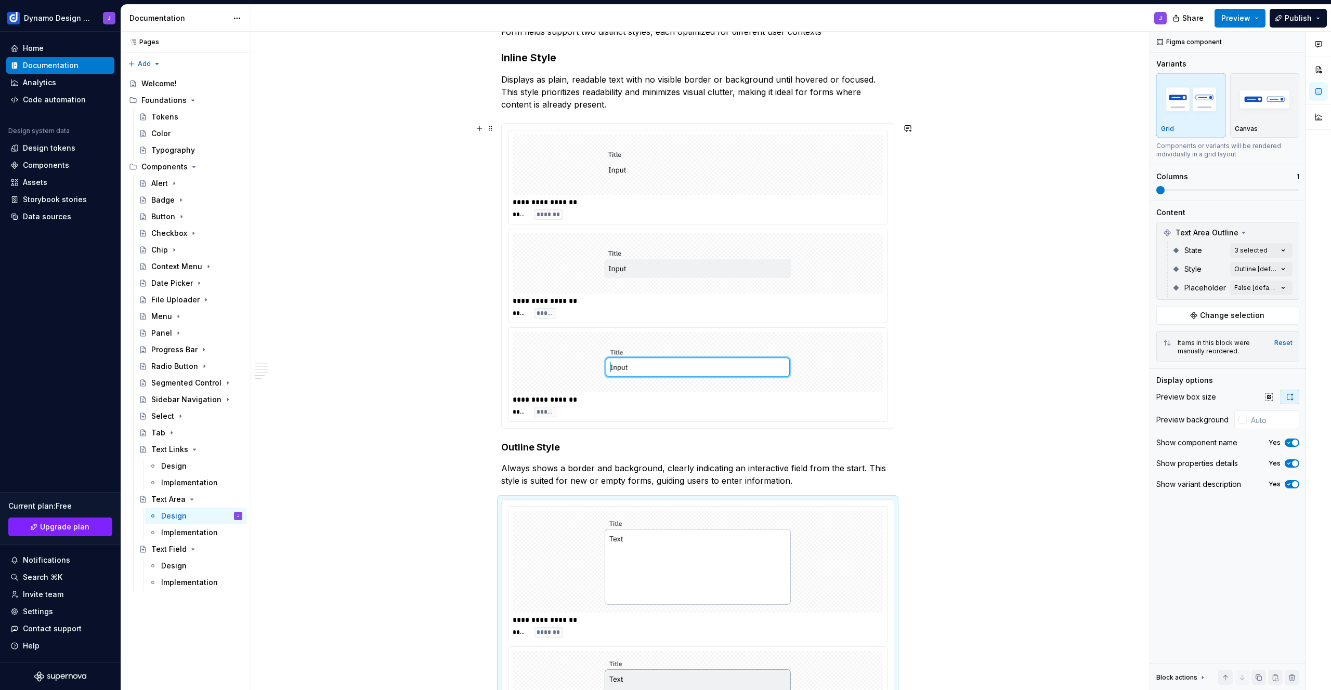
scroll to position [921, 0]
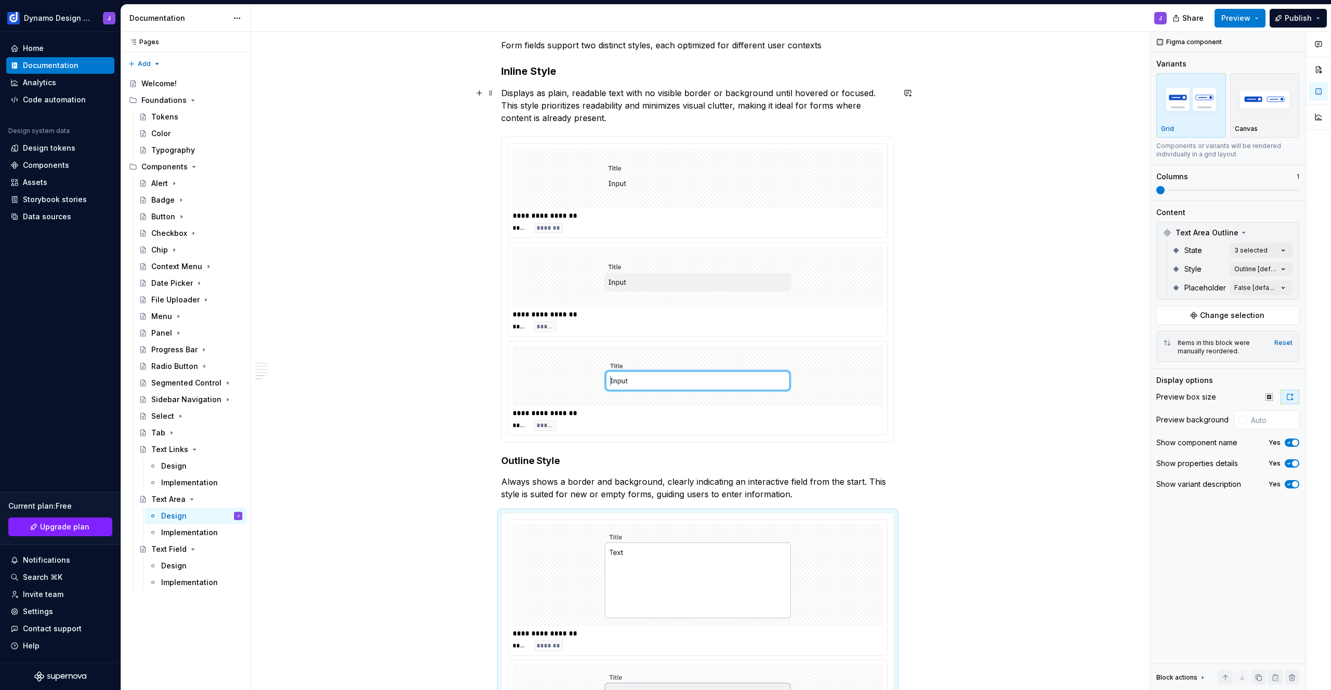
click at [579, 119] on p "Displays as plain, readable text with no visible border or background until hov…" at bounding box center [697, 105] width 393 height 37
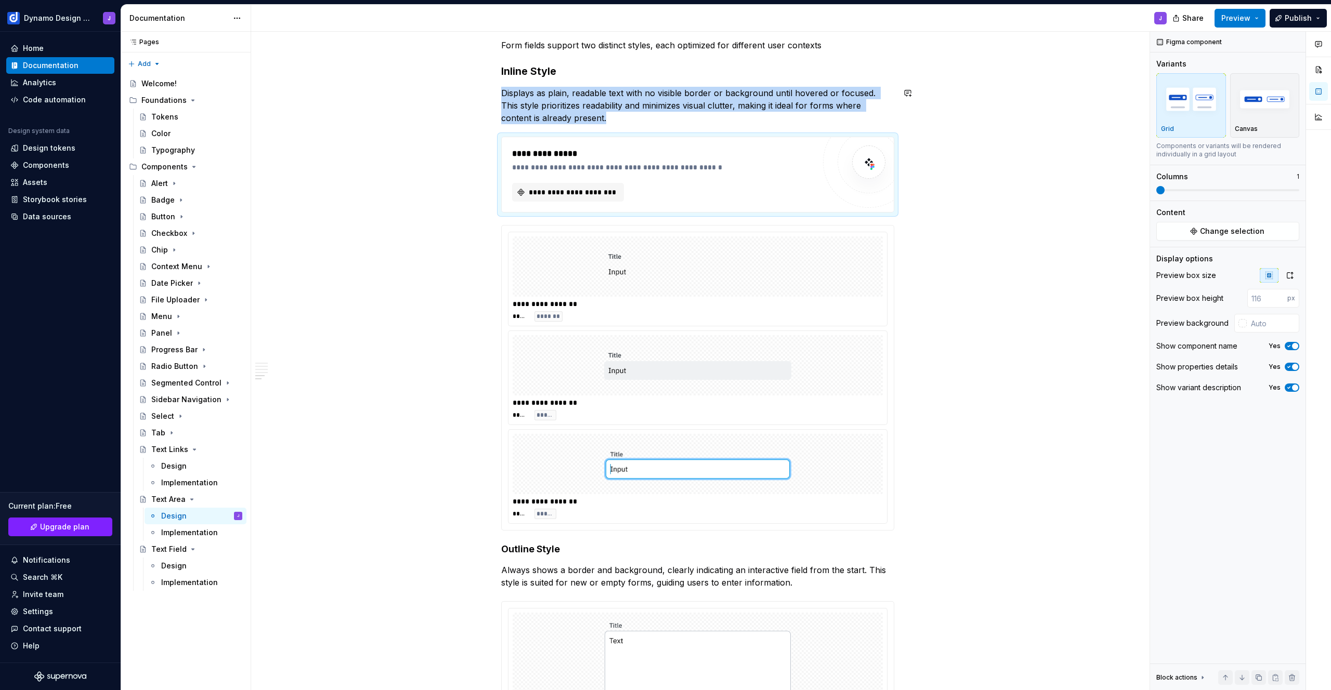
type textarea "*"
click at [608, 195] on span "**********" at bounding box center [572, 192] width 90 height 10
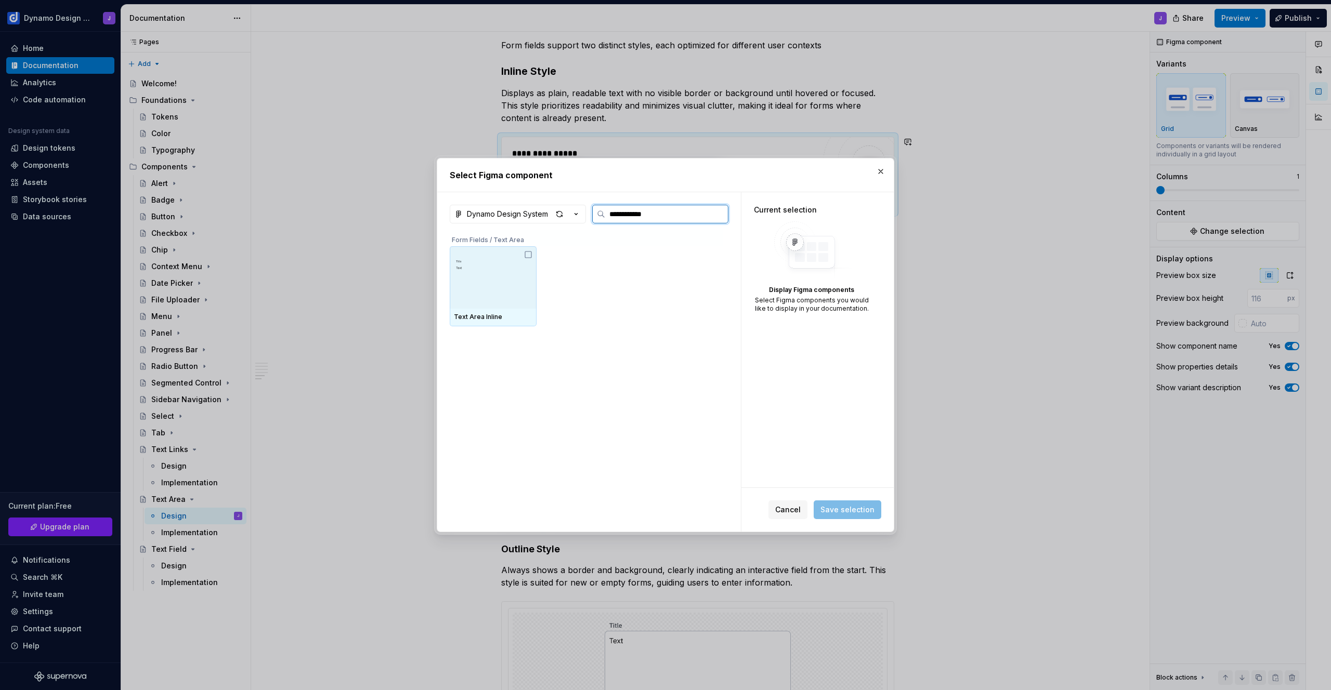
type input "**********"
click at [498, 268] on img at bounding box center [493, 278] width 79 height 54
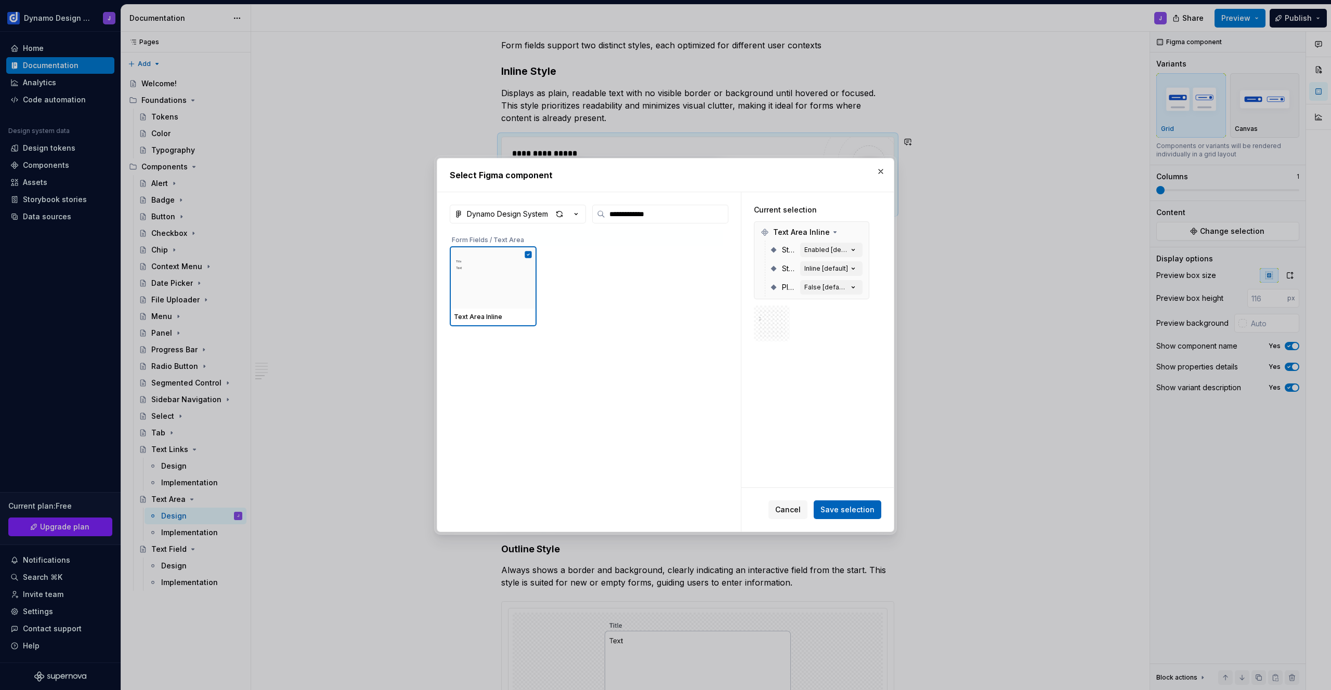
click at [853, 516] on button "Save selection" at bounding box center [848, 510] width 68 height 19
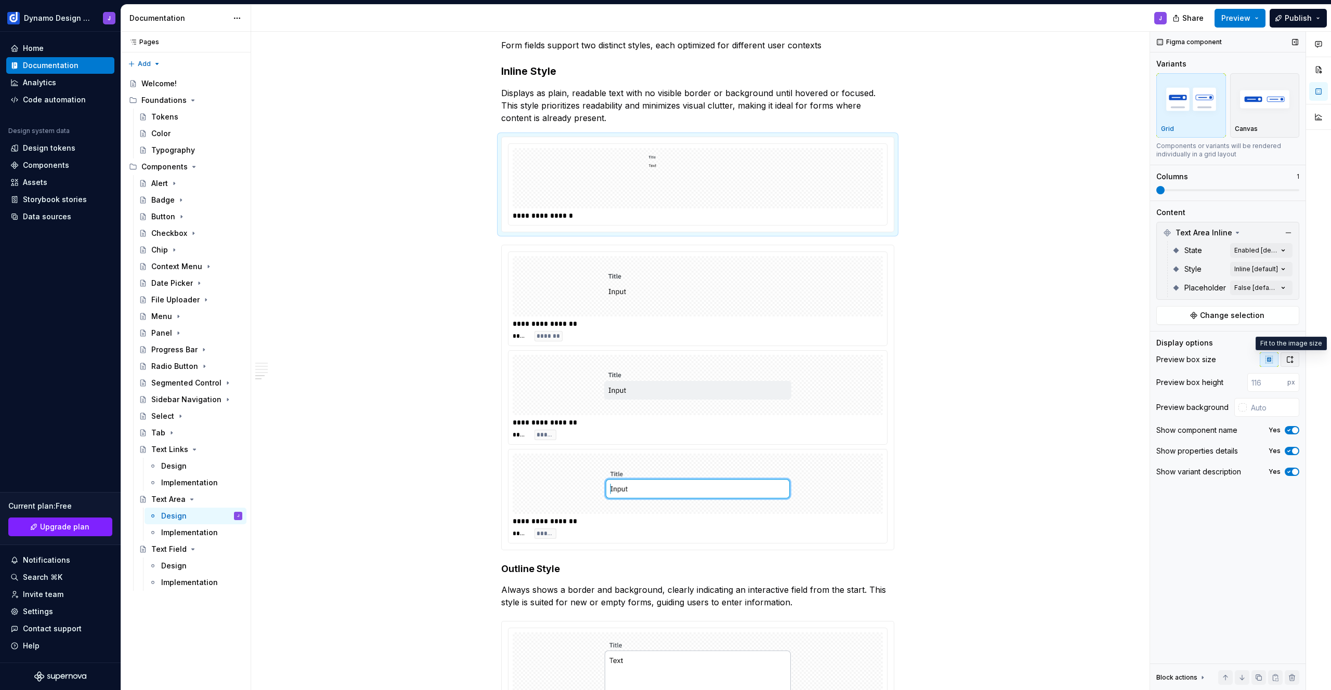
click at [1287, 358] on icon "button" at bounding box center [1290, 360] width 6 height 6
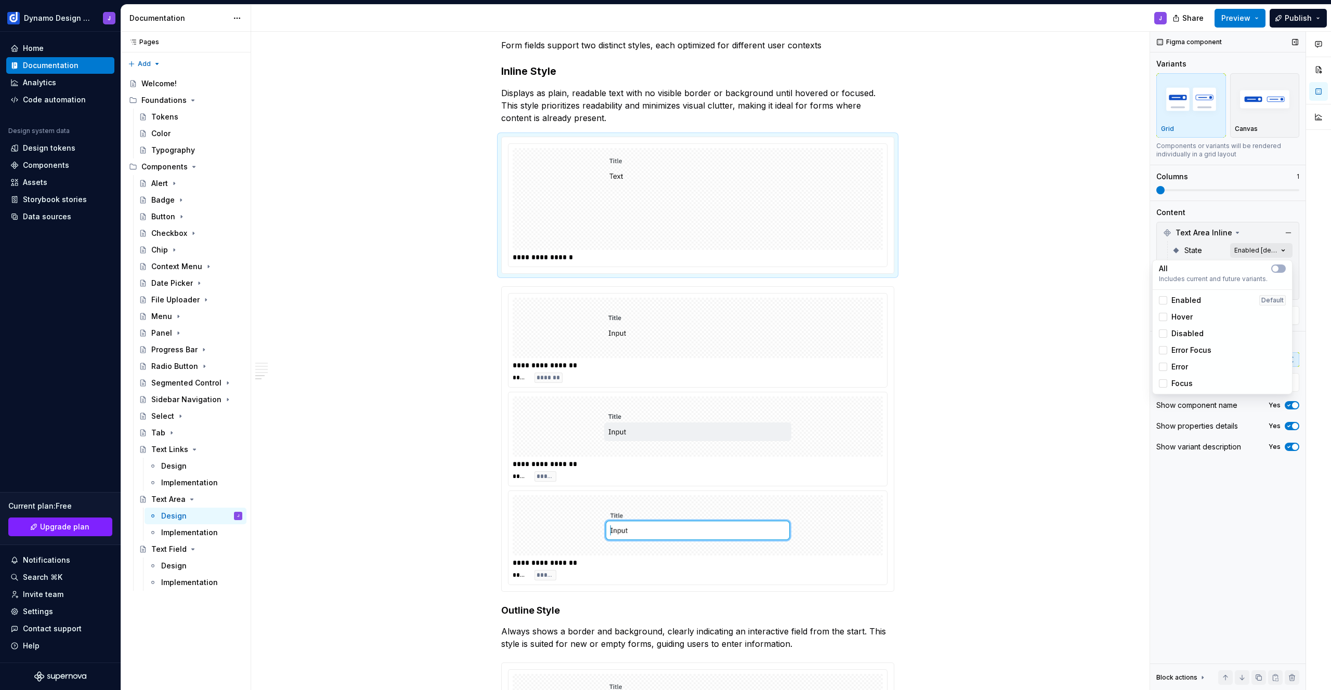
click at [1266, 250] on div "Comments Open comments No comments yet Select ‘Comment’ from the block context …" at bounding box center [1240, 361] width 181 height 659
click at [1186, 301] on span "Enabled" at bounding box center [1186, 300] width 30 height 10
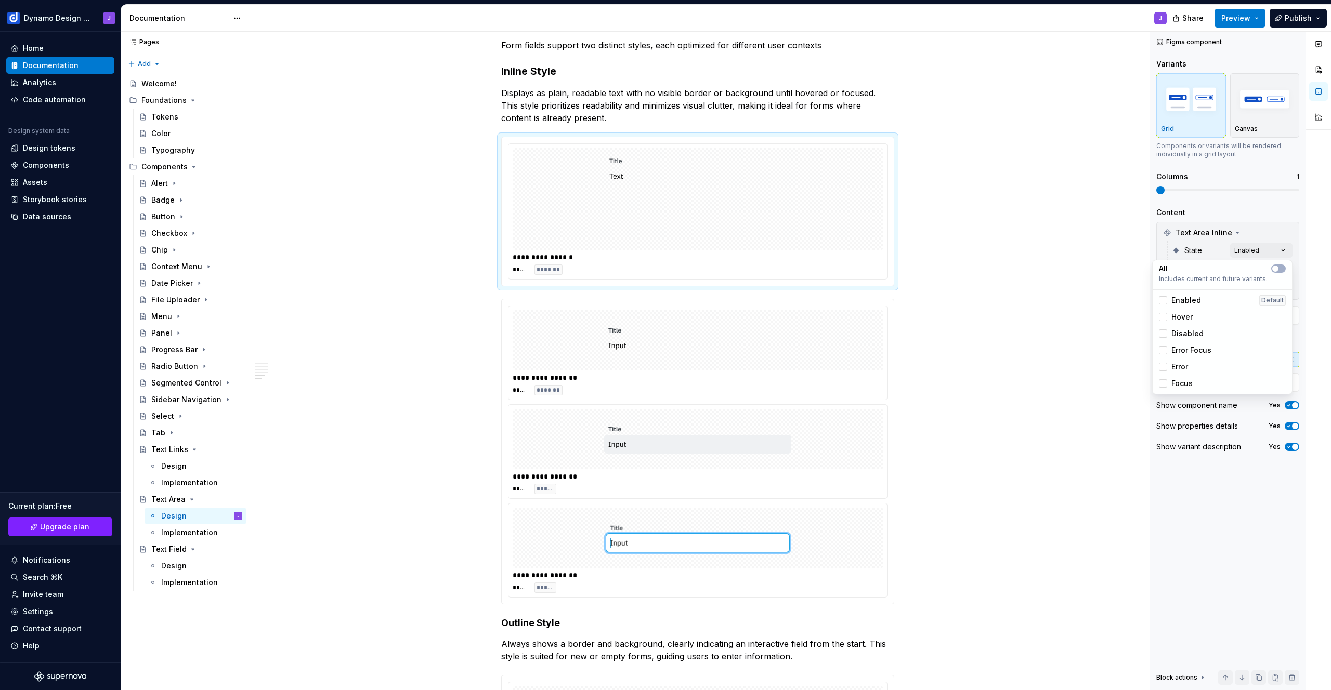
click at [1186, 318] on span "Hover" at bounding box center [1181, 317] width 21 height 10
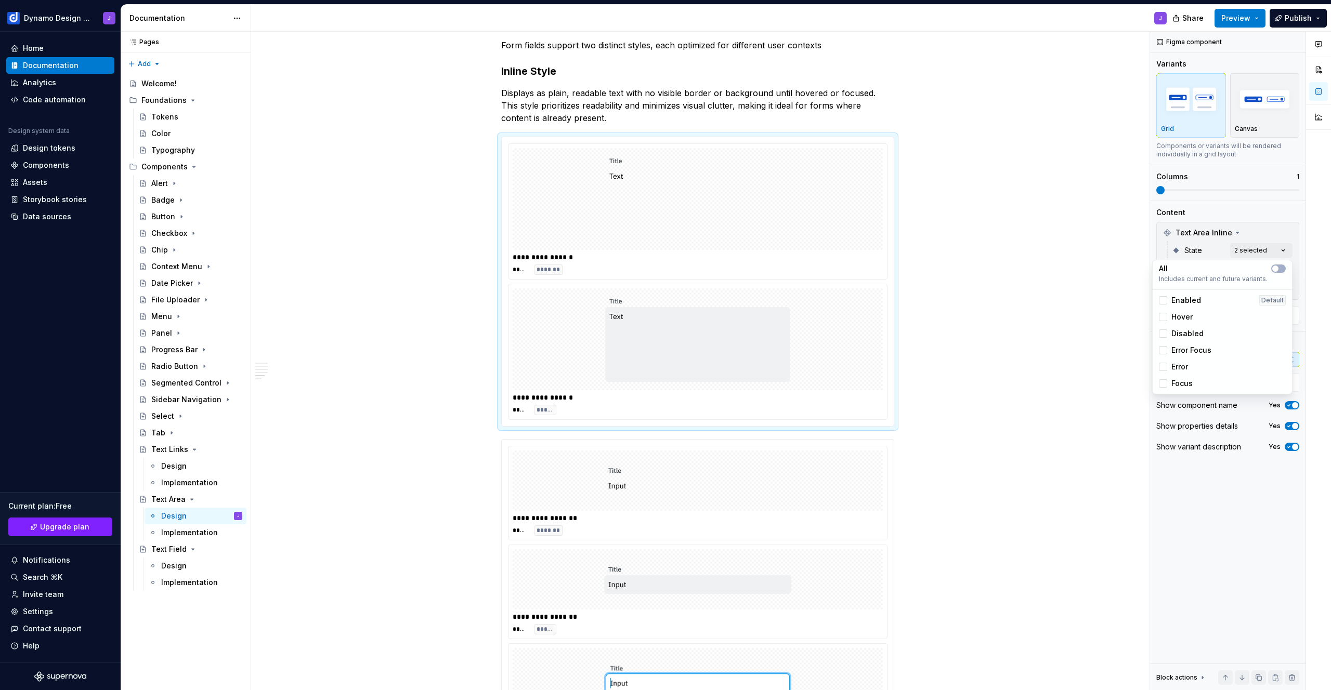
click at [1191, 383] on span "Focus" at bounding box center [1181, 384] width 21 height 10
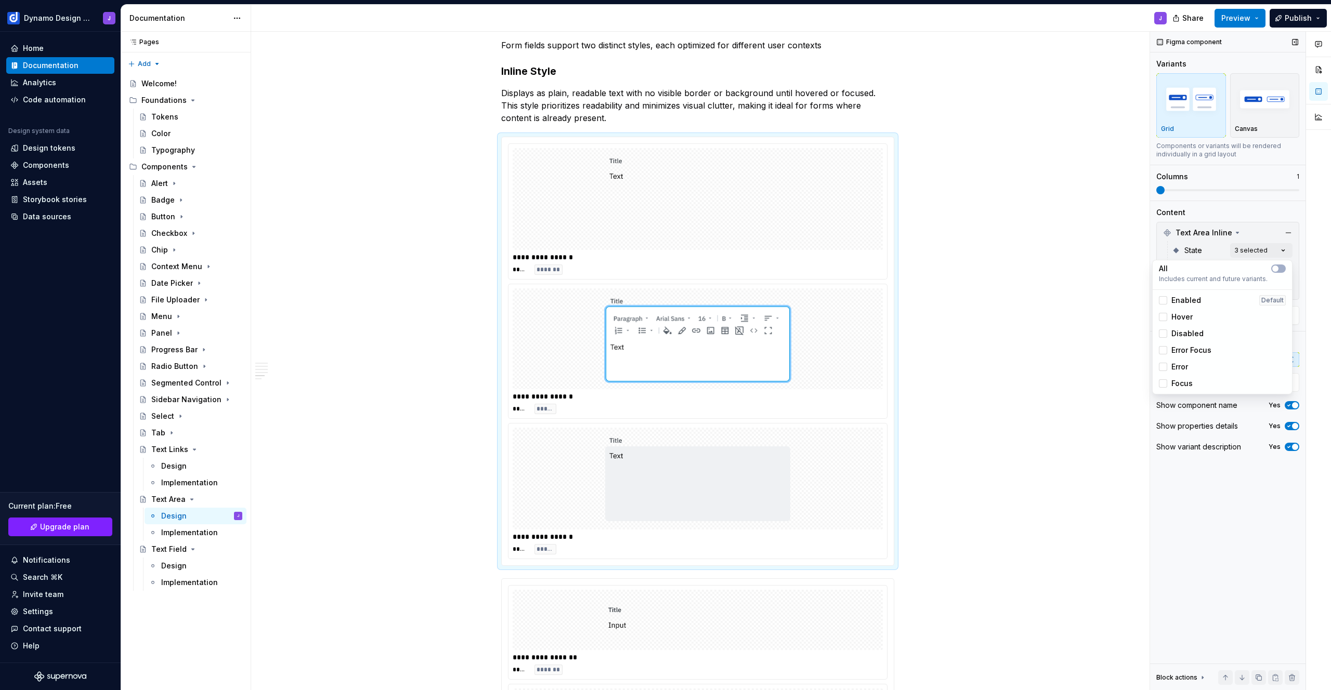
click at [1218, 526] on div "Comments Open comments No comments yet Select ‘Comment’ from the block context …" at bounding box center [1240, 361] width 181 height 659
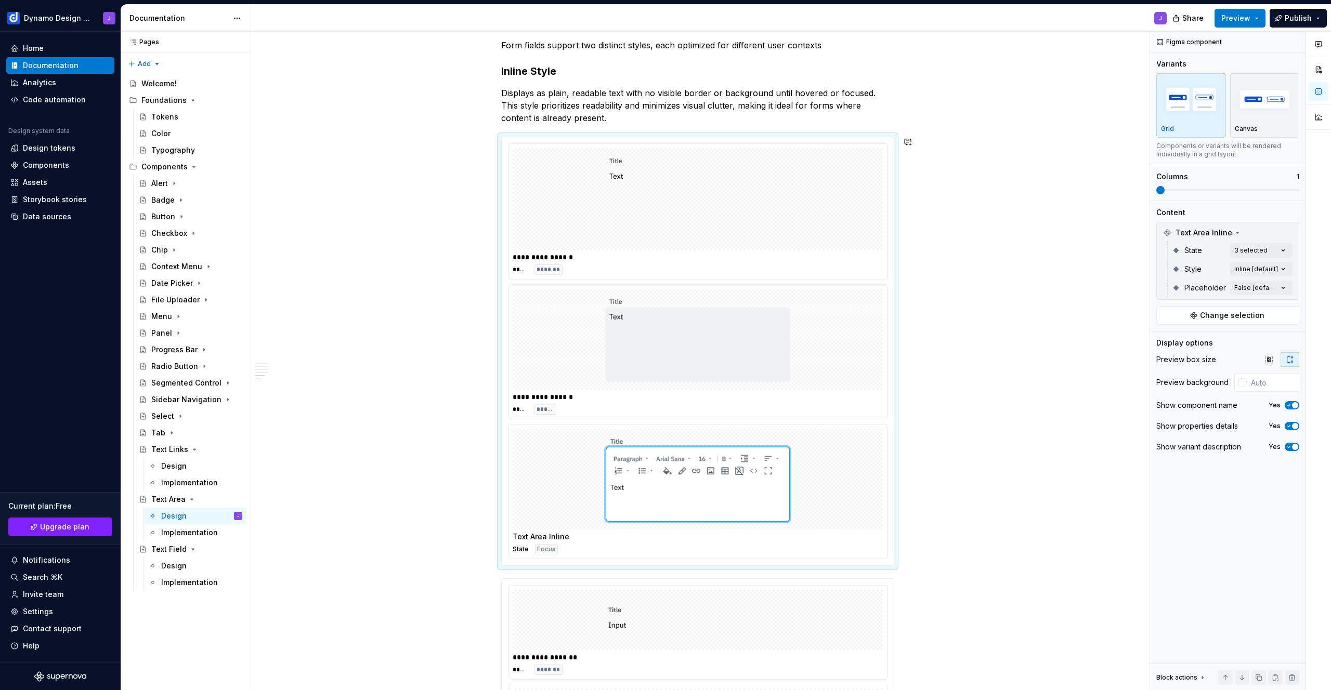
drag, startPoint x: 546, startPoint y: 336, endPoint x: 552, endPoint y: 475, distance: 139.4
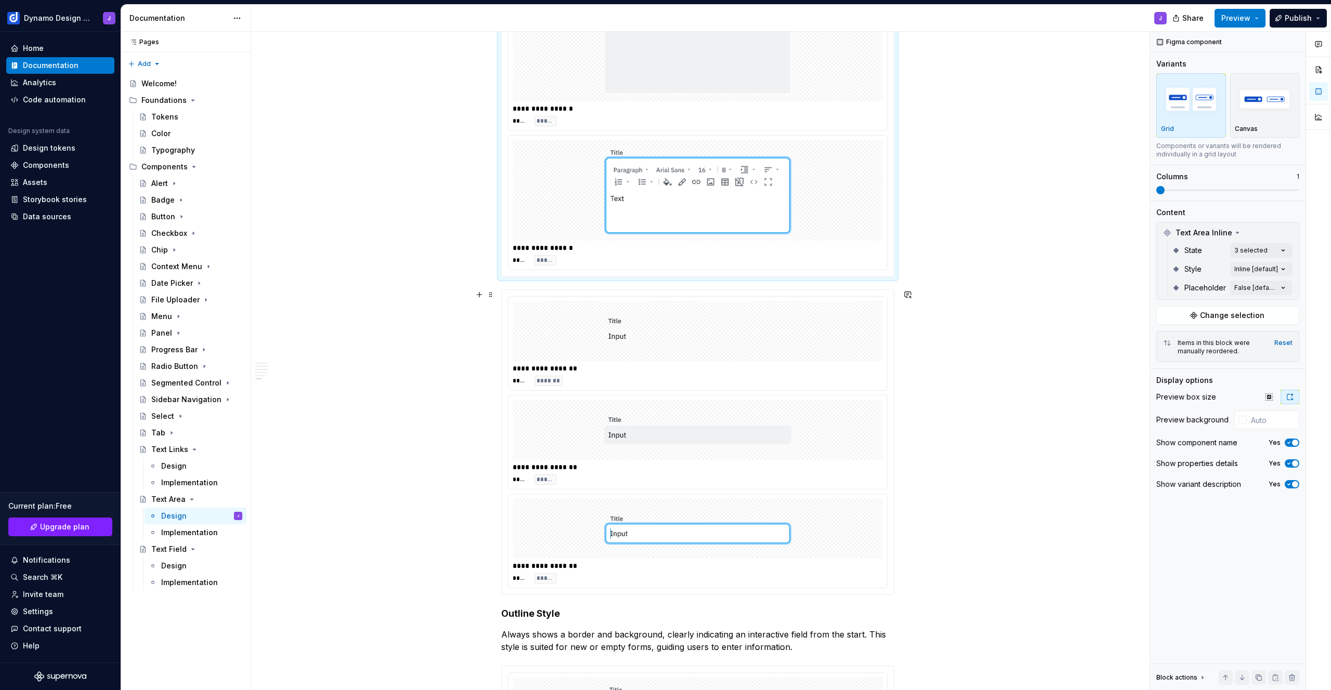
scroll to position [1393, 0]
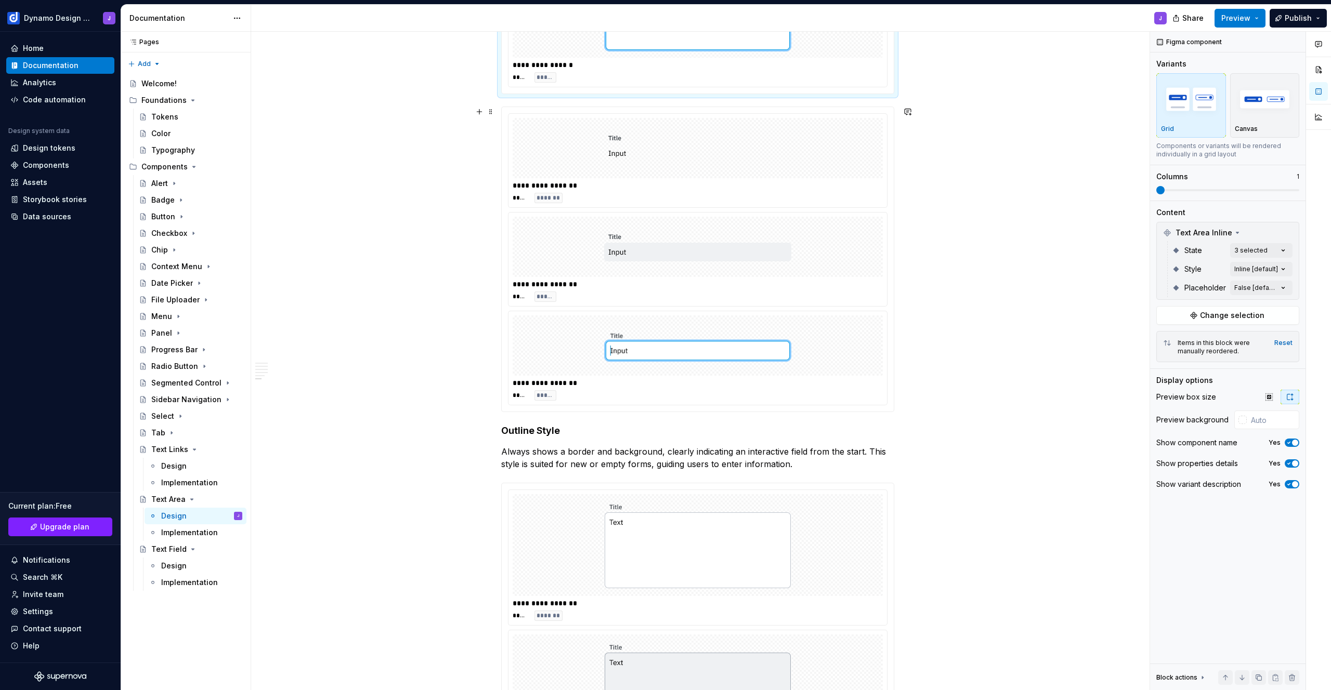
click at [638, 232] on img at bounding box center [697, 247] width 187 height 52
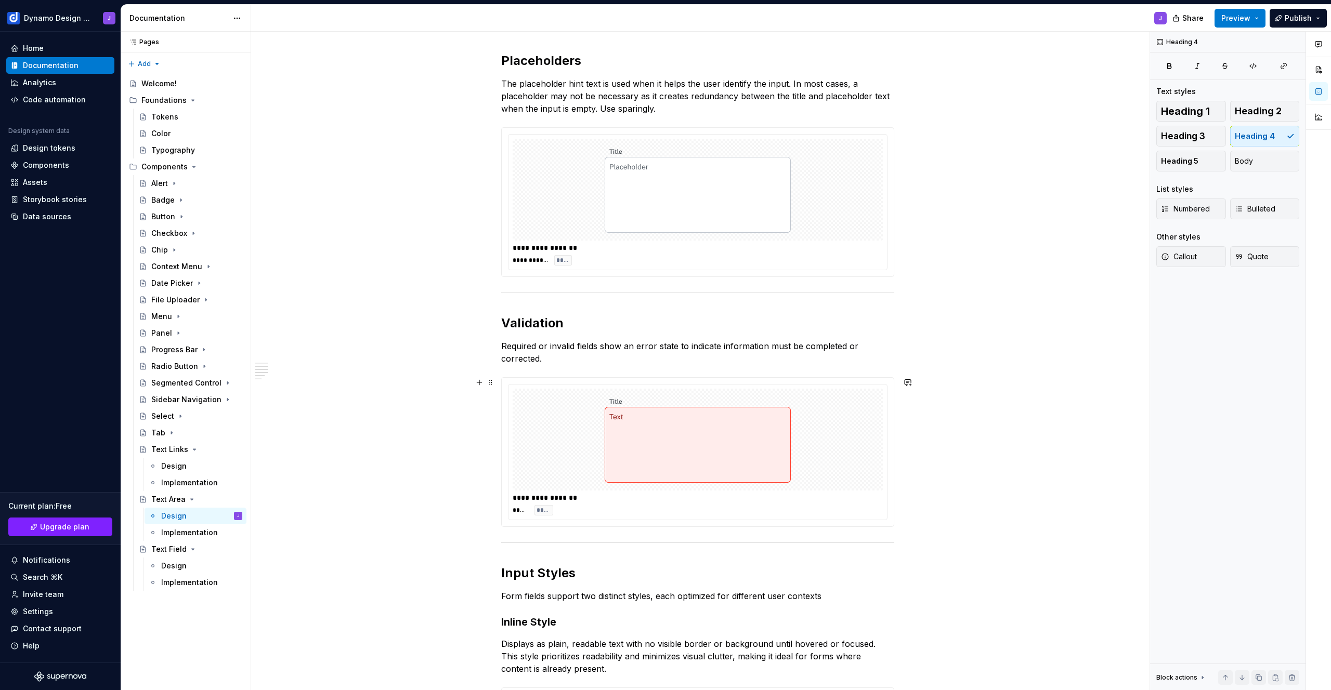
scroll to position [655, 0]
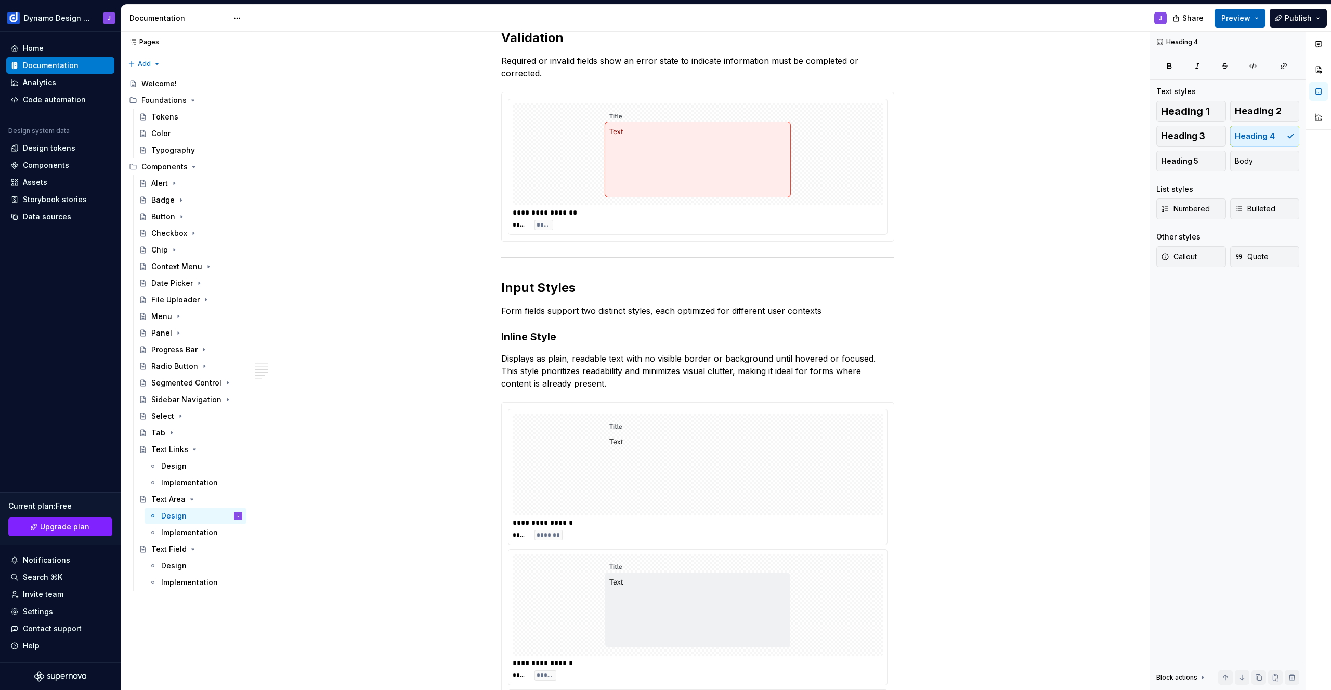
click at [1244, 16] on span "Preview" at bounding box center [1235, 18] width 29 height 10
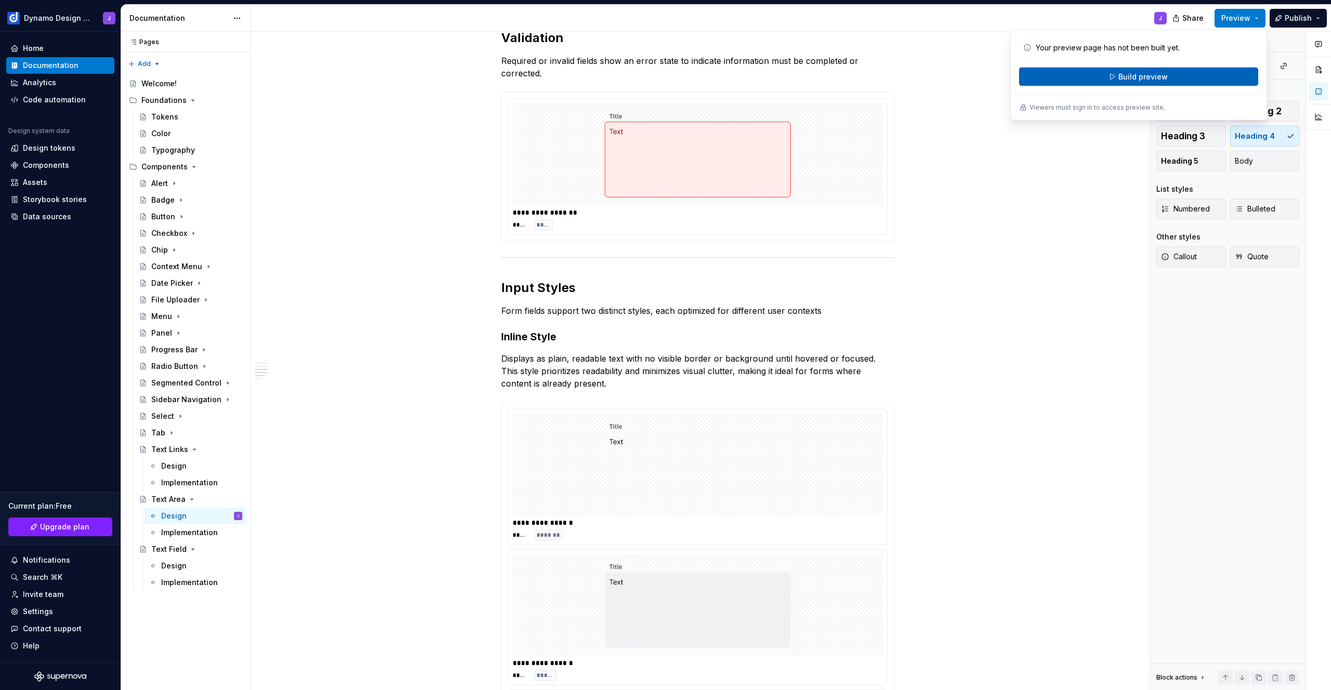
click at [1151, 79] on span "Build preview" at bounding box center [1142, 77] width 49 height 10
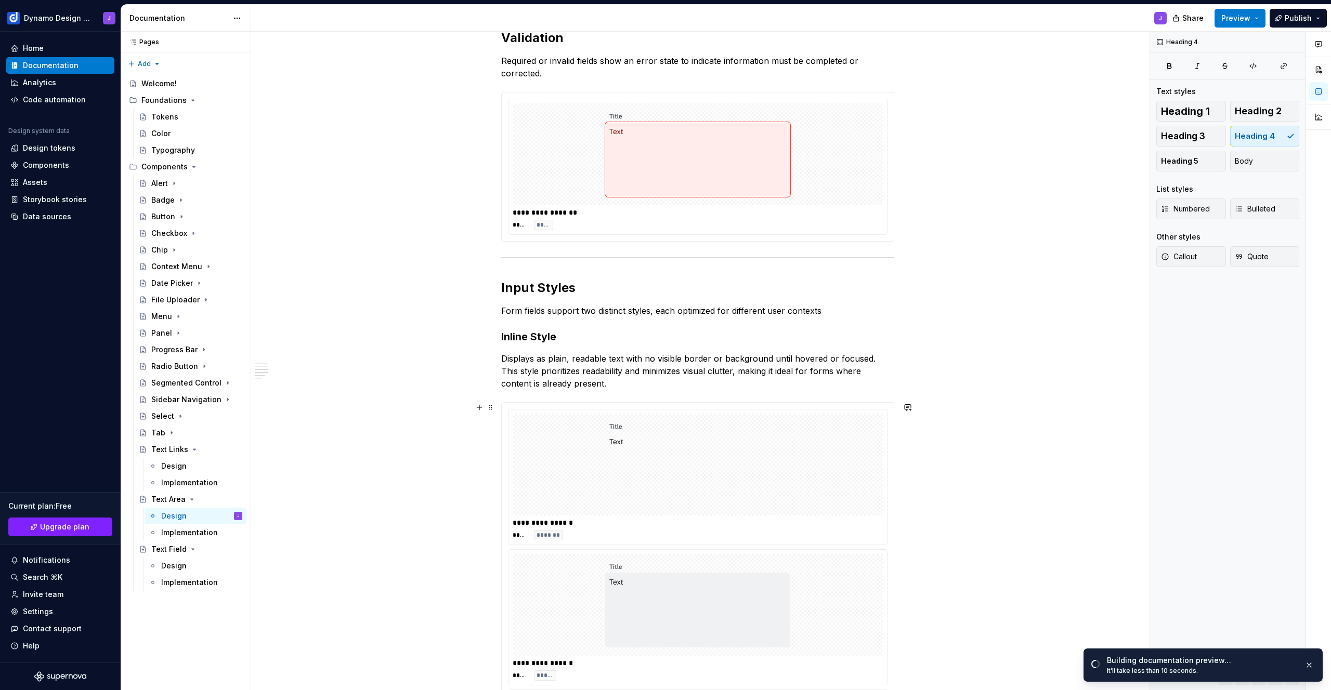
click at [422, 446] on div "**********" at bounding box center [697, 528] width 893 height 2047
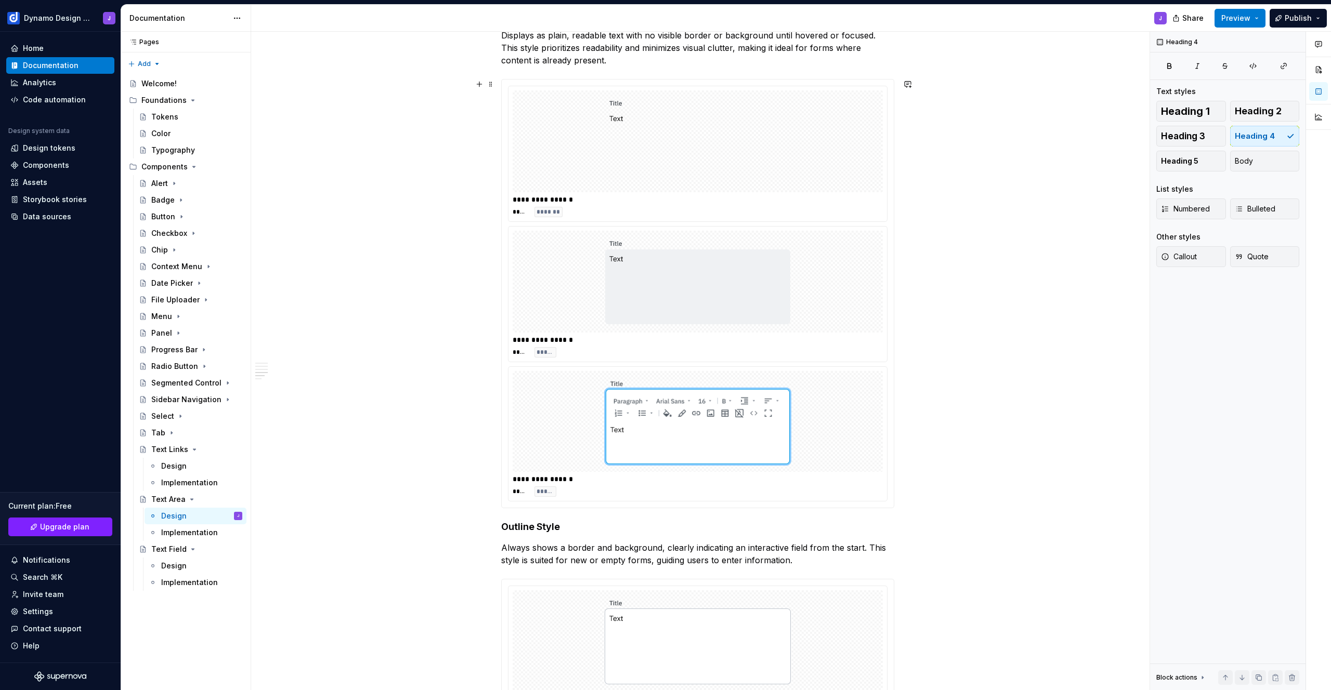
scroll to position [1012, 0]
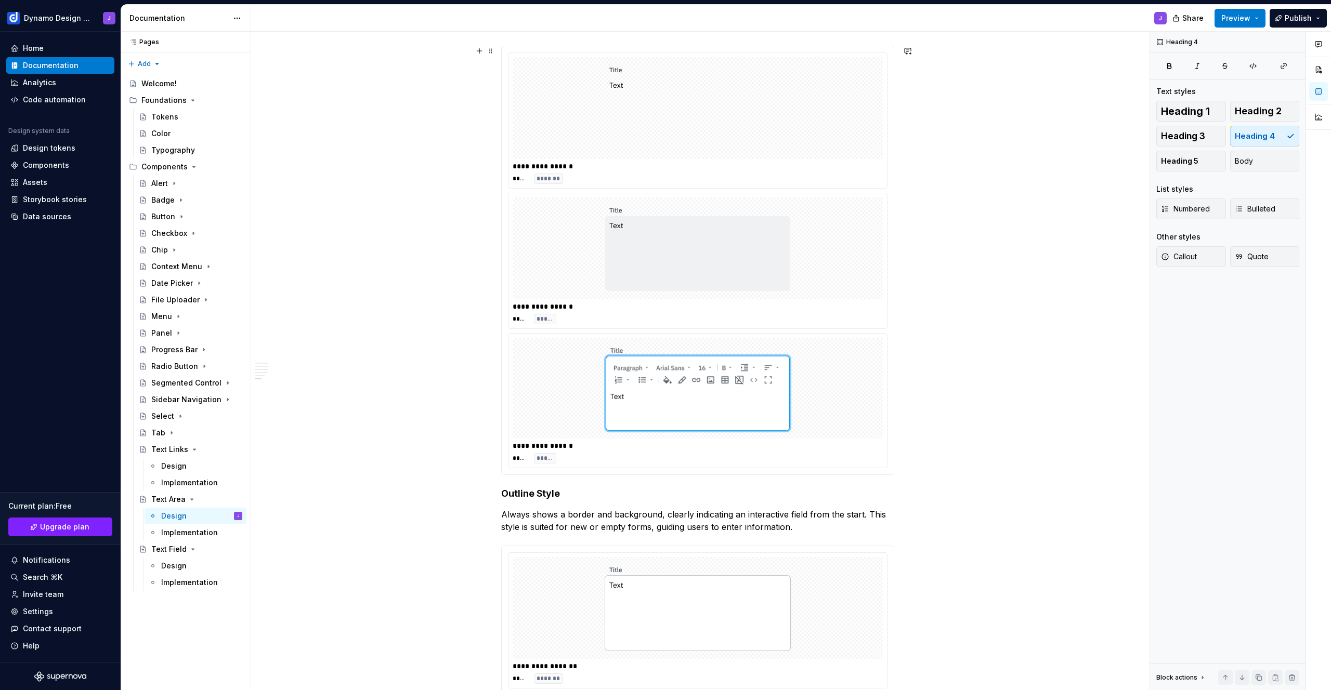
click at [908, 455] on div "**********" at bounding box center [697, 171] width 893 height 2047
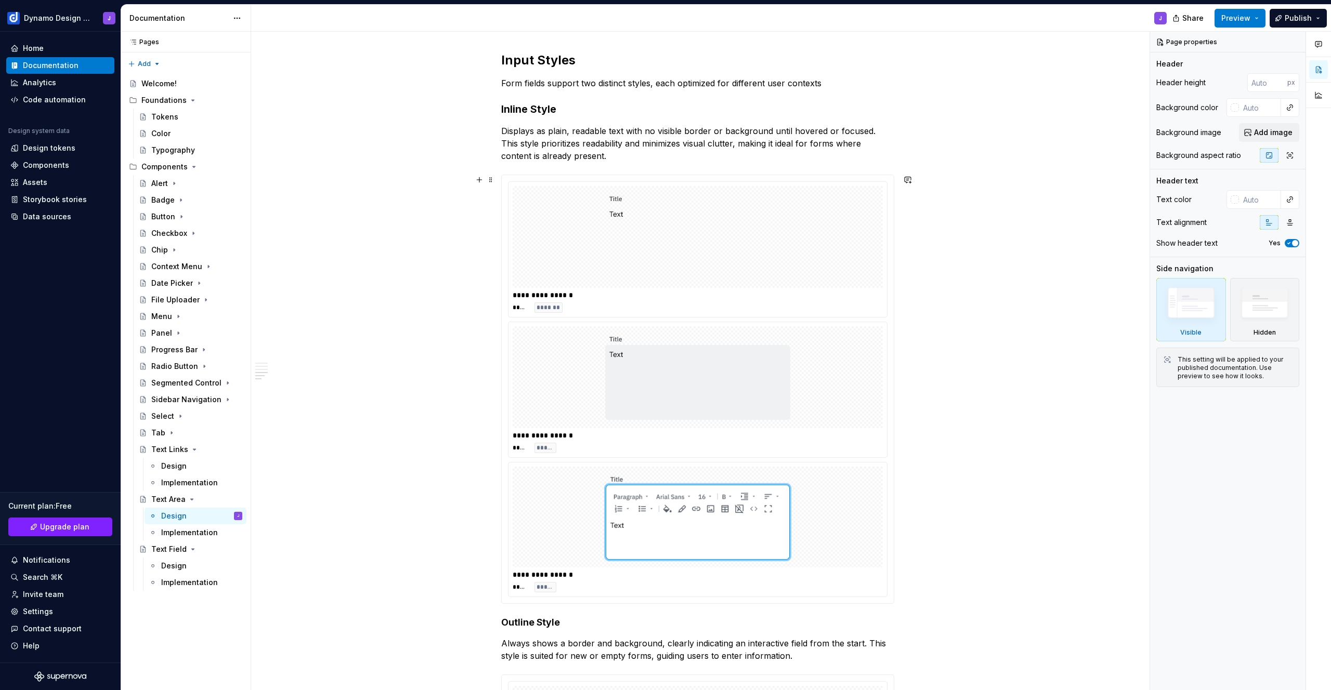
scroll to position [753, 0]
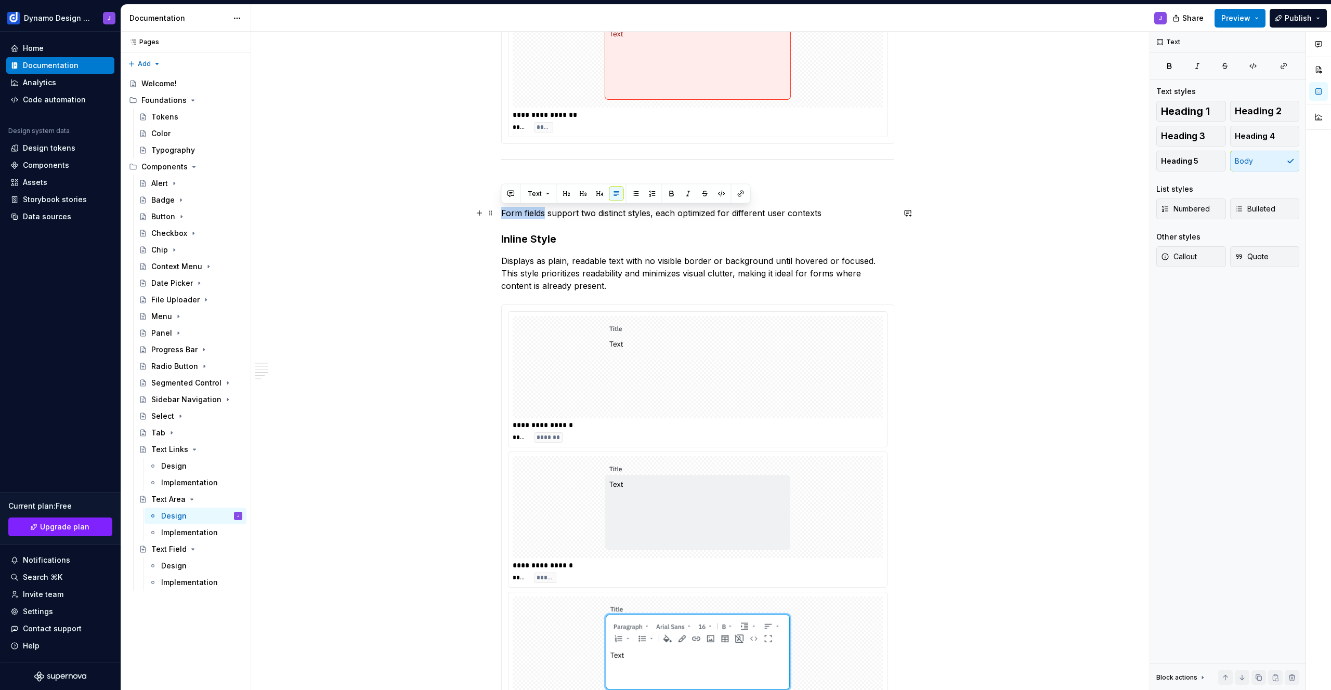
drag, startPoint x: 545, startPoint y: 213, endPoint x: 501, endPoint y: 213, distance: 43.7
click at [501, 213] on p "Form fields support two distinct styles, each optimized for different user cont…" at bounding box center [697, 213] width 393 height 12
click at [168, 565] on div "Design" at bounding box center [173, 566] width 25 height 10
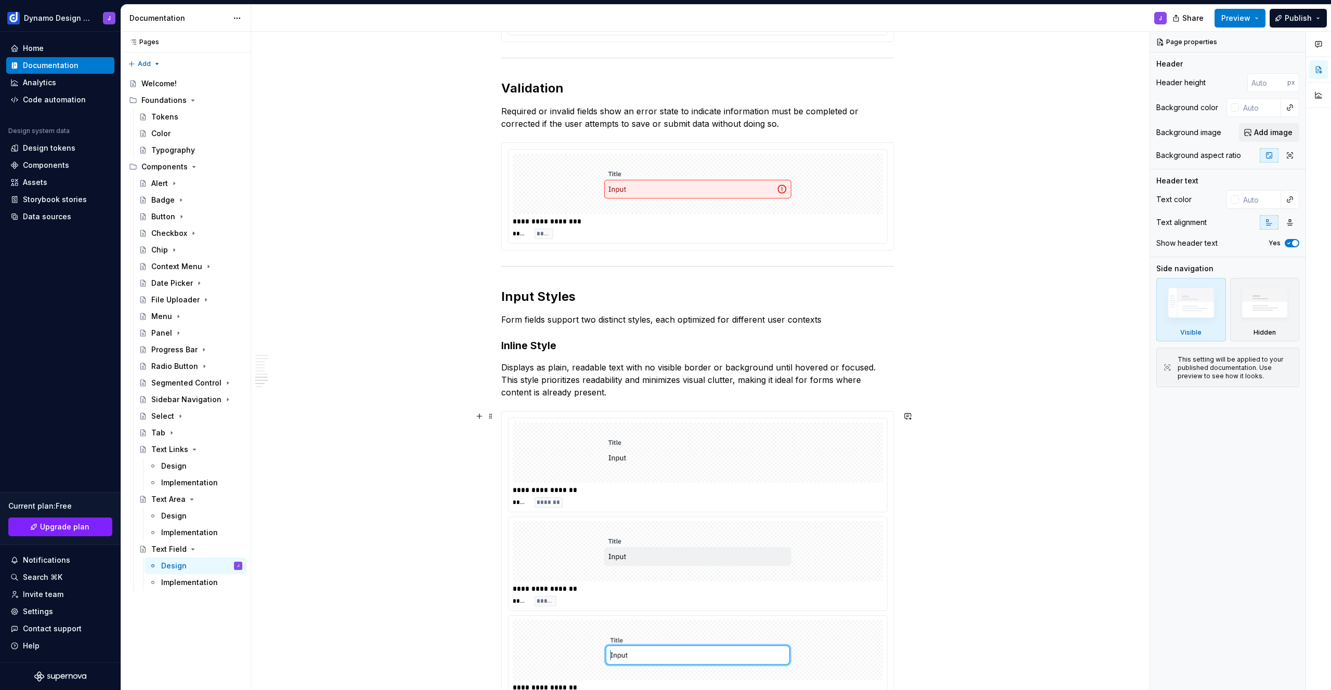
scroll to position [1026, 0]
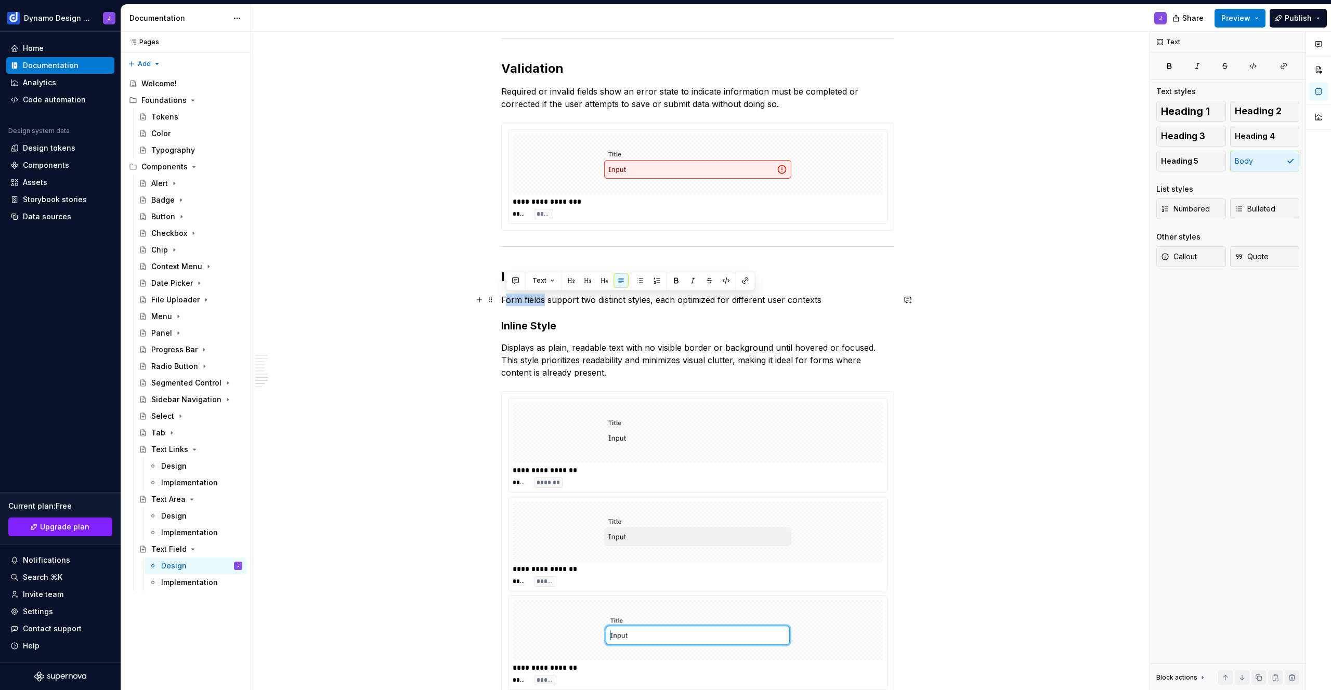
type textarea "*"
drag, startPoint x: 529, startPoint y: 298, endPoint x: 500, endPoint y: 297, distance: 28.6
click at [500, 297] on div "**********" at bounding box center [697, 213] width 893 height 2160
click at [177, 520] on div "Design" at bounding box center [173, 516] width 25 height 10
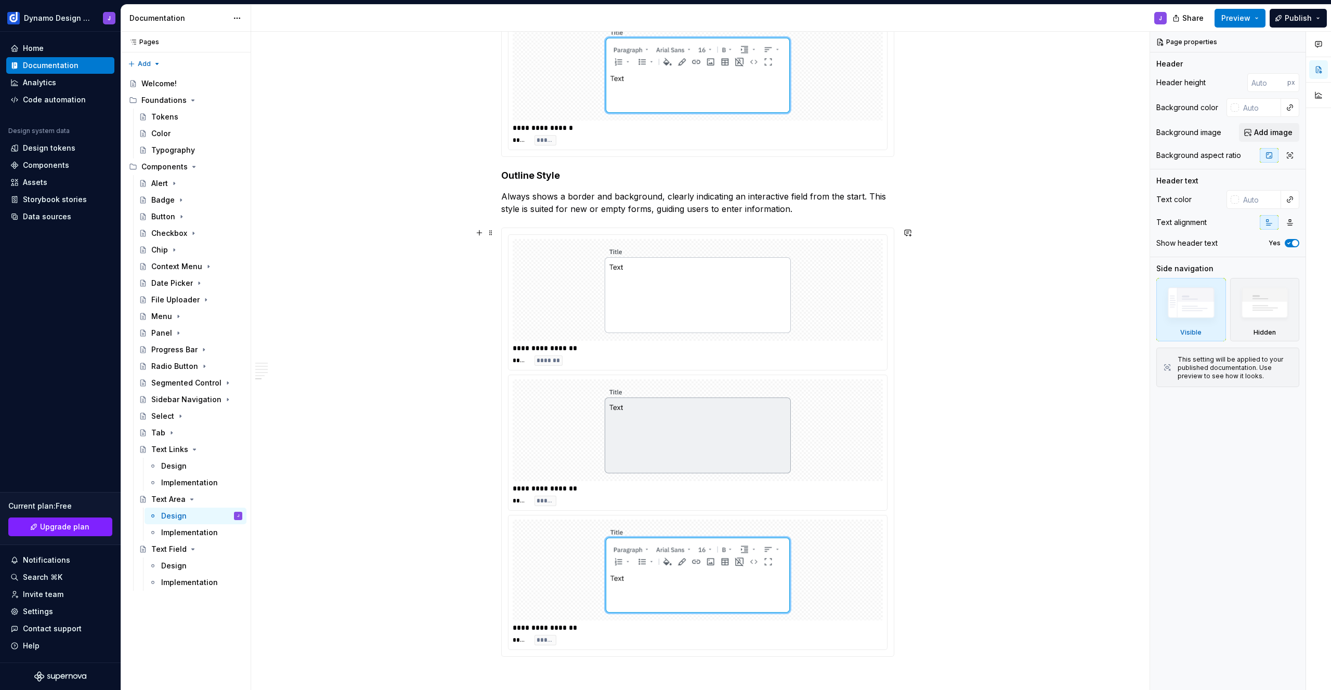
scroll to position [1516, 0]
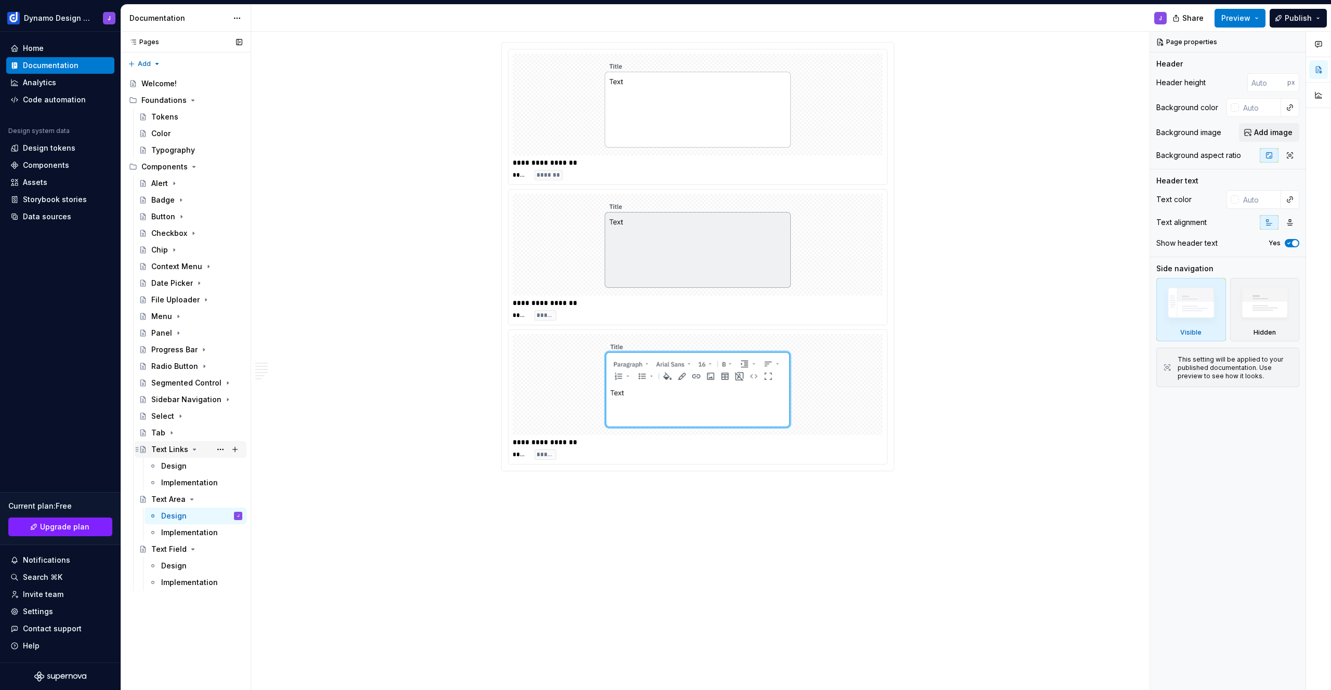
click at [193, 450] on icon "Page tree" at bounding box center [194, 450] width 8 height 8
drag, startPoint x: 190, startPoint y: 466, endPoint x: 191, endPoint y: 476, distance: 9.9
click at [191, 466] on icon "Page tree" at bounding box center [192, 466] width 3 height 1
click at [192, 482] on icon "Page tree" at bounding box center [193, 482] width 3 height 1
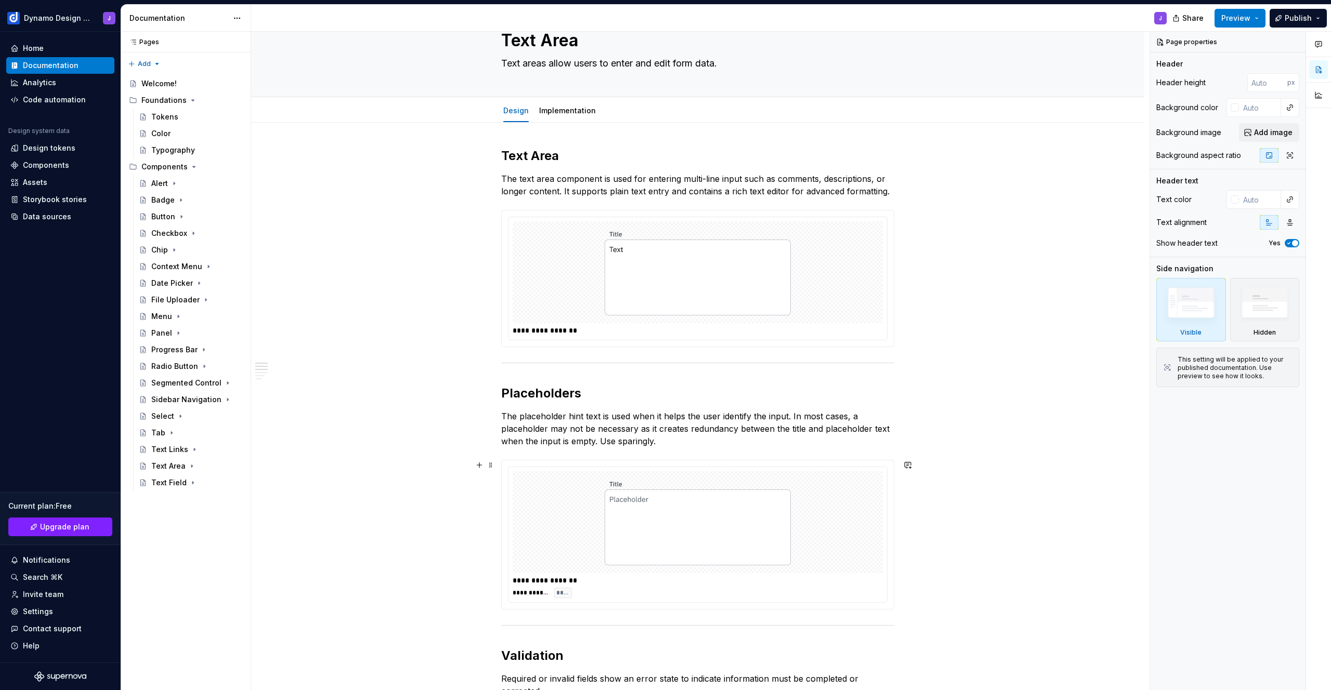
scroll to position [0, 0]
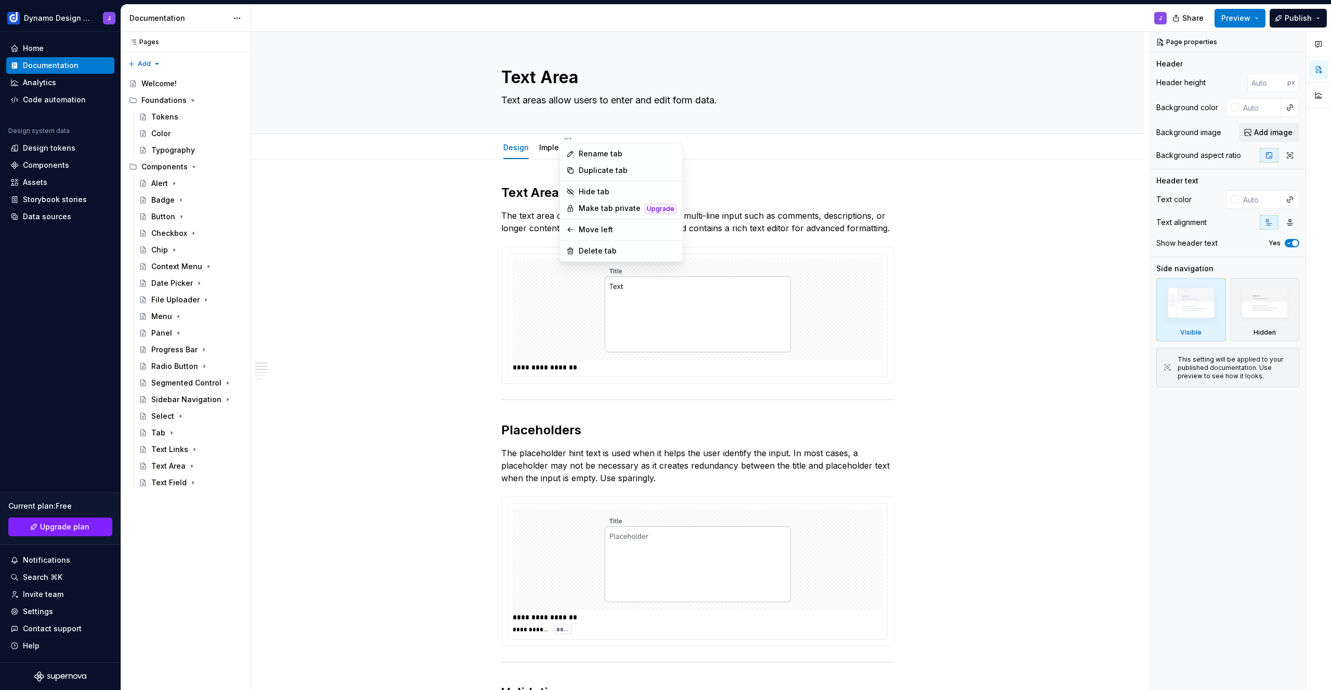
click at [387, 221] on html "Dynamo Design System J Home Documentation Analytics Code automation Design syst…" at bounding box center [665, 345] width 1331 height 690
click at [393, 237] on html "Dynamo Design System J Home Documentation Analytics Code automation Design syst…" at bounding box center [665, 345] width 1331 height 690
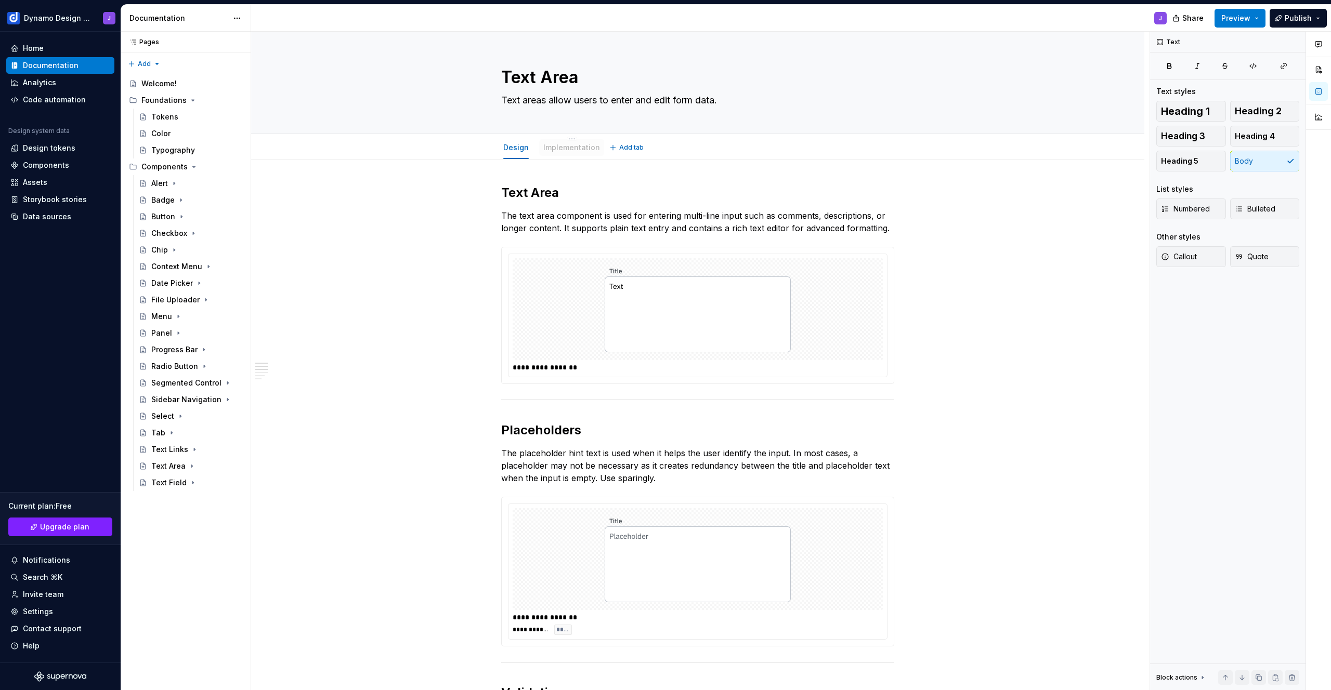
drag, startPoint x: 549, startPoint y: 151, endPoint x: 569, endPoint y: 151, distance: 20.8
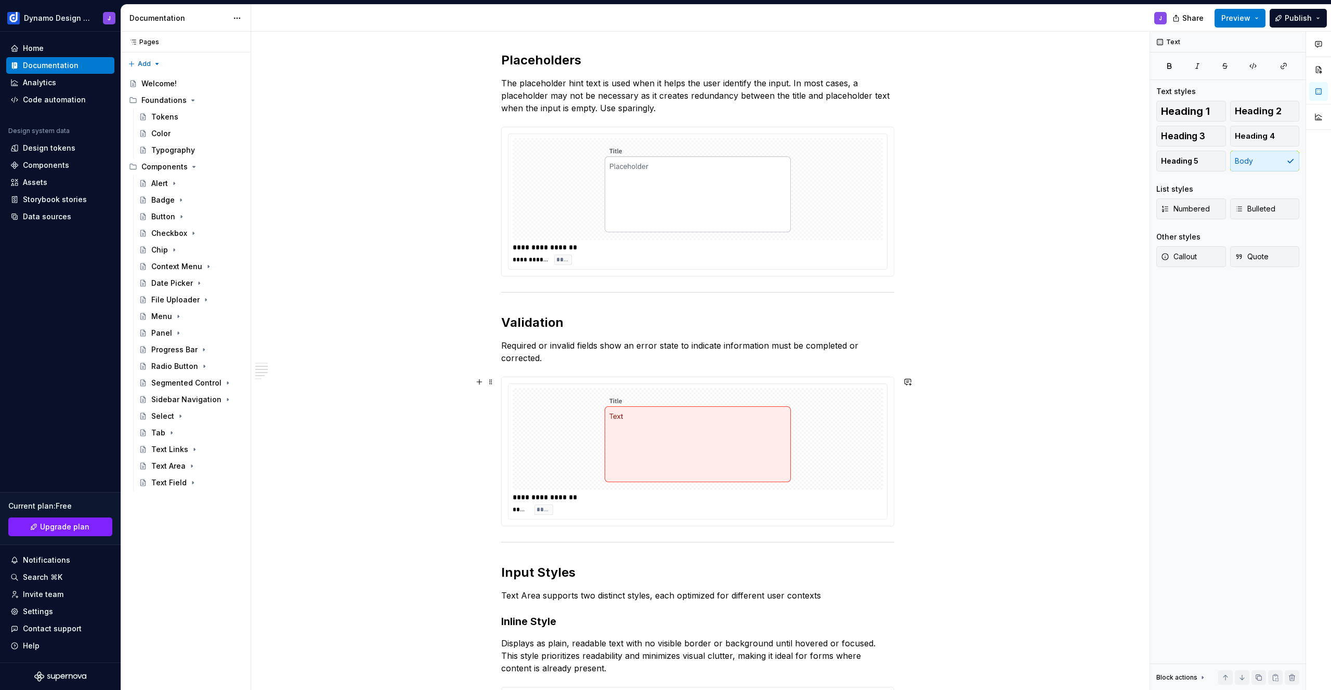
scroll to position [763, 0]
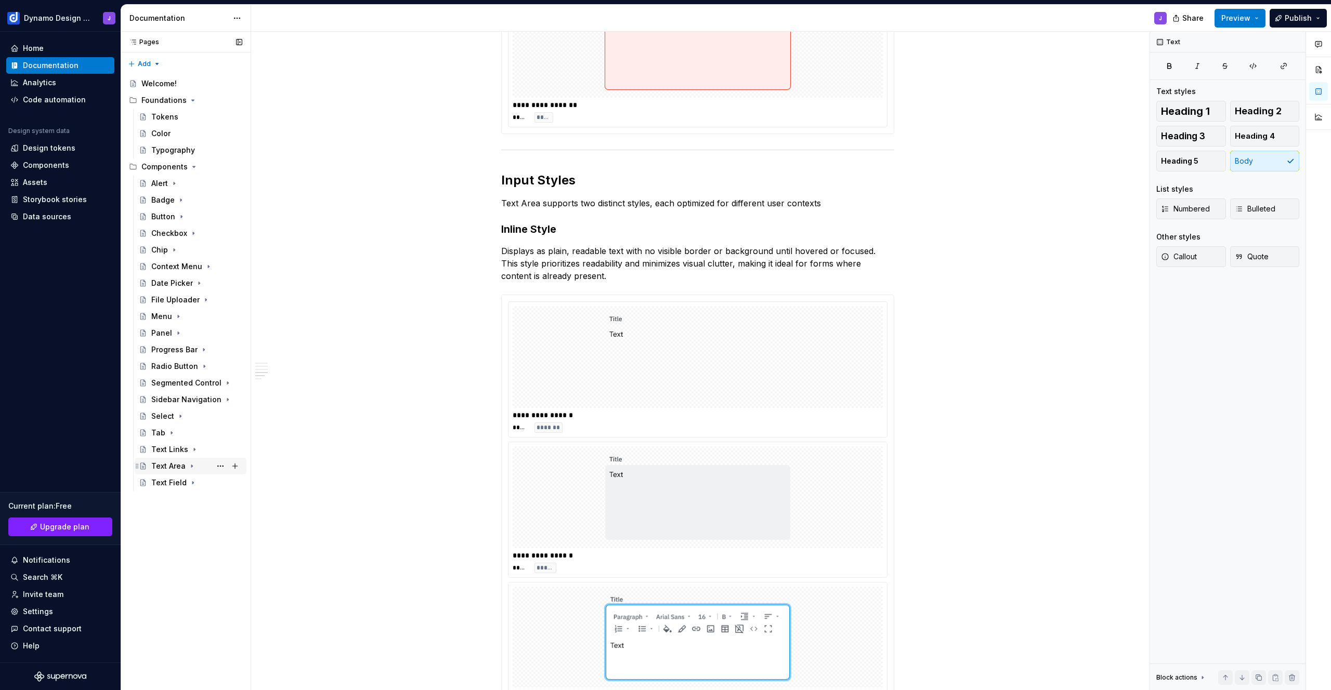
click at [171, 464] on div "Text Area" at bounding box center [168, 466] width 34 height 10
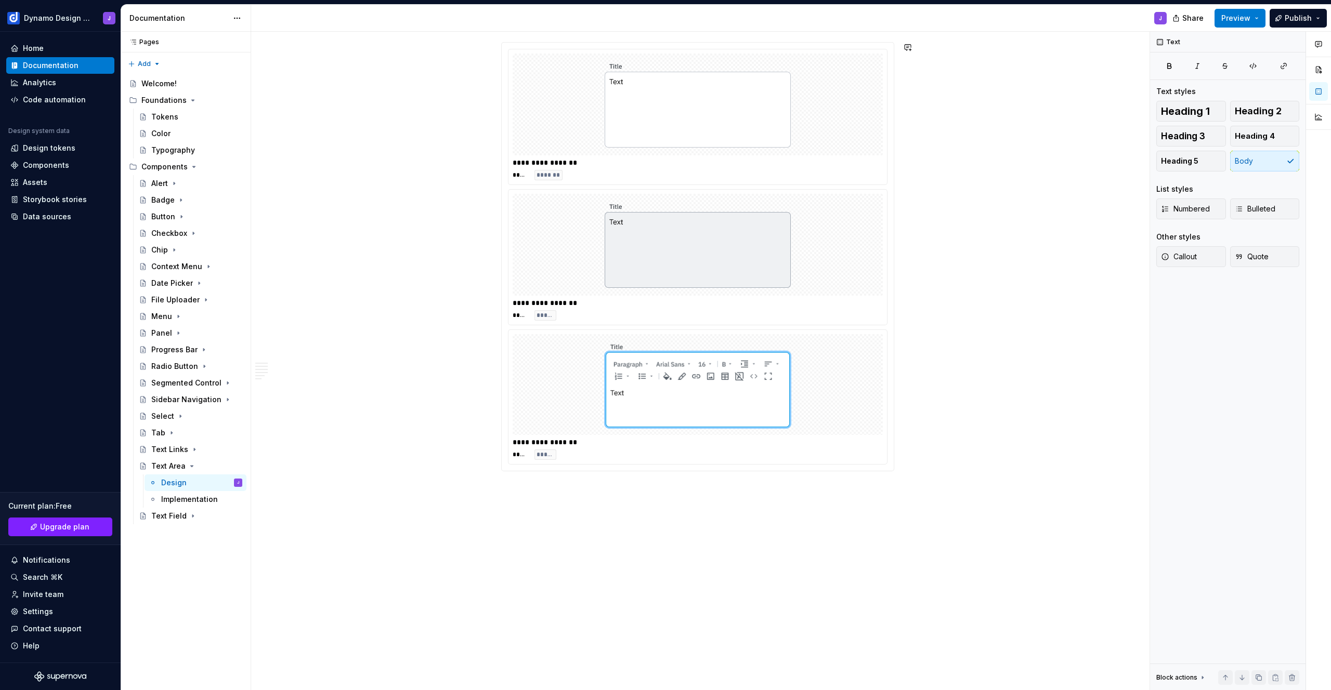
type textarea "*"
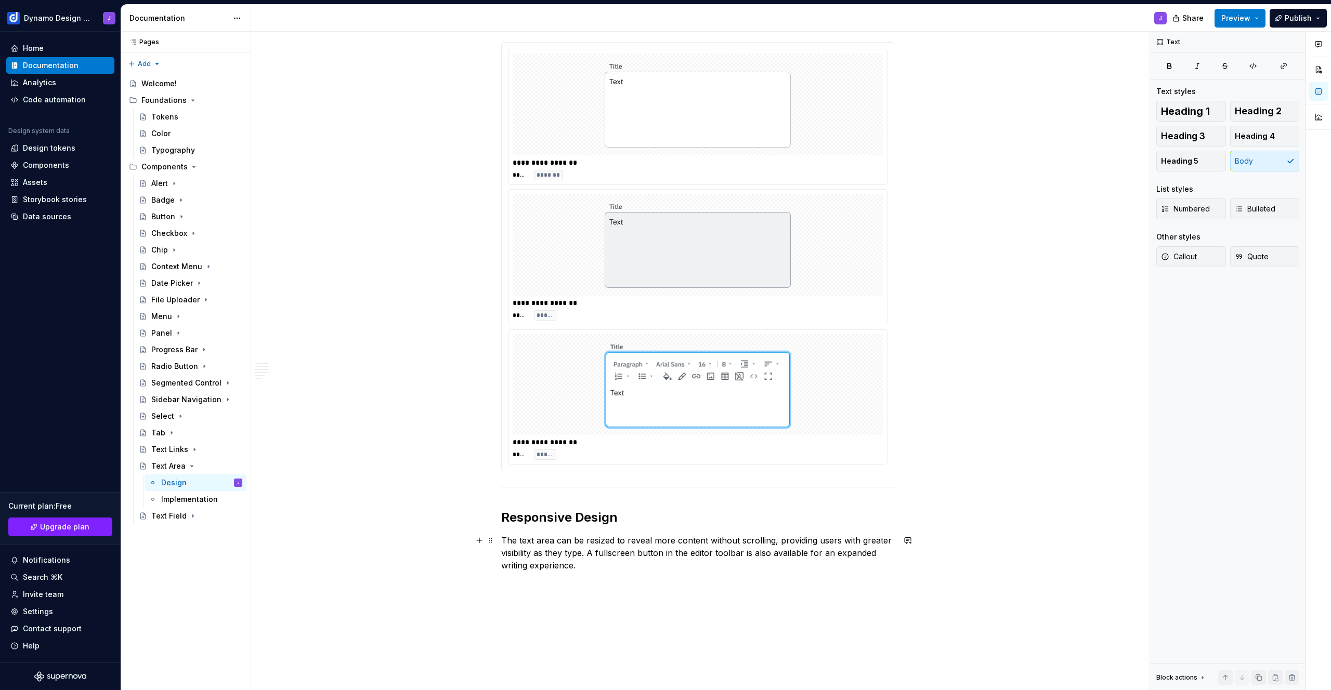
click at [537, 539] on p "The text area can be resized to reveal more content without scrolling, providin…" at bounding box center [697, 552] width 393 height 37
click at [645, 570] on p "The Text Area can be resized to reveal more content without scrolling, providin…" at bounding box center [697, 552] width 393 height 37
click at [191, 468] on icon "Page tree" at bounding box center [192, 466] width 8 height 8
drag, startPoint x: 1271, startPoint y: 14, endPoint x: 1260, endPoint y: 19, distance: 11.9
click at [1271, 14] on button "Publish" at bounding box center [1298, 18] width 57 height 19
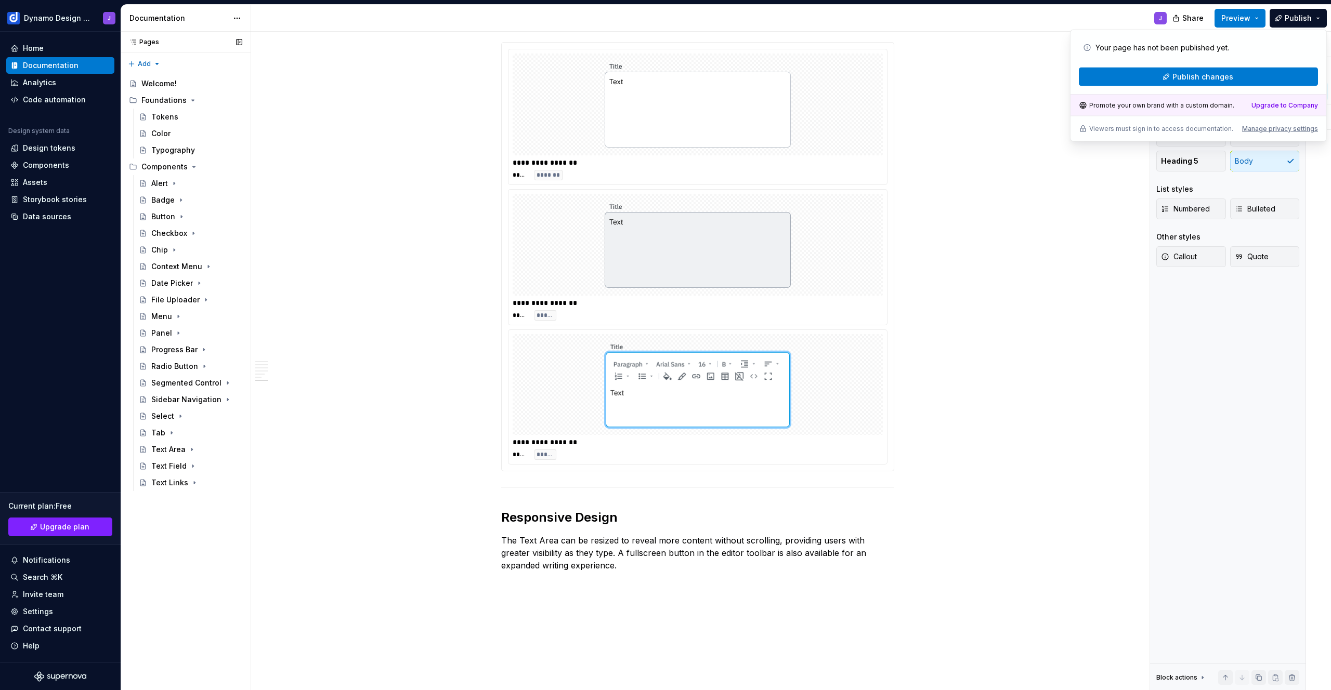
click at [1224, 74] on span "Publish changes" at bounding box center [1202, 77] width 61 height 10
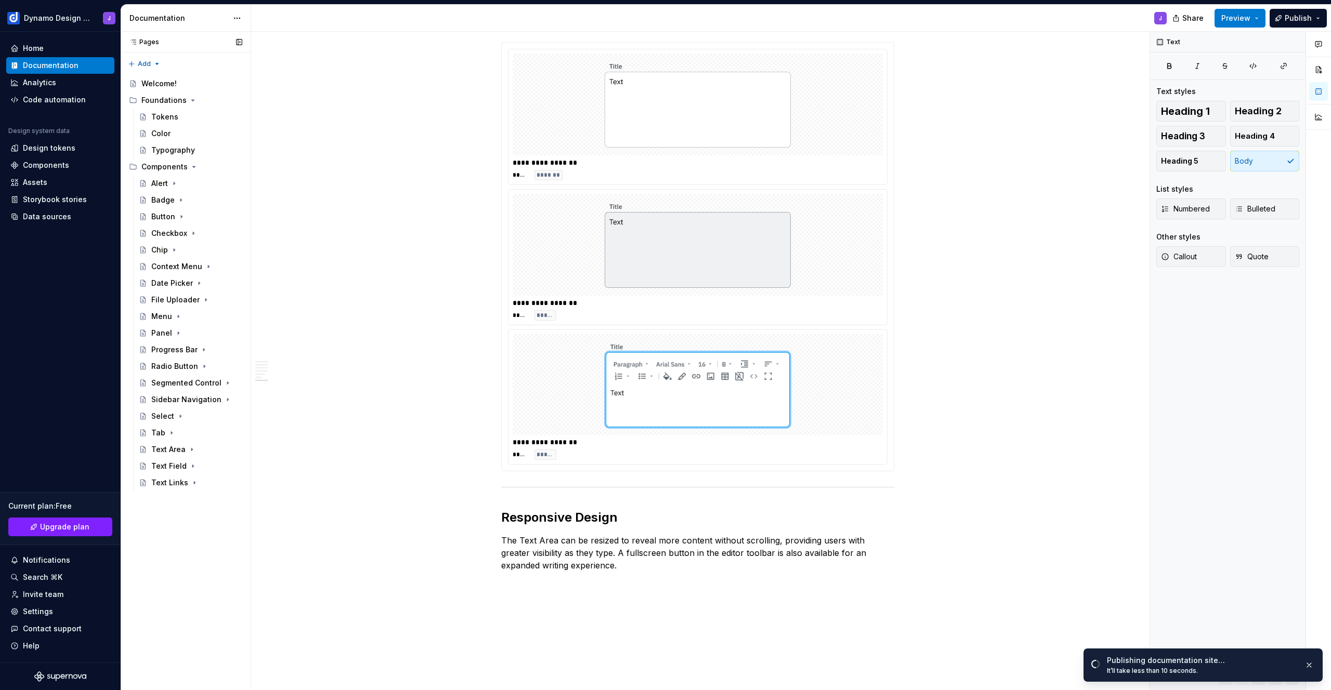
type textarea "*"
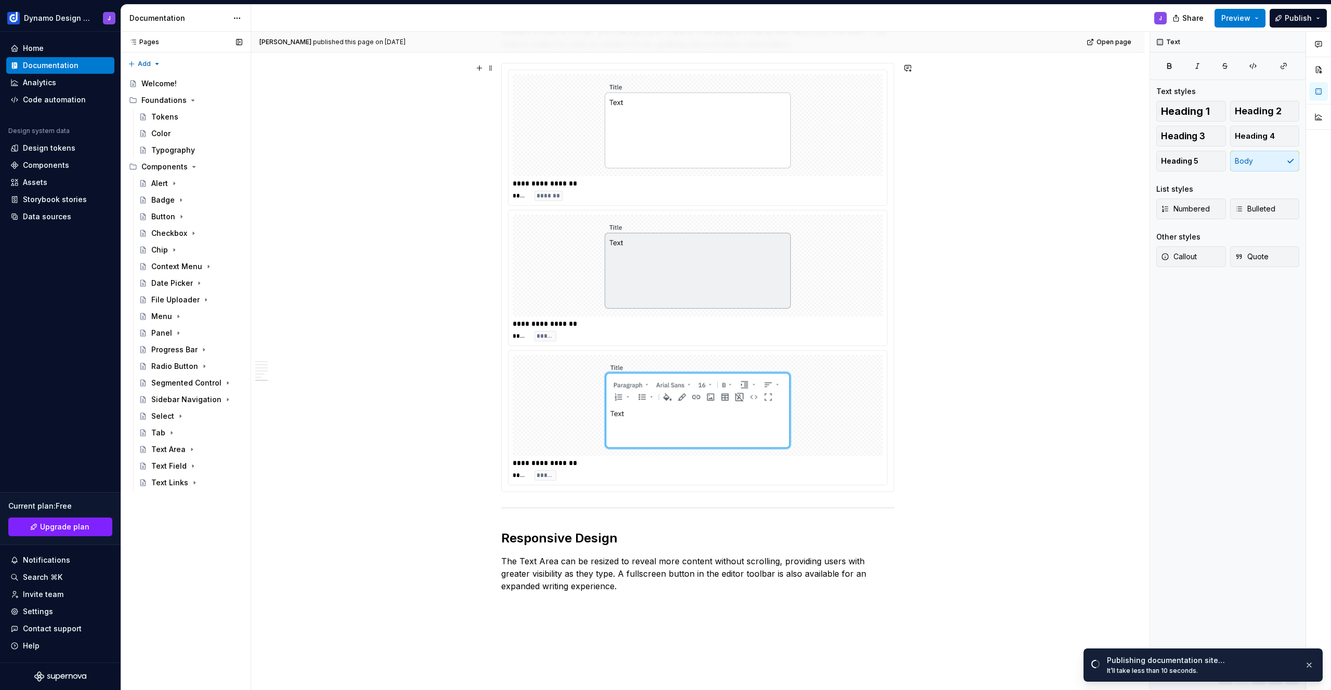
scroll to position [1536, 0]
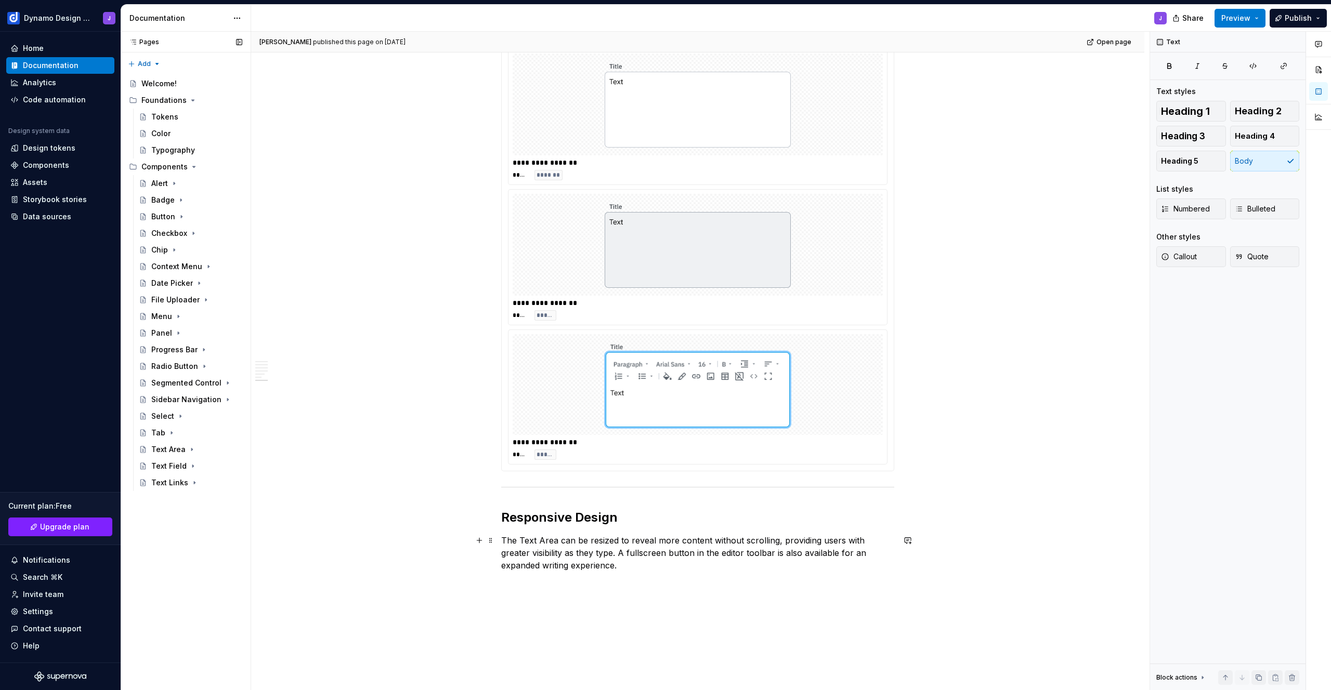
click at [595, 569] on p "The Text Area can be resized to reveal more content without scrolling, providin…" at bounding box center [697, 552] width 393 height 37
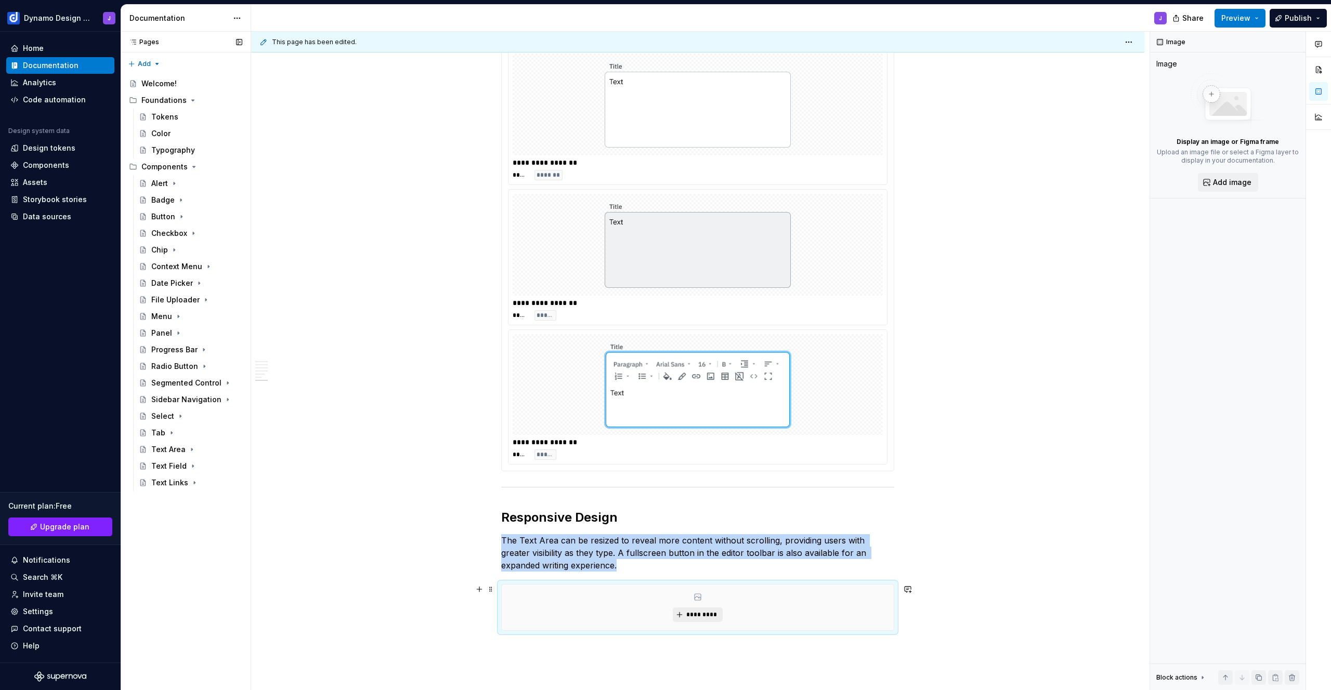
click at [698, 609] on button "*********" at bounding box center [697, 615] width 49 height 15
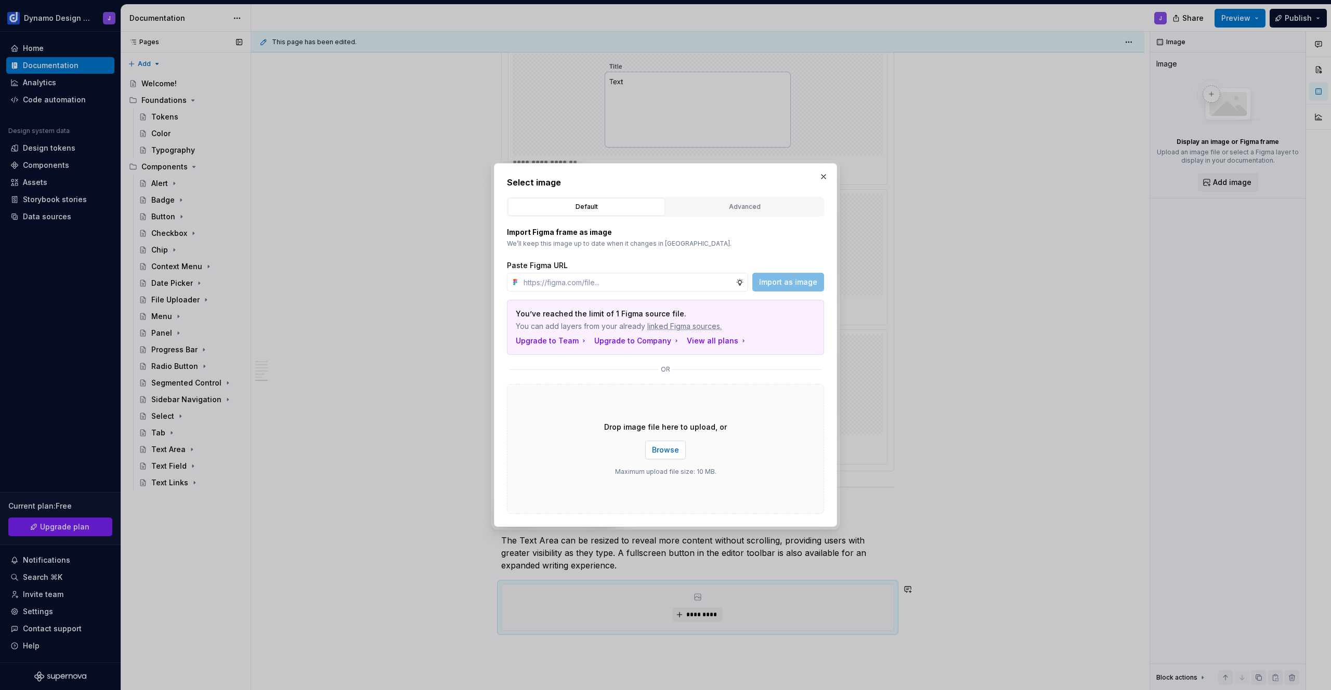
click at [669, 454] on span "Browse" at bounding box center [665, 450] width 27 height 10
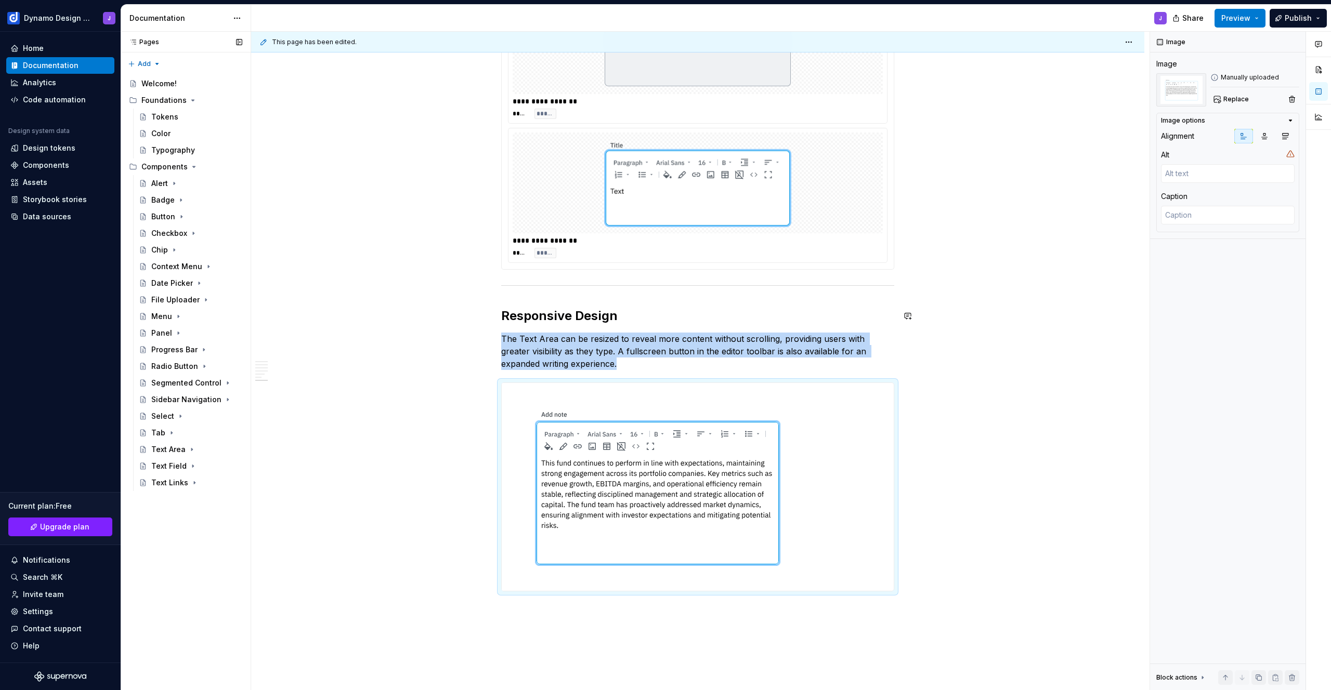
scroll to position [1825, 0]
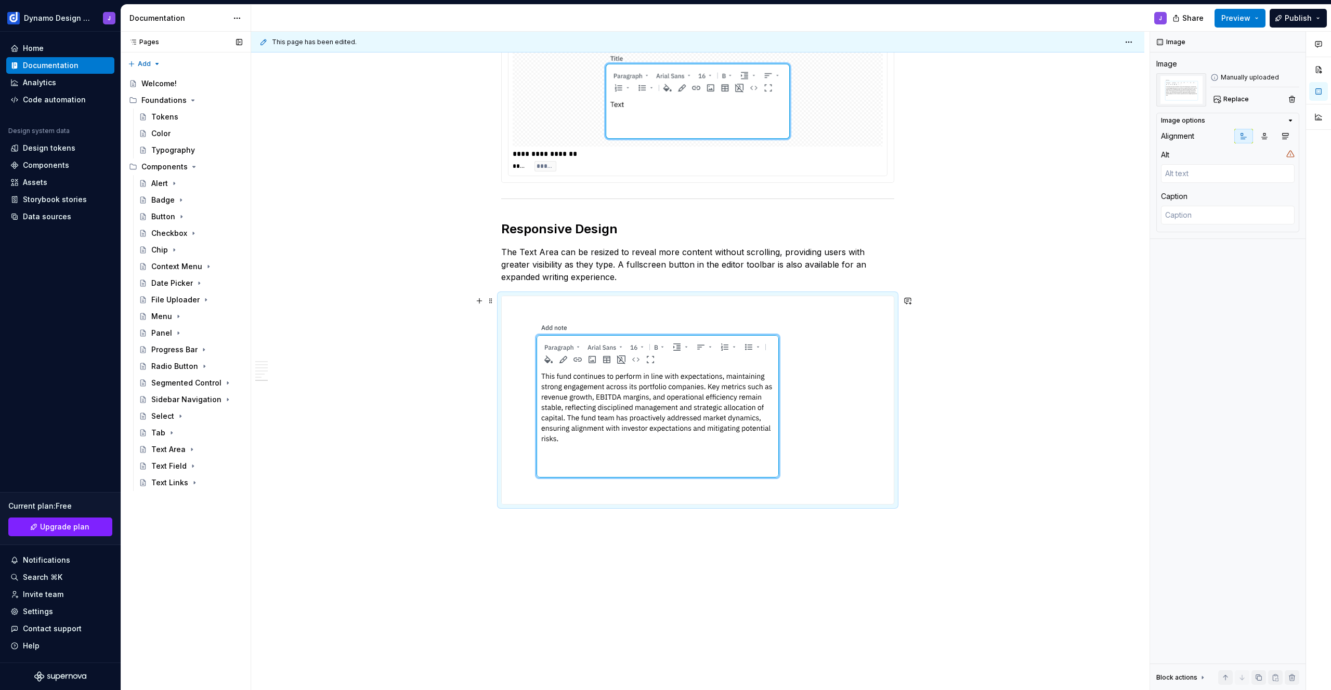
click at [849, 452] on div at bounding box center [698, 400] width 392 height 208
click at [655, 406] on img at bounding box center [658, 400] width 312 height 208
click at [671, 401] on img at bounding box center [658, 400] width 312 height 208
click at [1236, 103] on button "Replace" at bounding box center [1231, 99] width 43 height 15
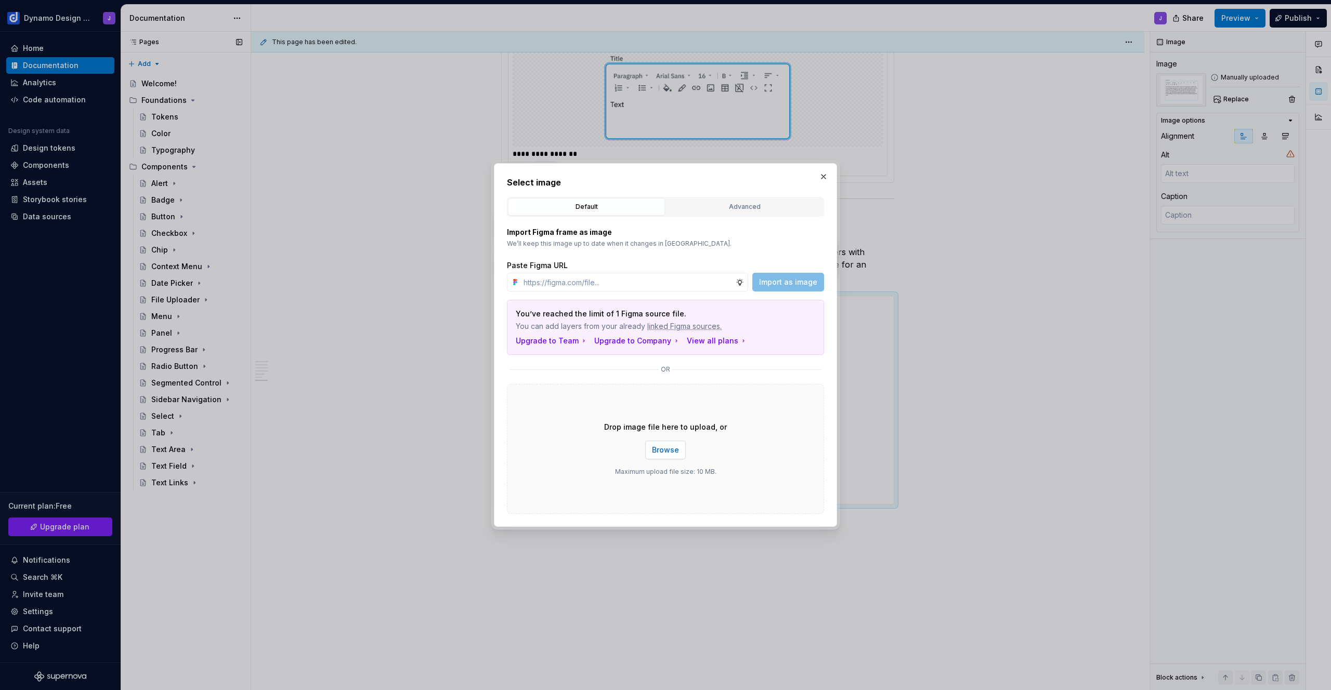
click at [673, 450] on span "Browse" at bounding box center [665, 450] width 27 height 10
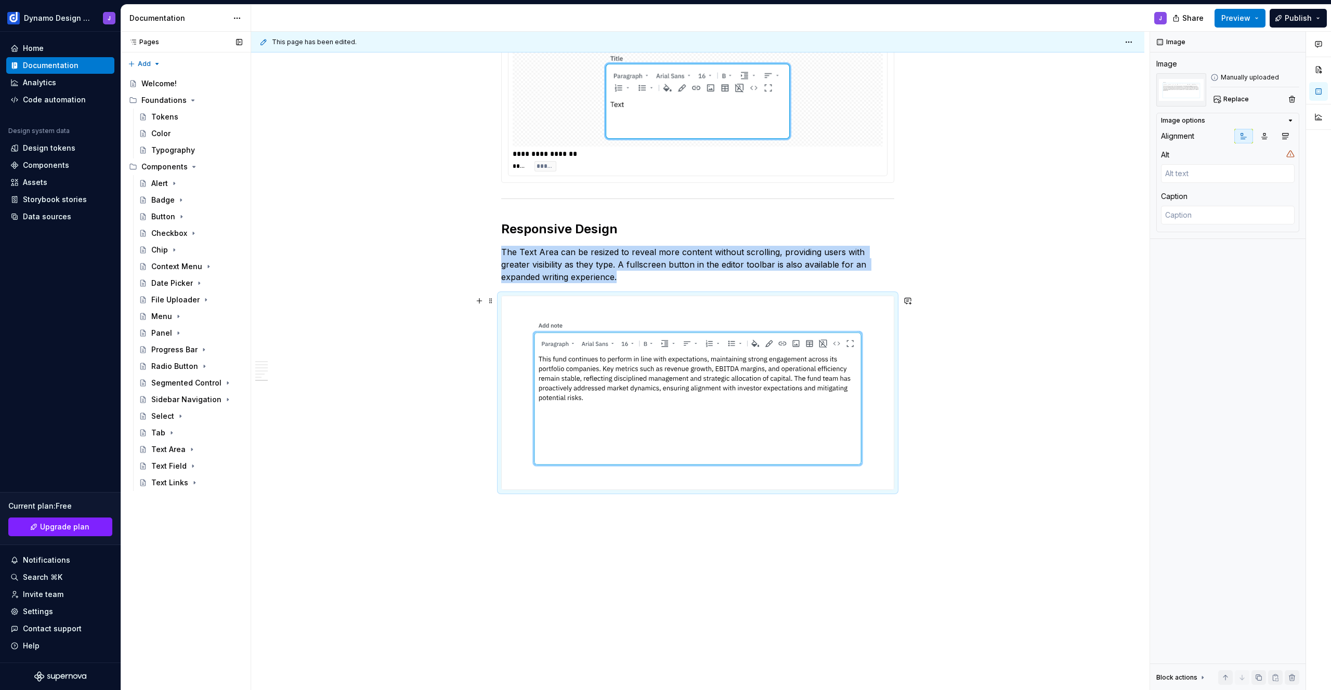
click at [580, 309] on img at bounding box center [698, 392] width 392 height 193
click at [1241, 95] on span "Replace" at bounding box center [1235, 99] width 25 height 8
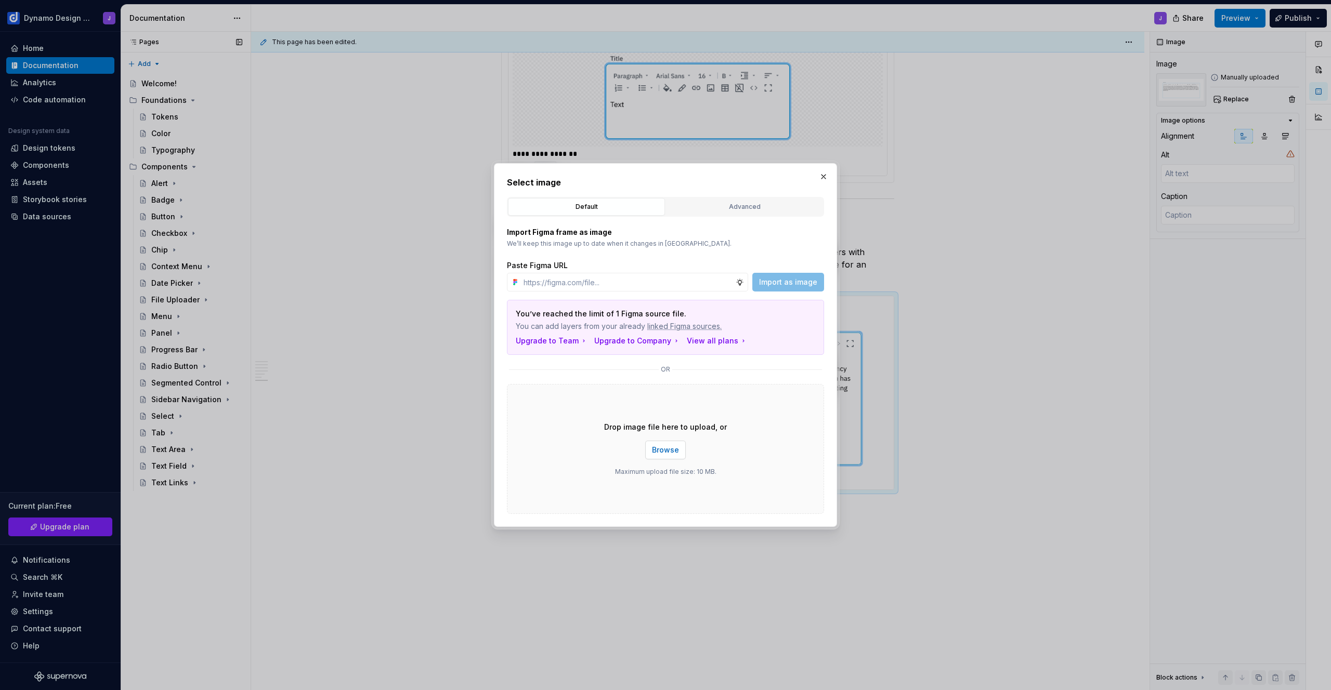
click at [673, 457] on button "Browse" at bounding box center [665, 450] width 41 height 19
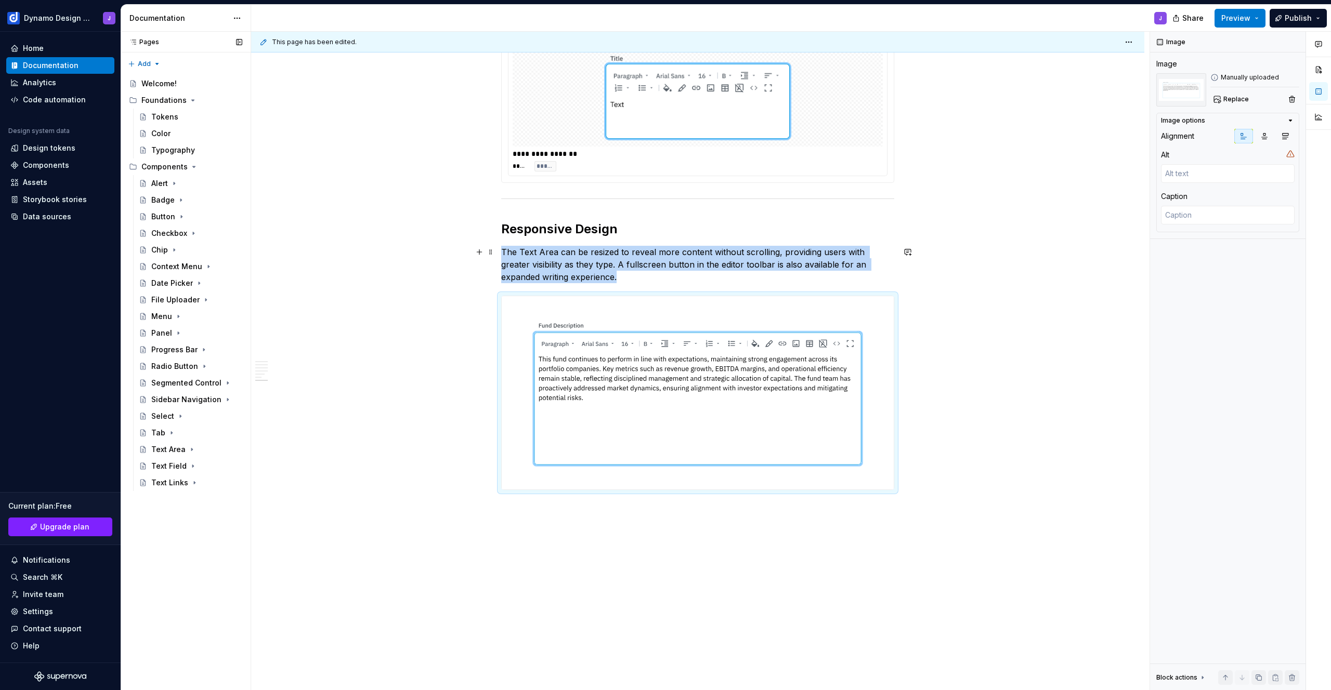
click at [1236, 21] on span "Preview" at bounding box center [1235, 18] width 29 height 10
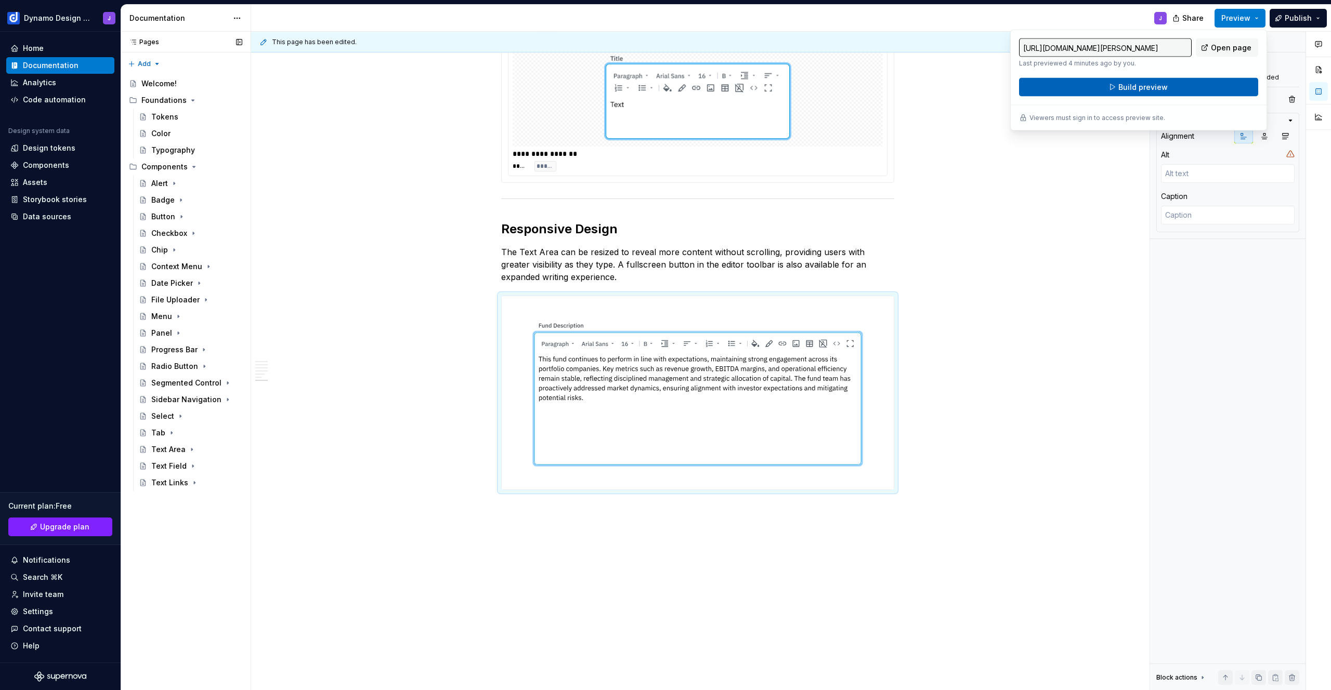
click at [1174, 81] on button "Build preview" at bounding box center [1138, 87] width 239 height 19
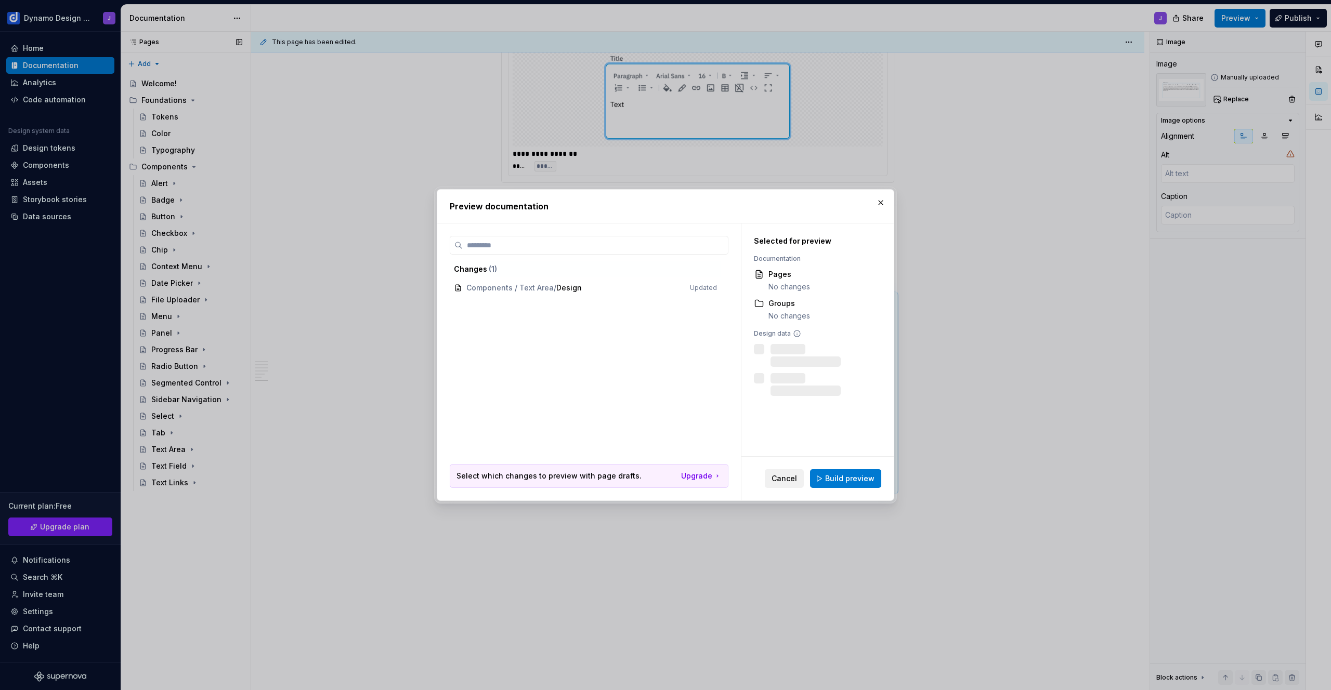
click at [792, 482] on span "Cancel" at bounding box center [784, 479] width 25 height 10
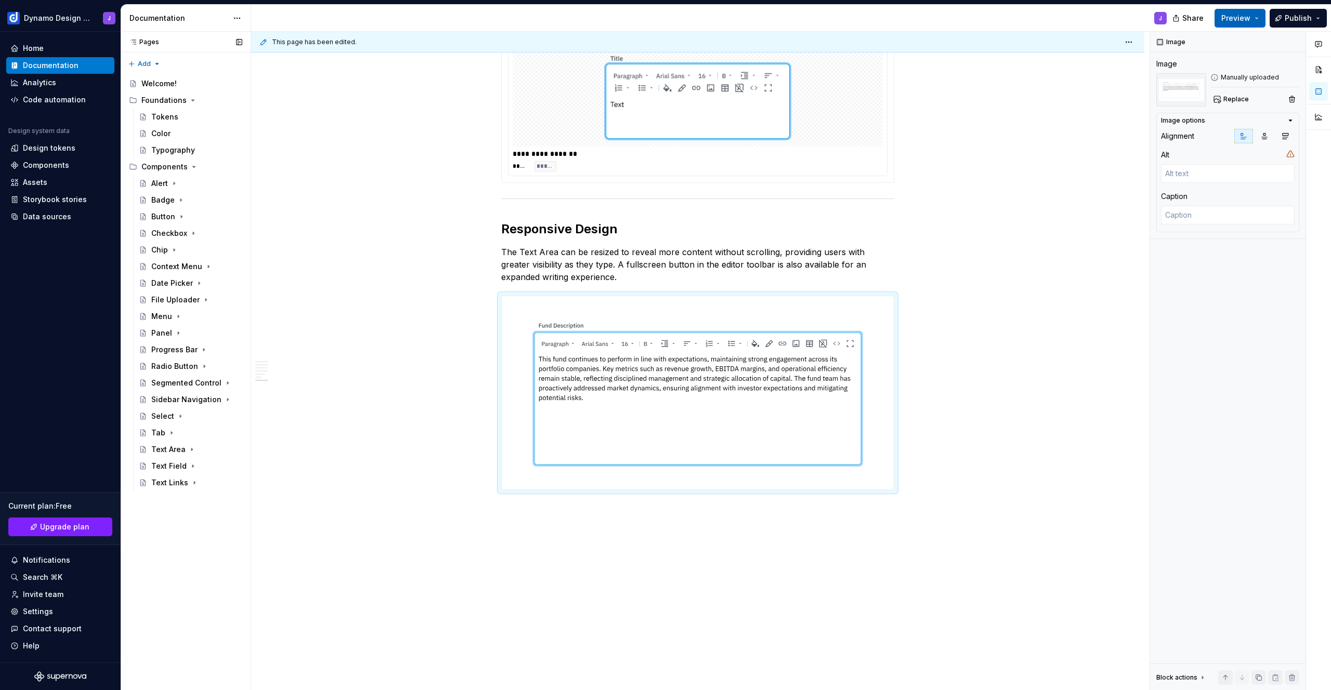
click at [1261, 20] on button "Preview" at bounding box center [1240, 18] width 51 height 19
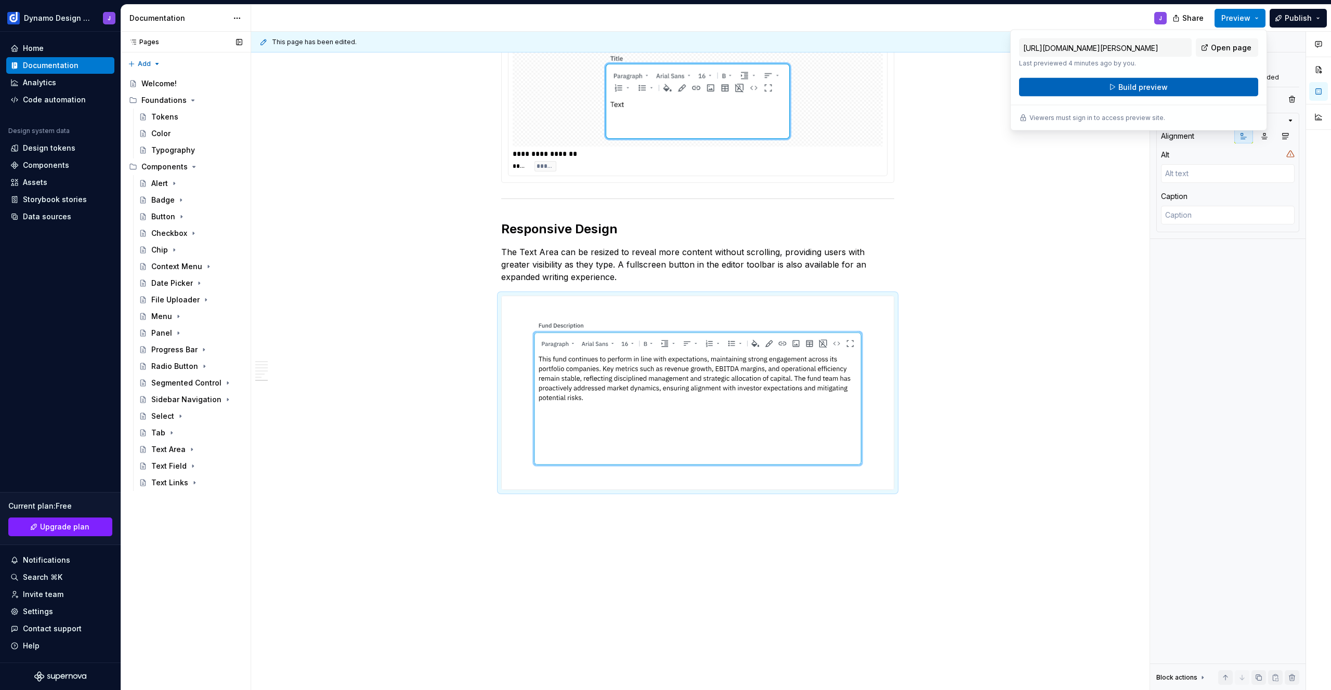
click at [1129, 85] on span "Build preview" at bounding box center [1142, 87] width 49 height 10
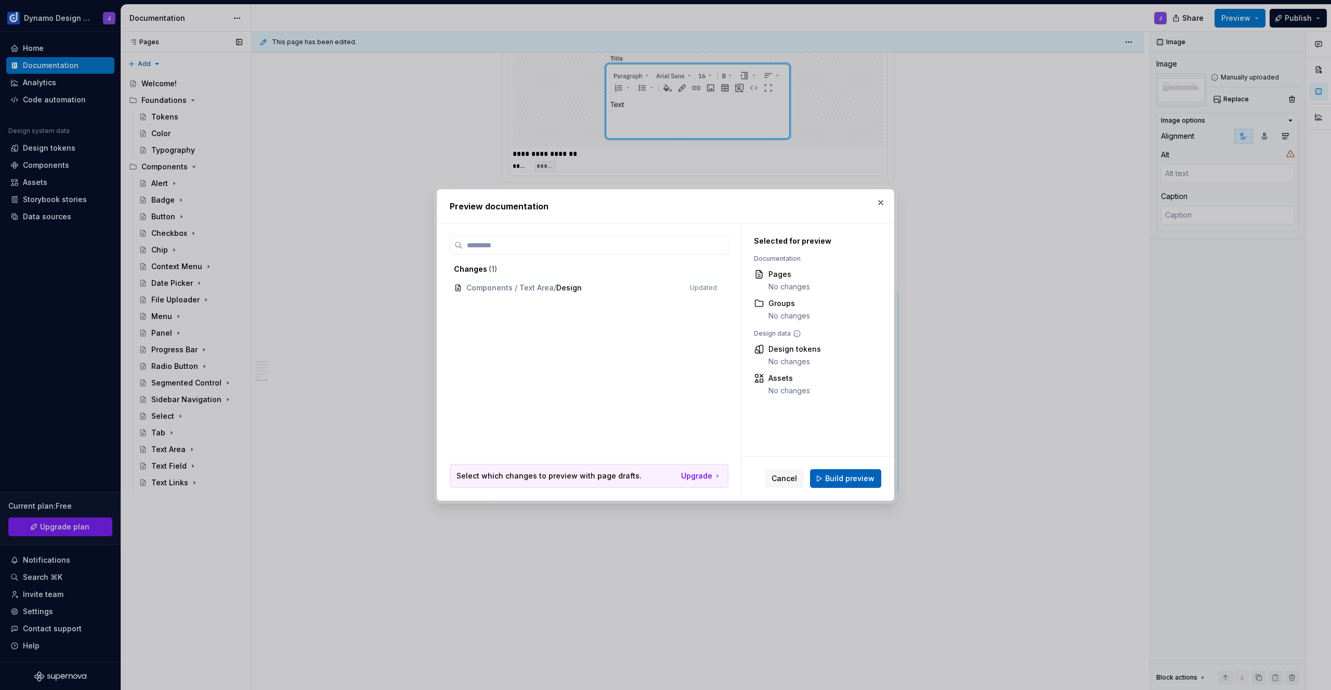
click at [851, 476] on span "Build preview" at bounding box center [849, 479] width 49 height 10
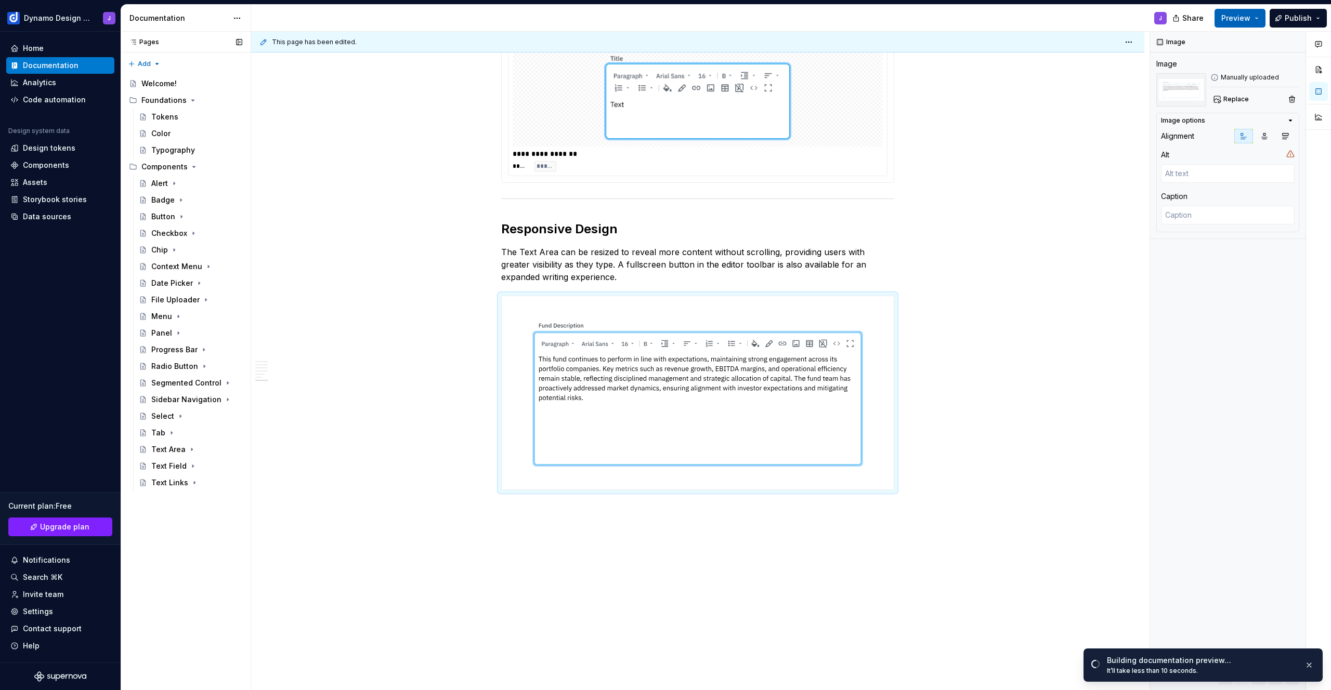
click at [1232, 14] on span "Preview" at bounding box center [1235, 18] width 29 height 10
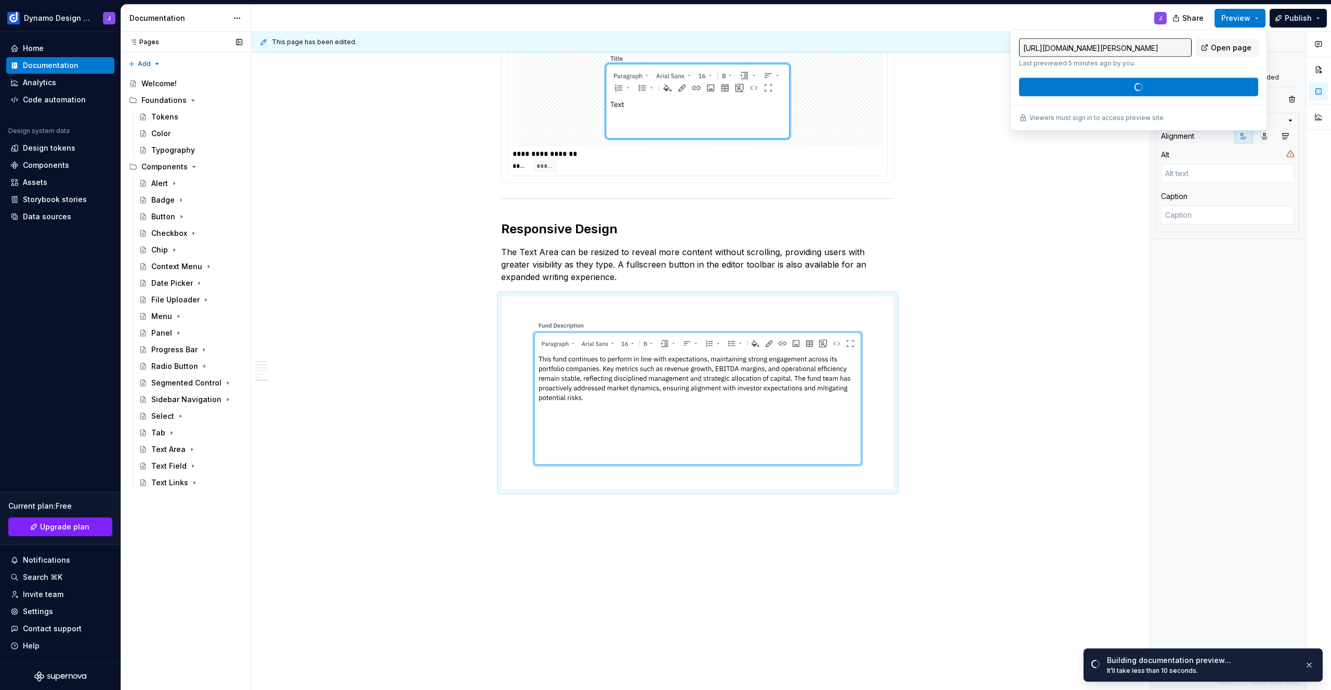
click at [1128, 10] on div "J" at bounding box center [713, 18] width 924 height 27
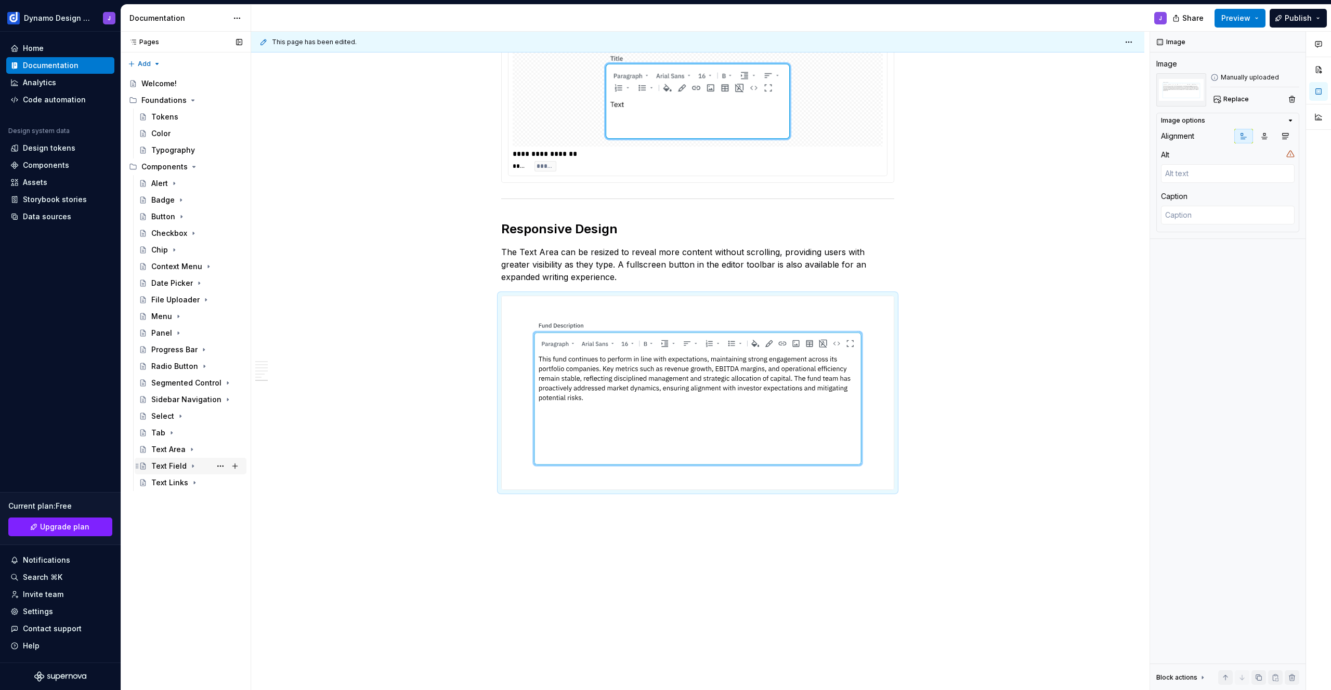
click at [170, 467] on div "Text Field" at bounding box center [168, 466] width 35 height 10
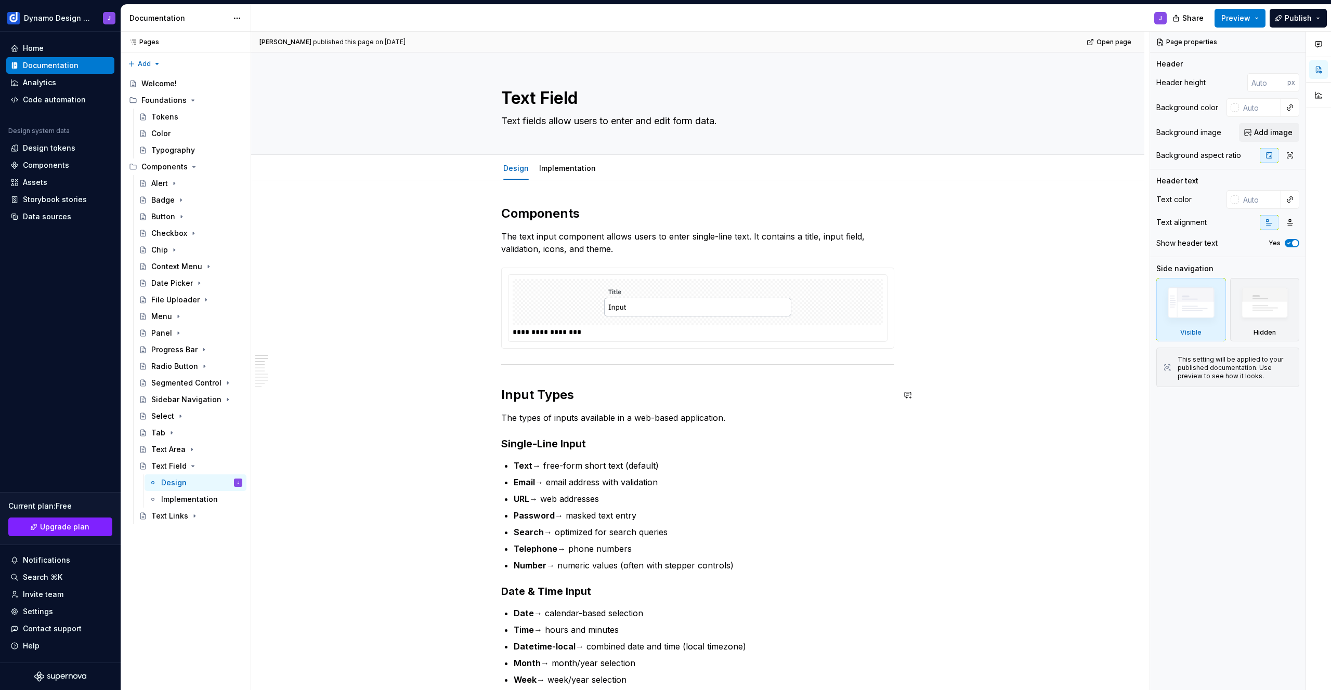
scroll to position [12, 0]
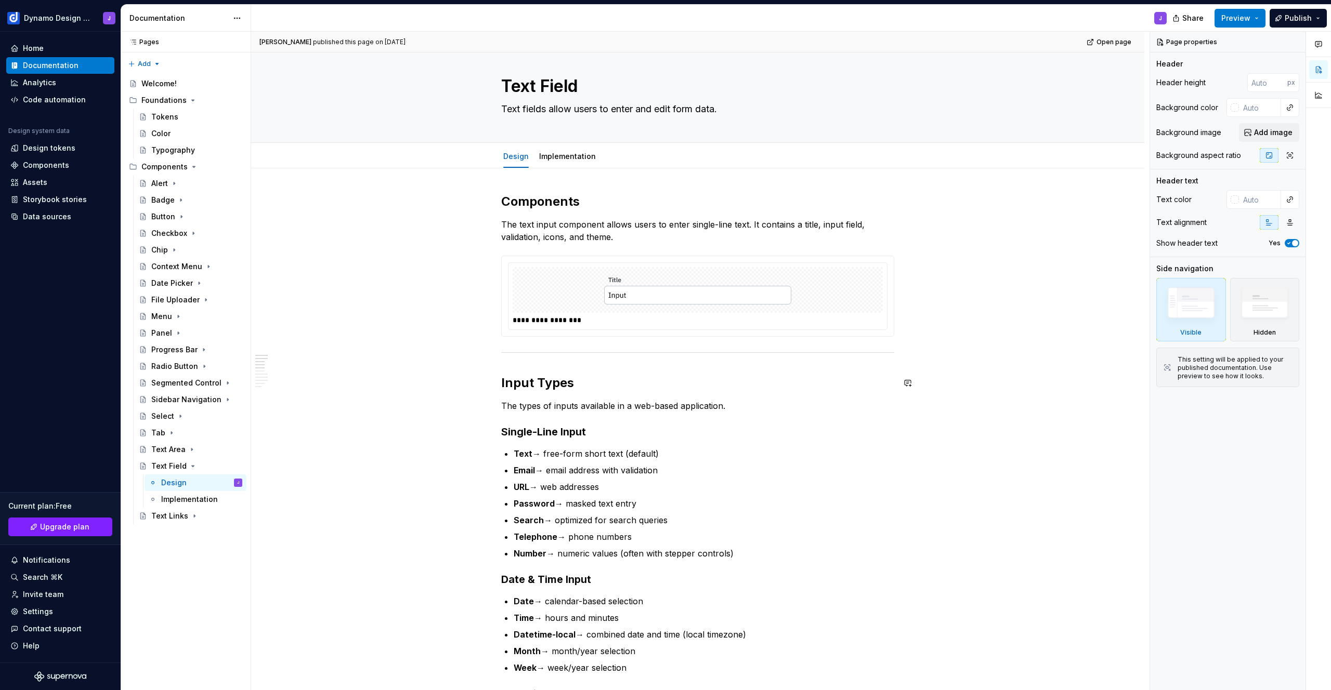
type textarea "*"
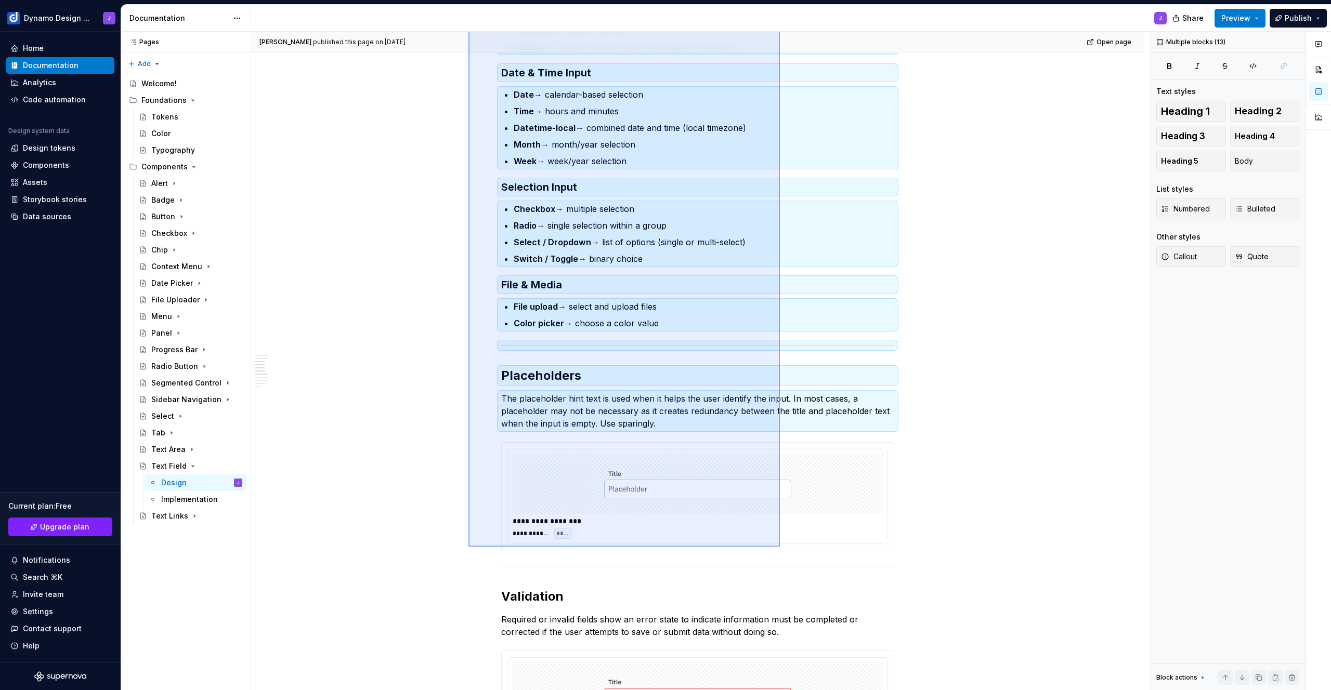
scroll to position [519, 0]
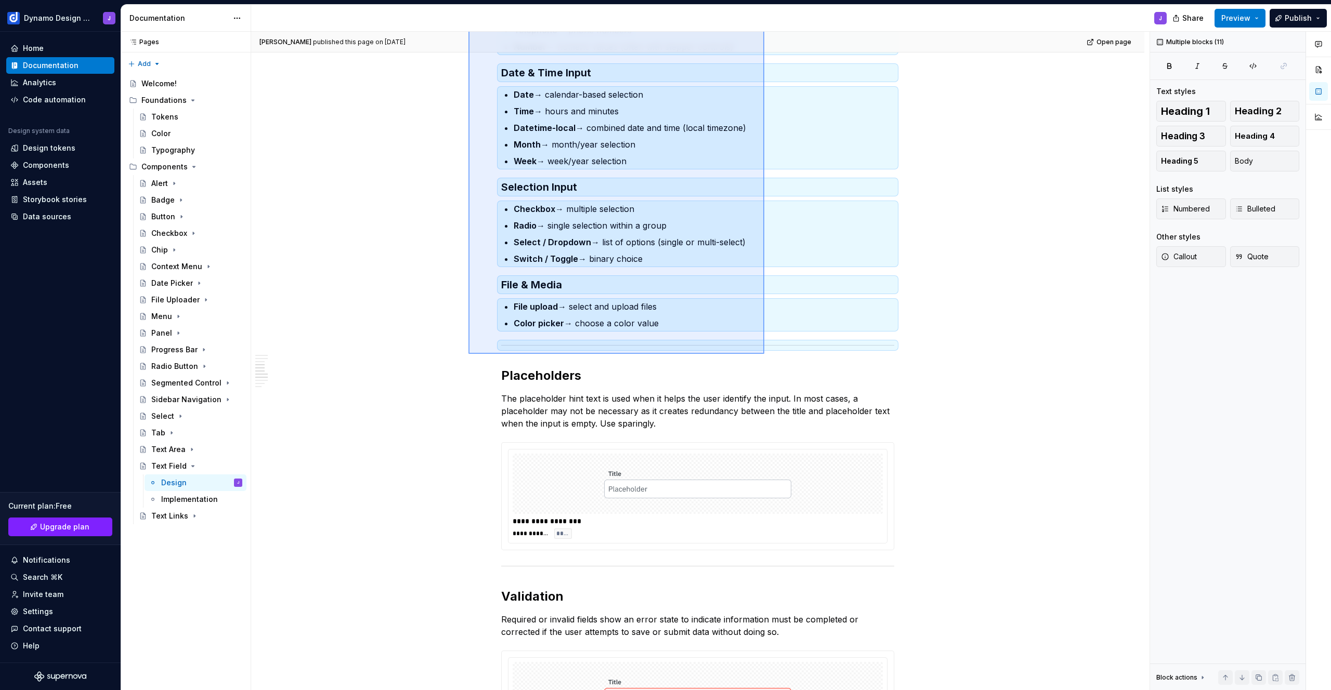
drag, startPoint x: 571, startPoint y: 400, endPoint x: 764, endPoint y: 354, distance: 198.8
click at [764, 354] on div "**********" at bounding box center [700, 361] width 898 height 659
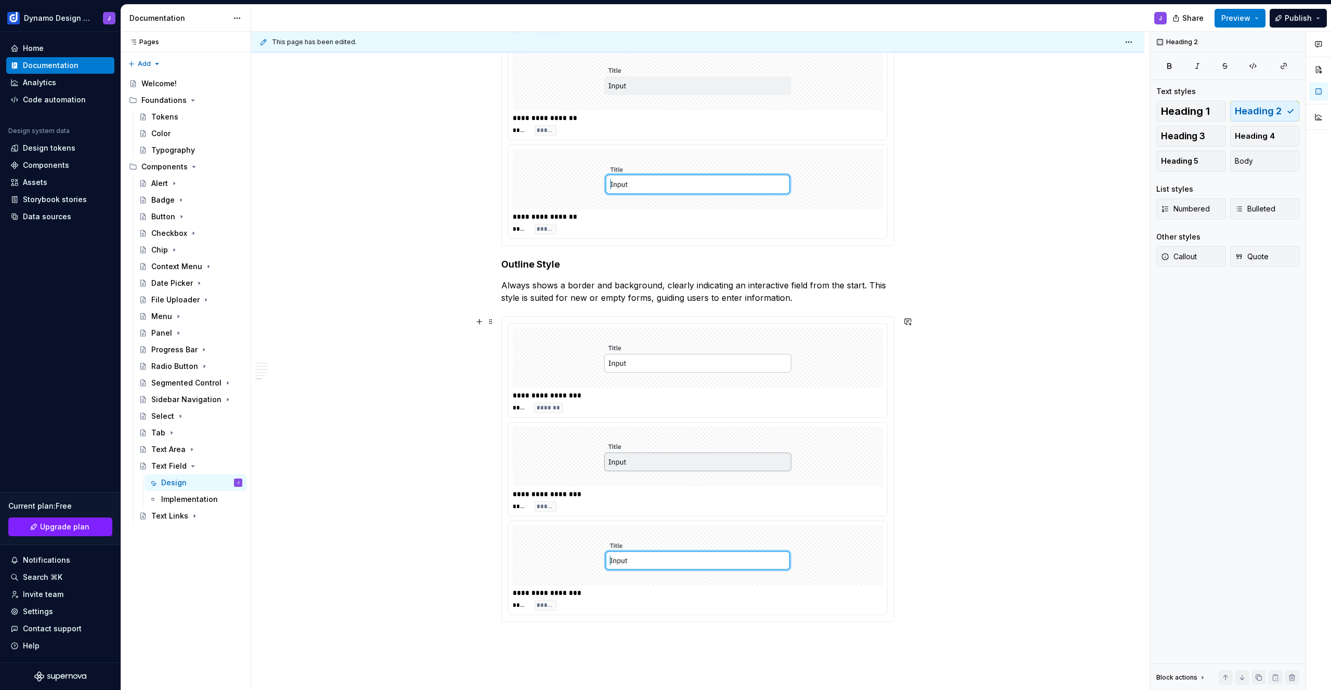
scroll to position [1150, 0]
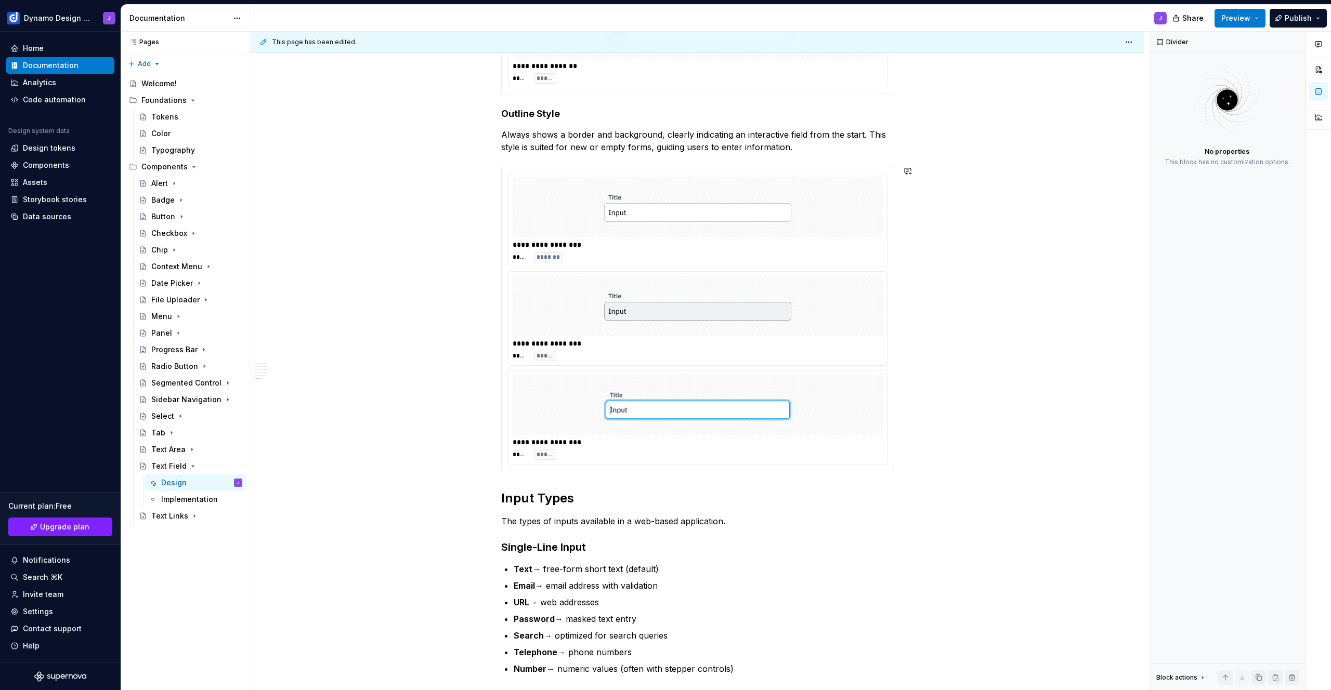
click at [516, 484] on div "**********" at bounding box center [697, 13] width 393 height 1915
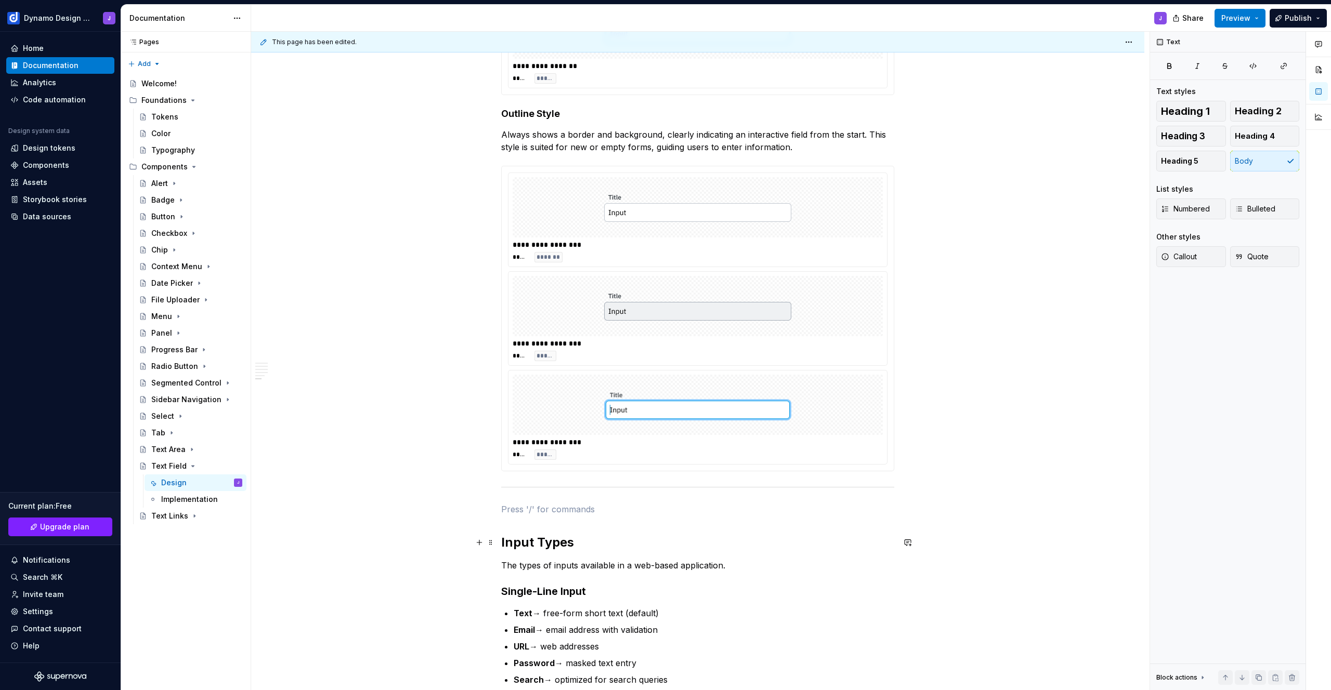
click at [501, 542] on h2 "Input Types" at bounding box center [697, 542] width 393 height 17
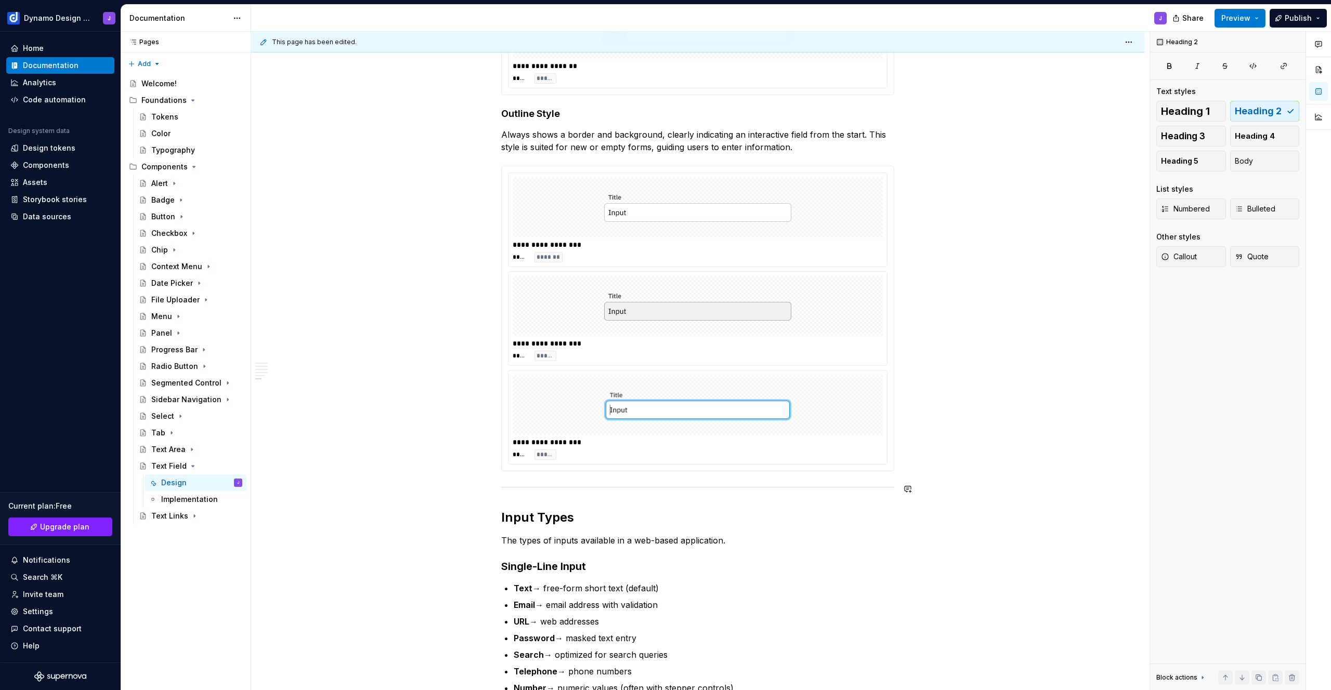
scroll to position [1647, 0]
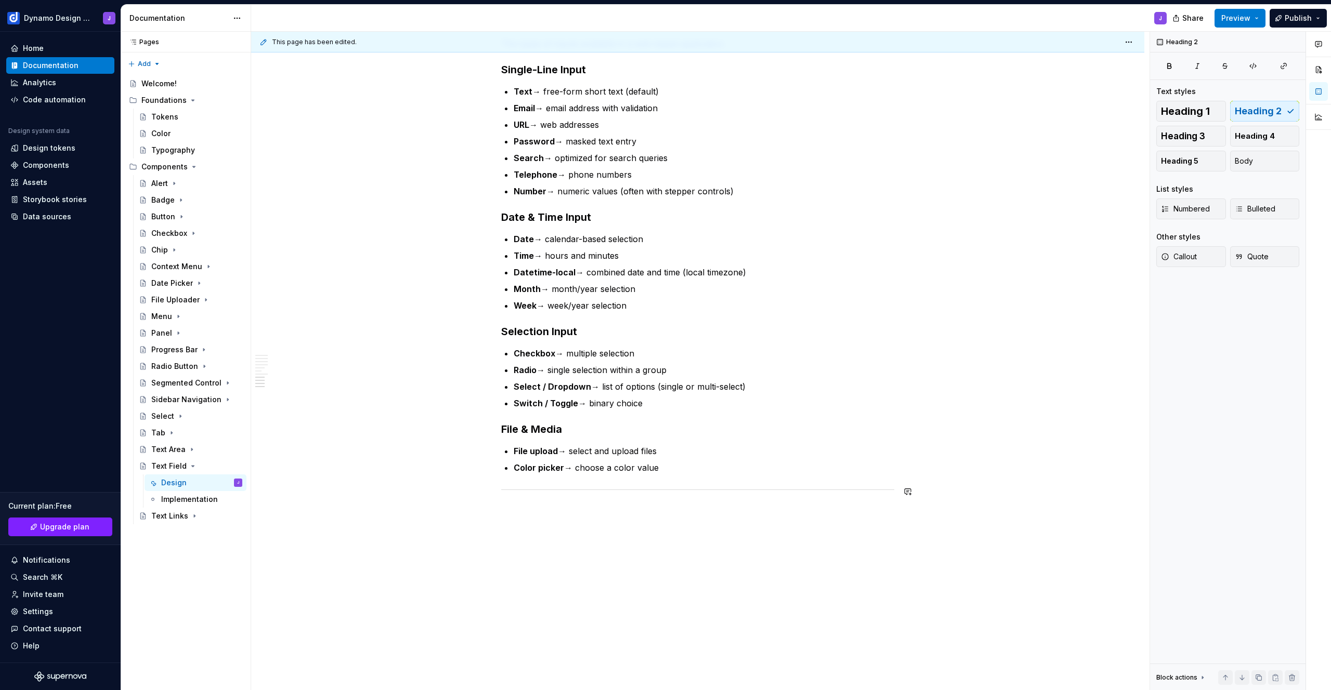
click at [672, 492] on div at bounding box center [697, 490] width 393 height 7
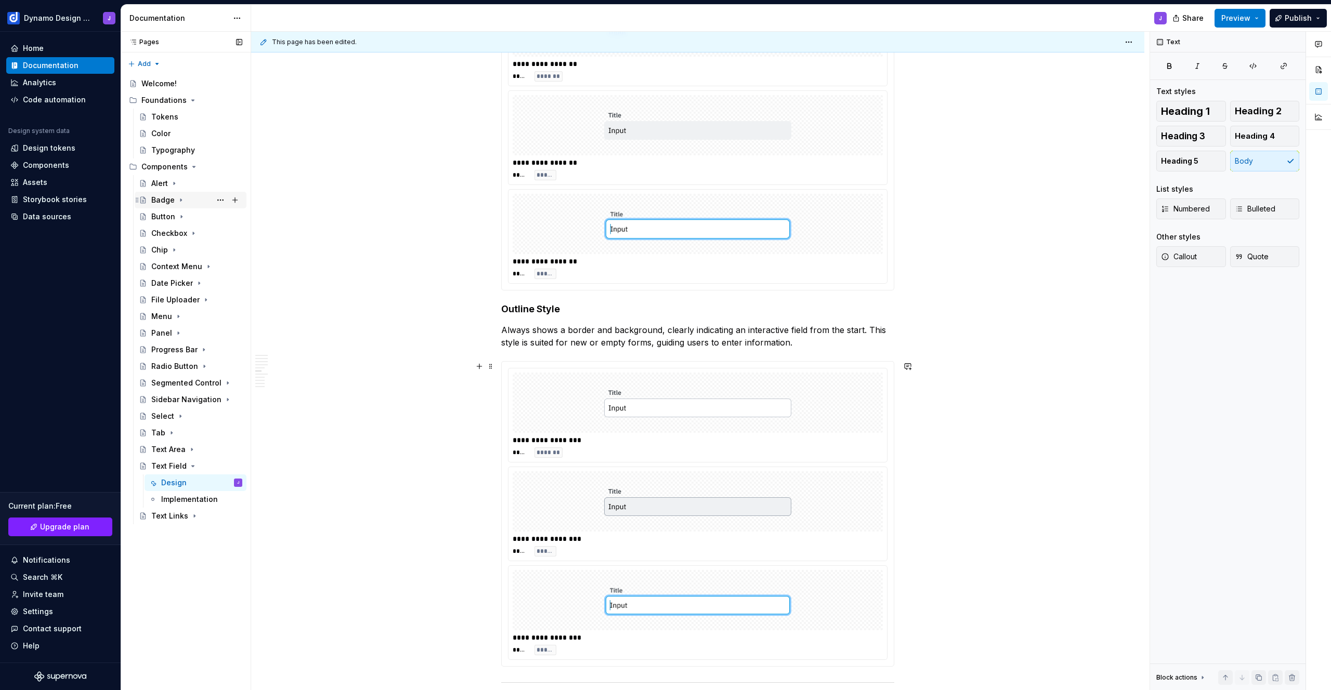
scroll to position [327, 0]
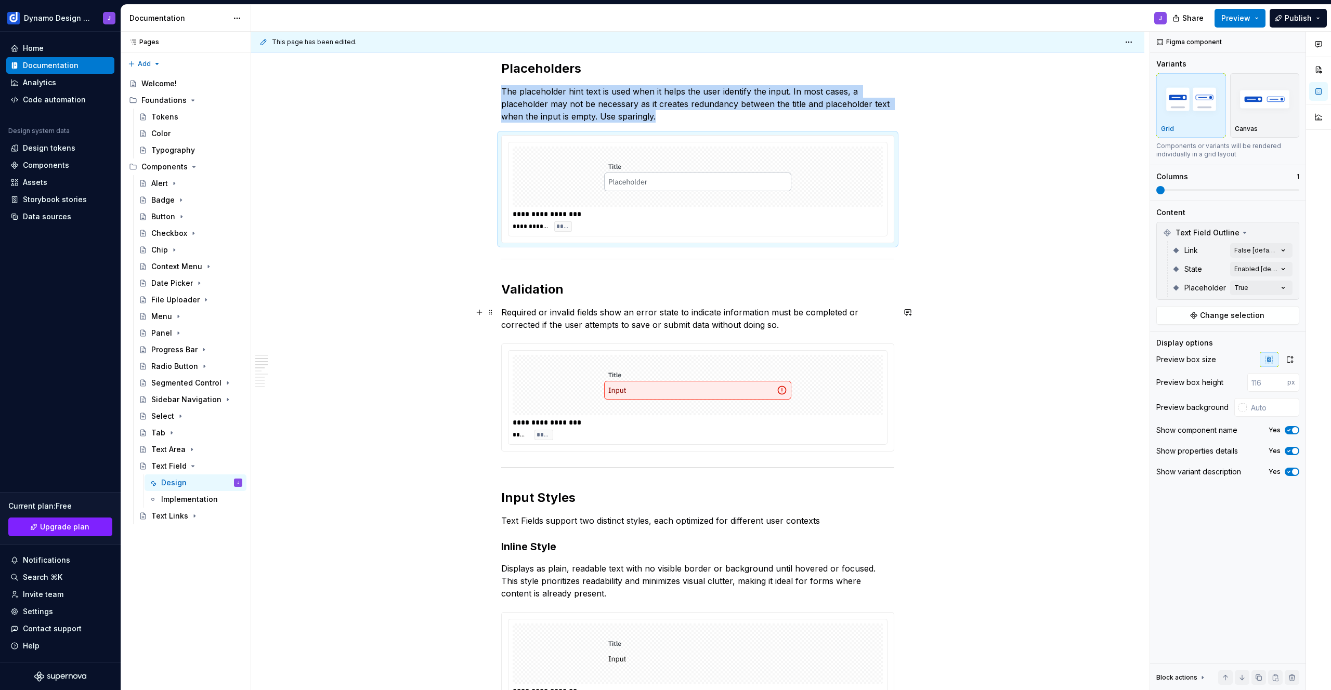
scroll to position [0, 0]
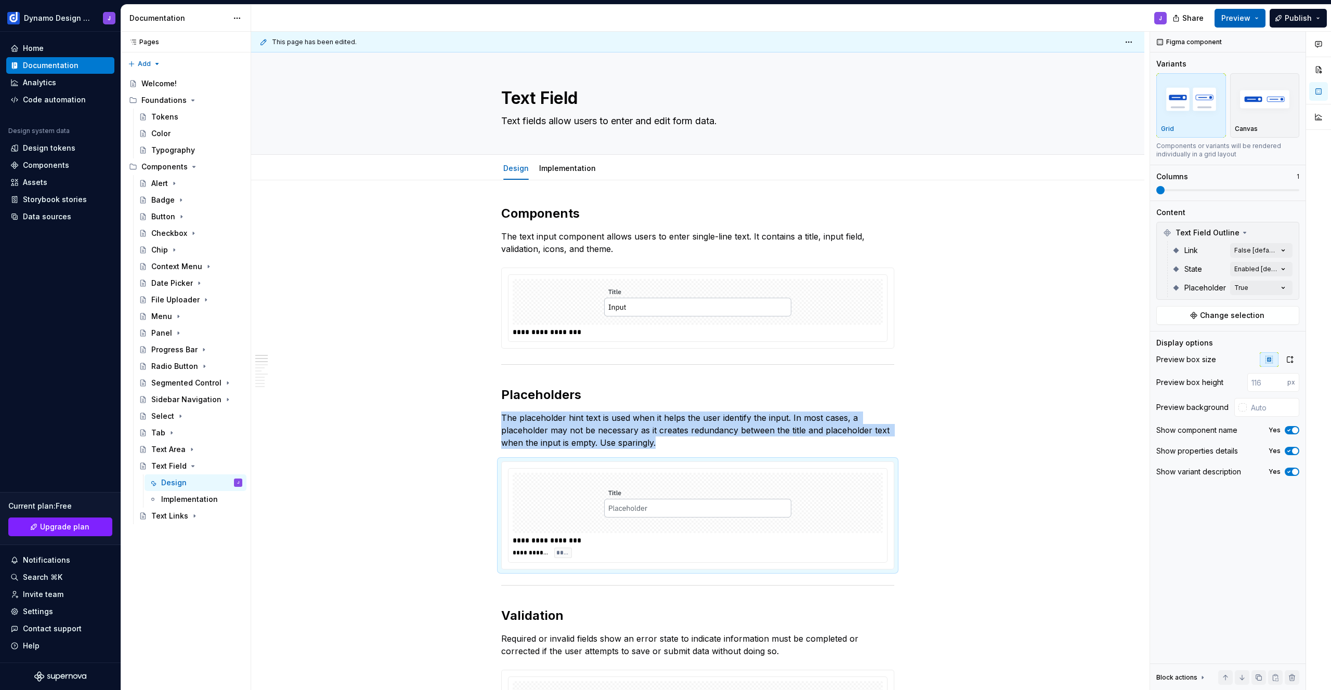
click at [1242, 15] on span "Preview" at bounding box center [1235, 18] width 29 height 10
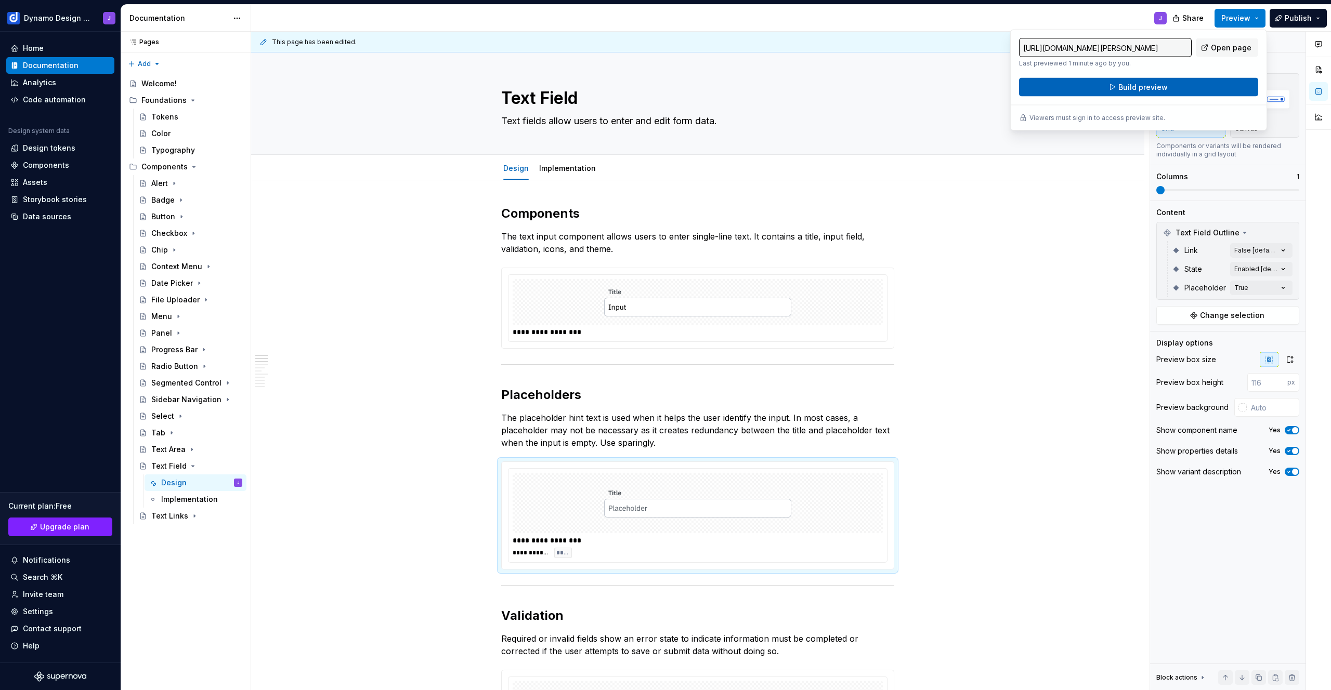
click at [1173, 88] on button "Build preview" at bounding box center [1138, 87] width 239 height 19
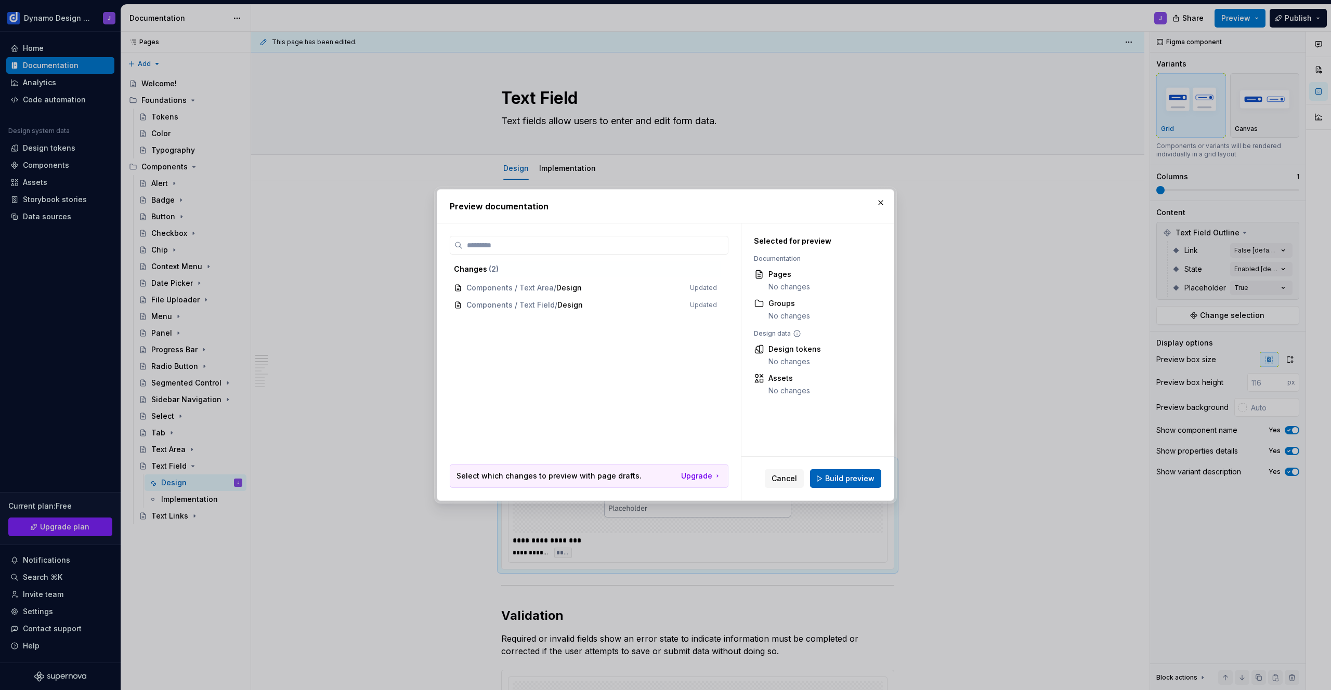
click at [851, 478] on span "Build preview" at bounding box center [849, 479] width 49 height 10
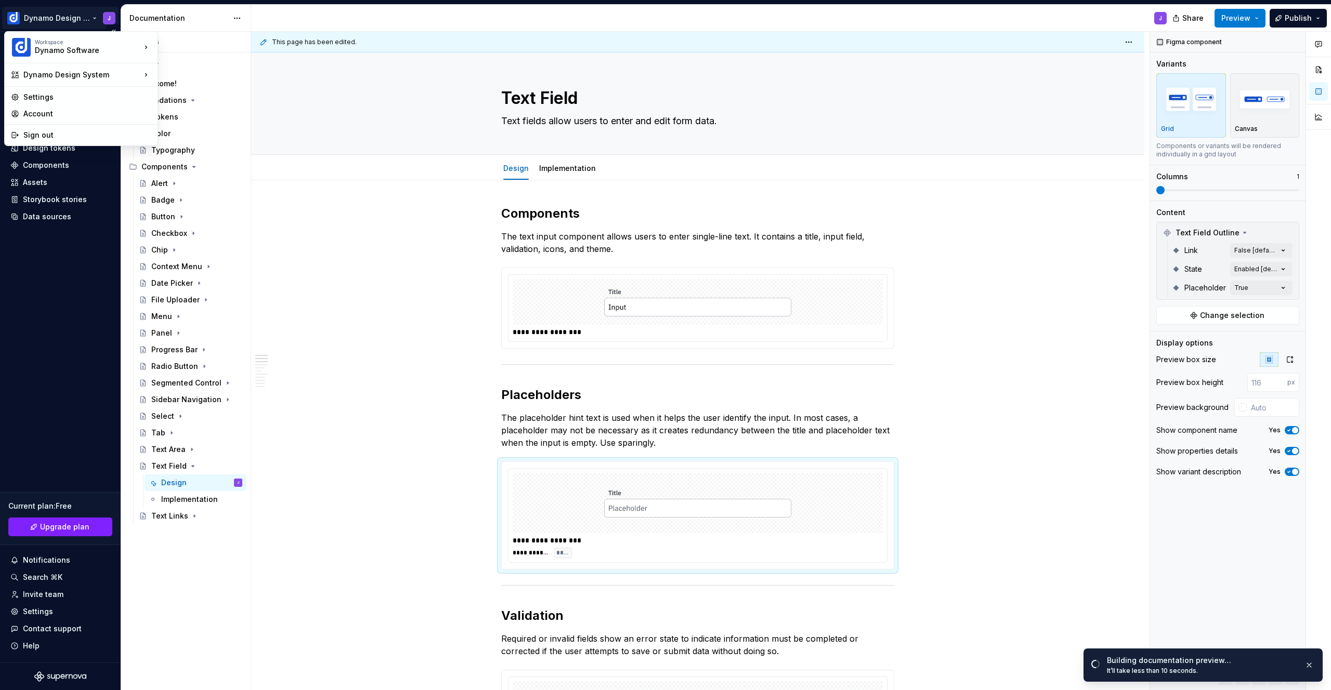
click at [96, 17] on html "Dynamo Design System J Home Documentation Analytics Code automation Design syst…" at bounding box center [665, 345] width 1331 height 690
click at [93, 19] on html "Dynamo Design System J Home Documentation Analytics Code automation Design syst…" at bounding box center [665, 345] width 1331 height 690
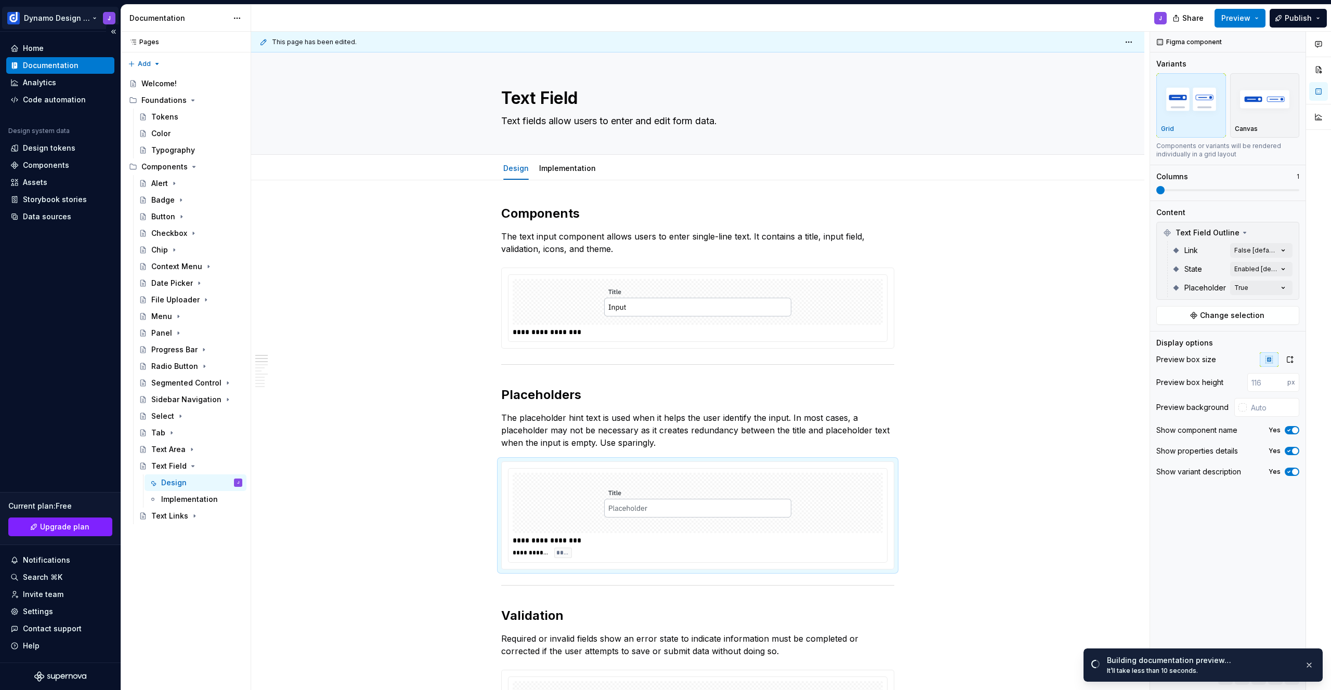
click at [95, 18] on html "Dynamo Design System J Home Documentation Analytics Code automation Design syst…" at bounding box center [665, 345] width 1331 height 690
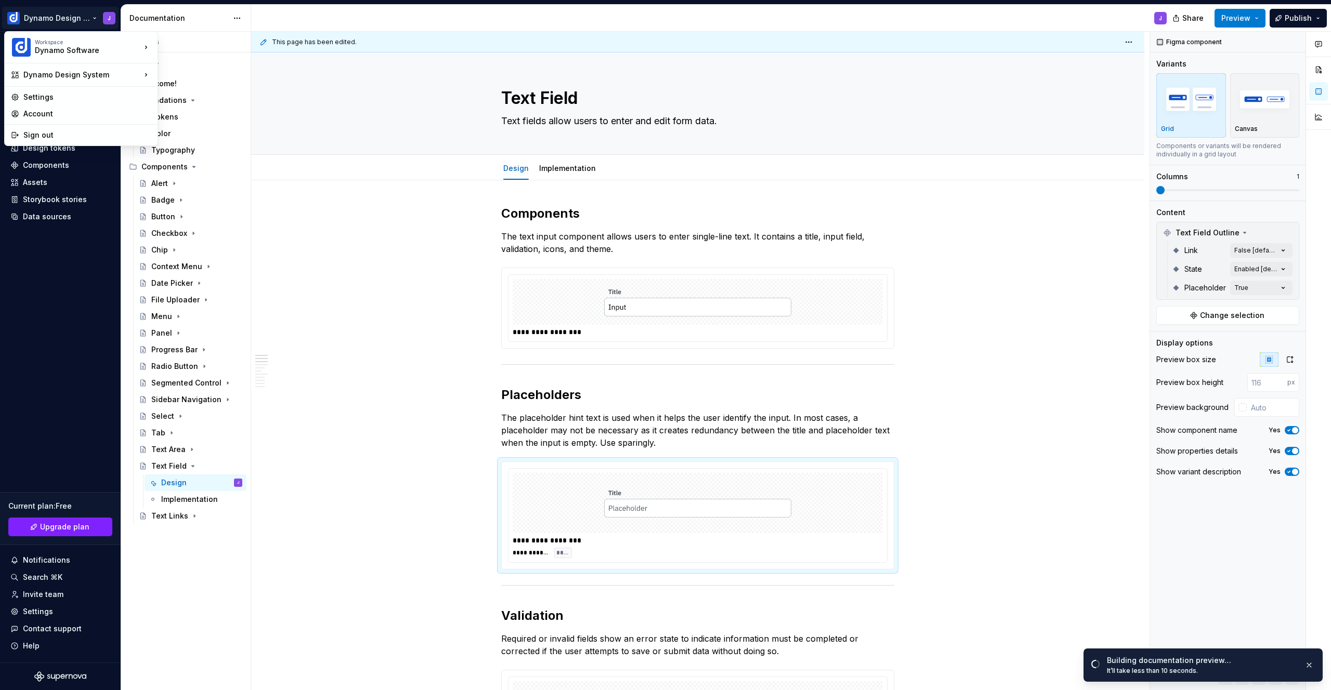
click at [95, 22] on html "Dynamo Design System J Home Documentation Analytics Code automation Design syst…" at bounding box center [665, 345] width 1331 height 690
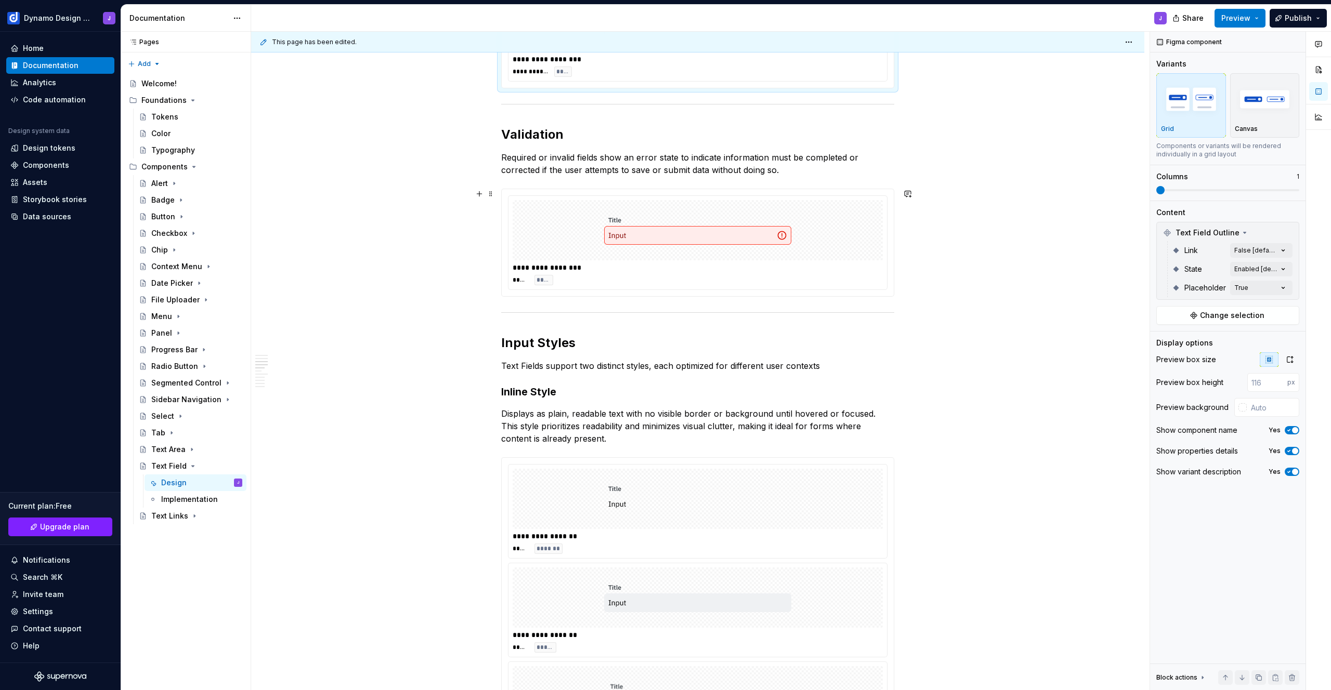
scroll to position [522, 0]
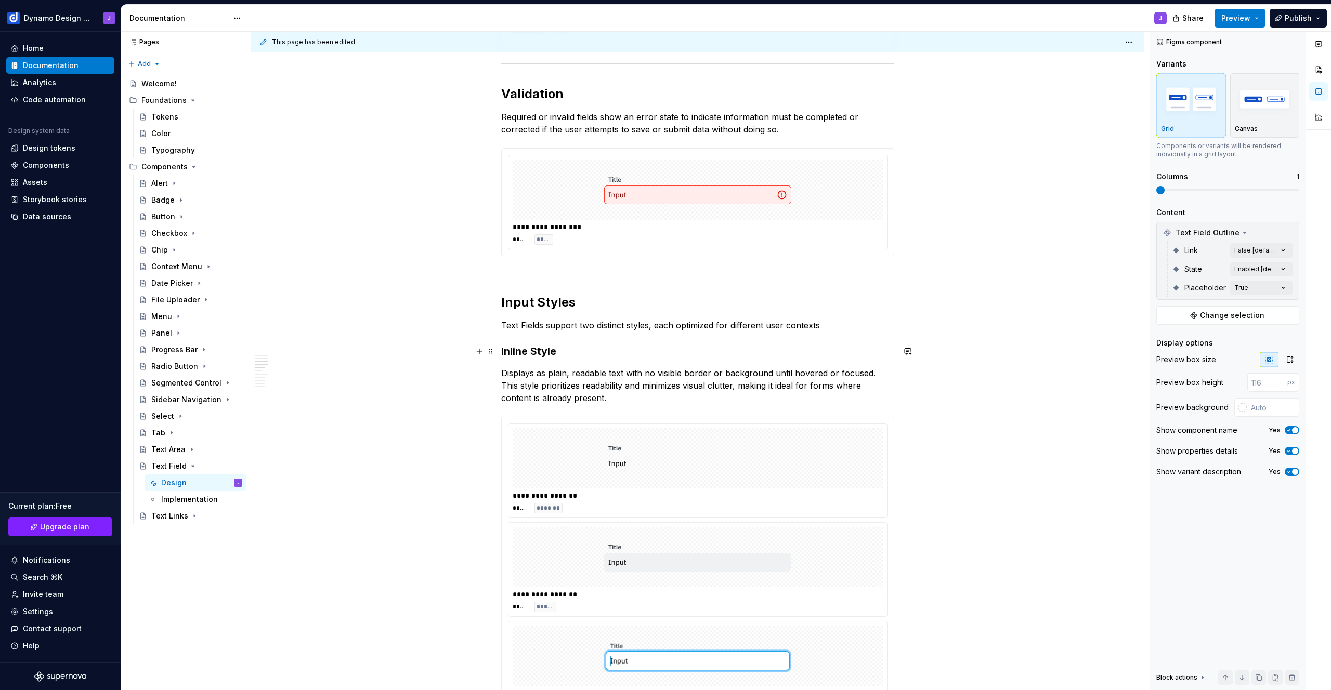
click at [501, 351] on h3 "Inline Style" at bounding box center [697, 351] width 393 height 15
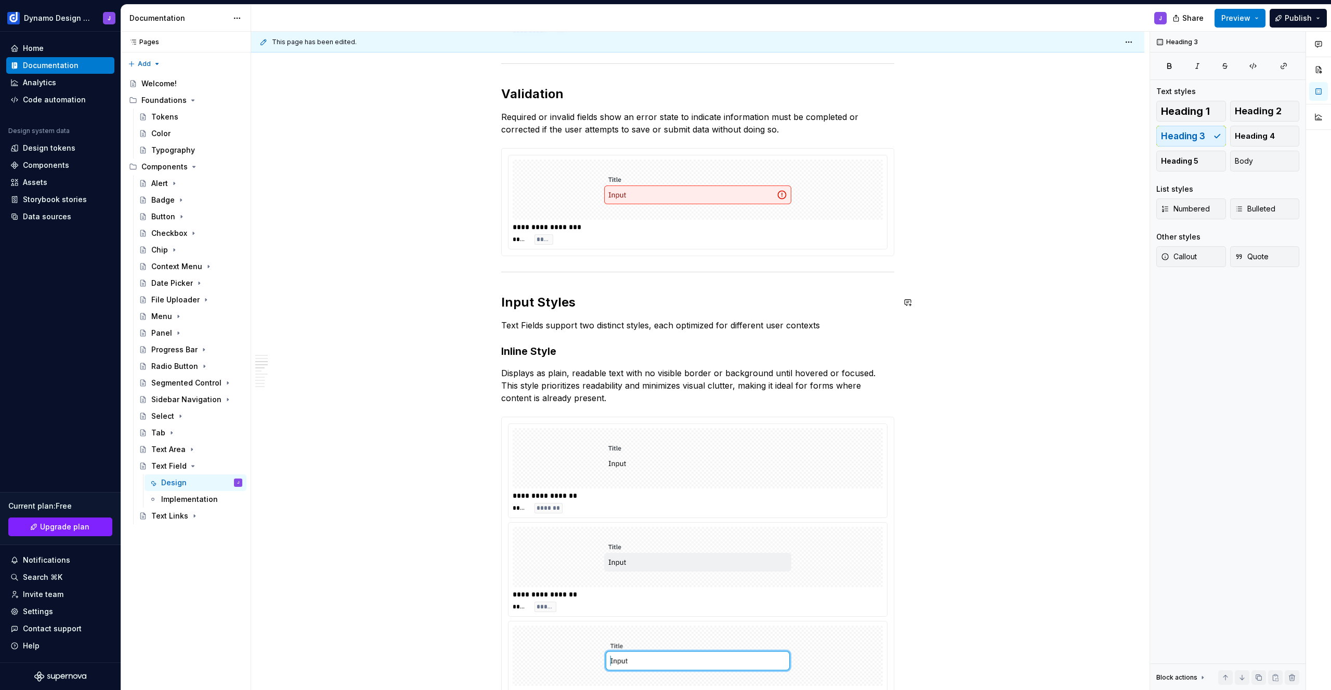
scroll to position [705, 0]
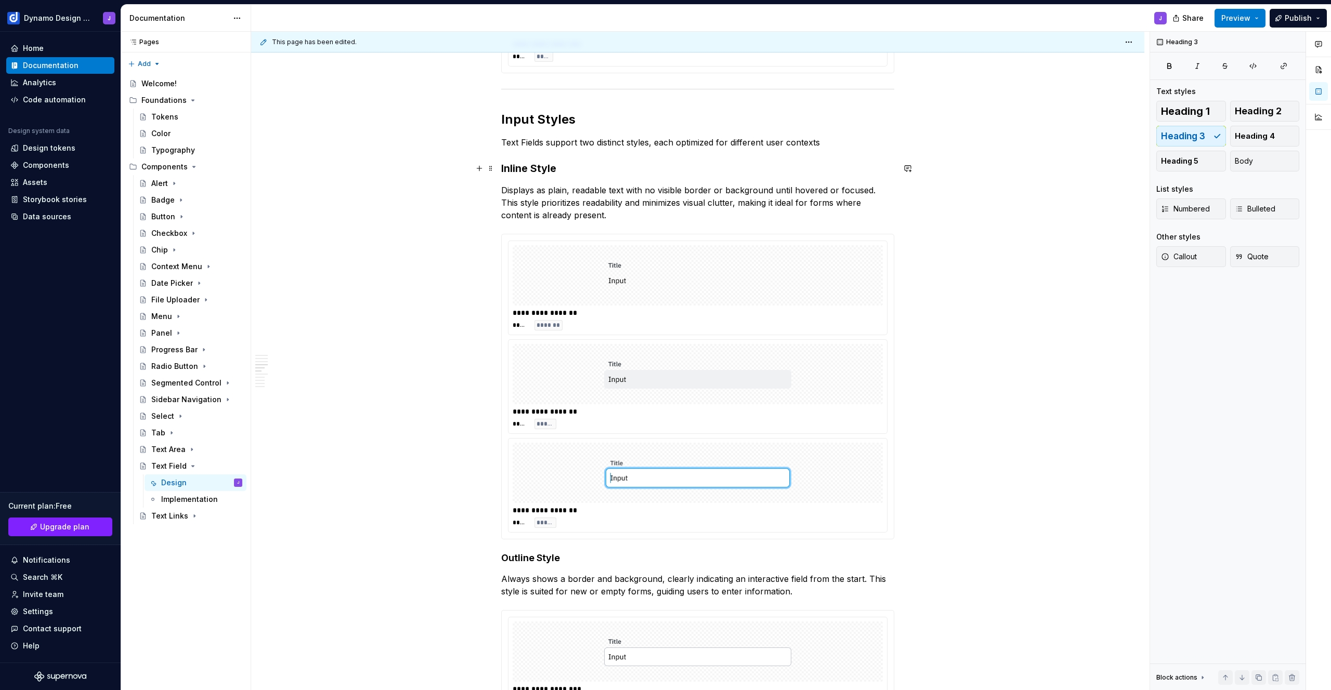
click at [590, 166] on h3 "Inline Style" at bounding box center [697, 168] width 393 height 15
click at [592, 213] on p "Displays as plain, readable text with no visible border or background until hov…" at bounding box center [697, 202] width 393 height 37
drag, startPoint x: 163, startPoint y: 416, endPoint x: 168, endPoint y: 421, distance: 7.4
click at [163, 416] on div "Select" at bounding box center [162, 416] width 23 height 10
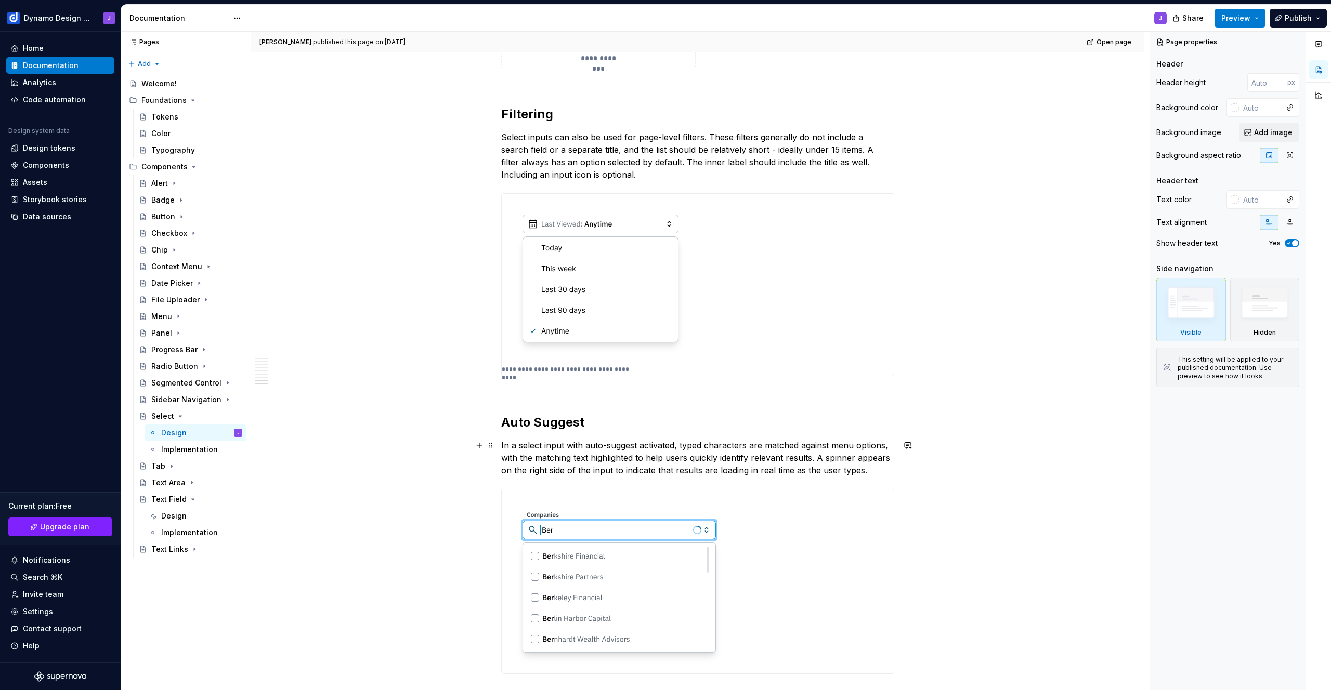
scroll to position [2035, 0]
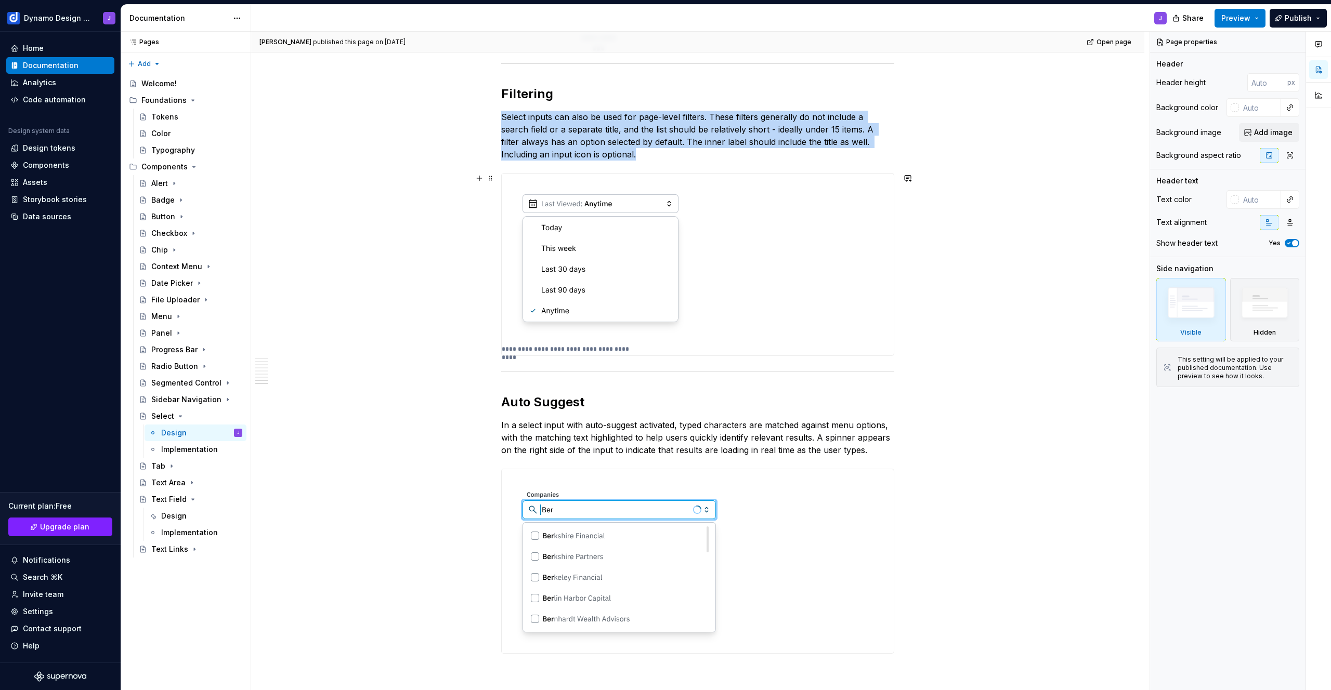
click at [599, 219] on img at bounding box center [601, 258] width 198 height 169
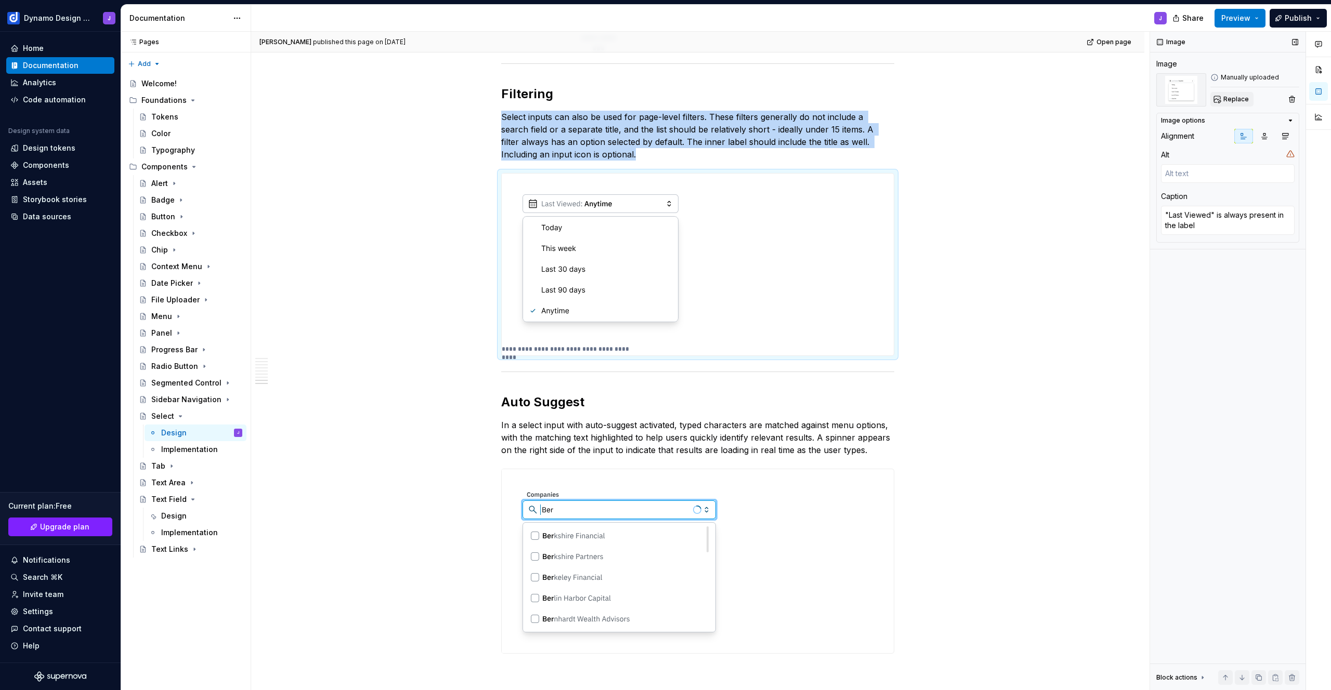
click at [1233, 98] on span "Replace" at bounding box center [1235, 99] width 25 height 8
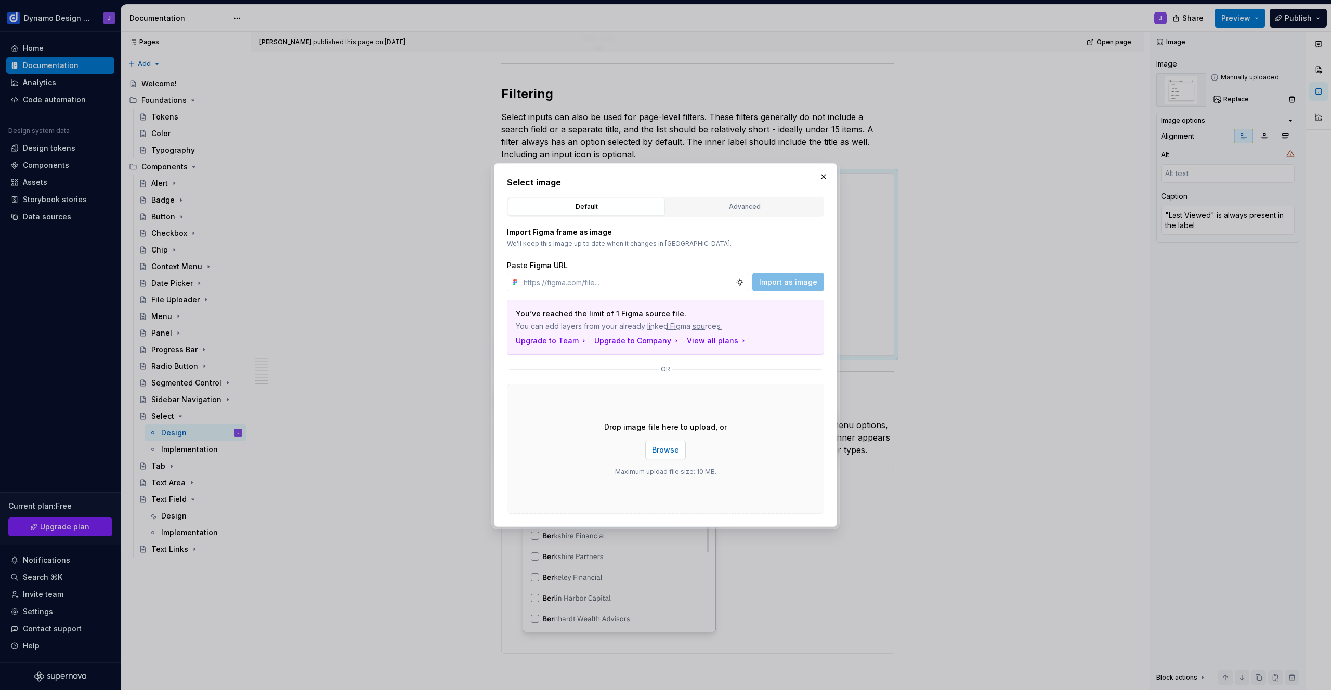
click at [663, 449] on span "Browse" at bounding box center [665, 450] width 27 height 10
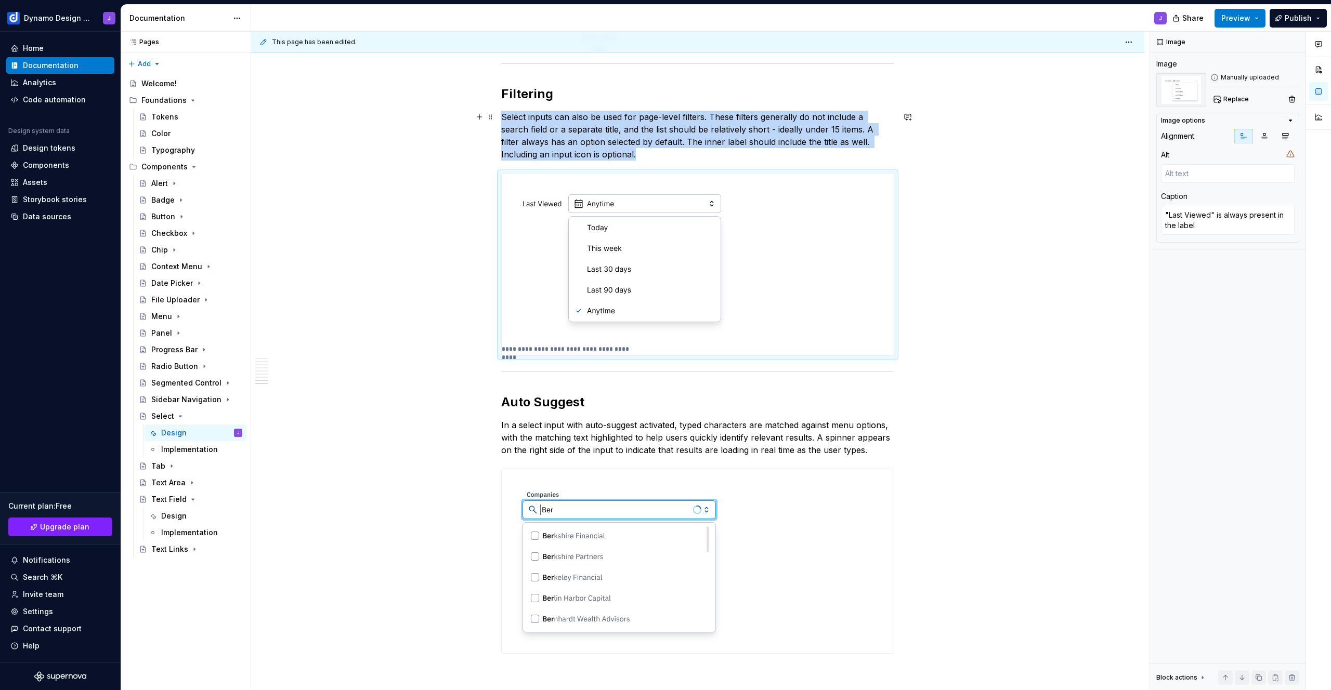
type textarea "*"
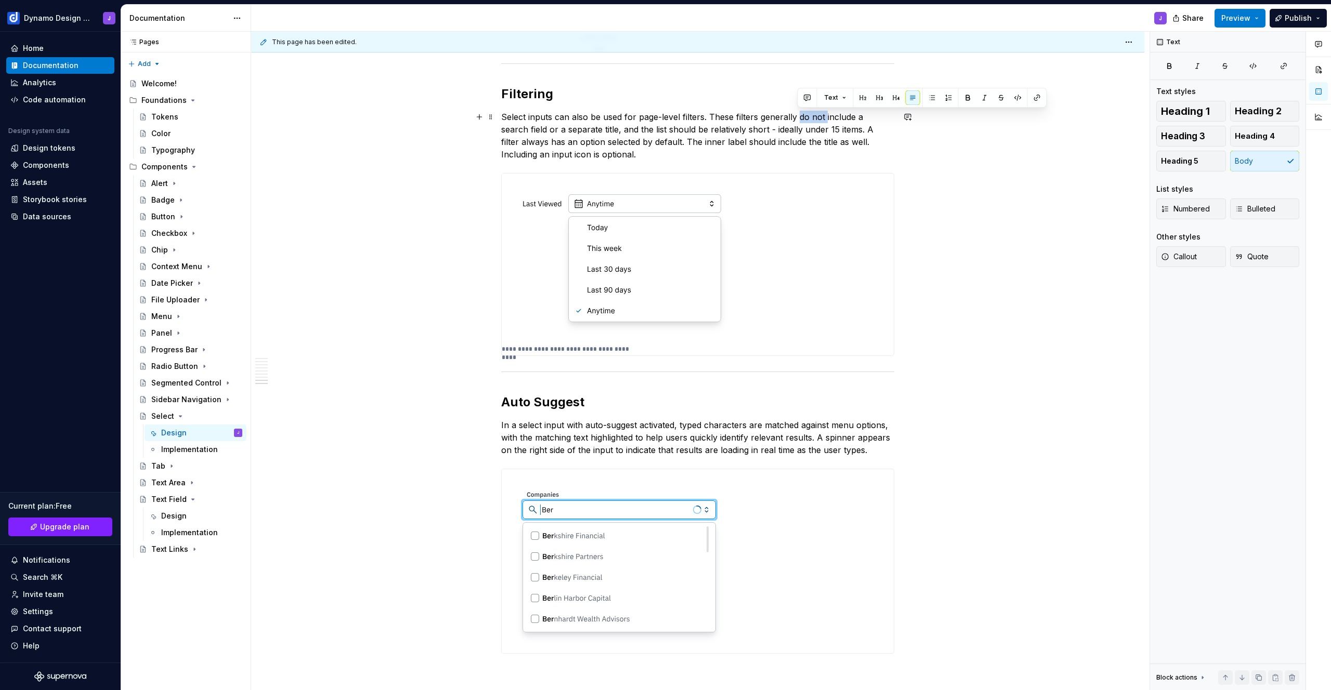
drag, startPoint x: 802, startPoint y: 116, endPoint x: 824, endPoint y: 118, distance: 22.4
click at [824, 118] on p "Select inputs can also be used for page-level filters. These filters generally …" at bounding box center [697, 136] width 393 height 50
click at [781, 114] on p "Select inputs can also be used for page-level filters. These filters generally …" at bounding box center [697, 136] width 393 height 50
click at [784, 116] on p "Select inputs can also be used for page-level filters. These filters generally …" at bounding box center [697, 136] width 393 height 50
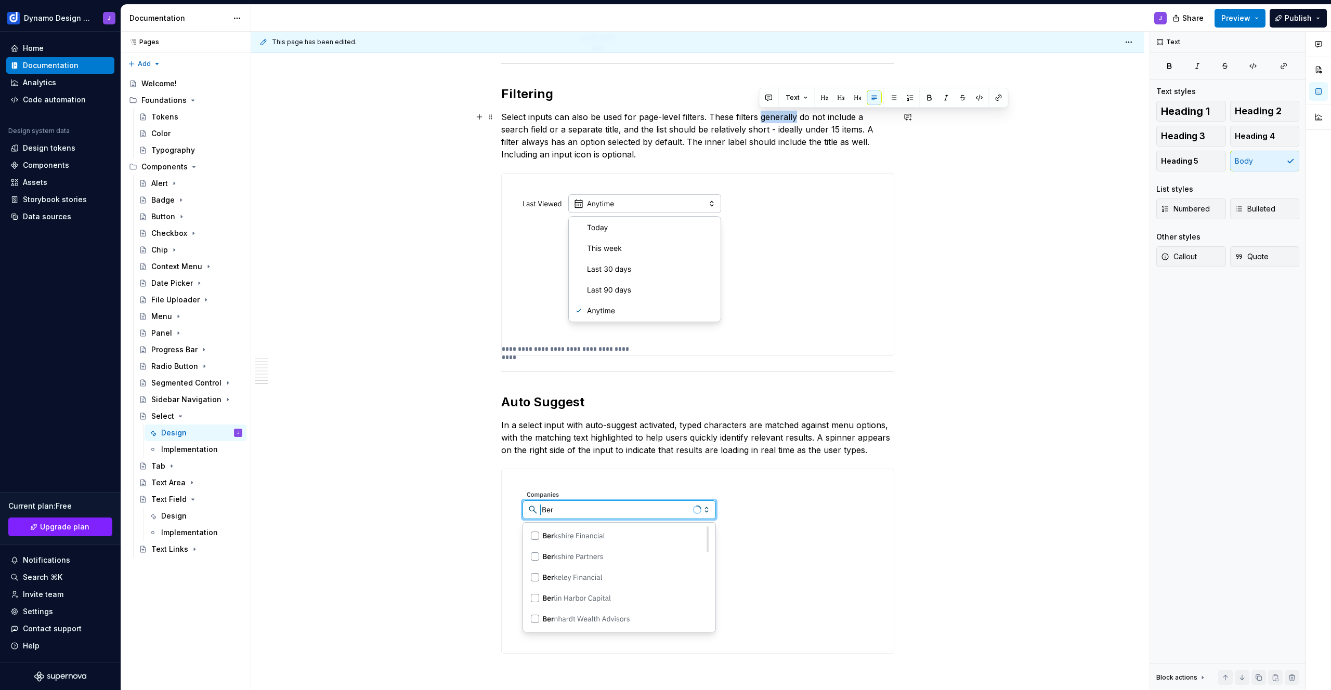
click at [784, 116] on p "Select inputs can also be used for page-level filters. These filters generally …" at bounding box center [697, 136] width 393 height 50
click at [778, 115] on p "Select inputs can also be used for page-level filters. These filters generally …" at bounding box center [697, 136] width 393 height 50
click at [777, 115] on p "Select inputs can also be used for page-level filters. These filters generally …" at bounding box center [697, 136] width 393 height 50
click at [870, 118] on p "Select inputs can also be used for page-level filters. These filters do not inc…" at bounding box center [697, 136] width 393 height 50
click at [1101, 165] on div "**********" at bounding box center [700, 361] width 898 height 659
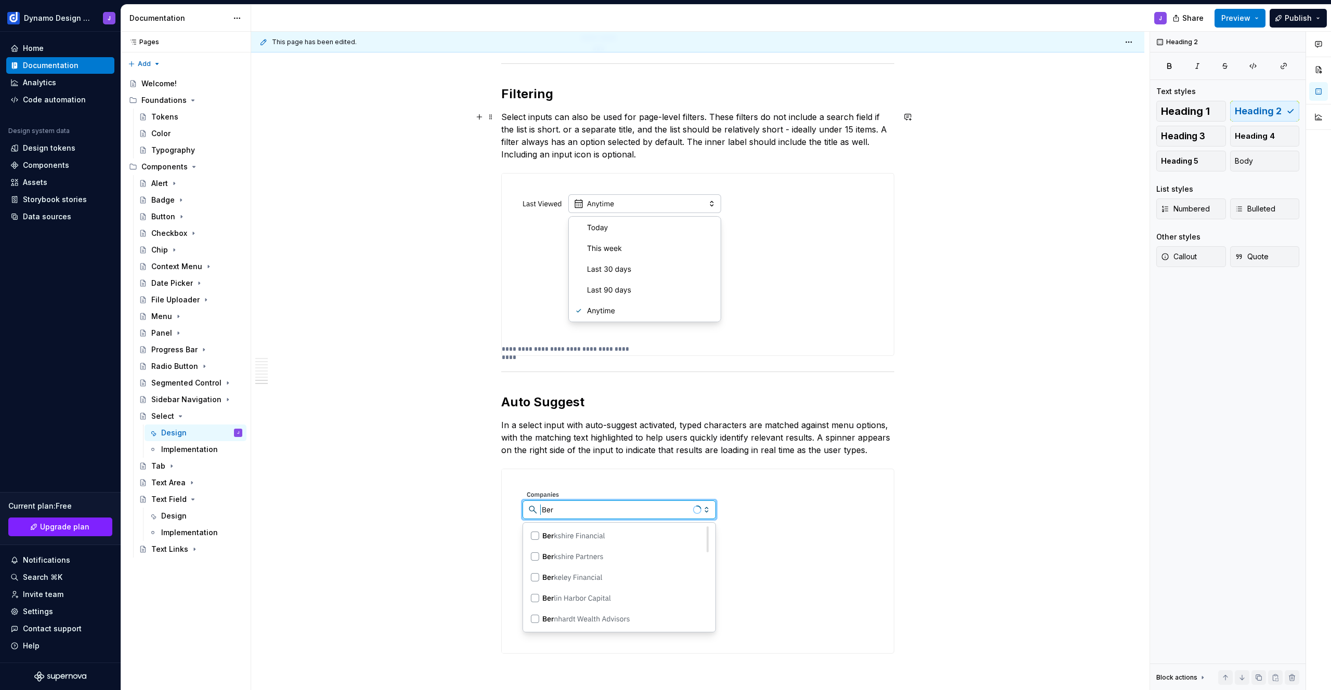
click at [565, 128] on p "Select inputs can also be used for page-level filters. These filters do not inc…" at bounding box center [697, 136] width 393 height 50
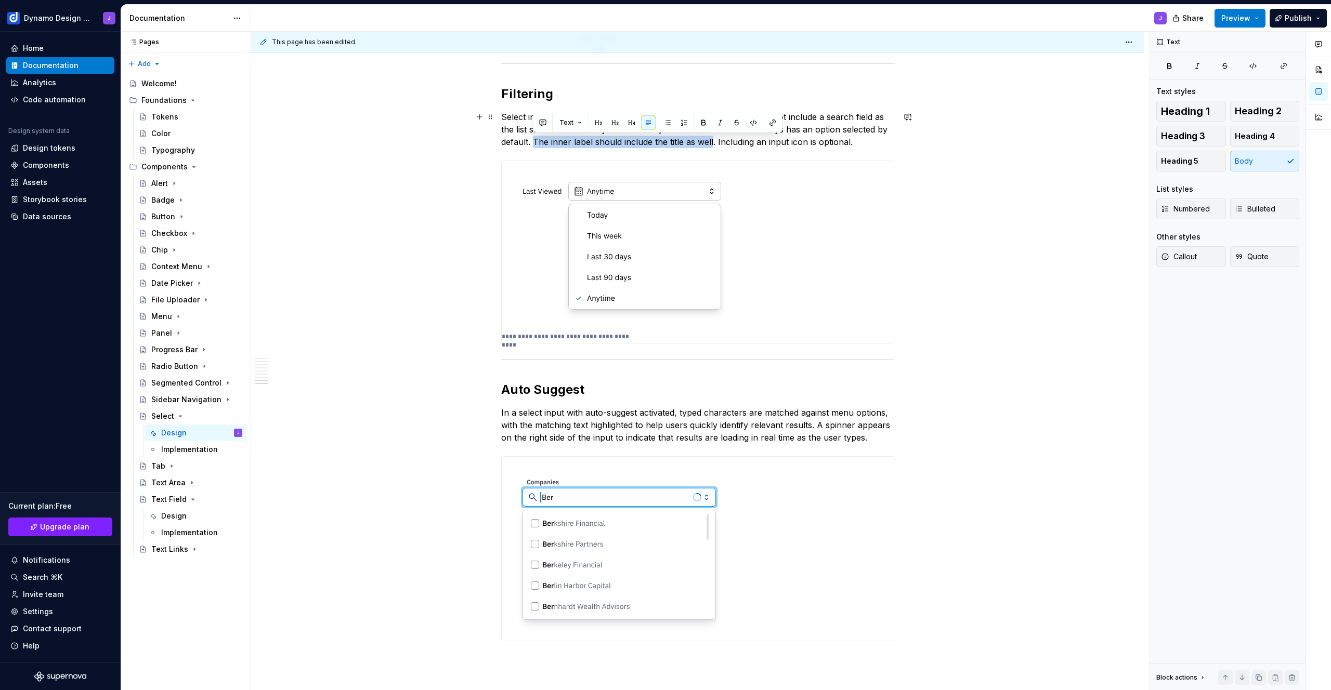
drag, startPoint x: 534, startPoint y: 141, endPoint x: 712, endPoint y: 145, distance: 178.4
click at [712, 145] on p "Select inputs can also be used for page-level filters. These filters do not inc…" at bounding box center [697, 129] width 393 height 37
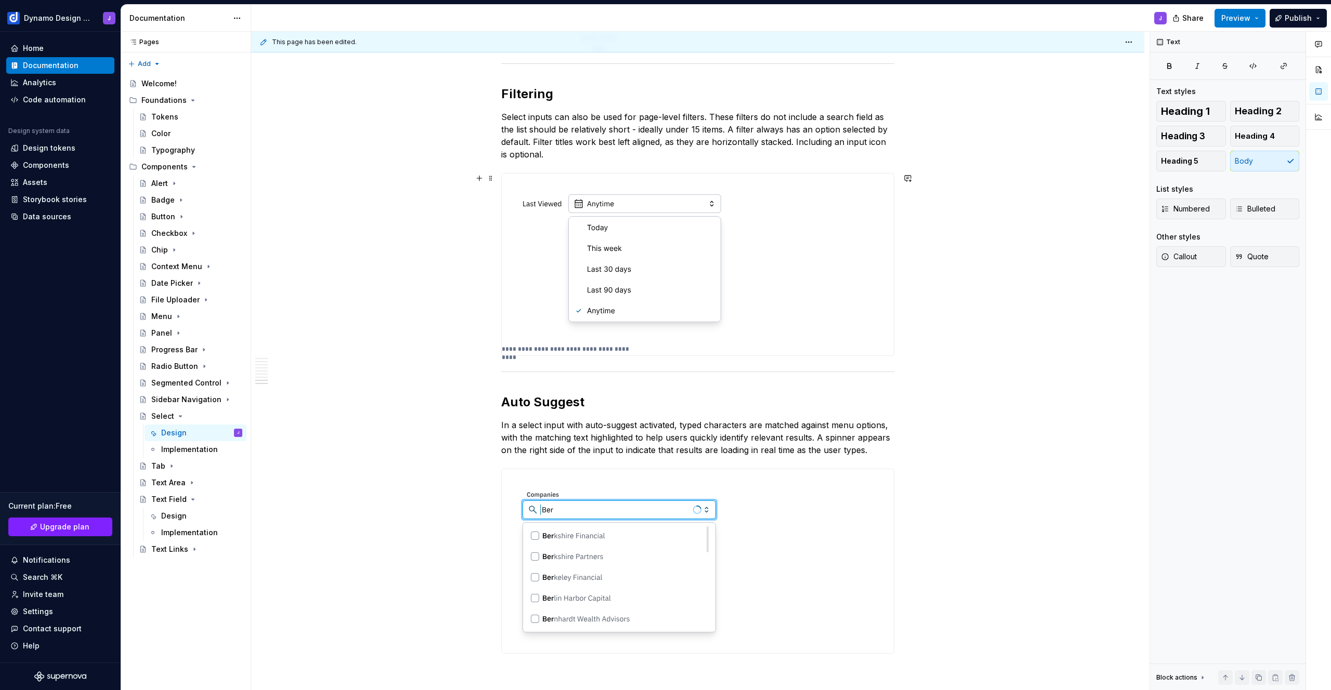
click at [551, 351] on p "**********" at bounding box center [566, 349] width 128 height 8
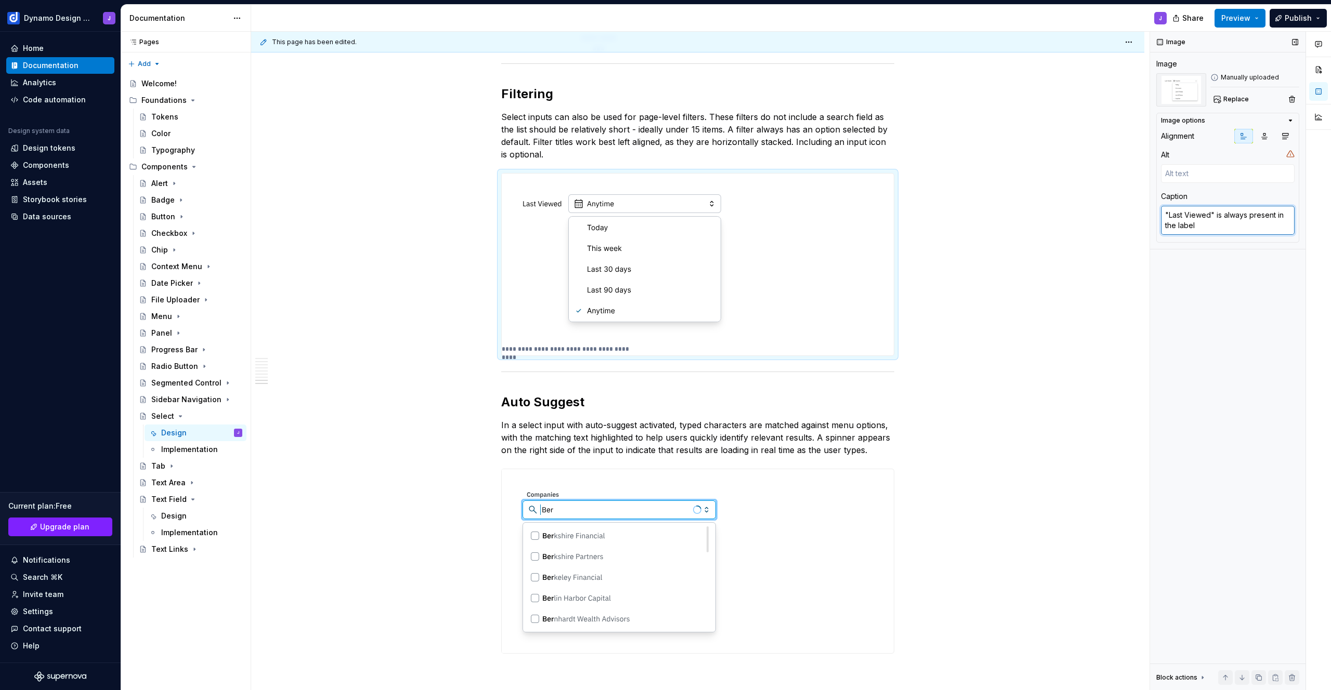
drag, startPoint x: 1277, startPoint y: 215, endPoint x: 1279, endPoint y: 220, distance: 5.4
click at [1279, 221] on textarea ""Last Viewed" is always present in the label" at bounding box center [1228, 220] width 134 height 29
click at [1280, 217] on textarea ""Last Viewed" is always present in the label" at bounding box center [1228, 220] width 134 height 29
click at [1257, 233] on textarea ""Last Viewed" is always present in the label" at bounding box center [1228, 220] width 134 height 29
type textarea "*"
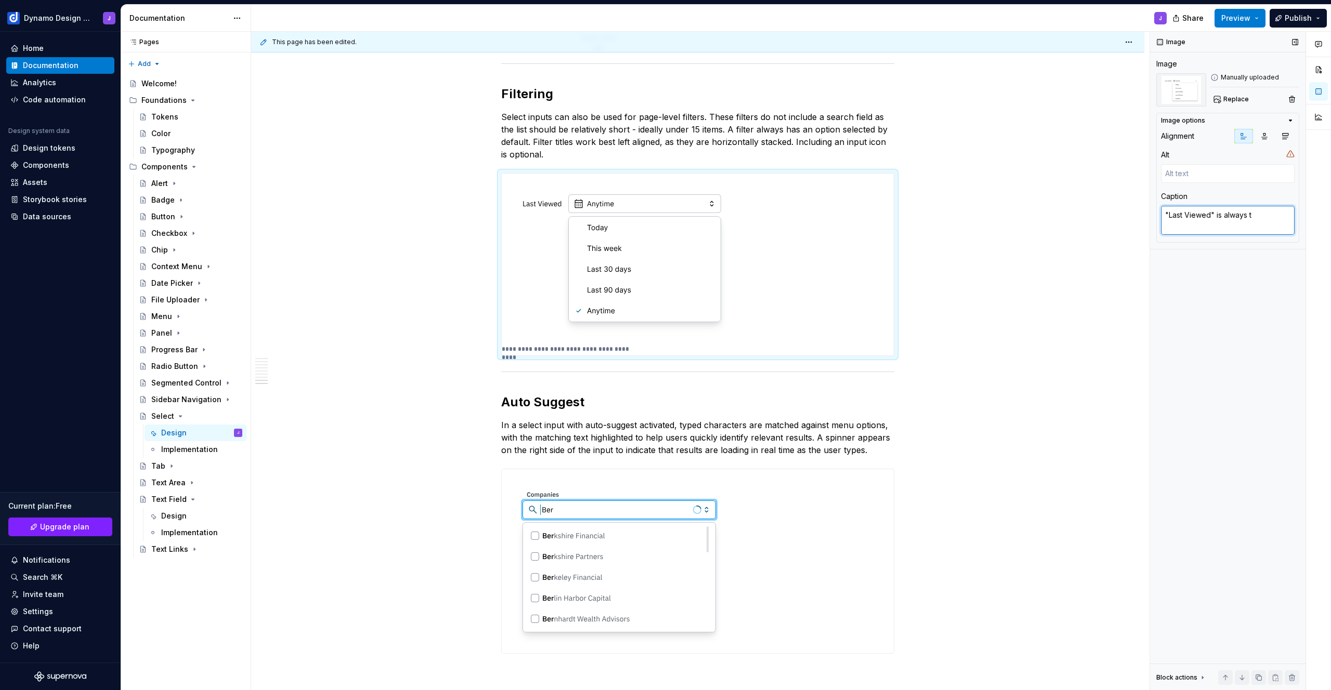
type textarea ""Last Viewed" is always to"
type textarea "*"
type textarea ""Last Viewed" is always to"
type textarea "*"
type textarea ""Last Viewed" is always to"
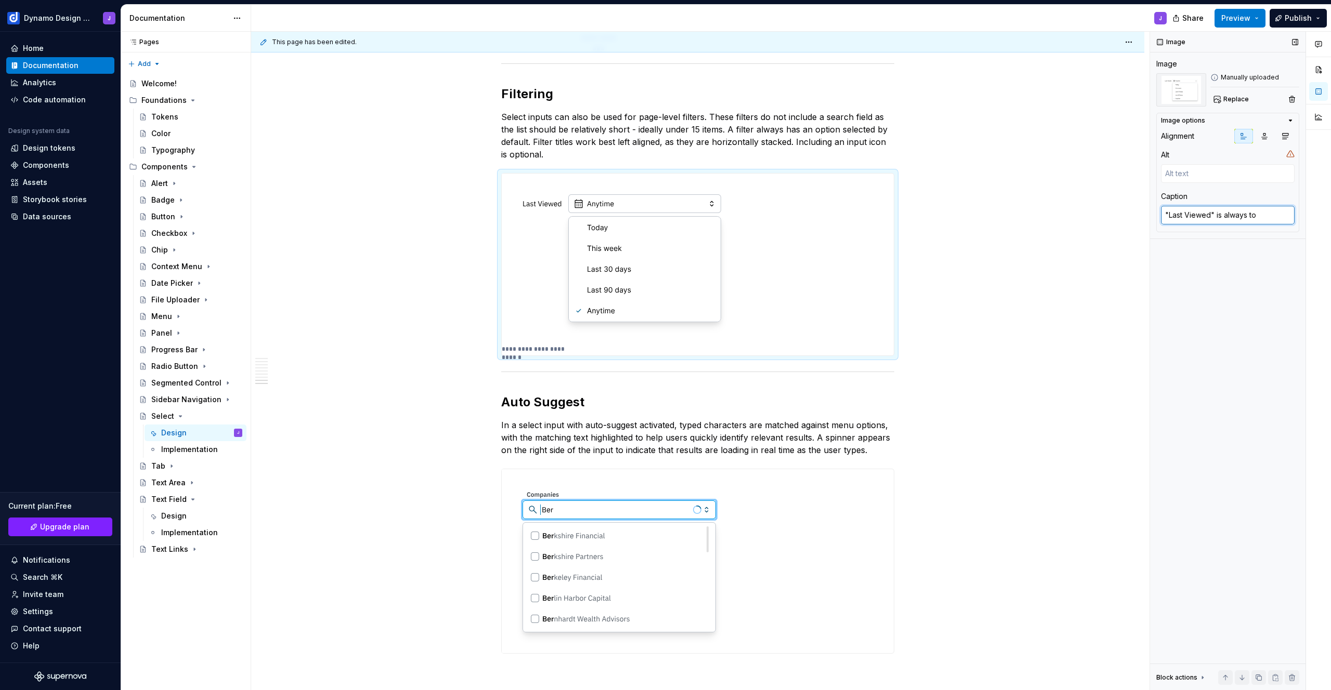
type textarea "*"
type textarea ""Last Viewed" is always t"
type textarea "*"
type textarea ""Last Viewed" is always"
type textarea "*"
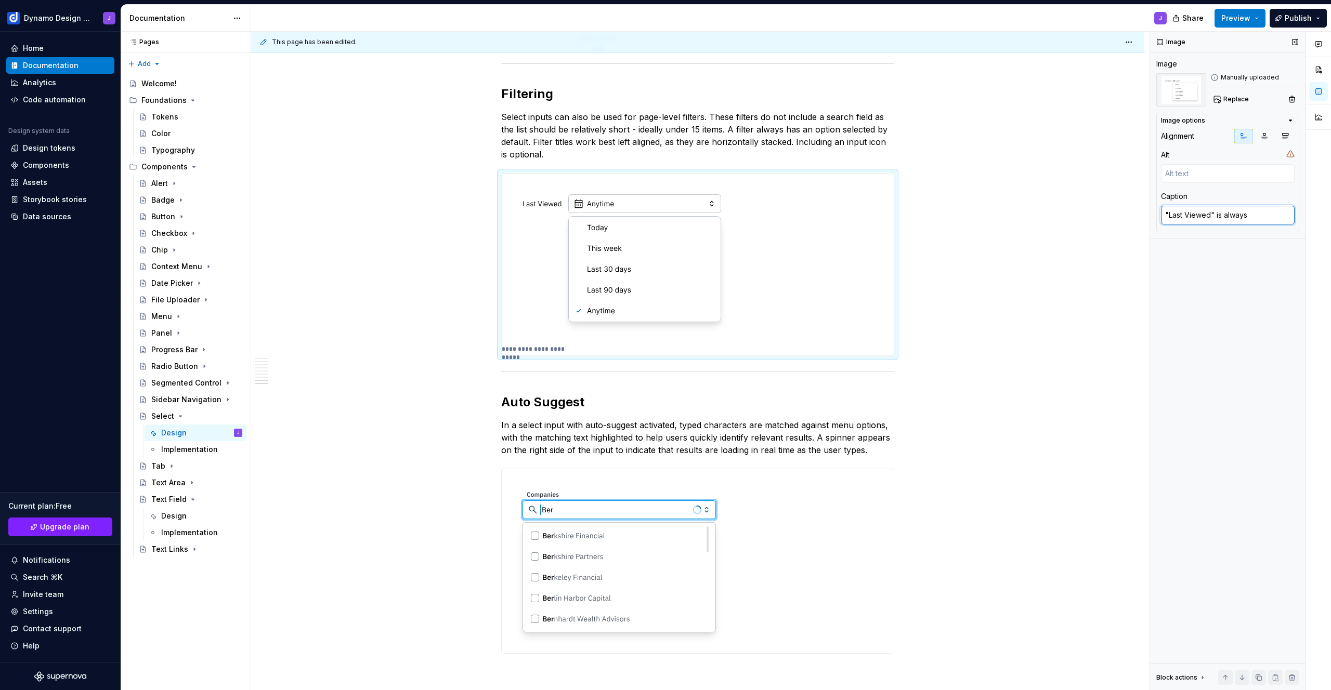
type textarea ""Last Viewed" is always"
type textarea "*"
type textarea ""Last Viewed" is [PERSON_NAME]"
type textarea "*"
type textarea ""Last Viewed" is [PERSON_NAME]"
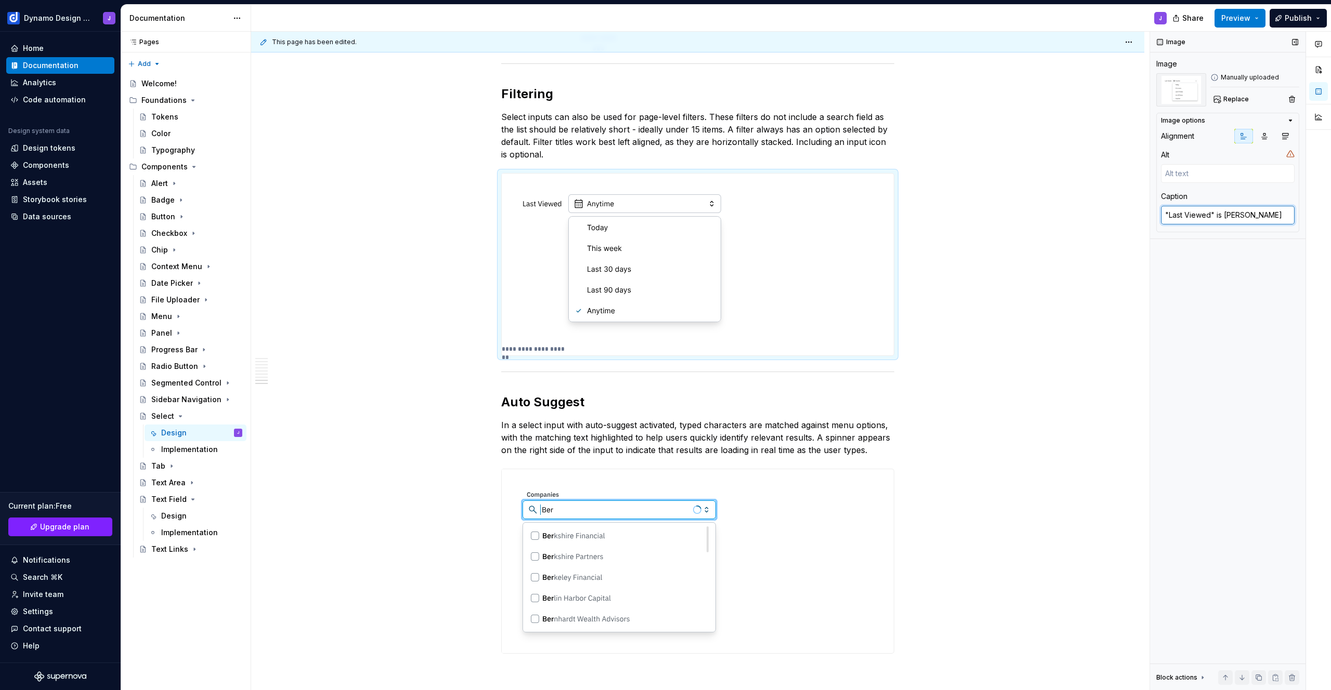
type textarea "*"
type textarea ""Last Viewed" is alw"
type textarea "*"
type textarea ""Last Viewed" is al"
type textarea "*"
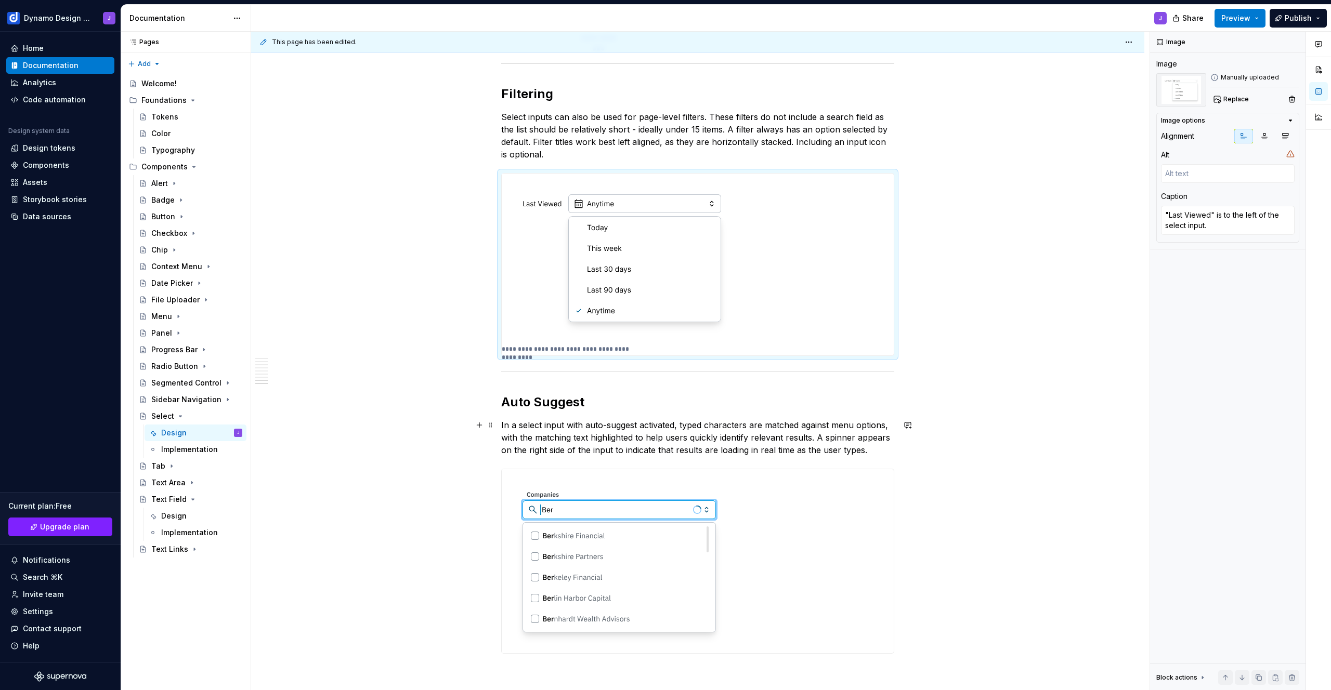
click at [1249, 11] on button "Preview" at bounding box center [1240, 18] width 51 height 19
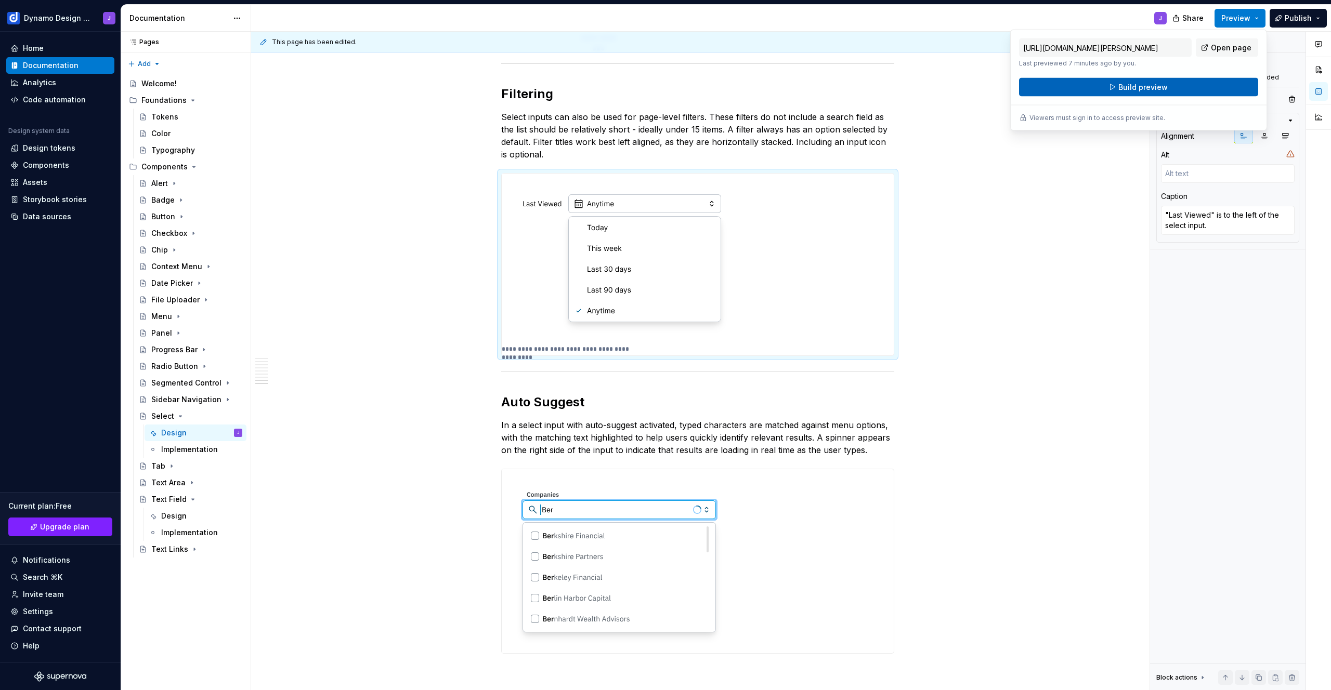
click at [1168, 89] on button "Build preview" at bounding box center [1138, 87] width 239 height 19
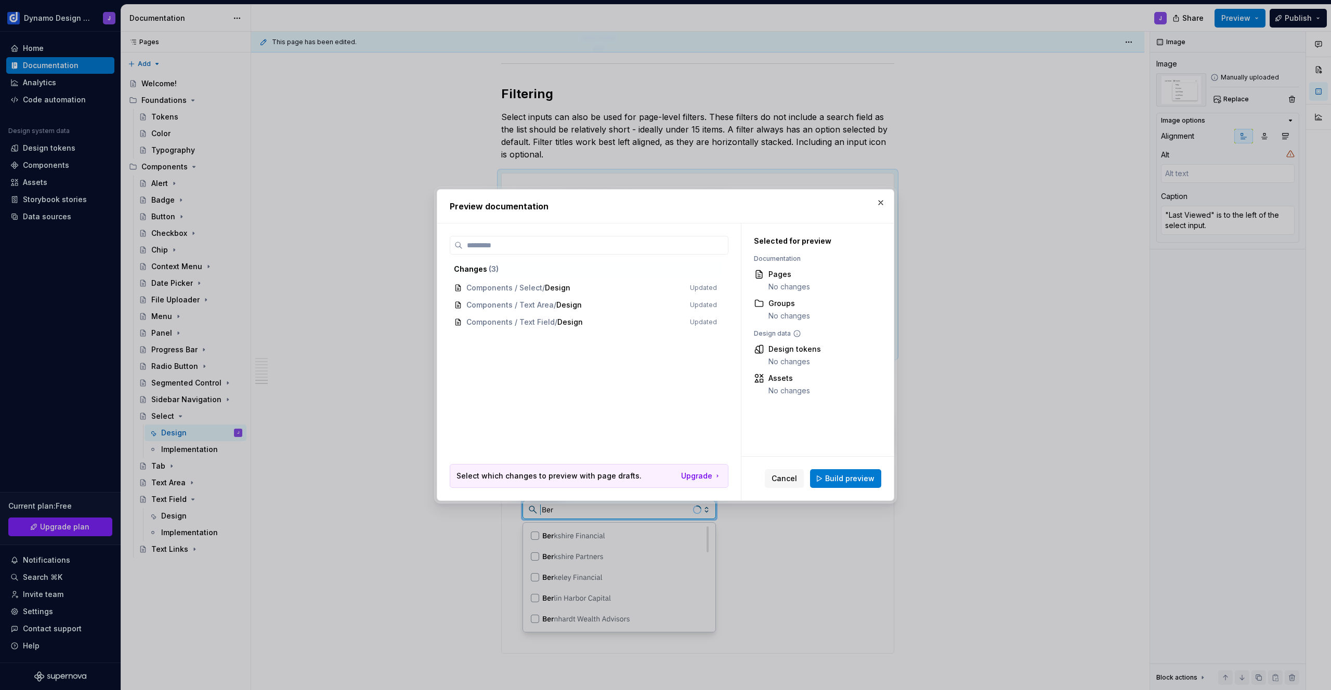
drag, startPoint x: 789, startPoint y: 479, endPoint x: 804, endPoint y: 462, distance: 23.6
click at [789, 479] on span "Cancel" at bounding box center [784, 479] width 25 height 10
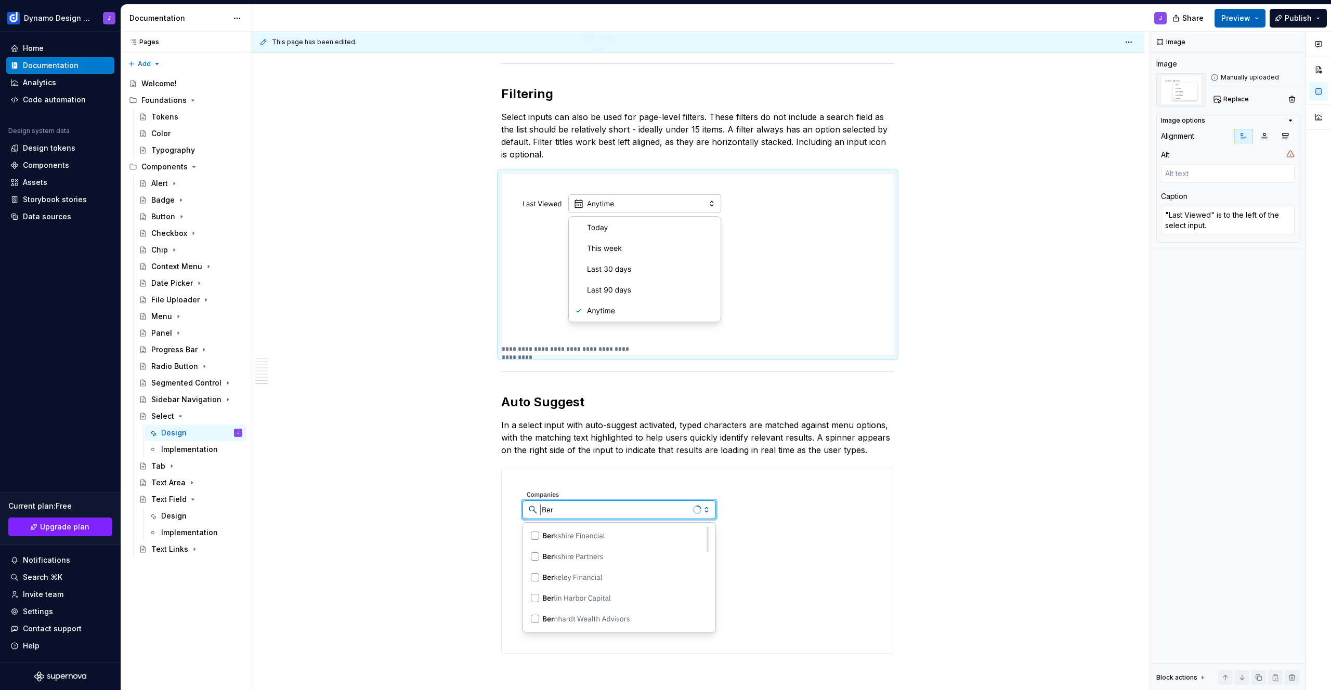
click at [1230, 19] on span "Preview" at bounding box center [1235, 18] width 29 height 10
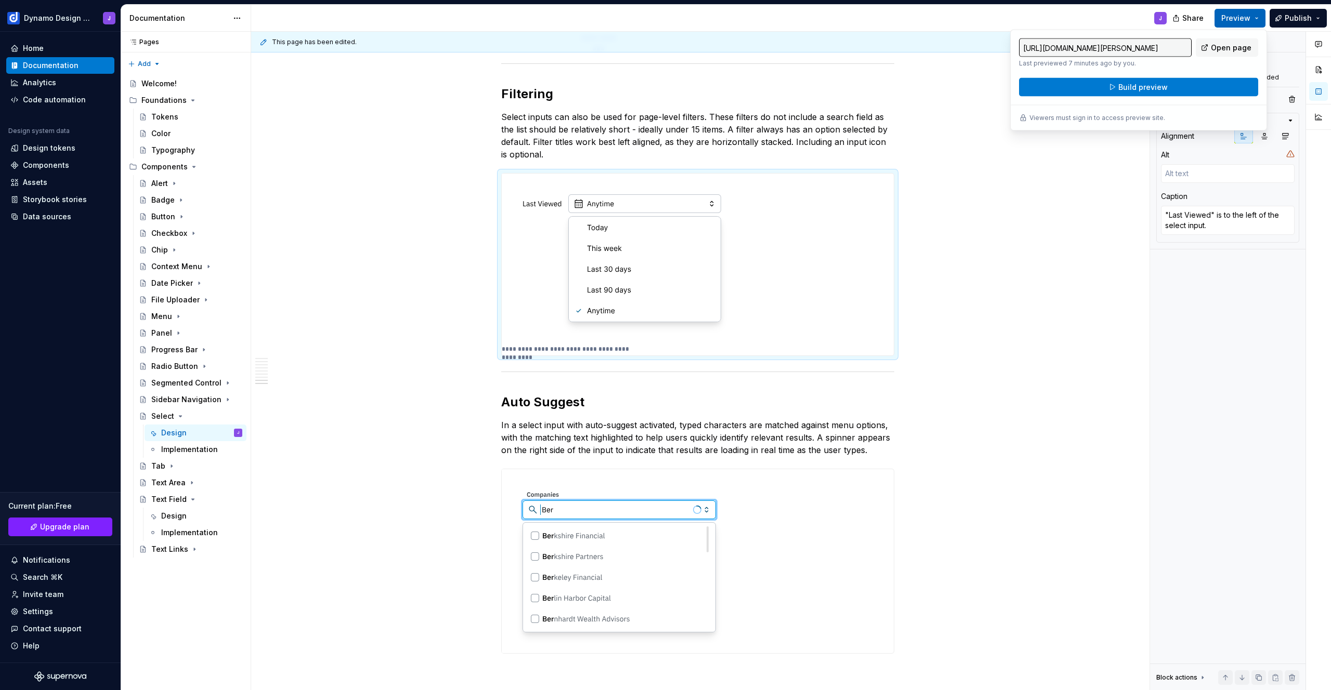
click at [1230, 19] on span "Preview" at bounding box center [1235, 18] width 29 height 10
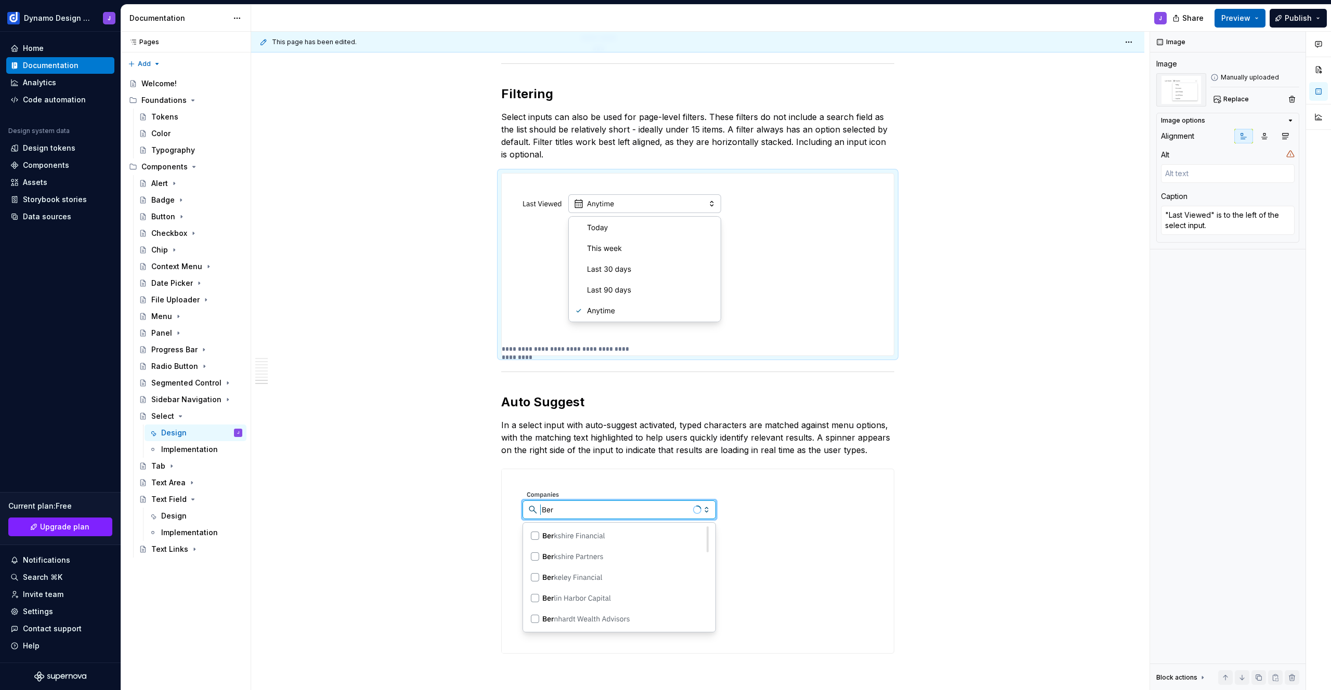
click at [1230, 19] on span "Preview" at bounding box center [1235, 18] width 29 height 10
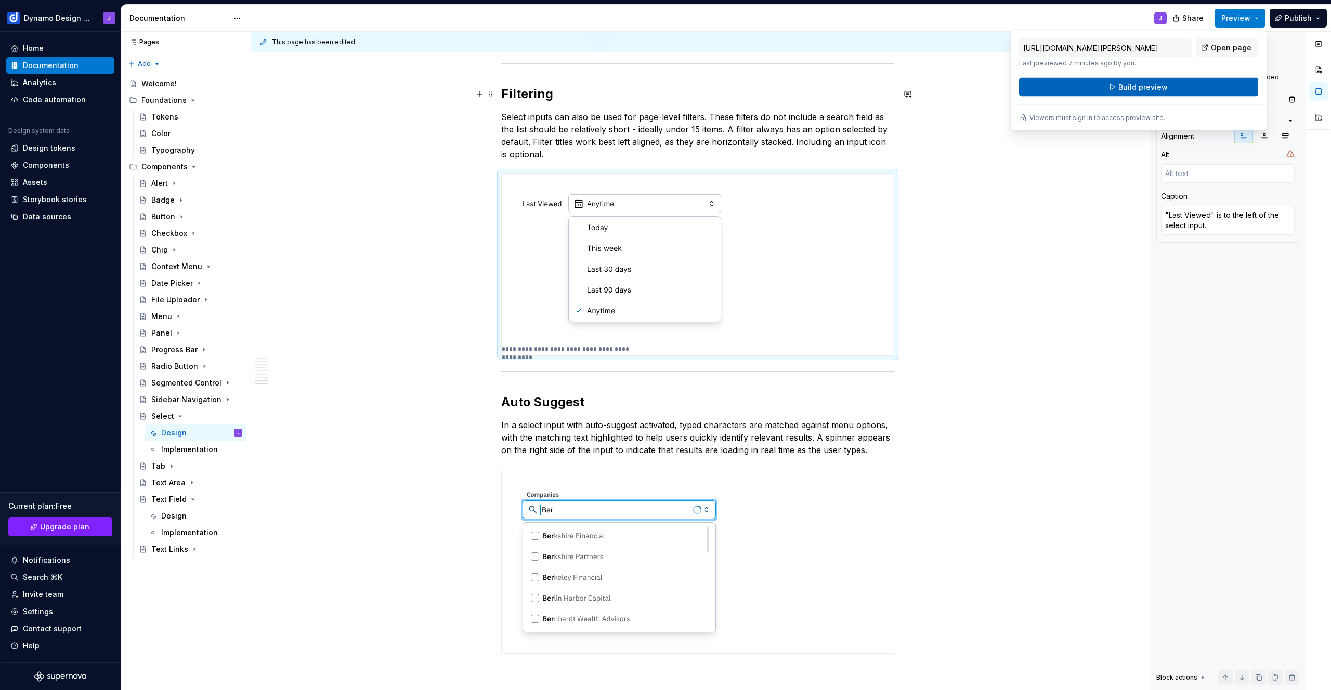
click at [1112, 86] on button "Build preview" at bounding box center [1138, 87] width 239 height 19
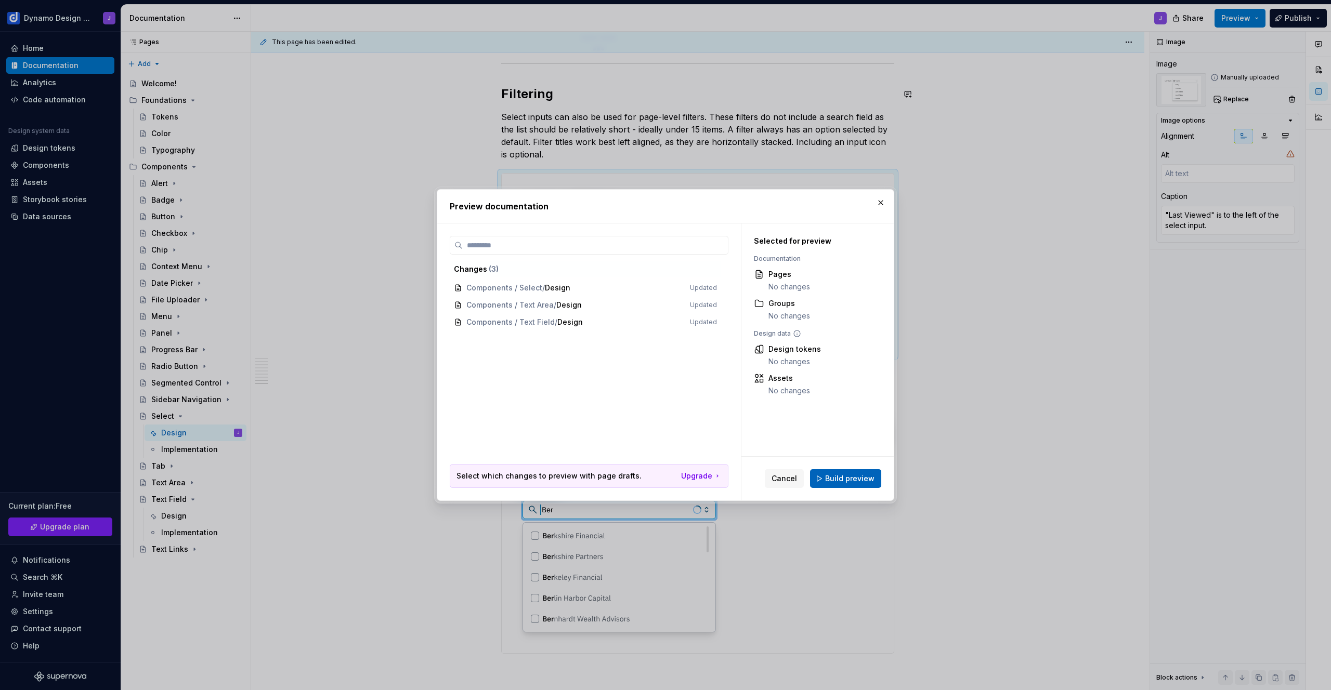
click at [839, 479] on span "Build preview" at bounding box center [849, 479] width 49 height 10
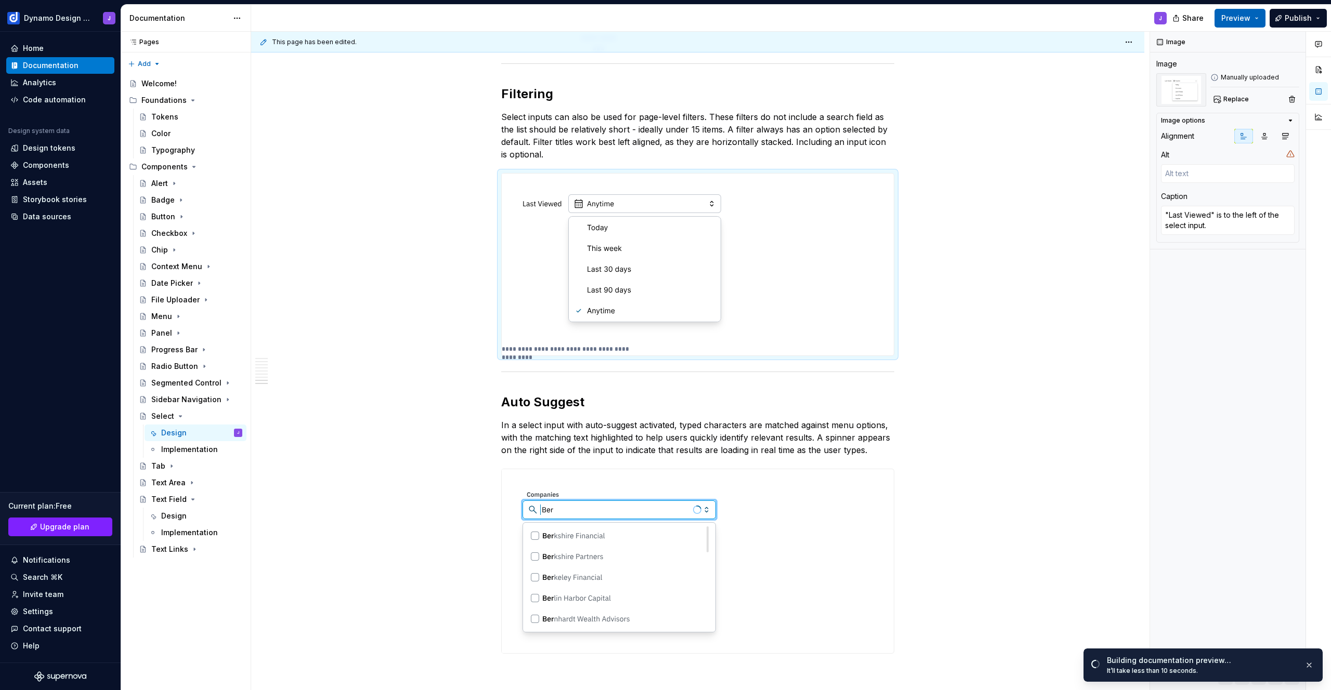
click at [1254, 21] on button "Preview" at bounding box center [1240, 18] width 51 height 19
click at [1193, 317] on div "Image Image Manually uploaded Replace Image options Alignment Alt Caption "Last…" at bounding box center [1227, 361] width 155 height 659
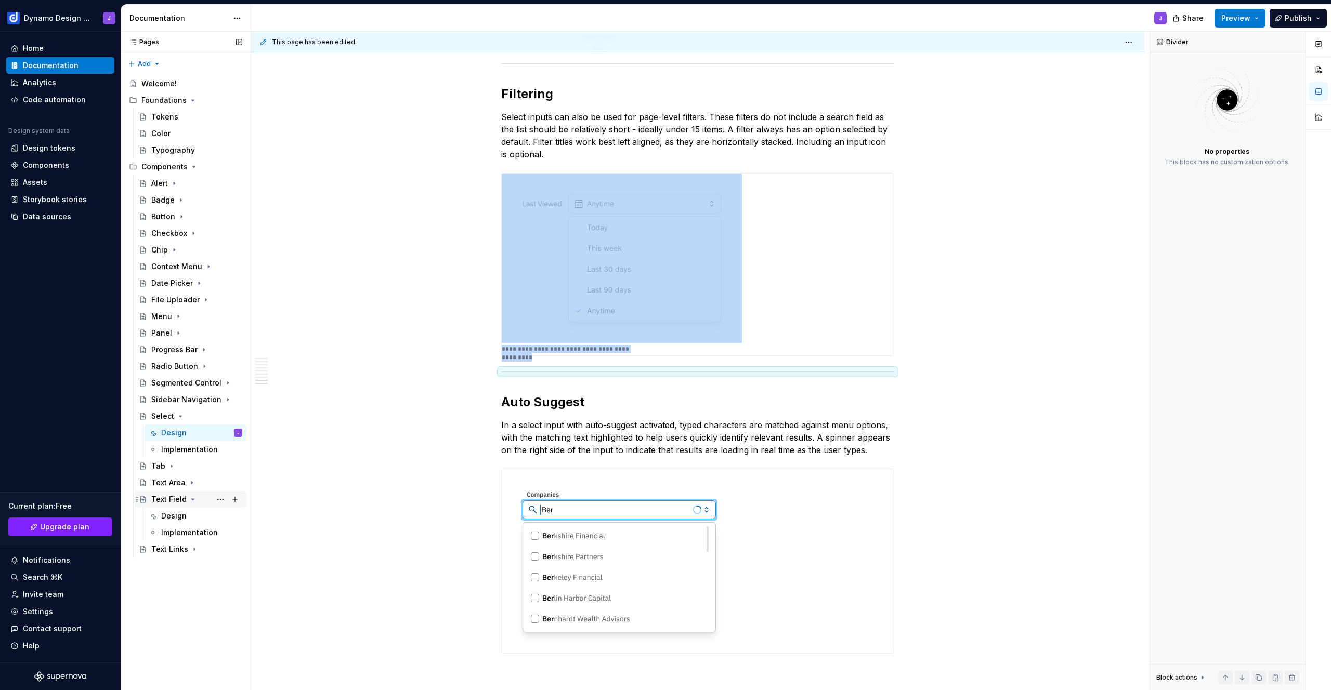
drag, startPoint x: 172, startPoint y: 516, endPoint x: 179, endPoint y: 493, distance: 23.7
click at [172, 516] on div "Design" at bounding box center [173, 516] width 25 height 10
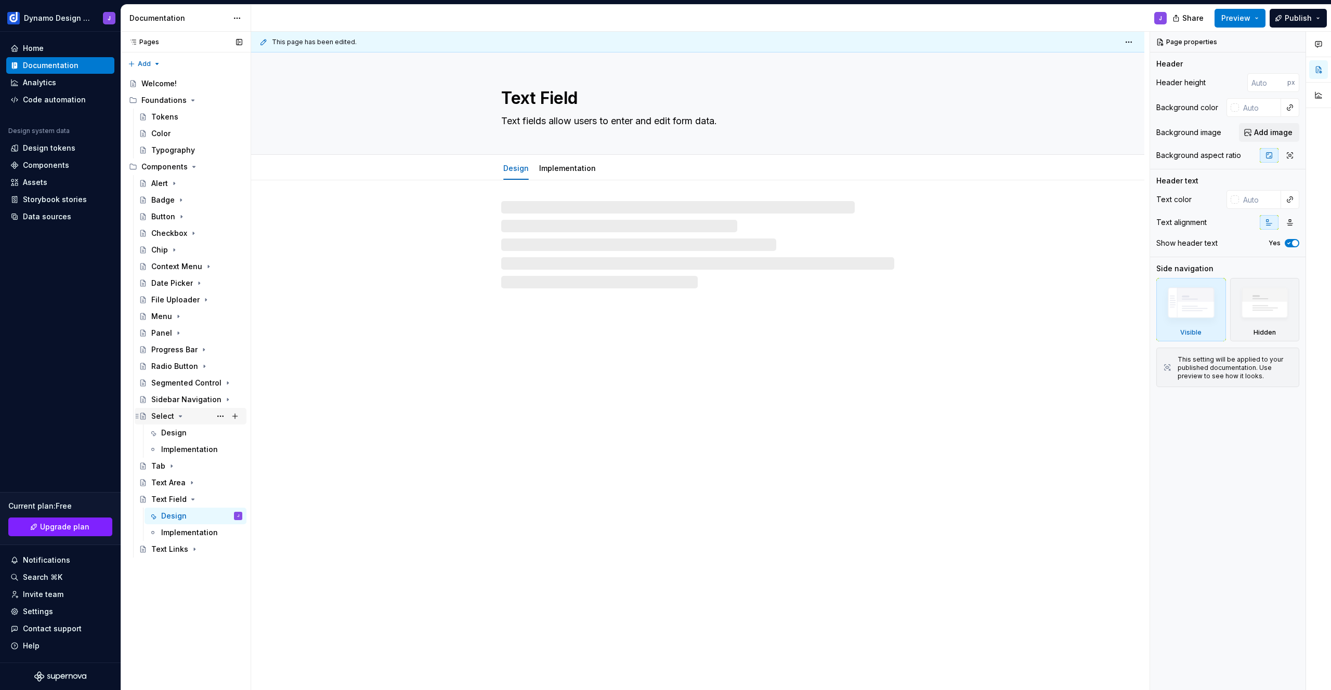
click at [180, 416] on icon "Page tree" at bounding box center [180, 416] width 3 height 1
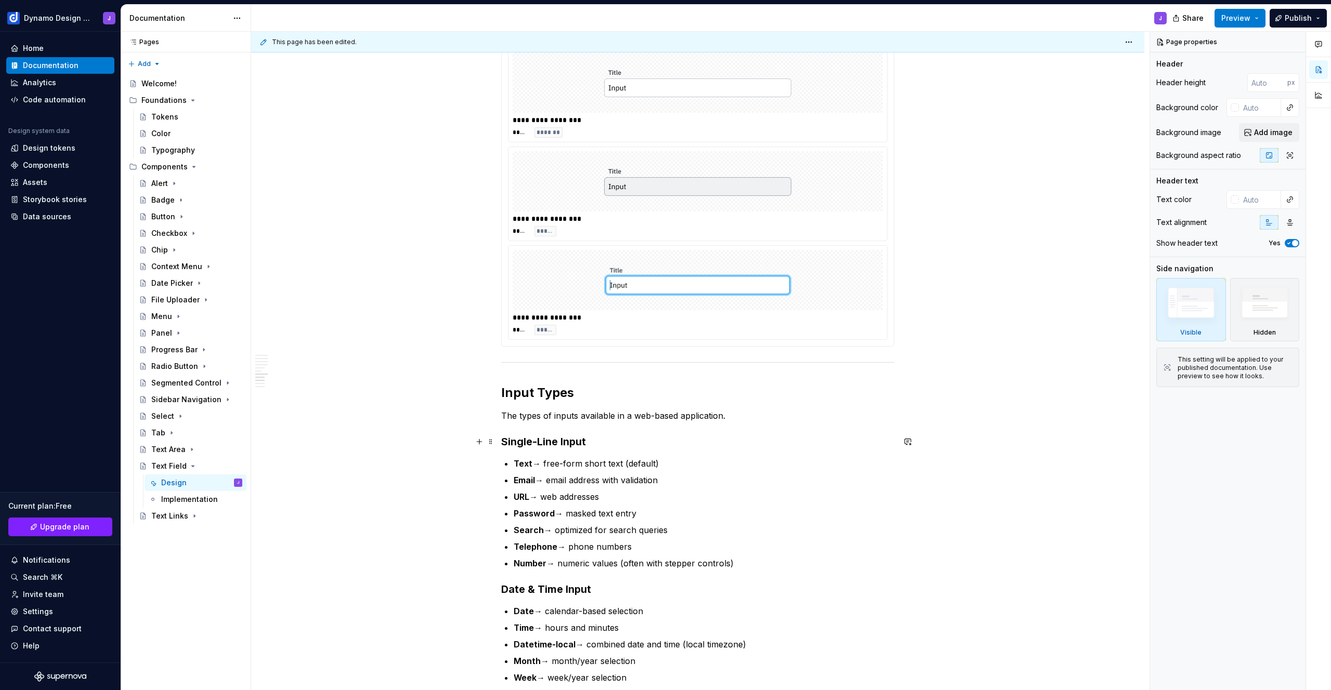
scroll to position [1248, 0]
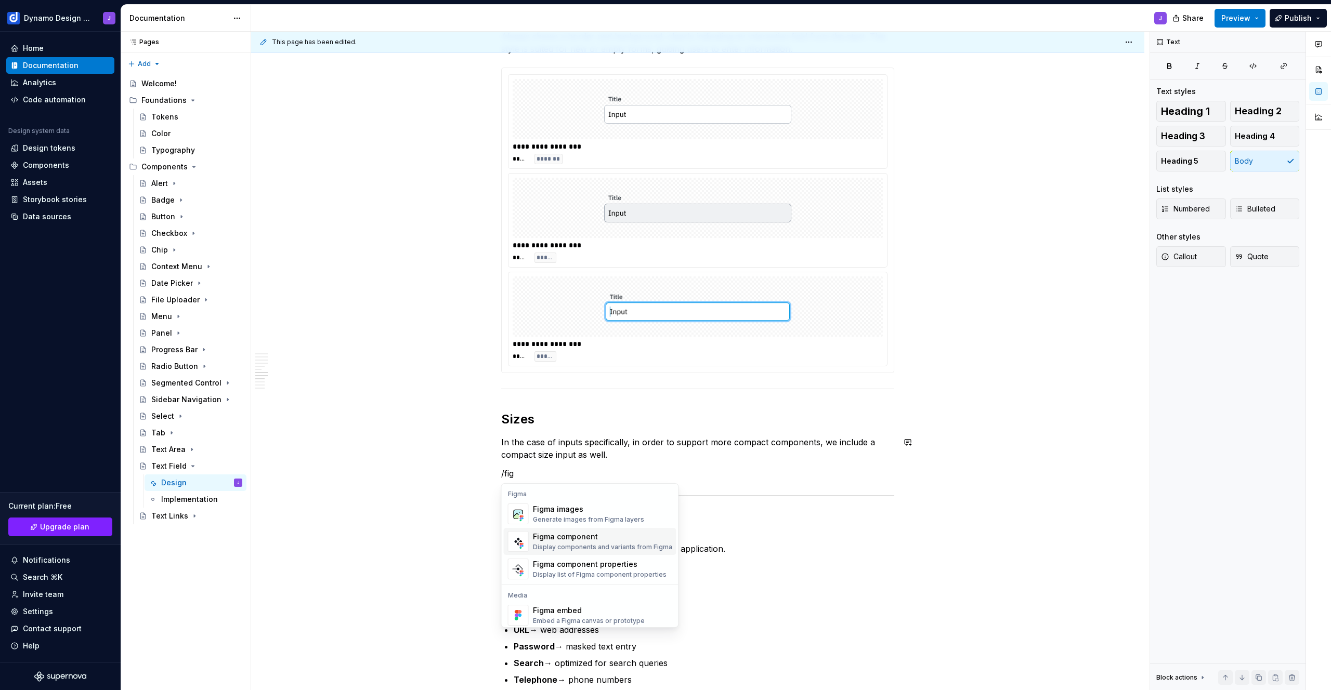
click at [629, 544] on div "Display components and variants from Figma" at bounding box center [602, 547] width 139 height 8
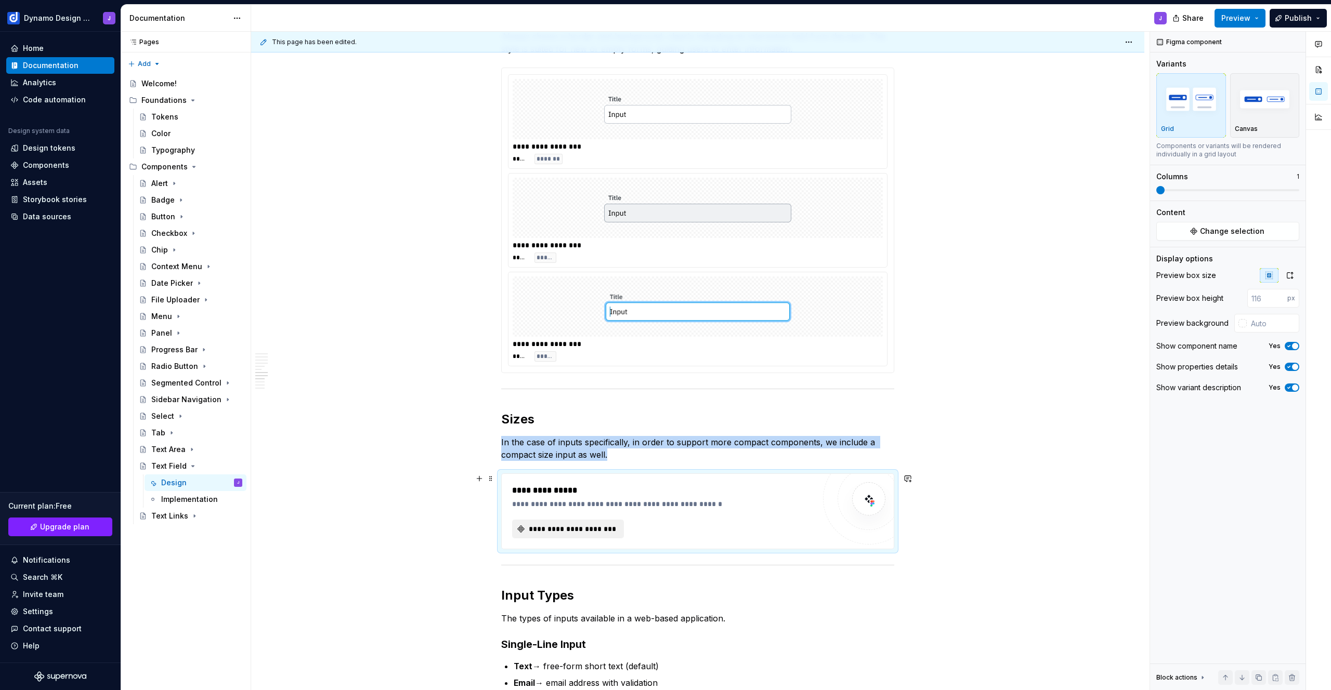
click at [602, 530] on span "**********" at bounding box center [572, 529] width 90 height 10
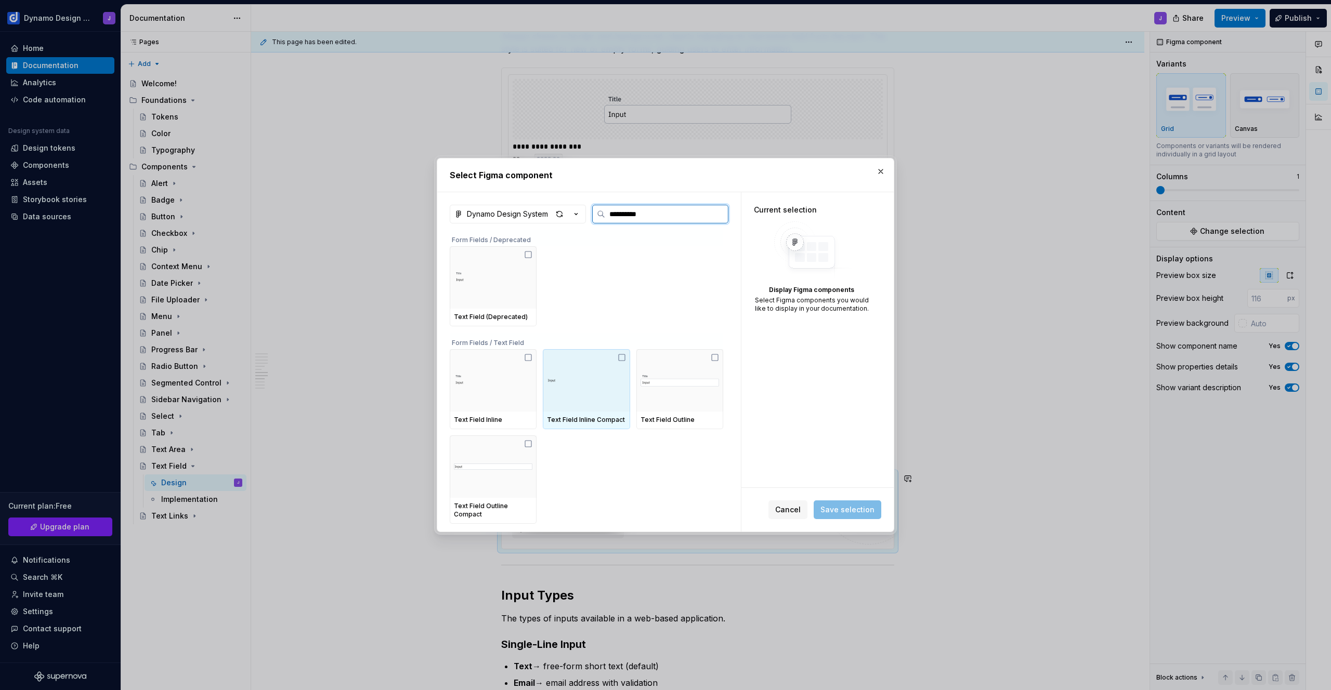
click at [569, 383] on img at bounding box center [586, 380] width 79 height 15
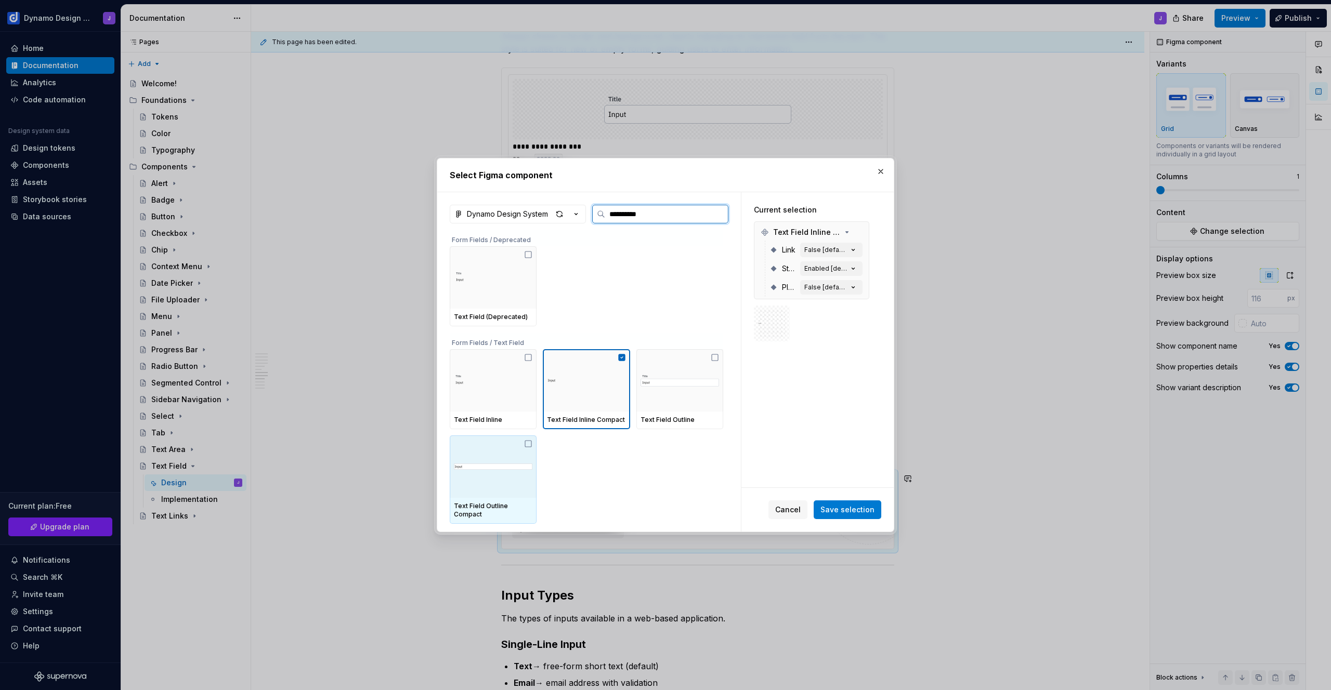
click at [510, 462] on img at bounding box center [493, 467] width 79 height 15
click at [861, 512] on span "Save selection" at bounding box center [847, 510] width 54 height 10
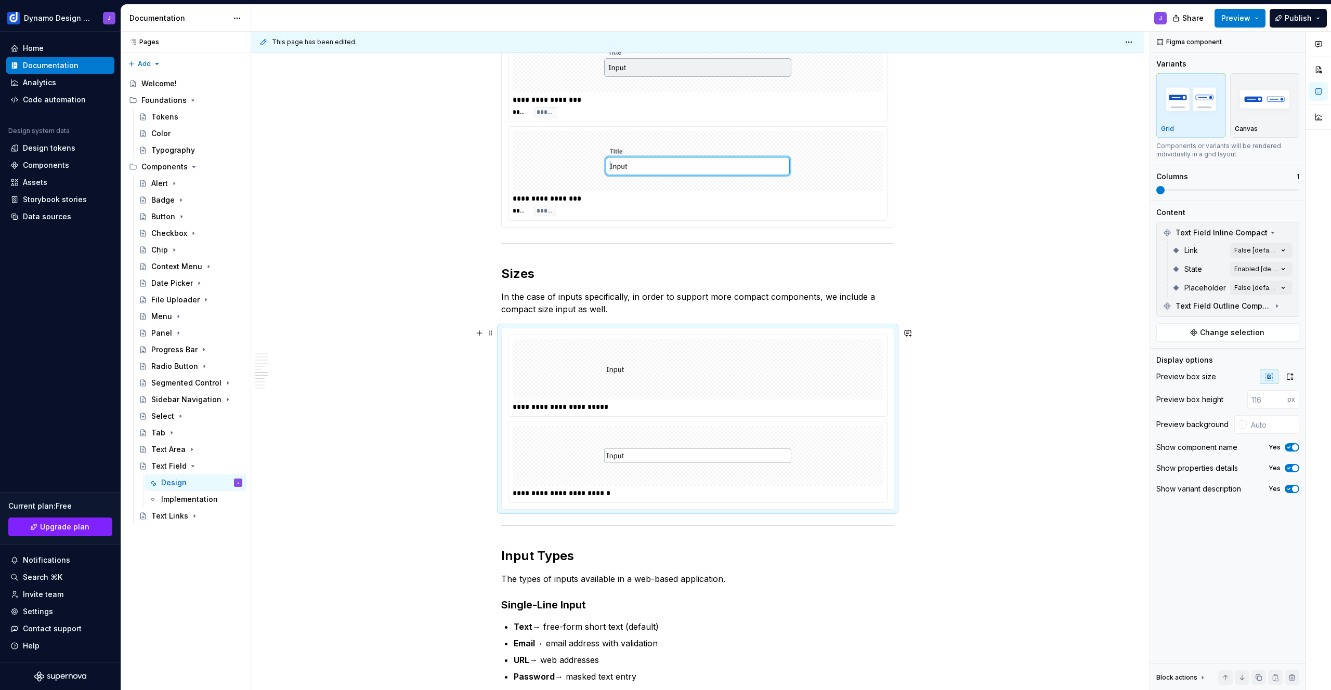
scroll to position [1427, 0]
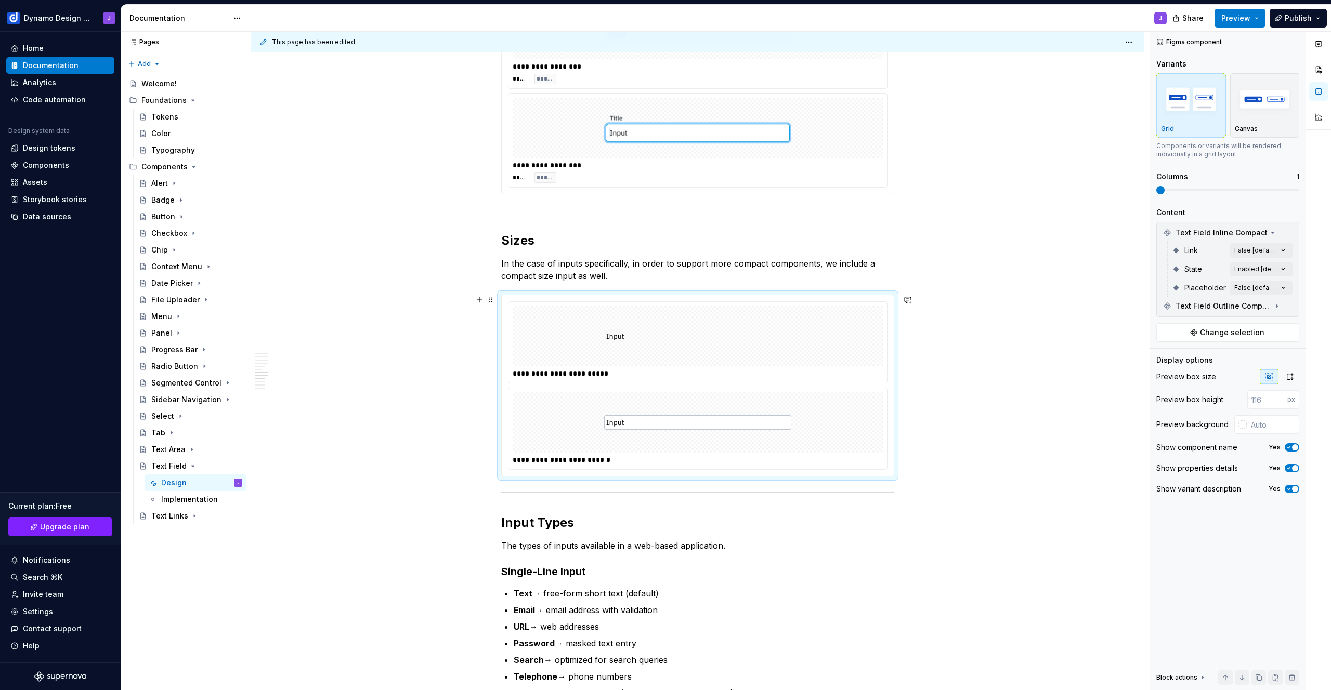
click at [699, 337] on img at bounding box center [697, 336] width 187 height 52
click at [1258, 250] on div "Comments Open comments No comments yet Select ‘Comment’ from the block context …" at bounding box center [1240, 361] width 181 height 659
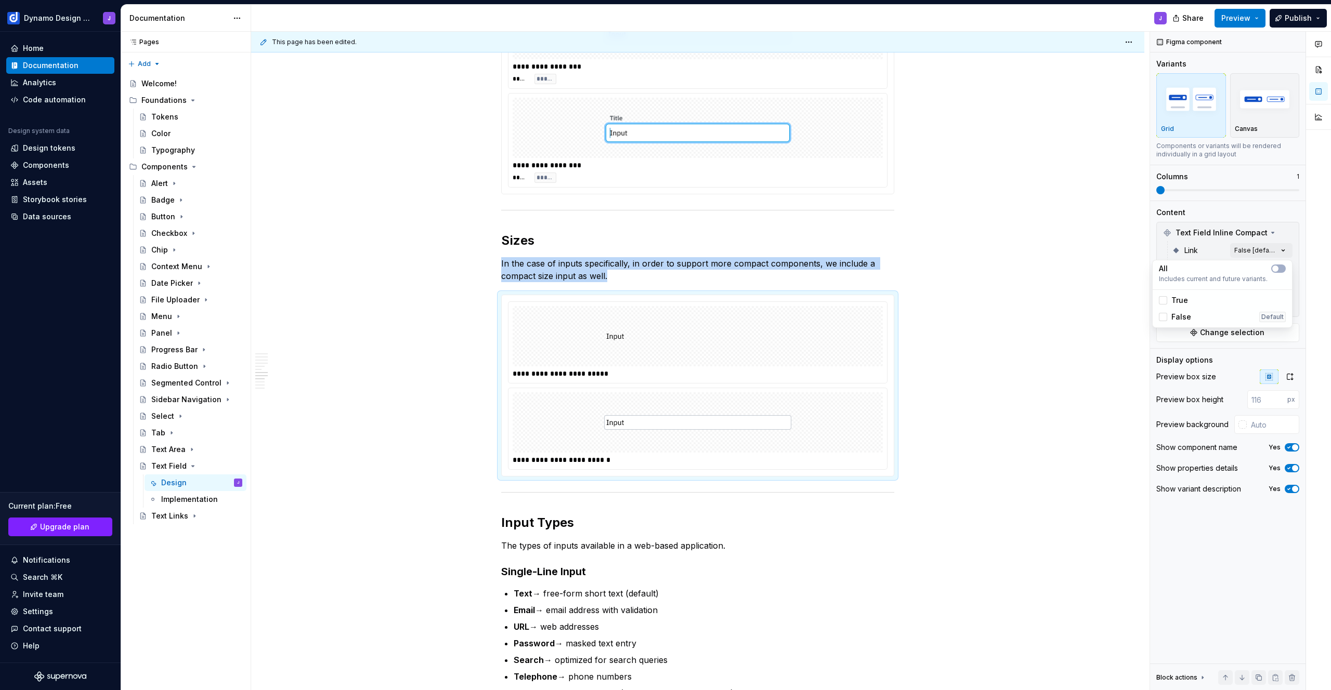
click at [1258, 250] on div "Comments Open comments No comments yet Select ‘Comment’ from the block context …" at bounding box center [1240, 361] width 181 height 659
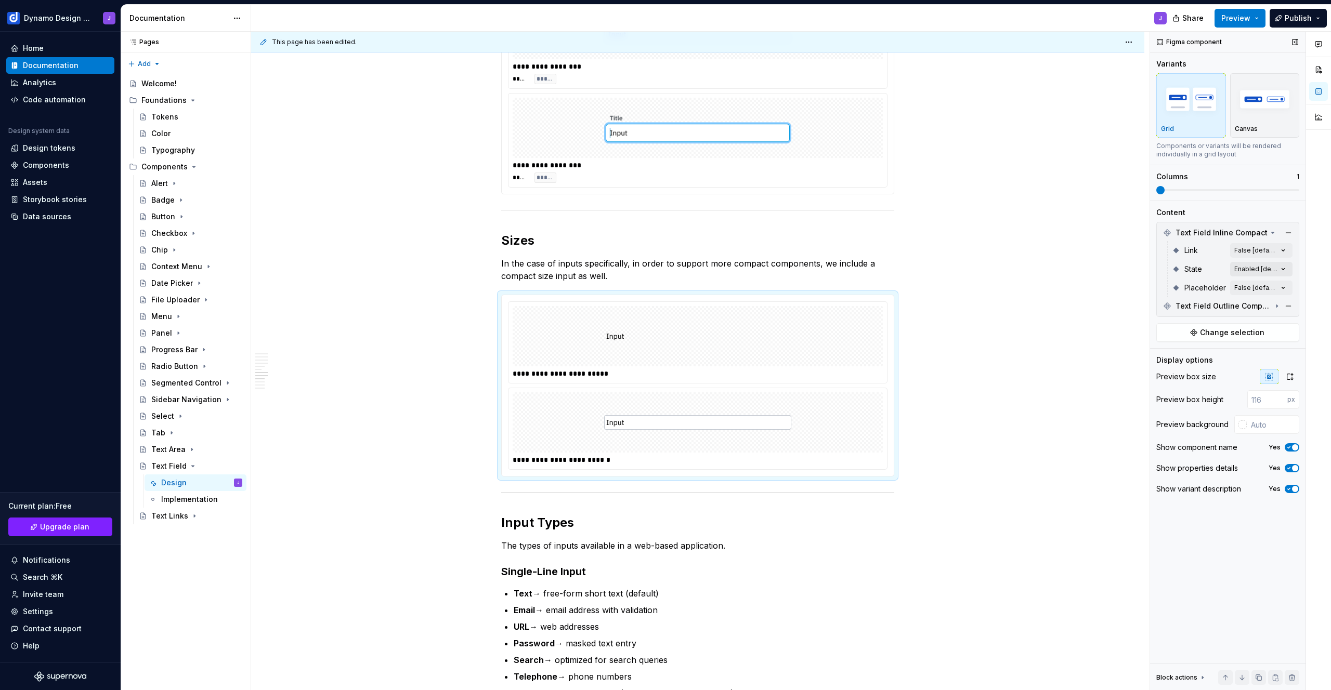
click at [1256, 272] on div "Comments Open comments No comments yet Select ‘Comment’ from the block context …" at bounding box center [1240, 361] width 181 height 659
click at [1184, 319] on span "Enabled" at bounding box center [1186, 319] width 30 height 10
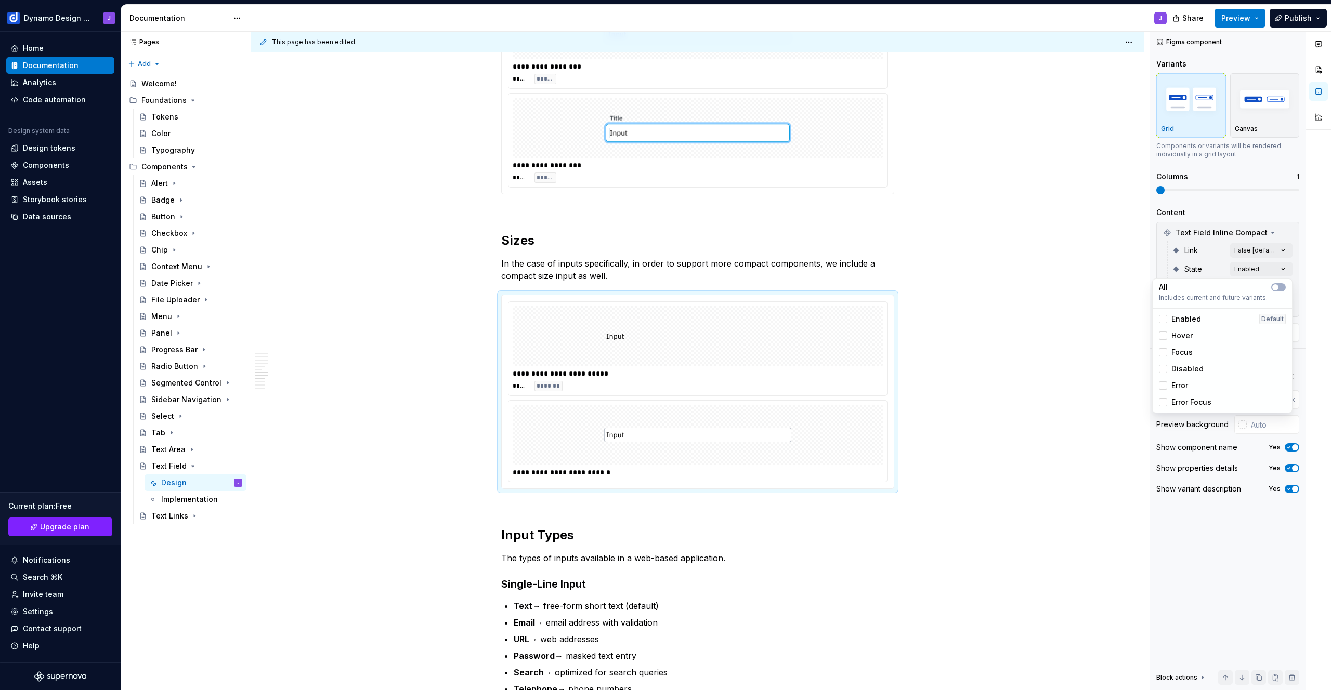
click at [1181, 336] on span "Hover" at bounding box center [1181, 336] width 21 height 10
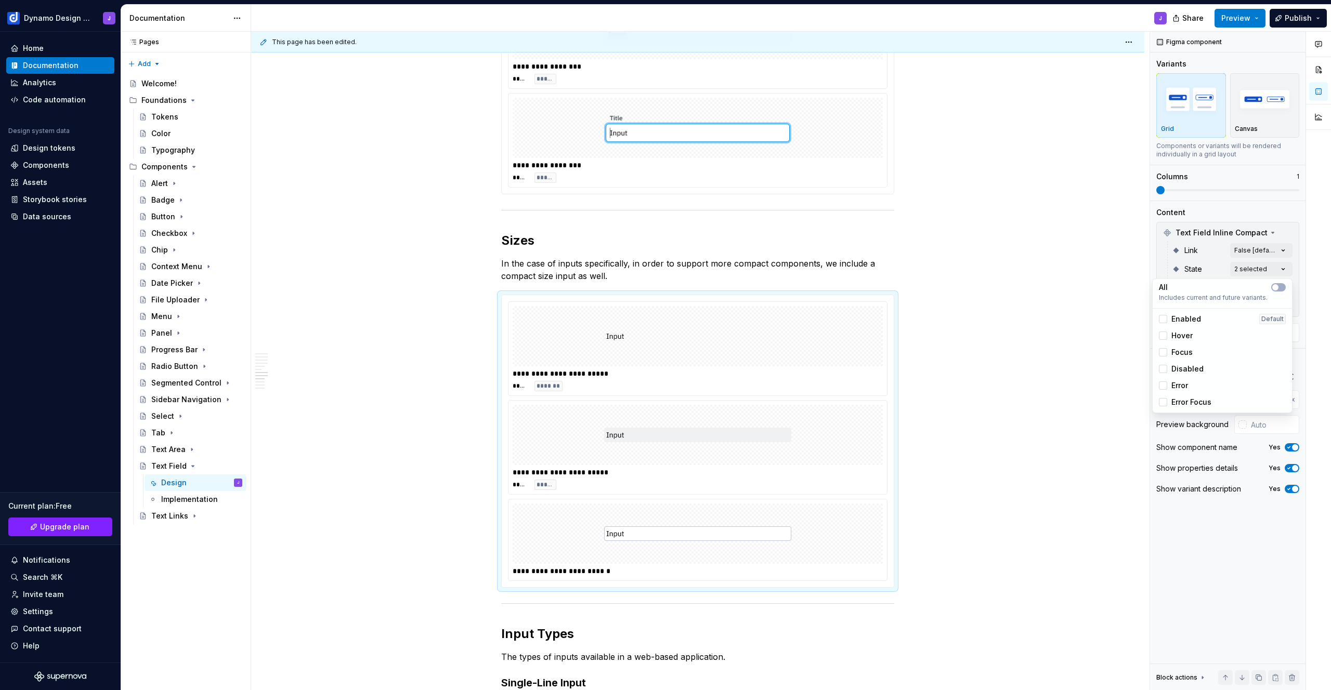
click at [1182, 350] on span "Focus" at bounding box center [1181, 352] width 21 height 10
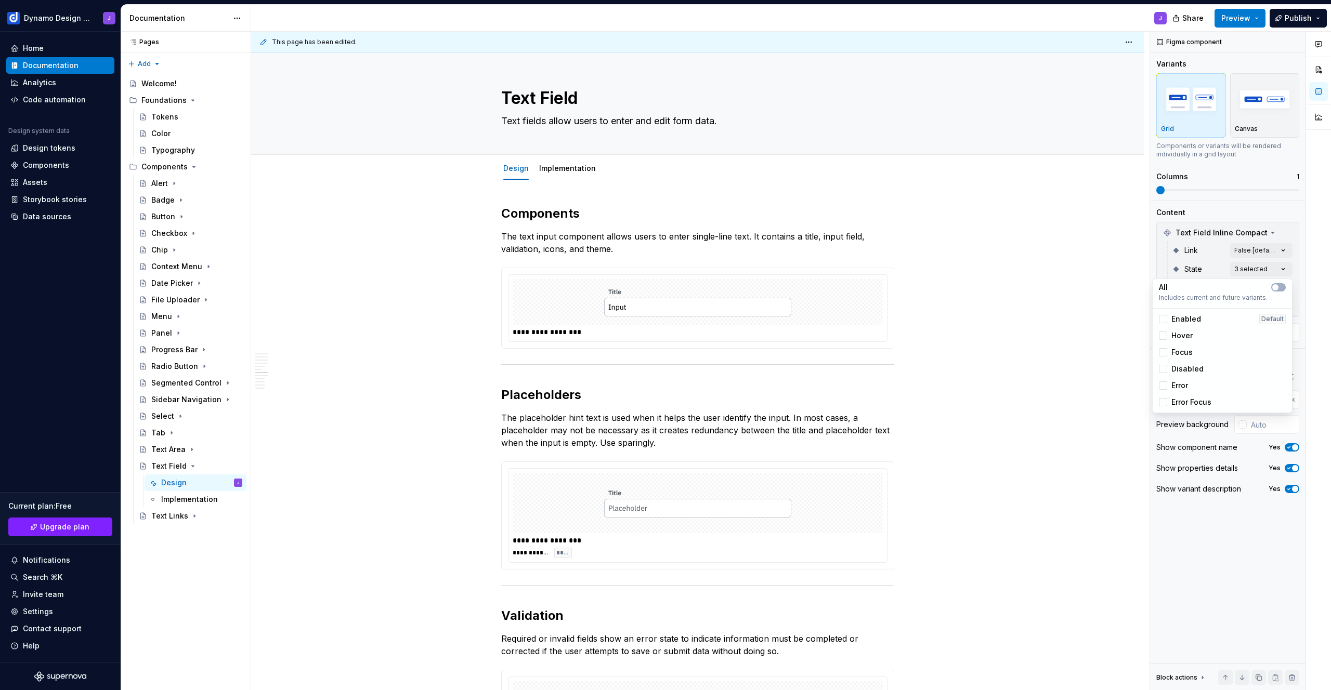
scroll to position [1427, 0]
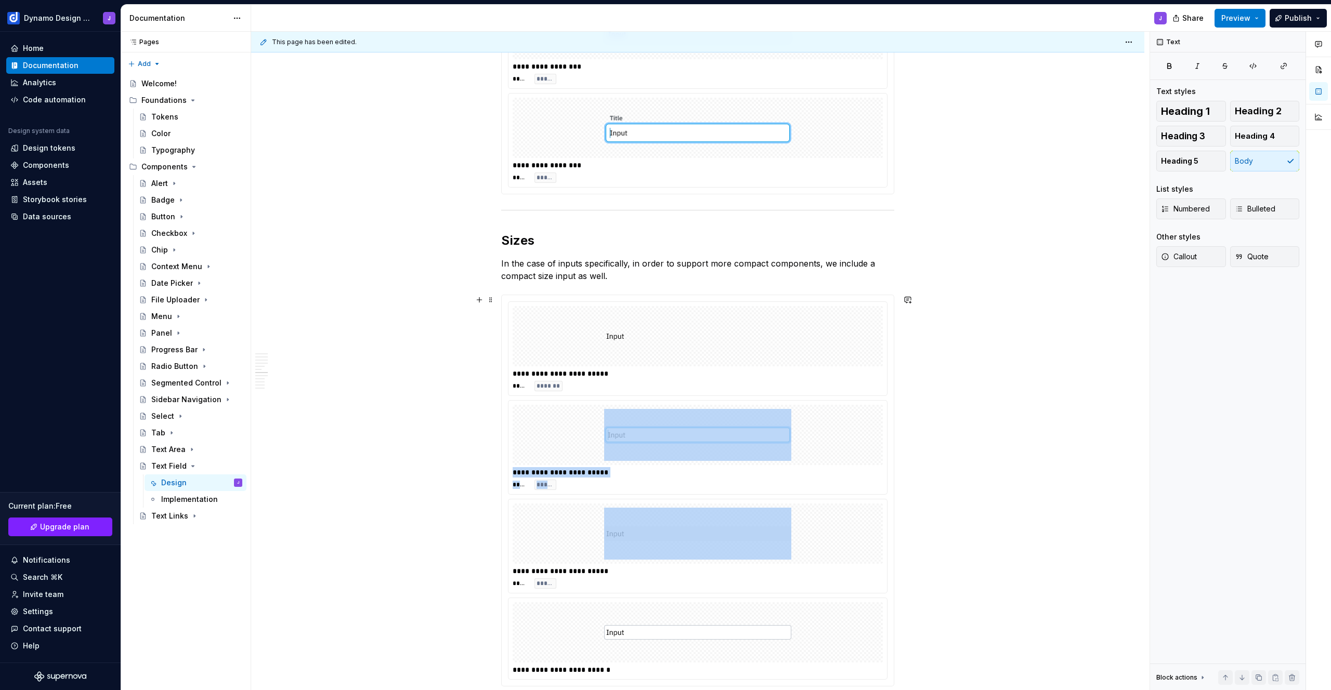
drag, startPoint x: 523, startPoint y: 528, endPoint x: 528, endPoint y: 414, distance: 114.5
click at [528, 414] on html "Dynamo Design System J Home Documentation Analytics Code automation Design syst…" at bounding box center [665, 345] width 1331 height 690
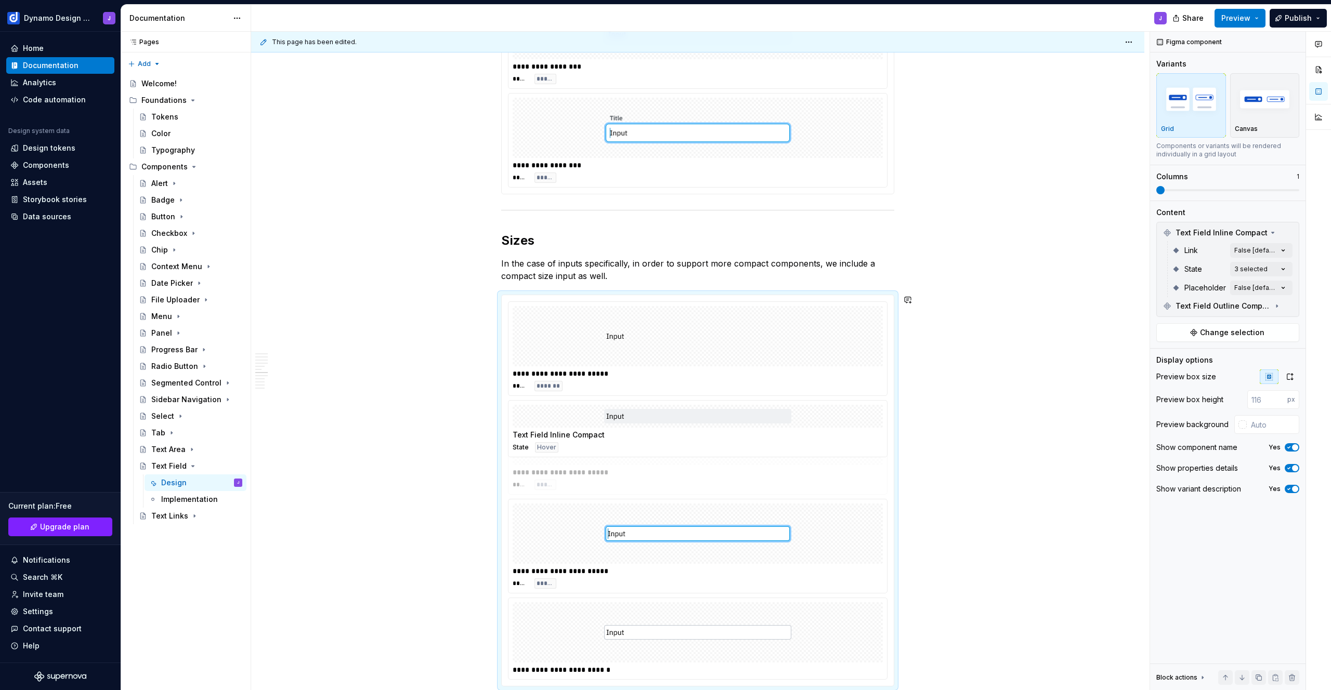
drag, startPoint x: 510, startPoint y: 533, endPoint x: 516, endPoint y: 424, distance: 109.9
click at [516, 424] on body "Dynamo Design System J Home Documentation Analytics Code automation Design syst…" at bounding box center [665, 345] width 1331 height 690
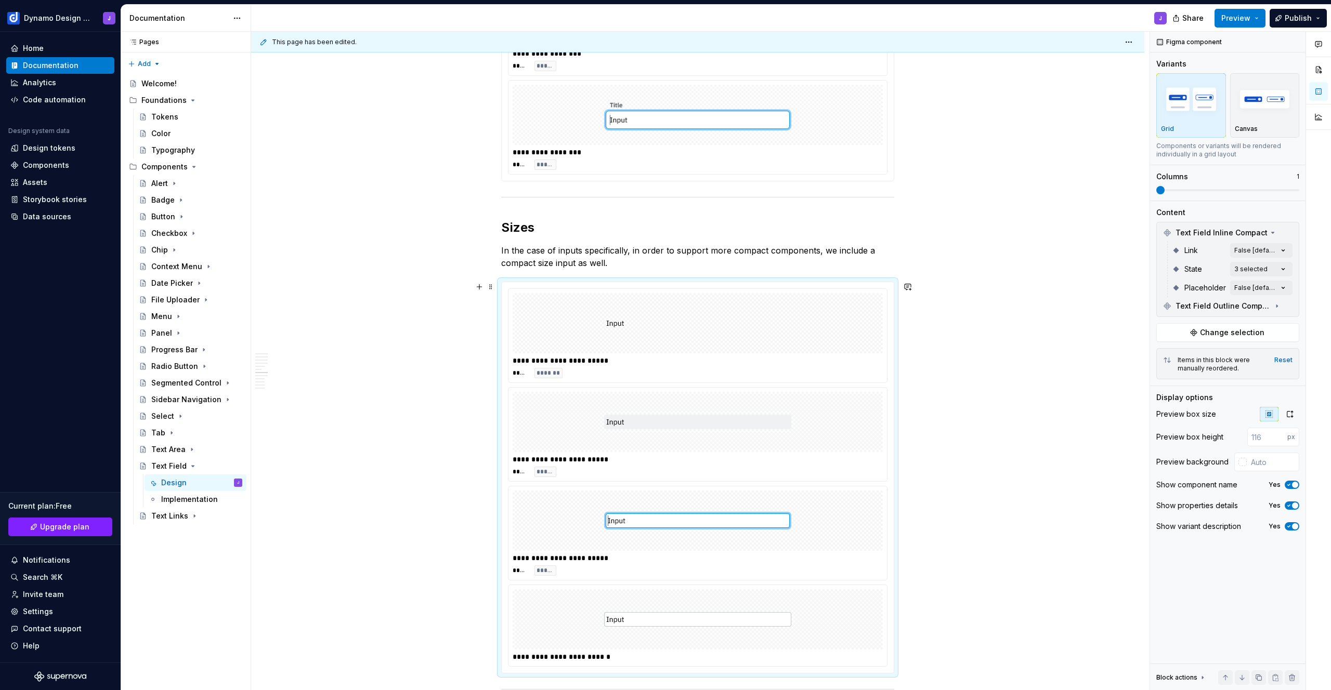
scroll to position [1639, 0]
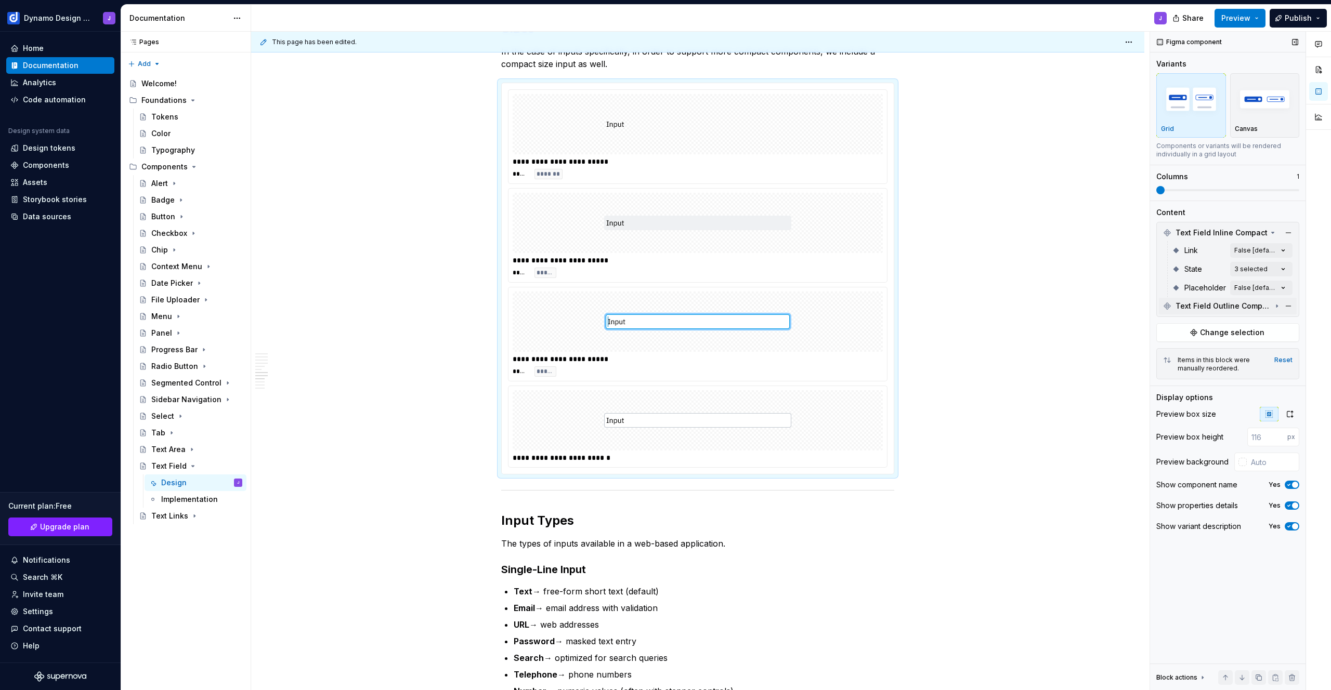
click at [1239, 301] on span "Text Field Outline Compact" at bounding box center [1224, 306] width 96 height 10
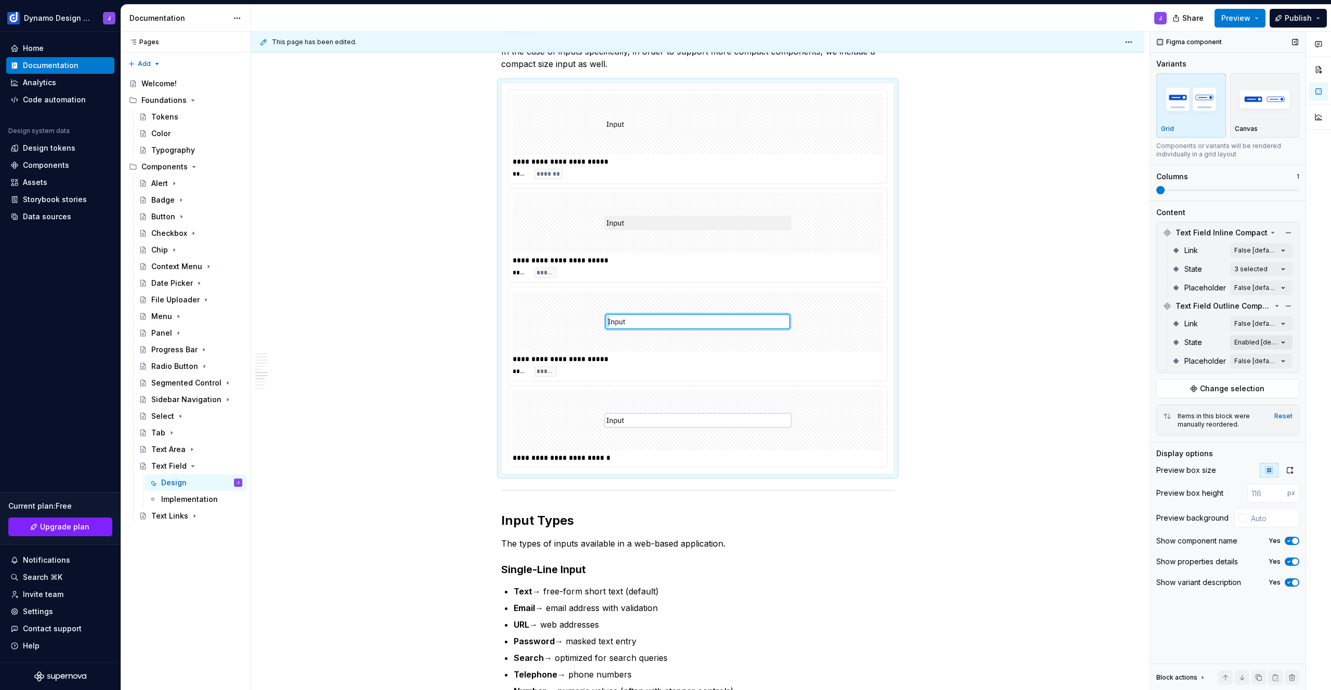
click at [1257, 347] on div "Comments Open comments No comments yet Select ‘Comment’ from the block context …" at bounding box center [1240, 361] width 181 height 659
click at [1180, 392] on span "Enabled" at bounding box center [1186, 392] width 30 height 10
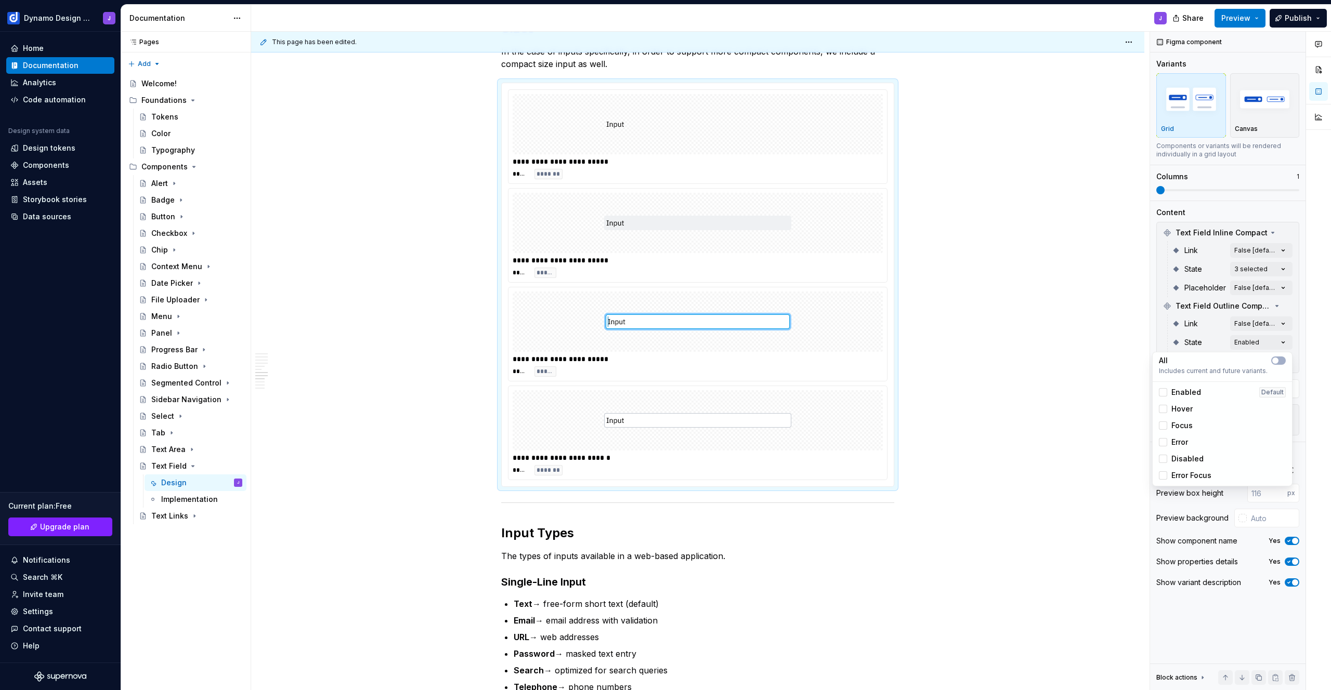
click at [1180, 406] on span "Hover" at bounding box center [1181, 409] width 21 height 10
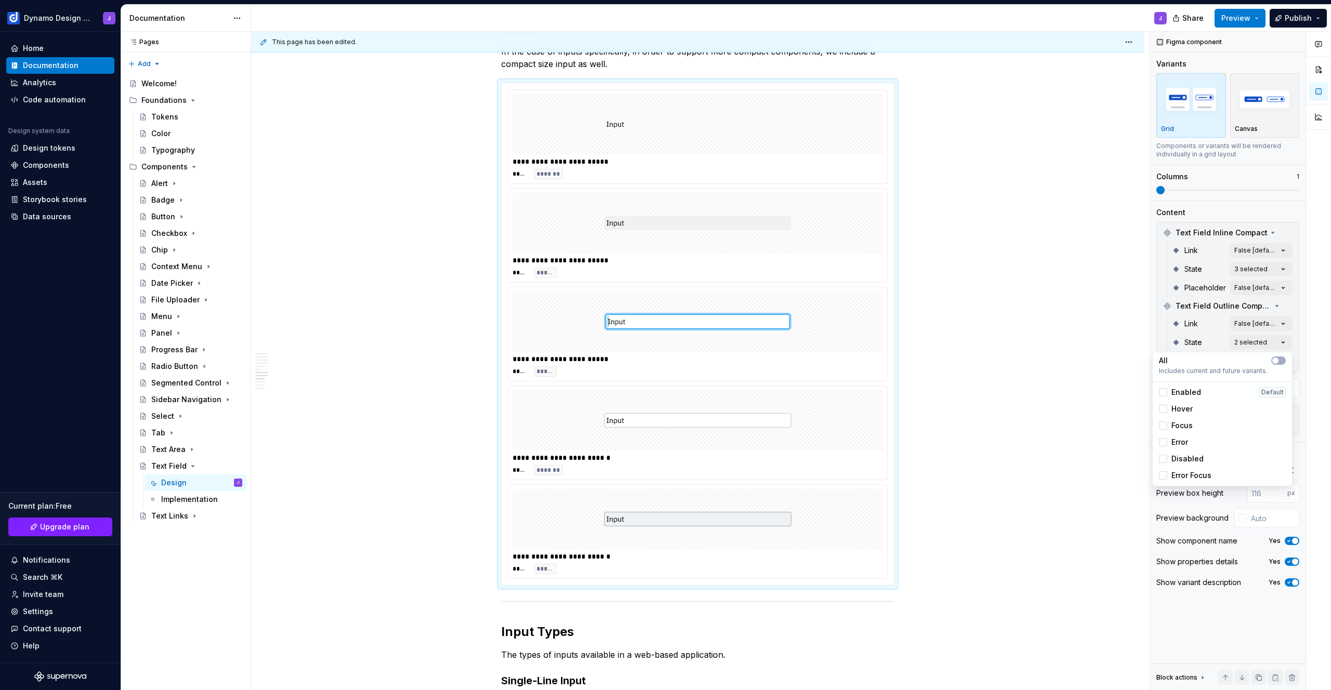
click at [1180, 425] on span "Focus" at bounding box center [1181, 426] width 21 height 10
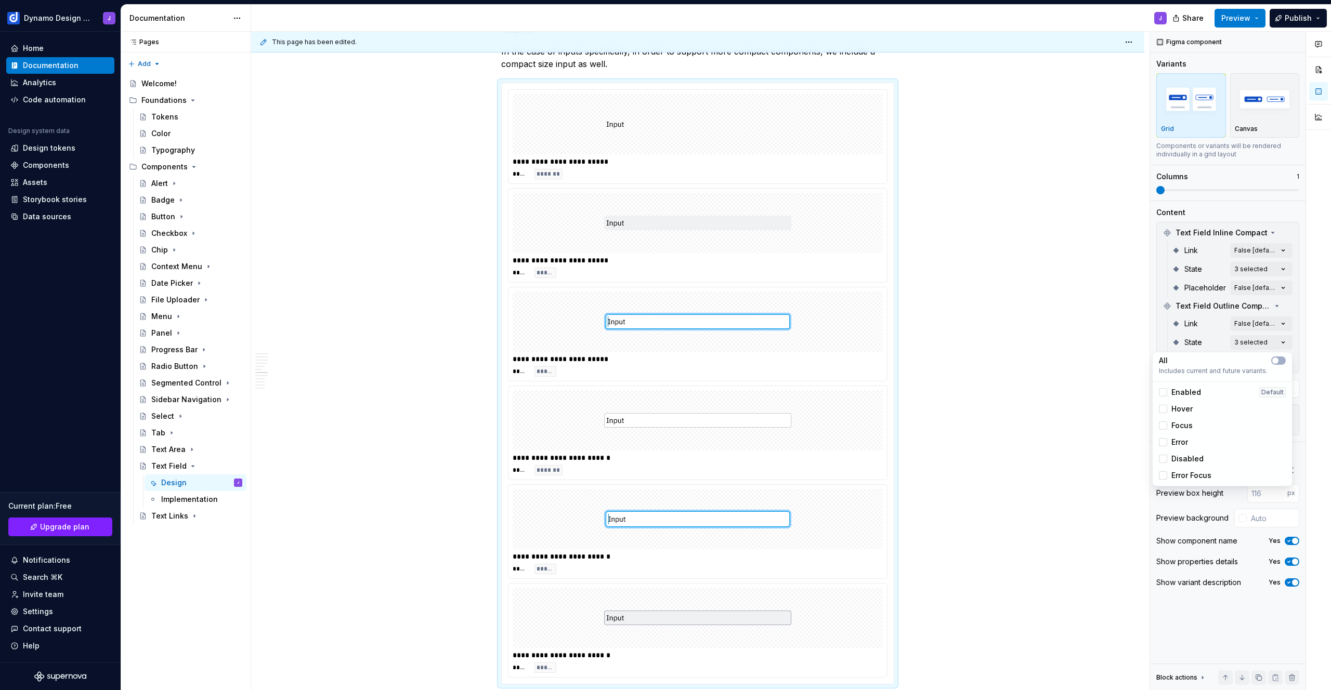
click at [1160, 331] on div "Comments Open comments No comments yet Select ‘Comment’ from the block context …" at bounding box center [1240, 361] width 181 height 659
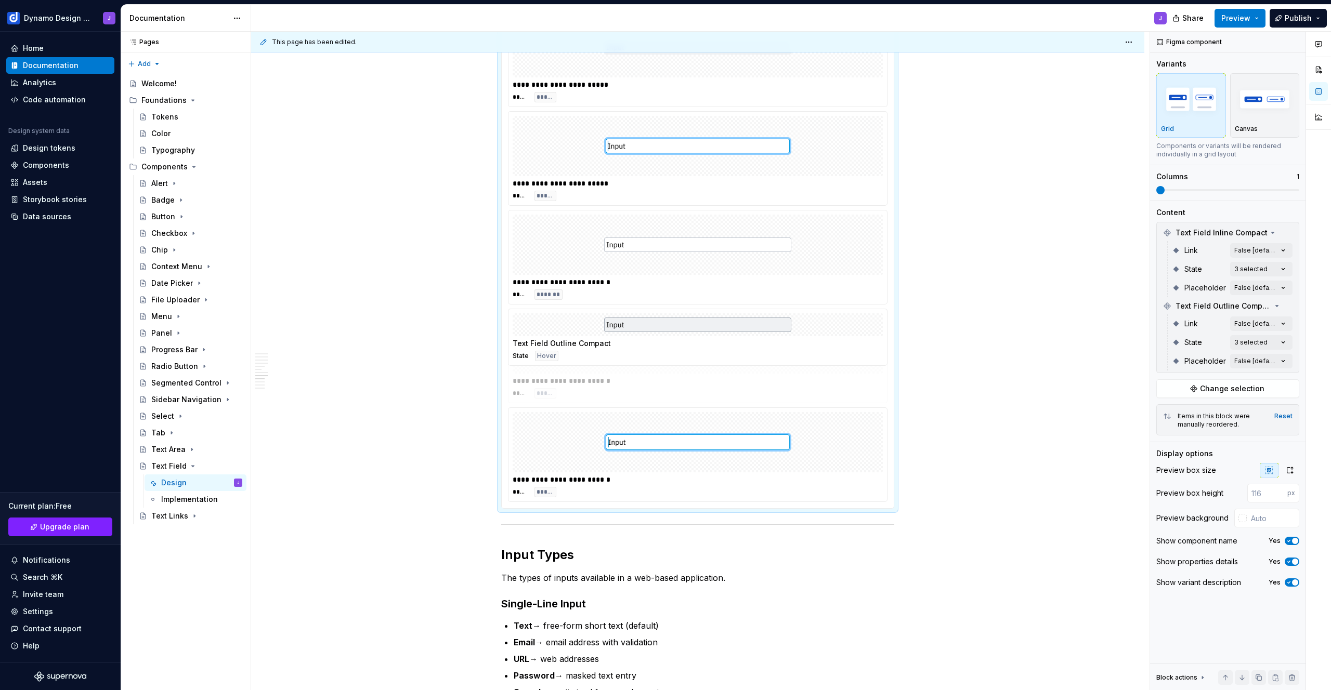
drag, startPoint x: 515, startPoint y: 417, endPoint x: 594, endPoint y: 358, distance: 99.2
click at [517, 349] on body "Dynamo Design System J Home Documentation Analytics Code automation Design syst…" at bounding box center [665, 345] width 1331 height 690
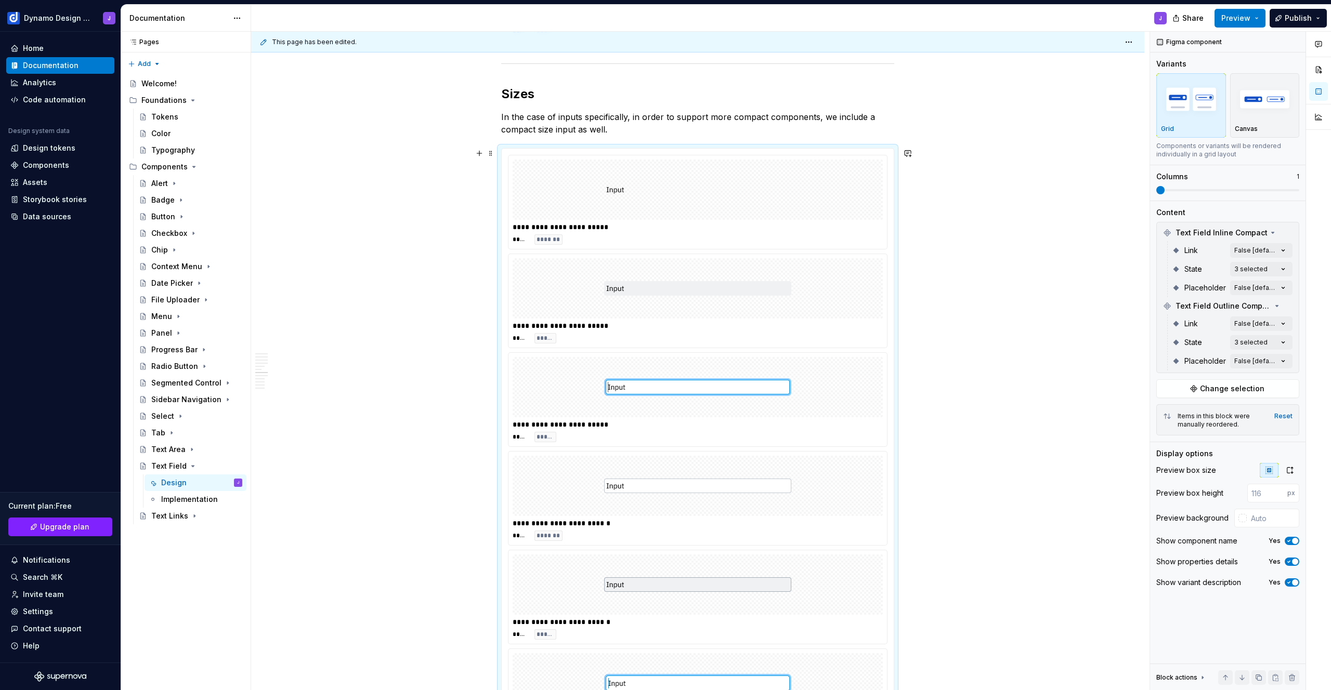
scroll to position [1550, 0]
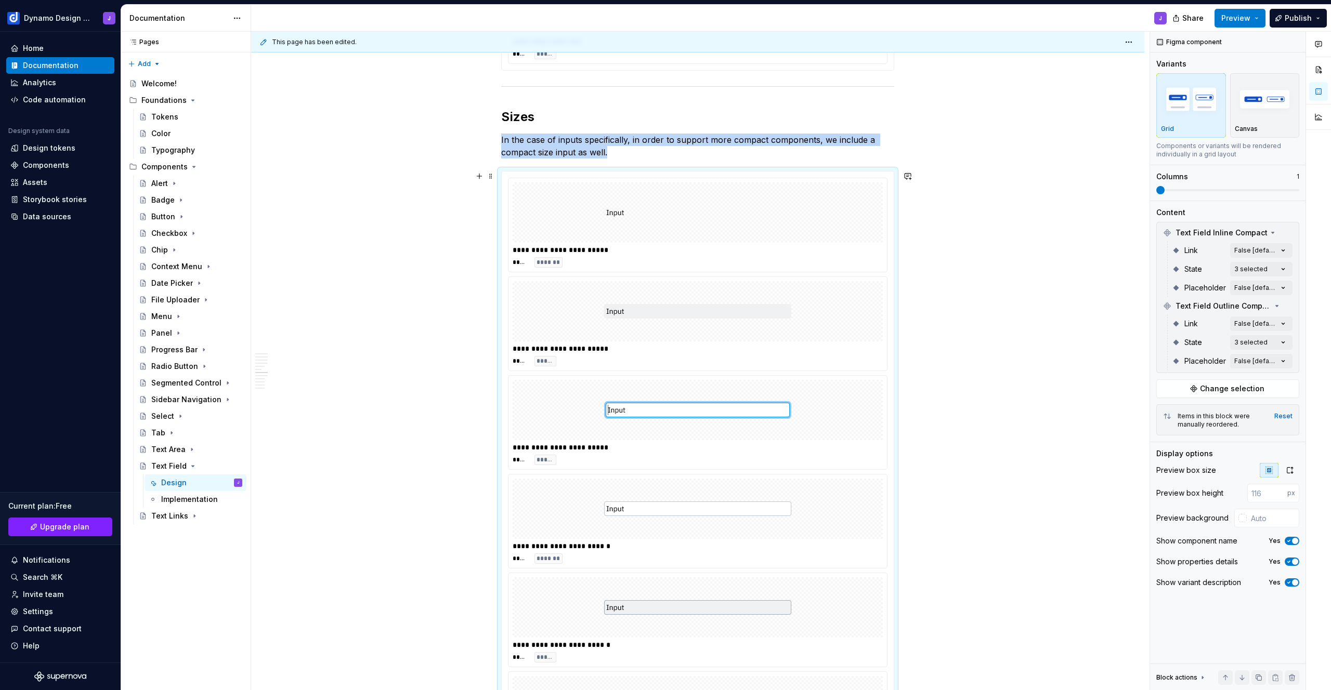
click at [613, 222] on img at bounding box center [697, 213] width 187 height 52
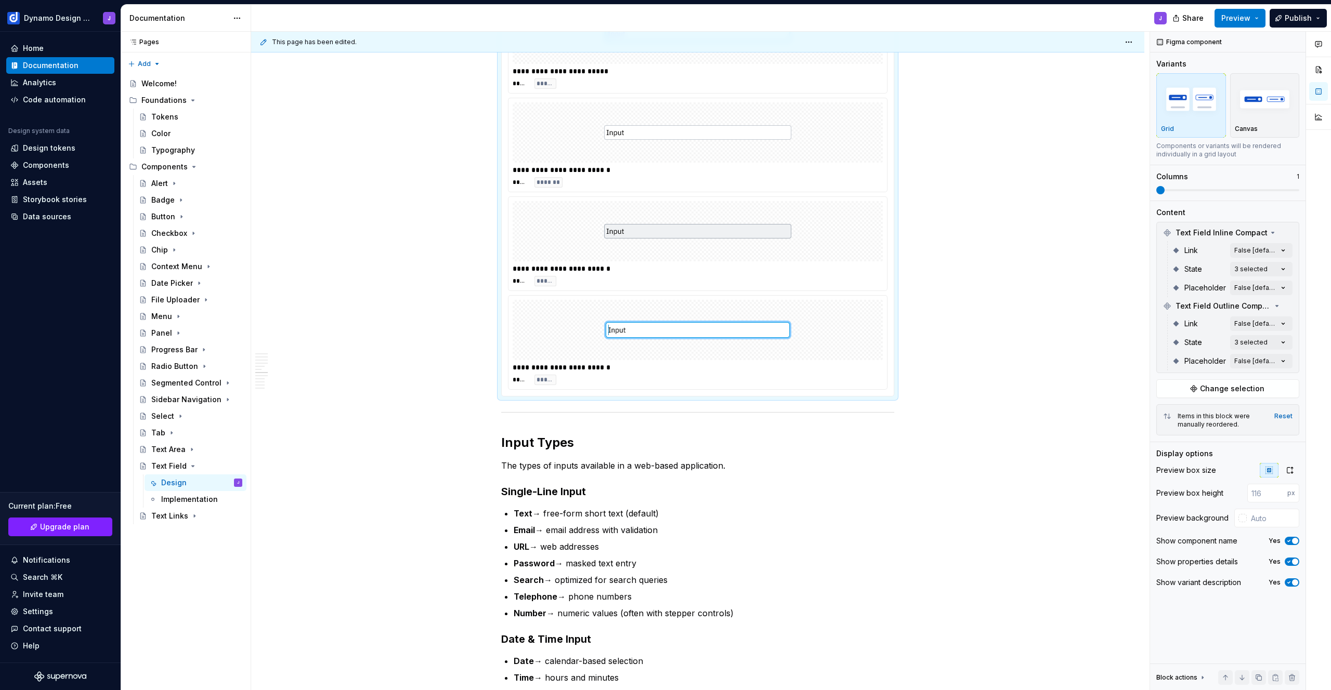
scroll to position [1974, 0]
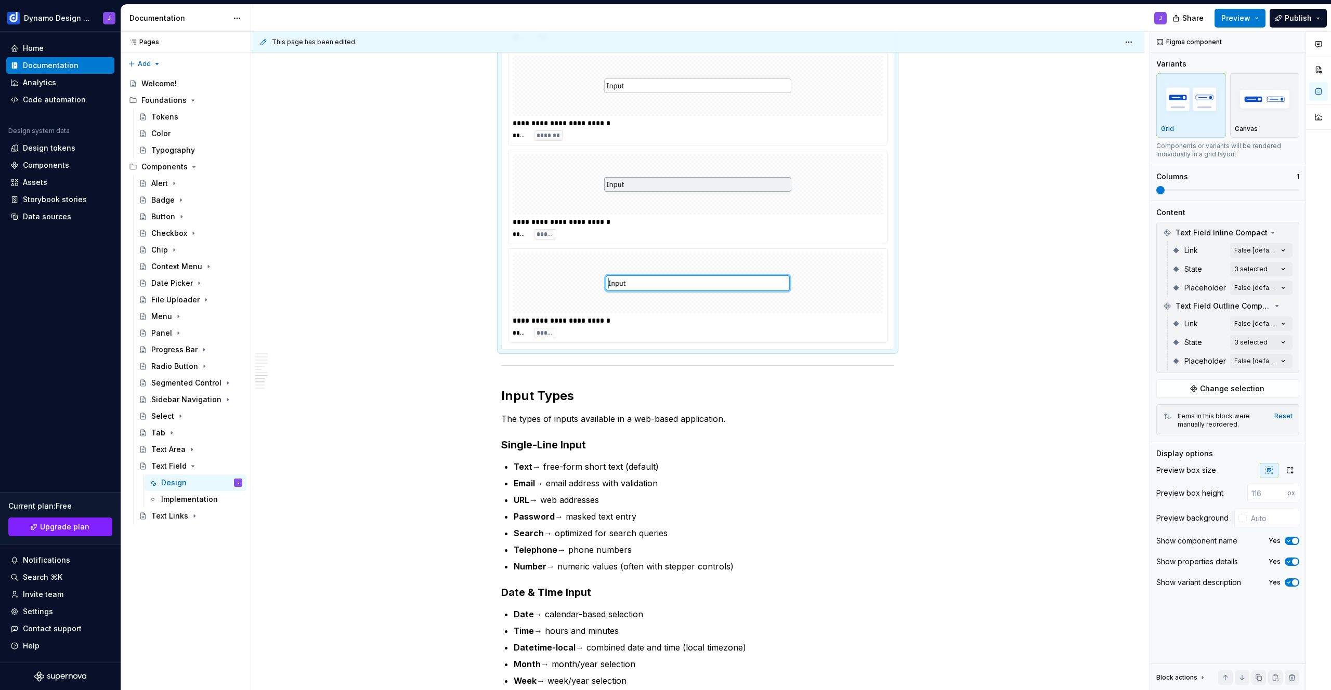
click at [886, 315] on div "**********" at bounding box center [697, 296] width 379 height 94
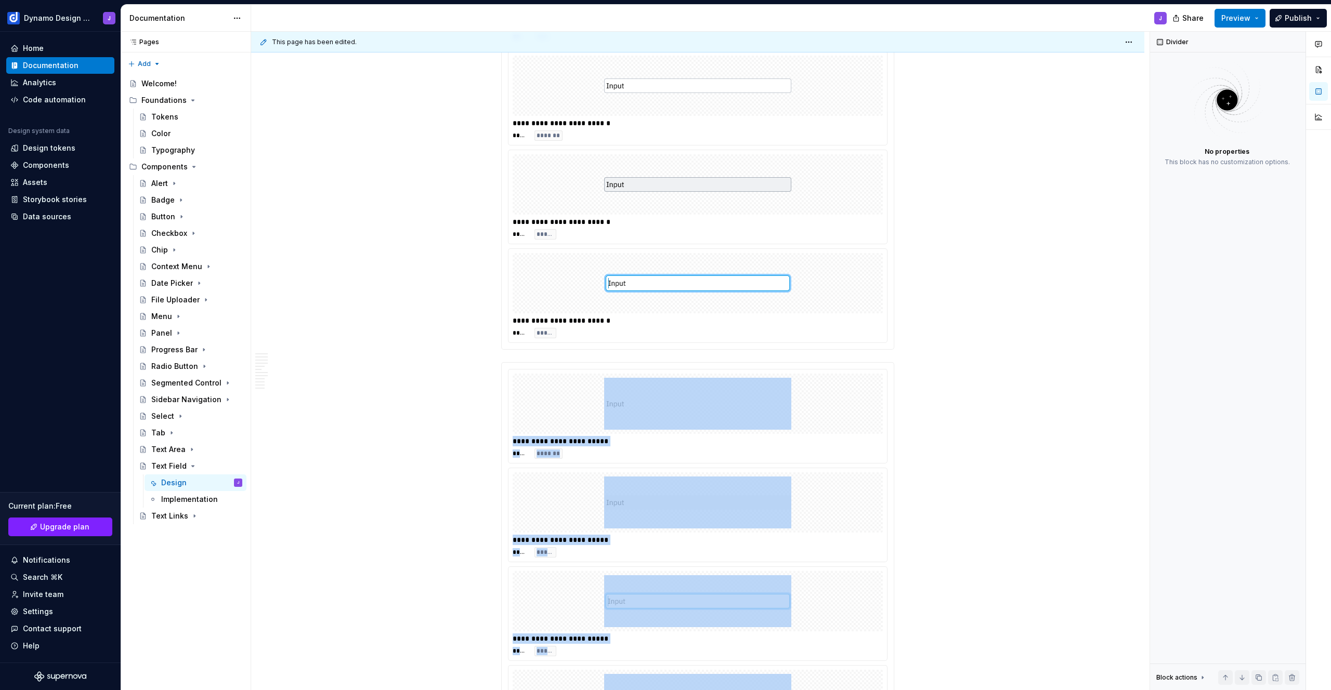
scroll to position [1681, 0]
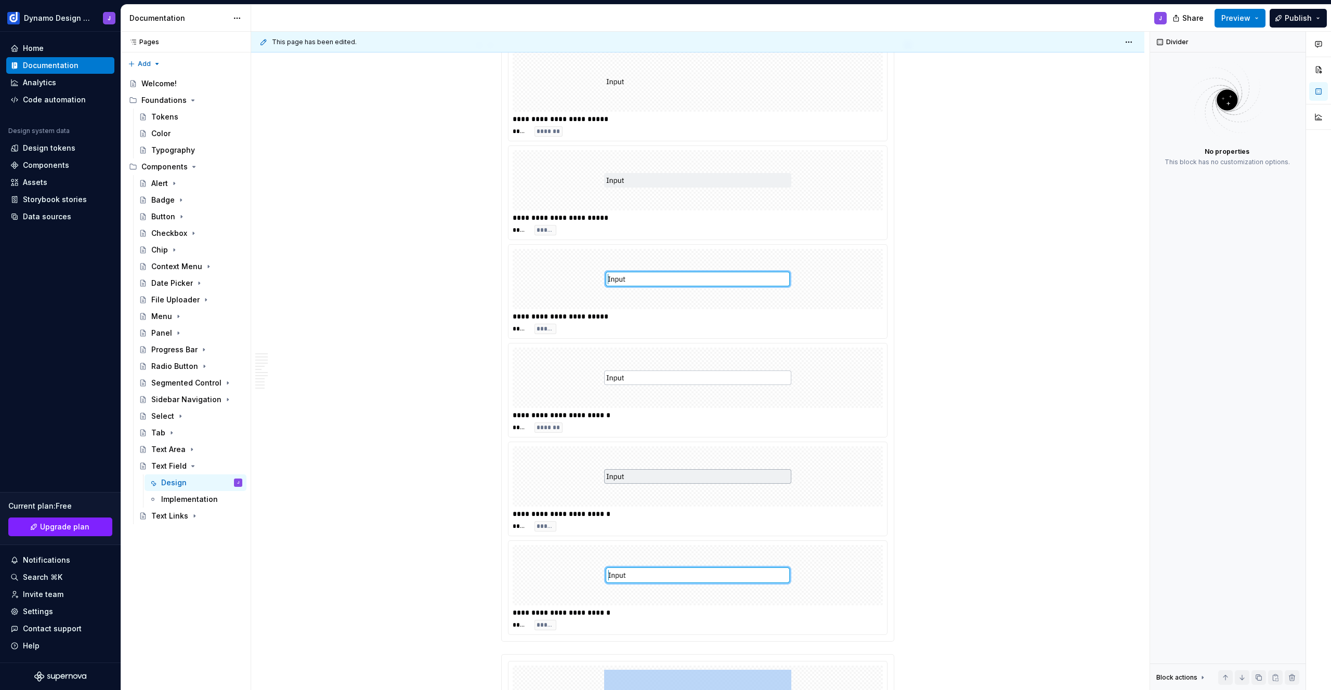
click at [746, 435] on div "**********" at bounding box center [697, 391] width 379 height 94
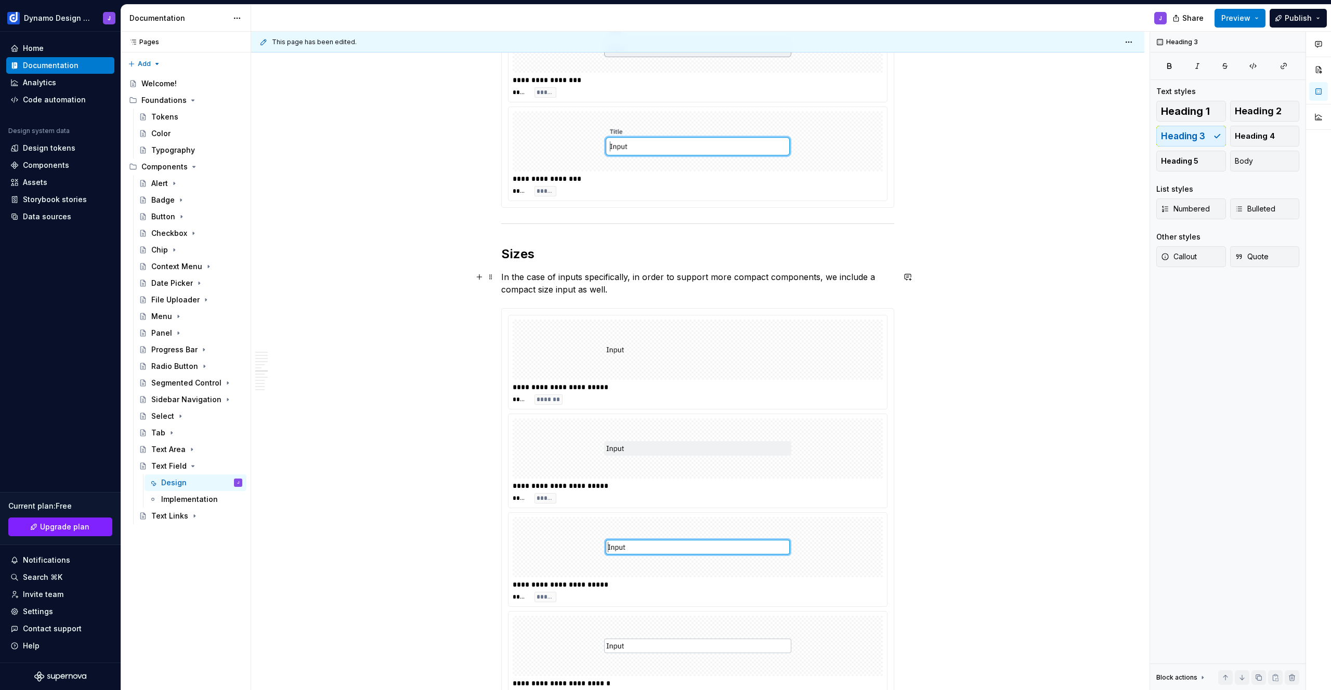
scroll to position [1228, 0]
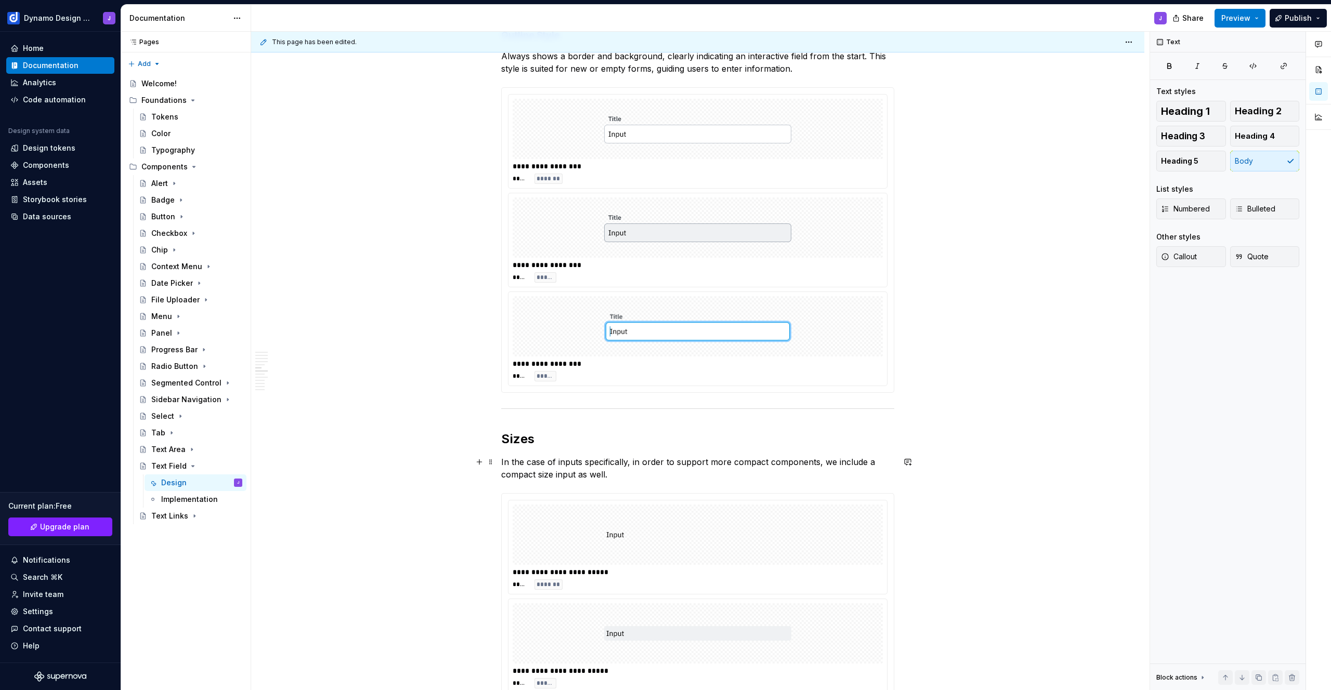
click at [622, 478] on p "In the case of inputs specifically, in order to support more compact components…" at bounding box center [697, 468] width 393 height 25
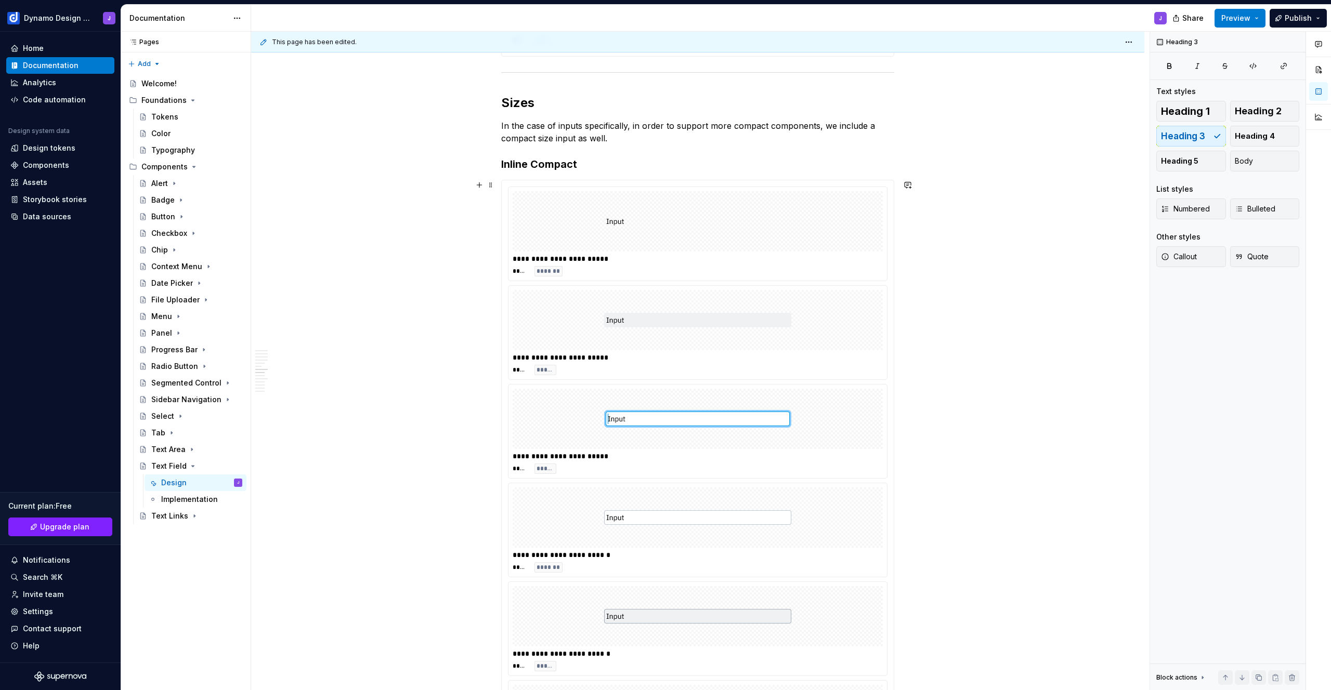
scroll to position [1578, 0]
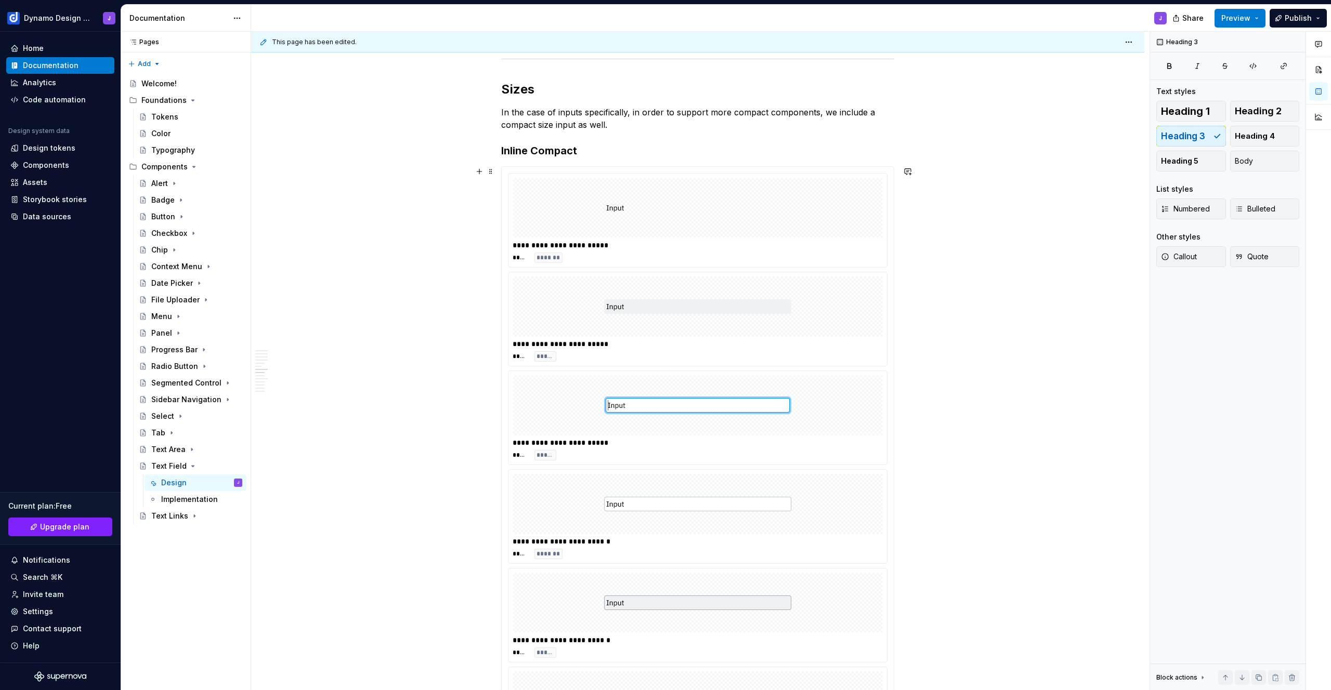
click at [637, 493] on img at bounding box center [697, 504] width 187 height 52
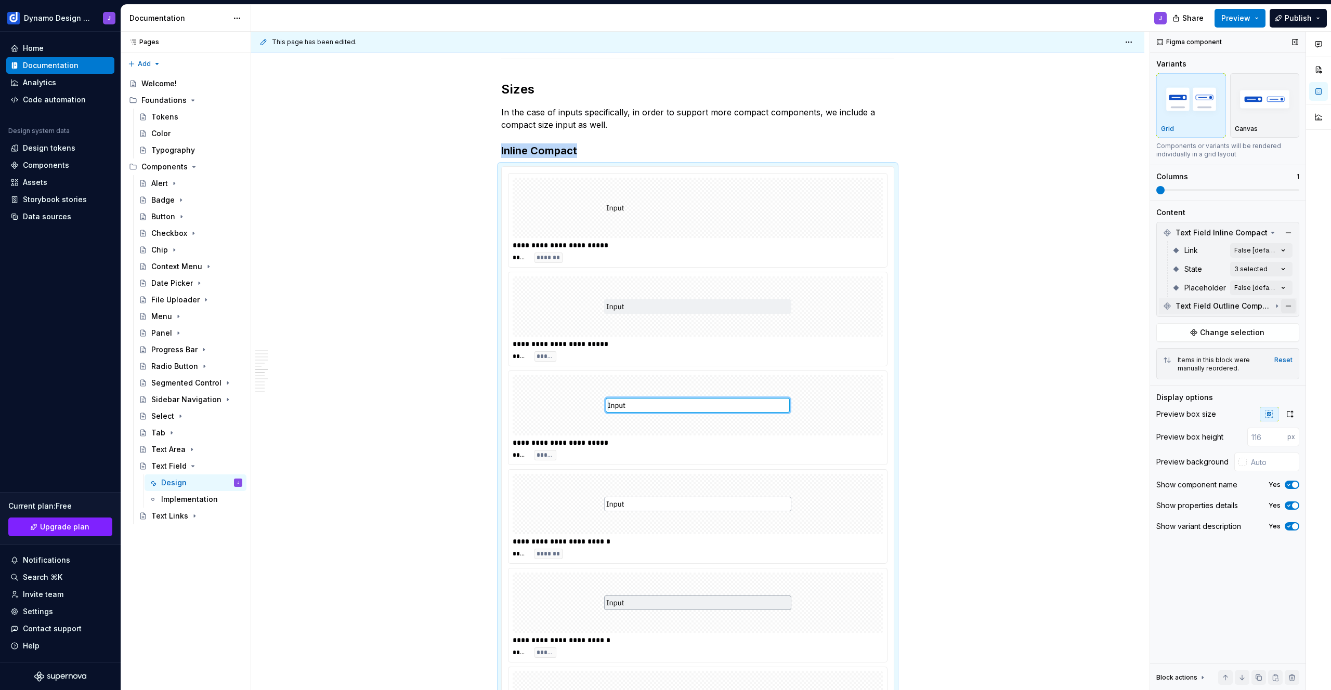
click at [1287, 307] on button "button" at bounding box center [1288, 306] width 15 height 15
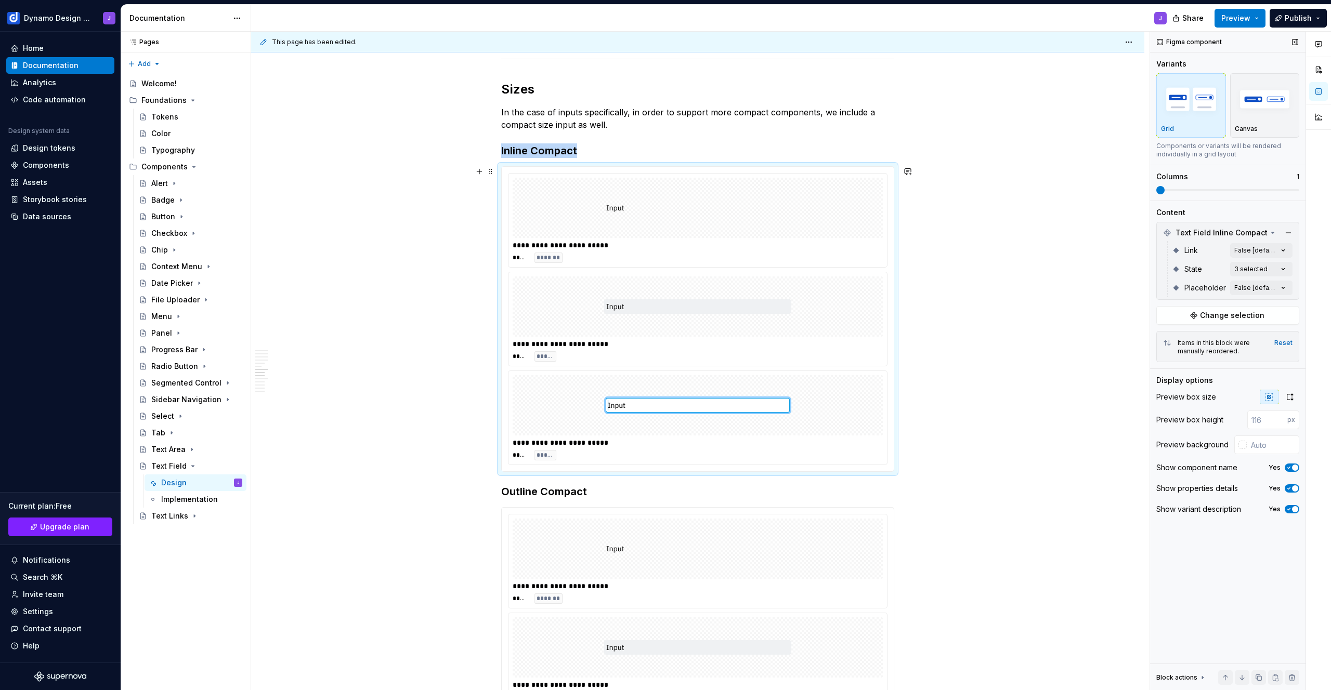
scroll to position [1755, 0]
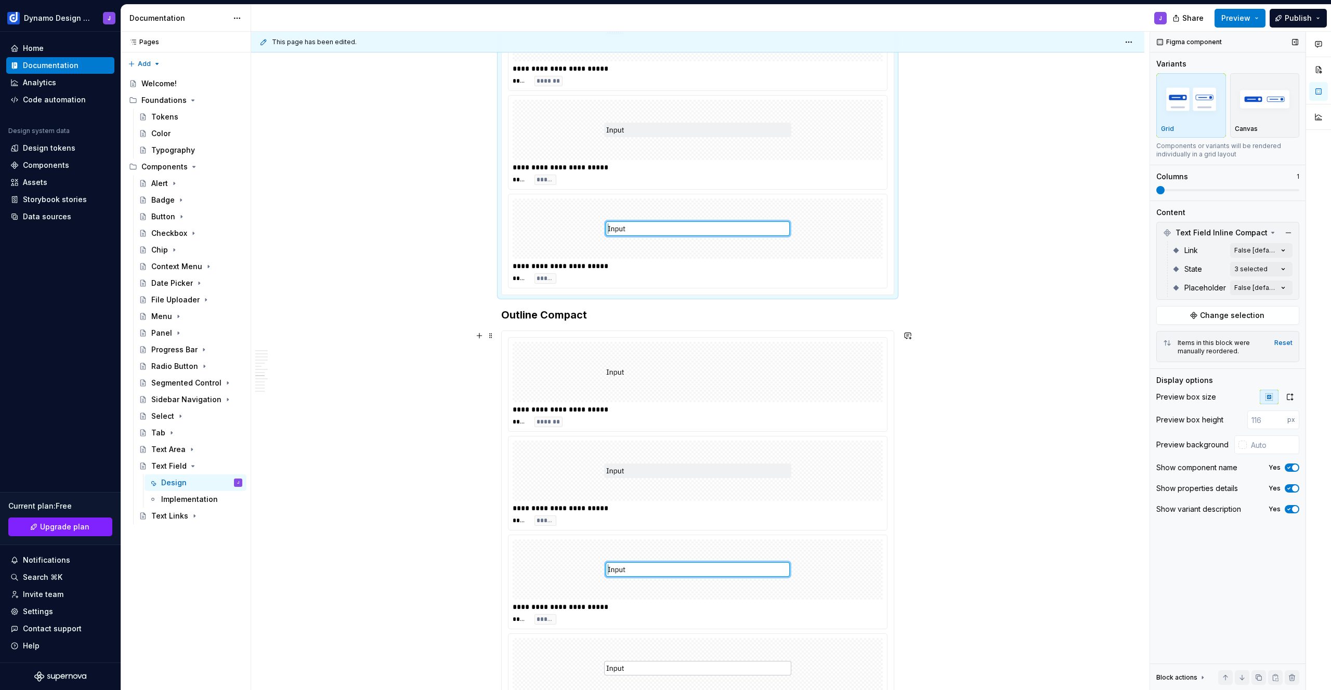
click at [790, 441] on div at bounding box center [698, 471] width 370 height 60
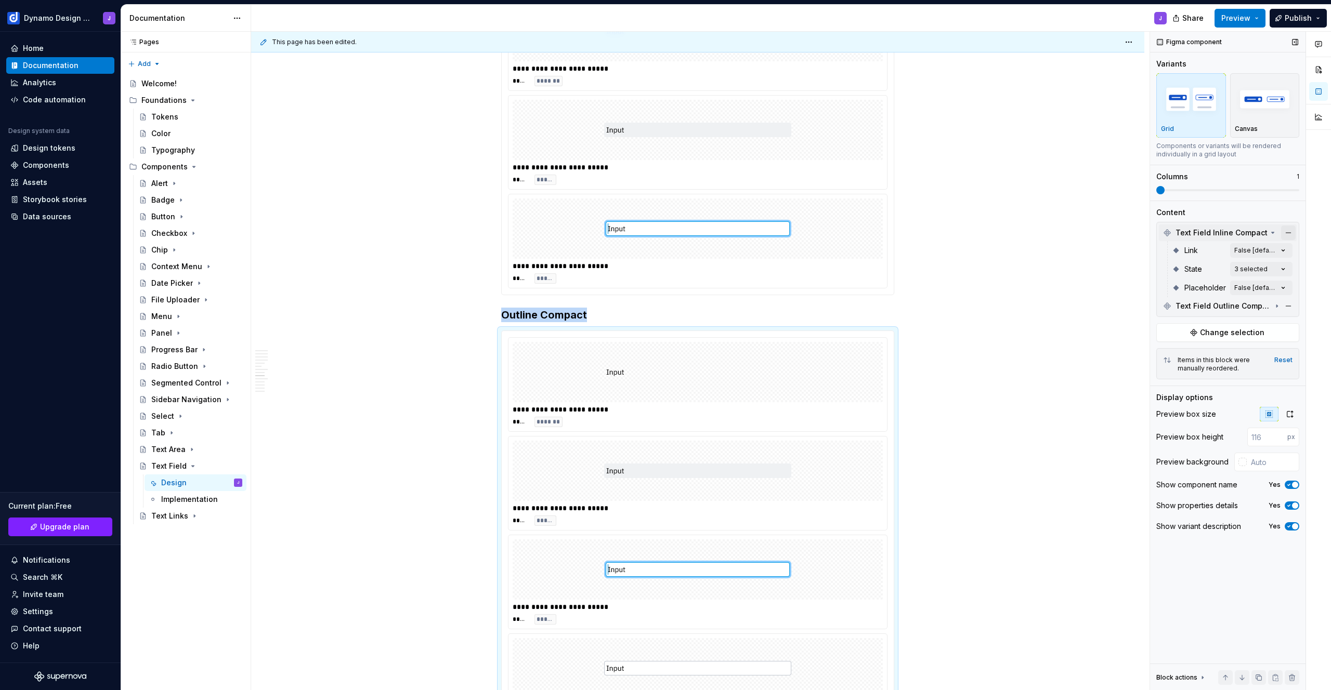
click at [1292, 227] on button "button" at bounding box center [1288, 233] width 15 height 15
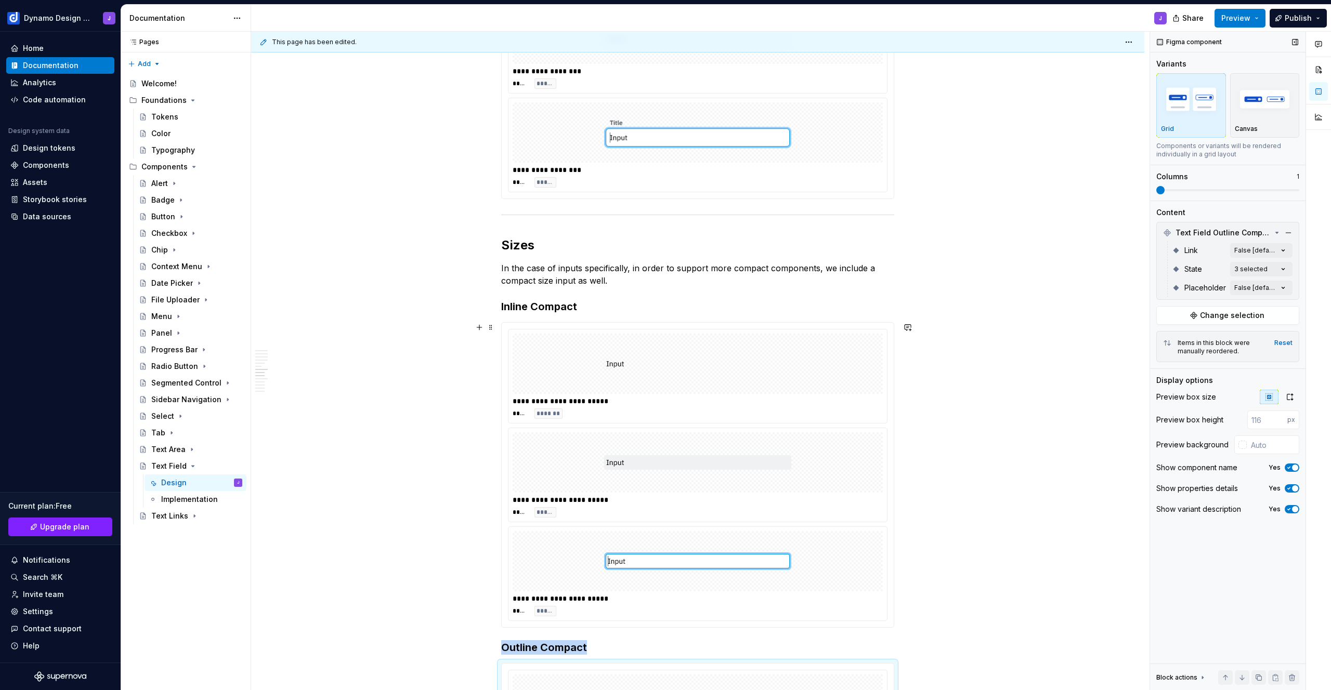
scroll to position [1389, 0]
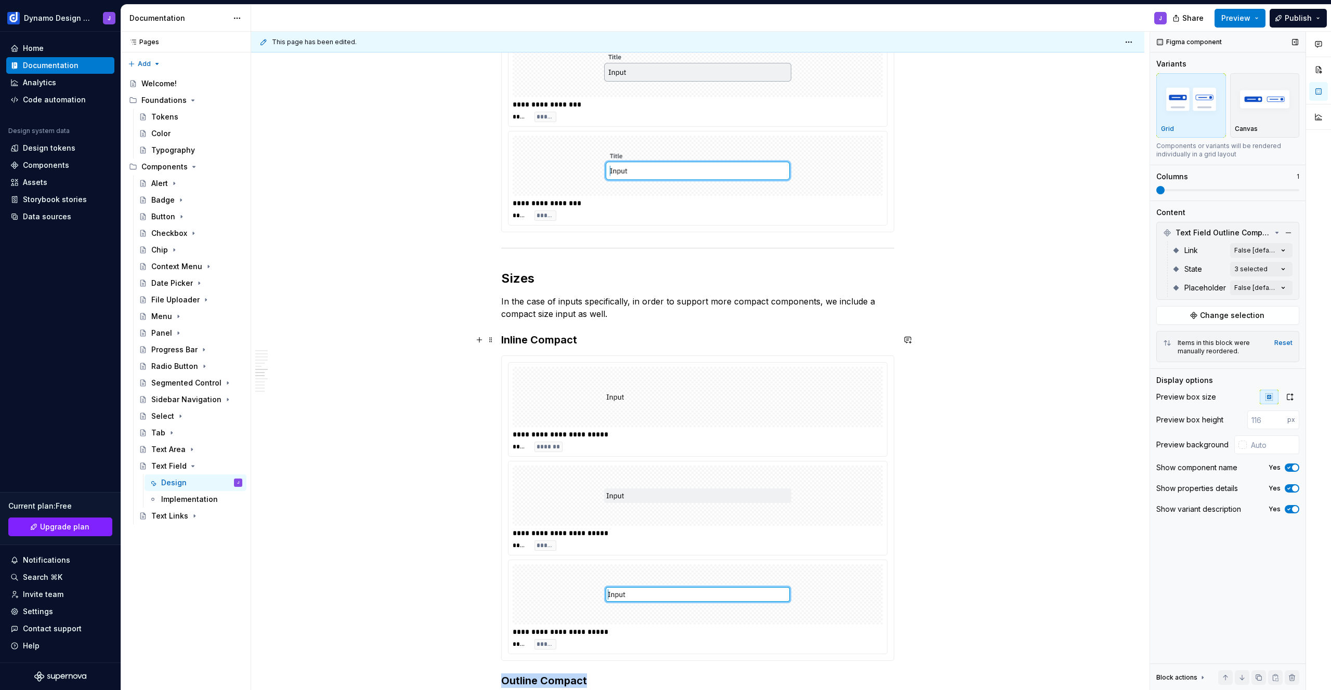
click at [999, 346] on div "**********" at bounding box center [697, 269] width 893 height 2955
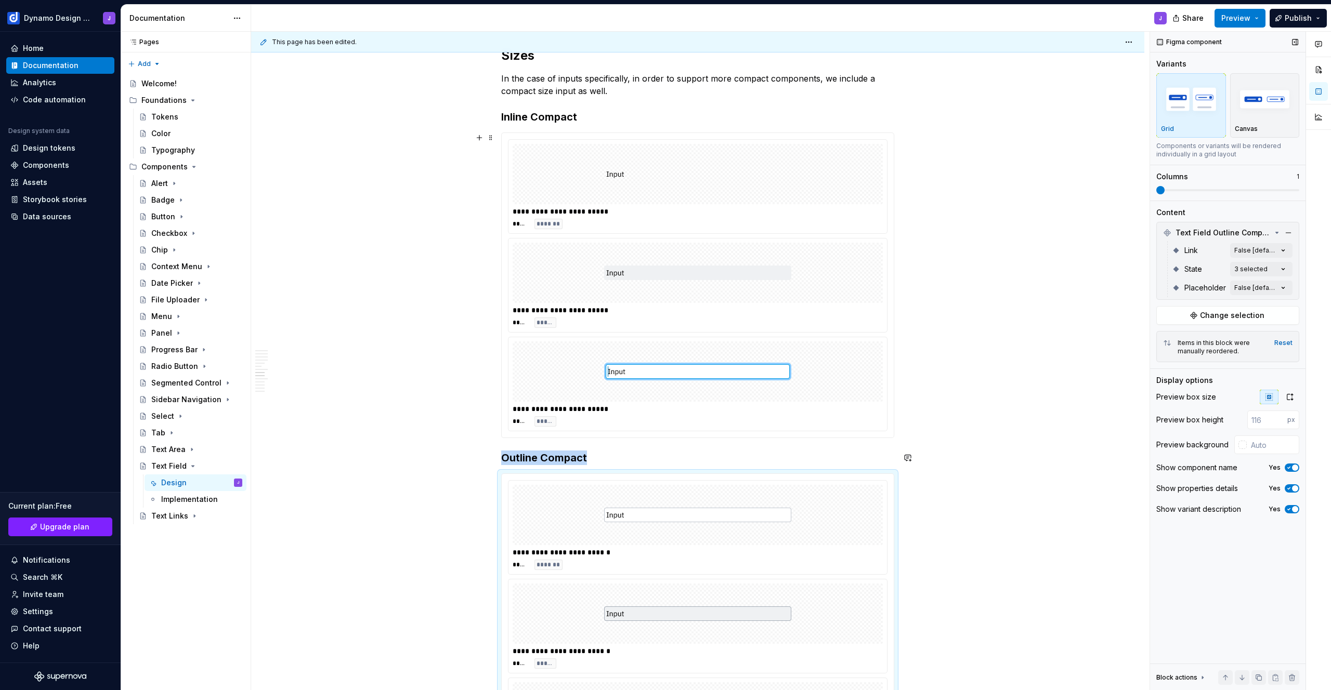
scroll to position [1532, 0]
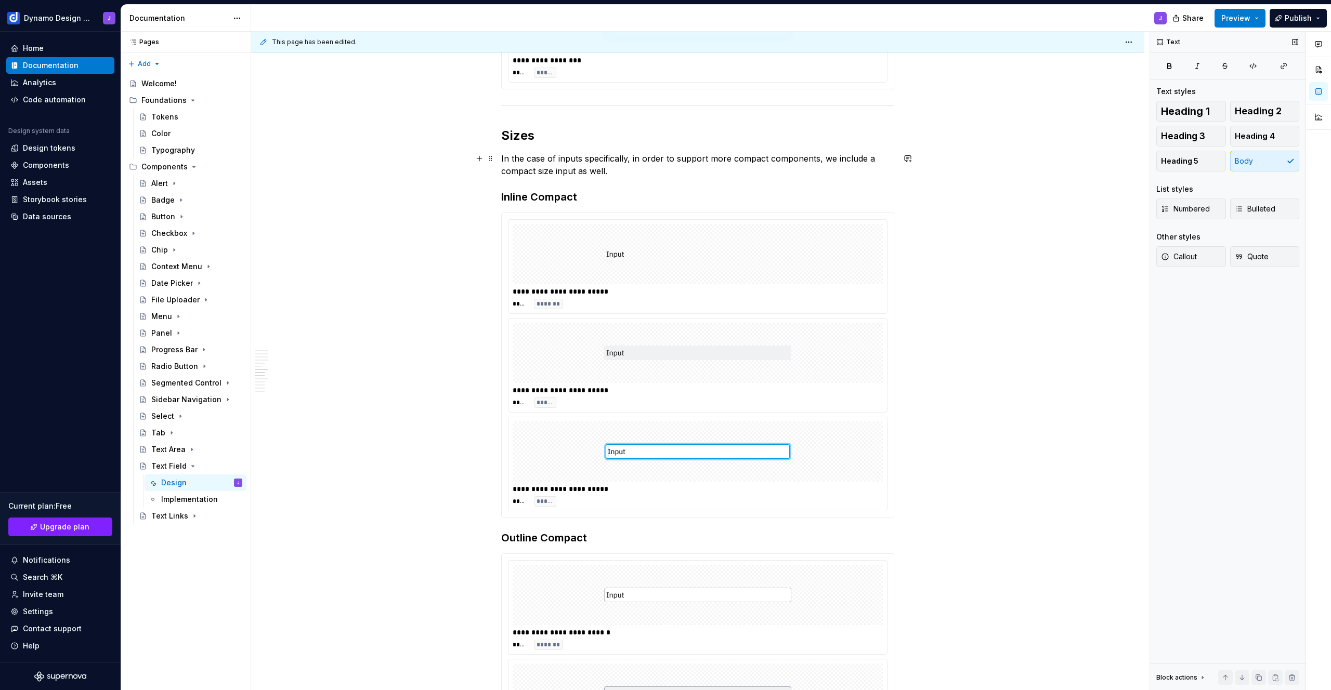
click at [630, 171] on p "In the case of inputs specifically, in order to support more compact components…" at bounding box center [697, 164] width 393 height 25
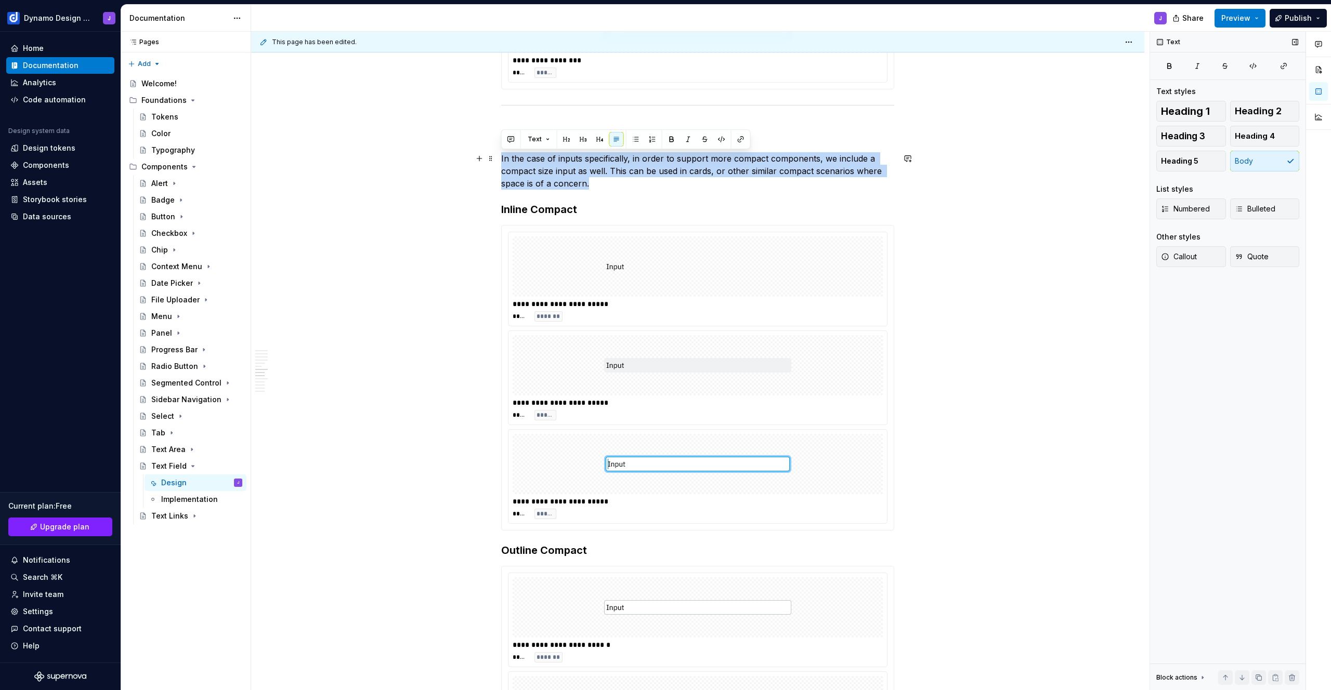
drag, startPoint x: 594, startPoint y: 186, endPoint x: 495, endPoint y: 160, distance: 102.5
click at [495, 160] on div "**********" at bounding box center [697, 132] width 893 height 2967
copy p "In the case of inputs specifically, in order to support more compact components…"
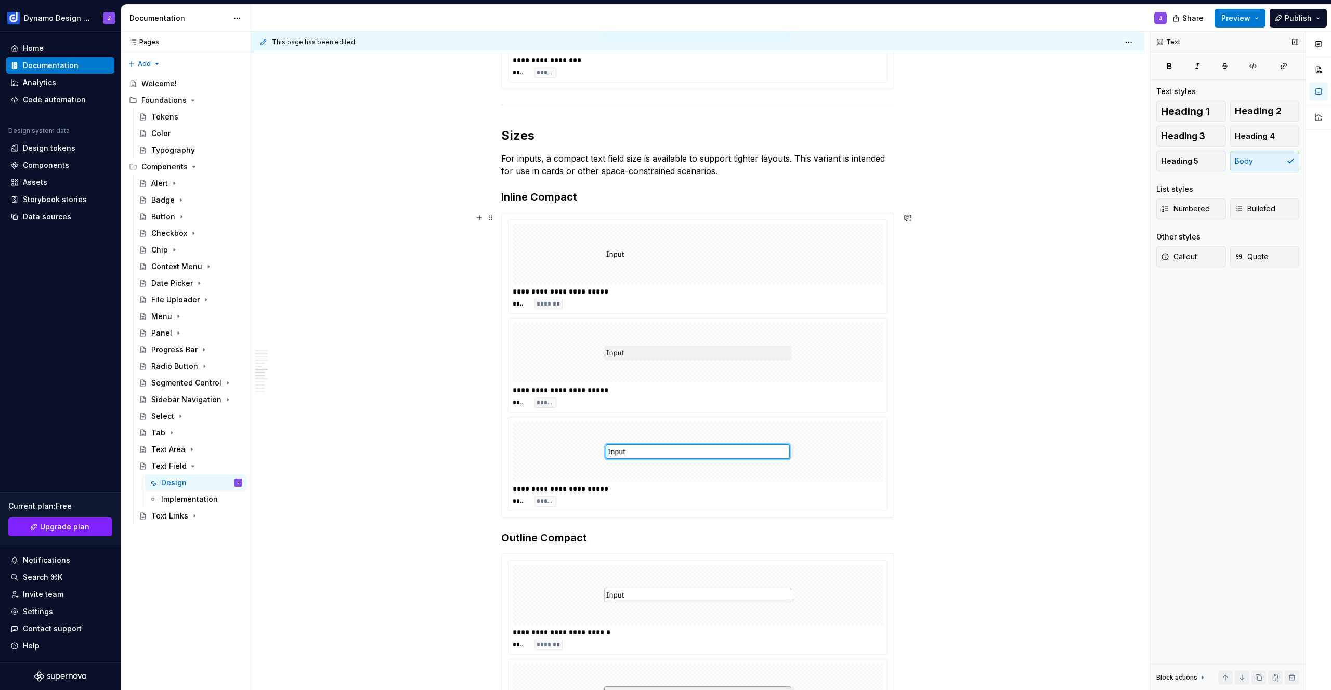
click at [421, 222] on div "**********" at bounding box center [697, 126] width 893 height 2955
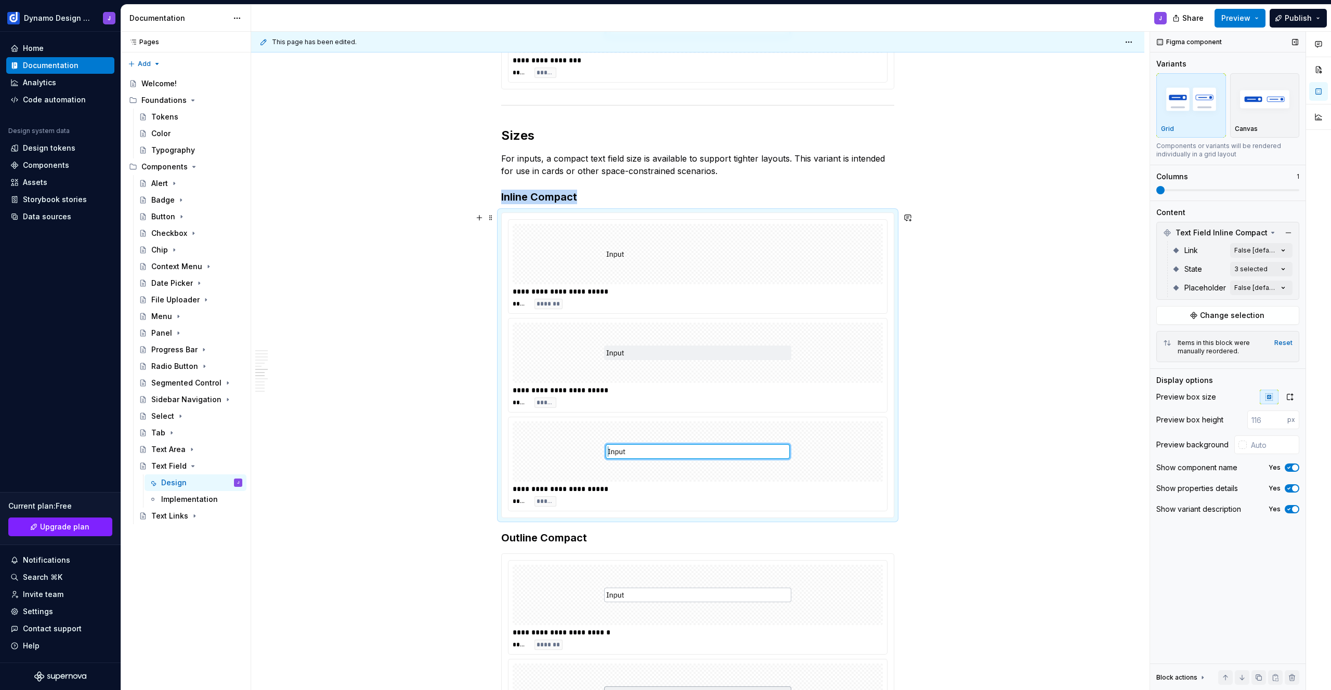
click at [1001, 380] on div "**********" at bounding box center [697, 126] width 893 height 2955
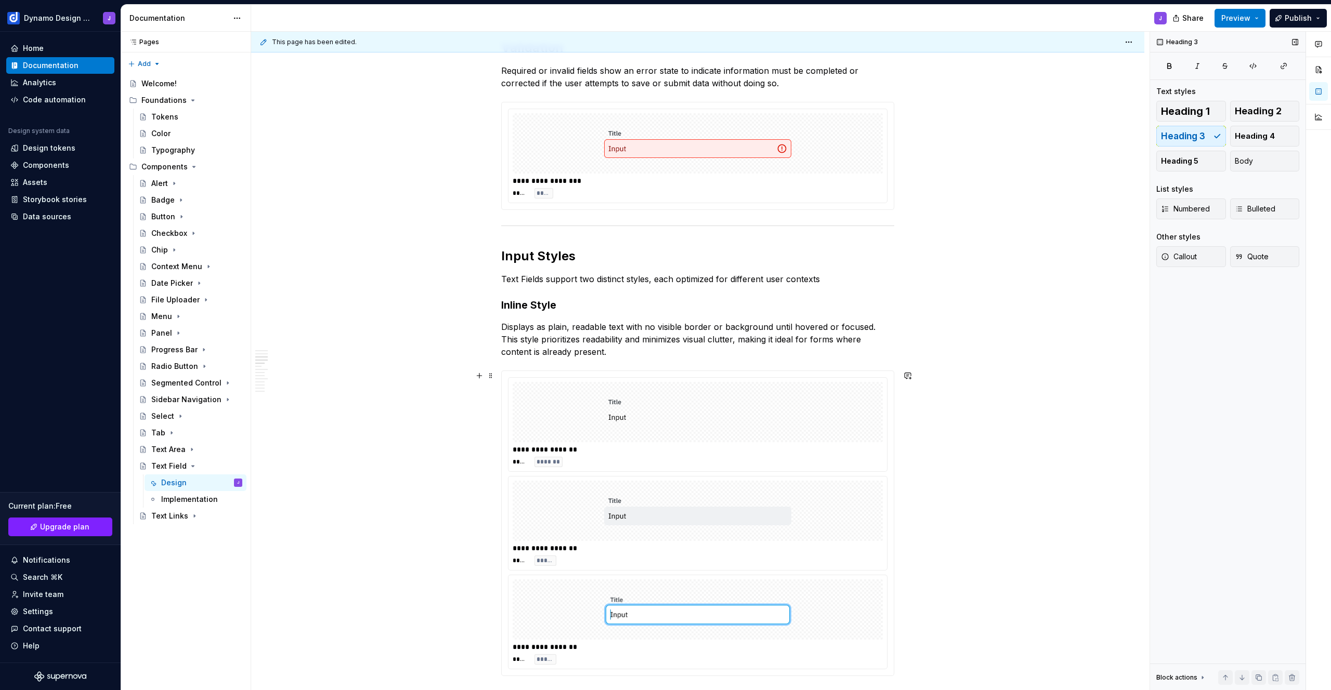
scroll to position [0, 0]
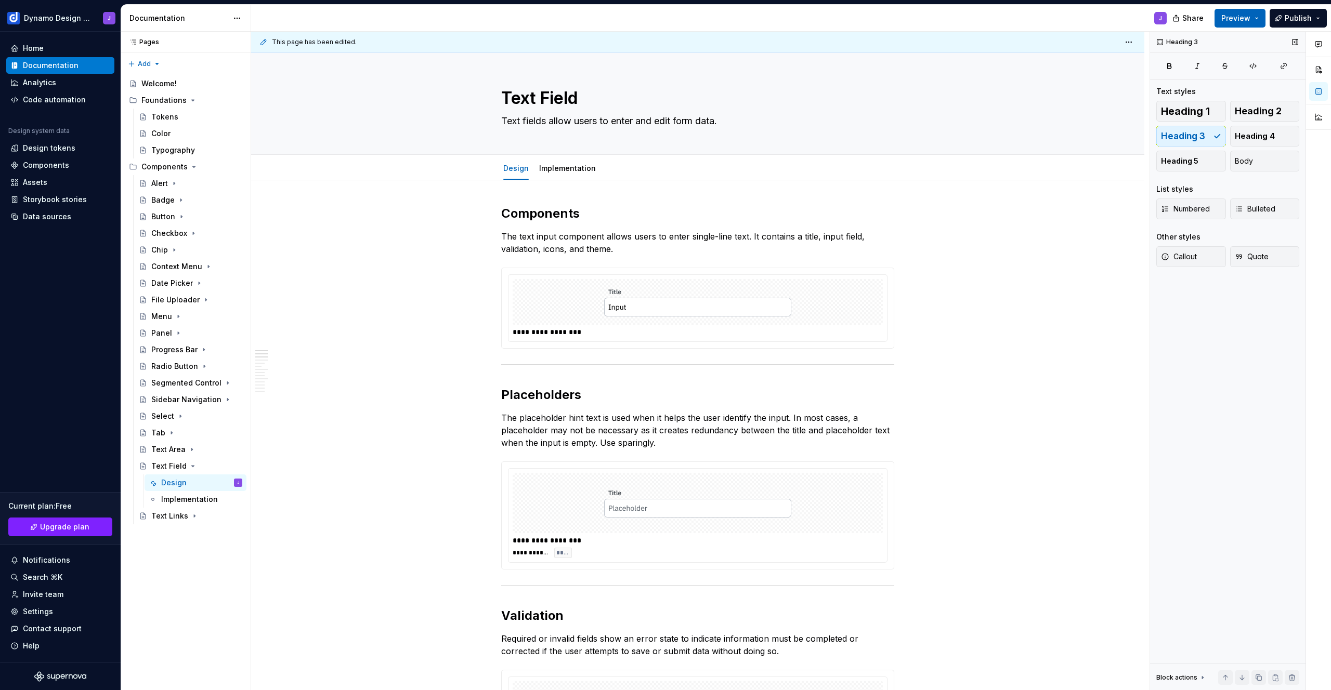
drag, startPoint x: 1250, startPoint y: 16, endPoint x: 1246, endPoint y: 21, distance: 6.8
click at [1250, 16] on span "Preview" at bounding box center [1235, 18] width 29 height 10
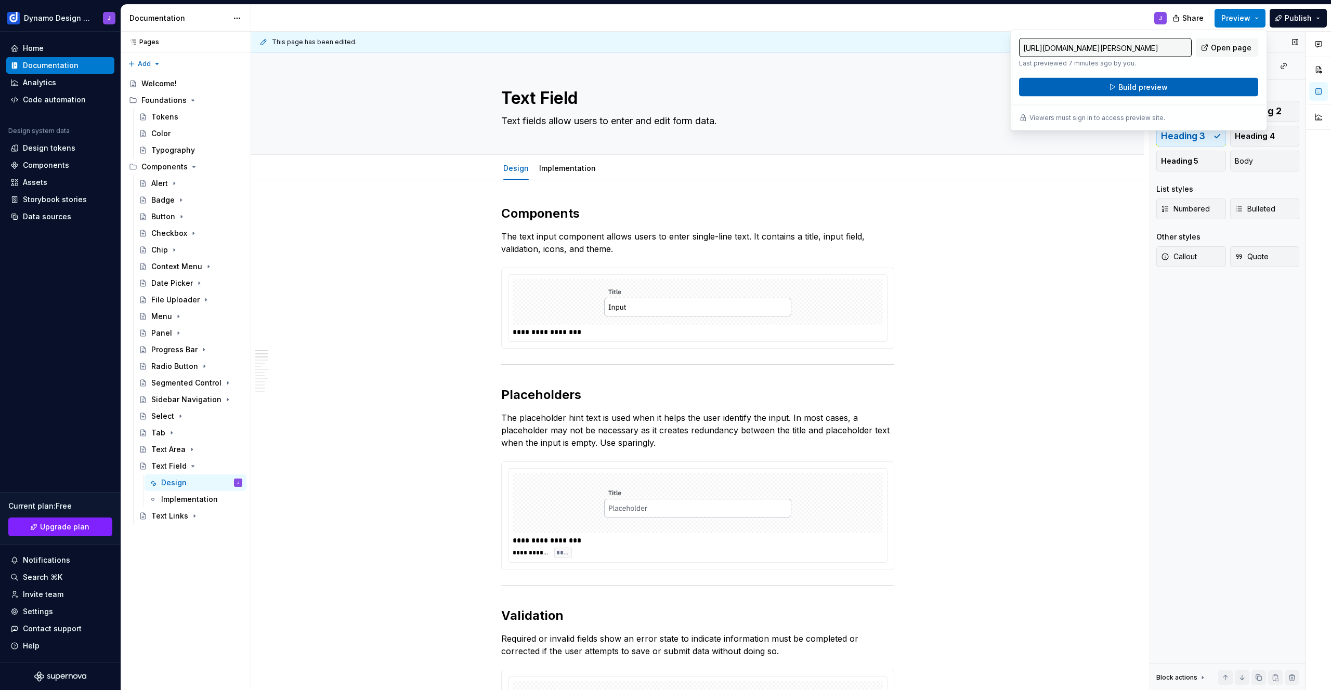
click at [1170, 87] on button "Build preview" at bounding box center [1138, 87] width 239 height 19
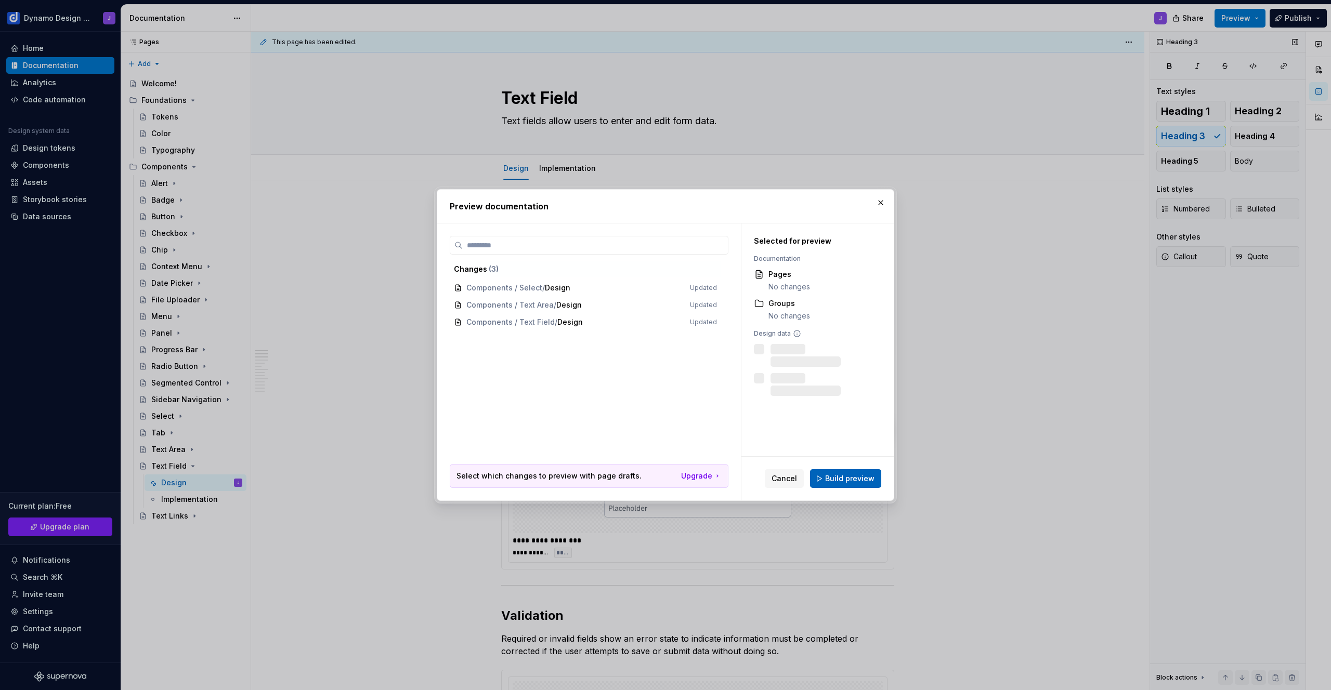
click at [855, 480] on span "Build preview" at bounding box center [849, 479] width 49 height 10
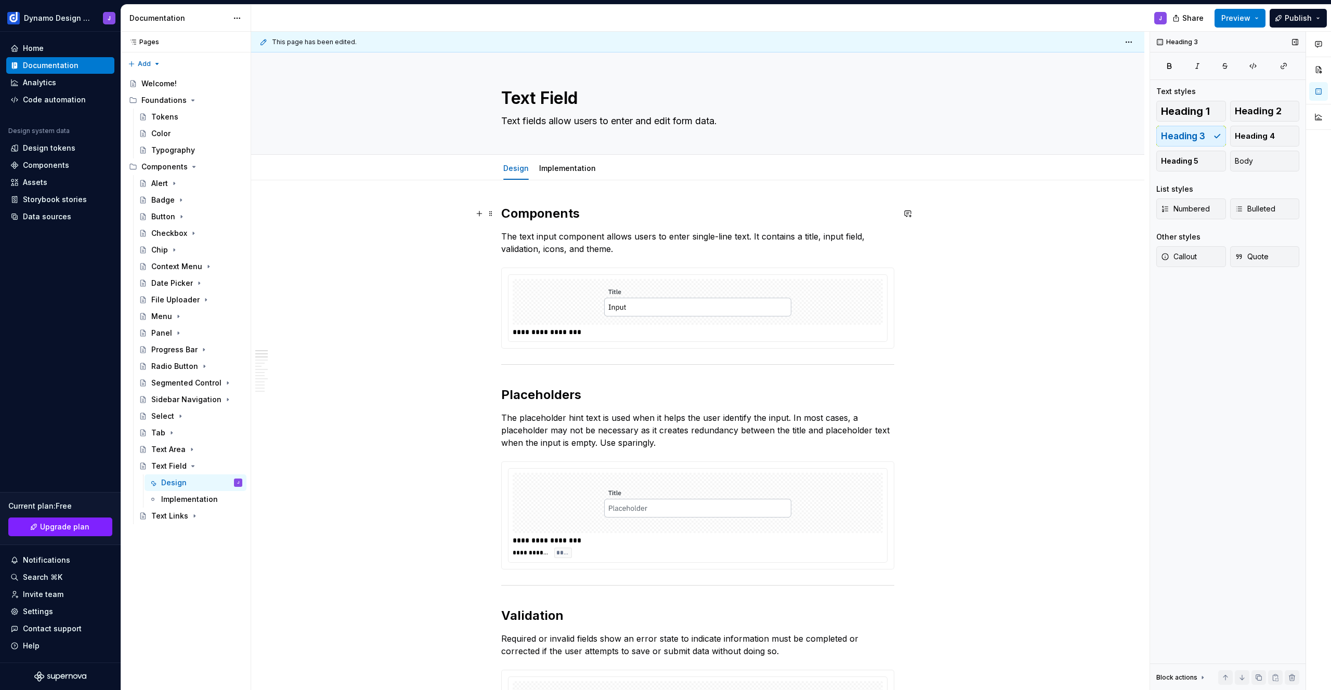
click at [553, 214] on h2 "Components" at bounding box center [697, 213] width 393 height 17
click at [161, 436] on div "Tab" at bounding box center [158, 433] width 14 height 10
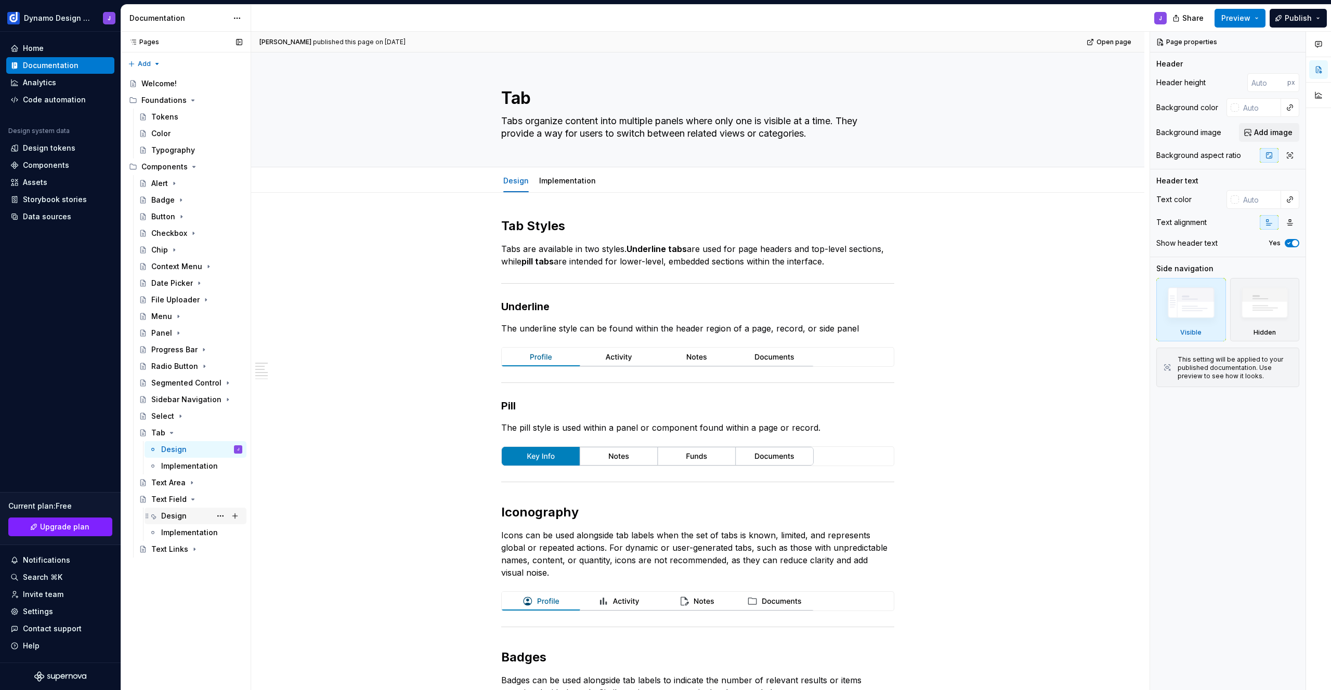
click at [175, 516] on div "Design" at bounding box center [173, 516] width 25 height 10
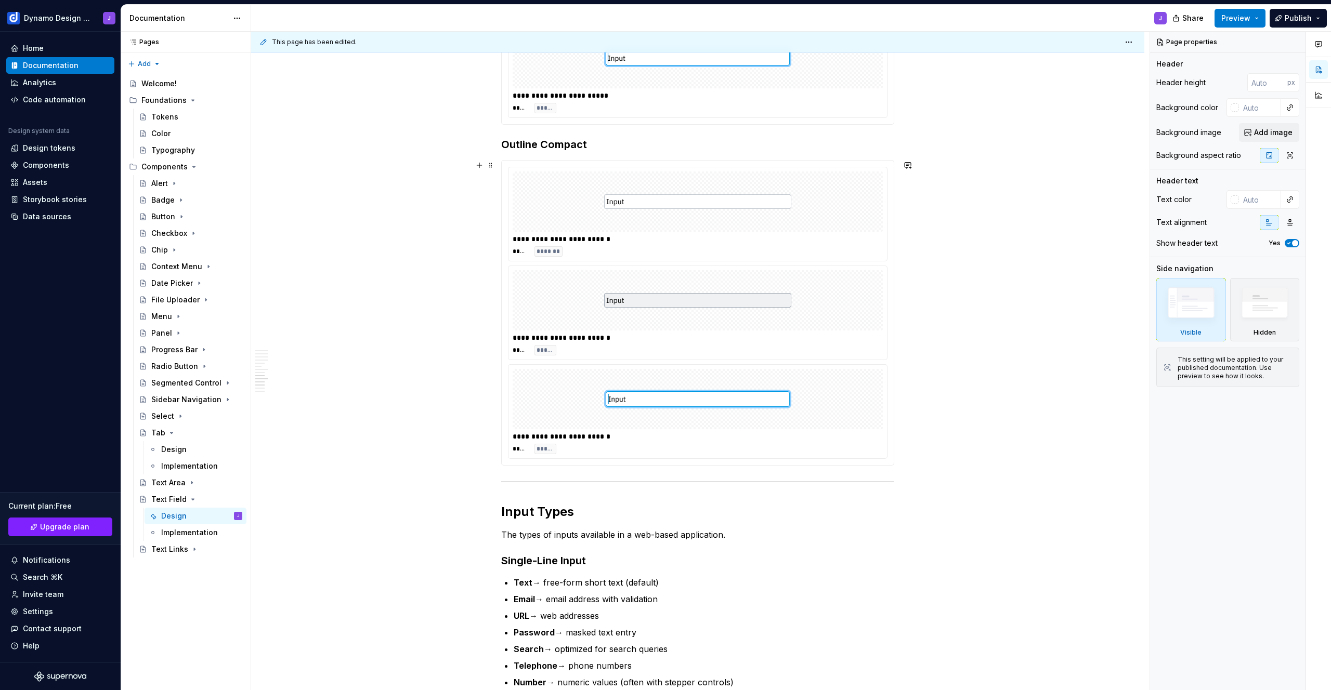
scroll to position [1912, 0]
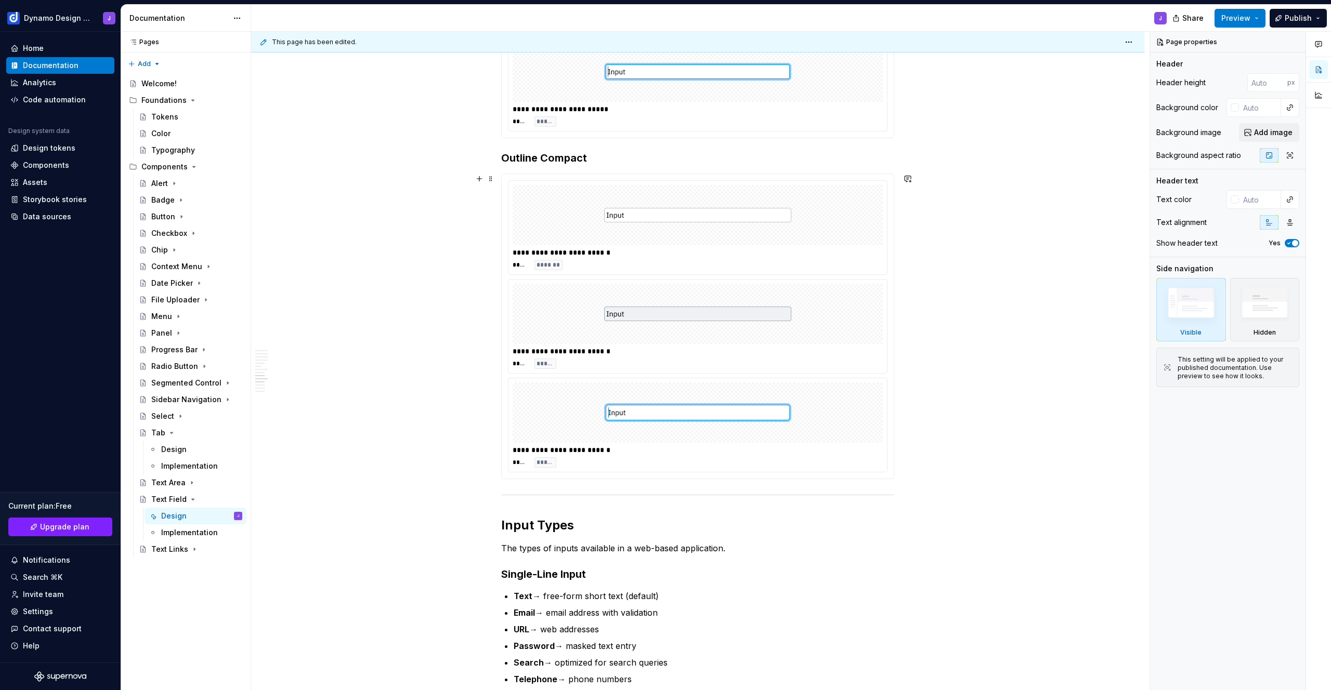
click at [755, 219] on img at bounding box center [697, 215] width 187 height 52
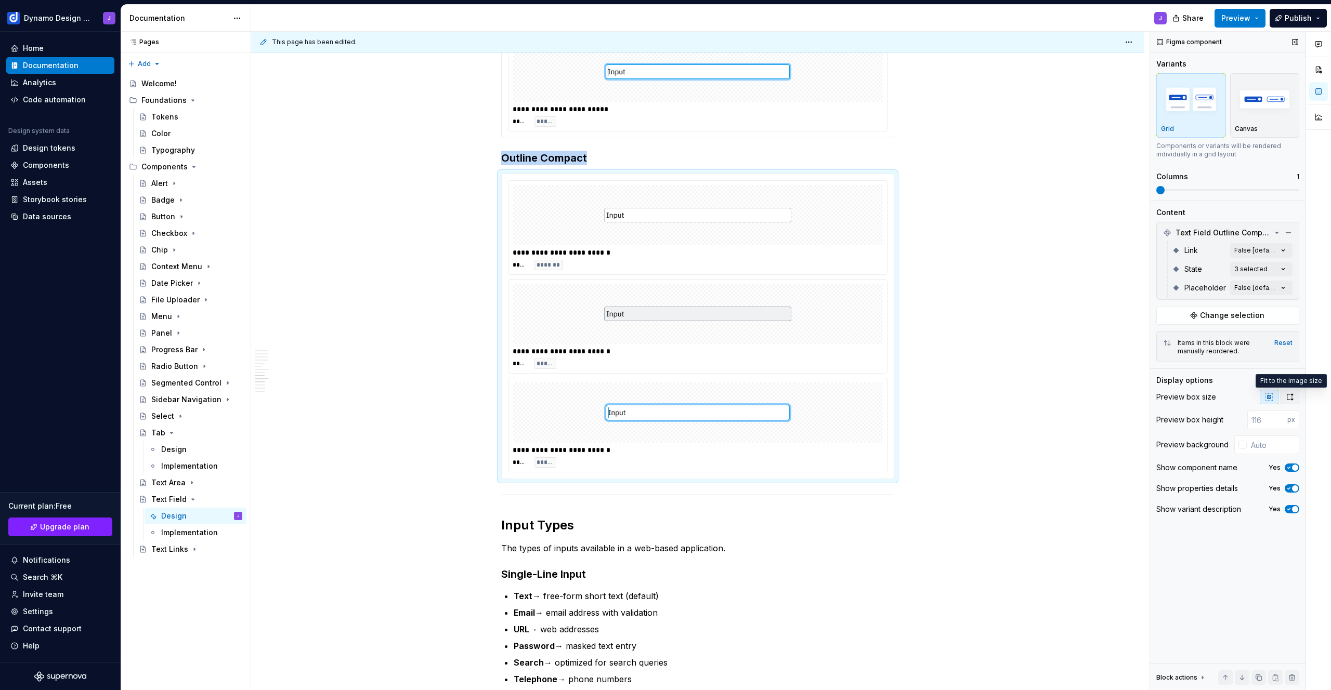
click at [1290, 402] on button "button" at bounding box center [1290, 397] width 19 height 15
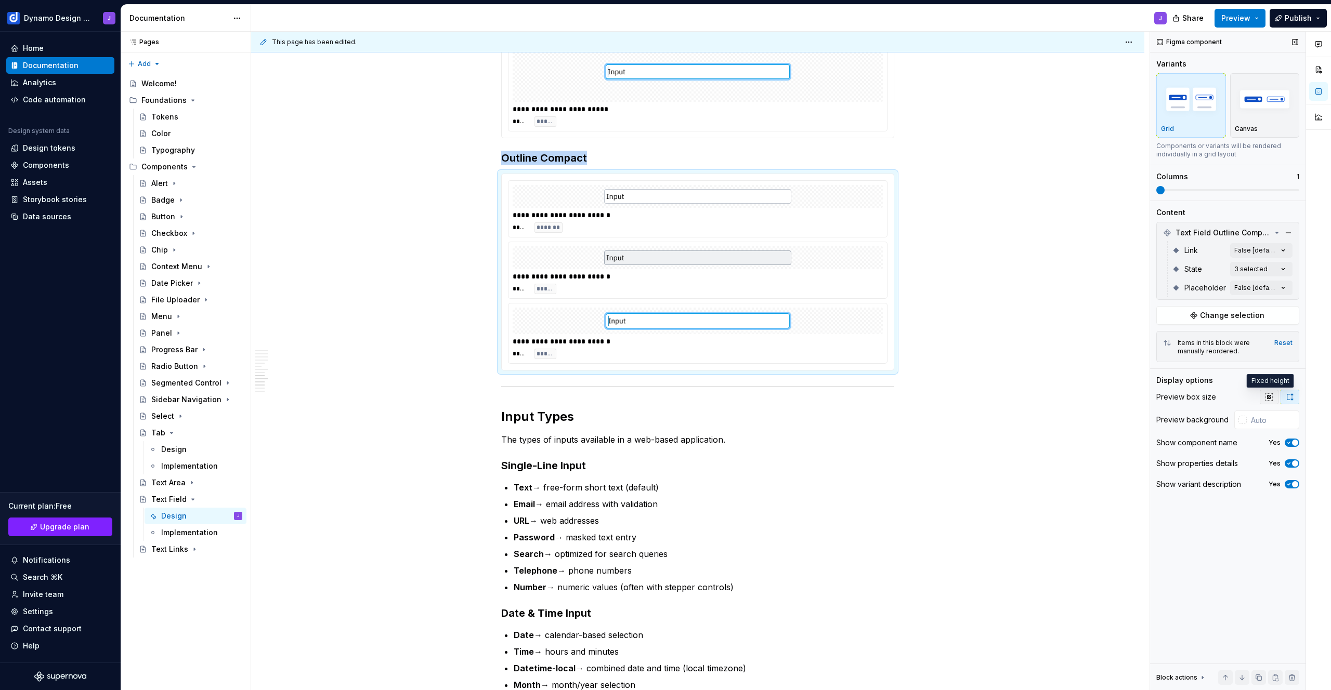
click at [1275, 398] on button "button" at bounding box center [1269, 397] width 19 height 15
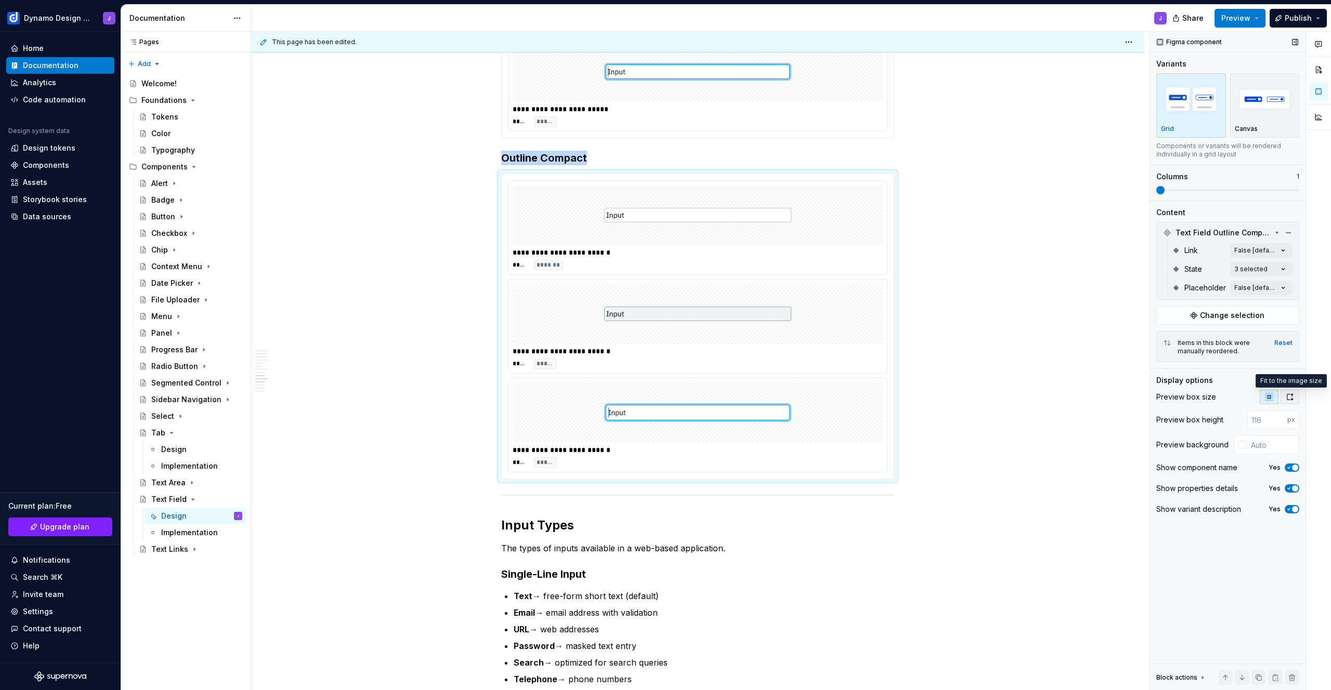
click at [1282, 397] on button "button" at bounding box center [1290, 397] width 19 height 15
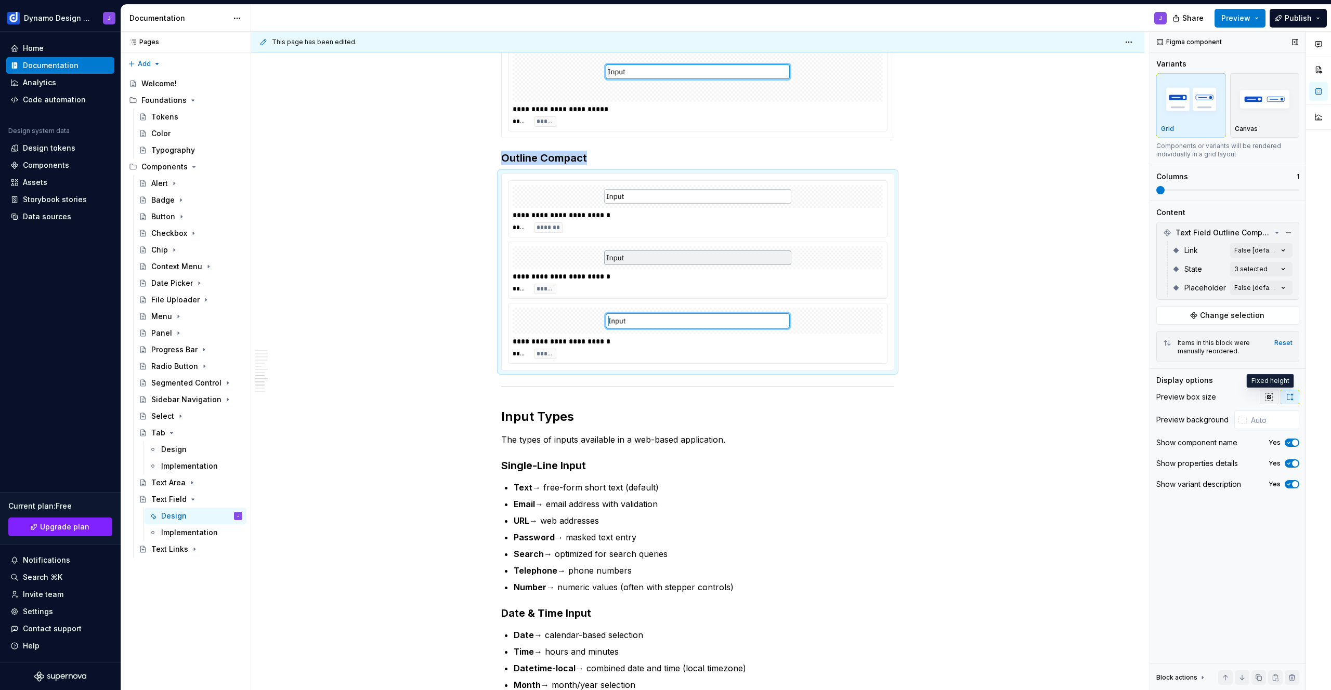
click at [1268, 397] on icon "button" at bounding box center [1269, 397] width 8 height 8
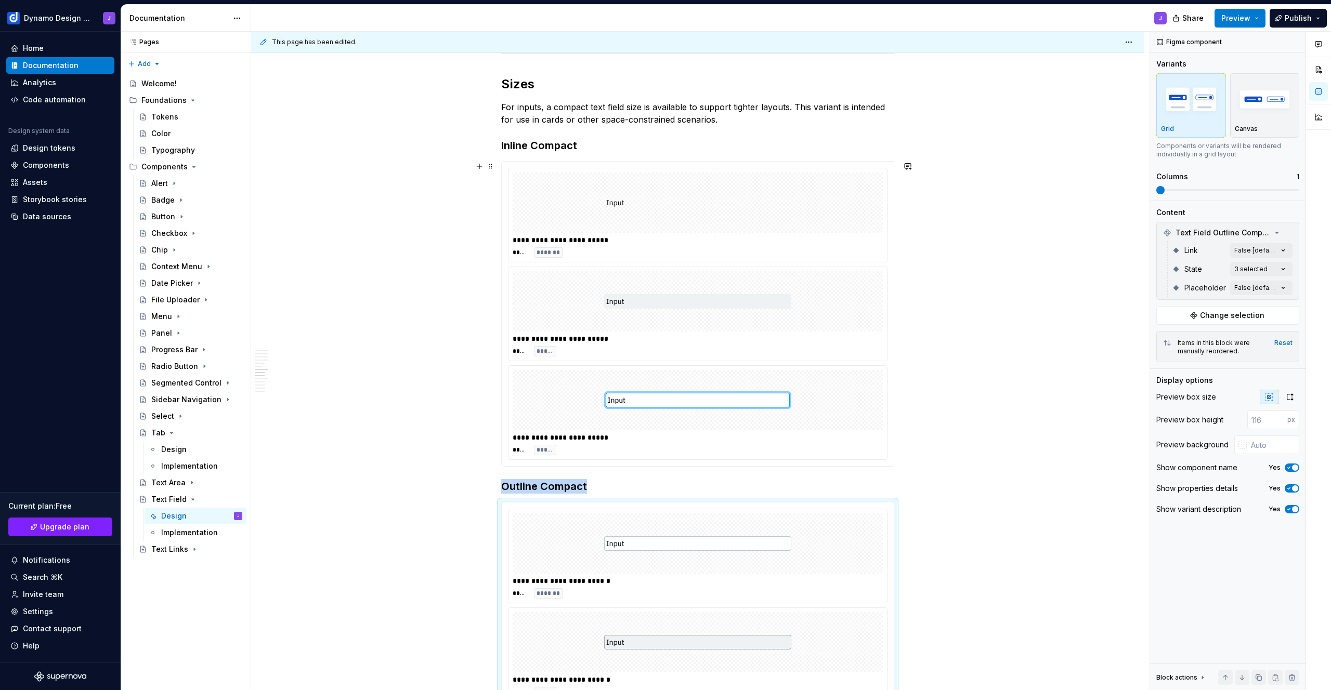
scroll to position [1543, 0]
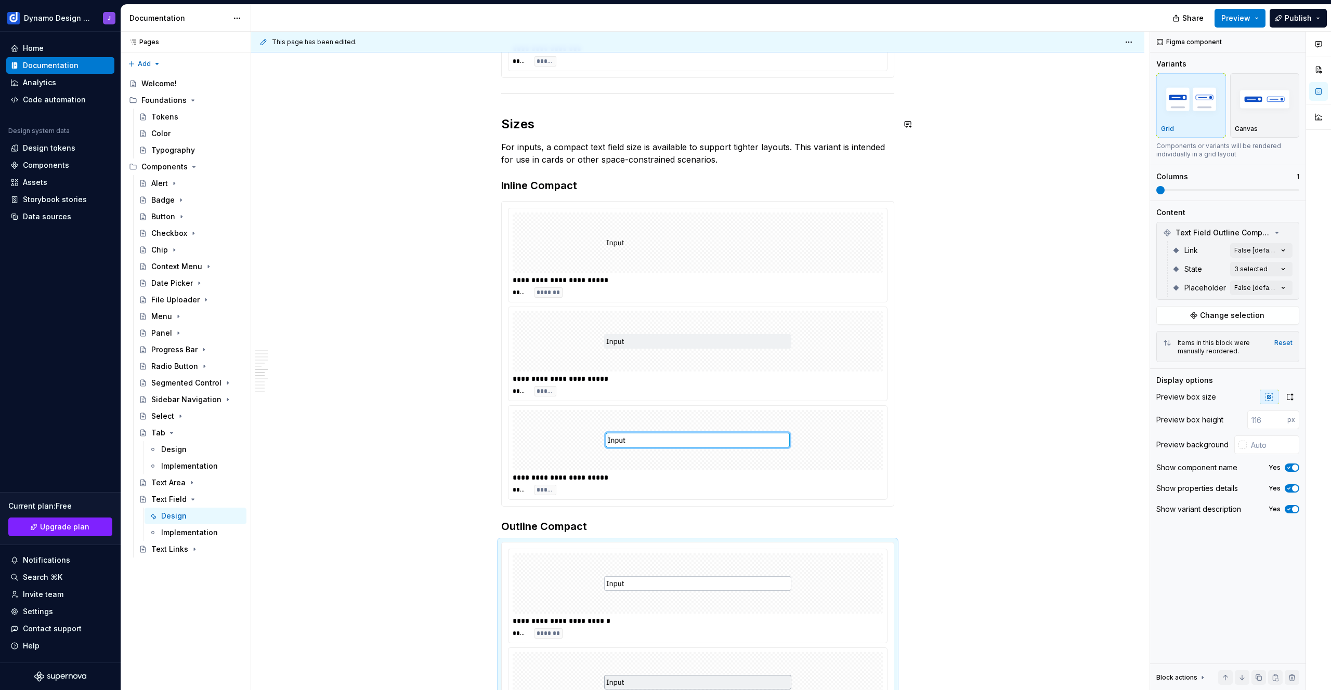
type textarea "*"
